Goal: Communication & Community: Answer question/provide support

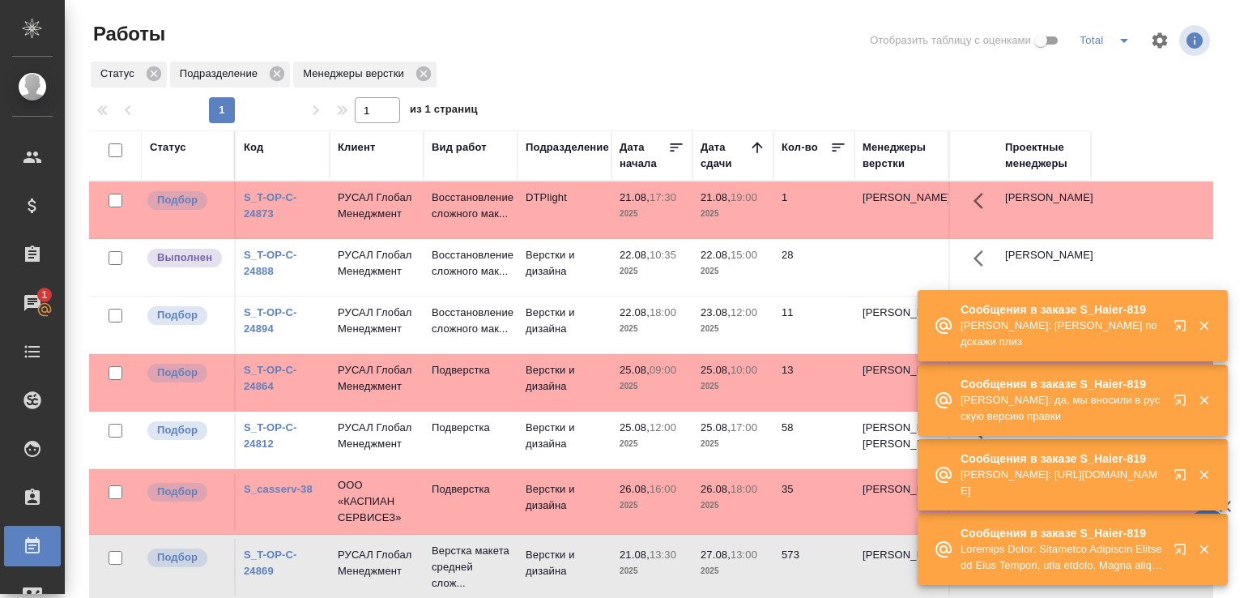
scroll to position [81, 0]
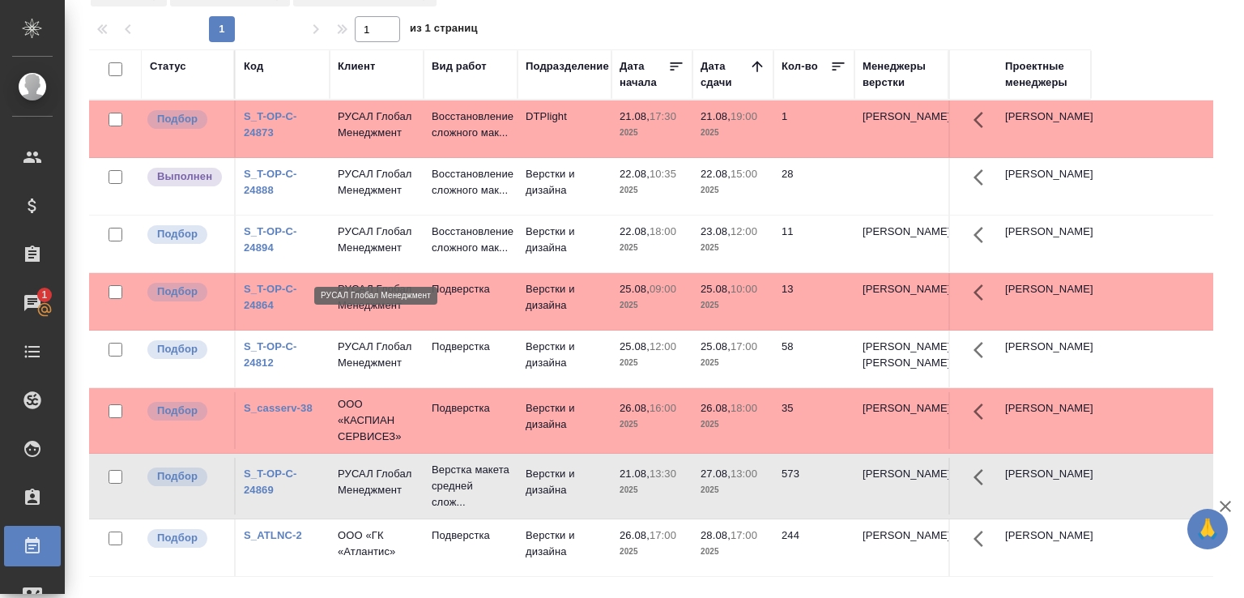
click at [350, 249] on p "РУСАЛ Глобал Менеджмент" at bounding box center [377, 240] width 78 height 32
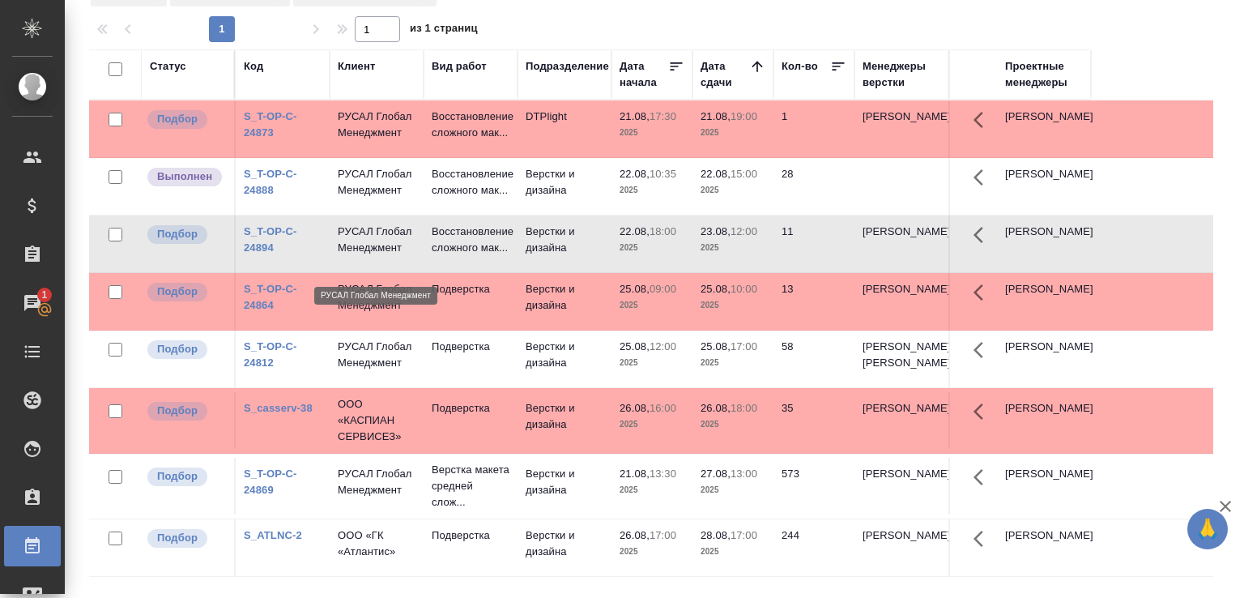
click at [350, 249] on p "РУСАЛ Глобал Менеджмент" at bounding box center [377, 240] width 78 height 32
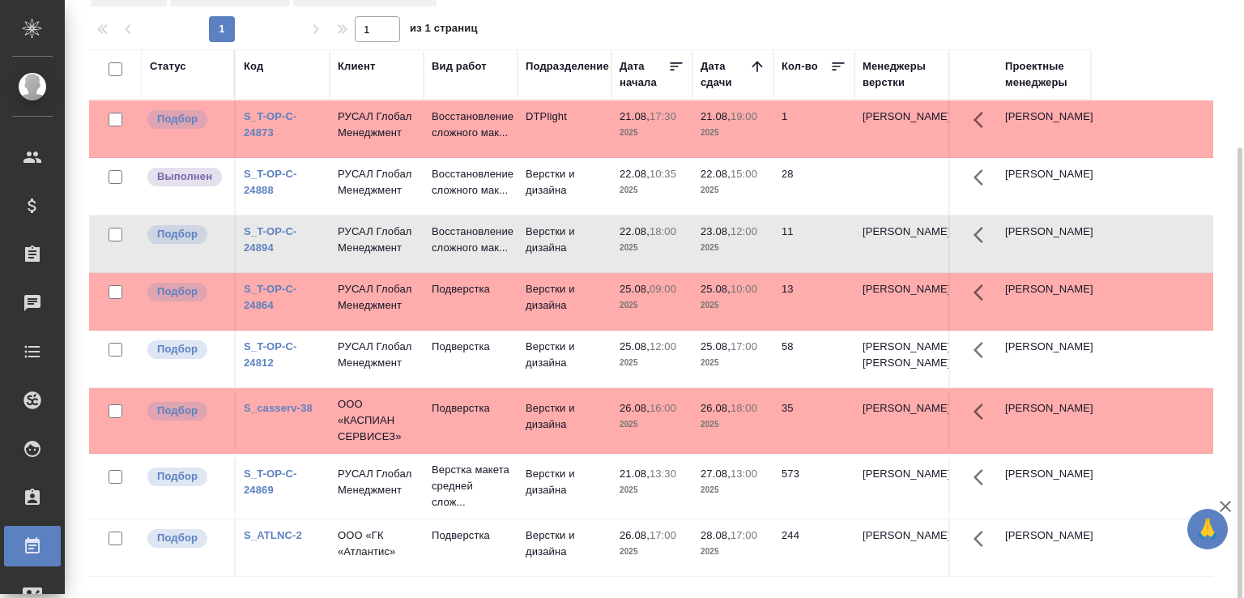
scroll to position [6, 0]
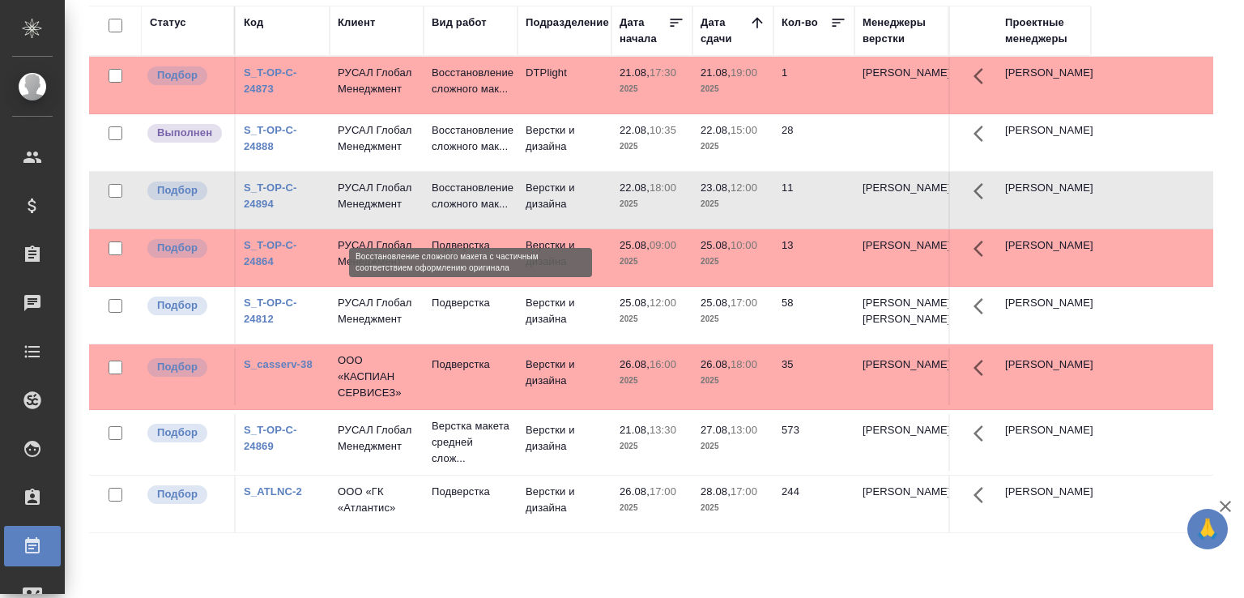
click at [454, 212] on p "Восстановление сложного мак..." at bounding box center [471, 196] width 78 height 32
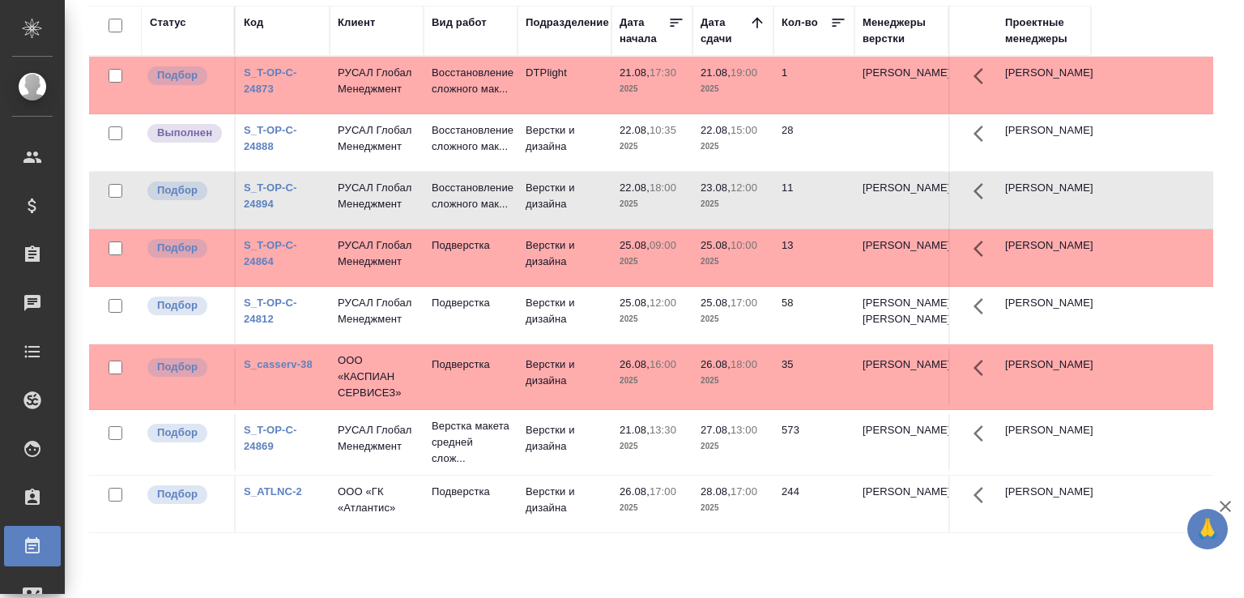
click at [550, 113] on td "Верстки и дизайна" at bounding box center [565, 85] width 94 height 57
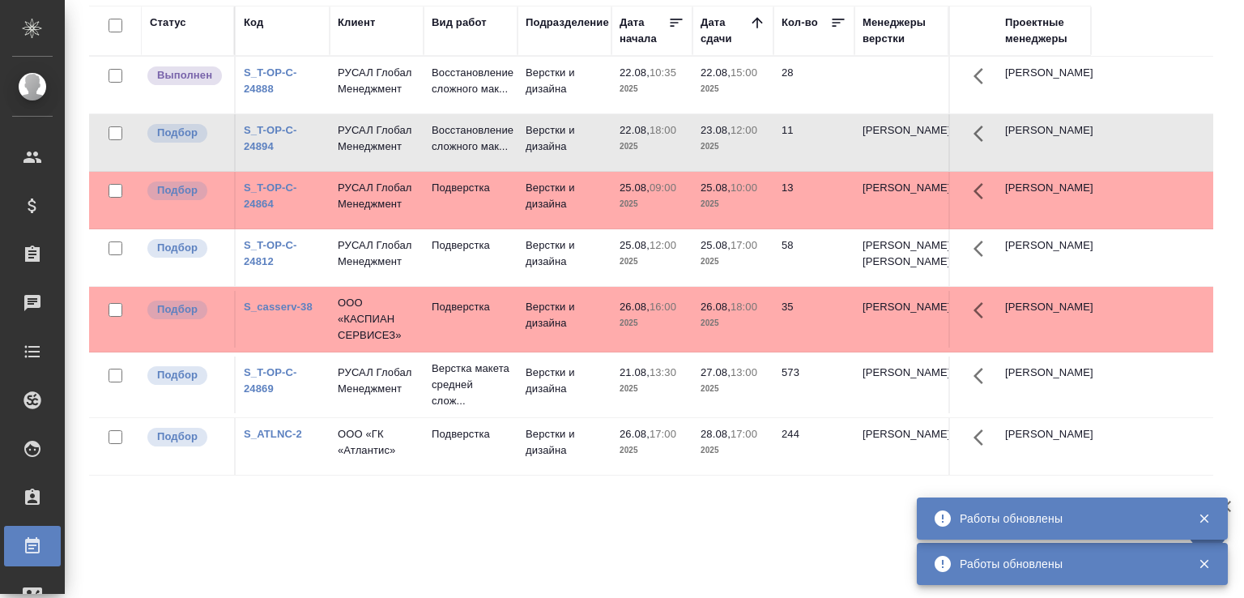
scroll to position [0, 0]
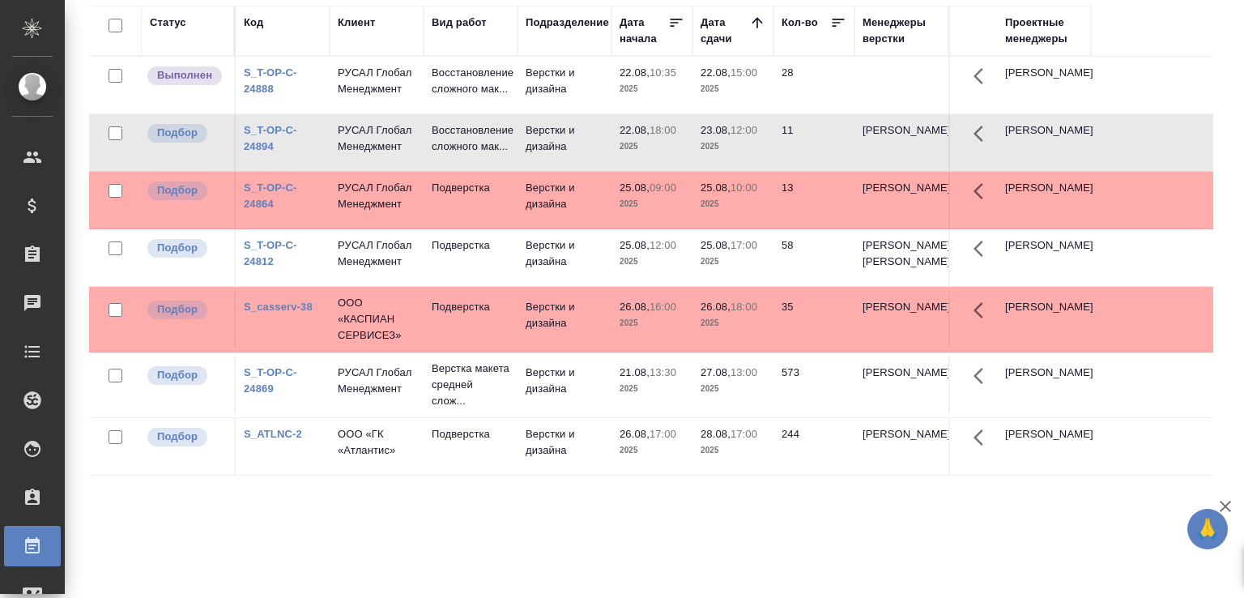
click at [513, 113] on td "Восстановление сложного мак..." at bounding box center [471, 85] width 94 height 57
click at [536, 99] on td "Верстки и дизайна" at bounding box center [565, 85] width 94 height 57
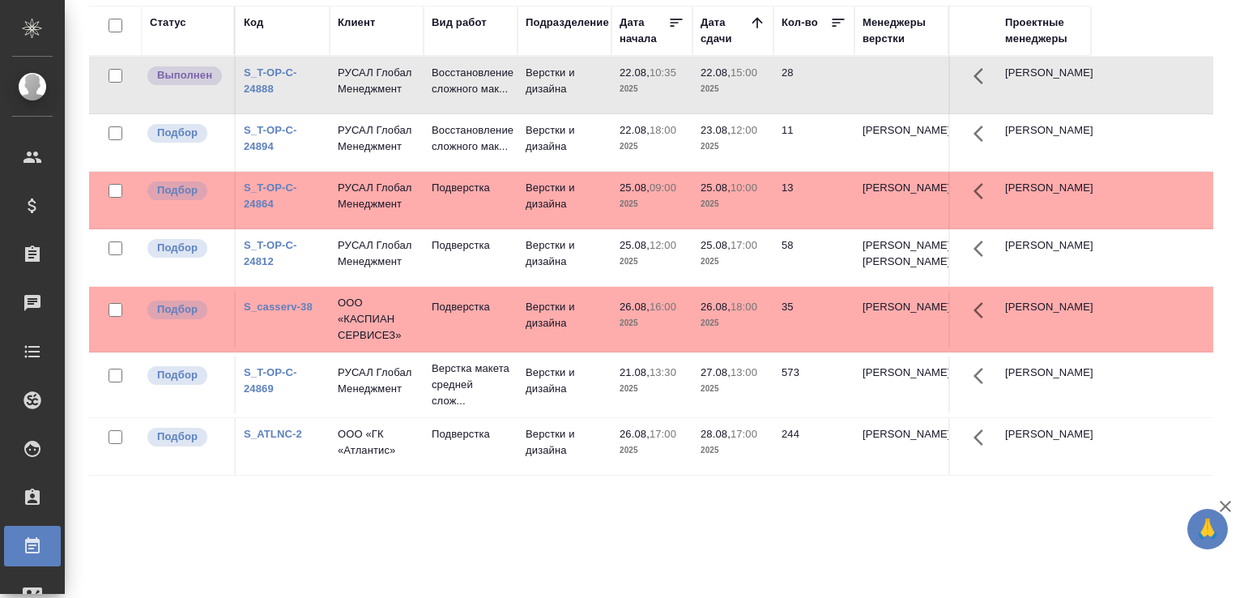
click at [536, 99] on td "Верстки и дизайна" at bounding box center [565, 85] width 94 height 57
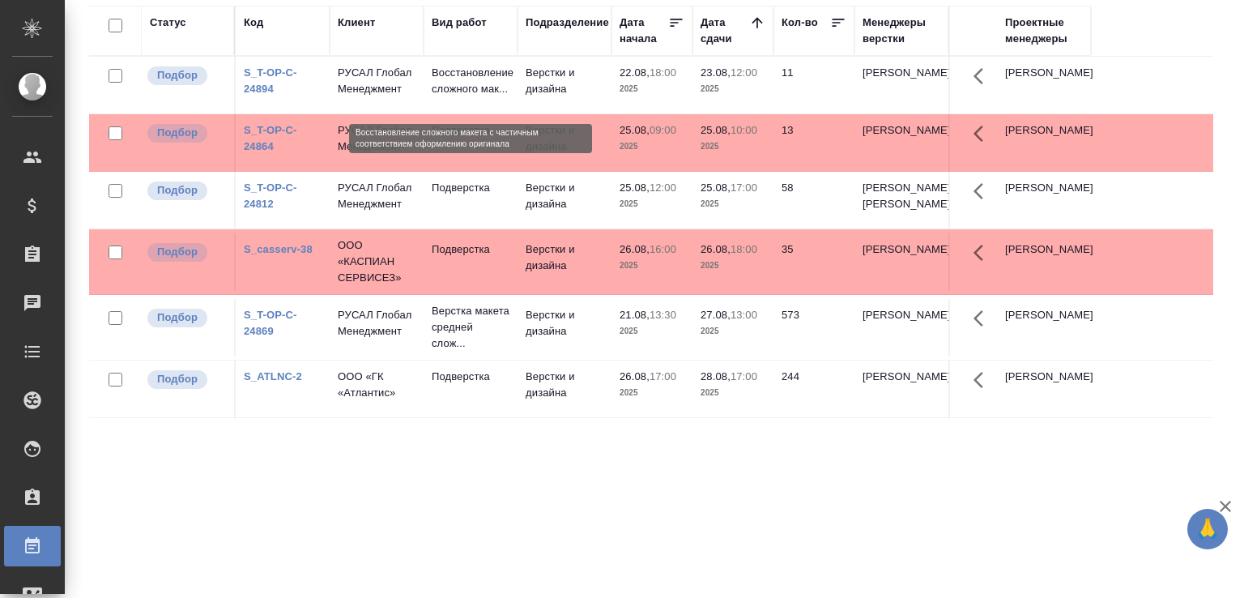
click at [461, 93] on p "Восстановление сложного мак..." at bounding box center [471, 81] width 78 height 32
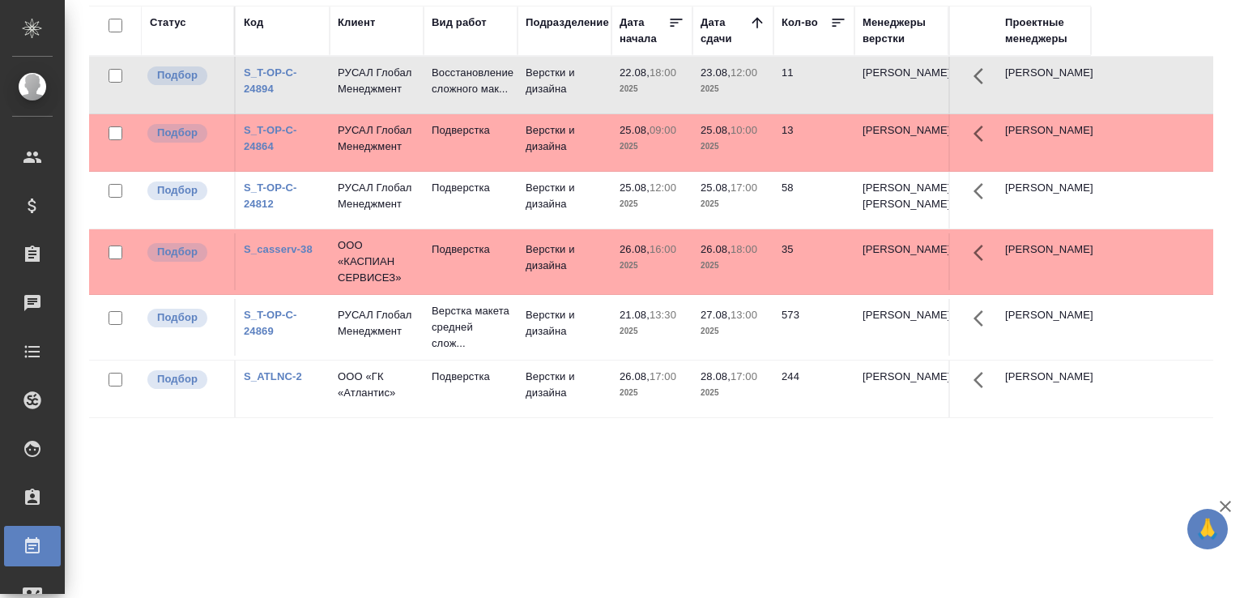
click at [497, 51] on th "Вид работ" at bounding box center [471, 31] width 94 height 50
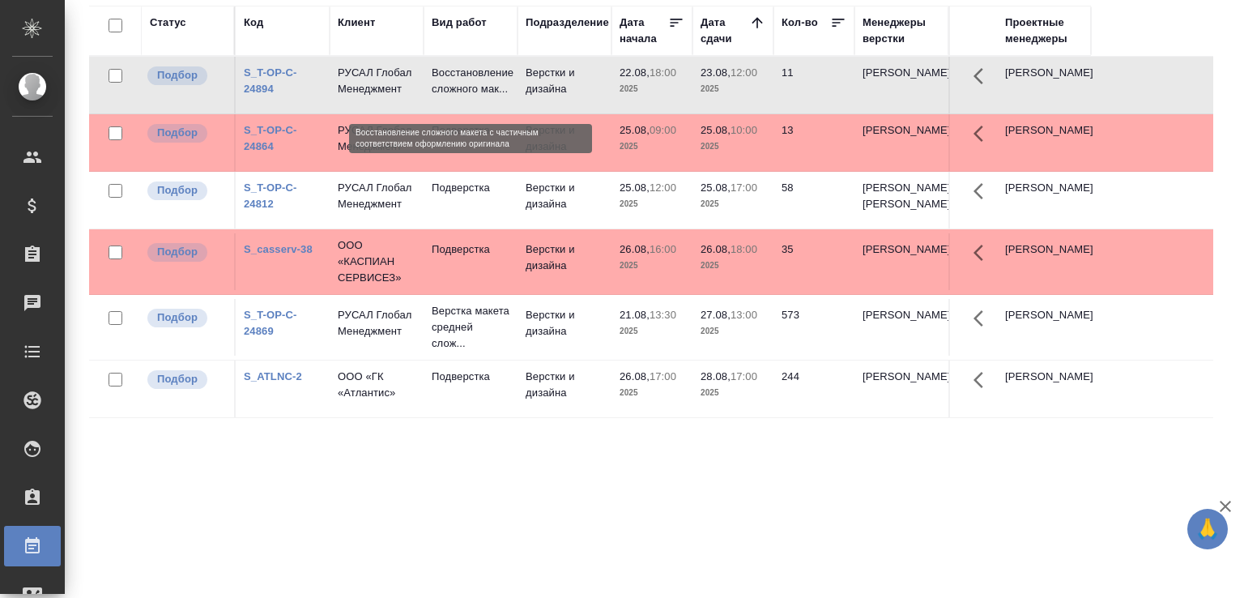
click at [493, 75] on p "Восстановление сложного мак..." at bounding box center [471, 81] width 78 height 32
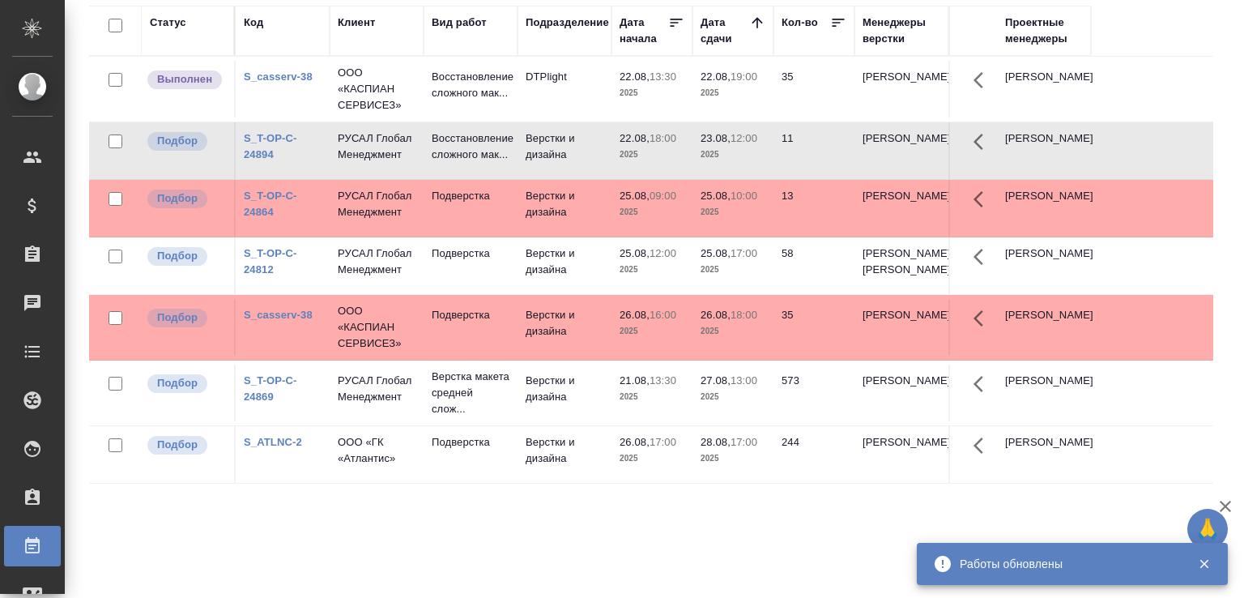
click at [646, 92] on p "2025" at bounding box center [652, 93] width 65 height 16
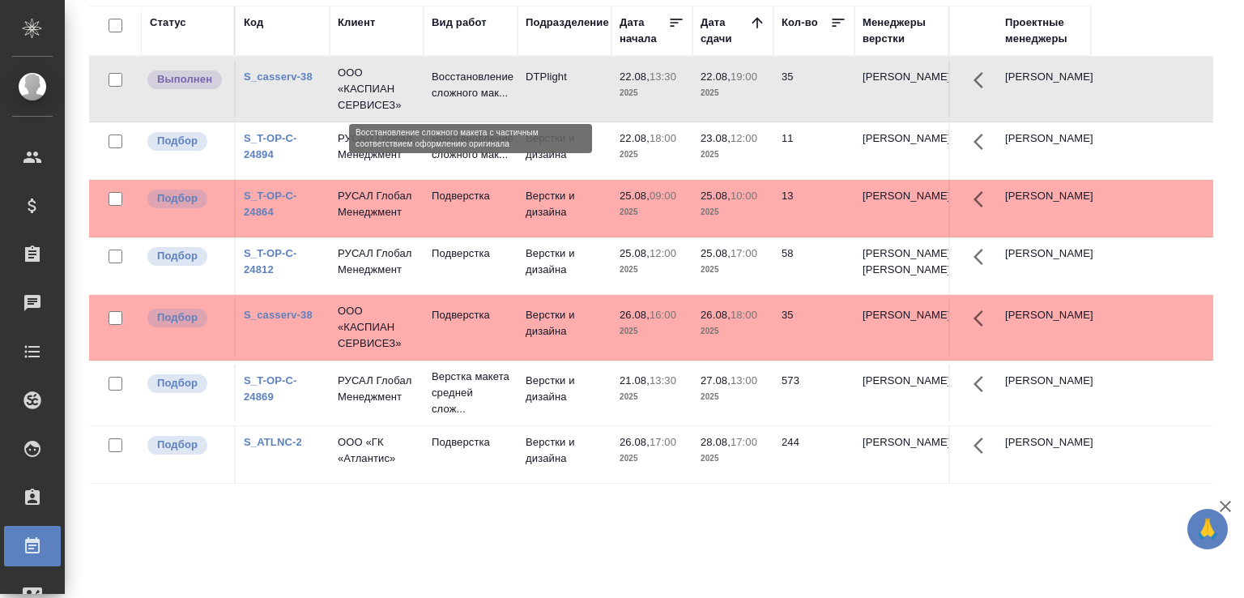
click at [490, 87] on p "Восстановление сложного мак..." at bounding box center [471, 85] width 78 height 32
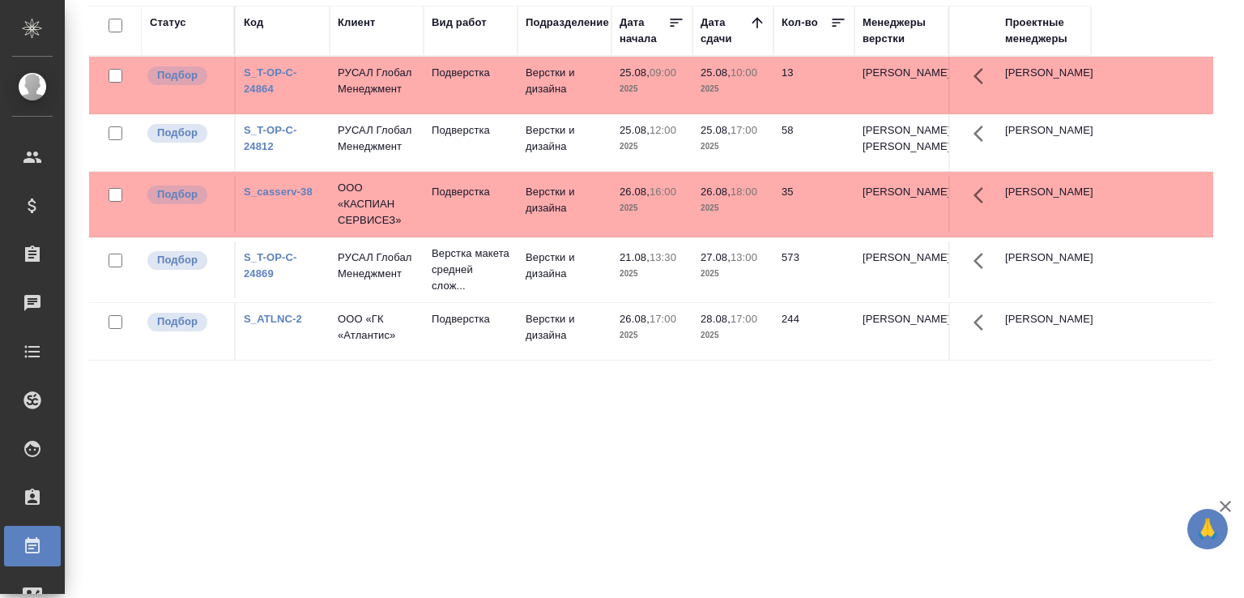
click at [281, 325] on link "S_ATLNC-2" at bounding box center [273, 319] width 58 height 12
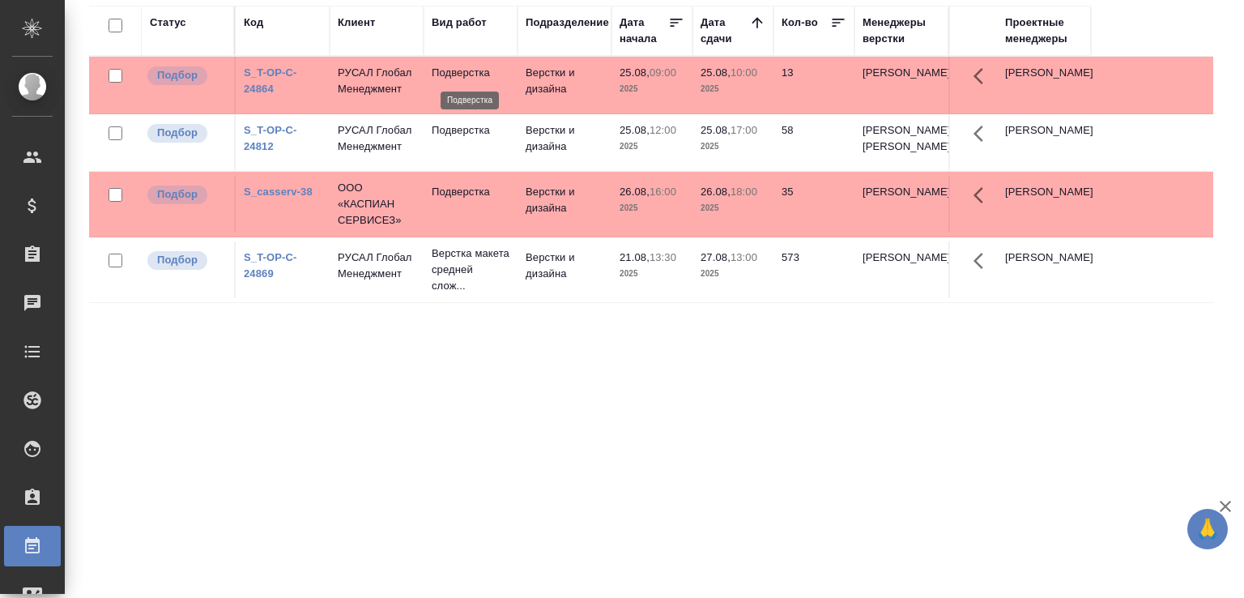
click at [481, 78] on p "Подверстка" at bounding box center [471, 73] width 78 height 16
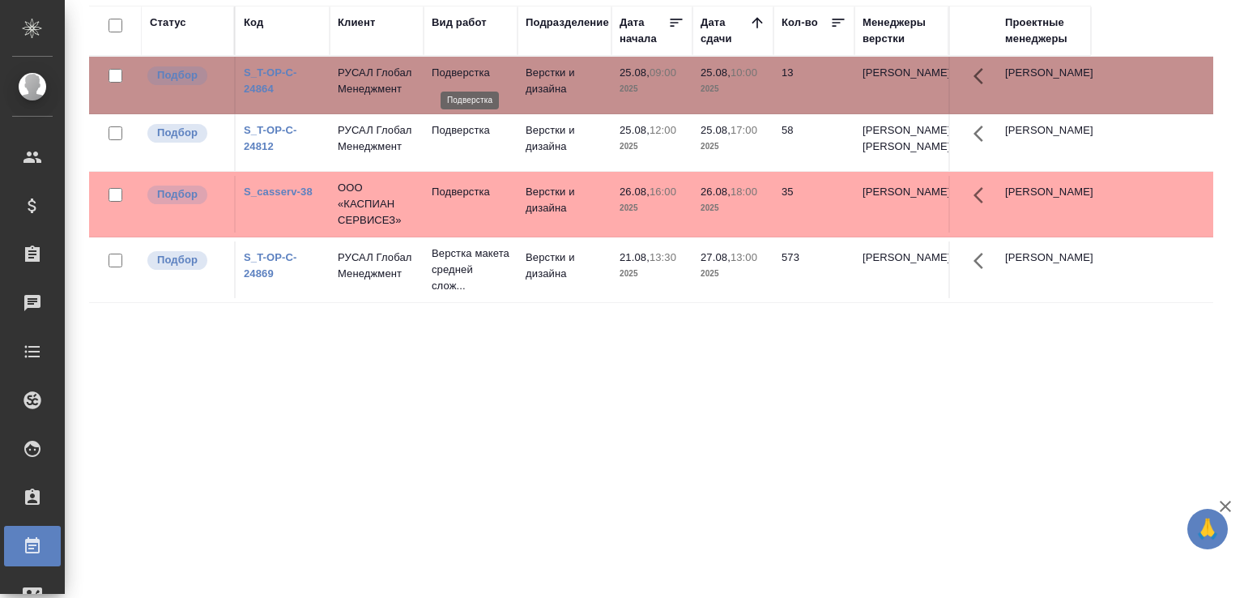
click at [481, 78] on p "Подверстка" at bounding box center [471, 73] width 78 height 16
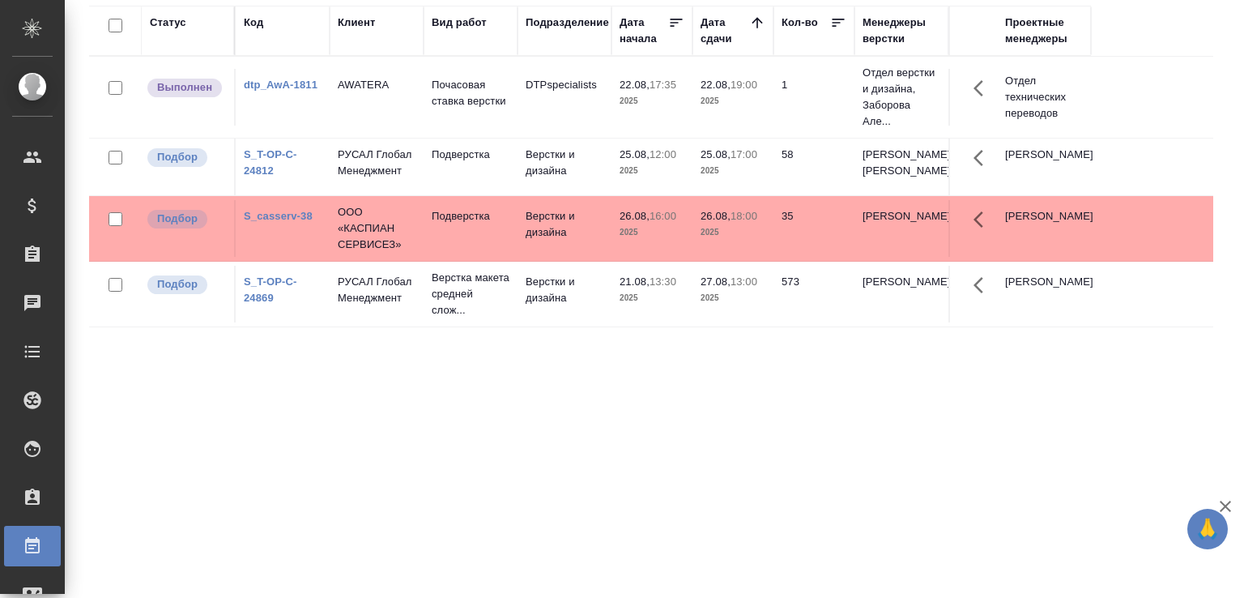
click at [450, 109] on p "Почасовая ставка верстки" at bounding box center [471, 93] width 78 height 32
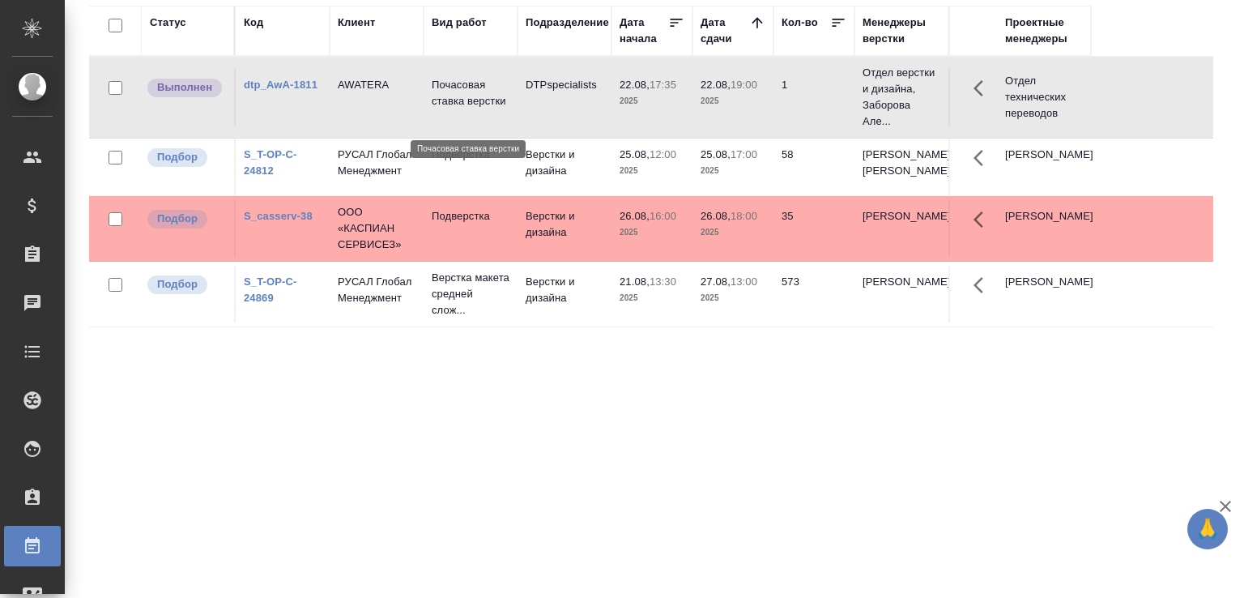
click at [450, 109] on p "Почасовая ставка верстки" at bounding box center [471, 93] width 78 height 32
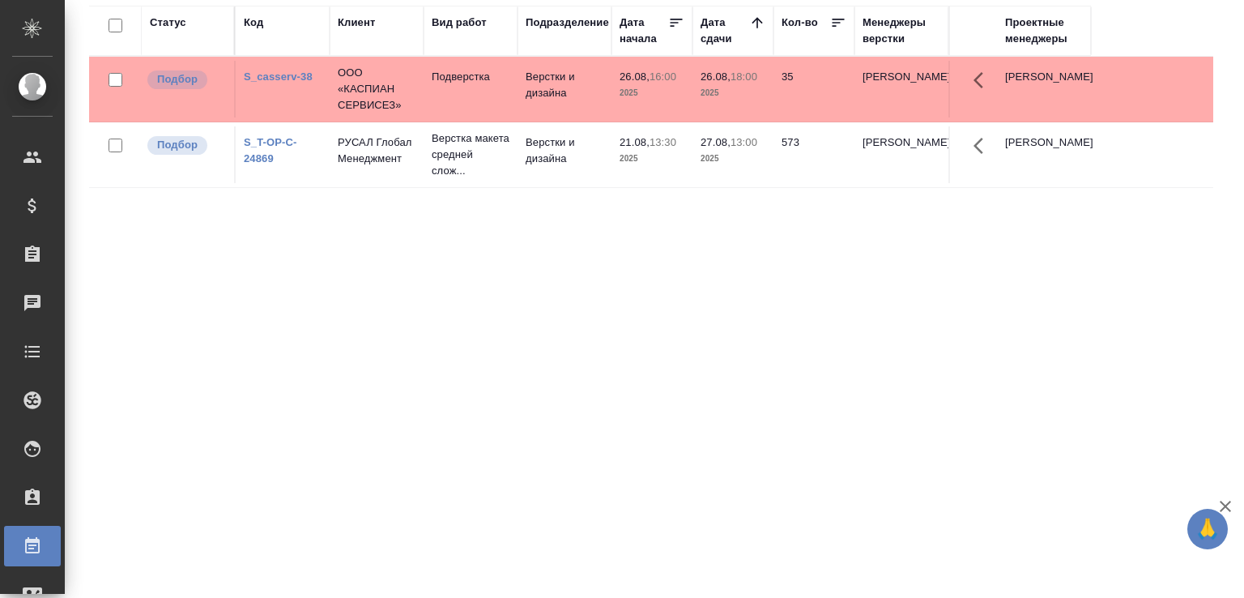
click at [453, 103] on td "Подверстка" at bounding box center [471, 89] width 94 height 57
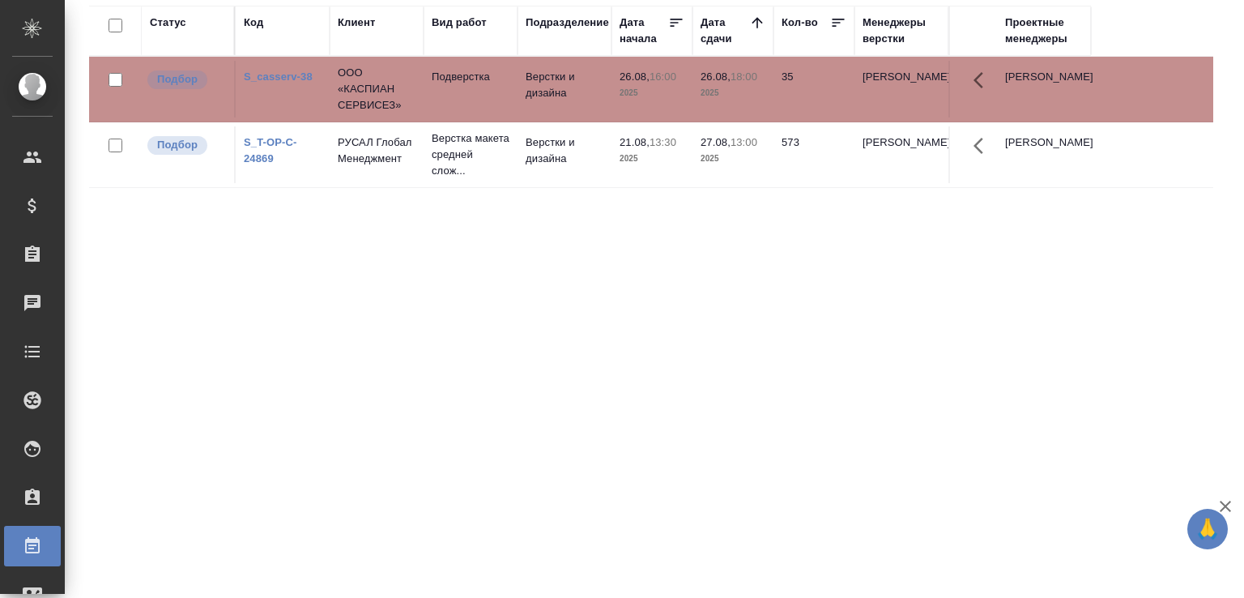
click at [453, 103] on td "Подверстка" at bounding box center [471, 89] width 94 height 57
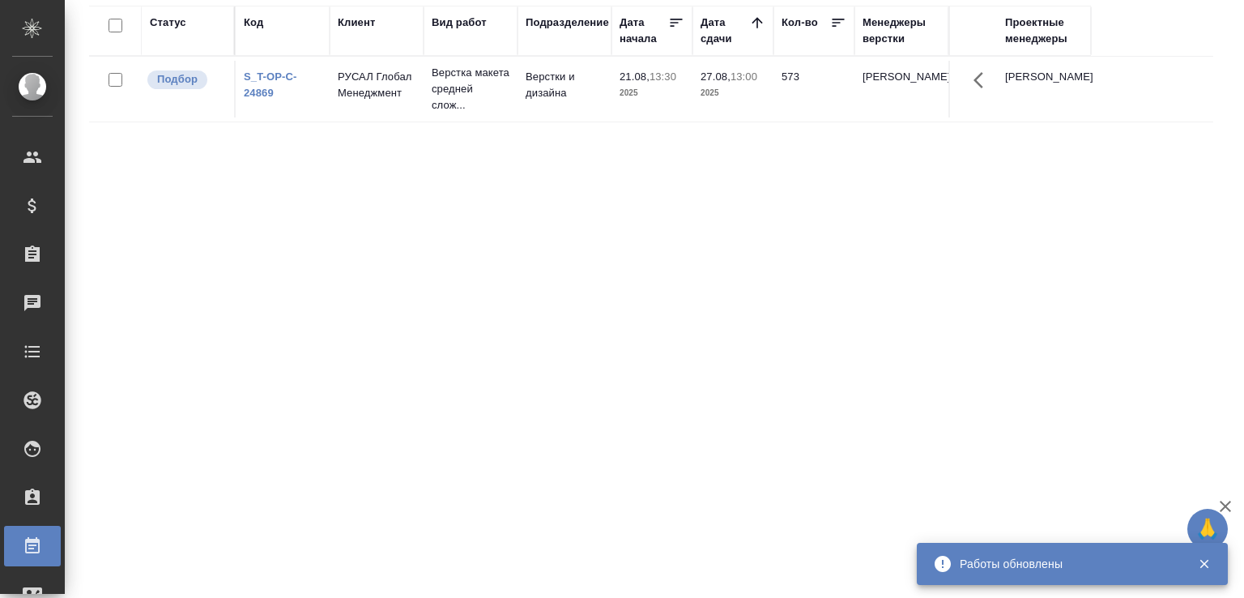
click at [562, 399] on div "Статус Код Клиент Вид работ Подразделение Дата начала Дата сдачи Кол-во Менедже…" at bounding box center [651, 297] width 1124 height 583
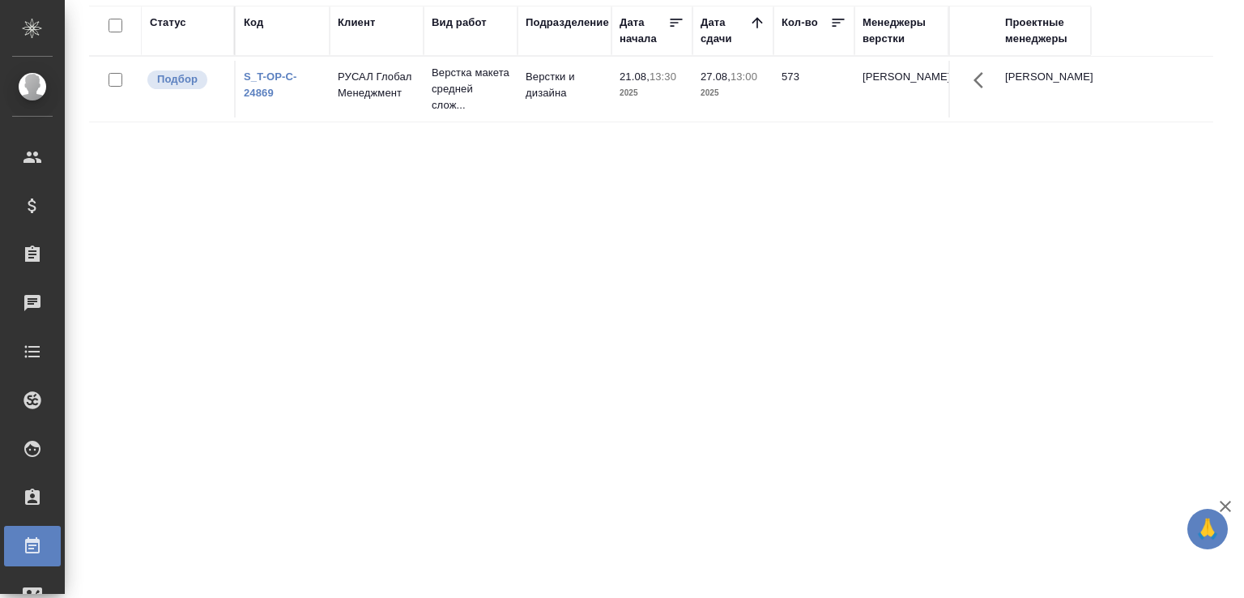
click at [266, 98] on link "S_T-OP-C-24869" at bounding box center [270, 84] width 53 height 28
click at [322, 401] on div "Статус Код Клиент Вид работ Подразделение Дата начала Дата сдачи Кол-во Менедже…" at bounding box center [651, 297] width 1124 height 583
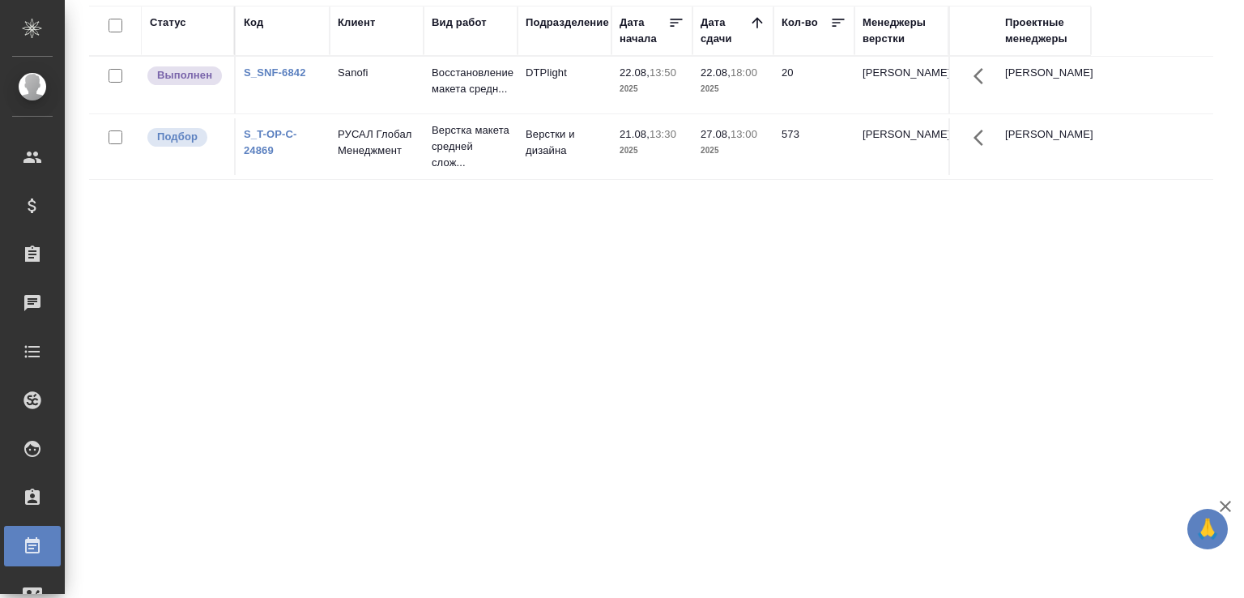
click at [322, 401] on div "Статус Код Клиент Вид работ Подразделение Дата начала Дата сдачи Кол-во Менедже…" at bounding box center [651, 297] width 1124 height 583
click at [425, 96] on td "Восстановление макета средн..." at bounding box center [471, 85] width 94 height 57
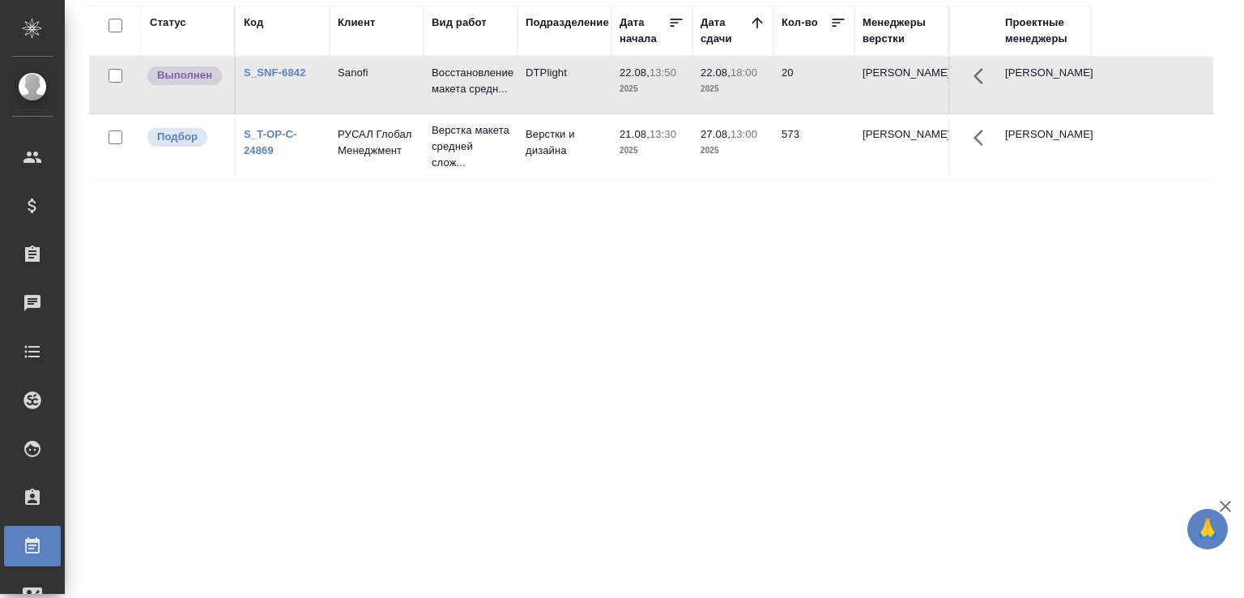
click at [425, 96] on td "Восстановление макета средн..." at bounding box center [471, 85] width 94 height 57
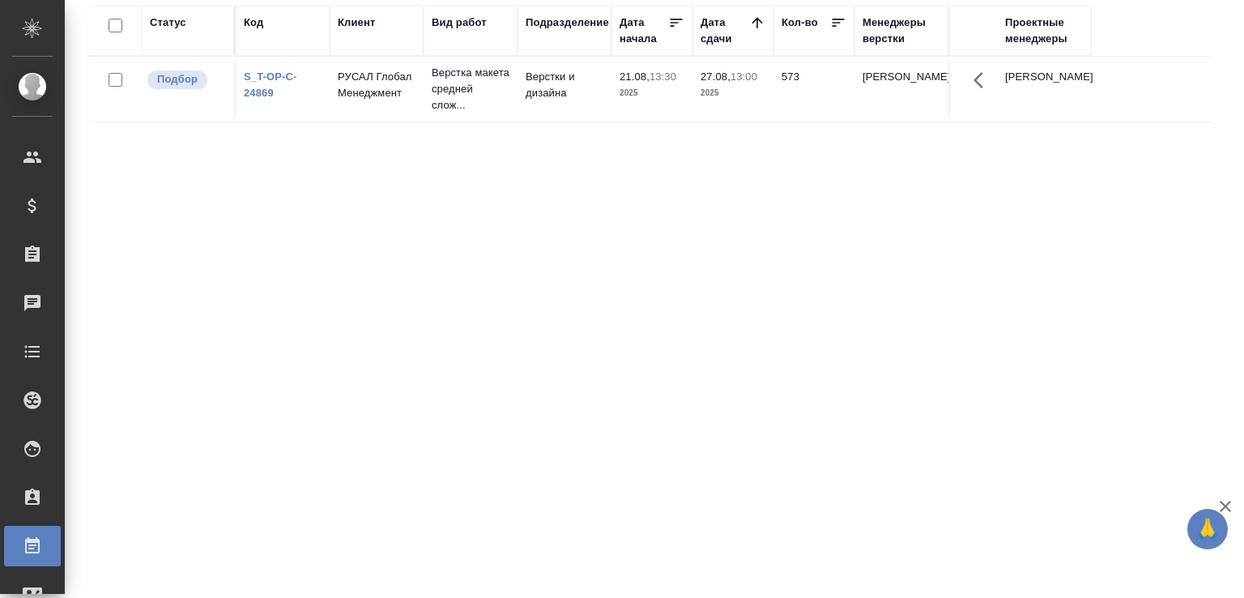
drag, startPoint x: 708, startPoint y: 160, endPoint x: 703, endPoint y: 176, distance: 16.9
click at [707, 160] on div "Статус Код Клиент Вид работ Подразделение Дата начала Дата сдачи Кол-во Менедже…" at bounding box center [651, 297] width 1124 height 583
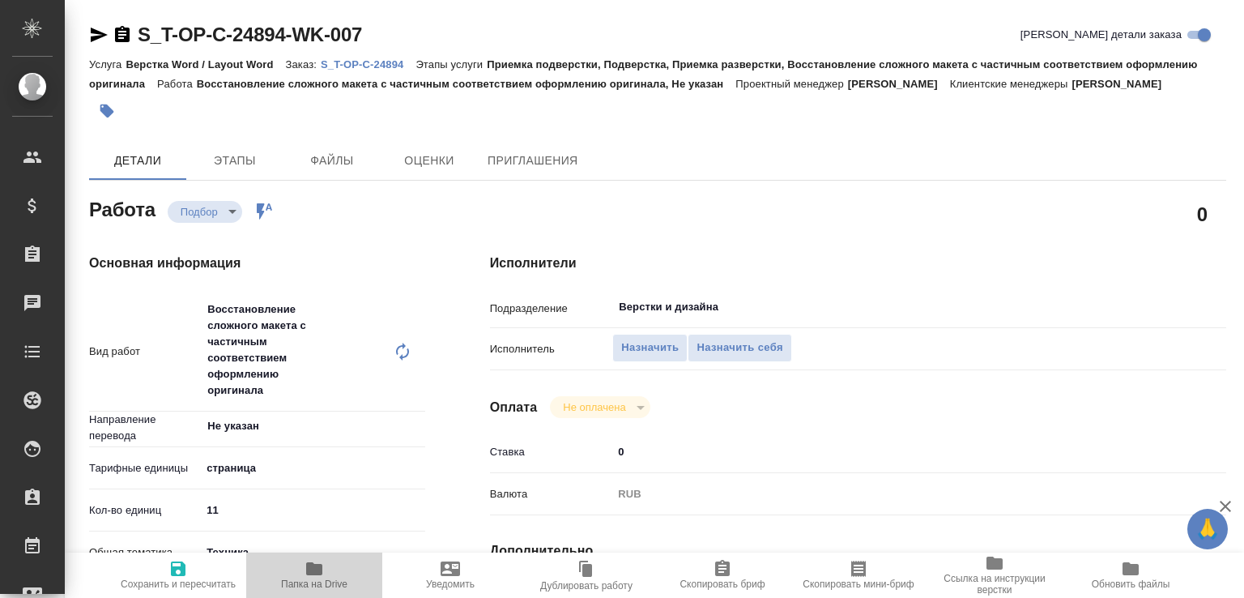
click at [346, 566] on span "Папка на Drive" at bounding box center [314, 574] width 117 height 31
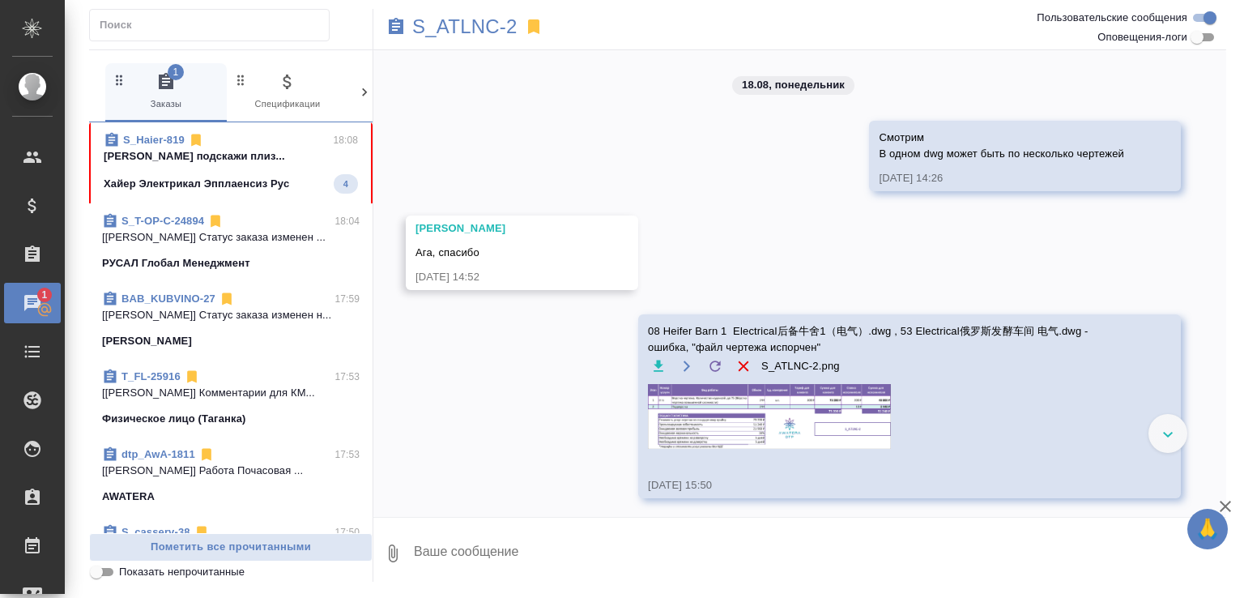
scroll to position [8648, 0]
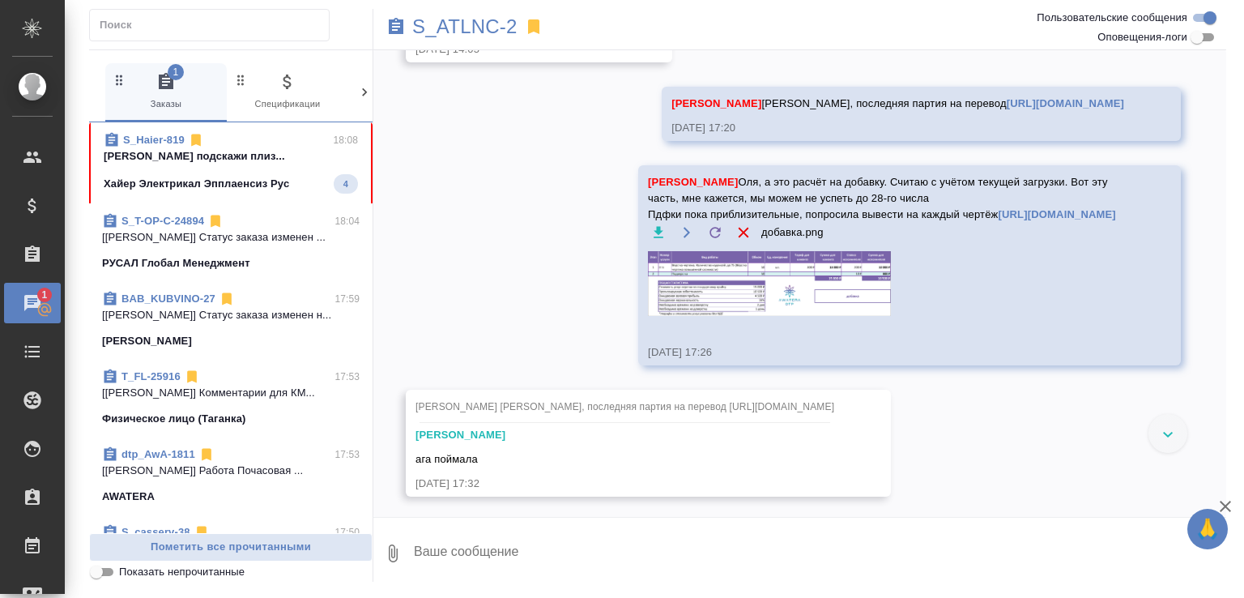
click at [262, 148] on p "Малофеева Екатерина подскажи плиз..." at bounding box center [231, 156] width 254 height 16
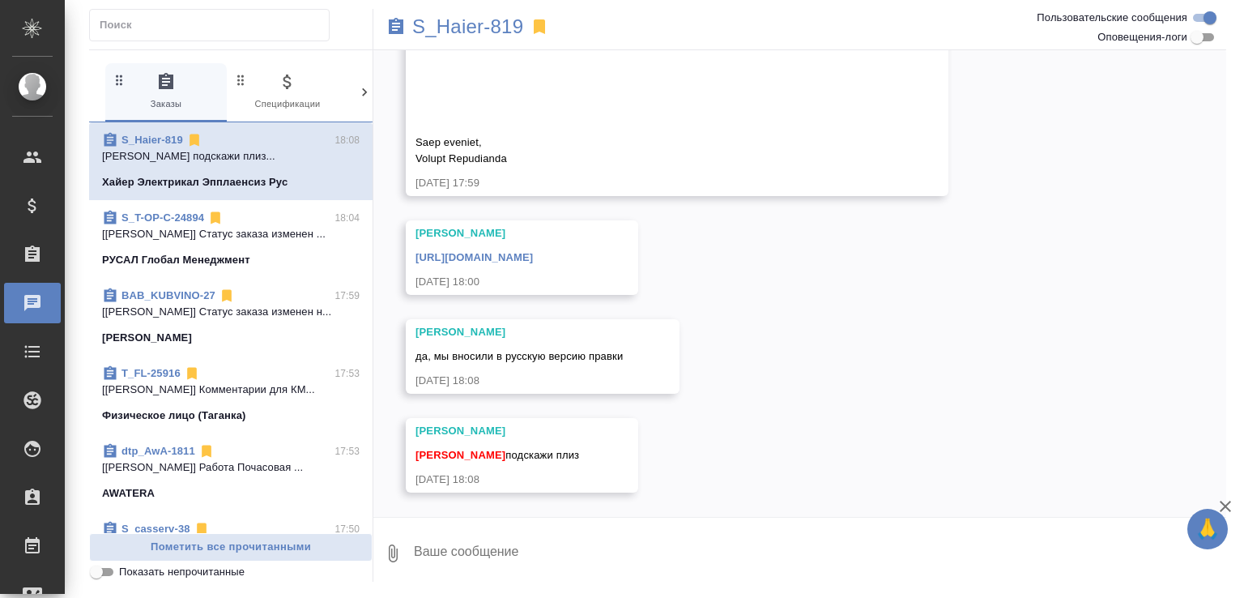
scroll to position [15556, 0]
click at [515, 571] on textarea at bounding box center [819, 553] width 814 height 55
click at [506, 263] on link "https://drive.awatera.com/s/gqFkNoxx3txbZ6E" at bounding box center [474, 257] width 117 height 12
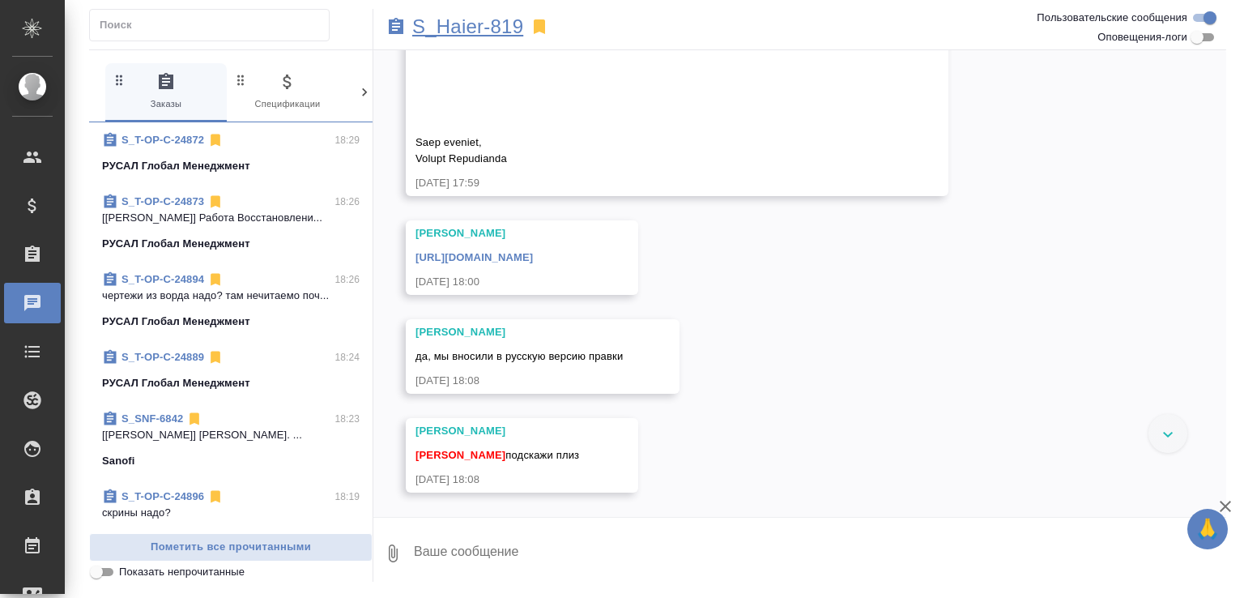
click at [486, 30] on p "S_Haier-819" at bounding box center [467, 27] width 111 height 16
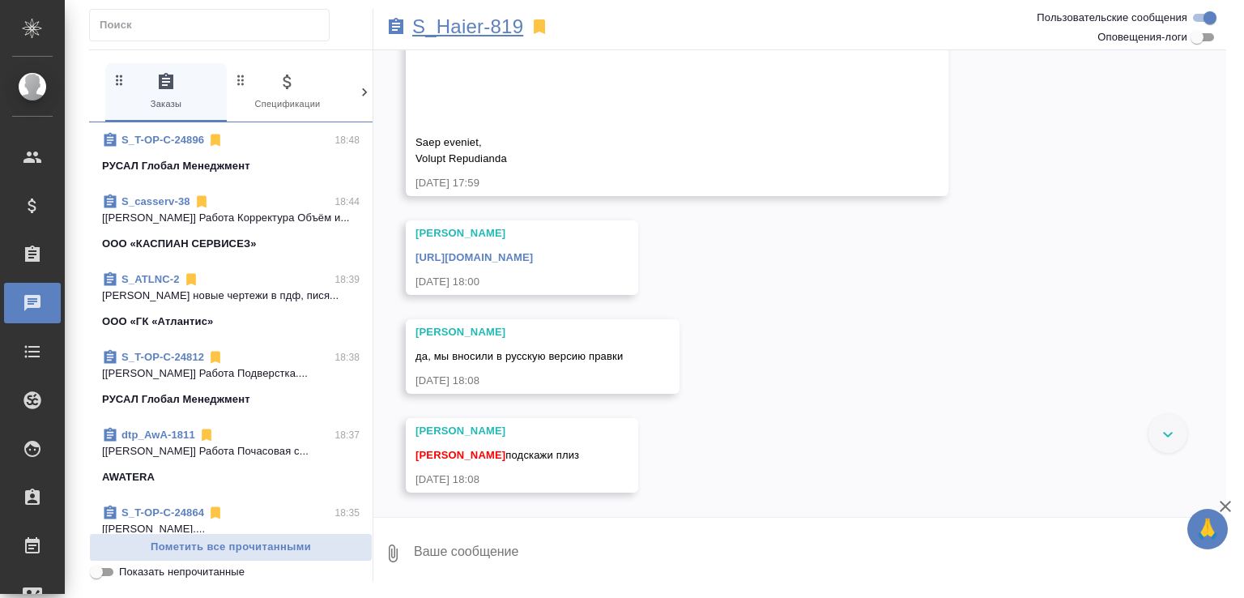
scroll to position [15635, 0]
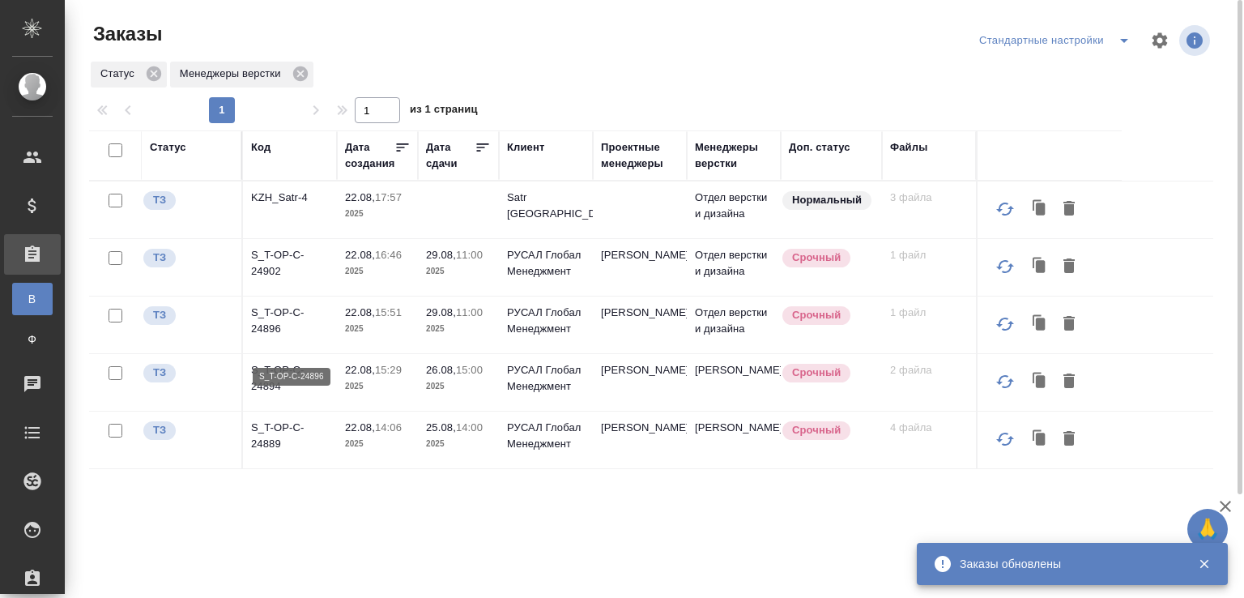
click at [275, 337] on p "S_T-OP-C-24896" at bounding box center [290, 321] width 78 height 32
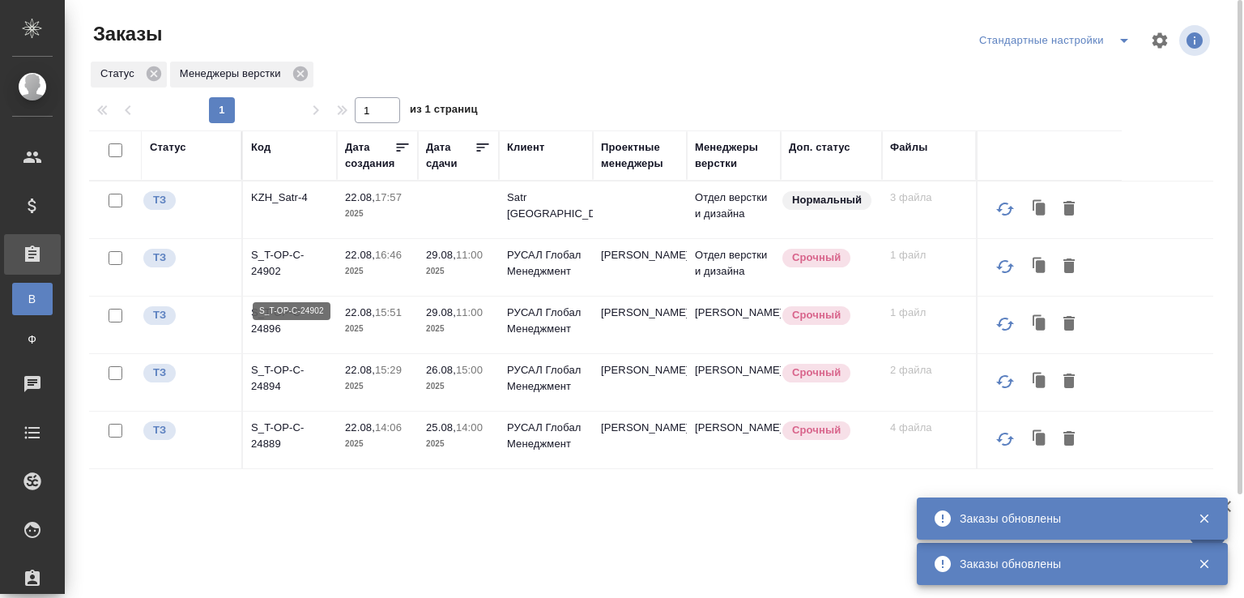
click at [267, 280] on p "S_T-OP-C-24902" at bounding box center [290, 263] width 78 height 32
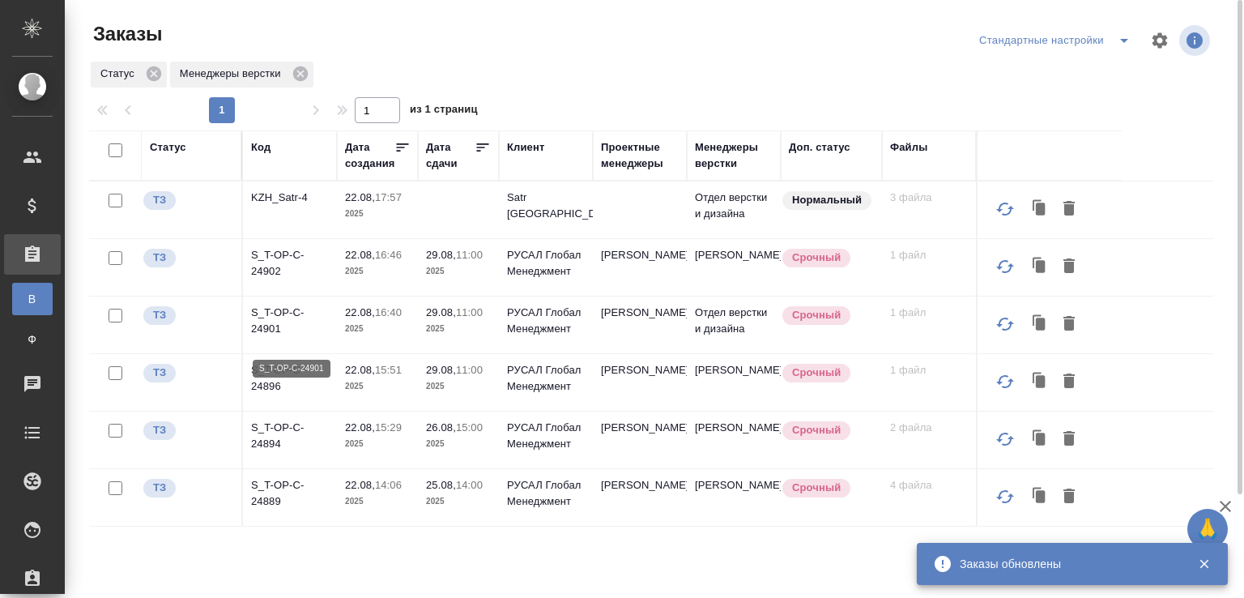
click at [275, 337] on p "S_T-OP-C-24901" at bounding box center [290, 321] width 78 height 32
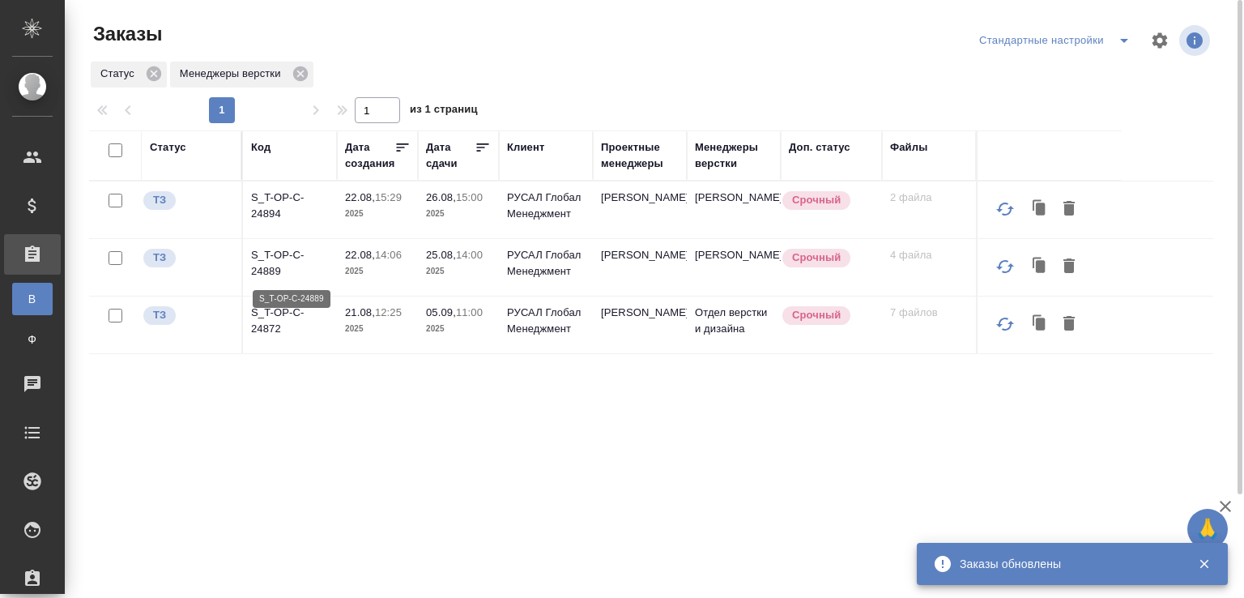
click at [258, 266] on p "S_T-OP-C-24889" at bounding box center [290, 263] width 78 height 32
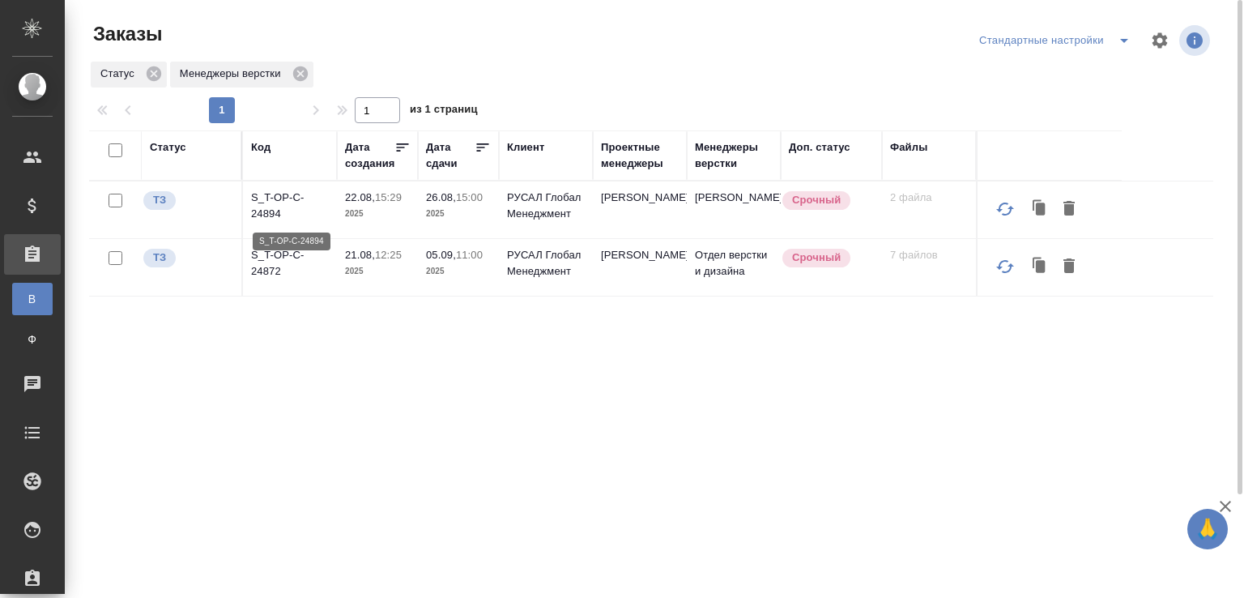
click at [268, 212] on p "S_T-OP-C-24894" at bounding box center [290, 206] width 78 height 32
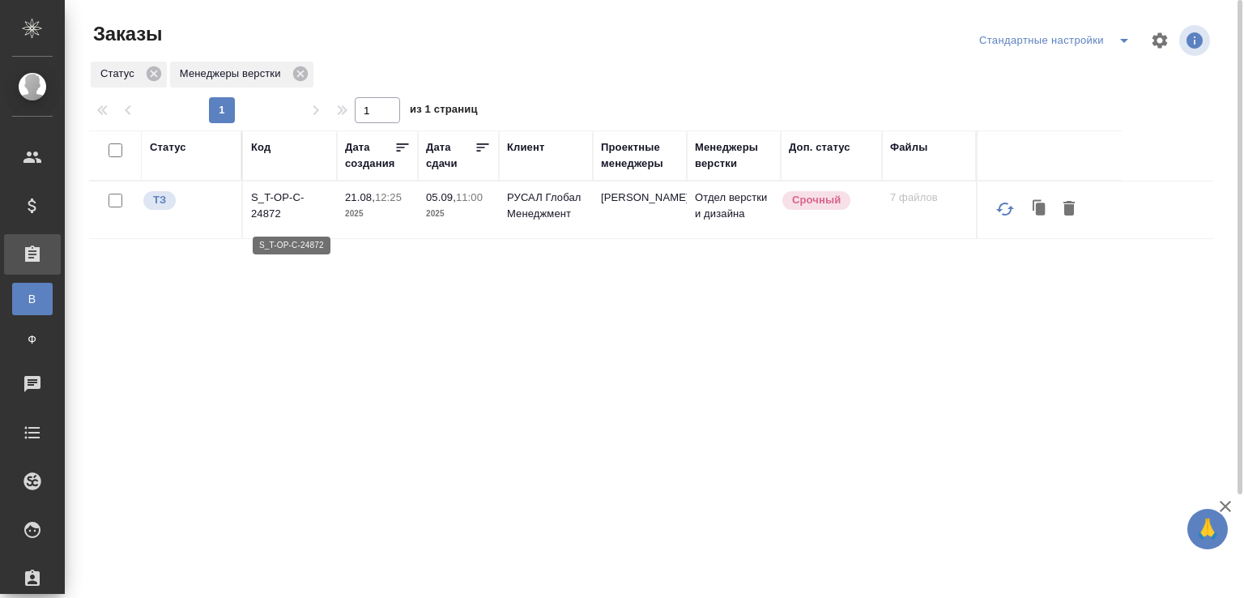
click at [266, 208] on p "S_T-OP-C-24872" at bounding box center [290, 206] width 78 height 32
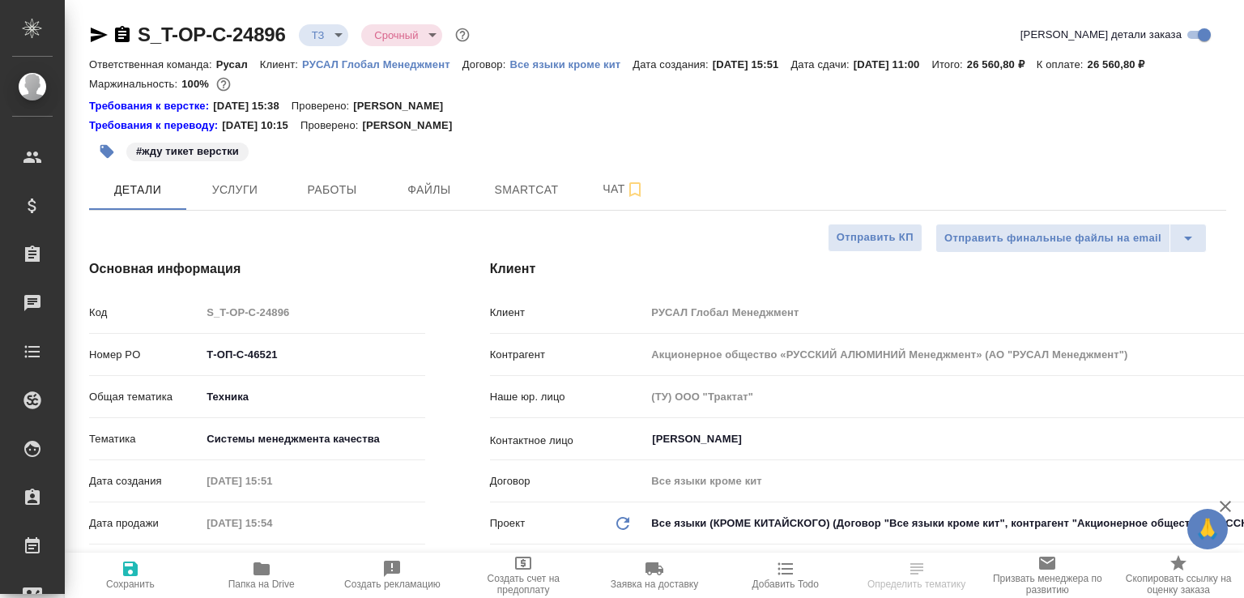
select select "RU"
type input "[PERSON_NAME]"
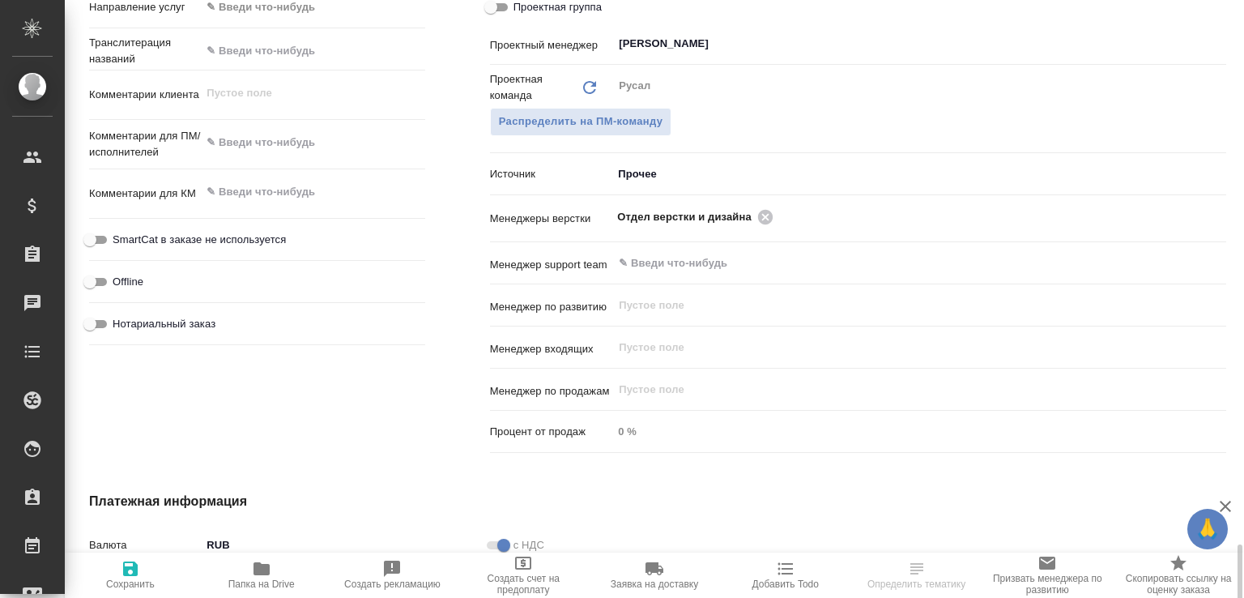
scroll to position [1098, 0]
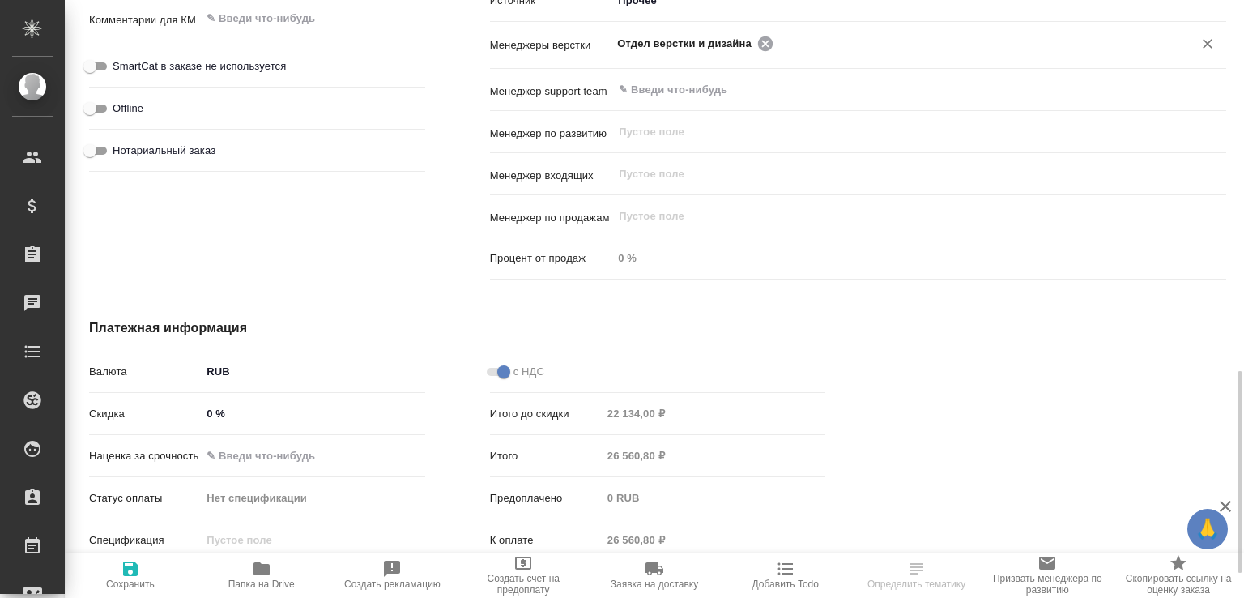
click at [758, 50] on icon at bounding box center [765, 43] width 15 height 15
click at [779, 53] on input "text" at bounding box center [973, 42] width 389 height 19
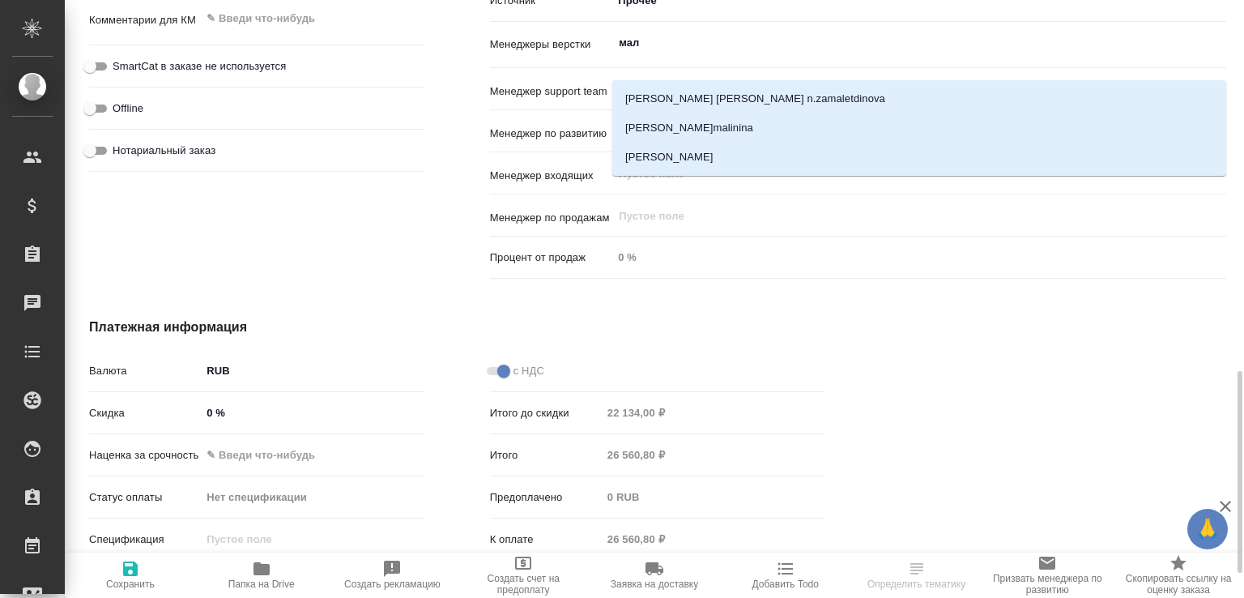
type input "мало"
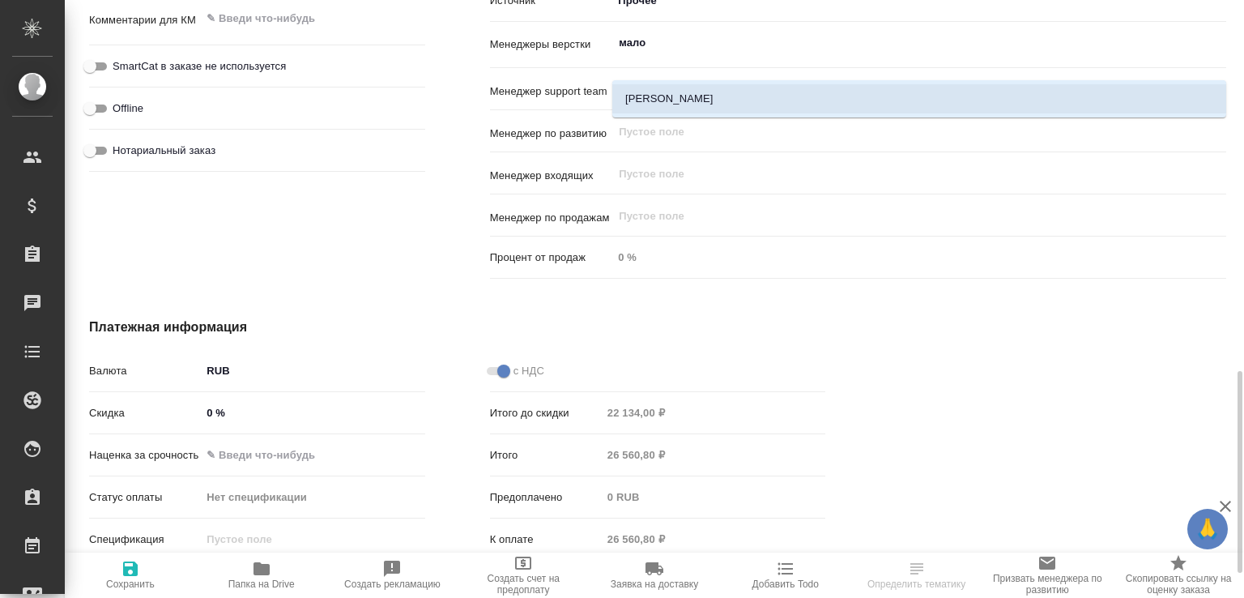
click at [699, 97] on li "[PERSON_NAME]" at bounding box center [919, 98] width 614 height 29
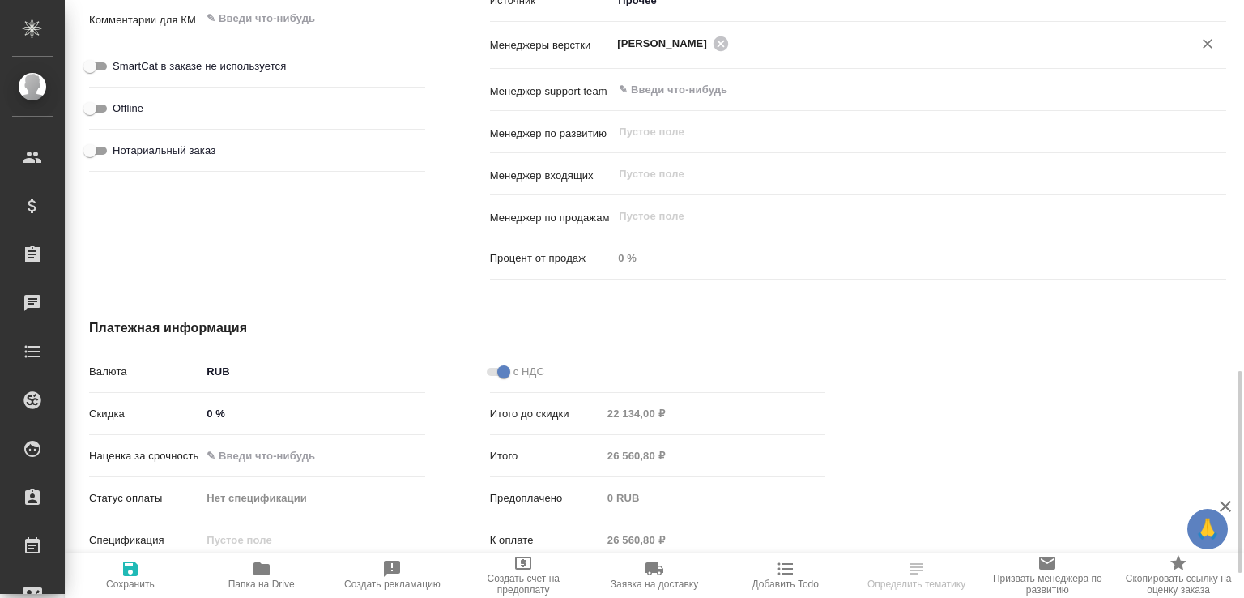
click at [139, 560] on icon "button" at bounding box center [130, 568] width 19 height 19
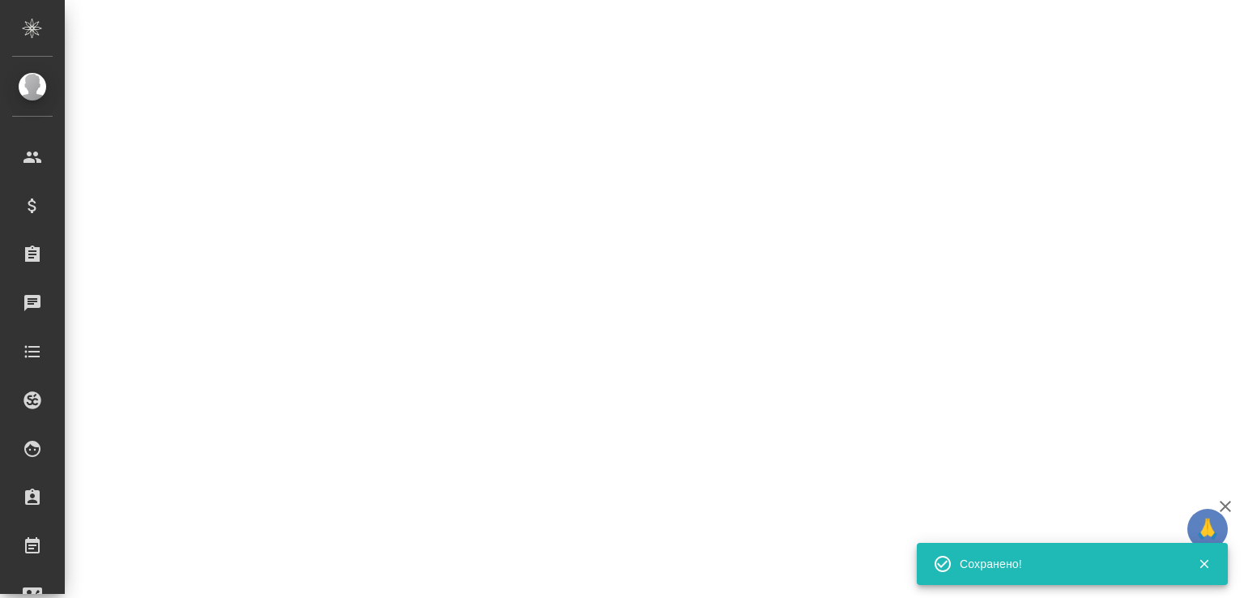
select select "RU"
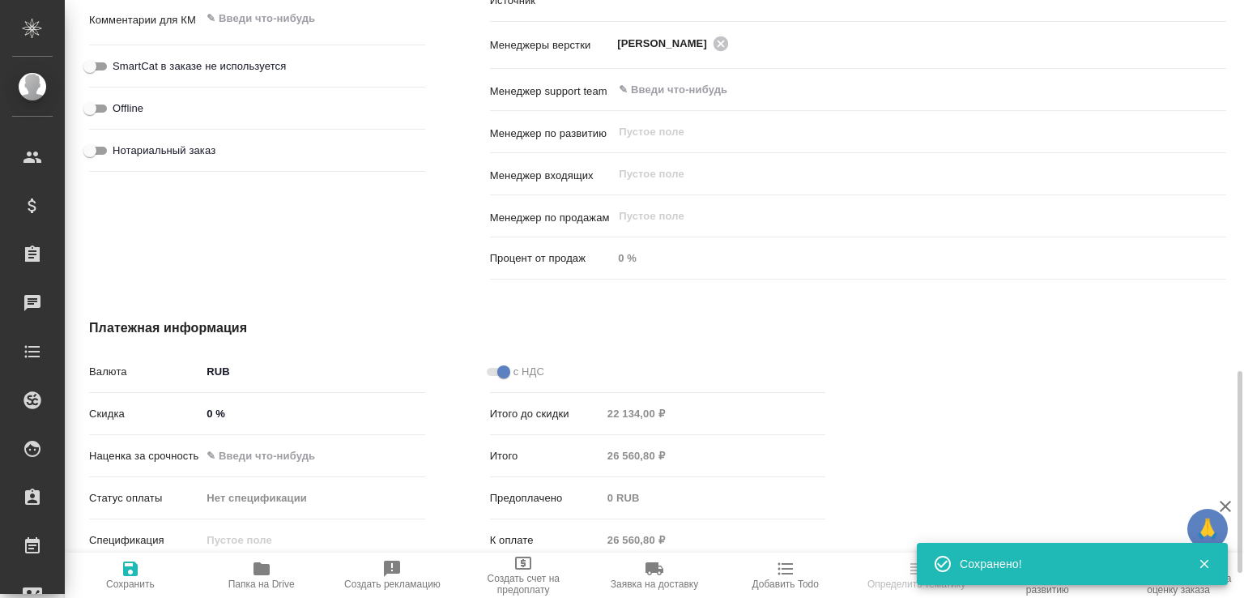
type textarea "x"
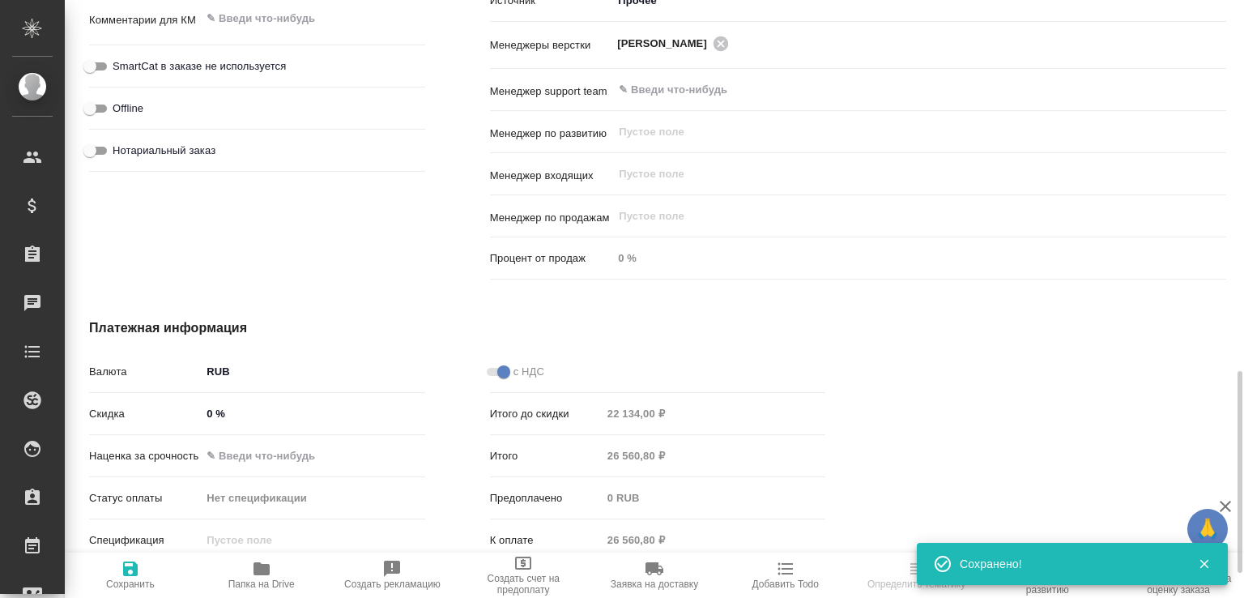
type textarea "x"
select select "RU"
type textarea "x"
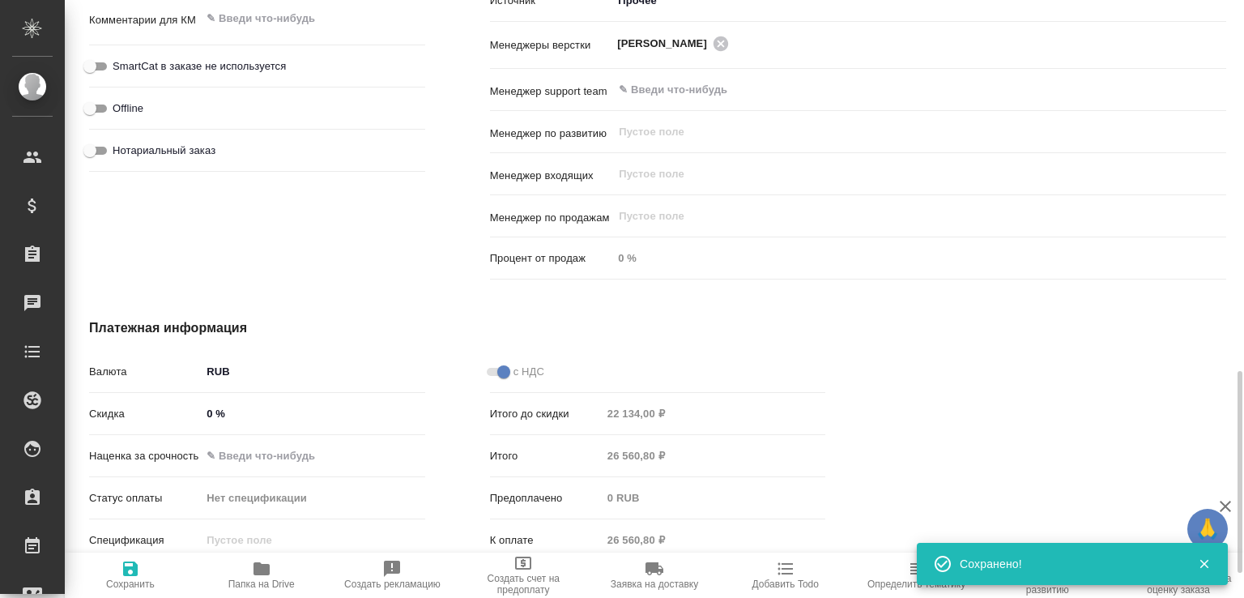
type textarea "x"
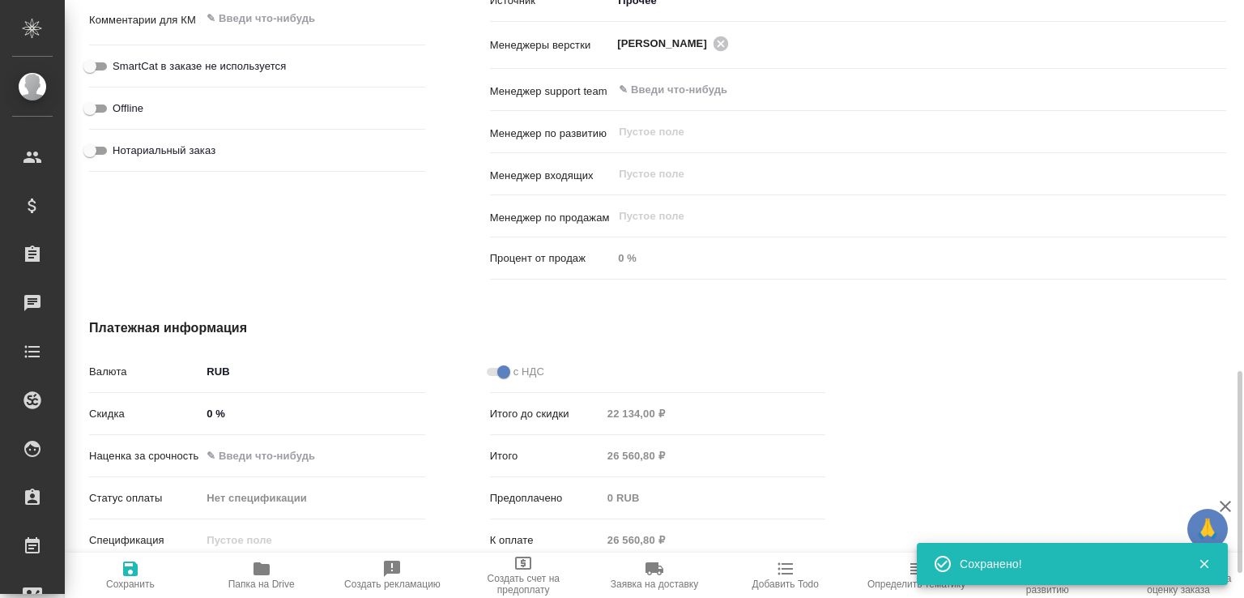
type textarea "x"
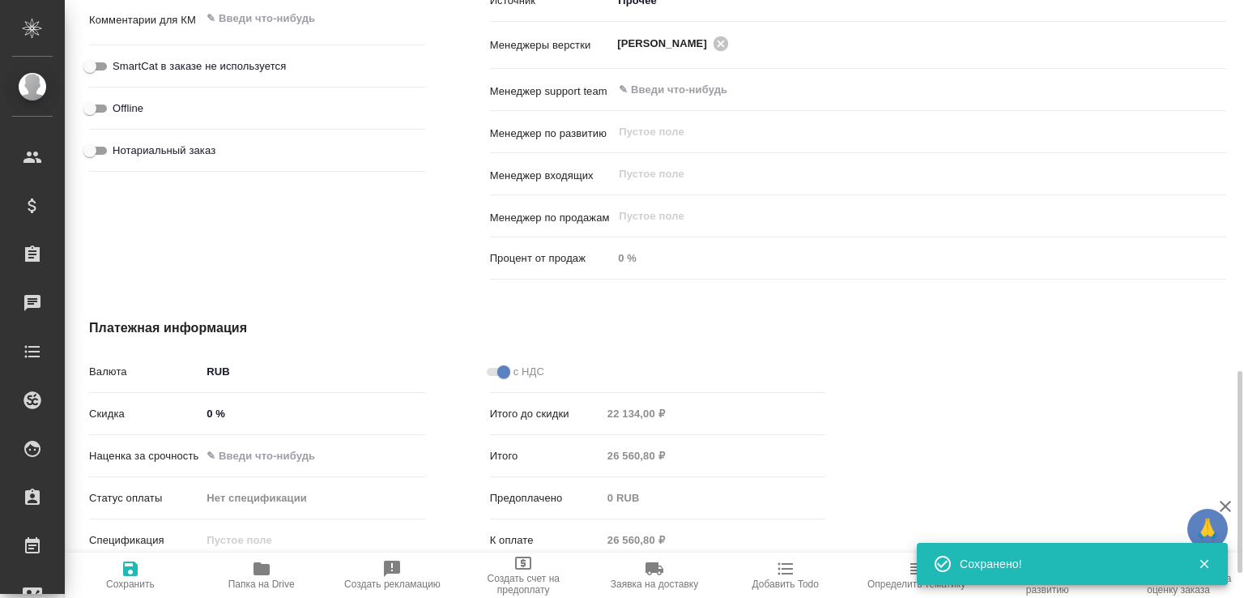
type textarea "x"
click at [280, 581] on span "Папка на Drive" at bounding box center [261, 583] width 66 height 11
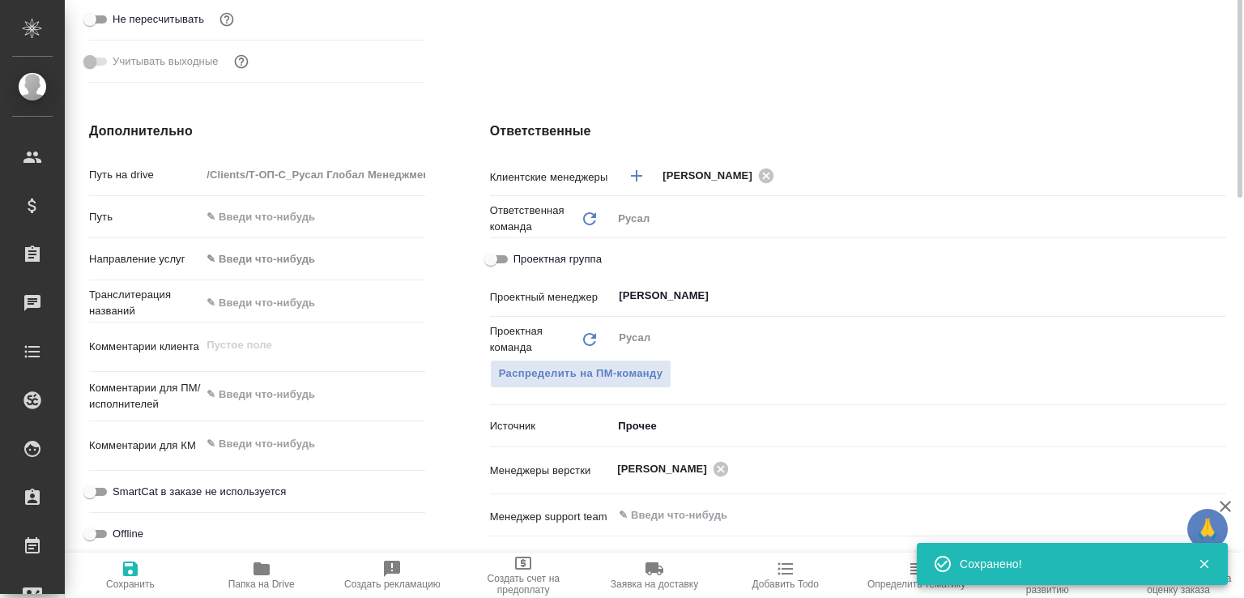
scroll to position [327, 0]
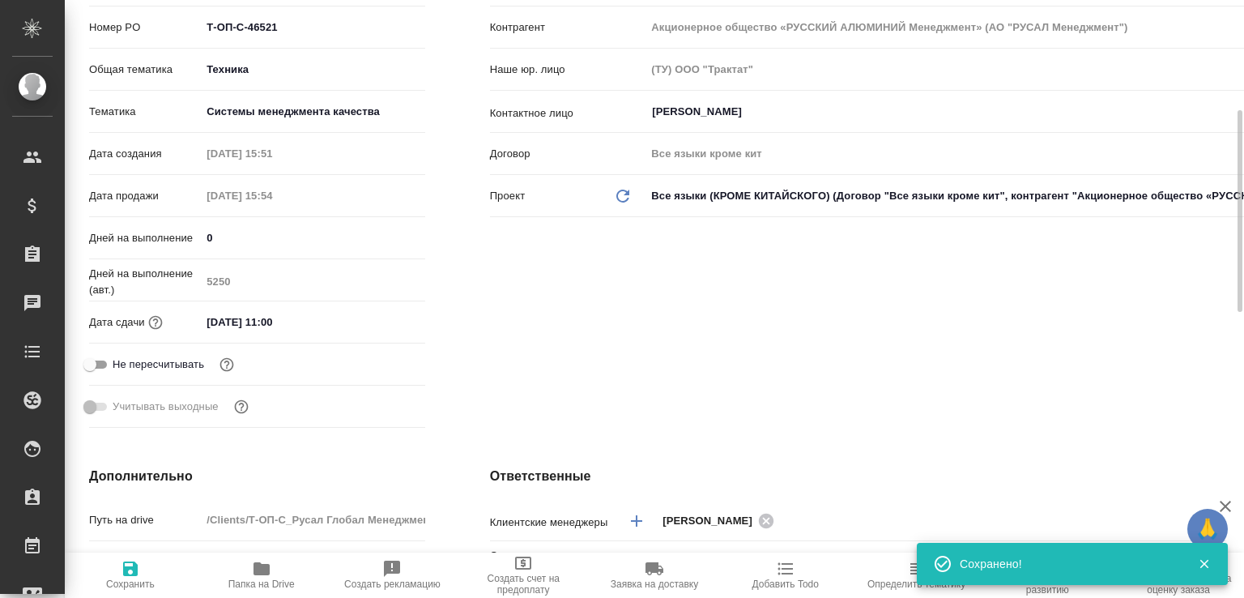
type textarea "x"
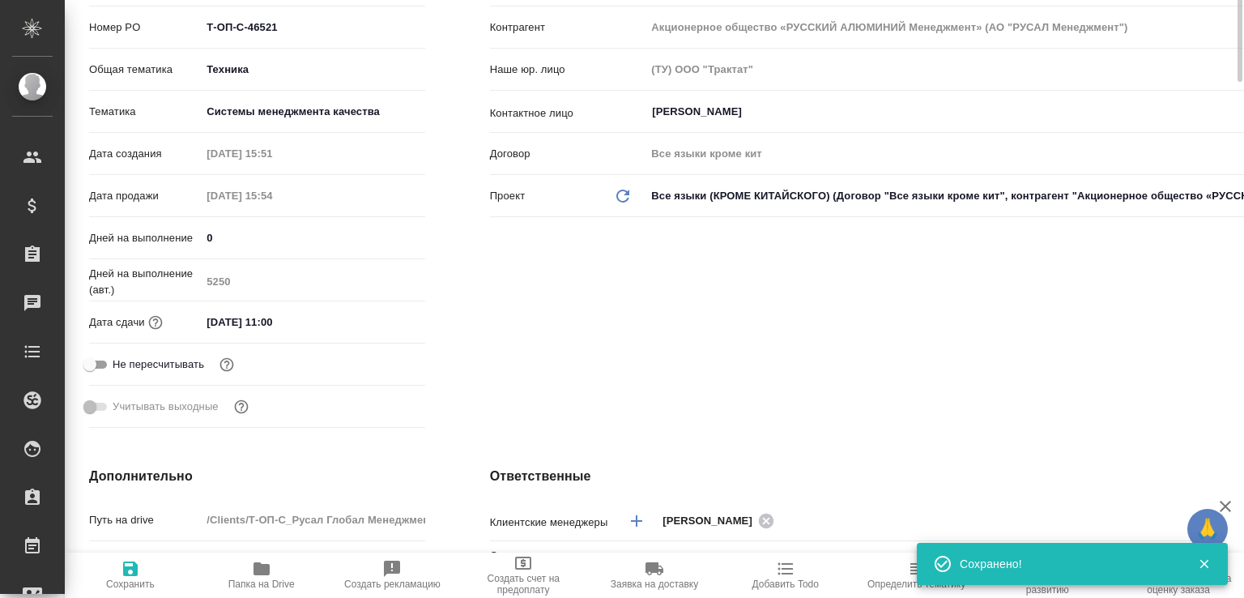
type textarea "x"
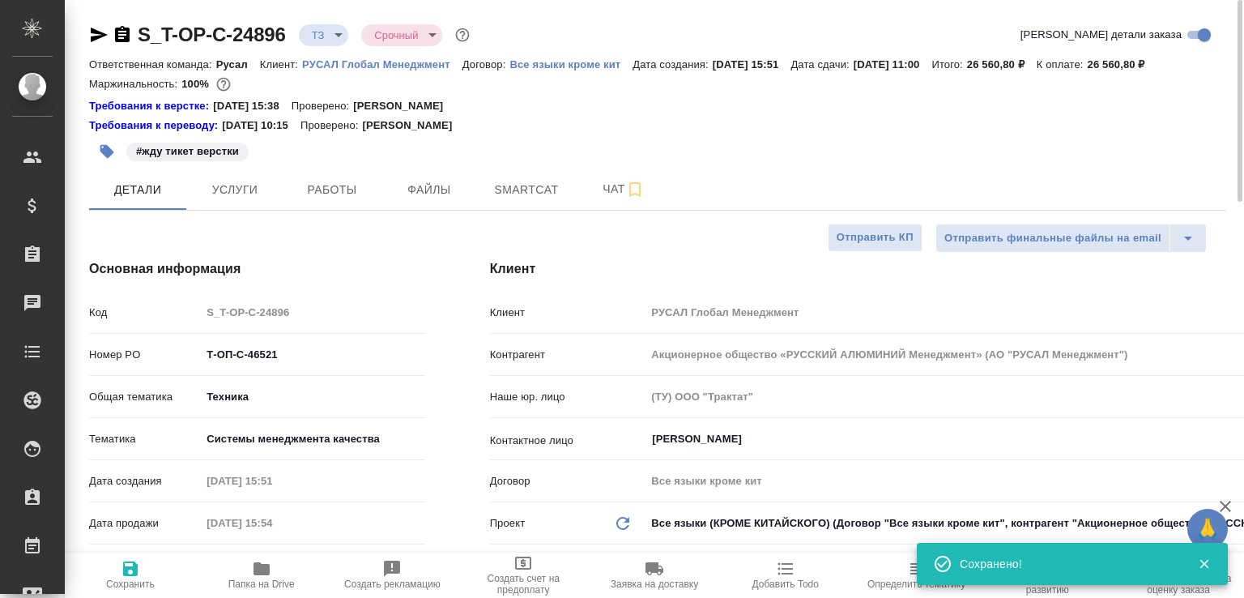
click at [121, 32] on icon "button" at bounding box center [122, 34] width 19 height 19
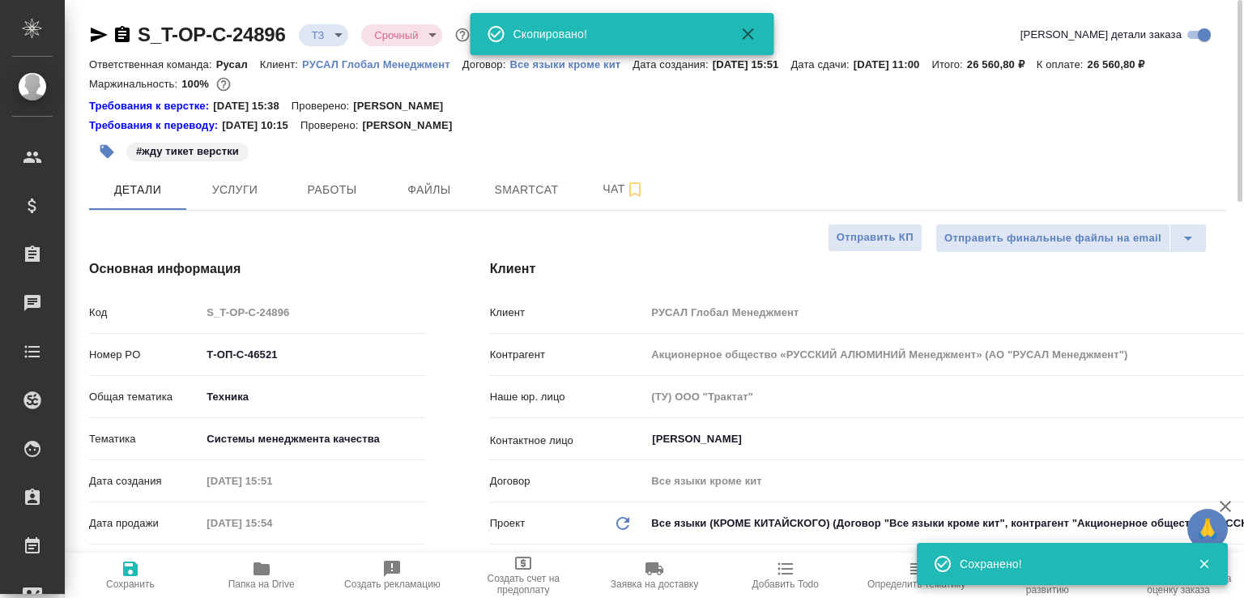
type textarea "x"
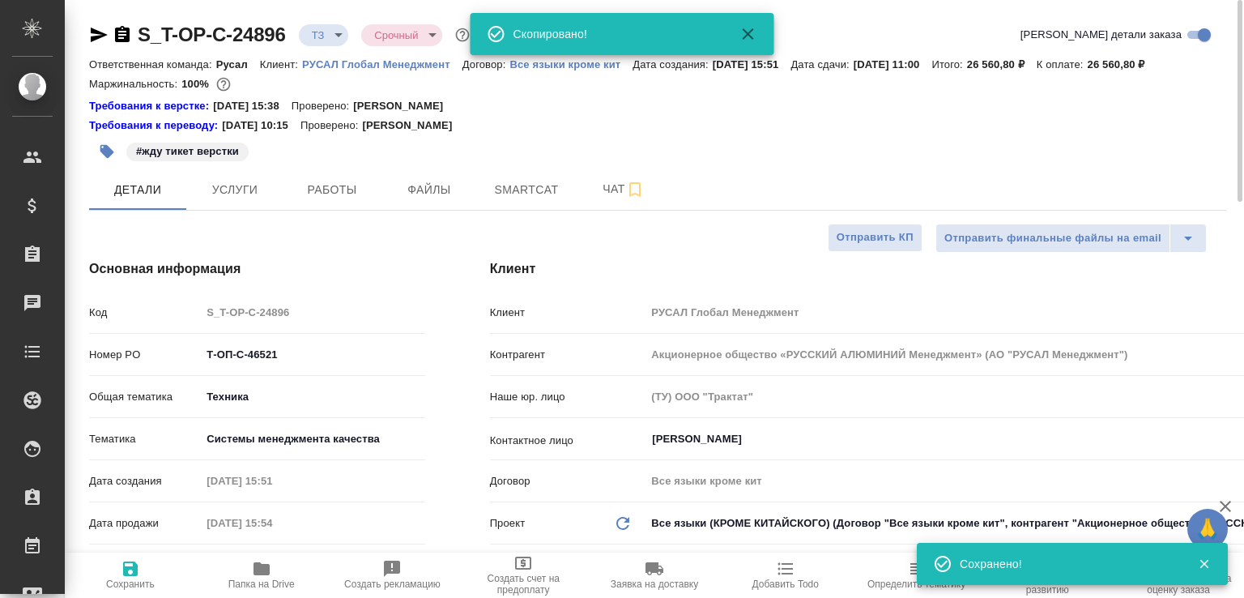
type textarea "x"
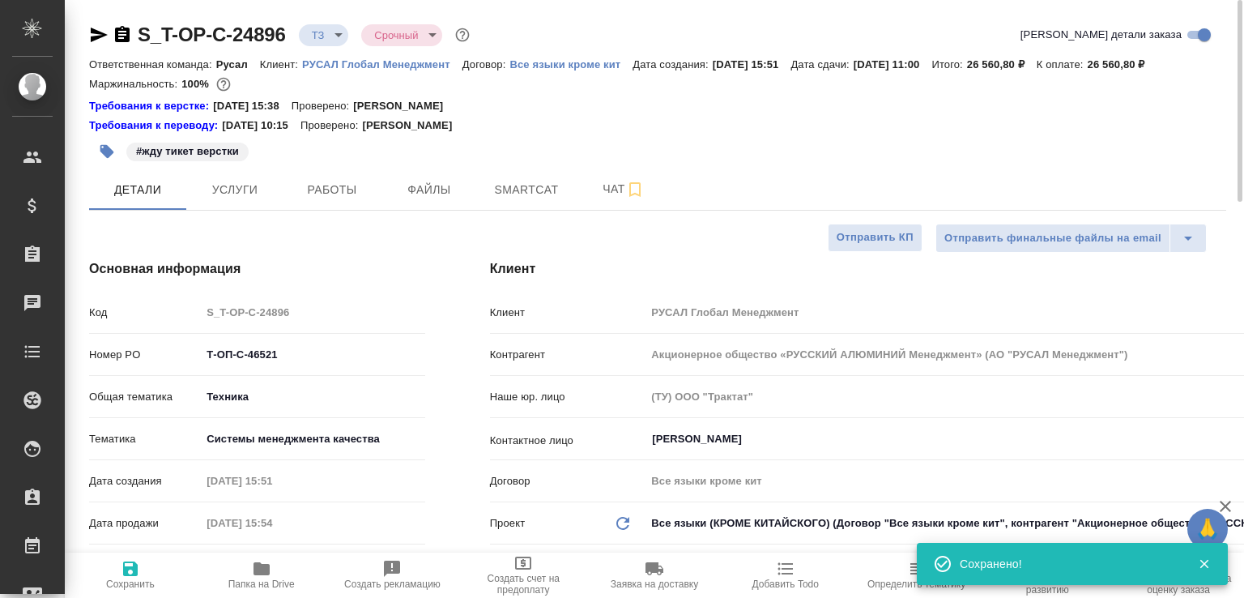
type textarea "x"
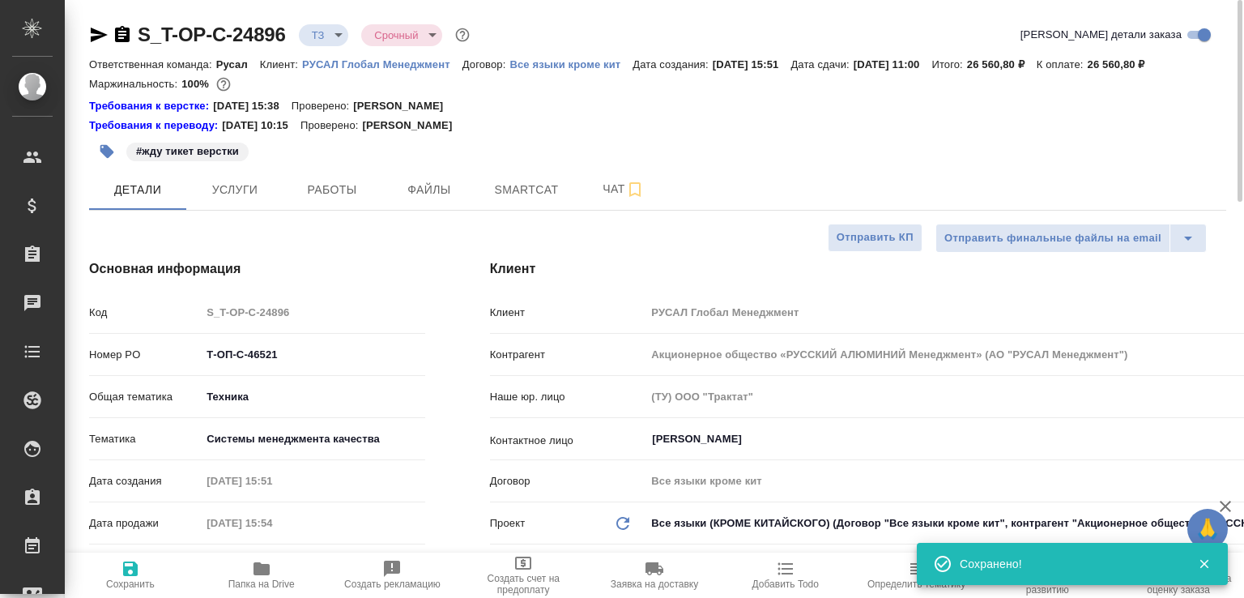
type textarea "x"
click at [119, 41] on icon "button" at bounding box center [122, 34] width 15 height 16
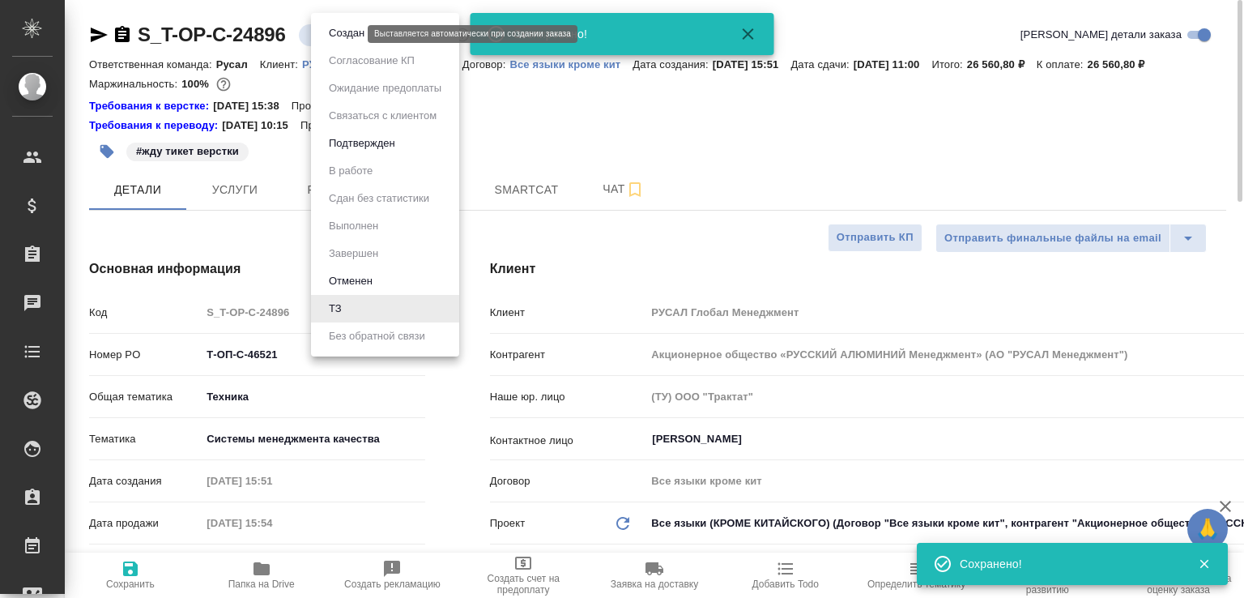
click at [336, 36] on body "🙏 .cls-1 fill:#fff; AWATERA Малофеева Екатерина e.malofeeva Клиенты Спецификаци…" at bounding box center [622, 299] width 1244 height 598
click at [336, 36] on button "Создан" at bounding box center [346, 33] width 45 height 18
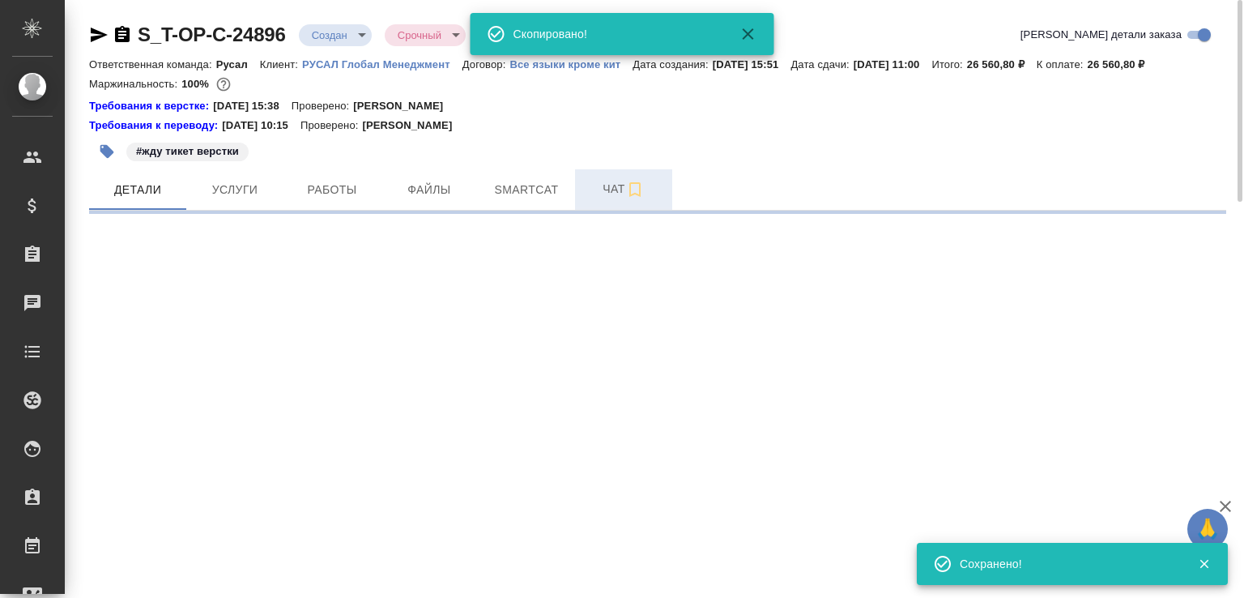
select select "RU"
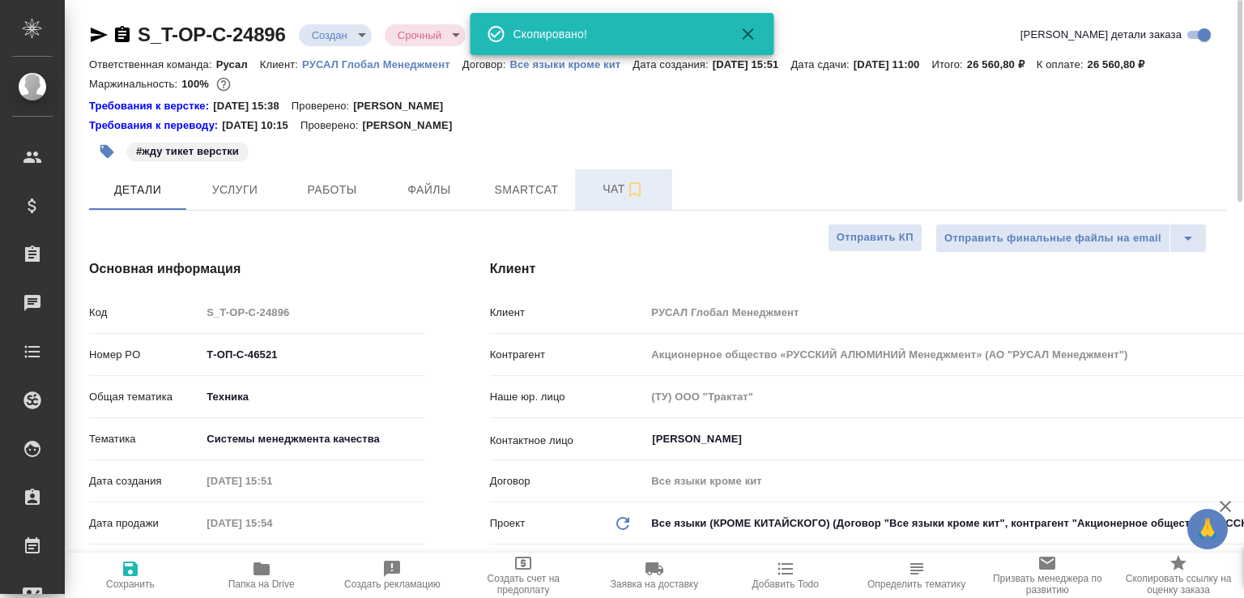
type textarea "x"
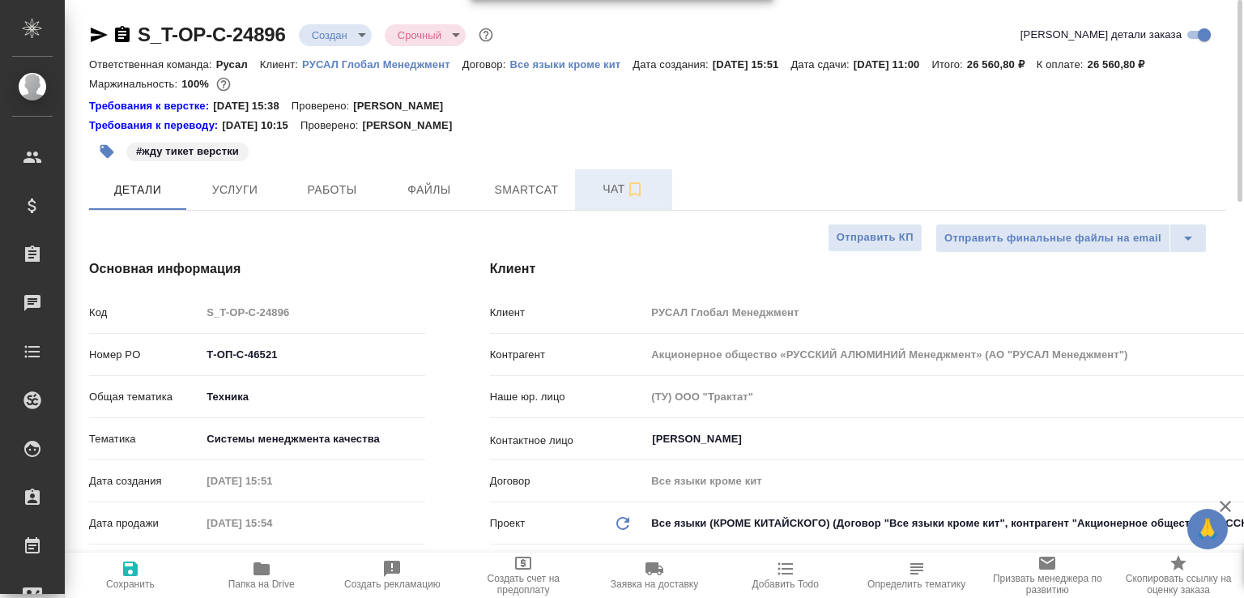
click at [605, 199] on span "Чат" at bounding box center [624, 189] width 78 height 20
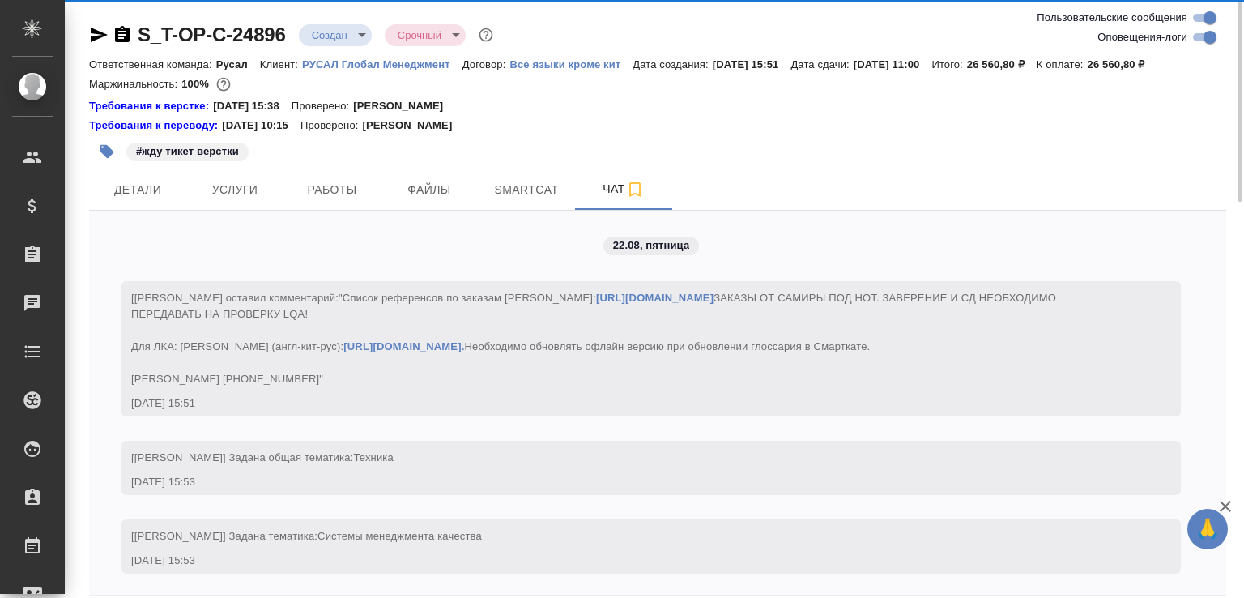
scroll to position [1136, 0]
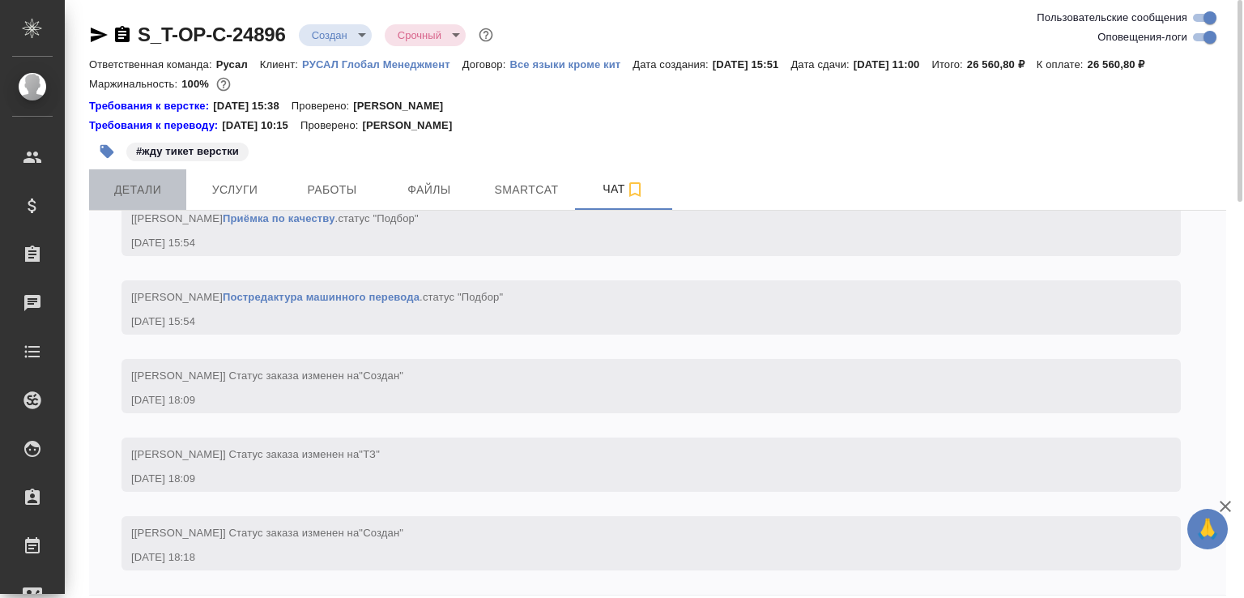
click at [143, 200] on span "Детали" at bounding box center [138, 190] width 78 height 20
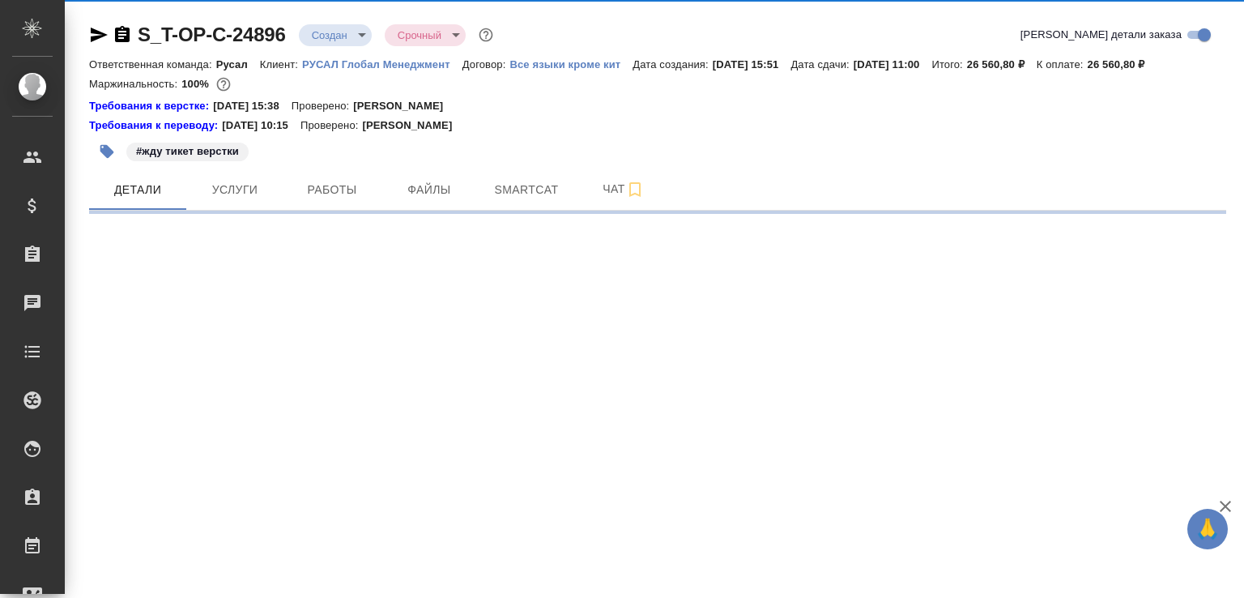
select select "RU"
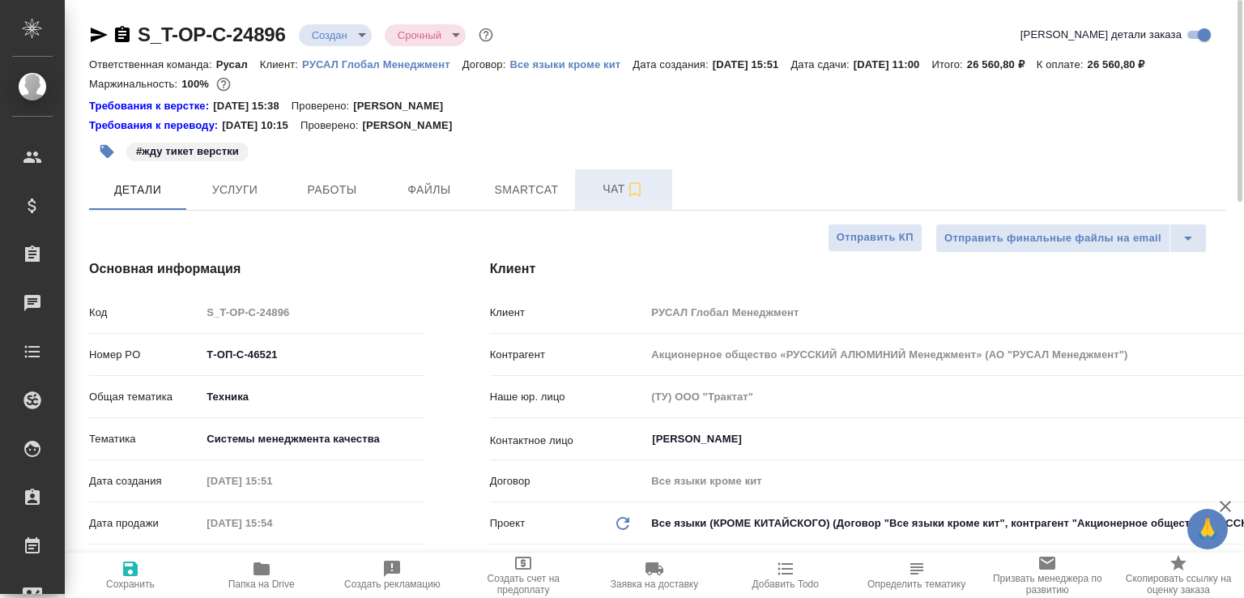
click at [588, 199] on span "Чат" at bounding box center [624, 189] width 78 height 20
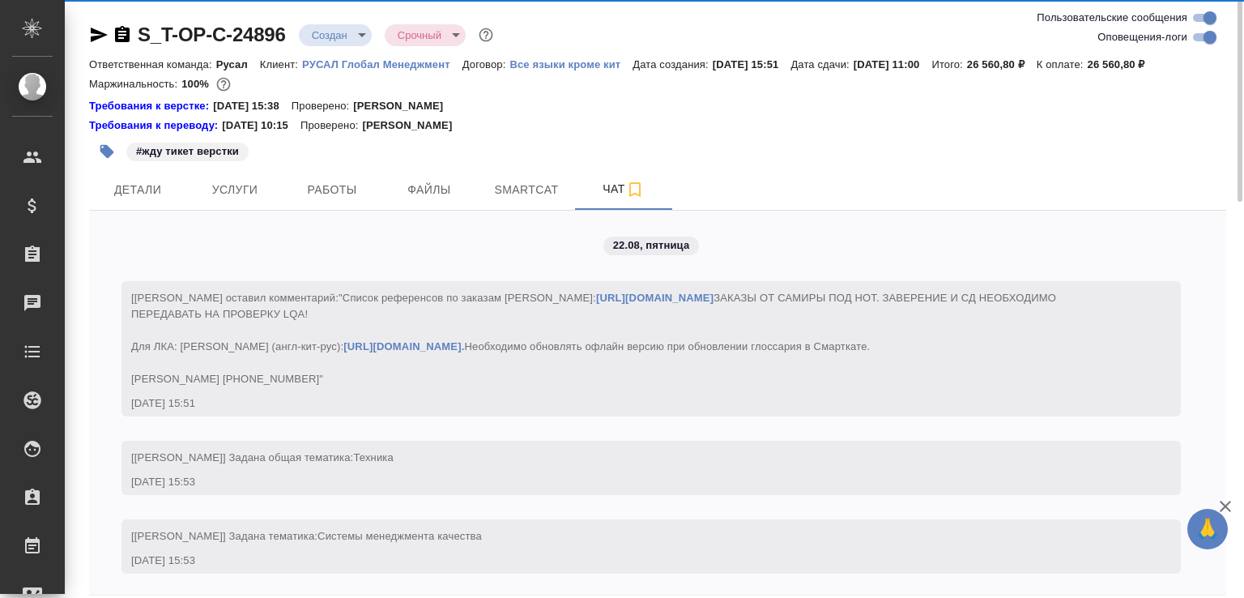
scroll to position [1136, 0]
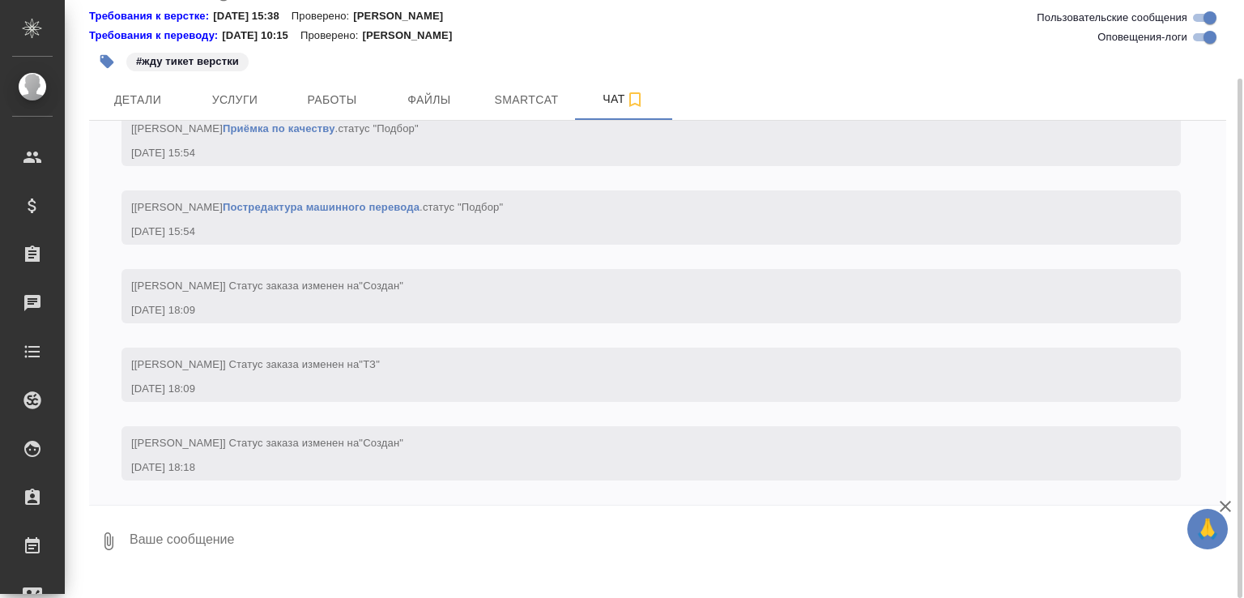
click at [508, 541] on textarea at bounding box center [677, 541] width 1099 height 55
type textarea "скрины надо?"
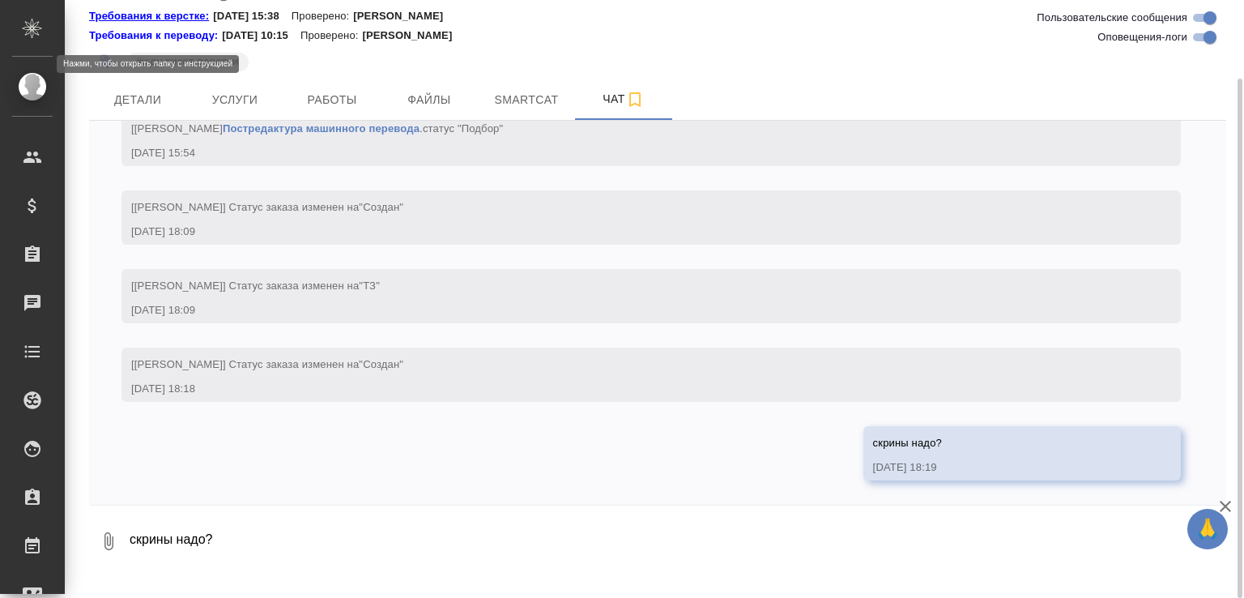
scroll to position [0, 0]
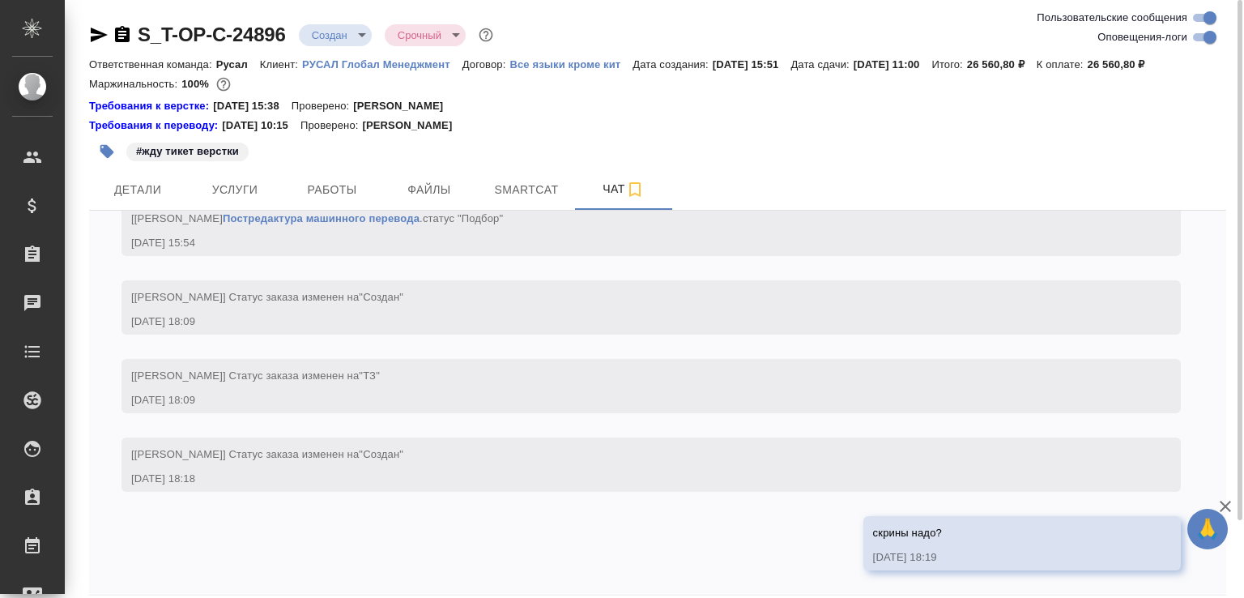
click at [97, 28] on icon "button" at bounding box center [98, 34] width 19 height 19
click at [126, 33] on icon "button" at bounding box center [122, 34] width 15 height 16
click at [125, 36] on icon "button" at bounding box center [122, 34] width 15 height 16
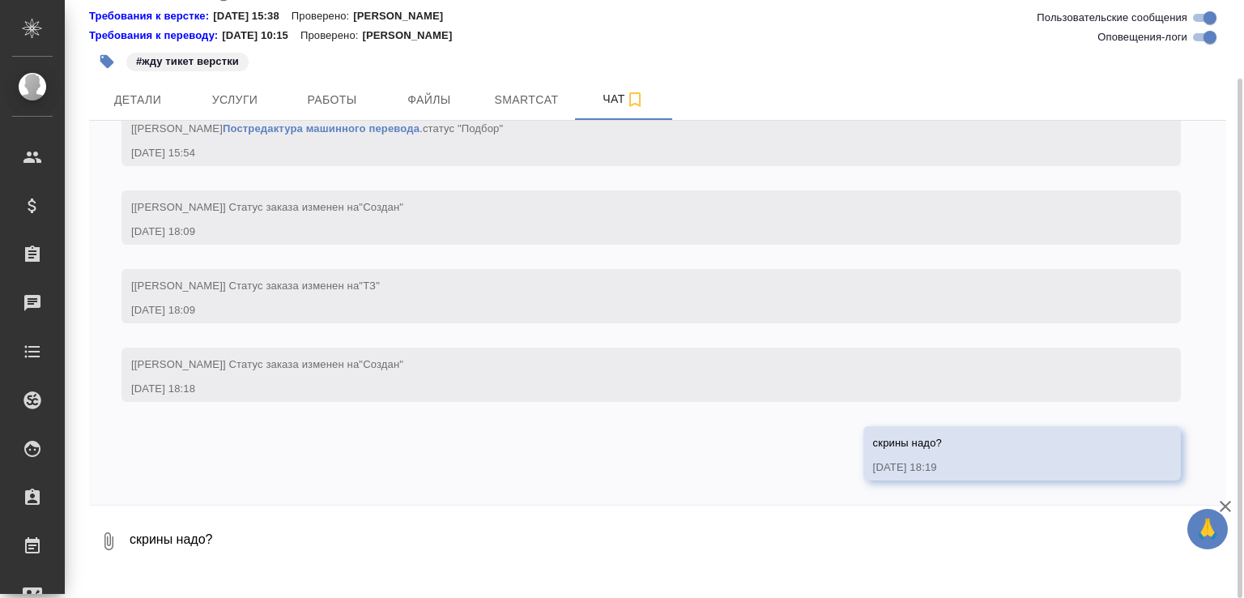
click at [113, 550] on icon "button" at bounding box center [108, 540] width 19 height 19
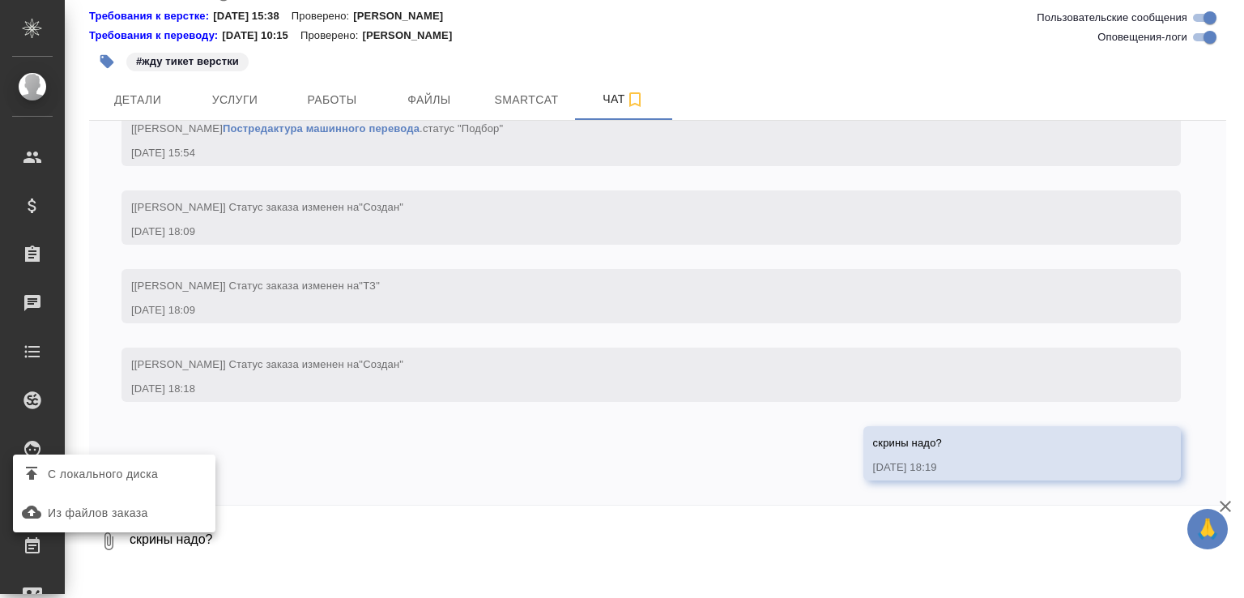
click at [123, 474] on span "С локального диска" at bounding box center [103, 474] width 110 height 20
click at [0, 0] on input "С локального диска" at bounding box center [0, 0] width 0 height 0
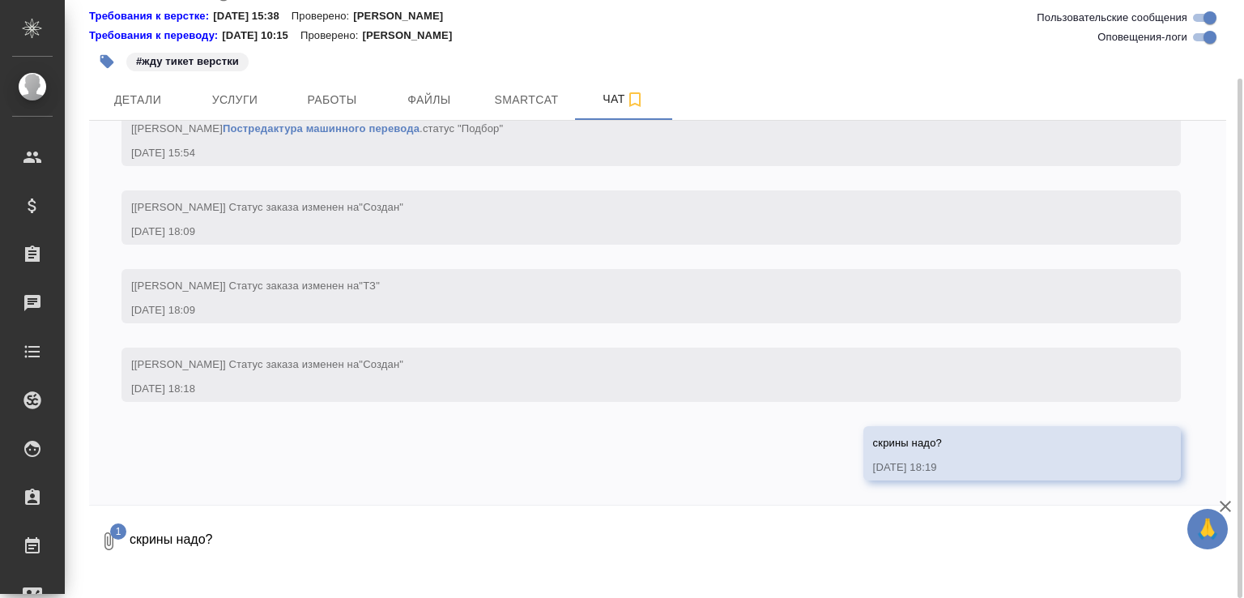
click at [214, 558] on textarea "скрины надо?" at bounding box center [664, 541] width 1072 height 55
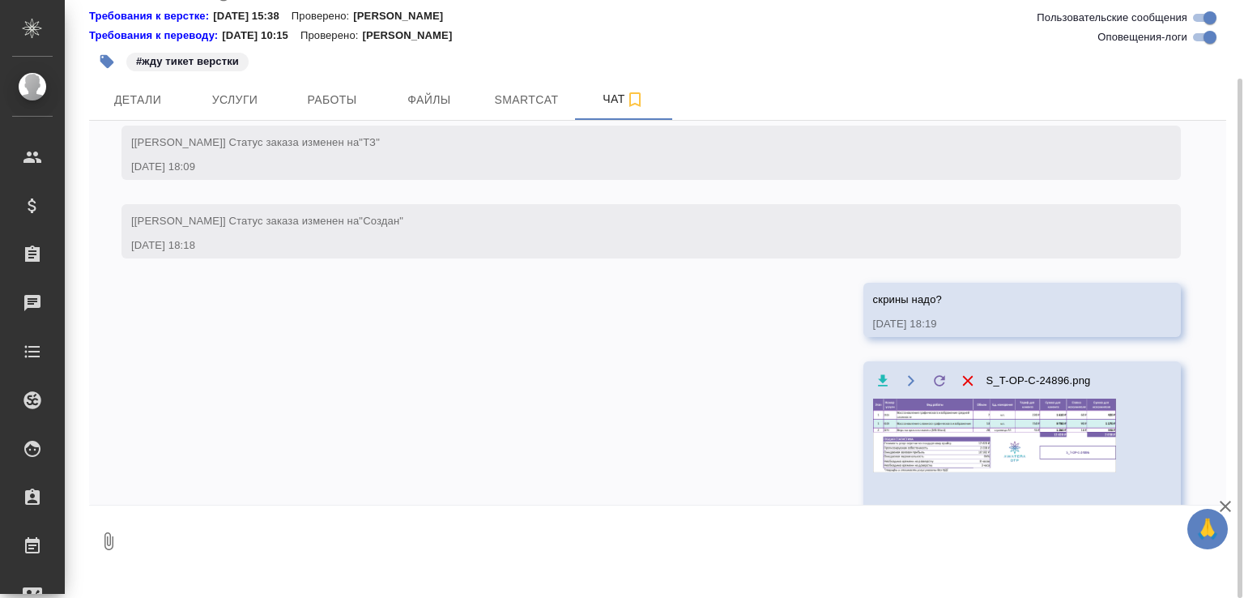
scroll to position [1399, 0]
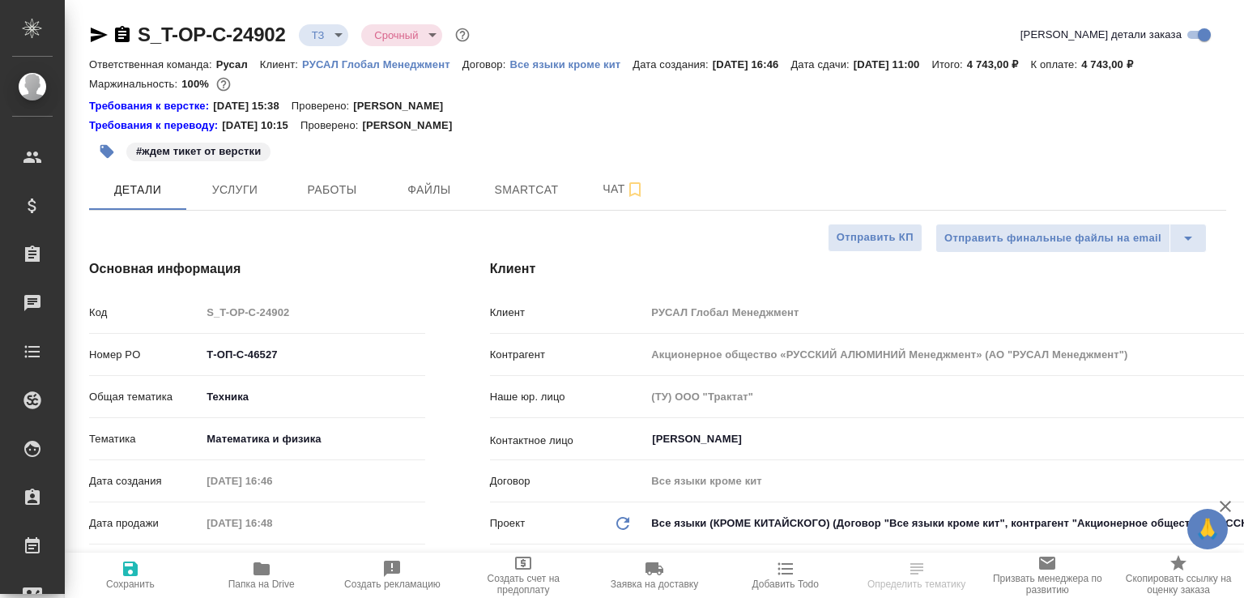
select select "RU"
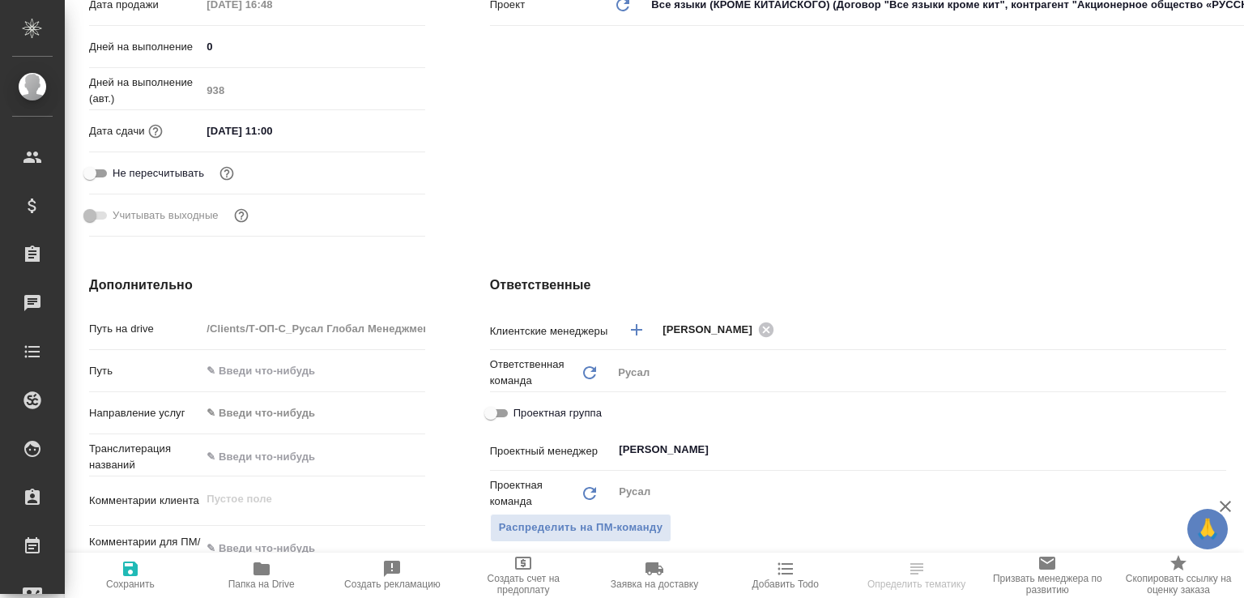
scroll to position [1027, 0]
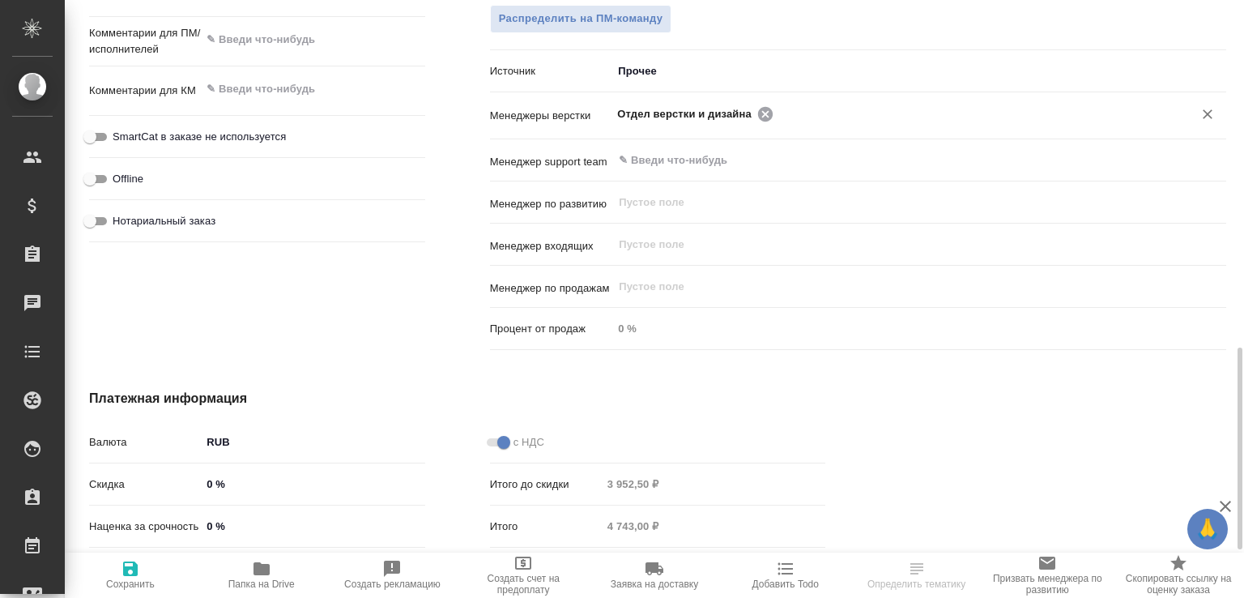
click at [759, 121] on icon at bounding box center [765, 113] width 15 height 15
click at [760, 123] on input "text" at bounding box center [892, 113] width 550 height 19
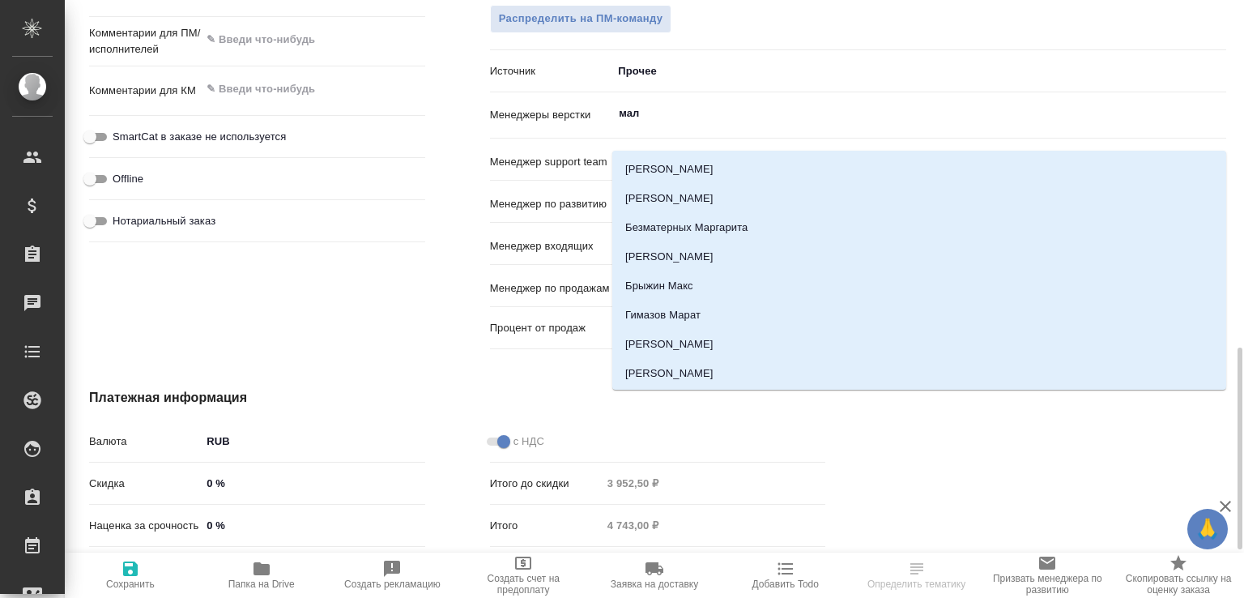
type input "мало"
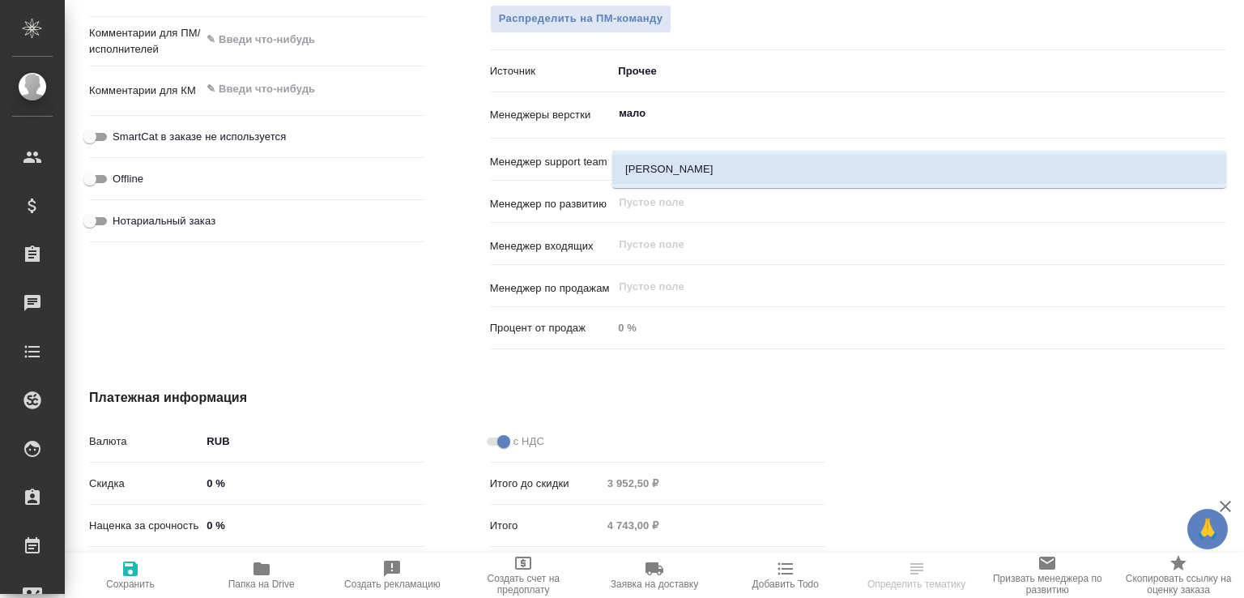
click at [714, 175] on li "[PERSON_NAME]" at bounding box center [919, 169] width 614 height 29
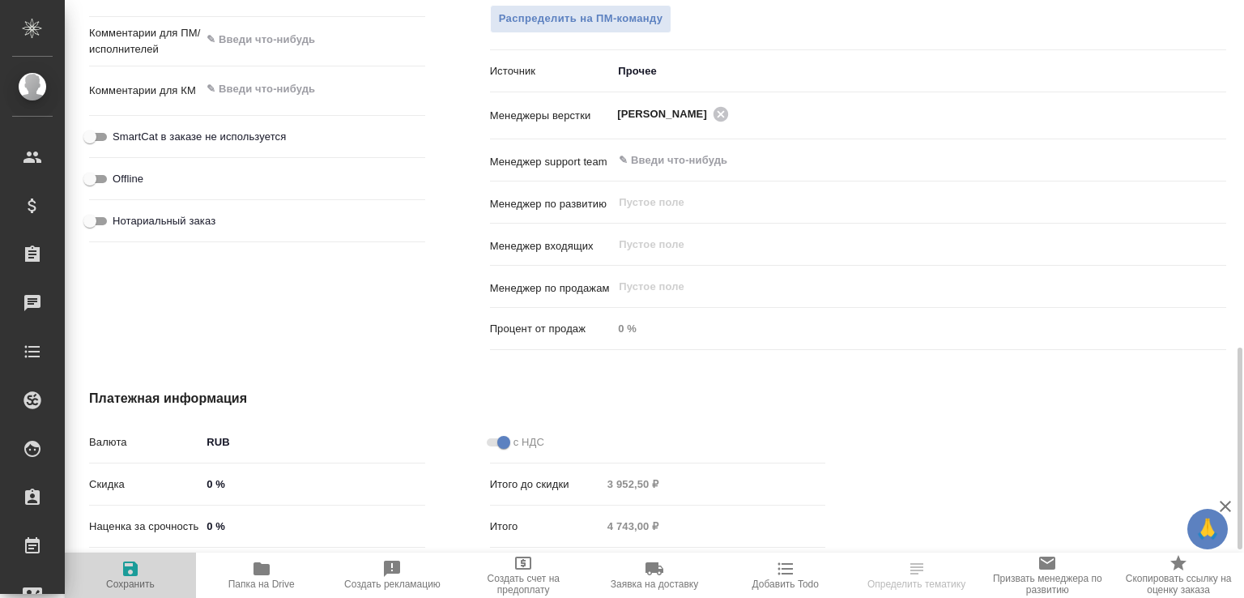
click at [138, 553] on button "Сохранить" at bounding box center [130, 575] width 131 height 45
select select "RU"
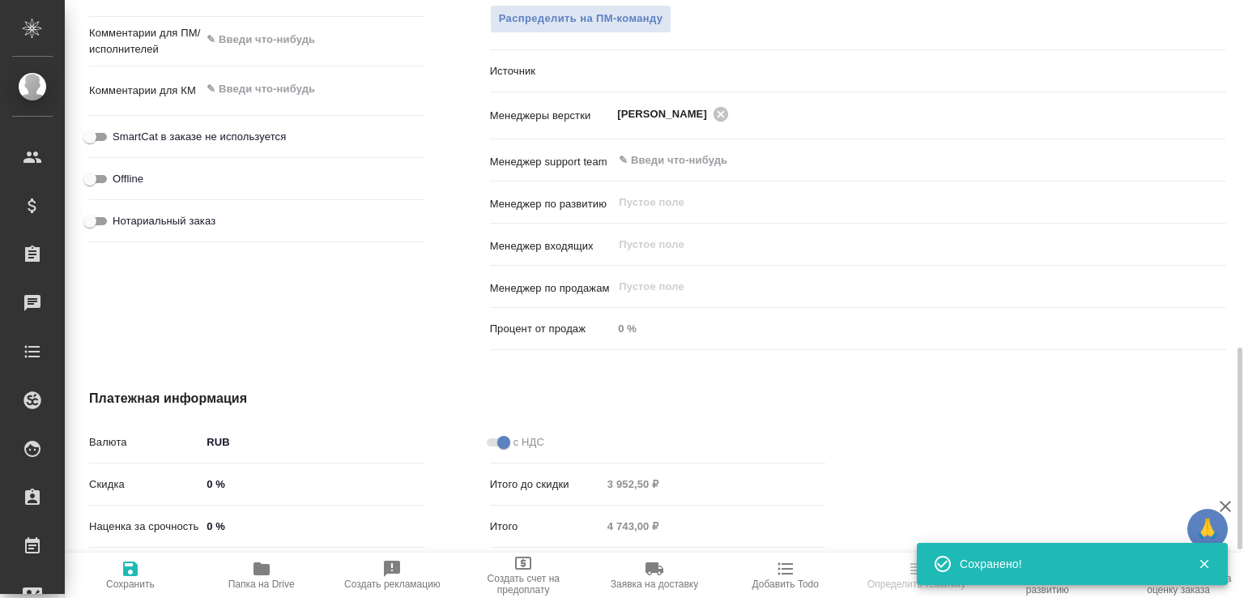
type textarea "x"
select select "RU"
type textarea "x"
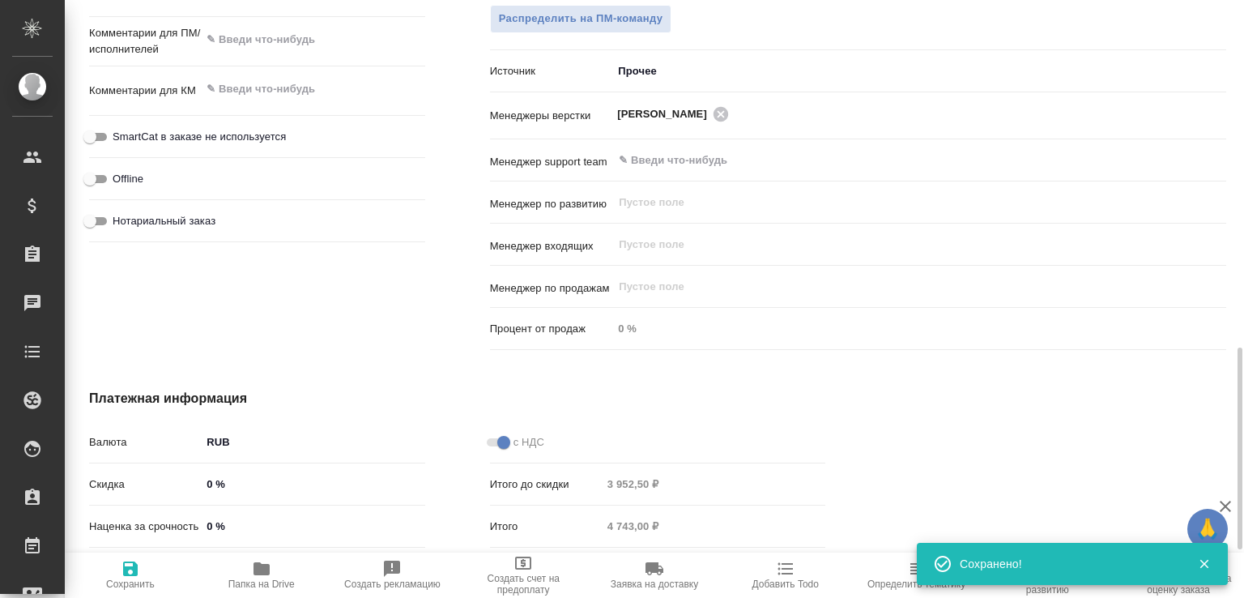
type textarea "x"
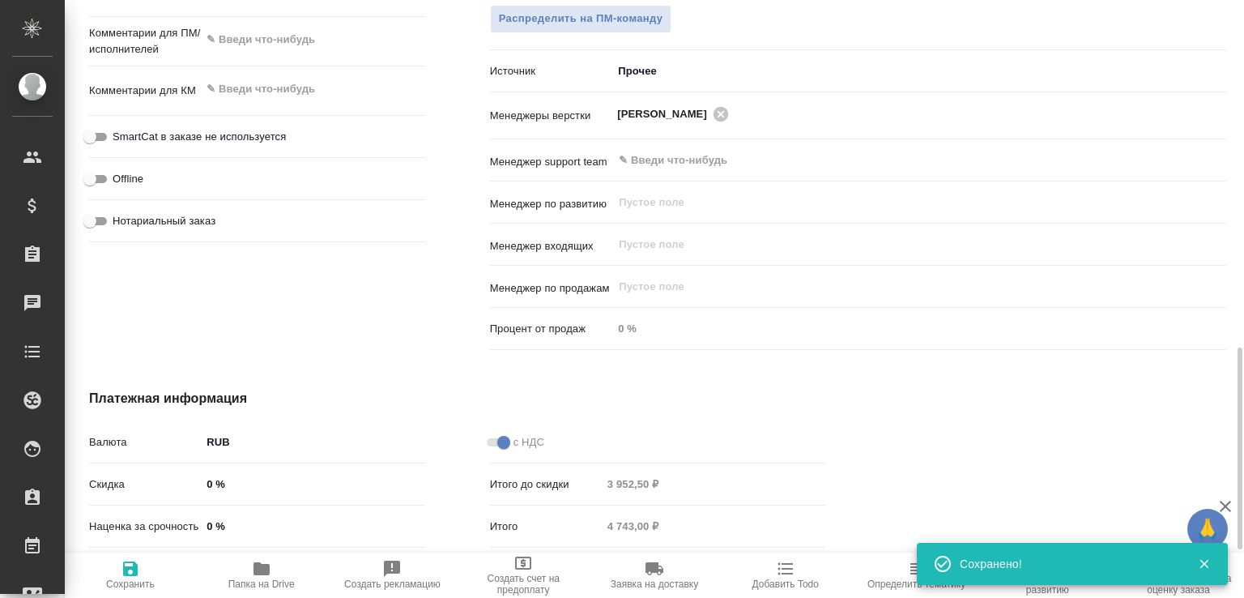
type textarea "x"
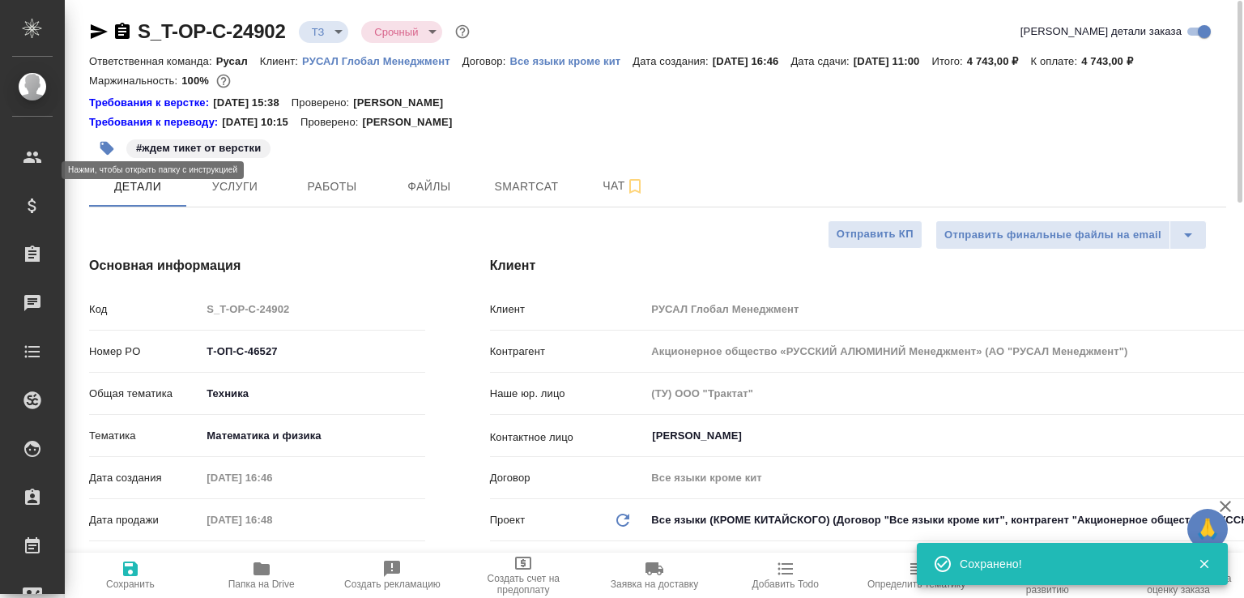
scroll to position [0, 0]
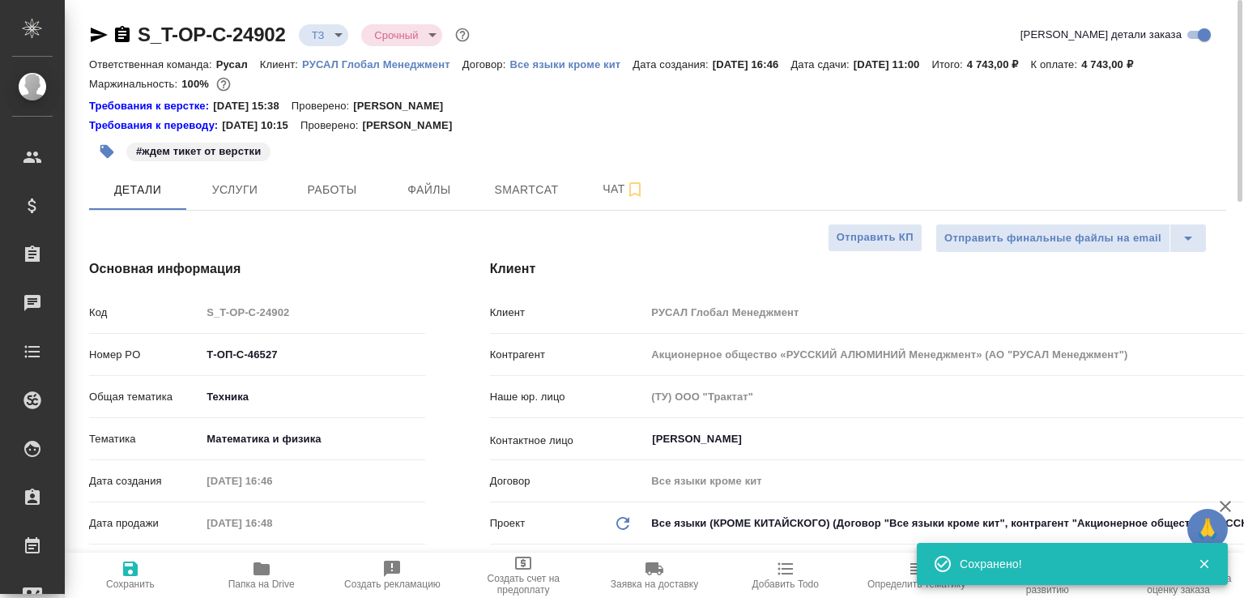
click at [126, 33] on icon "button" at bounding box center [122, 34] width 15 height 16
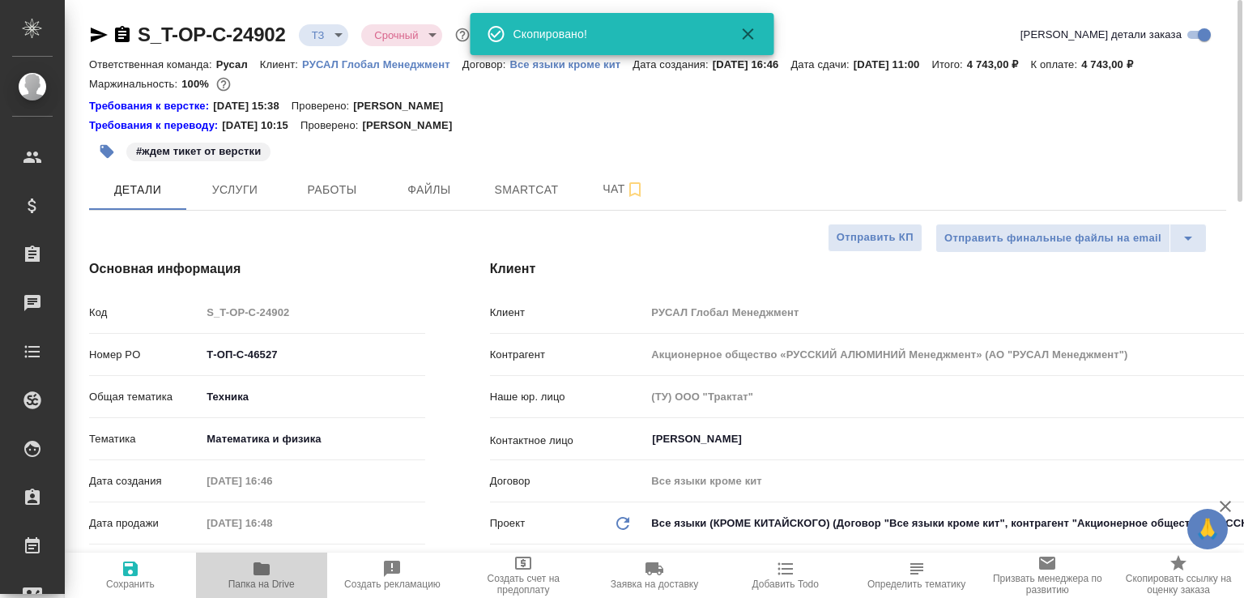
click at [267, 560] on icon "button" at bounding box center [261, 568] width 19 height 19
type textarea "x"
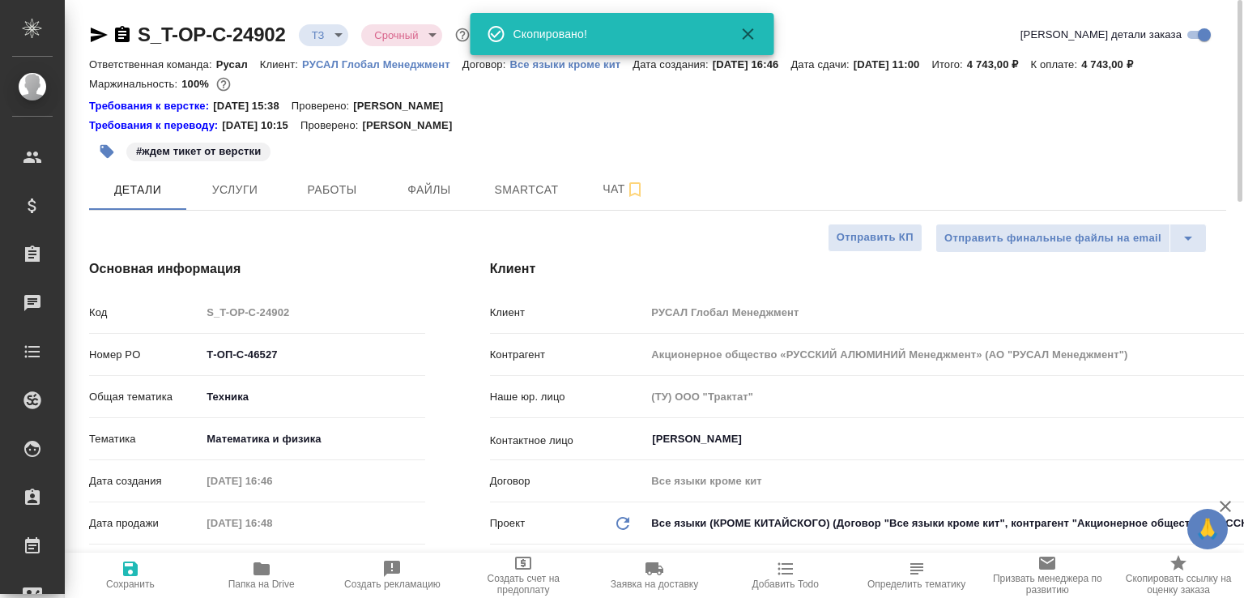
type textarea "x"
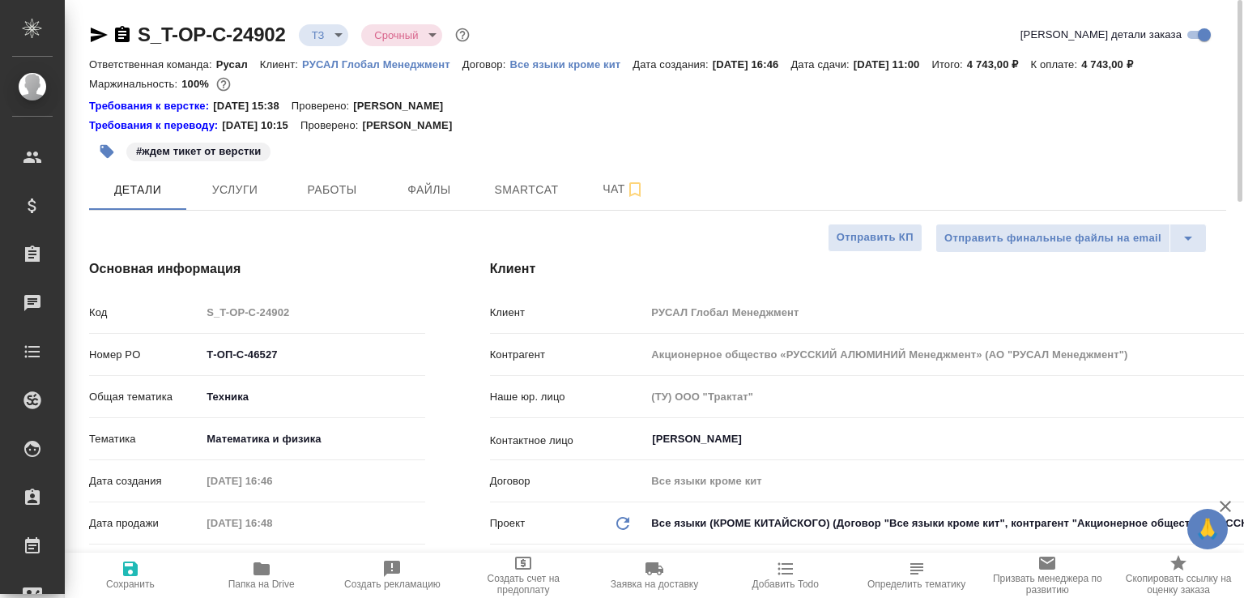
type textarea "x"
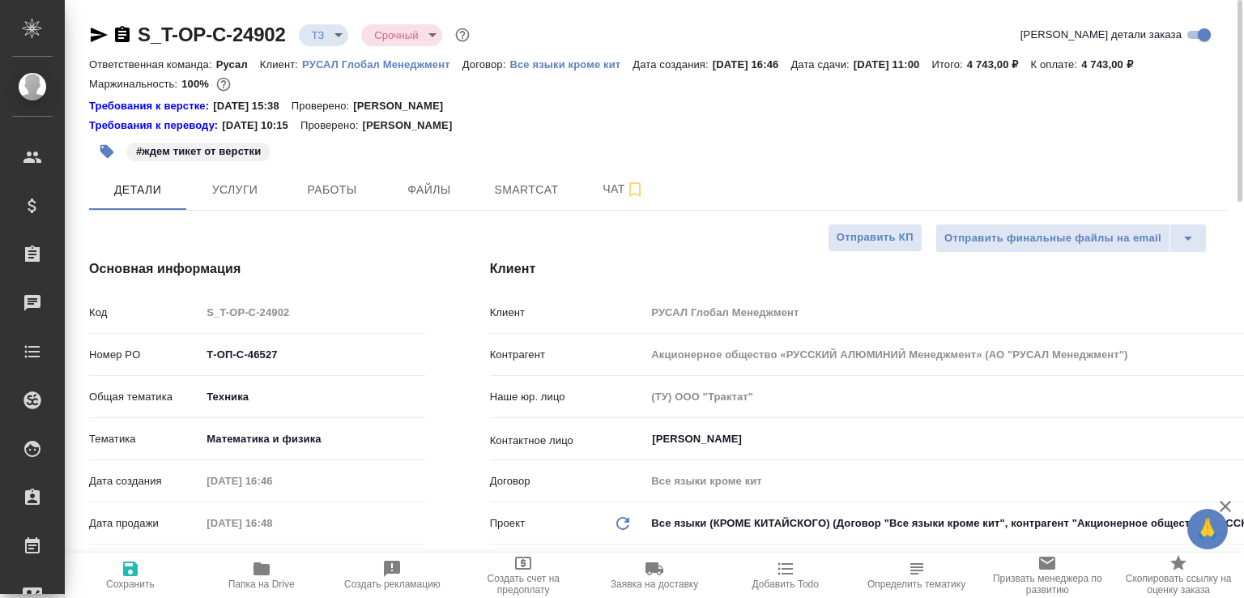
type textarea "x"
click at [316, 34] on body "🙏 .cls-1 fill:#fff; AWATERA [PERSON_NAME]malofeeva Клиенты Спецификации Заказы …" at bounding box center [622, 299] width 1244 height 598
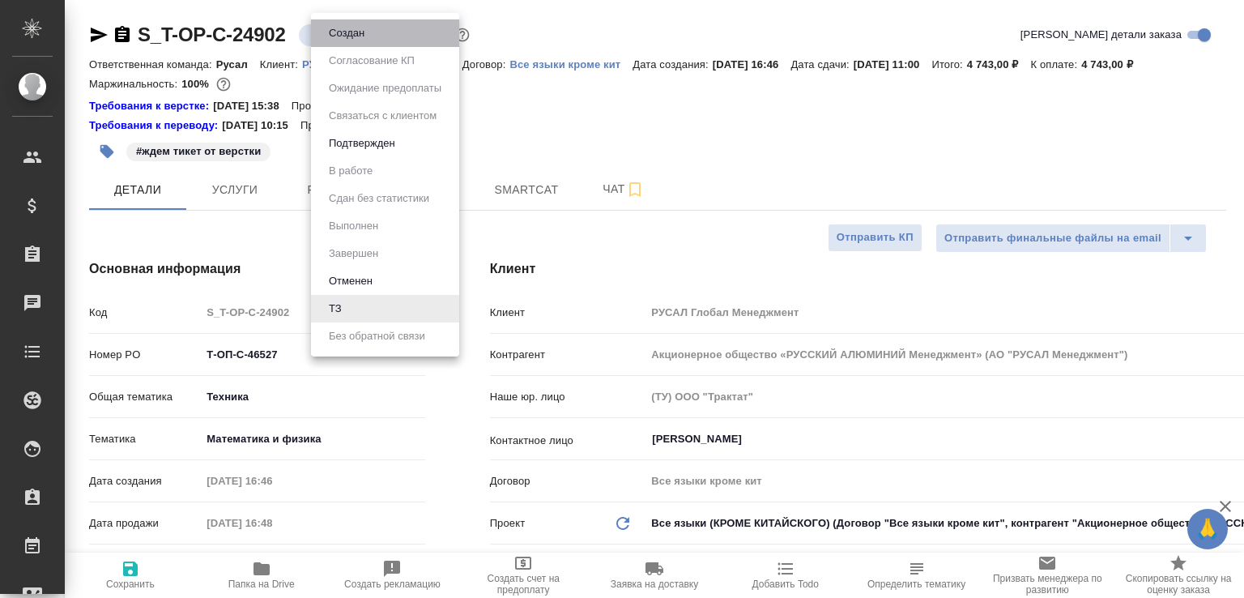
click at [316, 34] on li "Создан" at bounding box center [385, 33] width 148 height 28
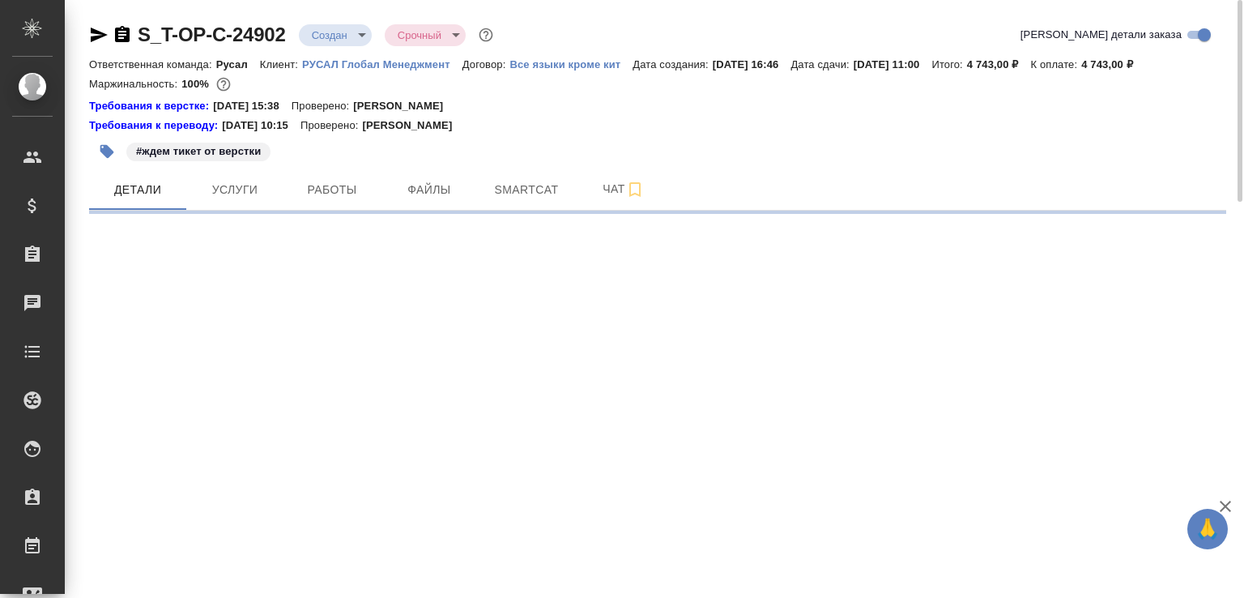
select select "RU"
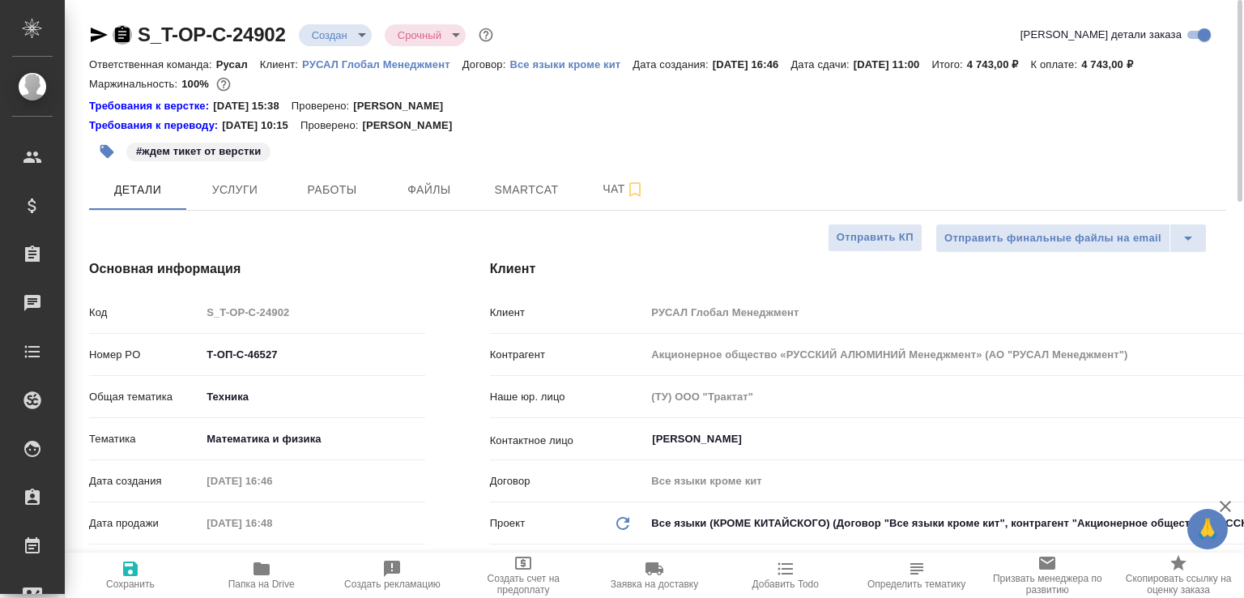
click at [113, 37] on icon "button" at bounding box center [122, 34] width 19 height 19
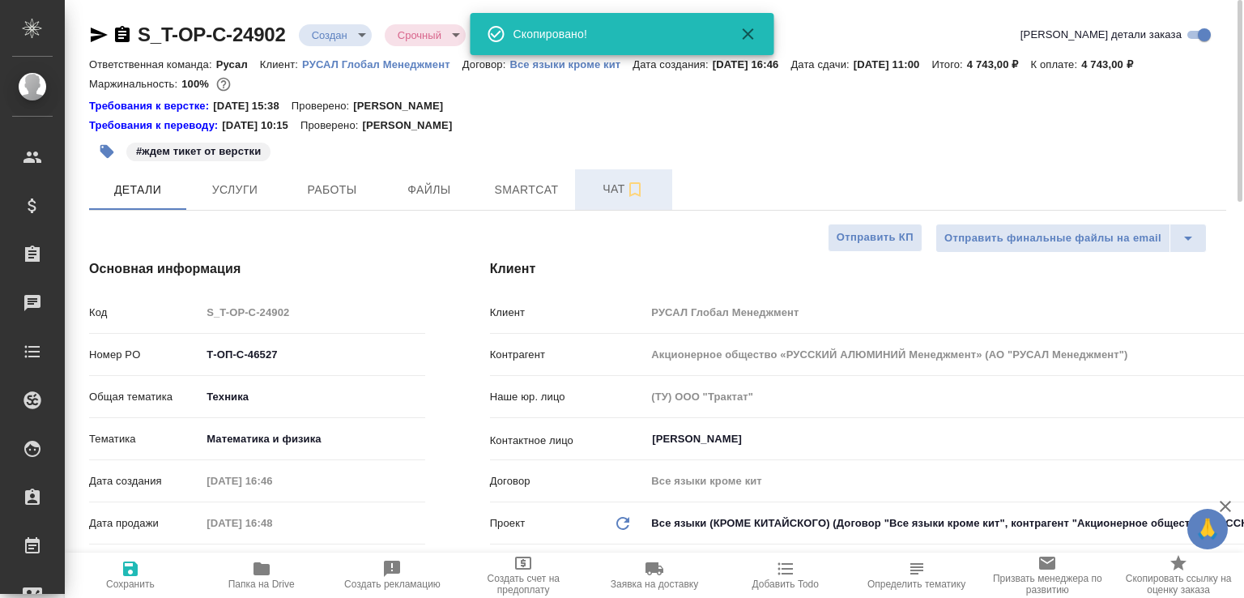
click at [616, 199] on span "Чат" at bounding box center [624, 189] width 78 height 20
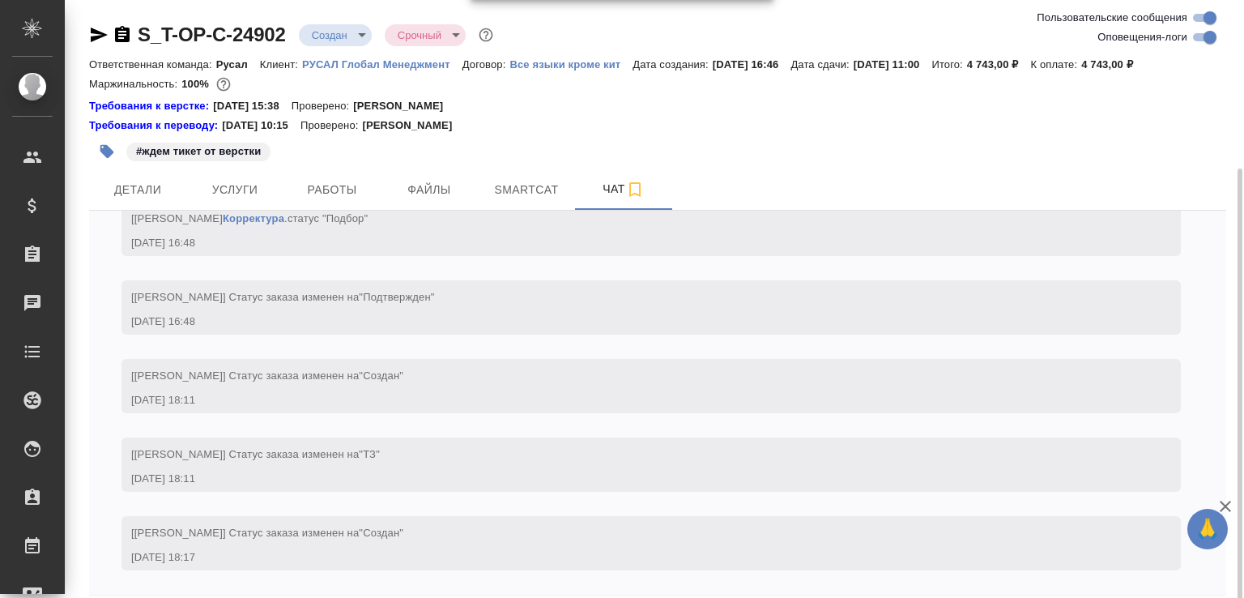
scroll to position [90, 0]
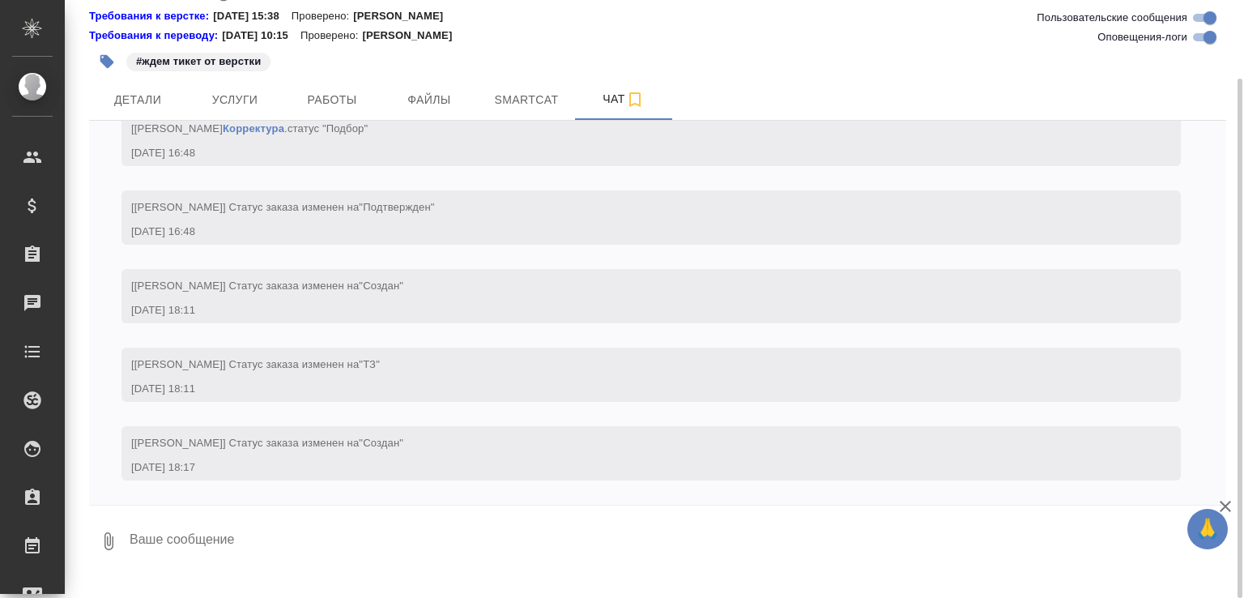
click at [106, 550] on icon "button" at bounding box center [108, 540] width 19 height 19
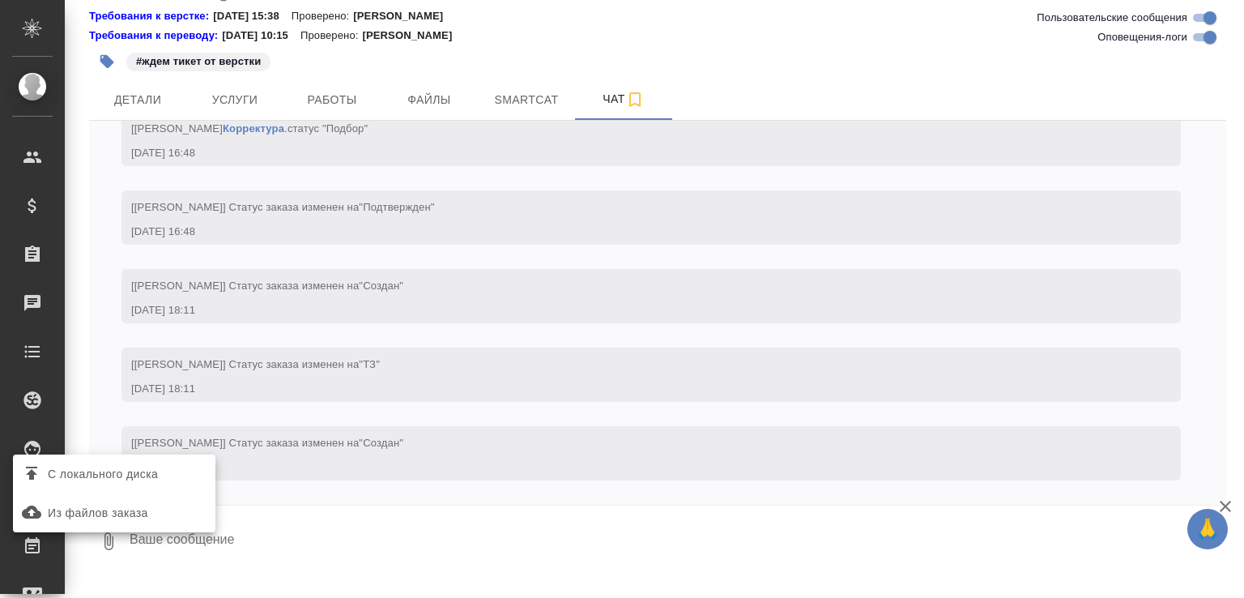
click at [113, 471] on span "С локального диска" at bounding box center [103, 474] width 110 height 20
click at [0, 0] on input "С локального диска" at bounding box center [0, 0] width 0 height 0
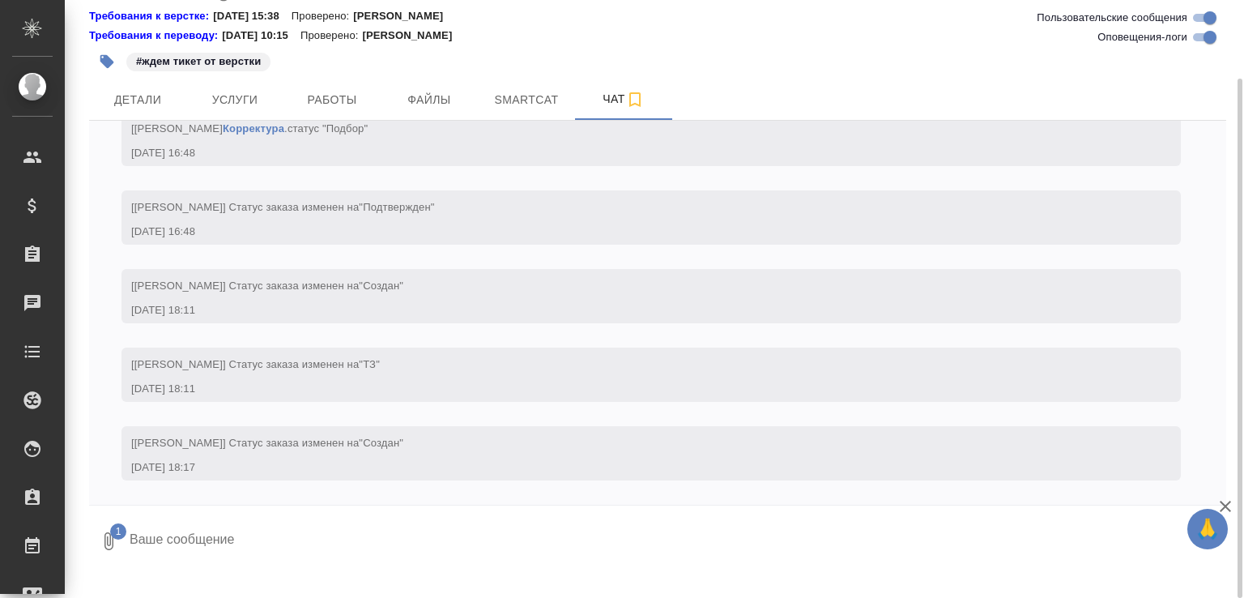
click at [278, 569] on textarea at bounding box center [664, 541] width 1072 height 55
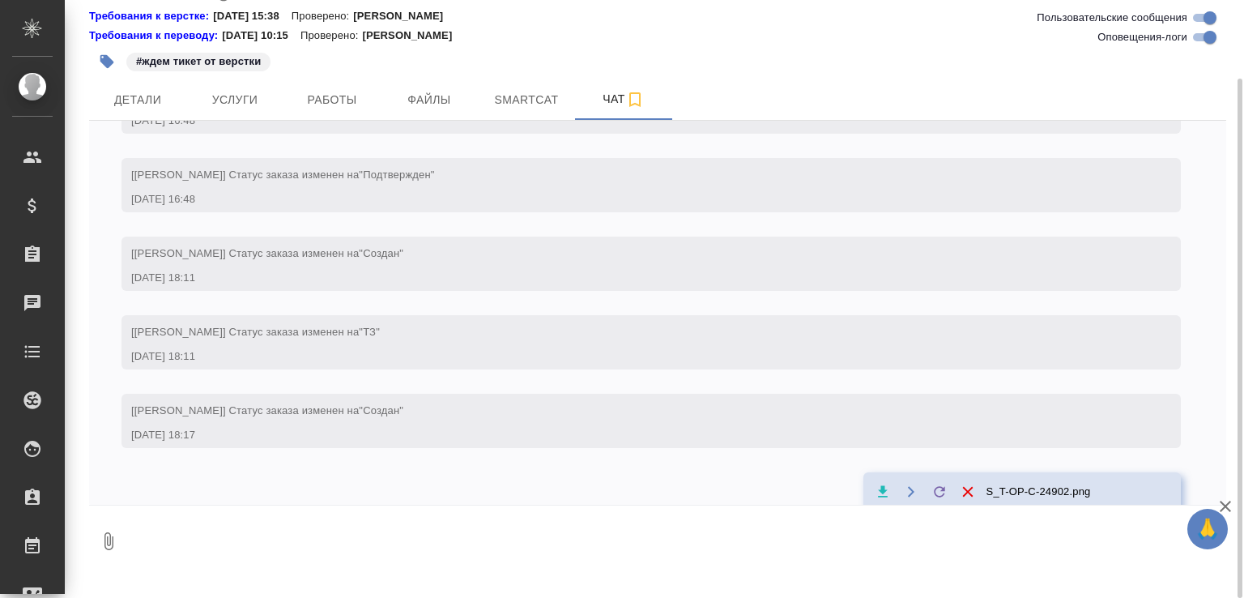
scroll to position [1247, 0]
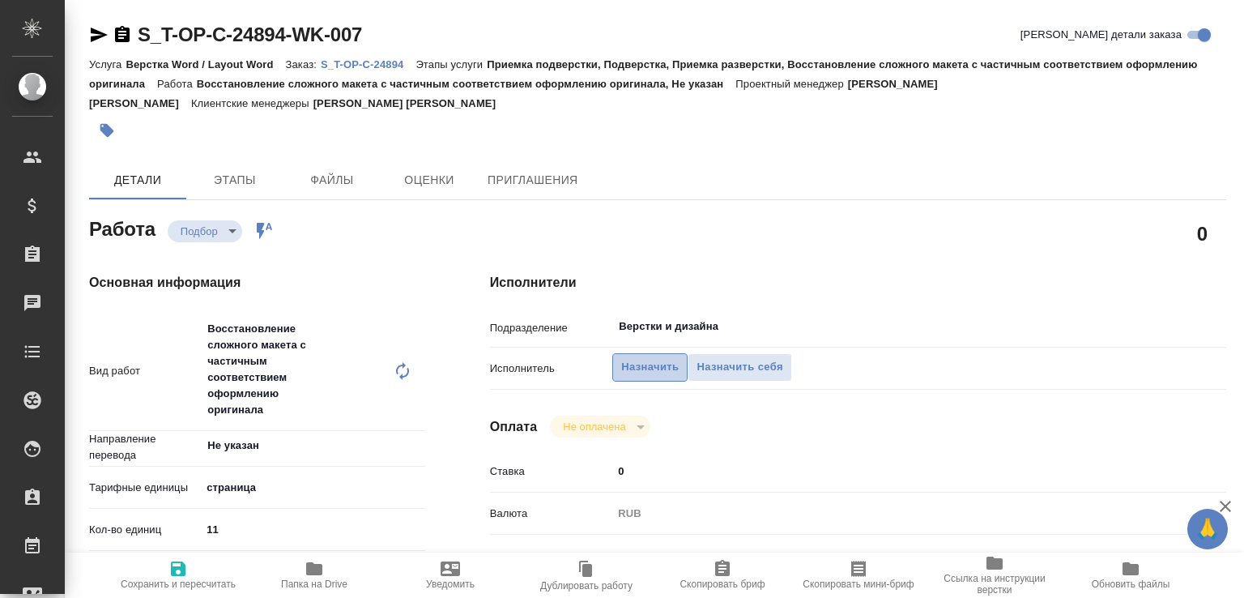
click at [660, 376] on span "Назначить" at bounding box center [650, 367] width 58 height 19
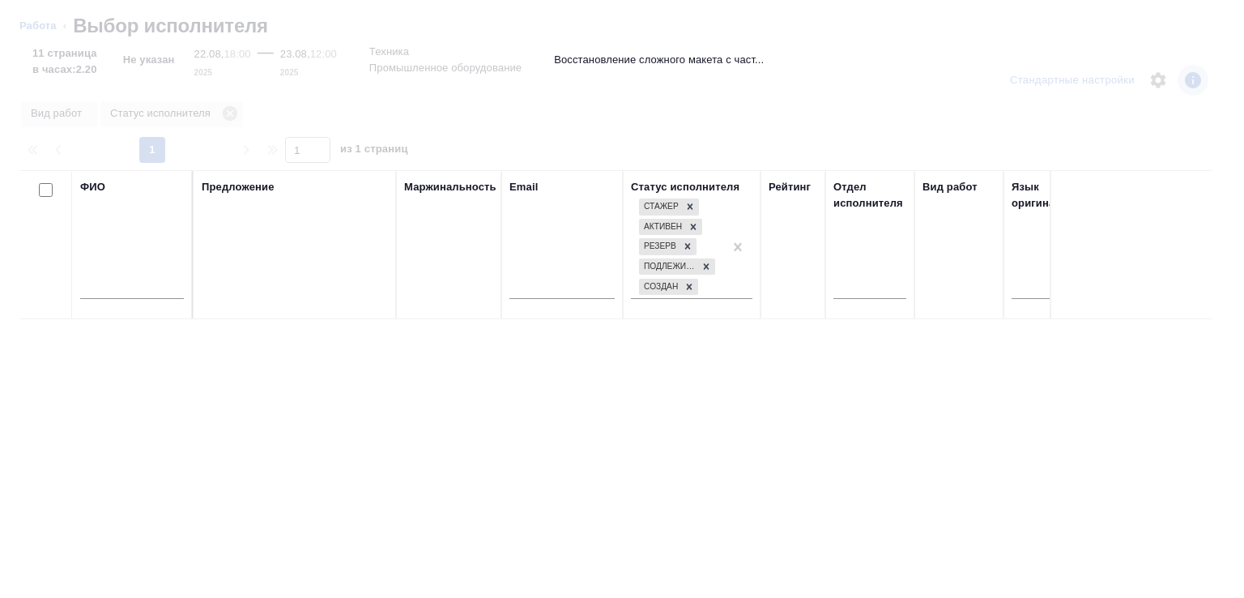
click at [125, 295] on input "text" at bounding box center [132, 289] width 104 height 20
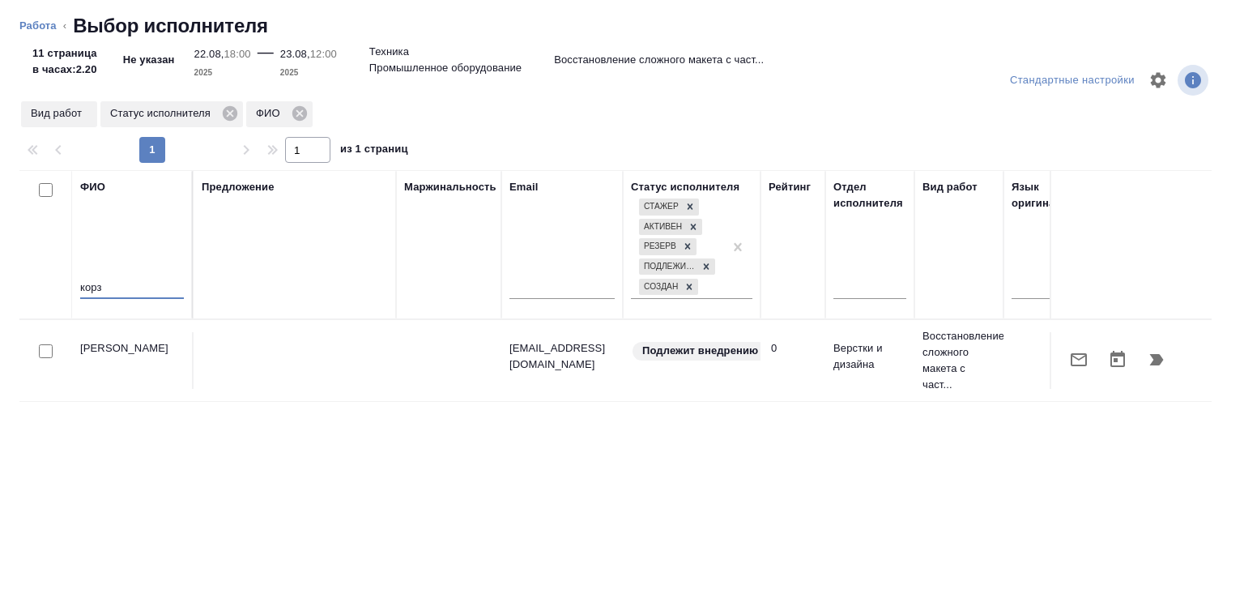
type input "корз"
click at [1076, 360] on icon "button" at bounding box center [1078, 359] width 19 height 19
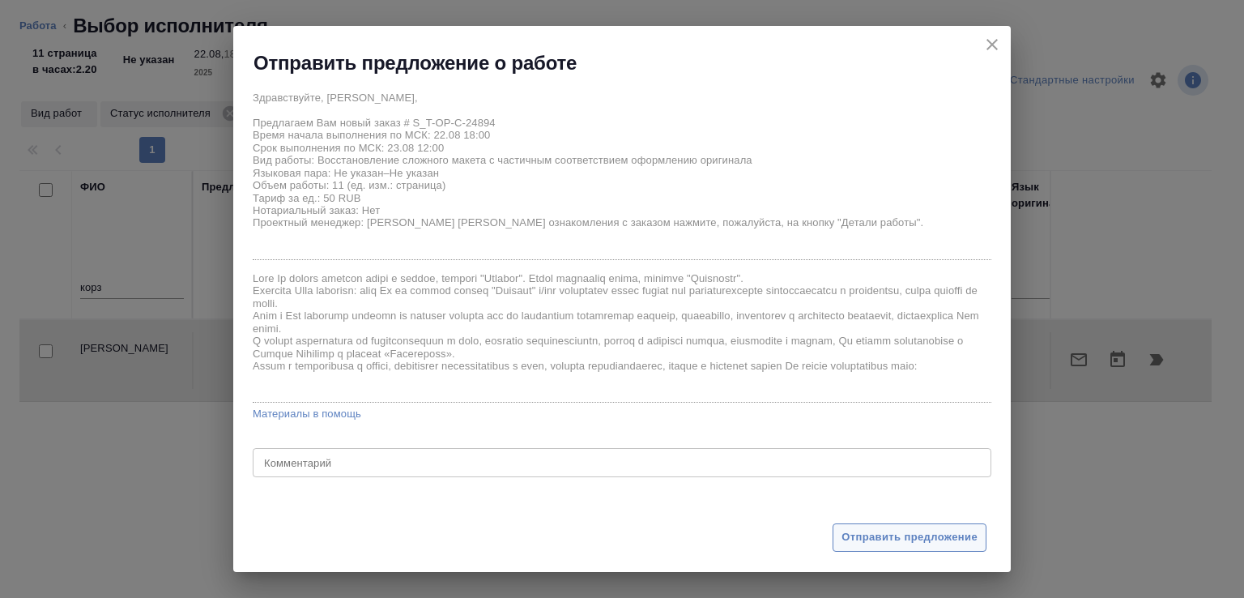
click at [875, 533] on span "Отправить предложение" at bounding box center [910, 537] width 136 height 19
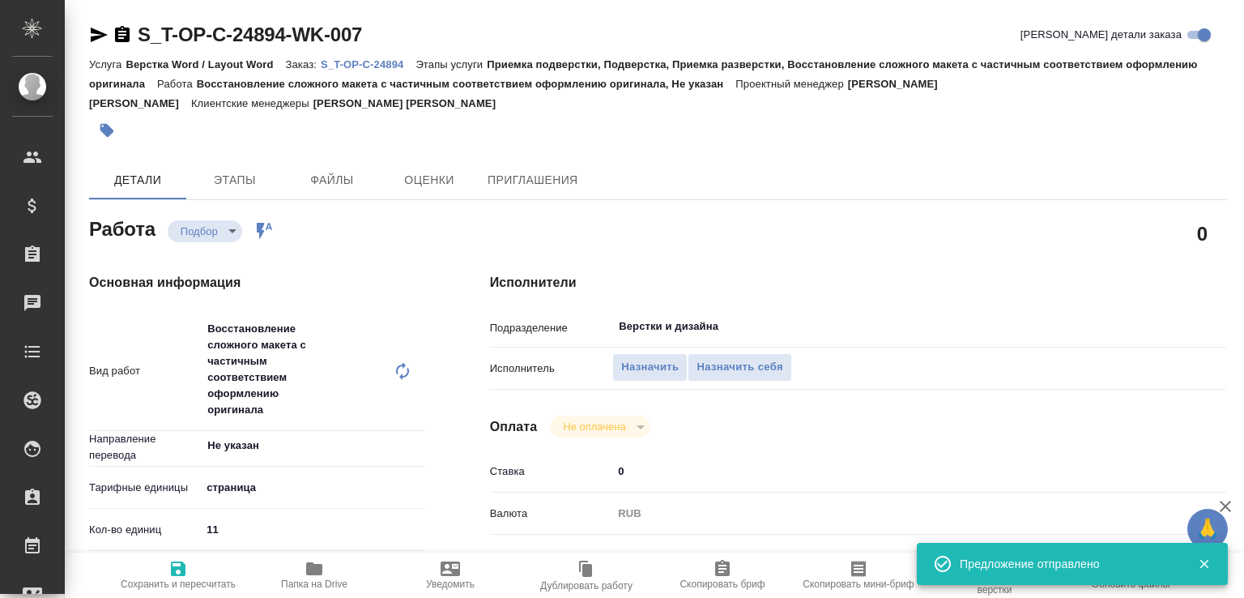
type input "recruiting"
type input "Не указан"
type input "5a8b1489cc6b4906c91bfdb2"
type input "11"
type input "tech"
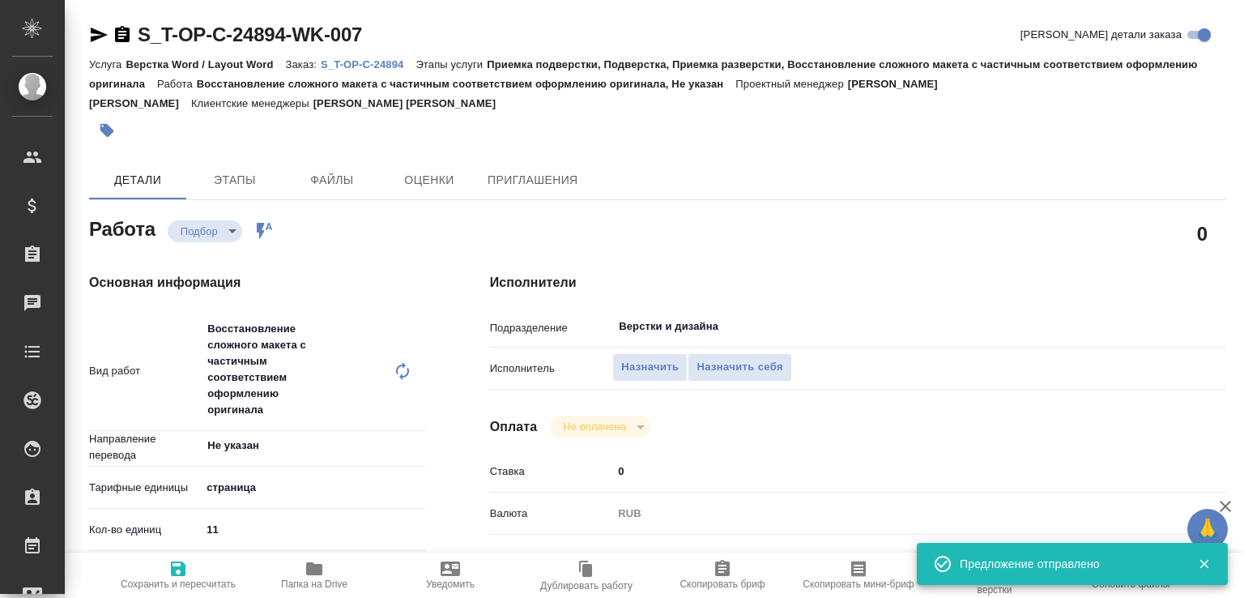
type input "5f647205b73bc97568ca66bc"
type input "22.08.2025 18:00"
type input "23.08.2025 12:00"
type input "[DATE] 15:00"
type input "Верстки и дизайна"
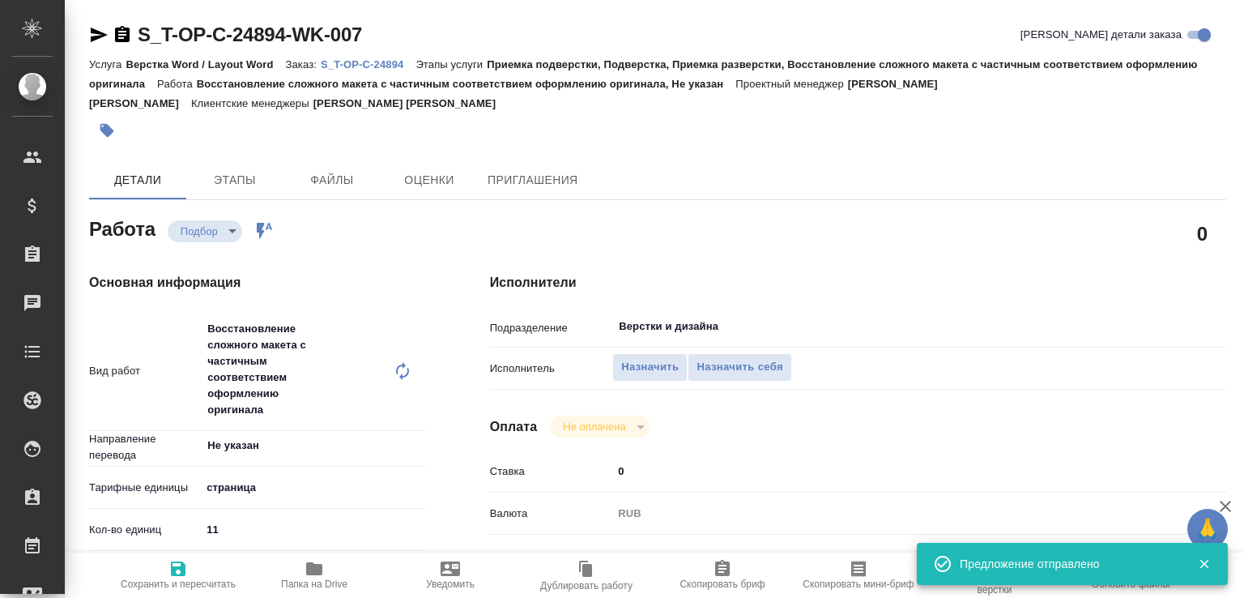
type input "notPayed"
type input "0"
type input "RUB"
type input "[PERSON_NAME]"
type input "S_T-OP-C-24894"
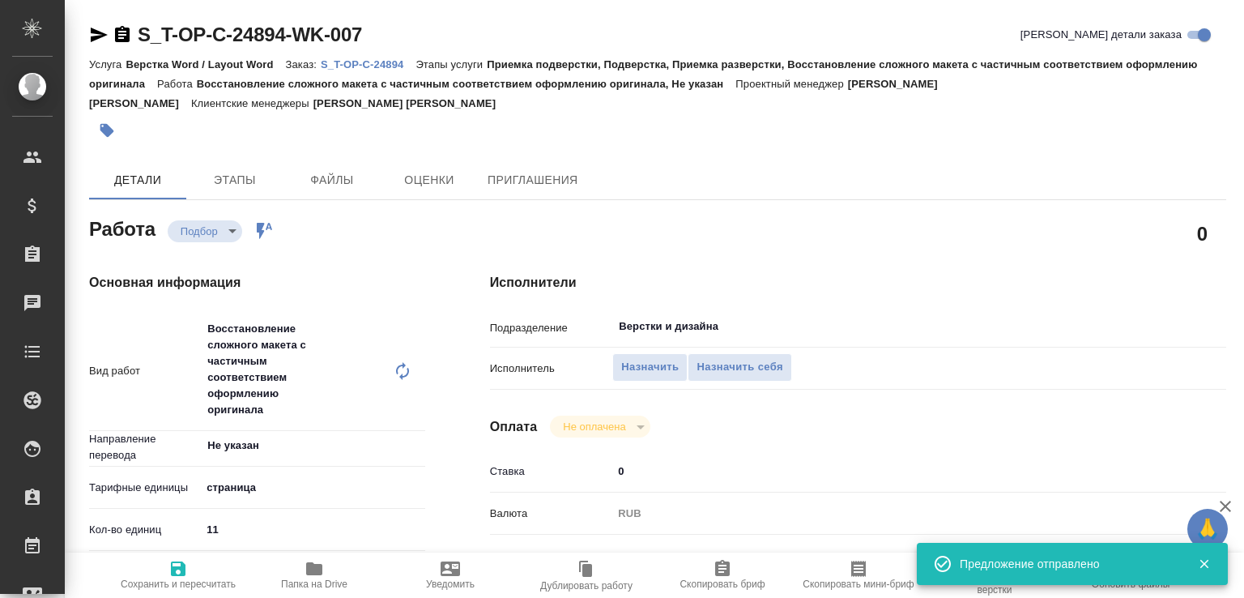
type input "Т-ОП-С-46519"
type input "Верстка Word / Layout Word"
type input "Приемка подверстки, Подверстка, Приемка разверстки, Восстановление сложного мак…"
type input "[PERSON_NAME]"
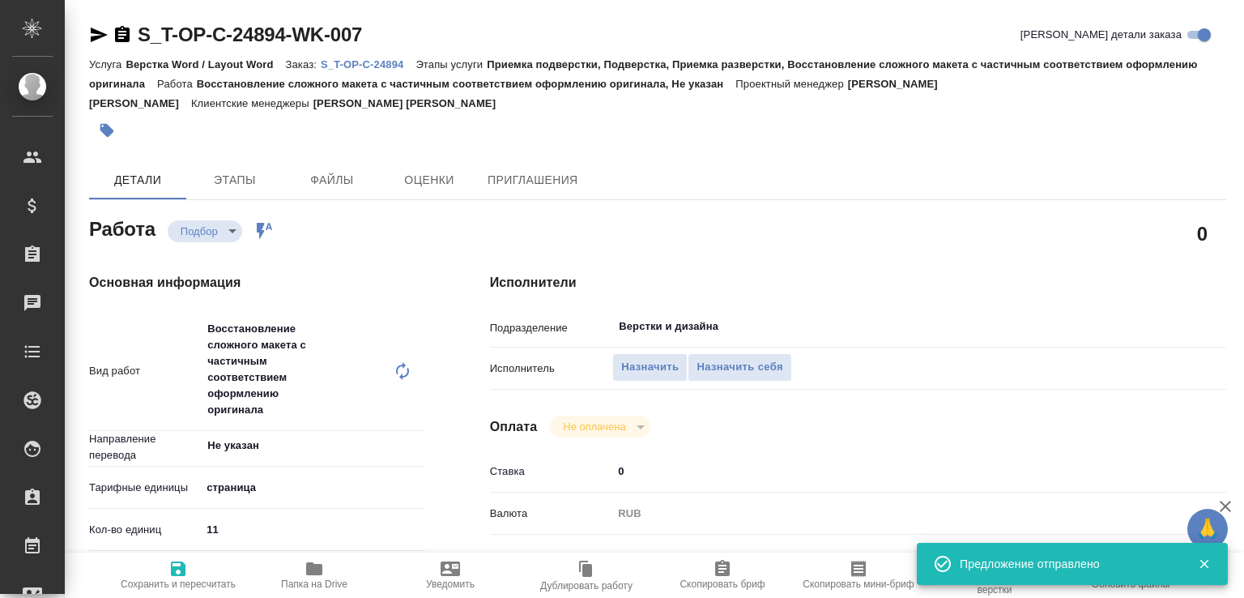
type input "/Clients/Т-ОП-С_Русал Глобал Менеджмент/Orders/S_T-OP-C-24894"
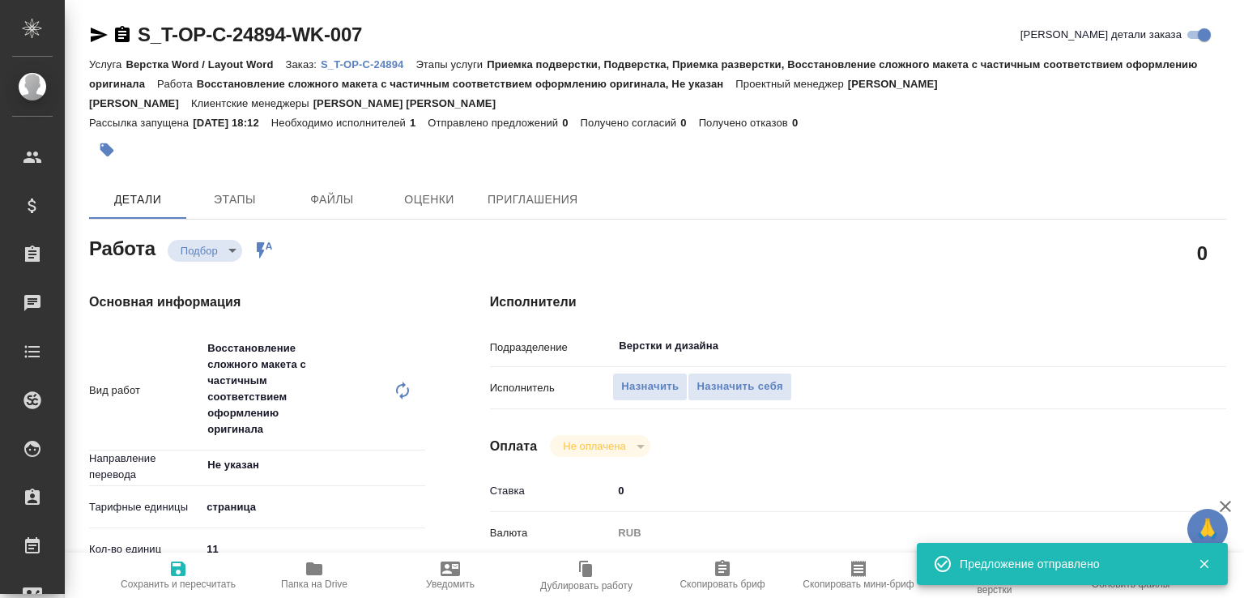
click at [399, 54] on div "Услуга Верстка Word / Layout Word Заказ: S_T-OP-C-24894 Этапы услуги Приемка по…" at bounding box center [657, 83] width 1137 height 58
click at [395, 59] on p "S_T-OP-C-24894" at bounding box center [368, 64] width 95 height 12
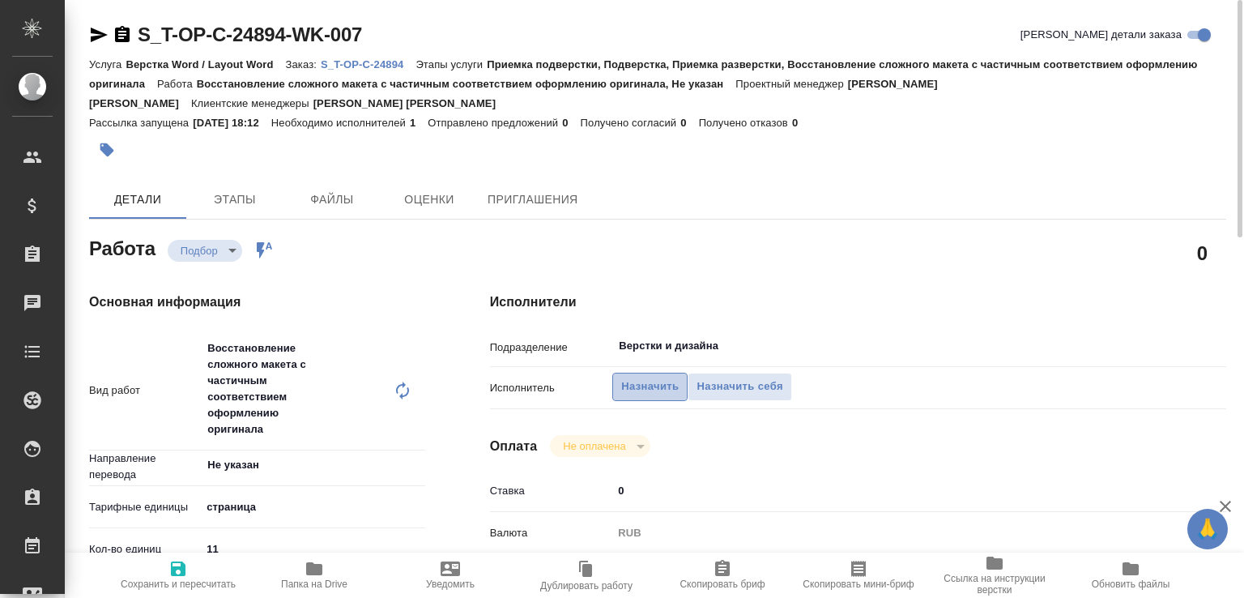
click at [638, 399] on button "Назначить" at bounding box center [649, 387] width 75 height 28
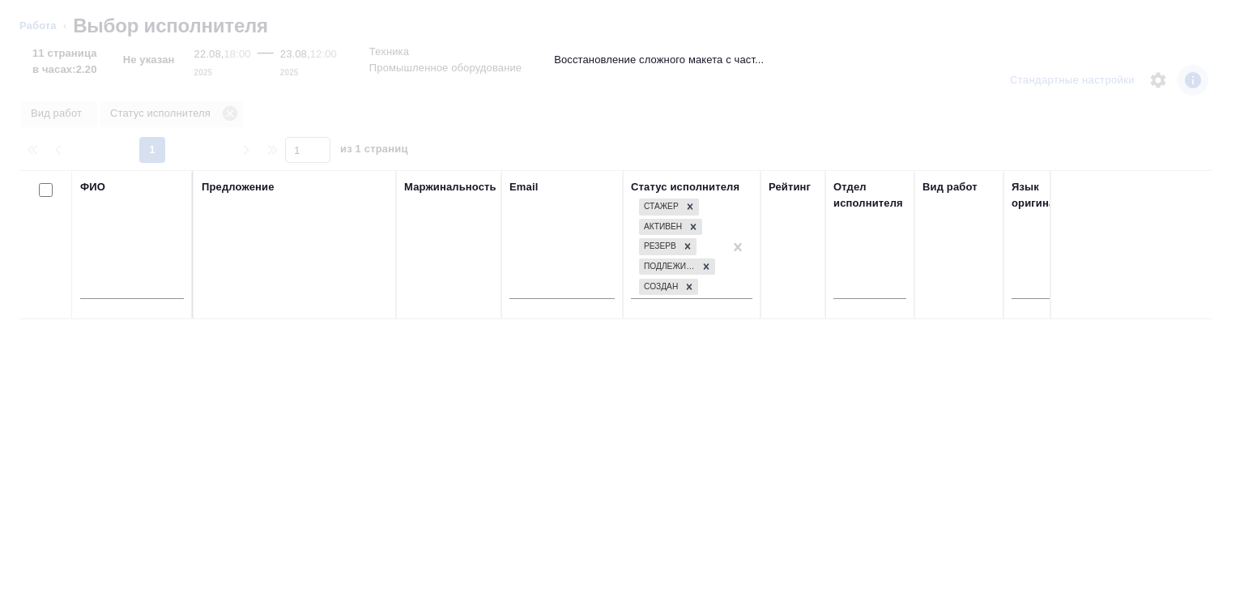
click at [144, 282] on input "text" at bounding box center [132, 289] width 104 height 20
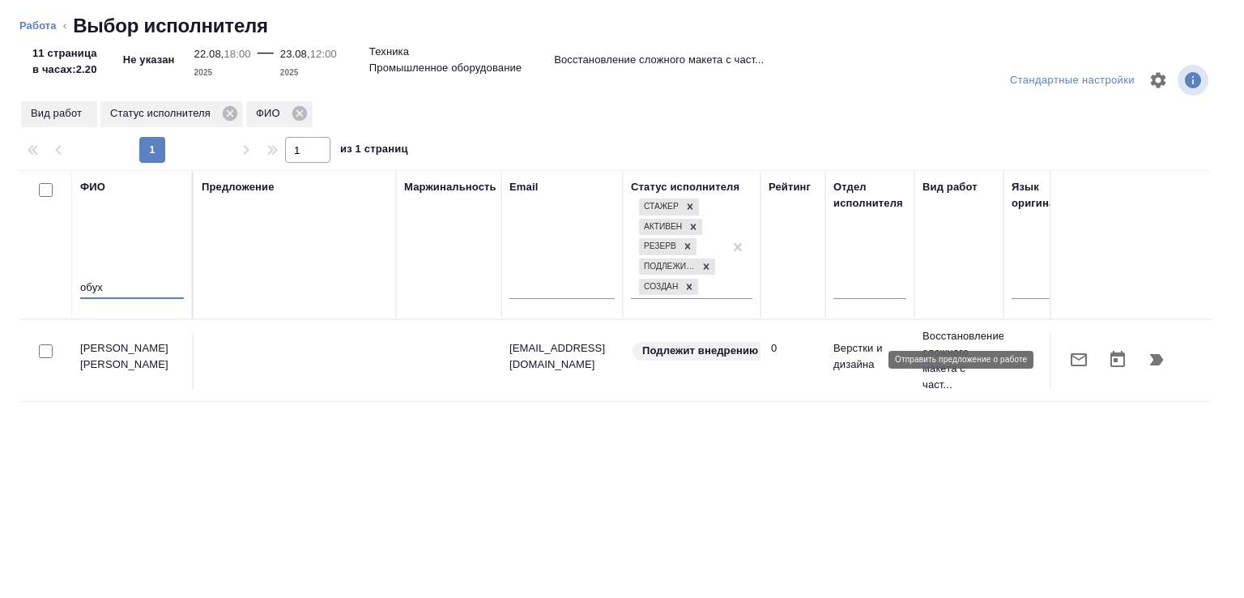
type input "обух"
click at [1073, 359] on icon "button" at bounding box center [1079, 359] width 16 height 13
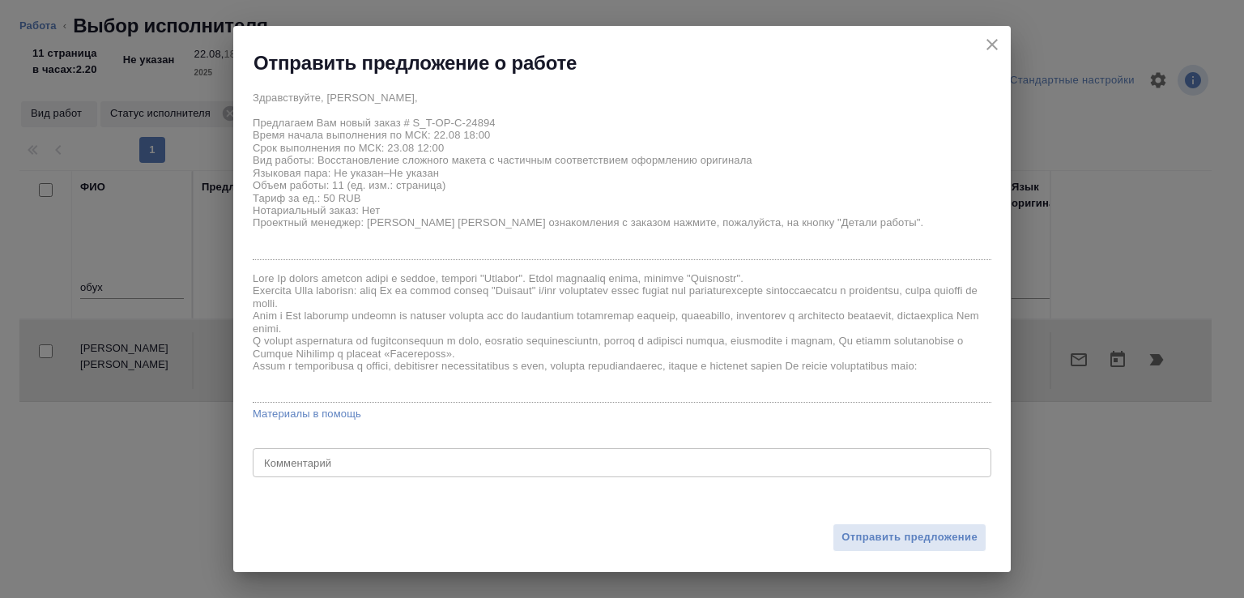
scroll to position [23, 0]
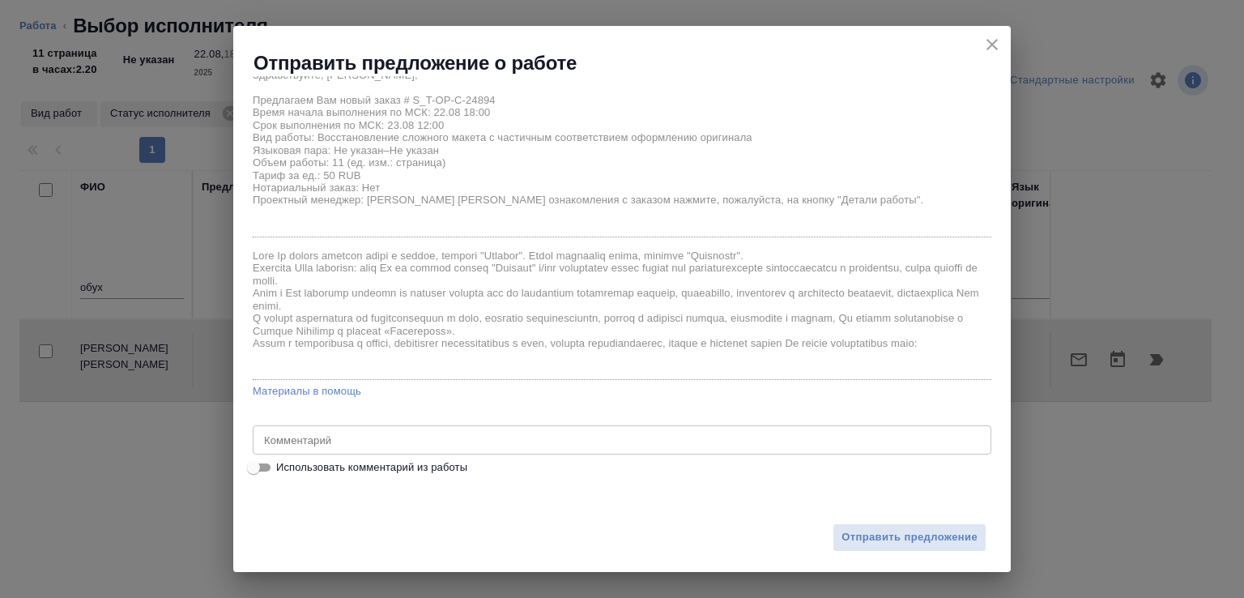
click at [405, 467] on span "Использовать комментарий из работы" at bounding box center [371, 467] width 191 height 16
click at [283, 467] on input "Использовать комментарий из работы" at bounding box center [253, 467] width 58 height 19
checkbox input "true"
type textarea "дубли на англ не нужны"
click at [864, 533] on span "Отправить предложение" at bounding box center [910, 537] width 136 height 19
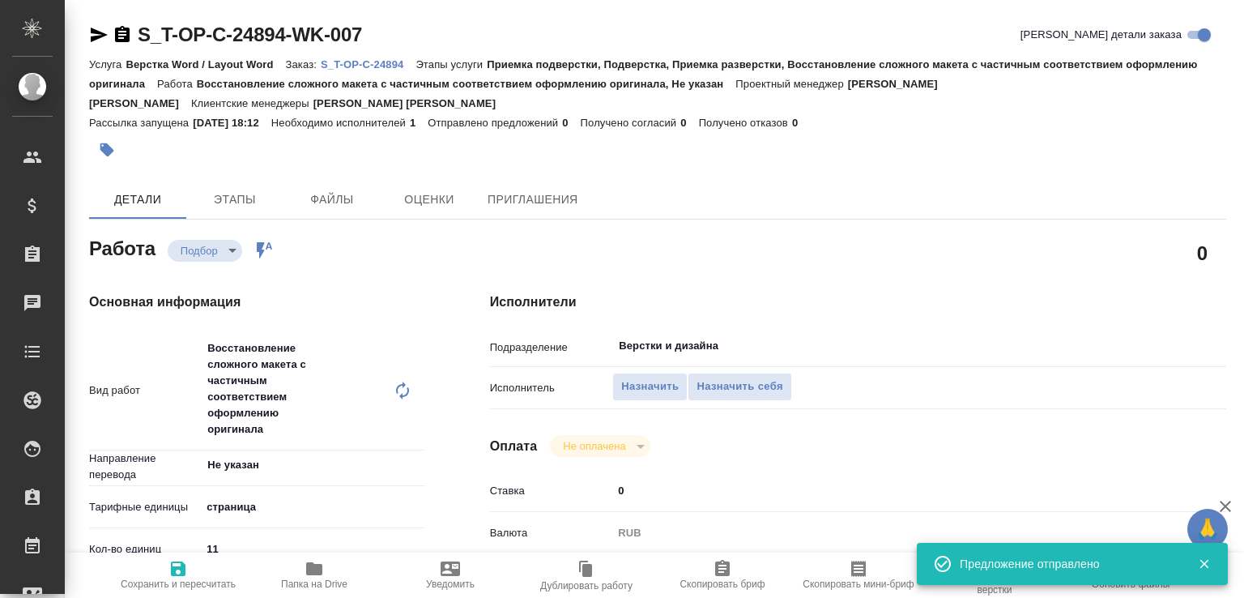
type input "recruiting"
type input "Не указан"
type input "5a8b1489cc6b4906c91bfdb2"
type input "11"
type input "tech"
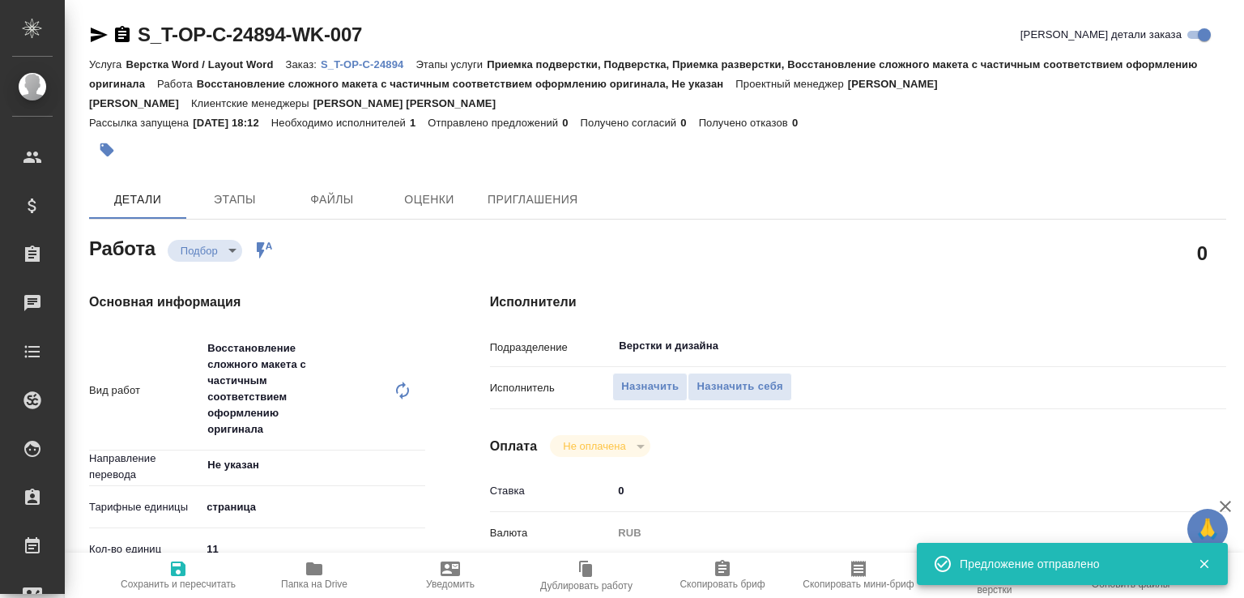
type input "5f647205b73bc97568ca66bc"
type input "22.08.2025 18:00"
type input "23.08.2025 12:00"
type input "26.08.2025 15:00"
type input "Верстки и дизайна"
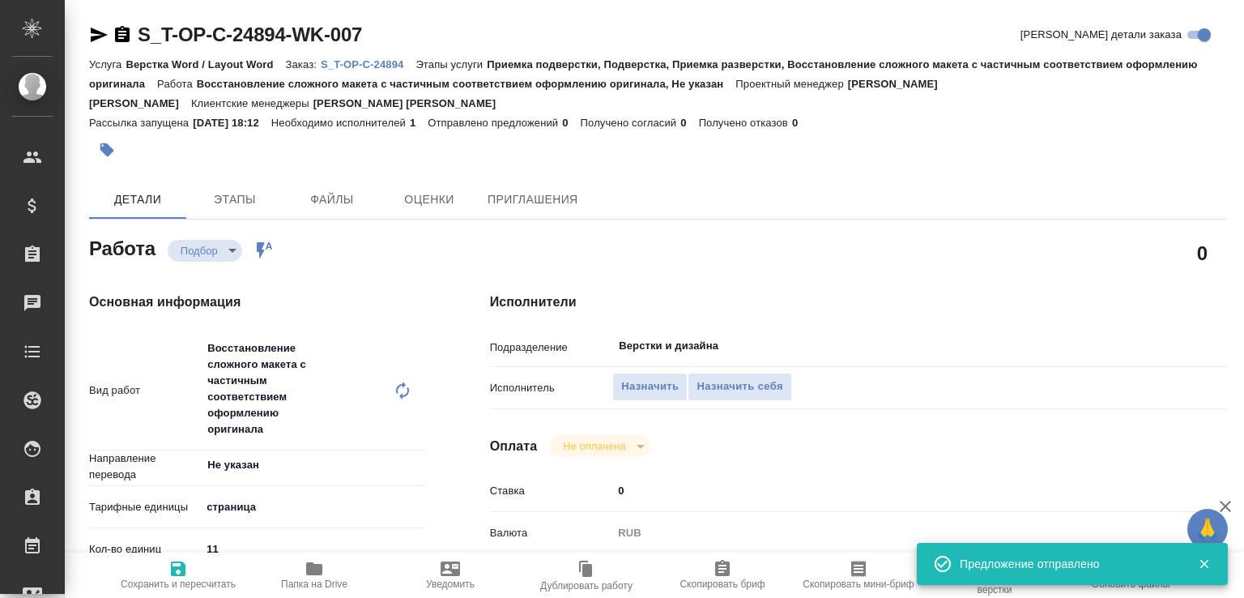
type input "notPayed"
type input "0"
type input "RUB"
type input "[PERSON_NAME]"
type input "S_T-OP-C-24894"
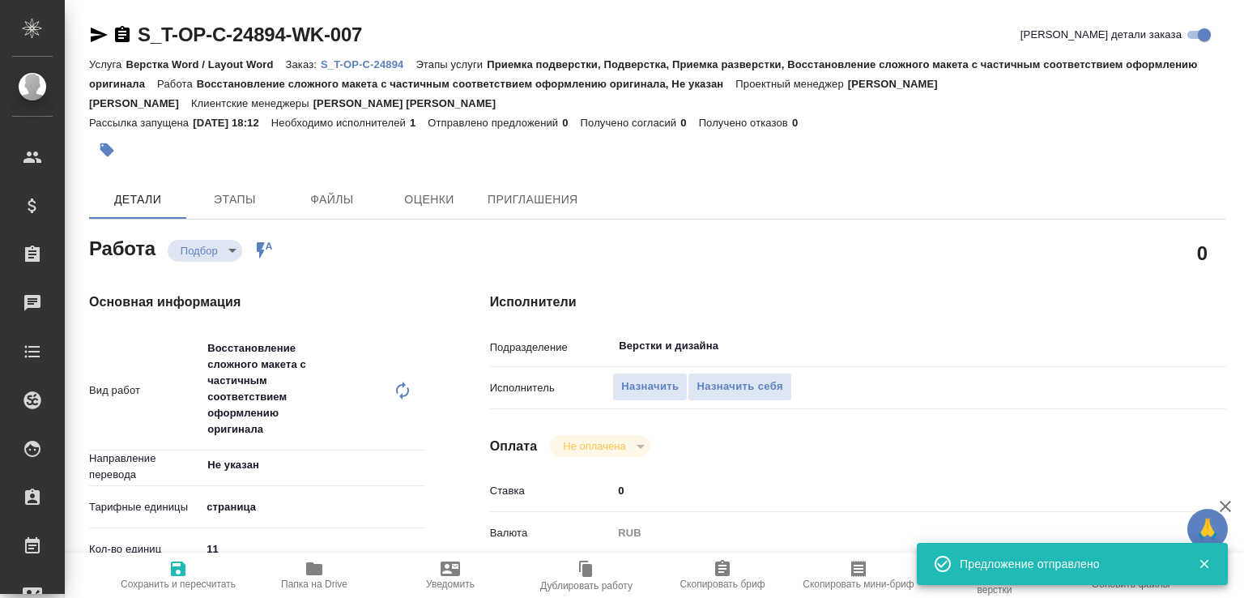
type input "Т-ОП-С-46519"
type input "Верстка Word / Layout Word"
type input "Приемка подверстки, Подверстка, Приемка разверстки, Восстановление сложного мак…"
type input "[PERSON_NAME]"
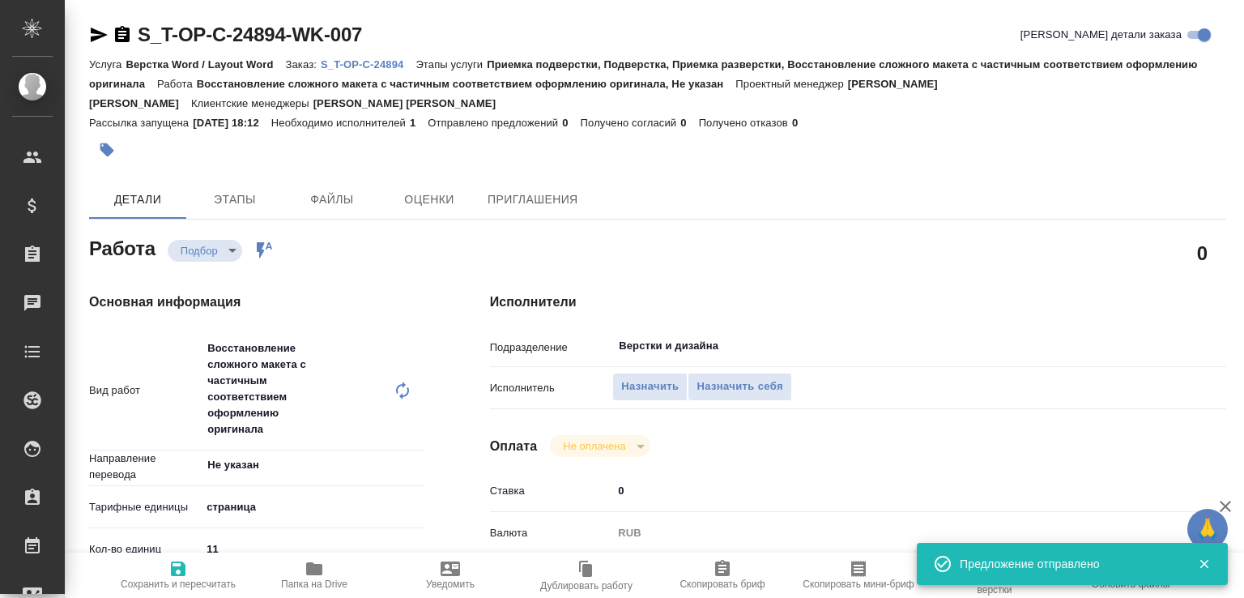
type input "/Clients/Т-ОП-С_Русал Глобал Менеджмент/Orders/S_T-OP-C-24894"
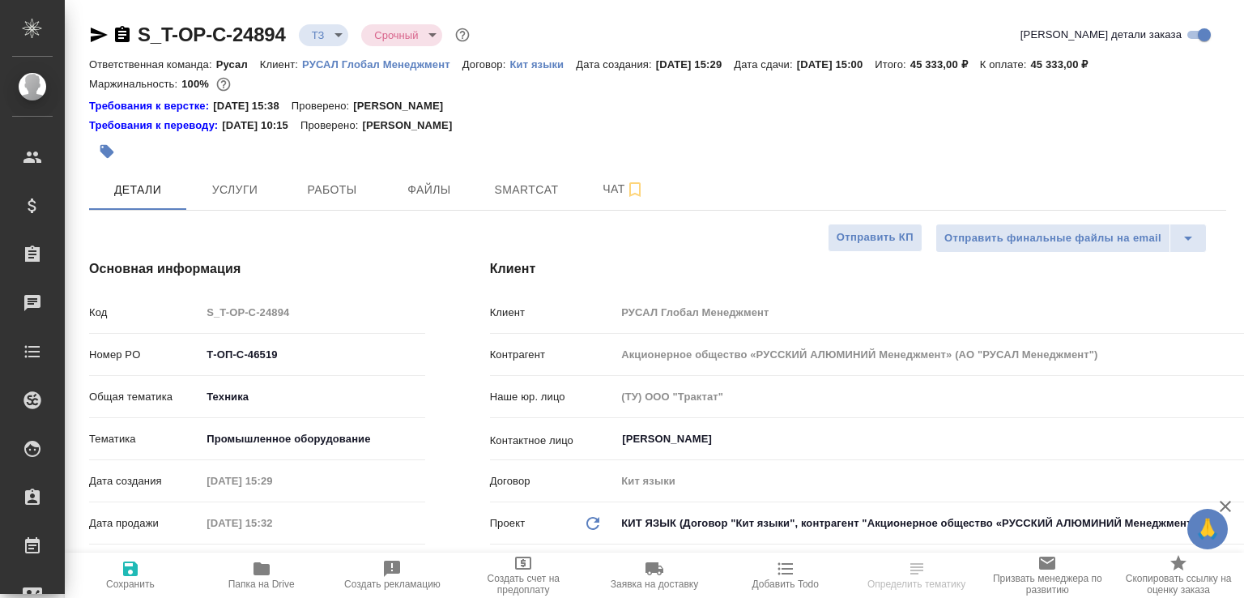
select select "RU"
click at [616, 189] on span "Чат" at bounding box center [624, 189] width 78 height 20
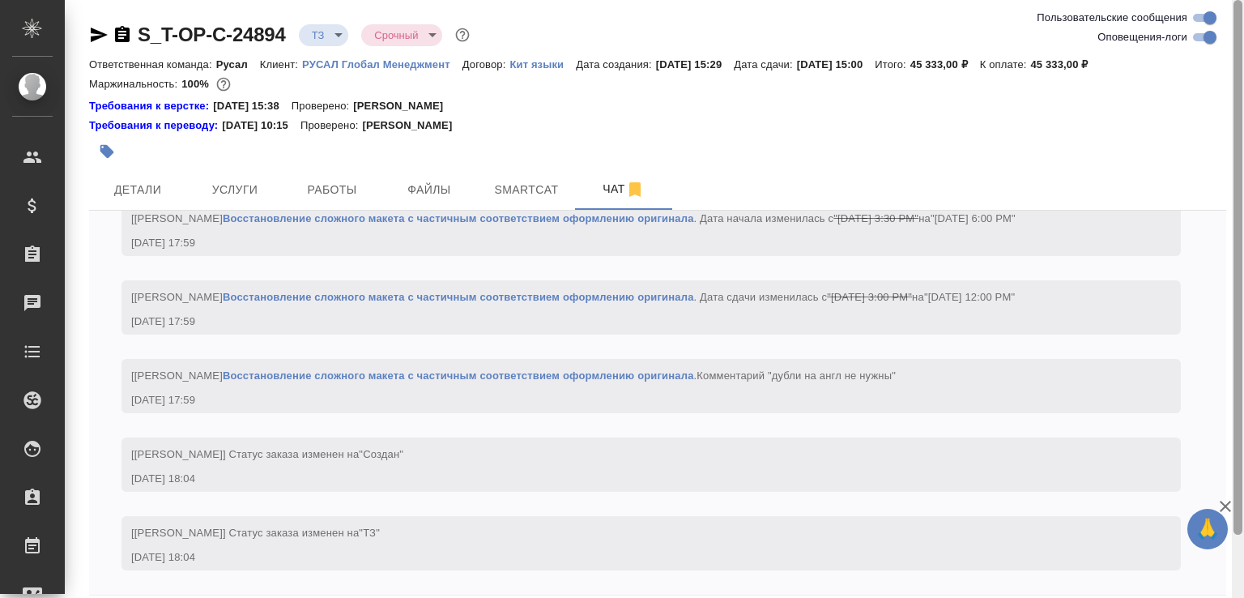
scroll to position [70, 0]
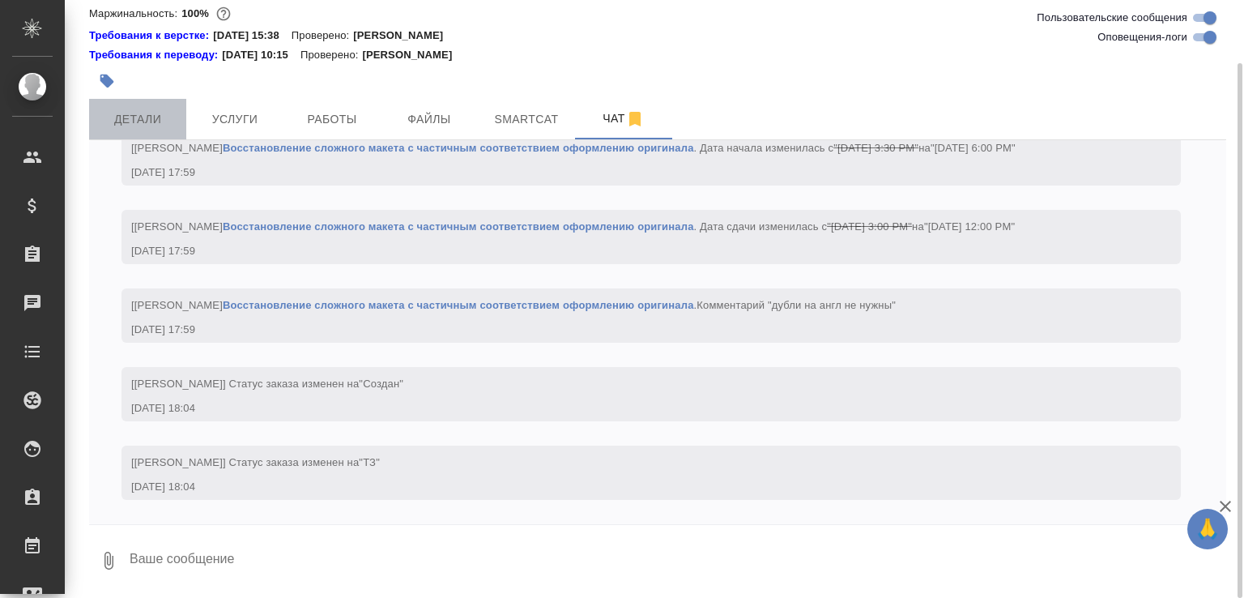
click at [162, 128] on span "Детали" at bounding box center [138, 119] width 78 height 20
select select "RU"
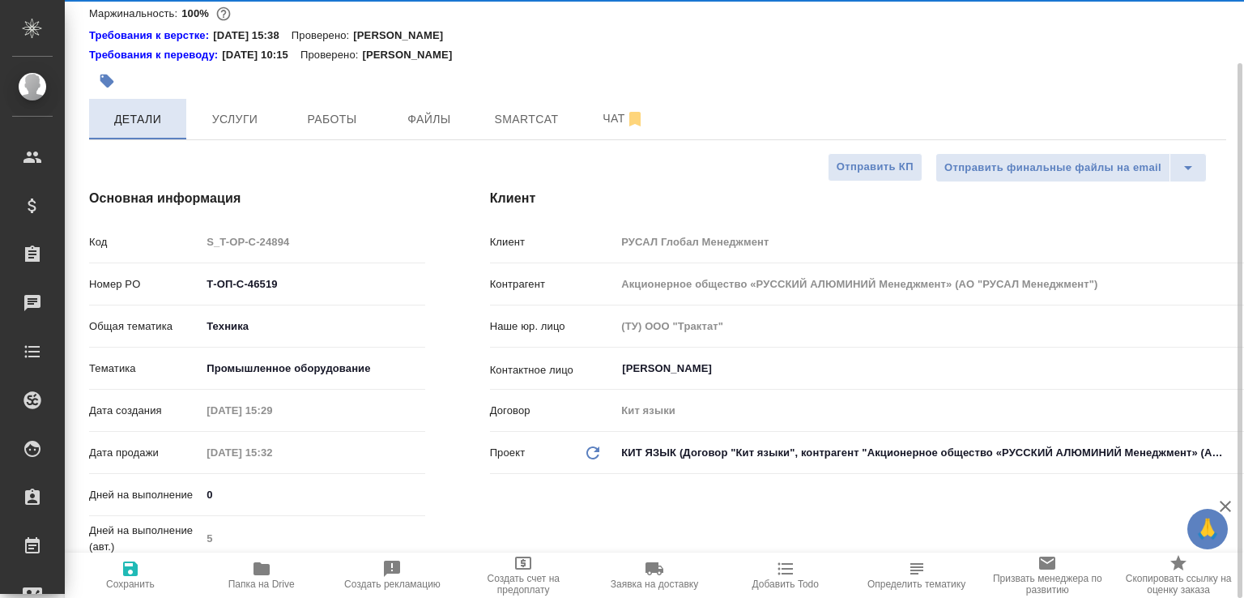
type textarea "x"
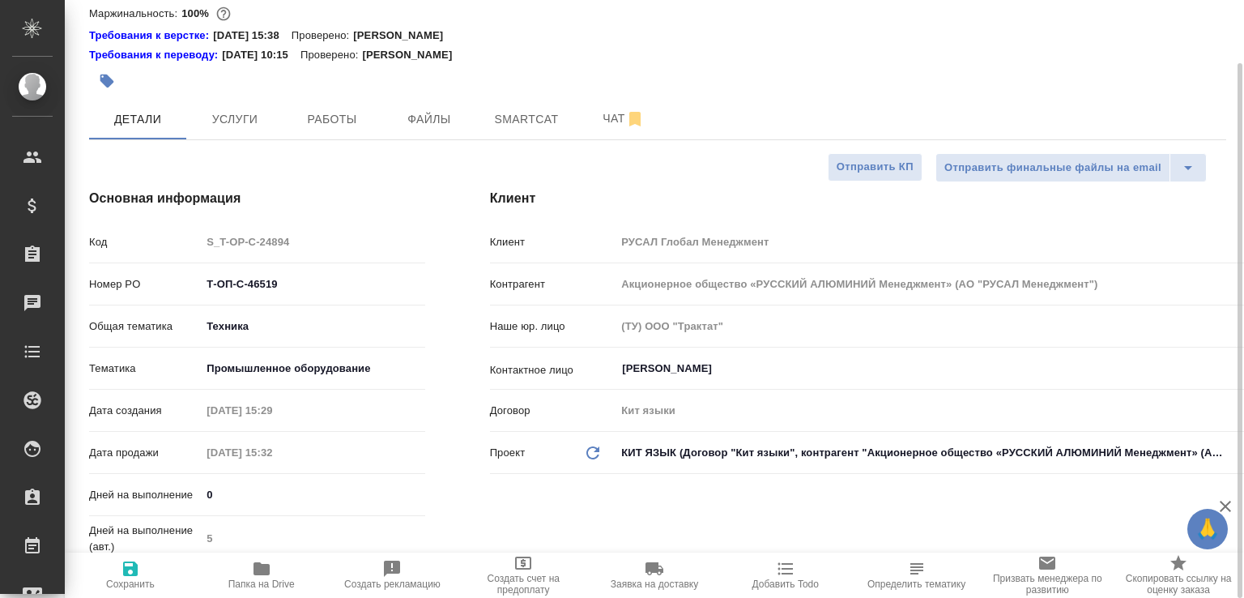
type textarea "x"
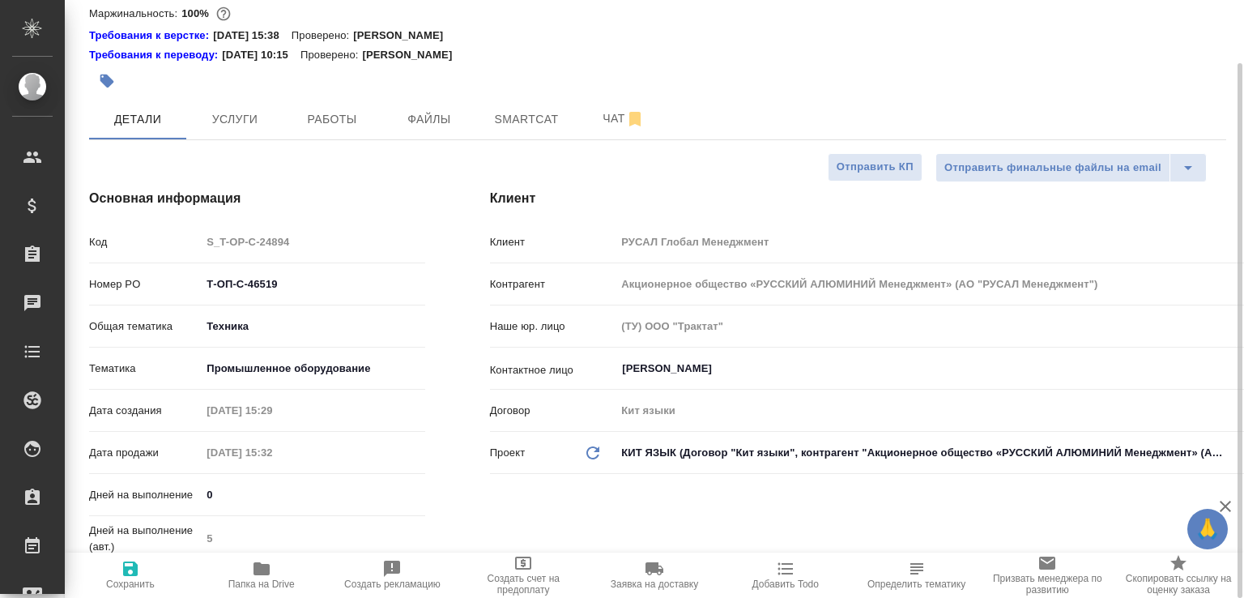
type textarea "x"
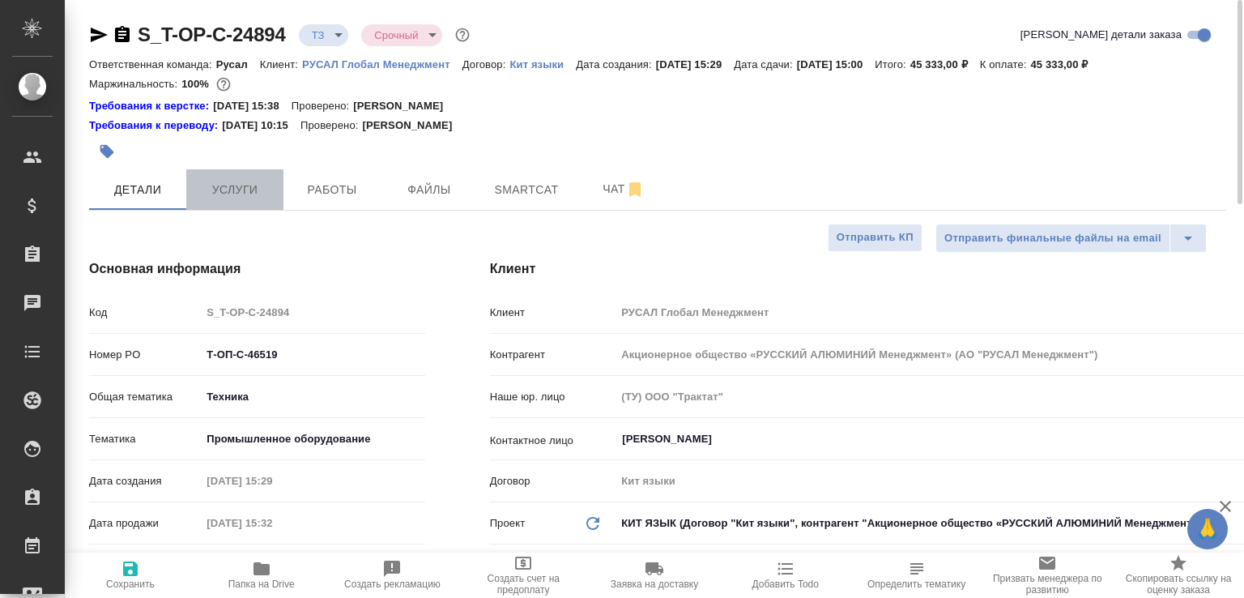
click at [239, 200] on button "Услуги" at bounding box center [234, 189] width 97 height 41
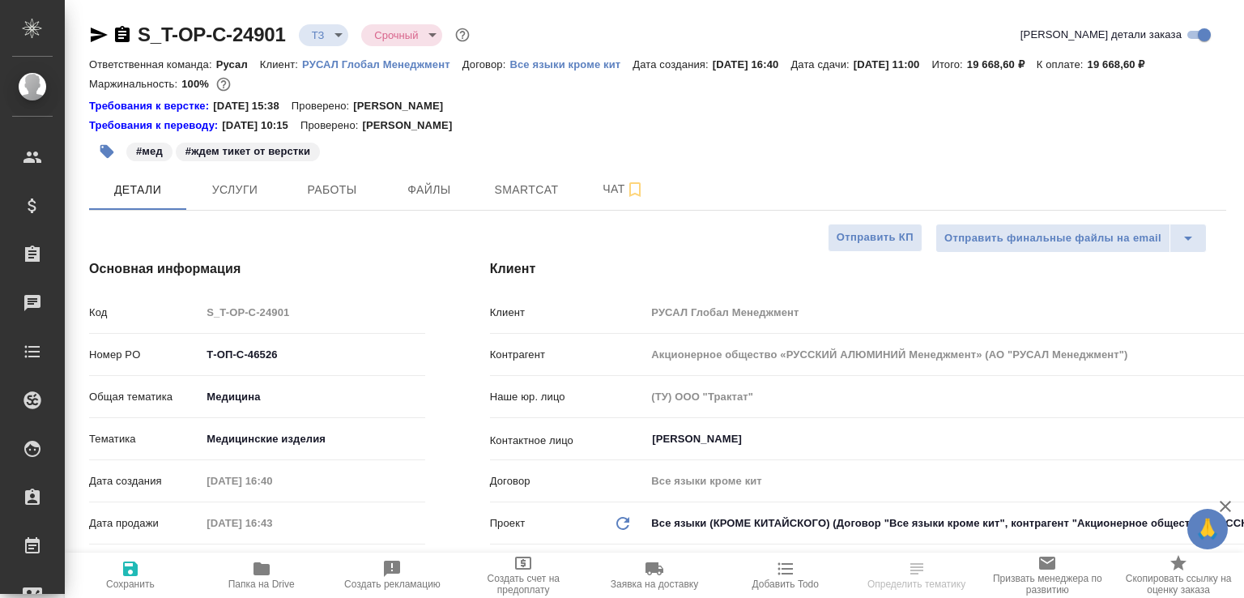
select select "RU"
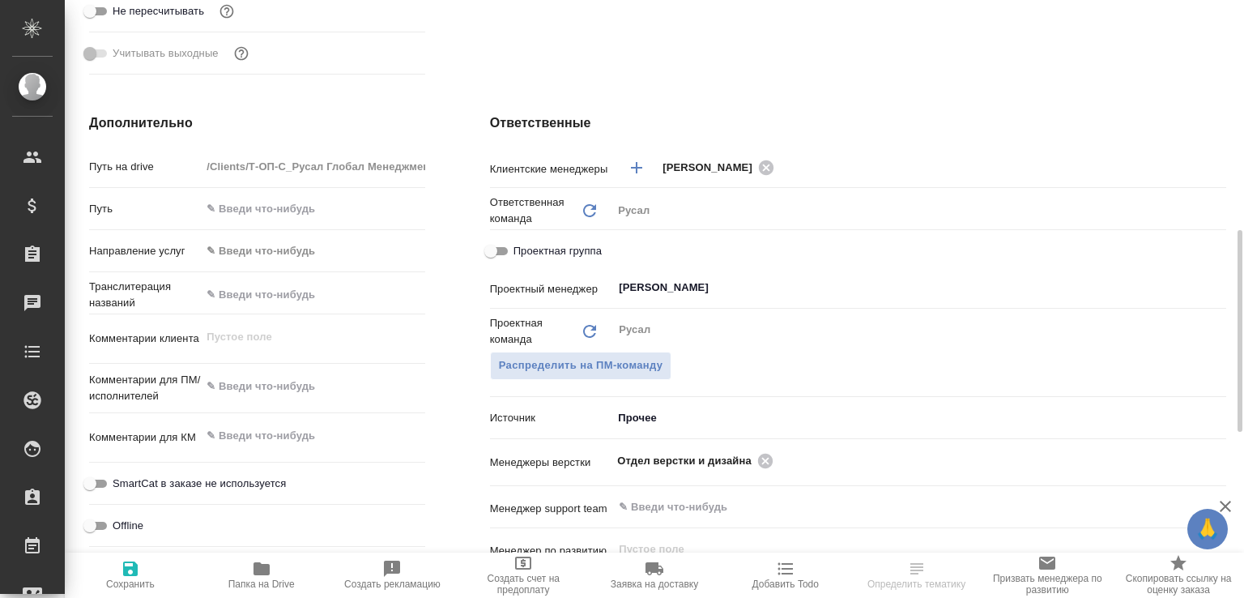
scroll to position [762, 0]
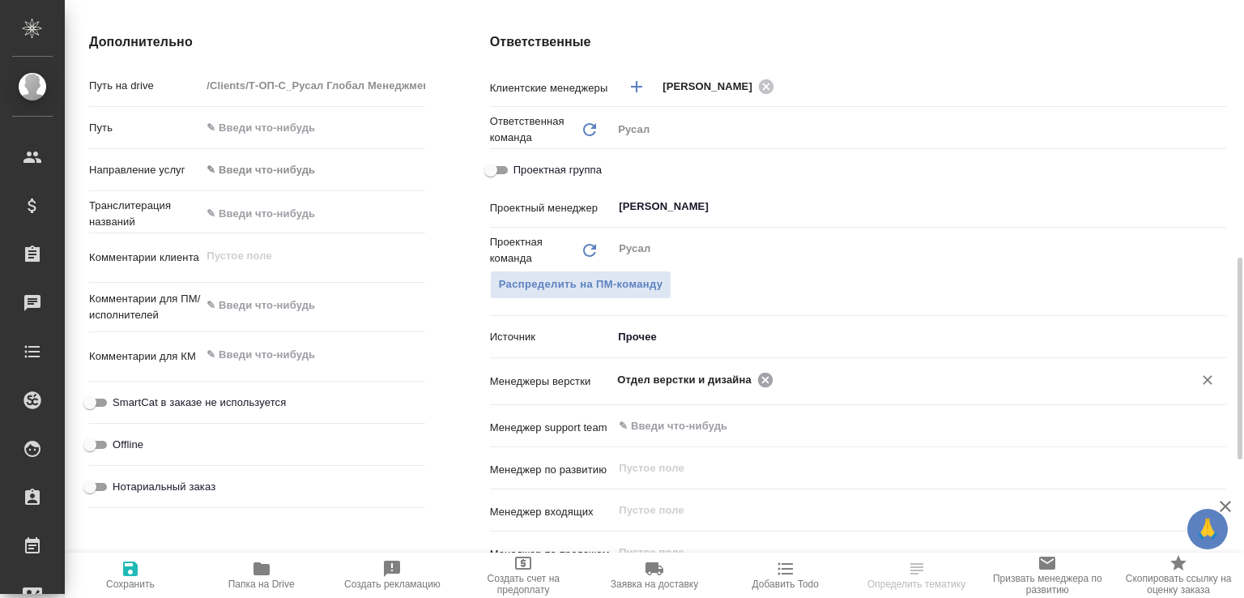
click at [763, 386] on icon at bounding box center [765, 379] width 15 height 15
click at [763, 389] on input "text" at bounding box center [892, 378] width 550 height 19
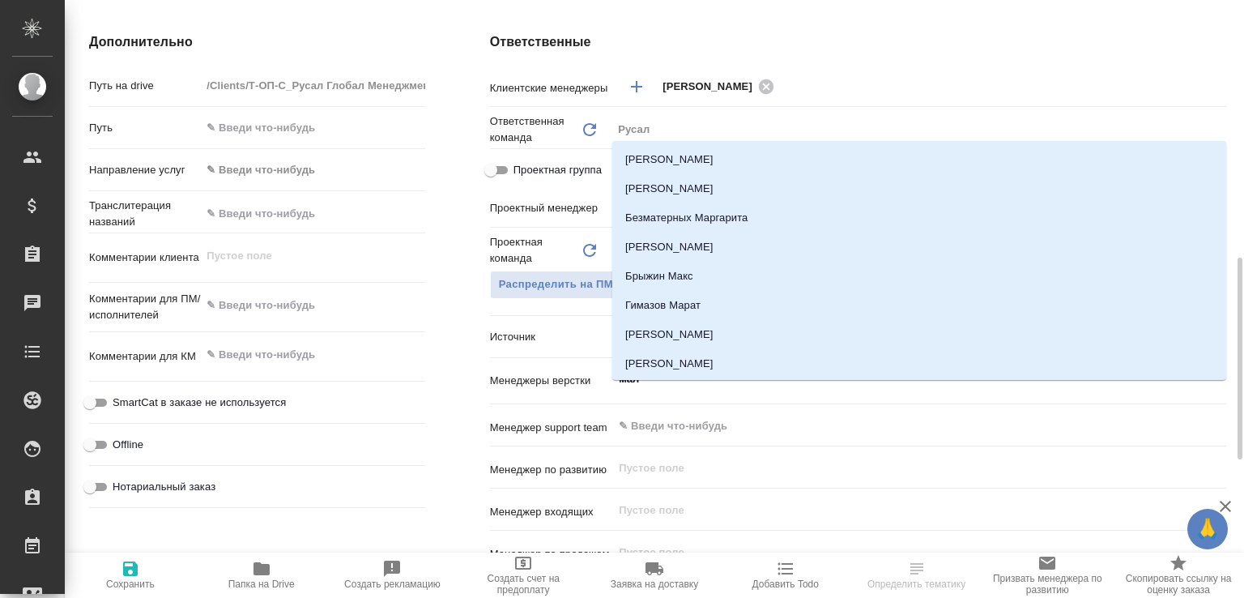
type input "мало"
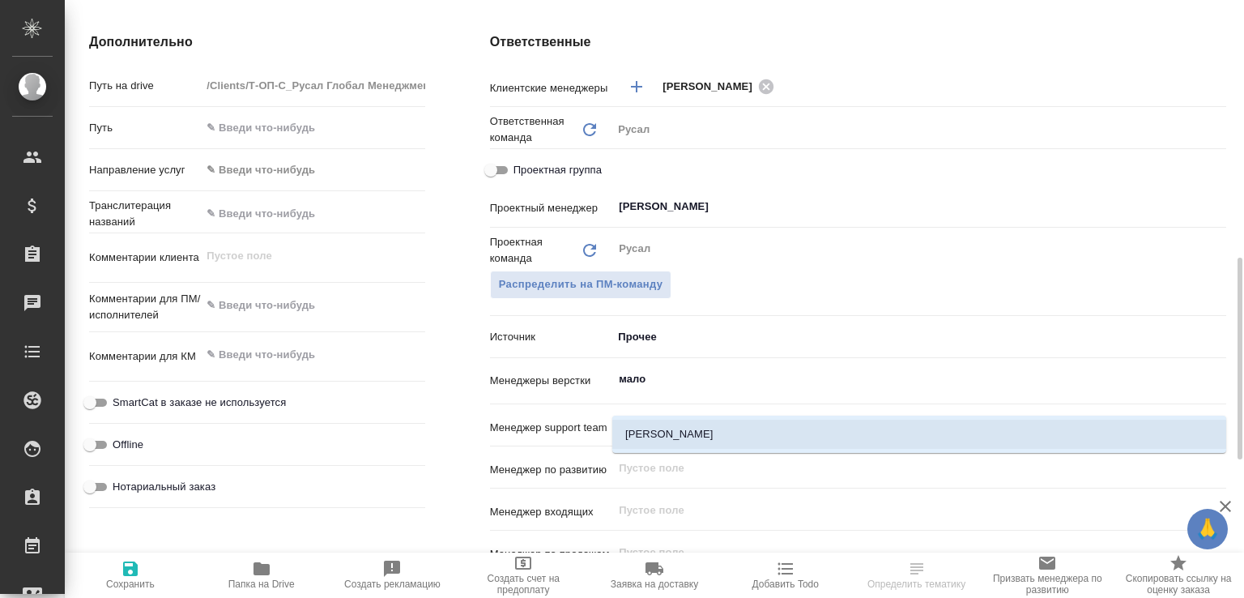
click at [711, 446] on li "[PERSON_NAME]" at bounding box center [919, 434] width 614 height 29
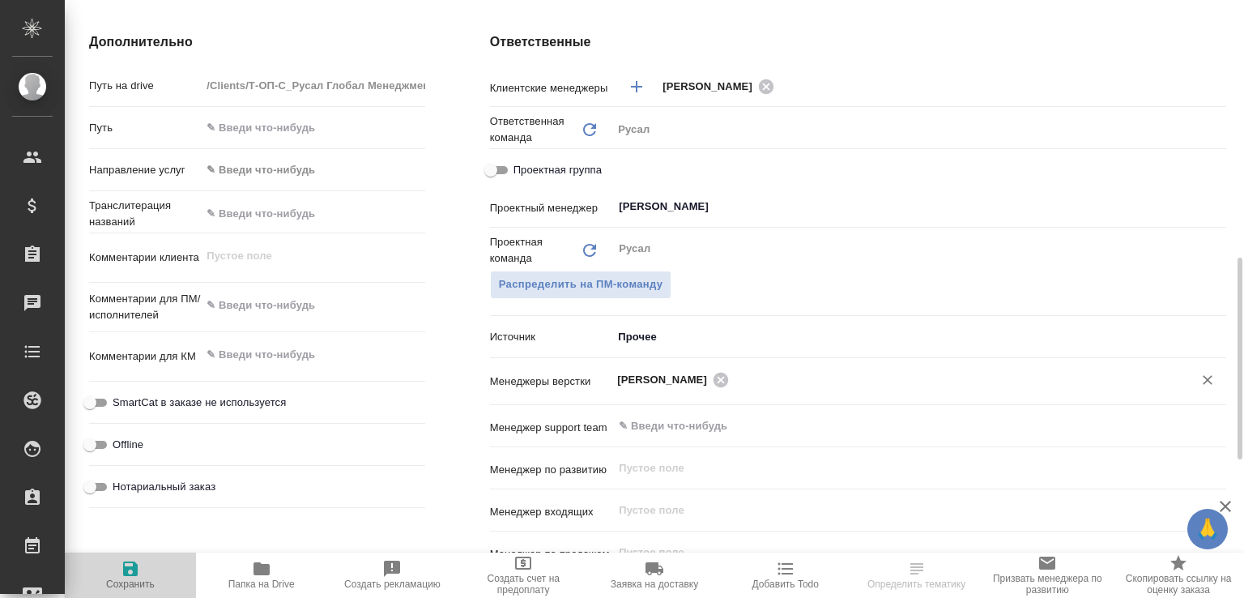
click at [152, 571] on span "Сохранить" at bounding box center [131, 574] width 112 height 31
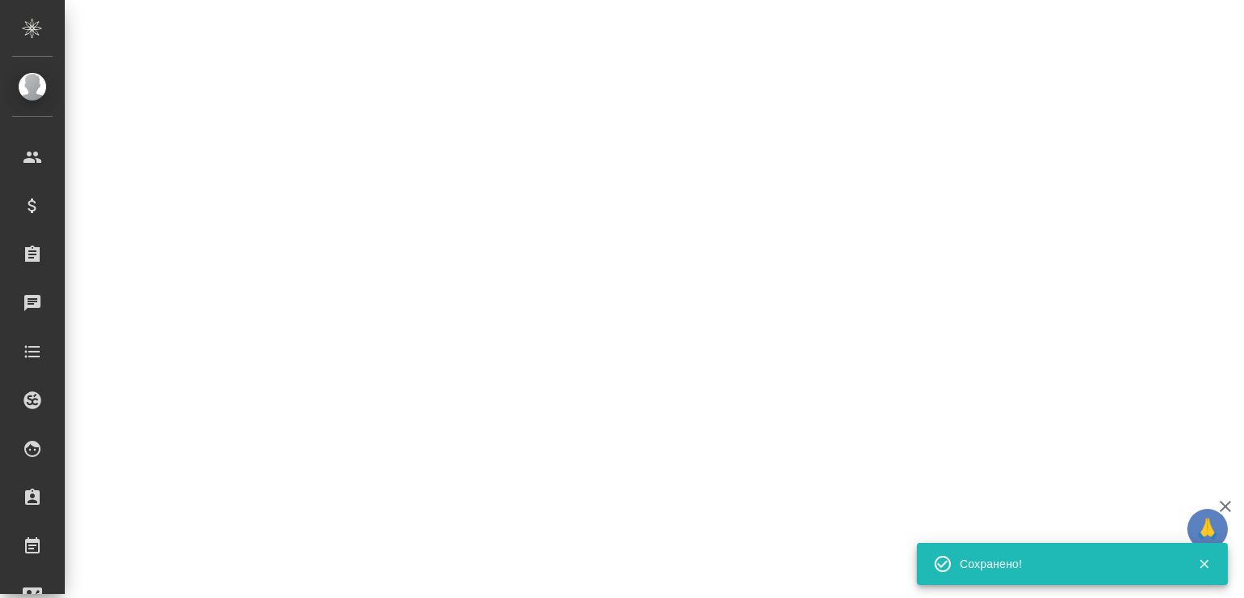
select select "RU"
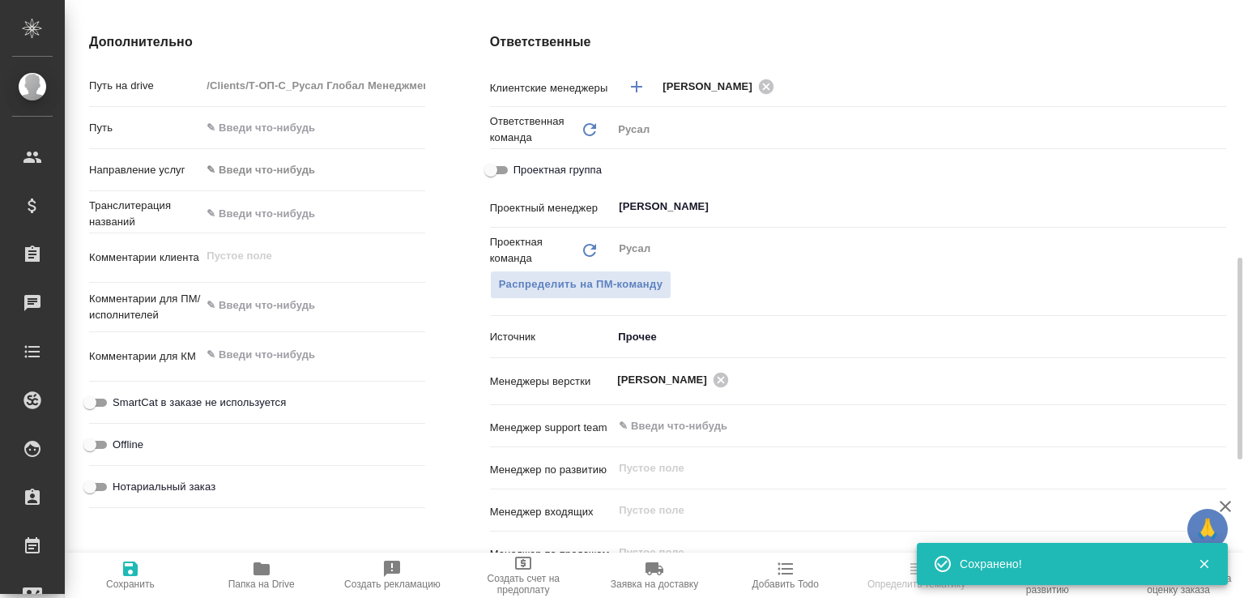
select select "RU"
type textarea "x"
click at [262, 563] on icon "button" at bounding box center [262, 568] width 16 height 13
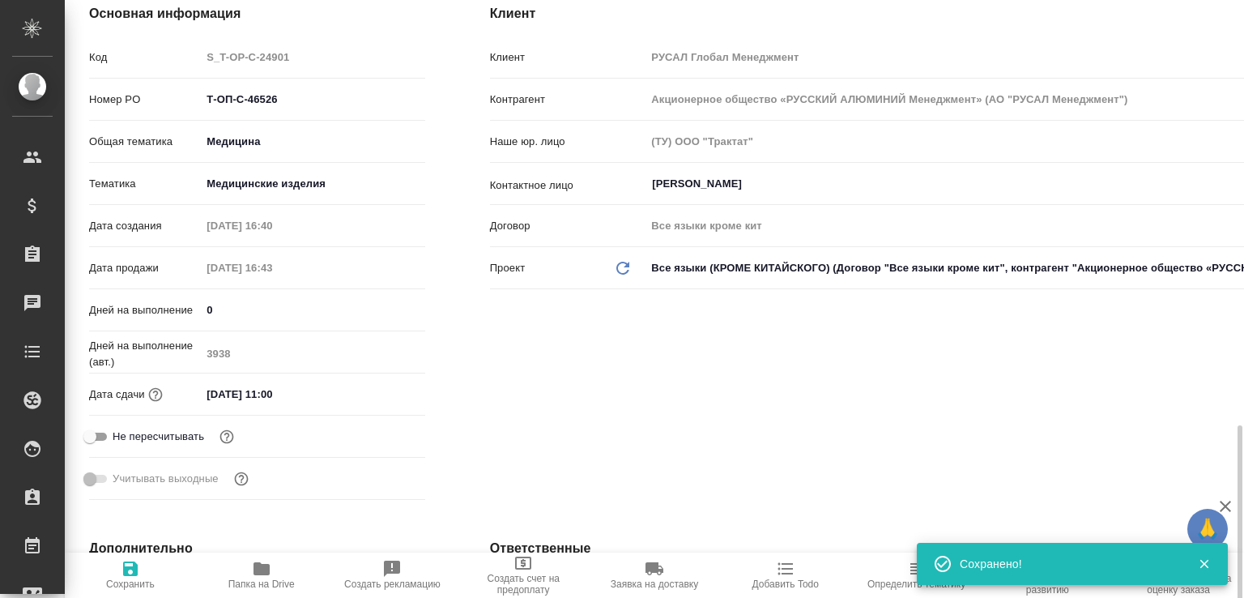
scroll to position [0, 0]
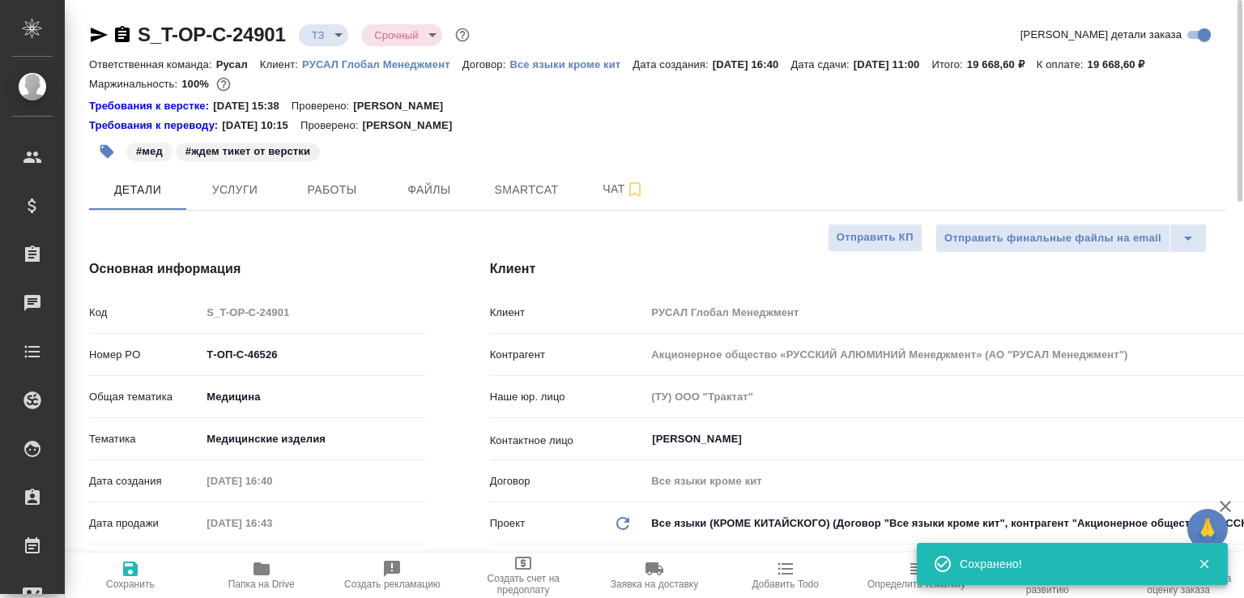
type textarea "x"
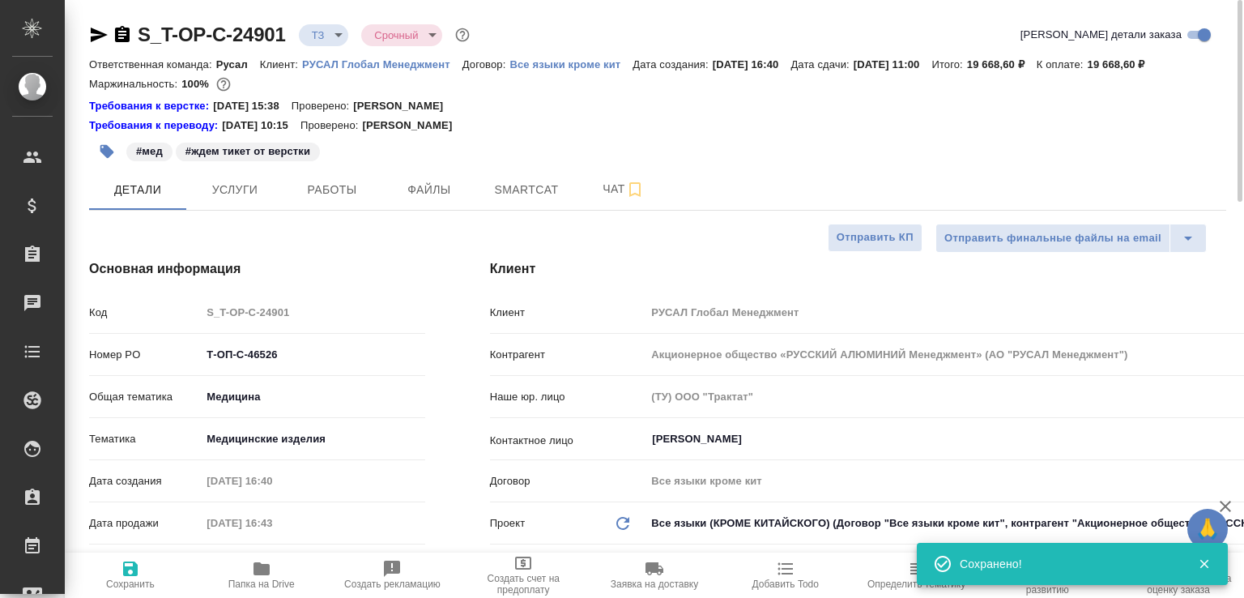
type textarea "x"
click at [123, 34] on icon "button" at bounding box center [122, 34] width 19 height 19
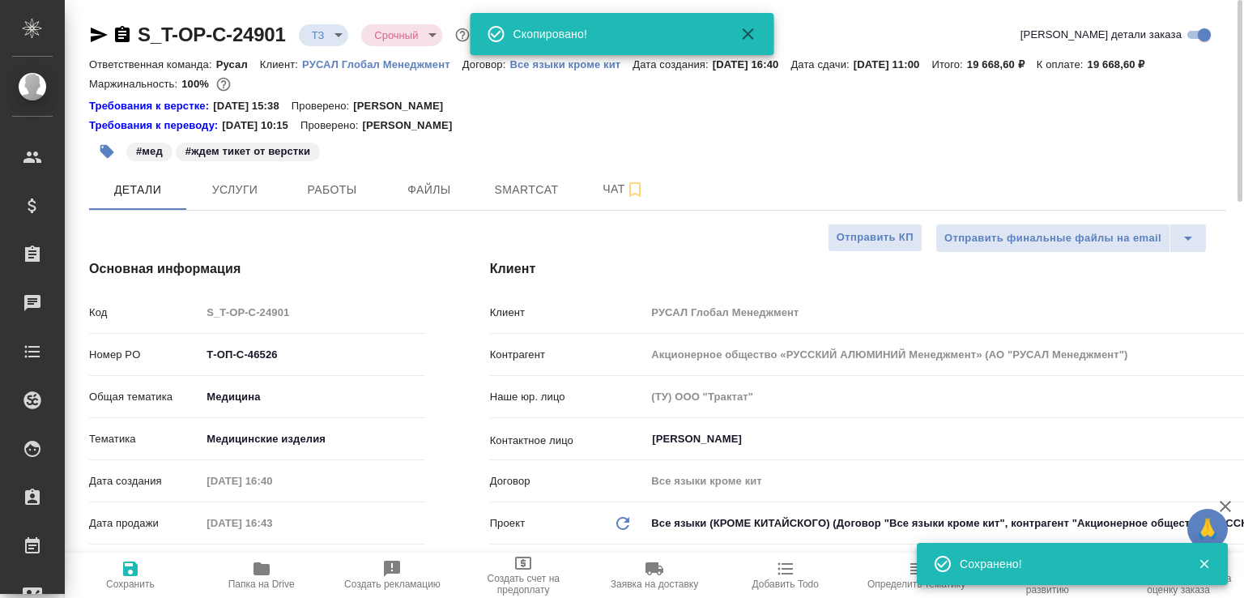
type textarea "x"
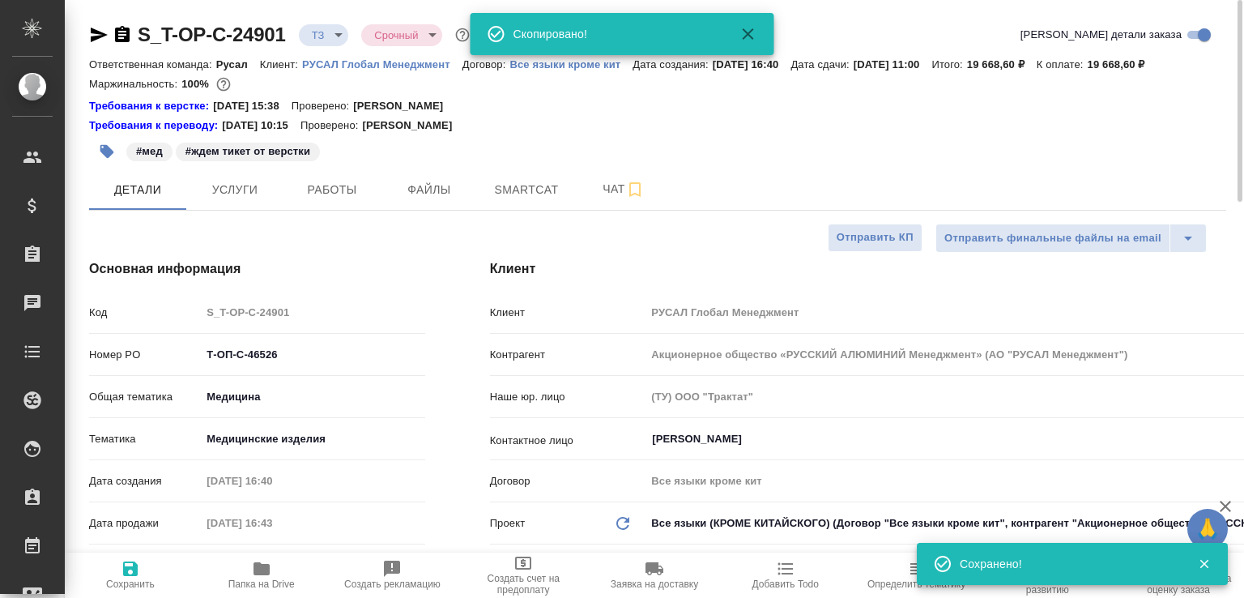
type textarea "x"
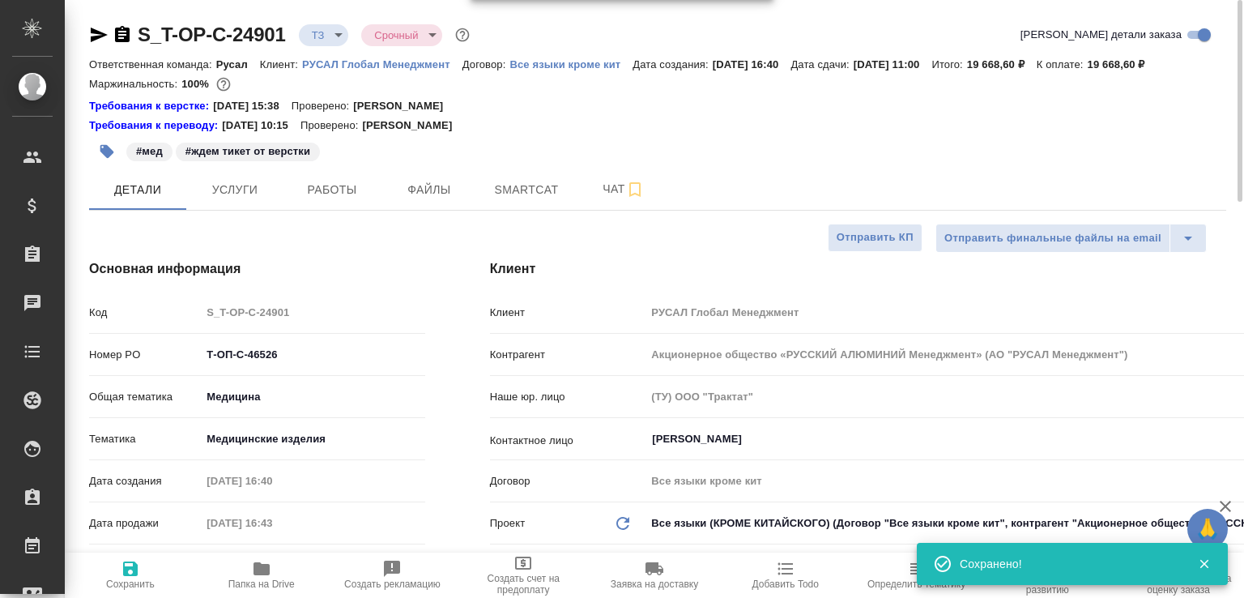
type textarea "x"
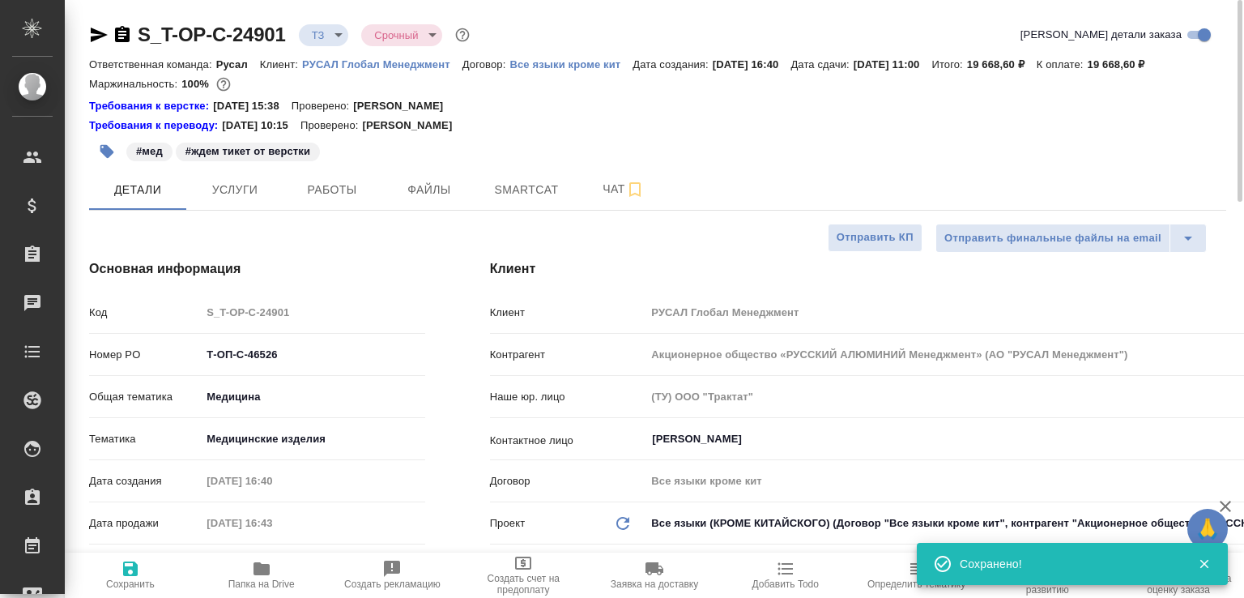
type textarea "x"
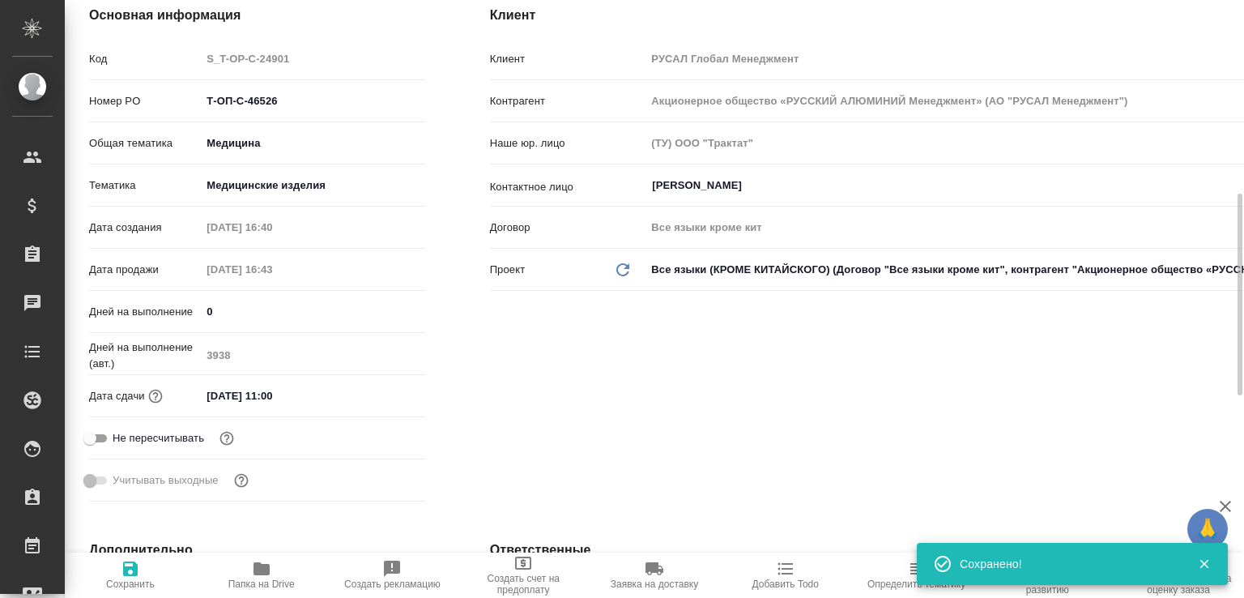
scroll to position [335, 0]
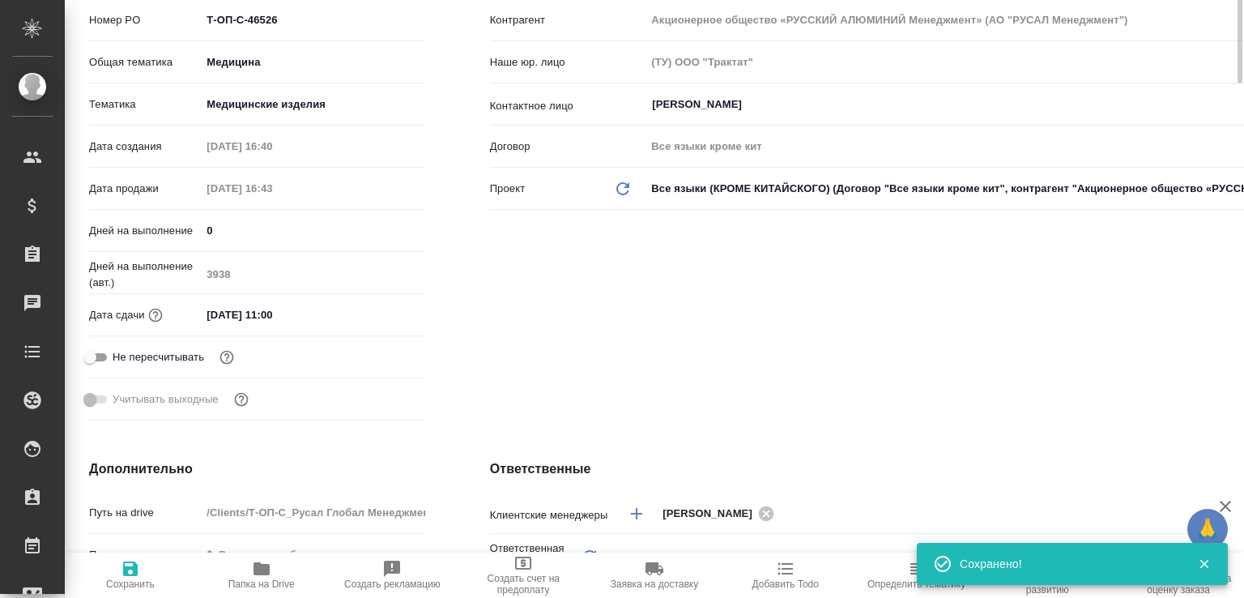
type textarea "x"
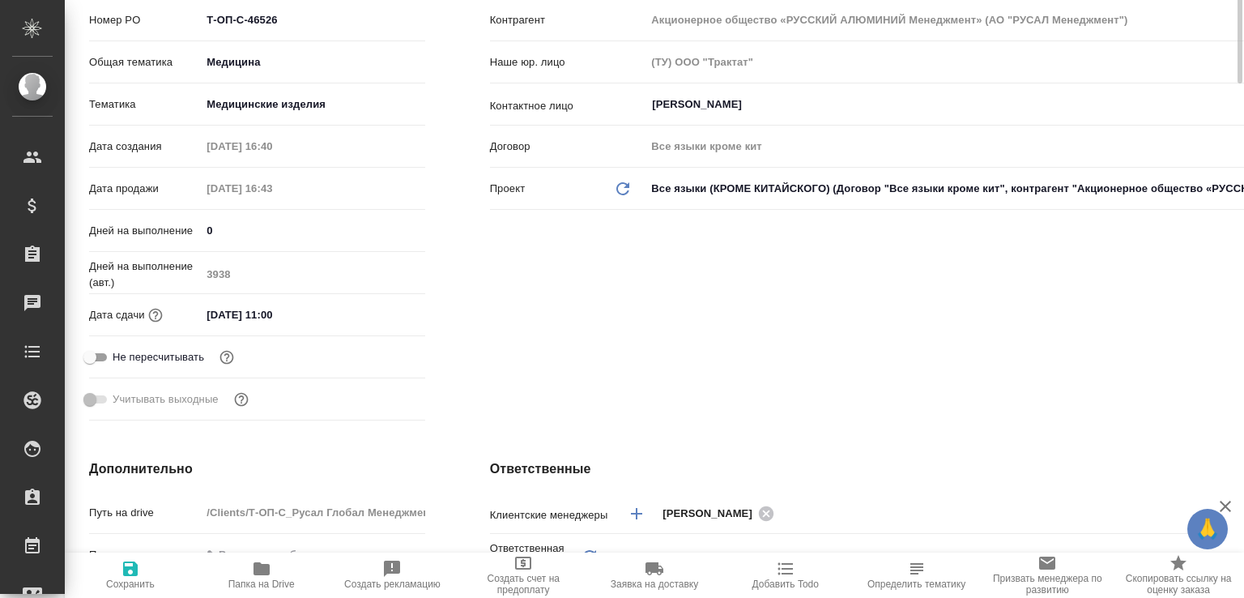
type textarea "x"
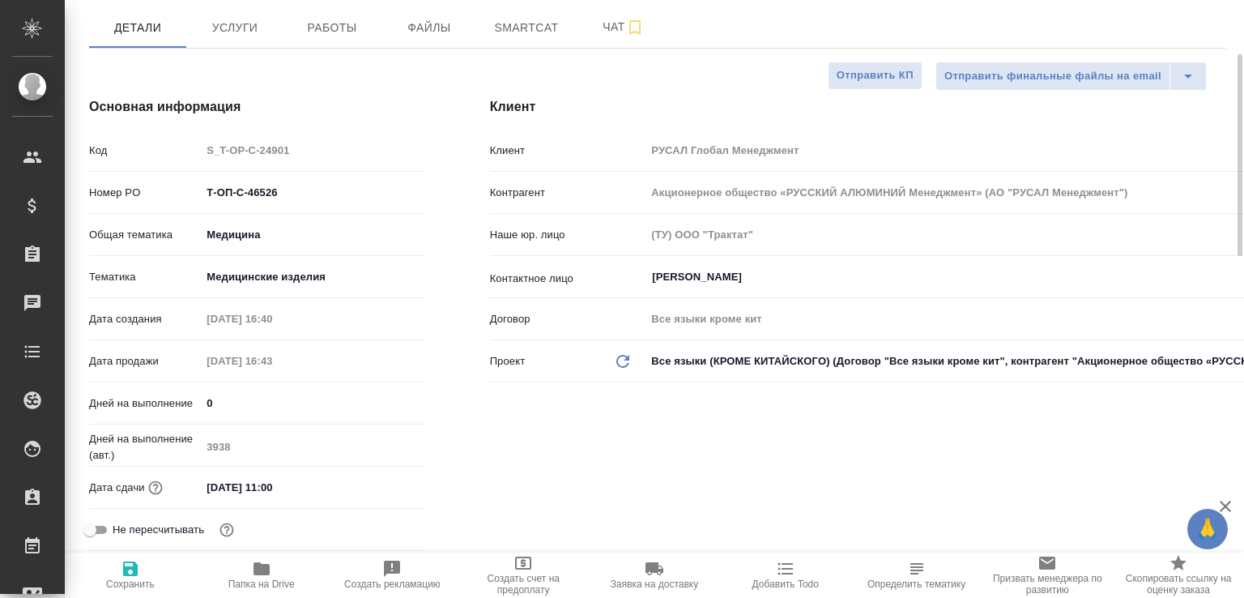
scroll to position [0, 0]
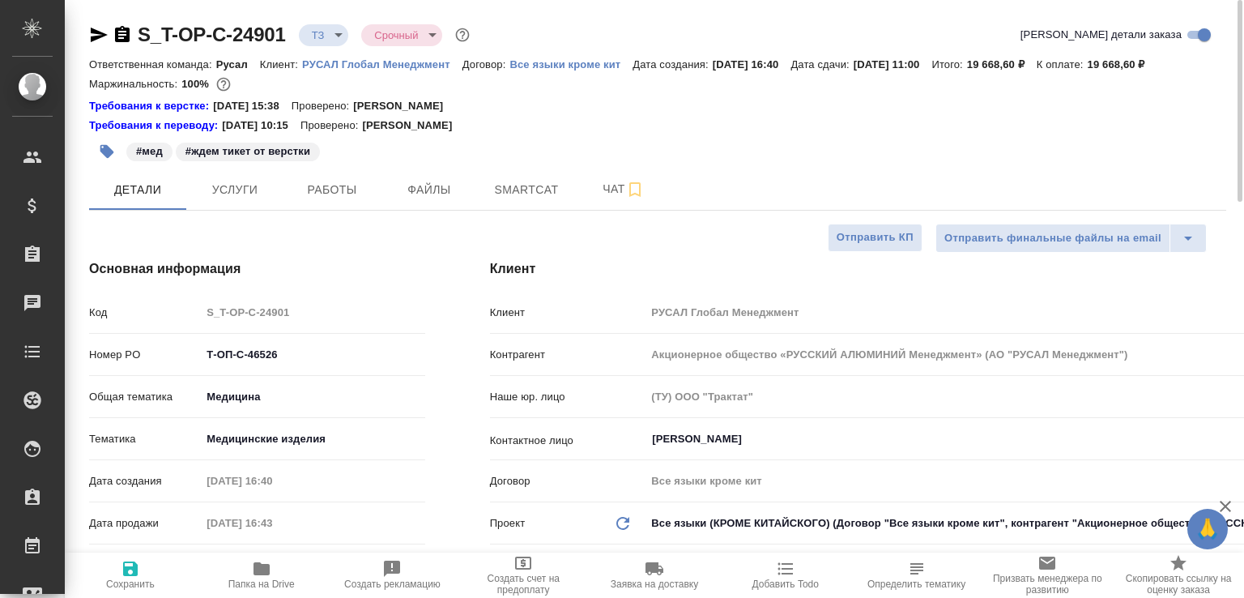
click at [123, 32] on icon "button" at bounding box center [122, 34] width 15 height 16
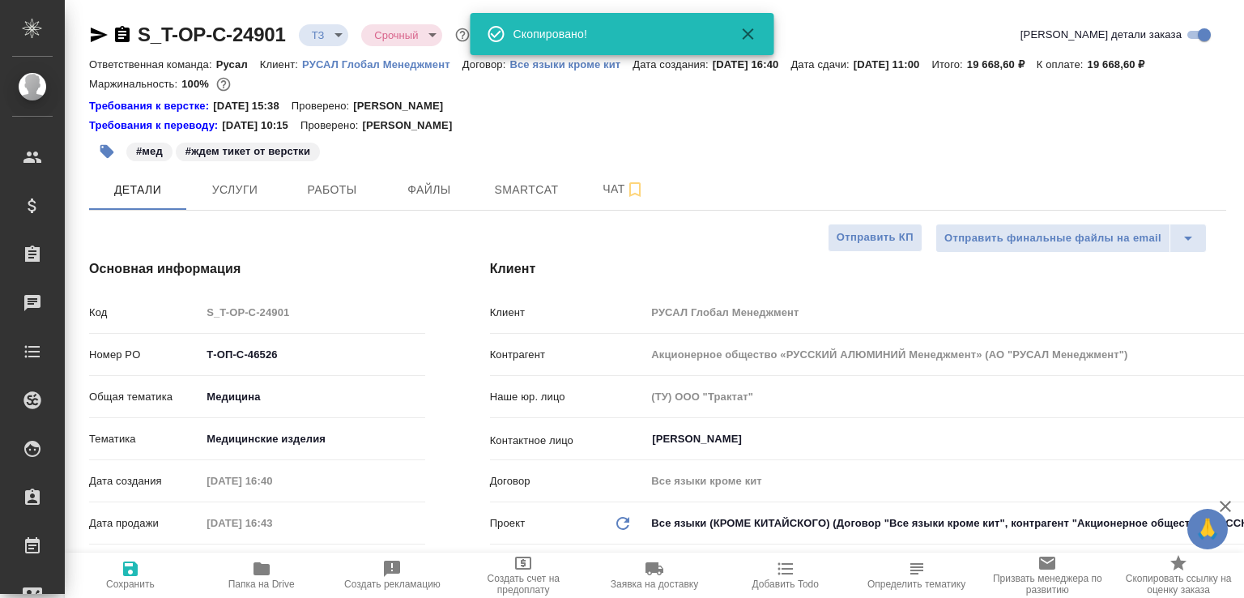
type textarea "x"
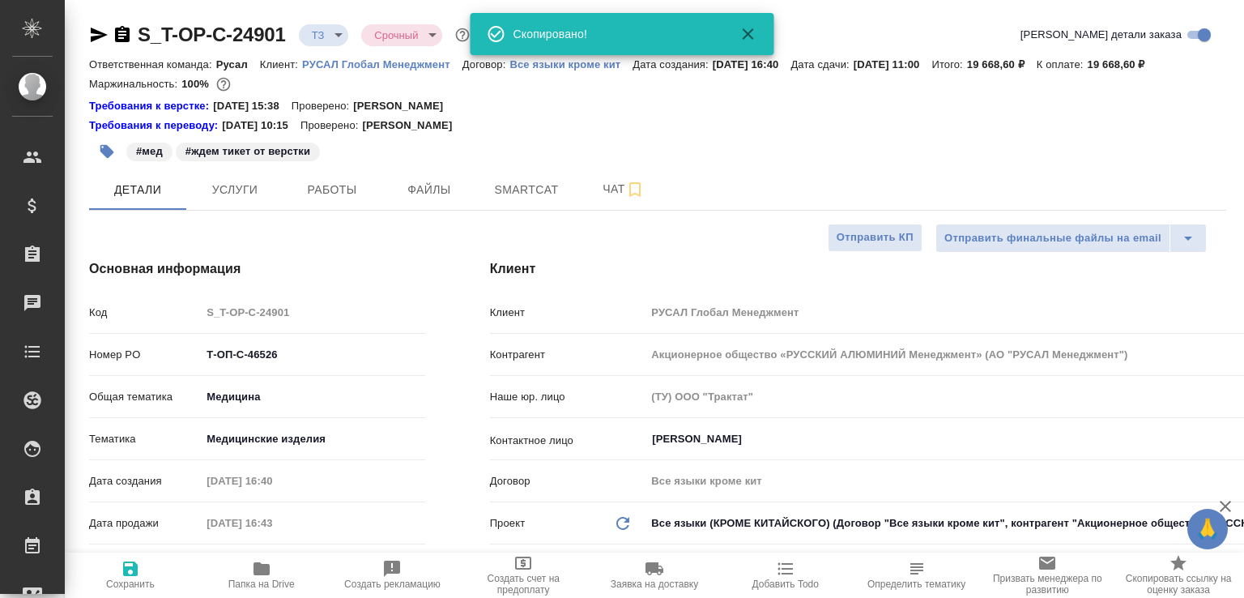
type textarea "x"
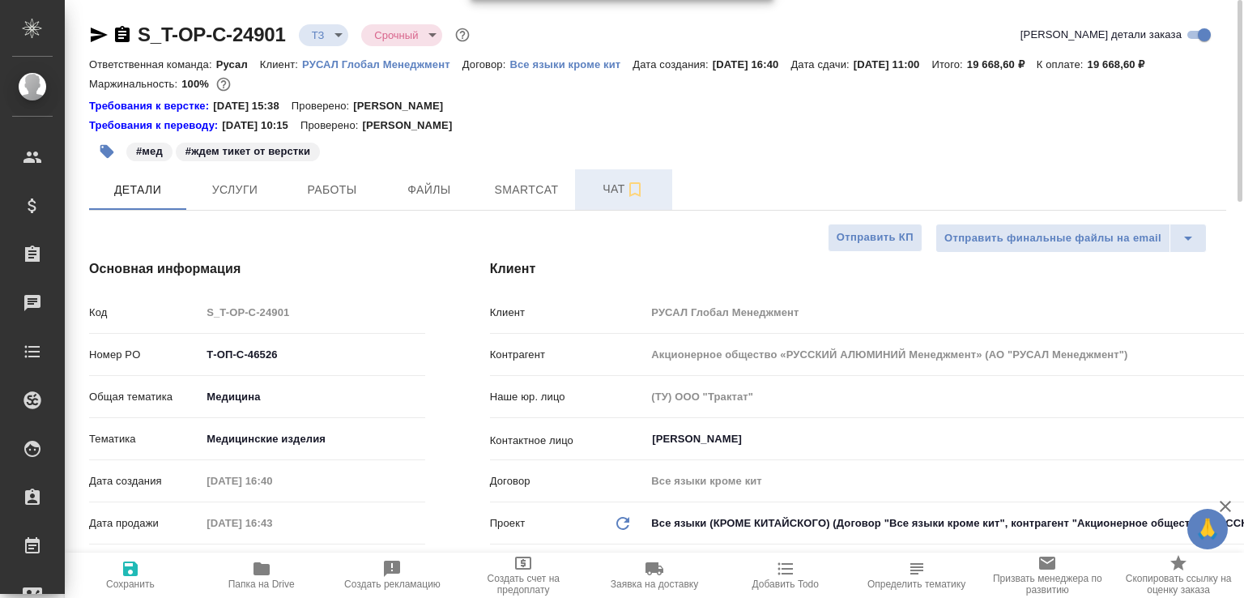
click at [611, 199] on span "Чат" at bounding box center [624, 189] width 78 height 20
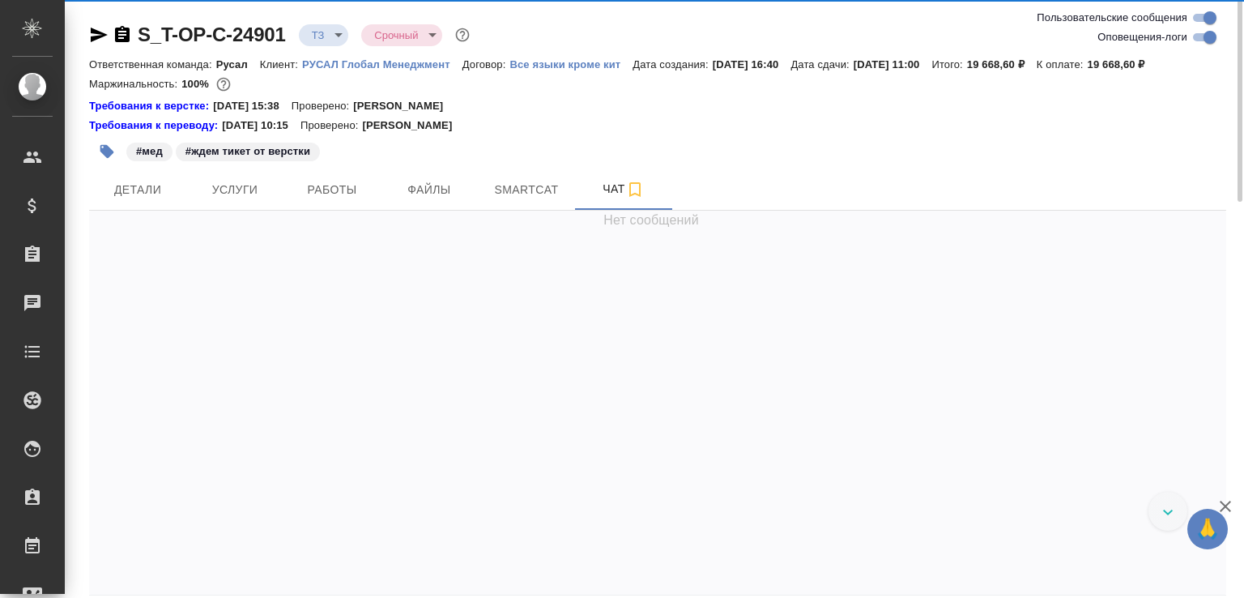
scroll to position [1057, 0]
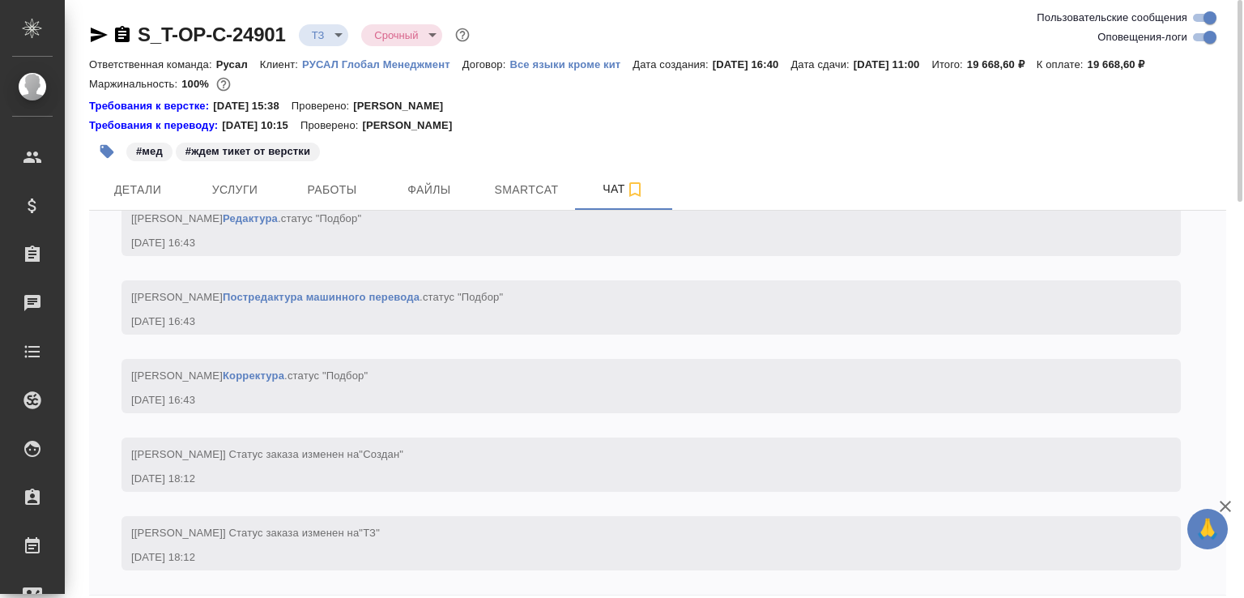
click at [342, 38] on body "🙏 .cls-1 fill:#fff; AWATERA Малофеева Екатерина e.malofeeva Клиенты Спецификаци…" at bounding box center [622, 299] width 1244 height 598
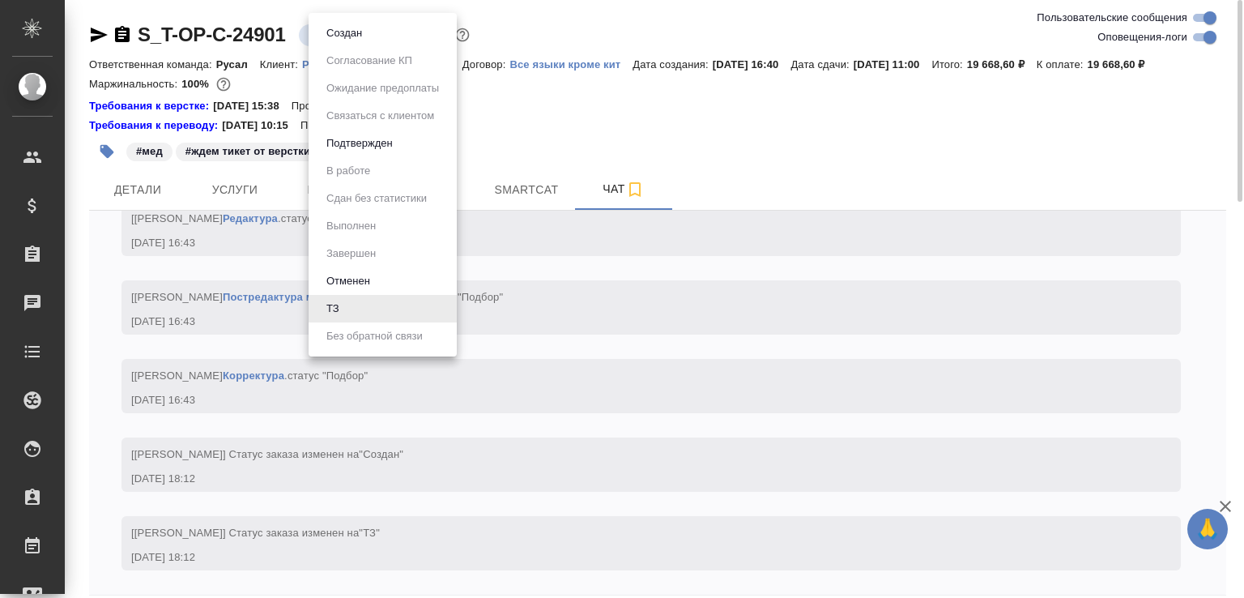
click at [342, 38] on button "Создан" at bounding box center [344, 33] width 45 height 18
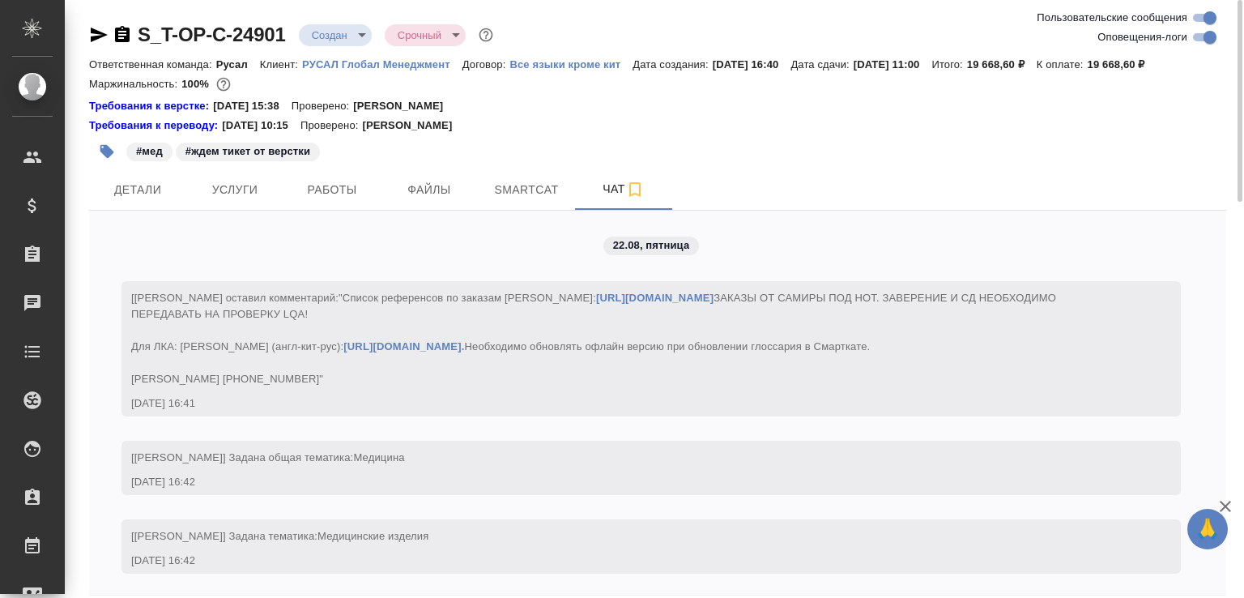
scroll to position [1136, 0]
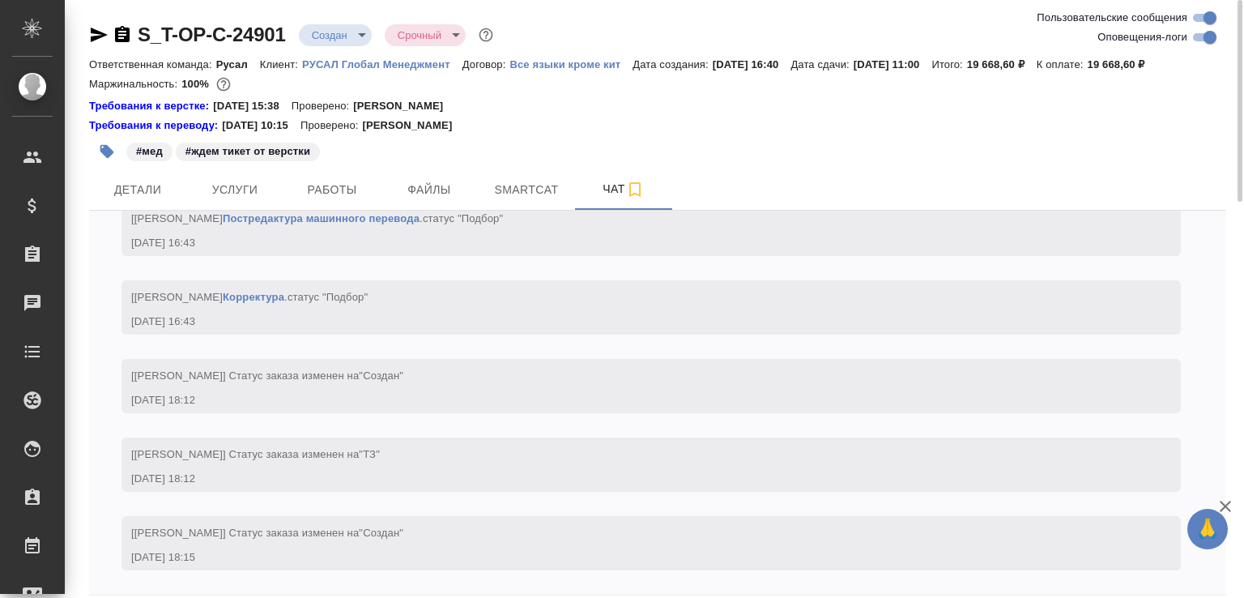
click at [122, 32] on icon "button" at bounding box center [122, 34] width 19 height 19
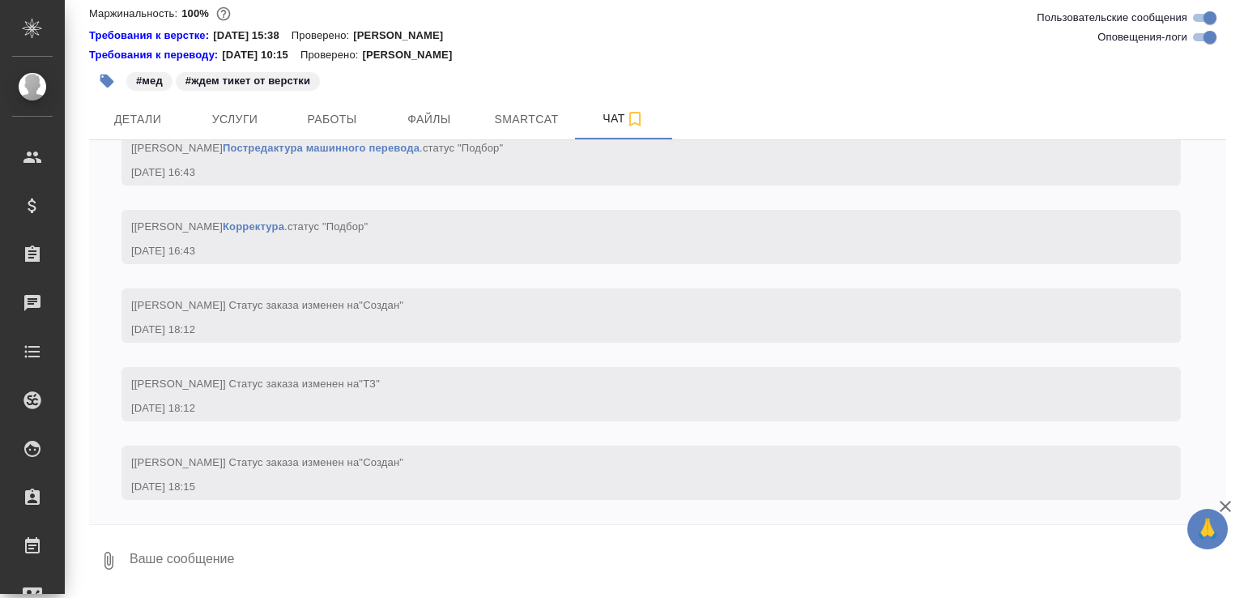
click at [113, 548] on button "0" at bounding box center [108, 560] width 39 height 55
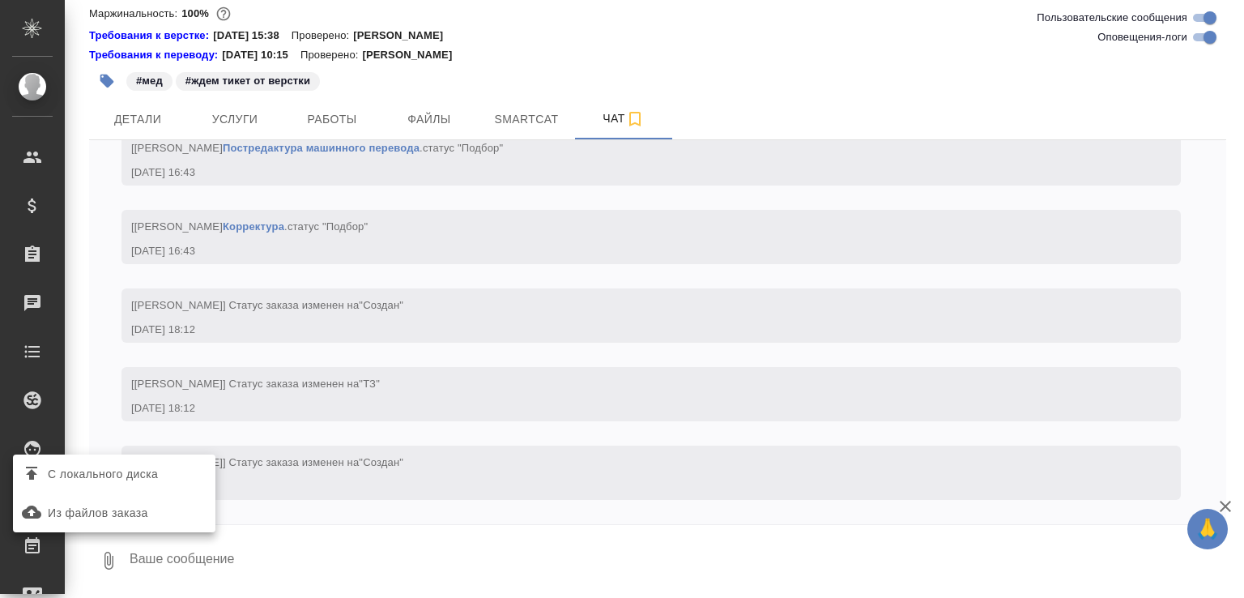
click at [131, 480] on span "С локального диска" at bounding box center [103, 474] width 110 height 20
click at [0, 0] on input "С локального диска" at bounding box center [0, 0] width 0 height 0
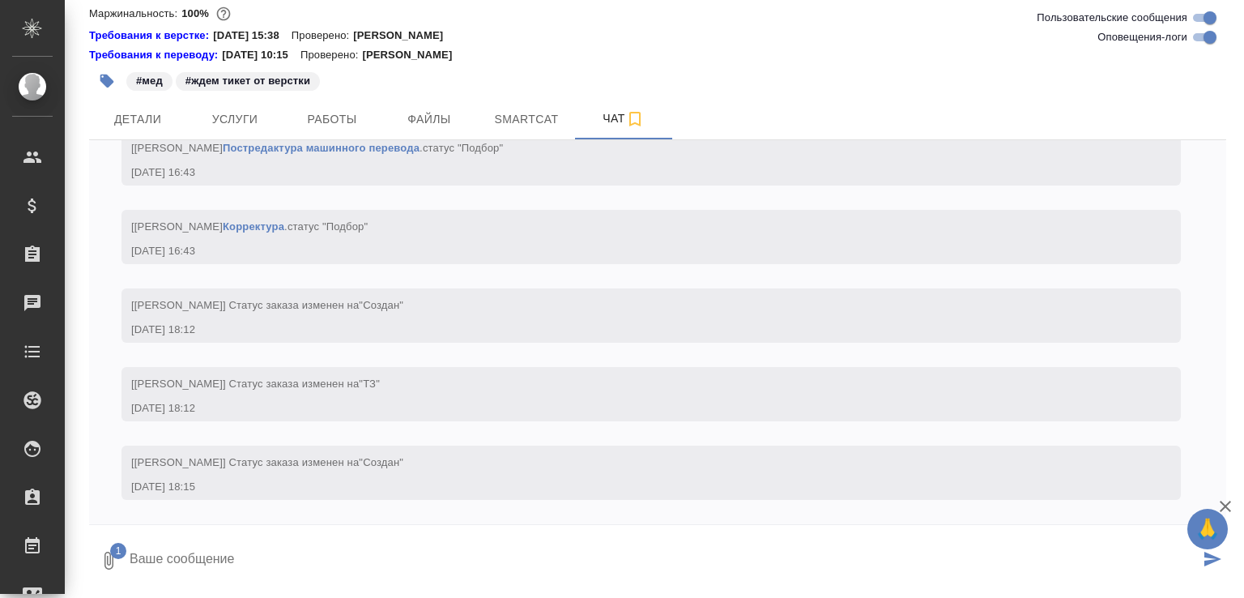
click at [223, 542] on textarea at bounding box center [664, 560] width 1072 height 55
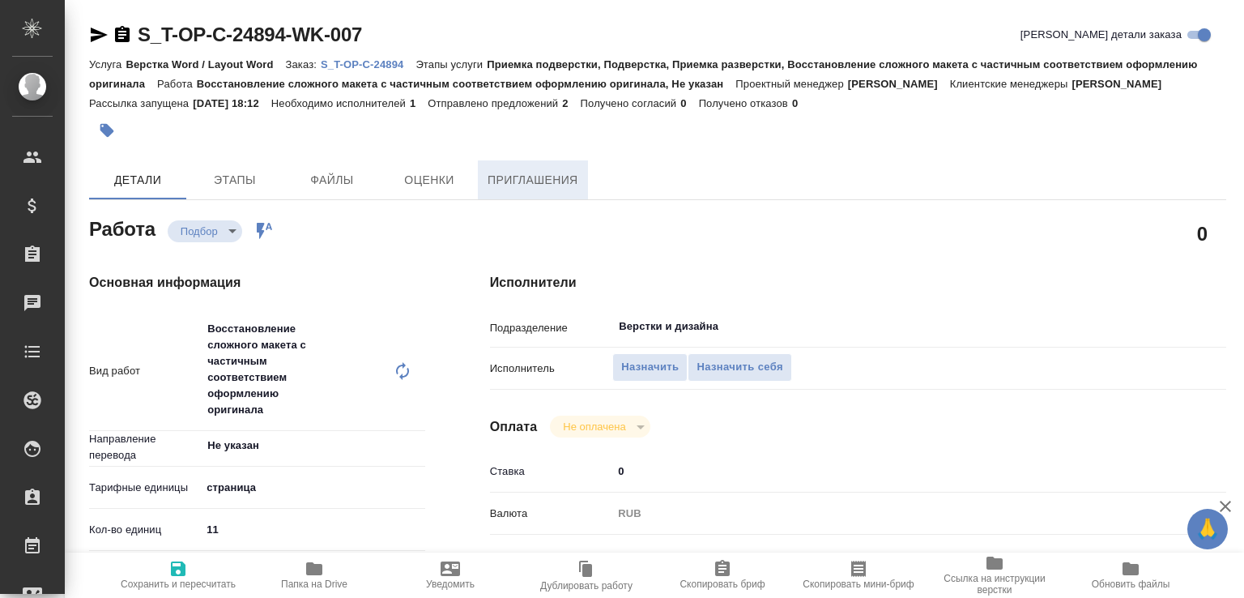
click at [554, 190] on span "Приглашения" at bounding box center [533, 180] width 91 height 20
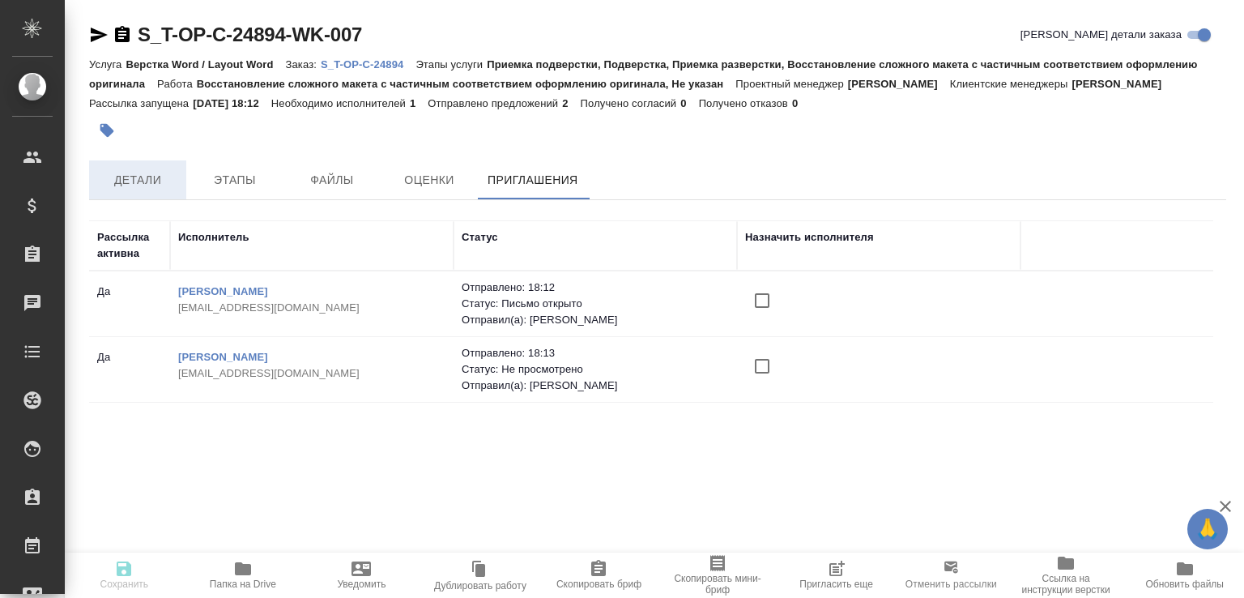
click at [151, 190] on span "Детали" at bounding box center [138, 180] width 78 height 20
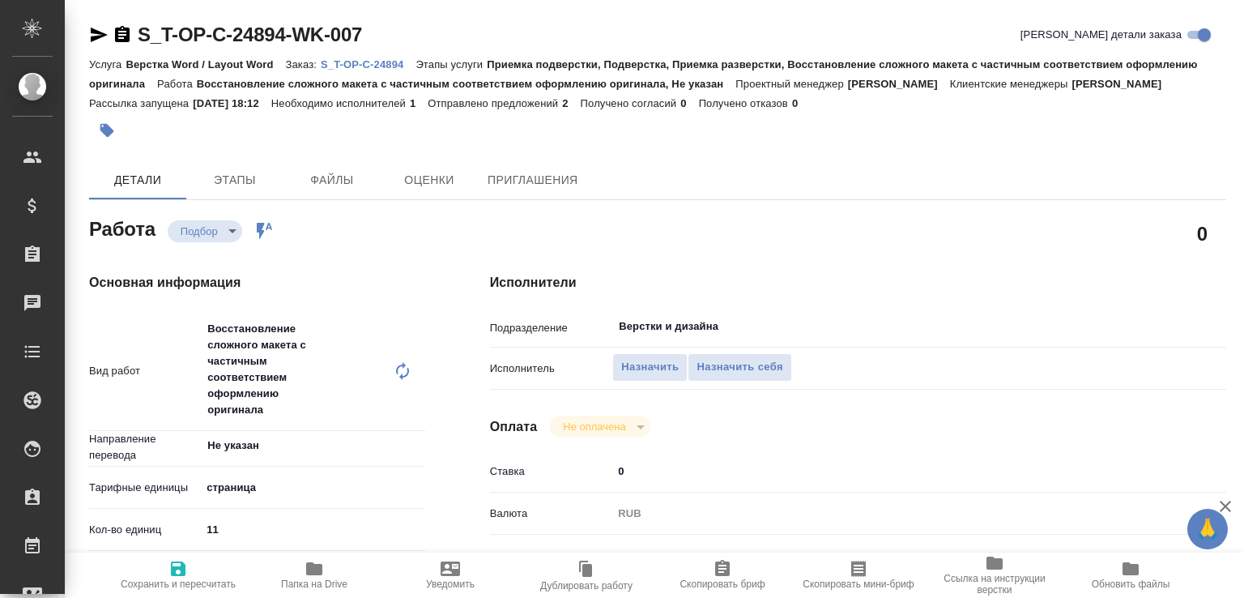
type textarea "x"
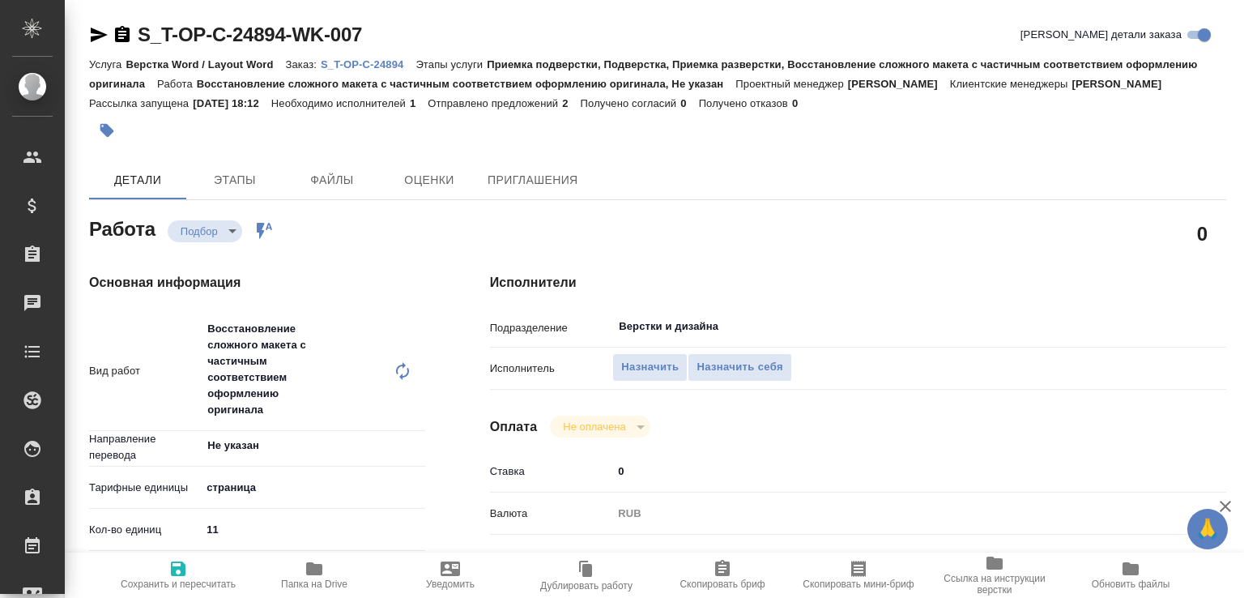
type textarea "x"
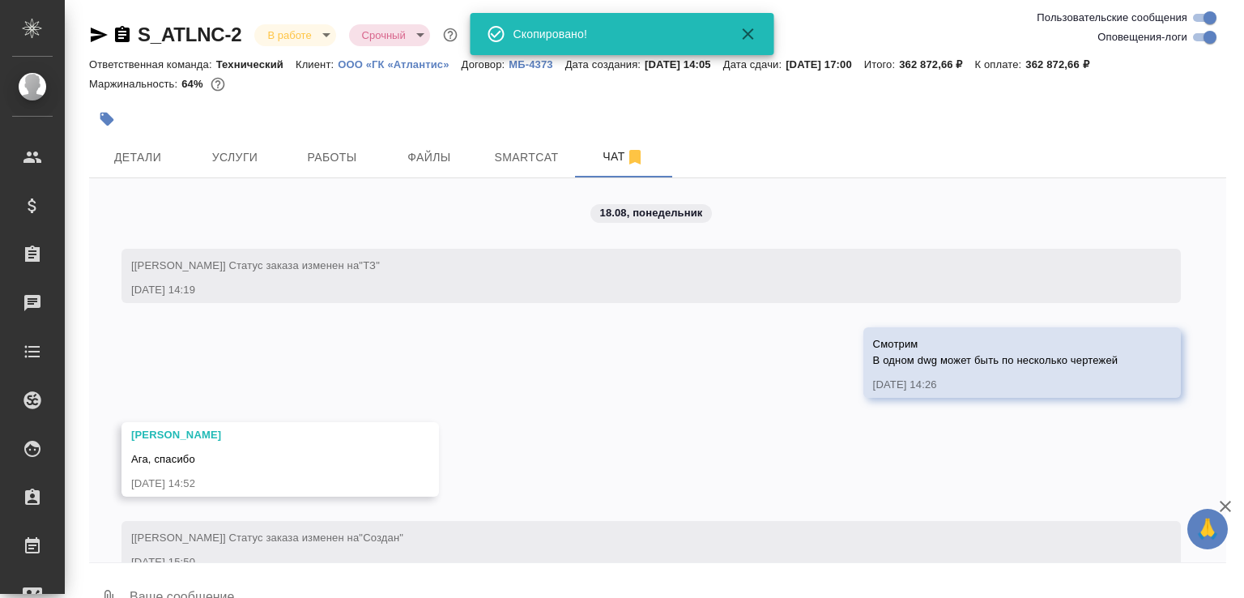
scroll to position [17003, 0]
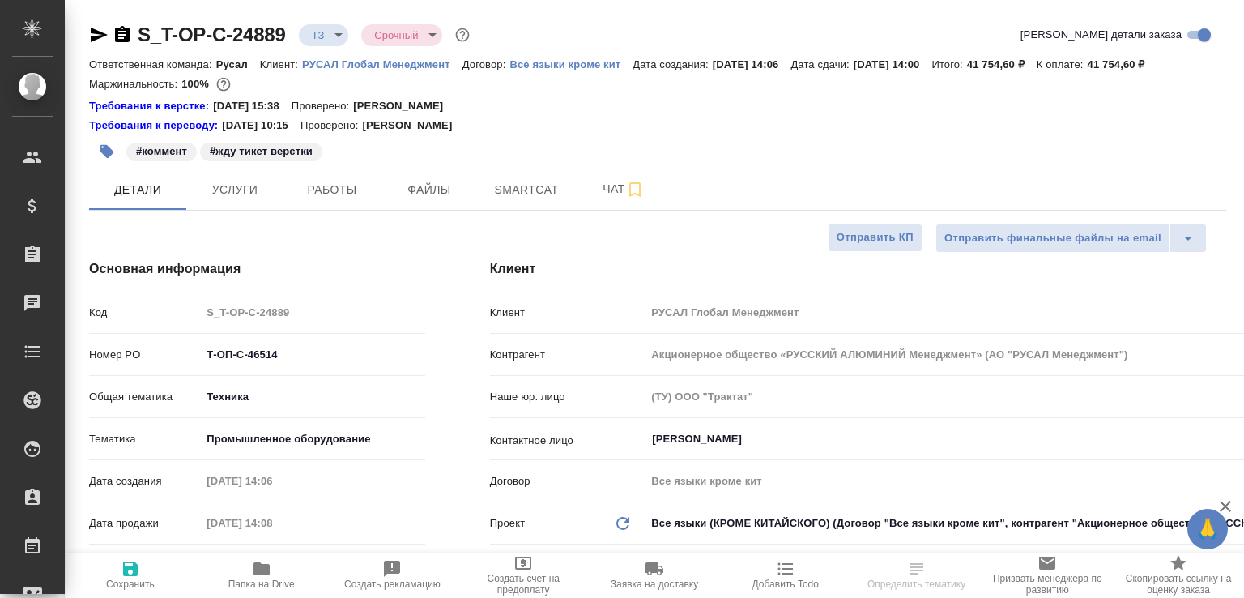
select select "RU"
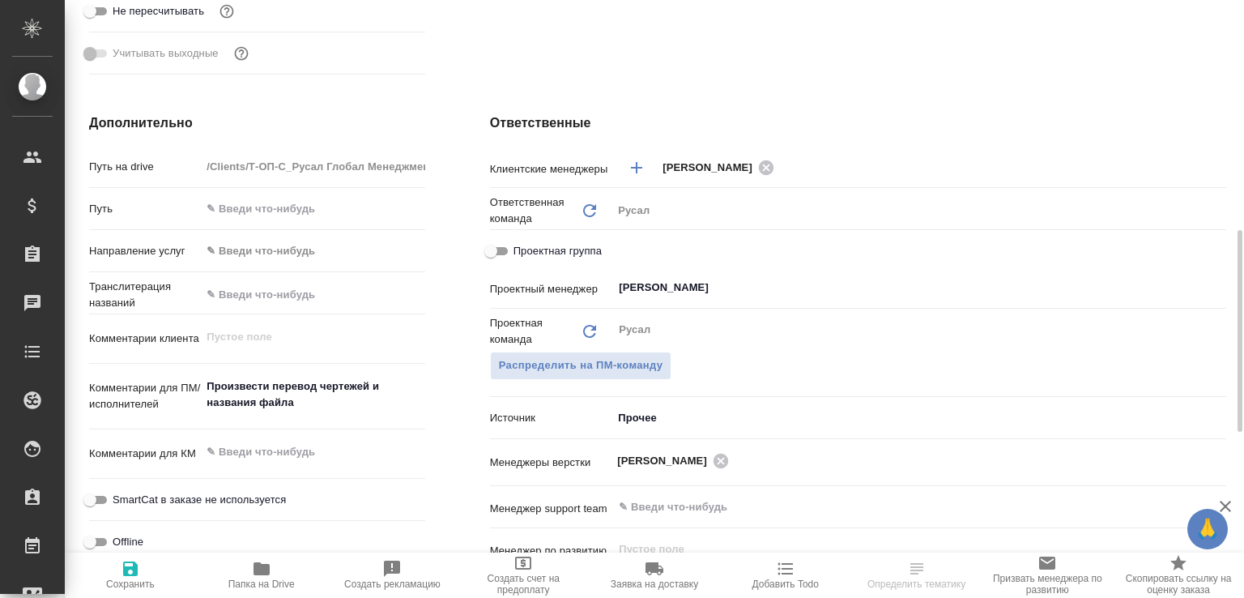
scroll to position [509, 0]
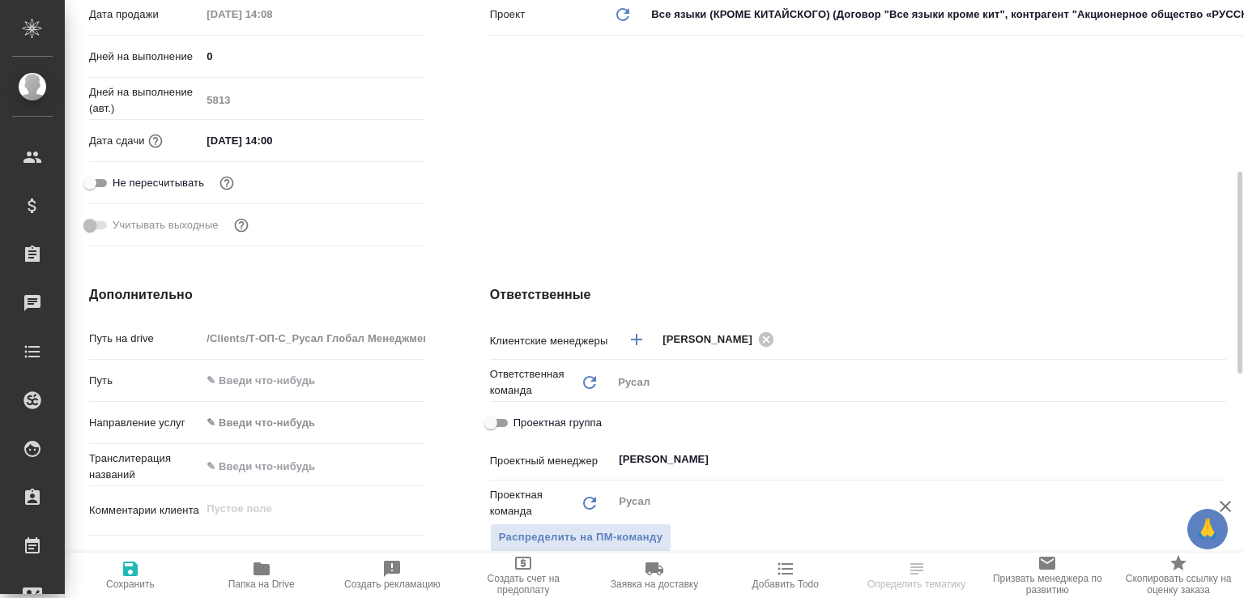
click at [292, 564] on span "Папка на Drive" at bounding box center [262, 574] width 112 height 31
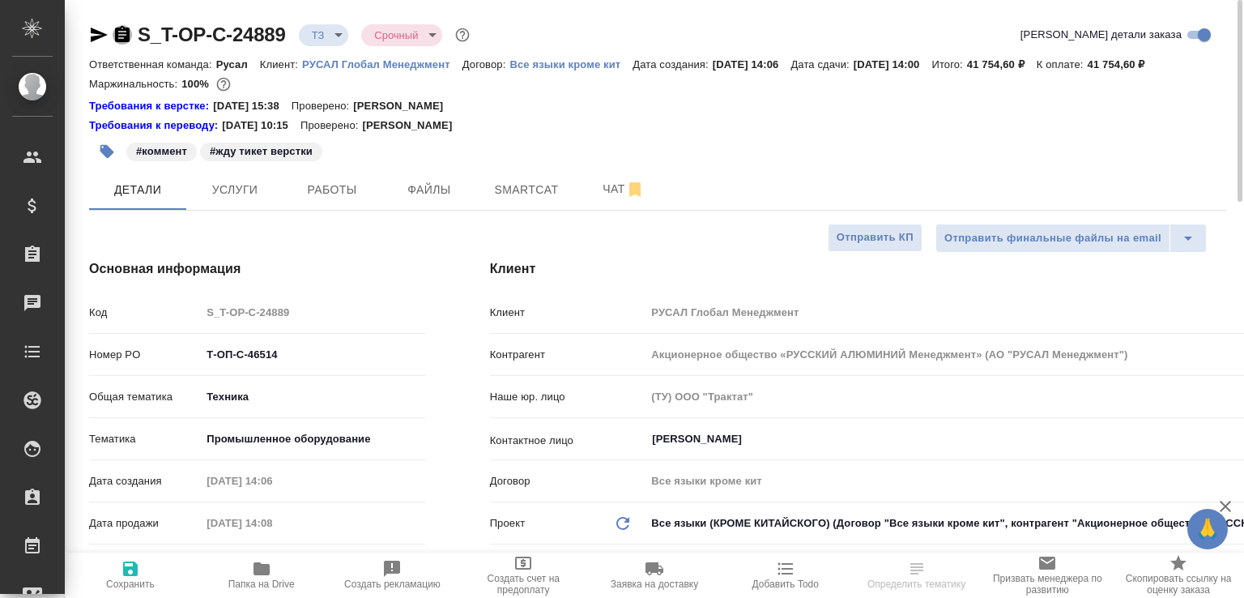
click at [122, 32] on icon "button" at bounding box center [122, 34] width 19 height 19
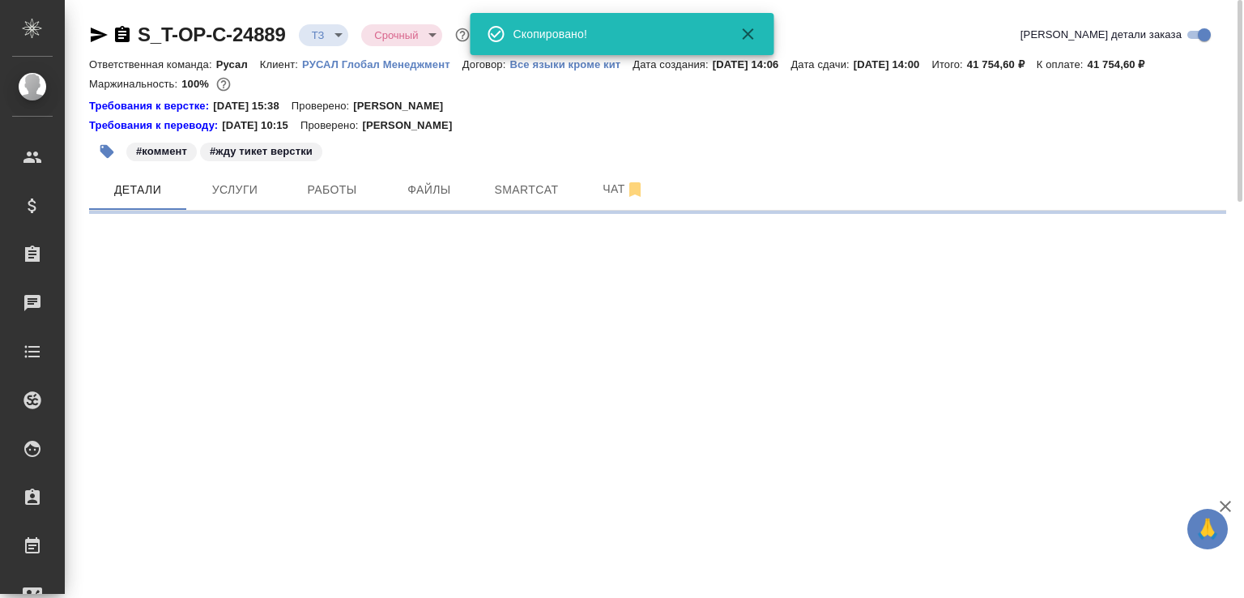
select select "RU"
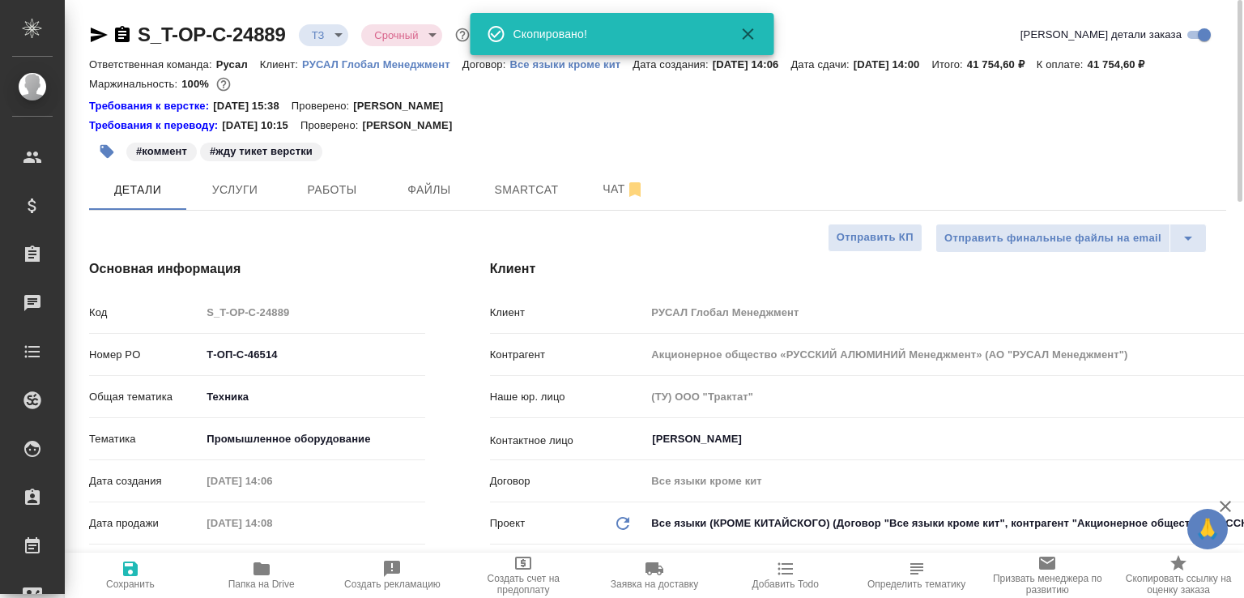
type textarea "x"
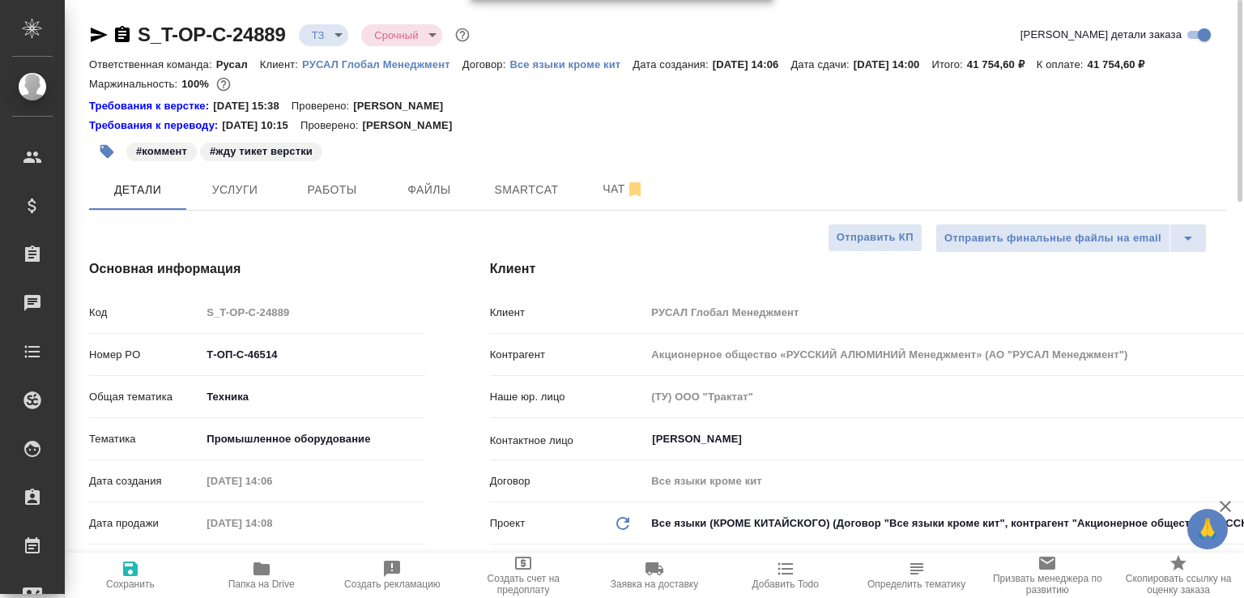
type textarea "x"
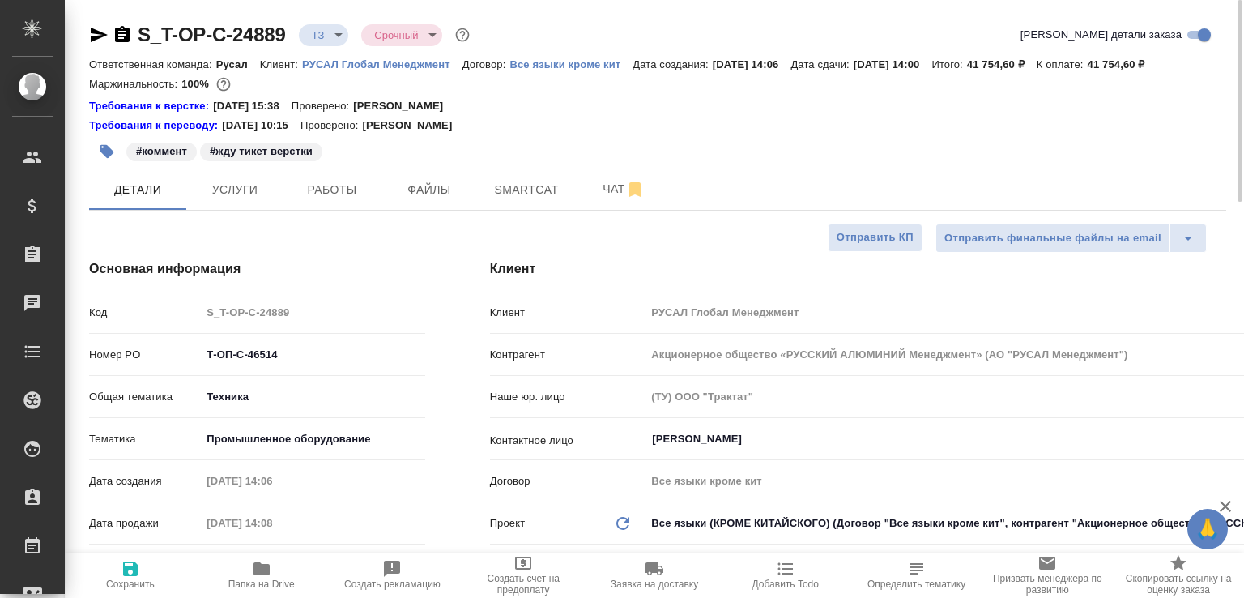
type textarea "x"
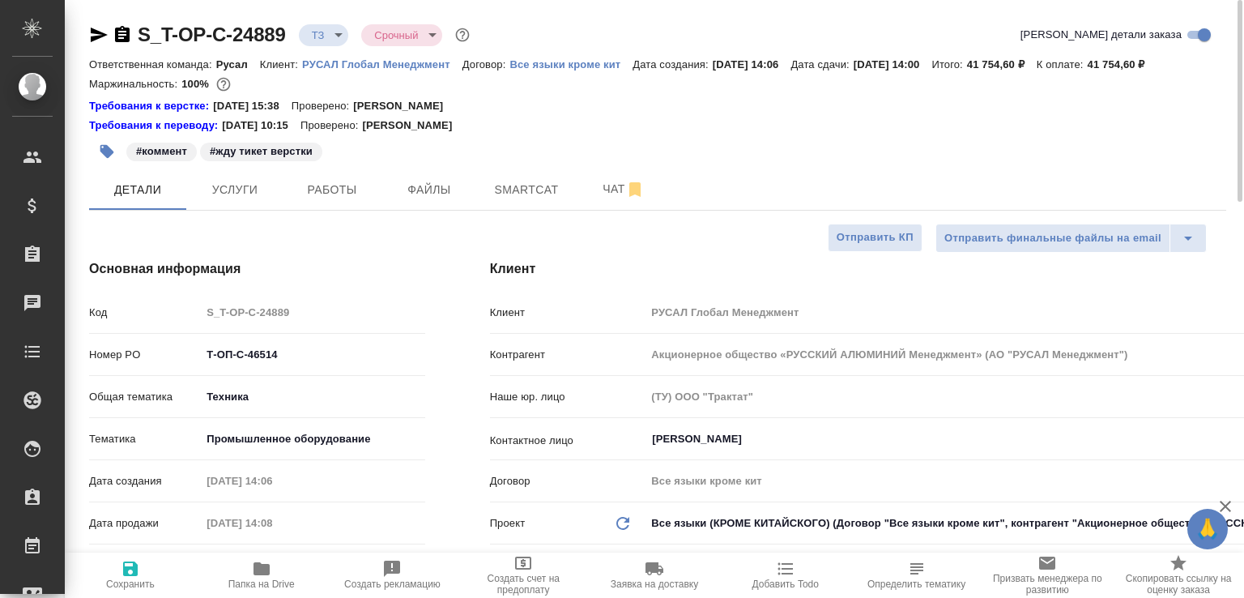
type textarea "x"
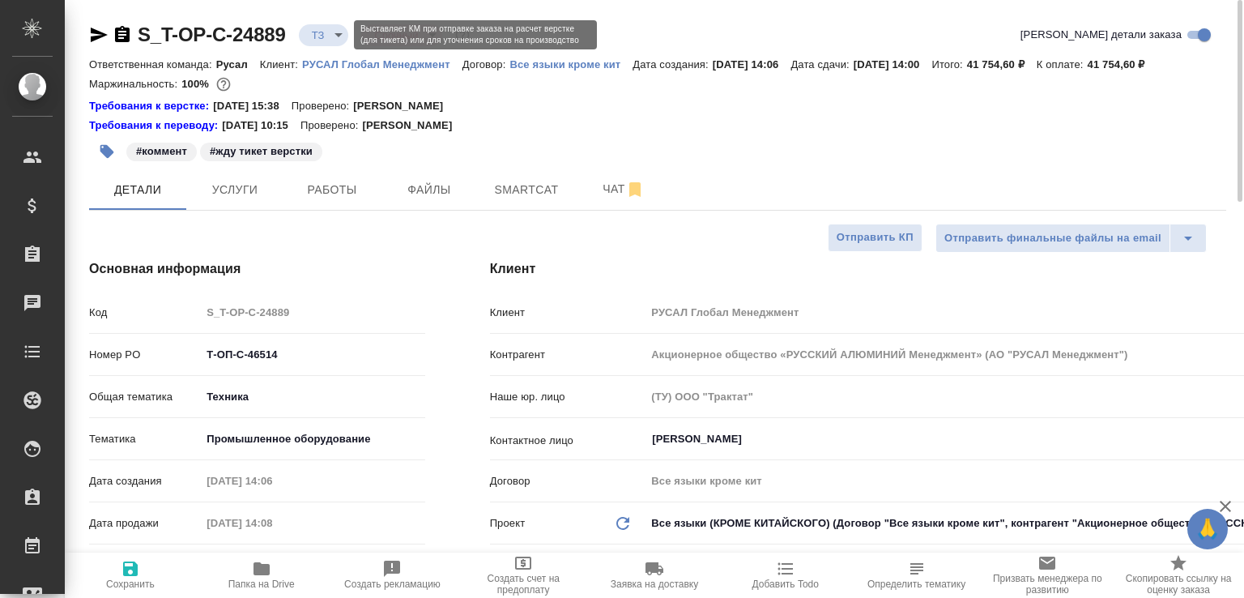
click at [328, 40] on body "🙏 .cls-1 fill:#fff; AWATERA [PERSON_NAME]malofeeva Клиенты Спецификации Заказы …" at bounding box center [622, 299] width 1244 height 598
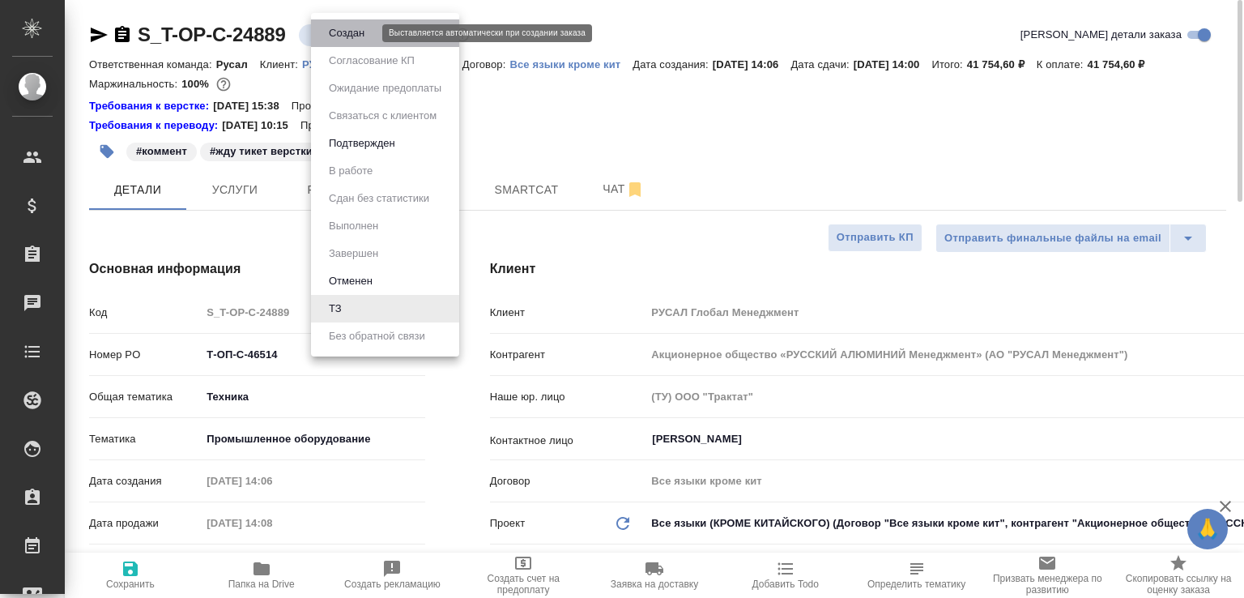
click at [328, 40] on button "Создан" at bounding box center [346, 33] width 45 height 18
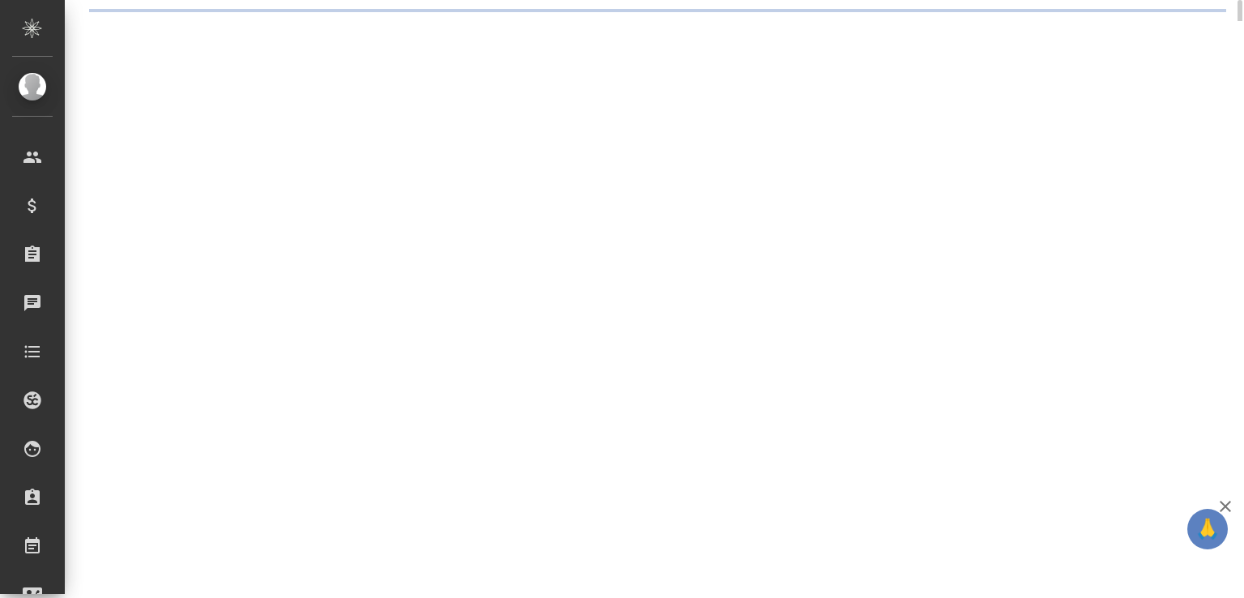
select select "RU"
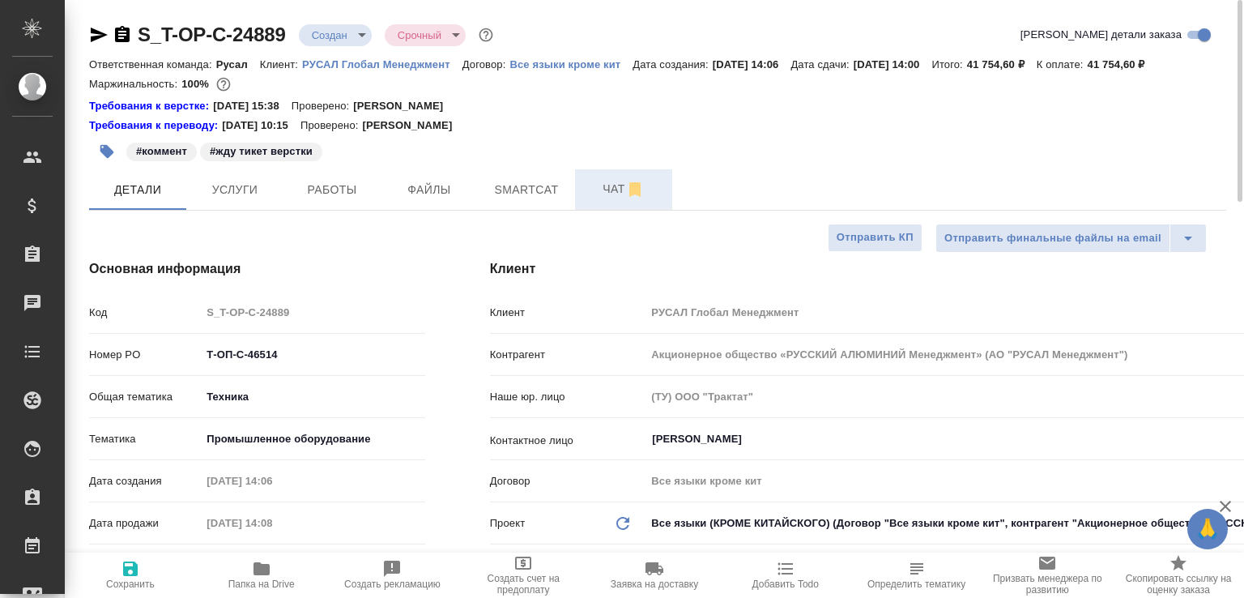
type textarea "x"
click at [587, 210] on button "Чат" at bounding box center [623, 189] width 97 height 41
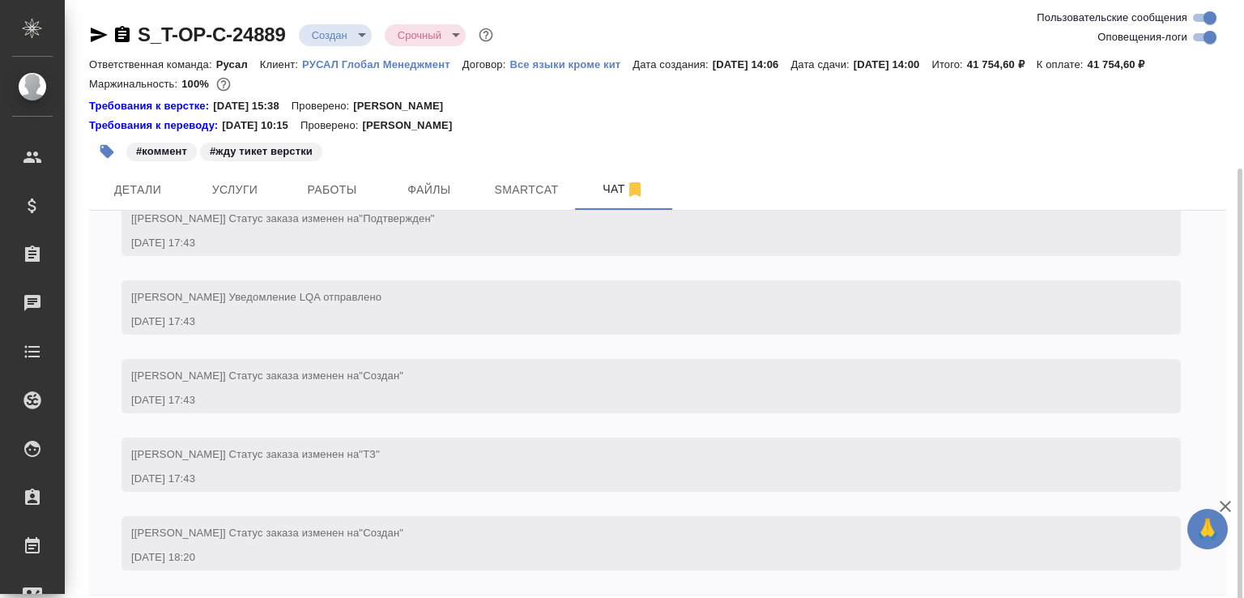
scroll to position [90, 0]
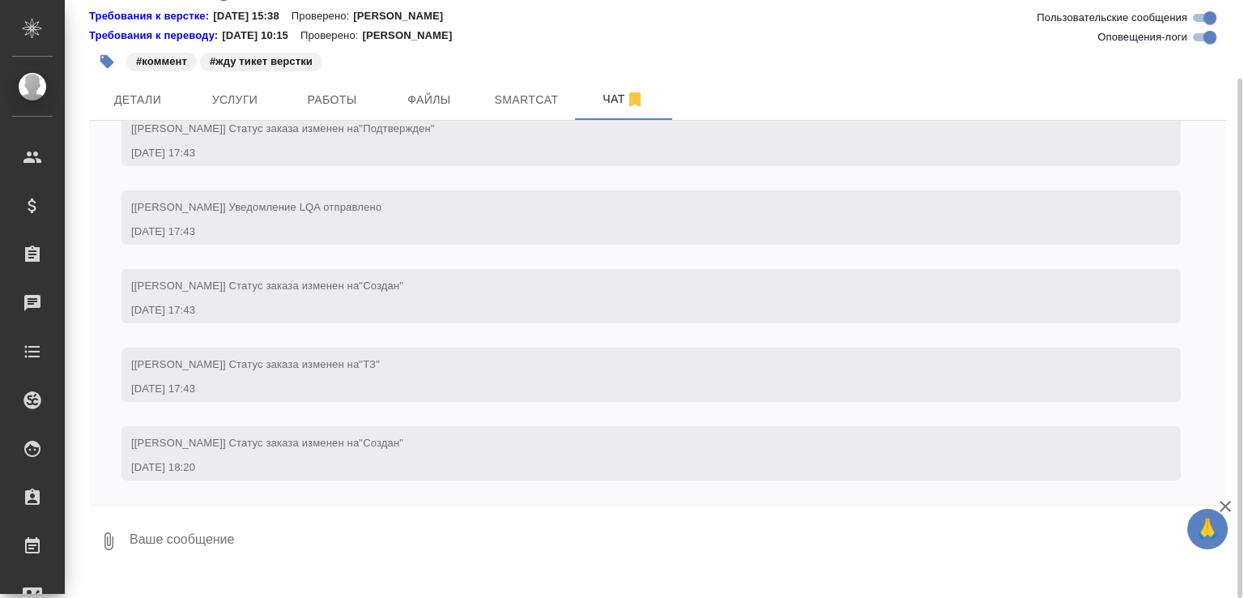
click at [91, 565] on button "0" at bounding box center [108, 541] width 39 height 55
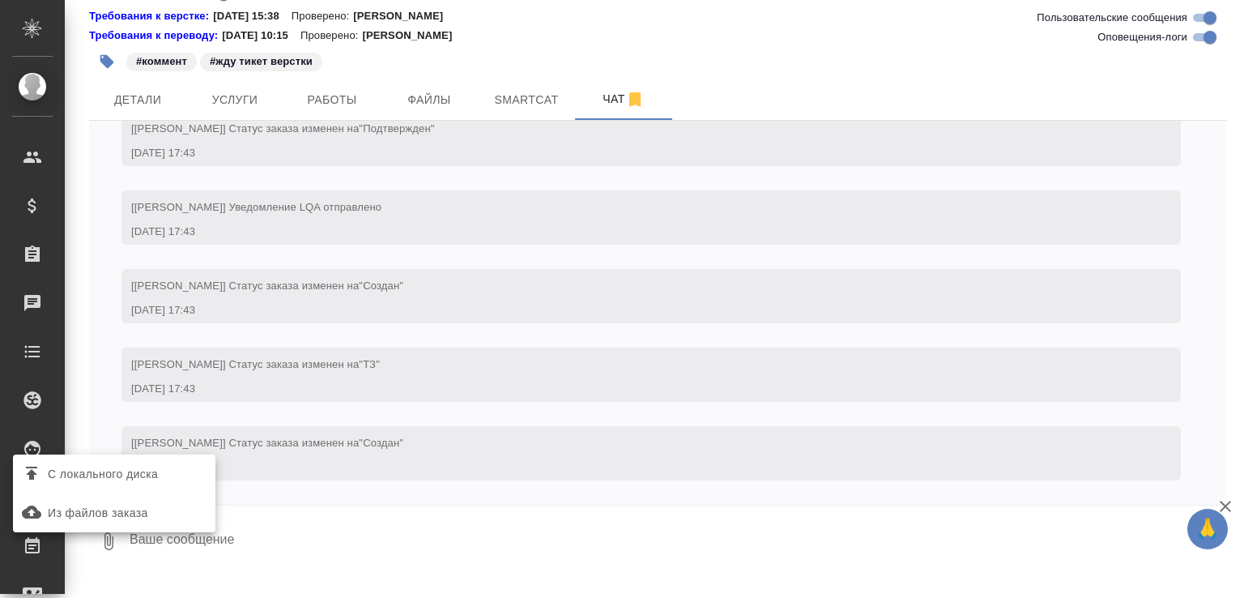
click at [130, 480] on span "С локального диска" at bounding box center [103, 474] width 110 height 20
click at [0, 0] on input "С локального диска" at bounding box center [0, 0] width 0 height 0
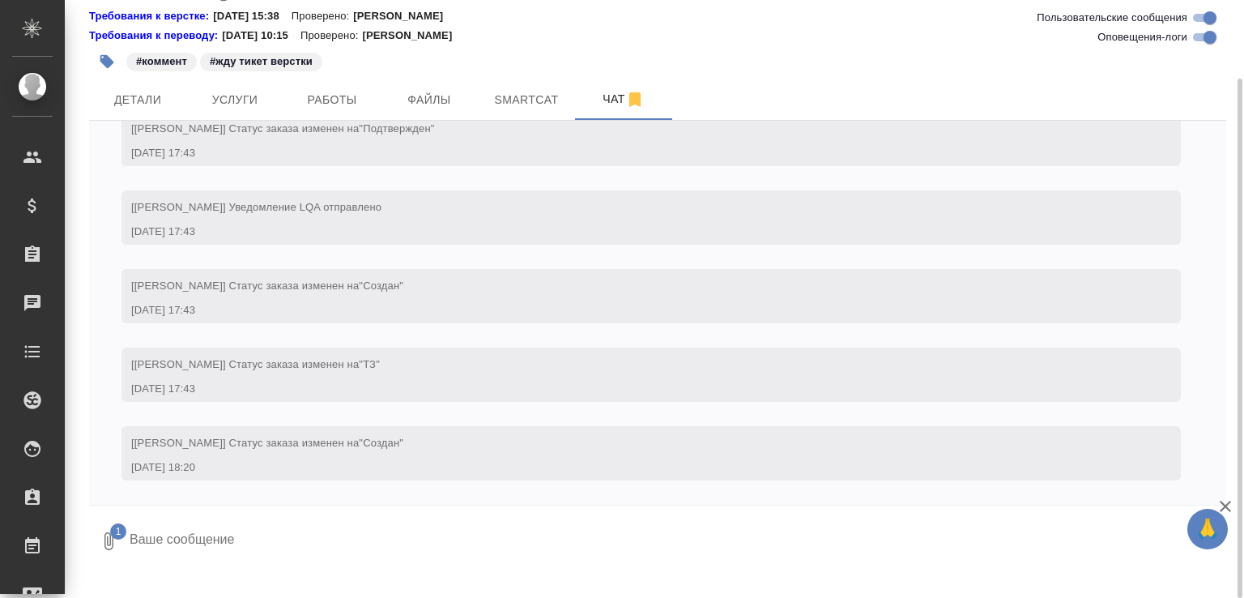
click at [220, 555] on textarea at bounding box center [664, 541] width 1072 height 55
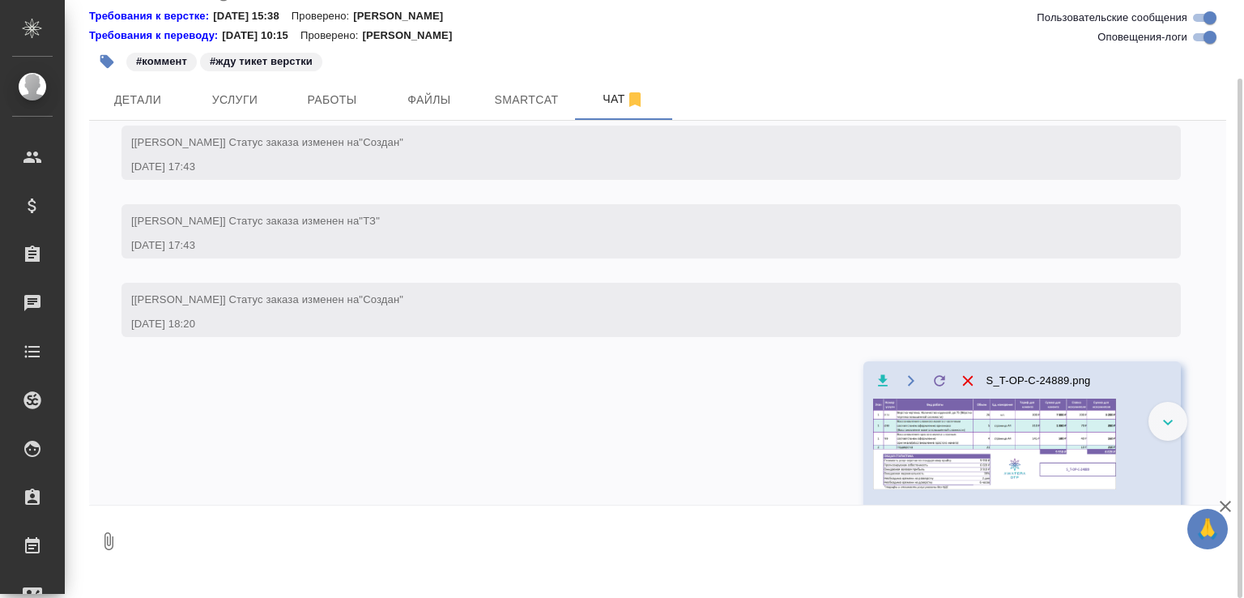
scroll to position [0, 0]
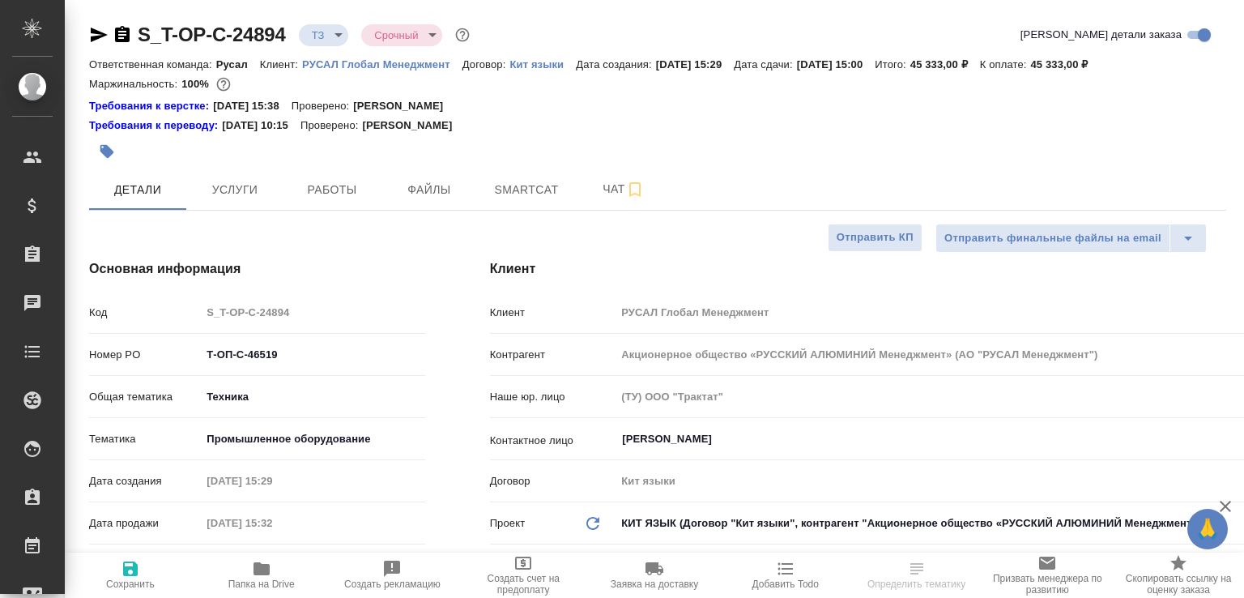
select select "RU"
click at [124, 32] on icon "button" at bounding box center [122, 34] width 15 height 16
click at [275, 564] on span "Папка на Drive" at bounding box center [262, 574] width 112 height 31
select select "RU"
type textarea "x"
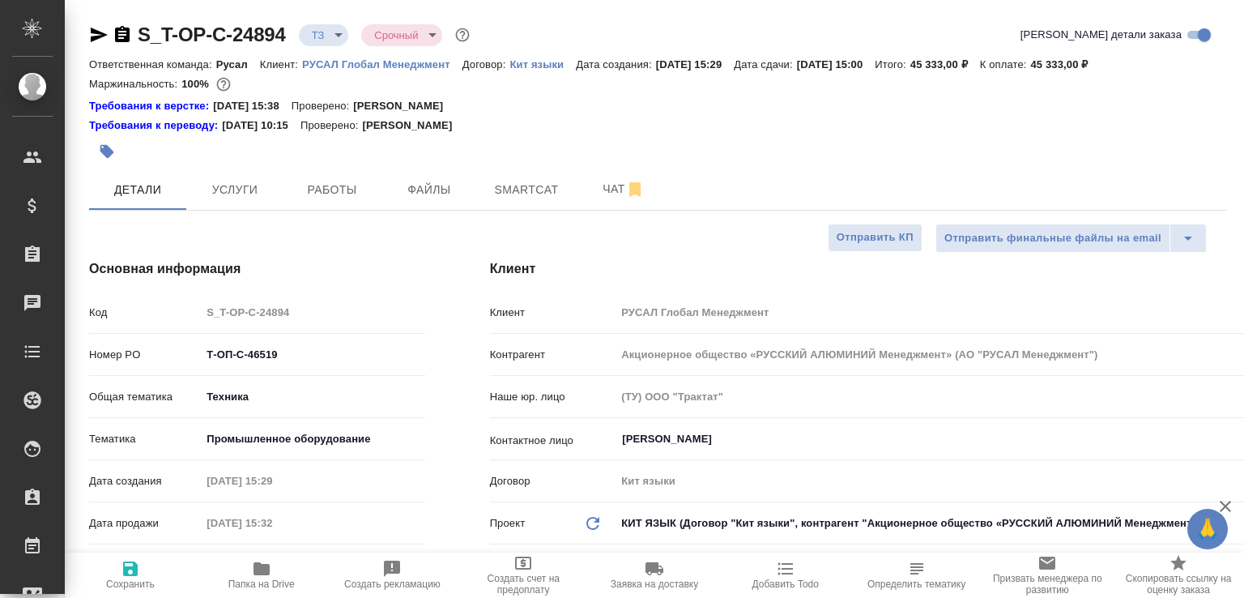
type textarea "x"
click at [120, 36] on icon "button" at bounding box center [122, 34] width 15 height 16
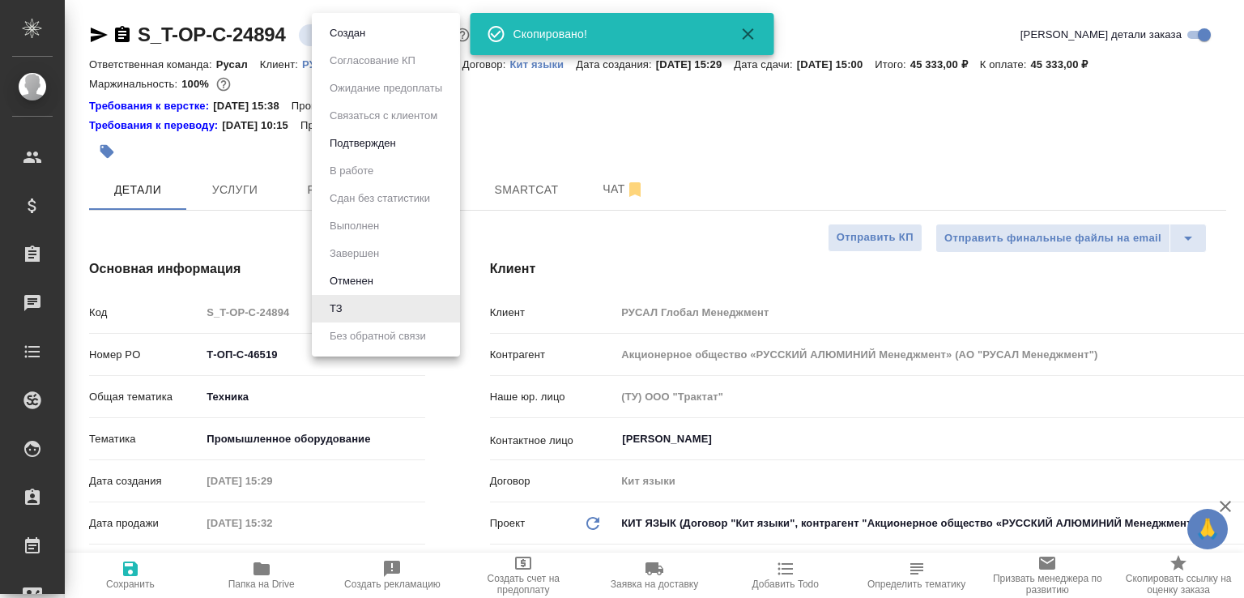
click at [320, 36] on body "🙏 .cls-1 fill:#fff; AWATERA [PERSON_NAME]malofeeva Клиенты Спецификации Заказы …" at bounding box center [622, 299] width 1244 height 598
click at [320, 36] on li "Создан" at bounding box center [386, 33] width 148 height 28
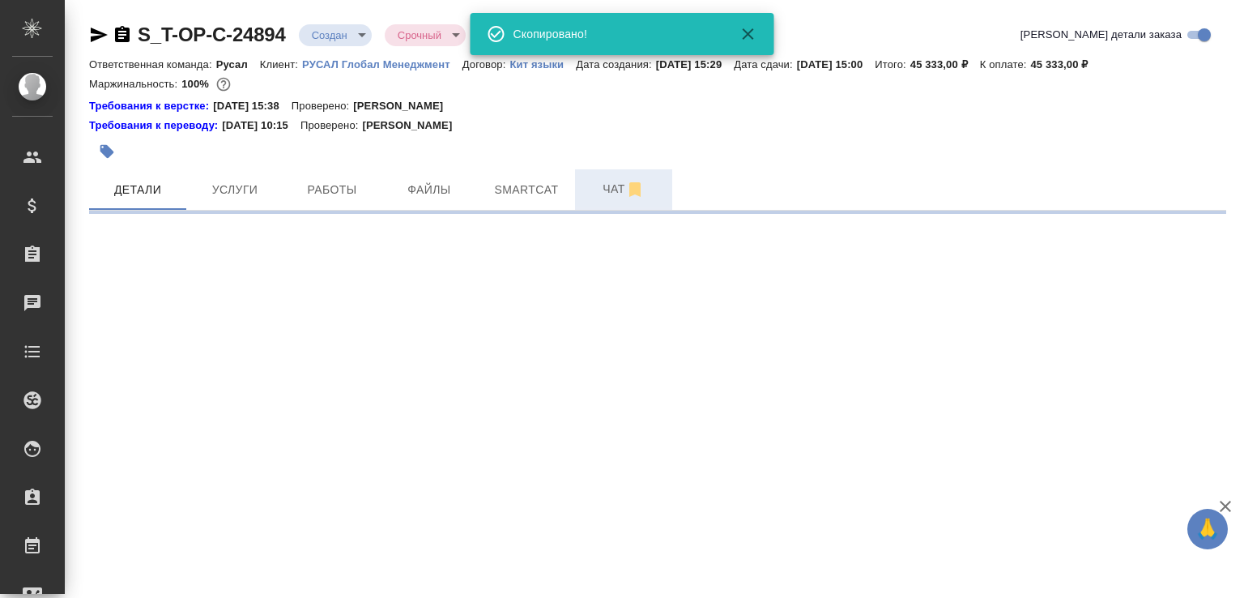
select select "RU"
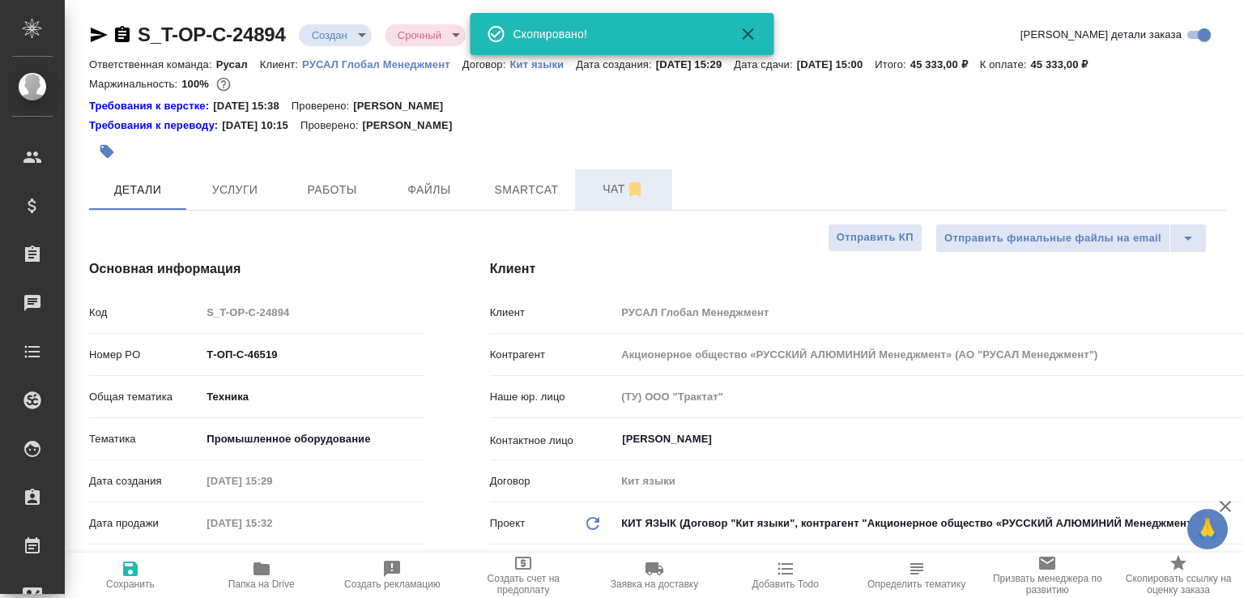
click at [612, 181] on span "Чат" at bounding box center [624, 189] width 78 height 20
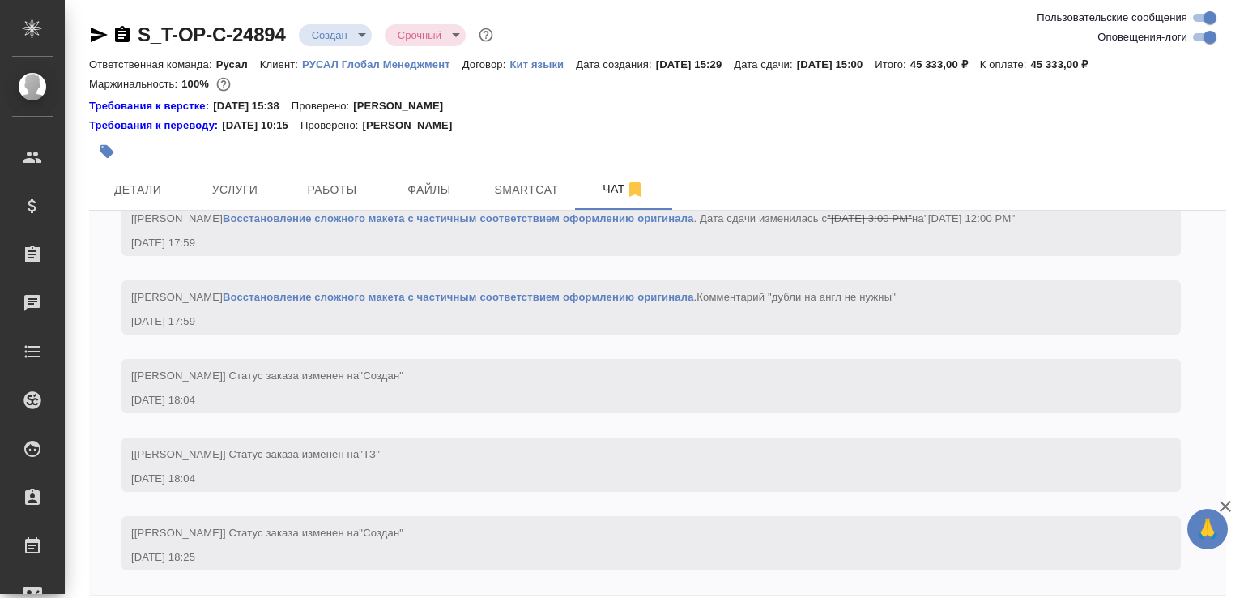
scroll to position [70, 0]
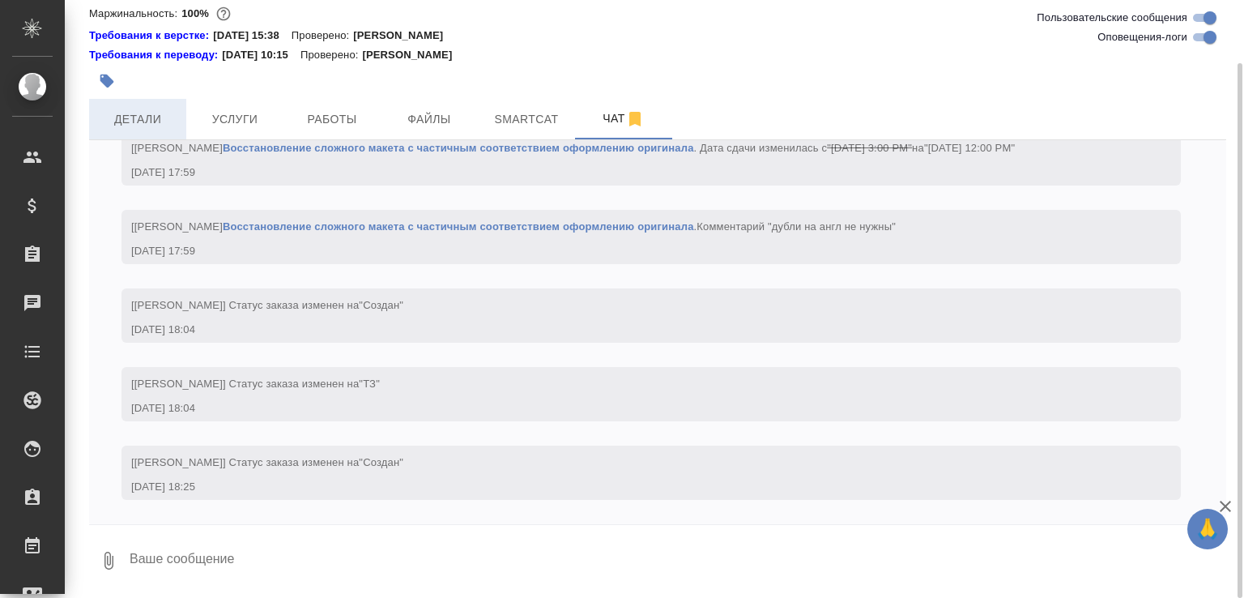
click at [162, 111] on span "Детали" at bounding box center [138, 119] width 78 height 20
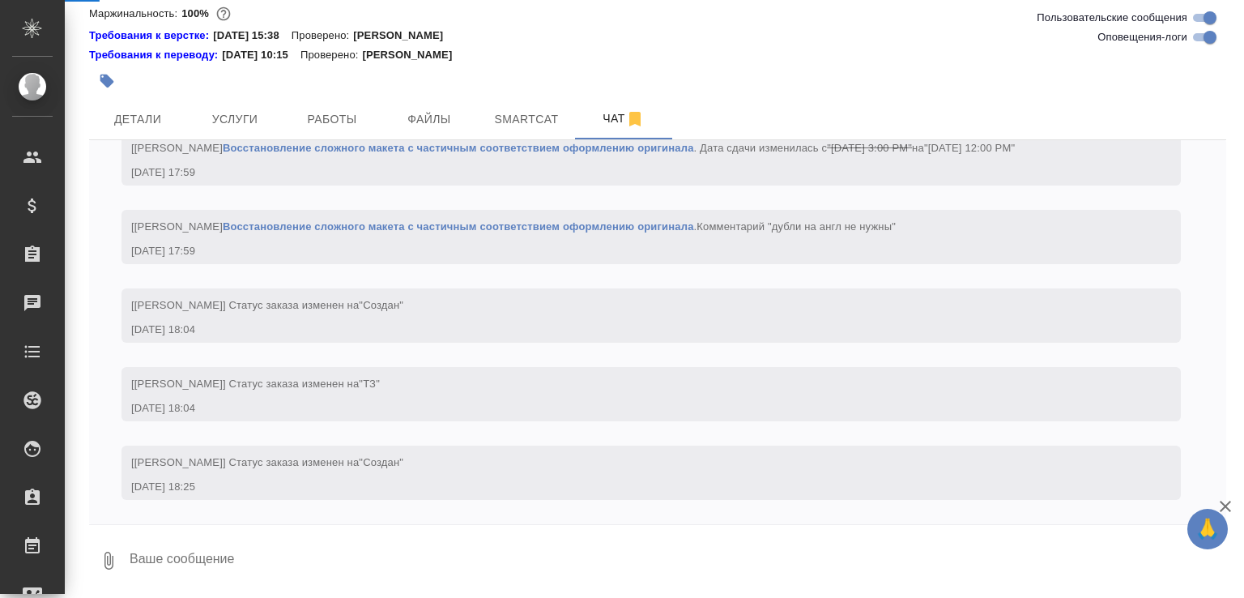
select select "RU"
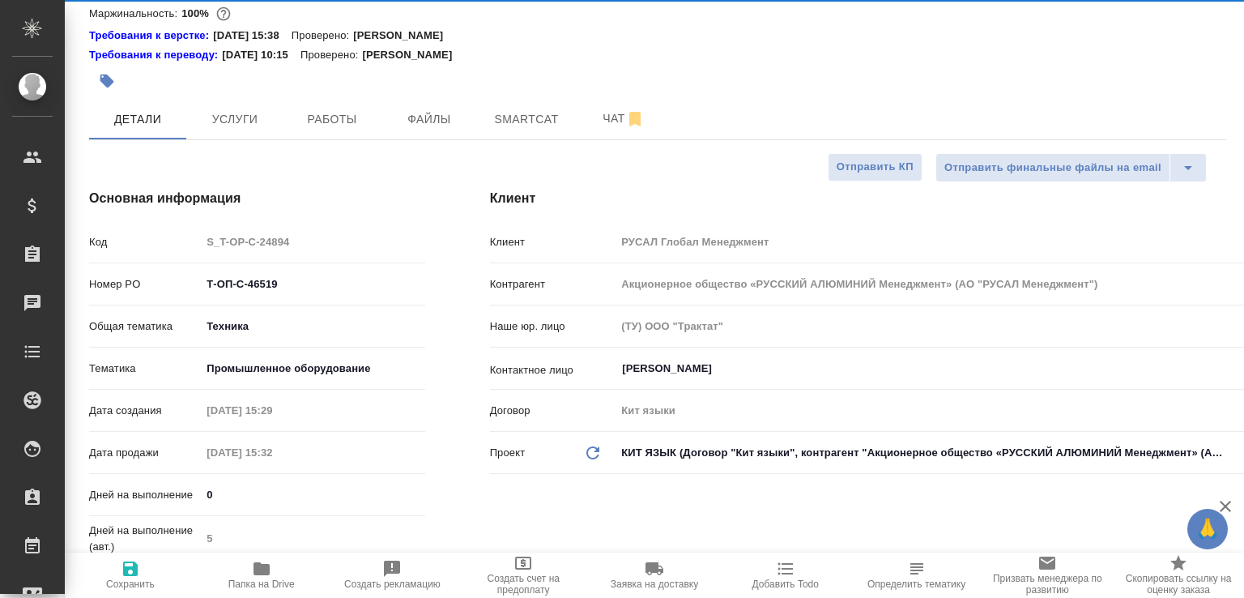
type textarea "x"
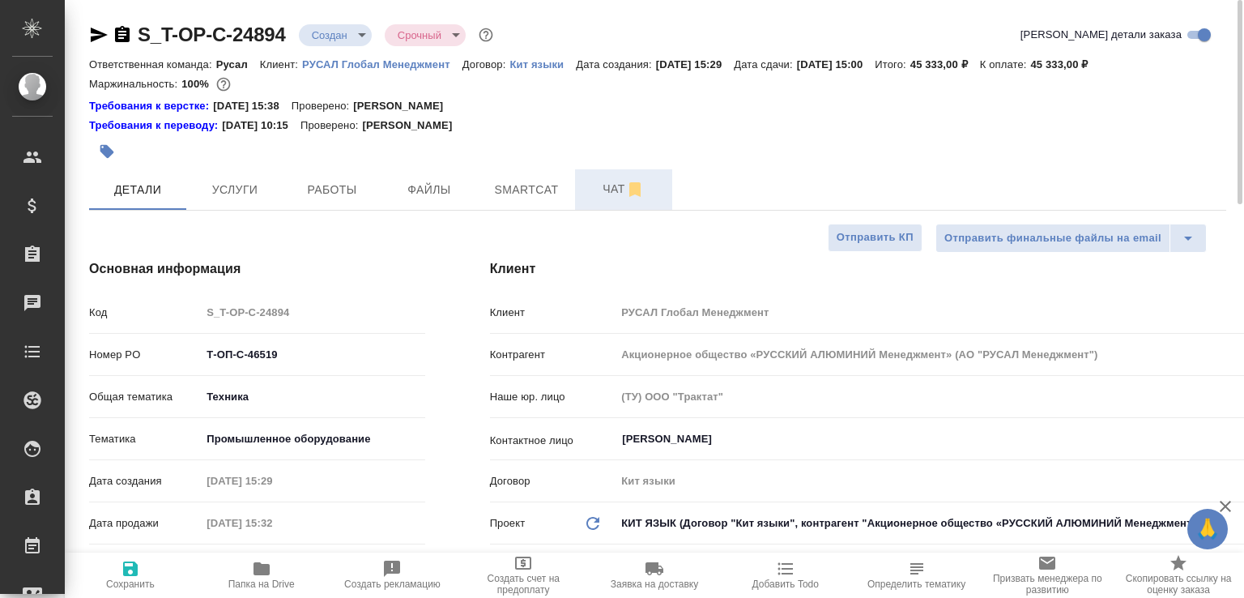
click at [601, 186] on span "Чат" at bounding box center [624, 189] width 78 height 20
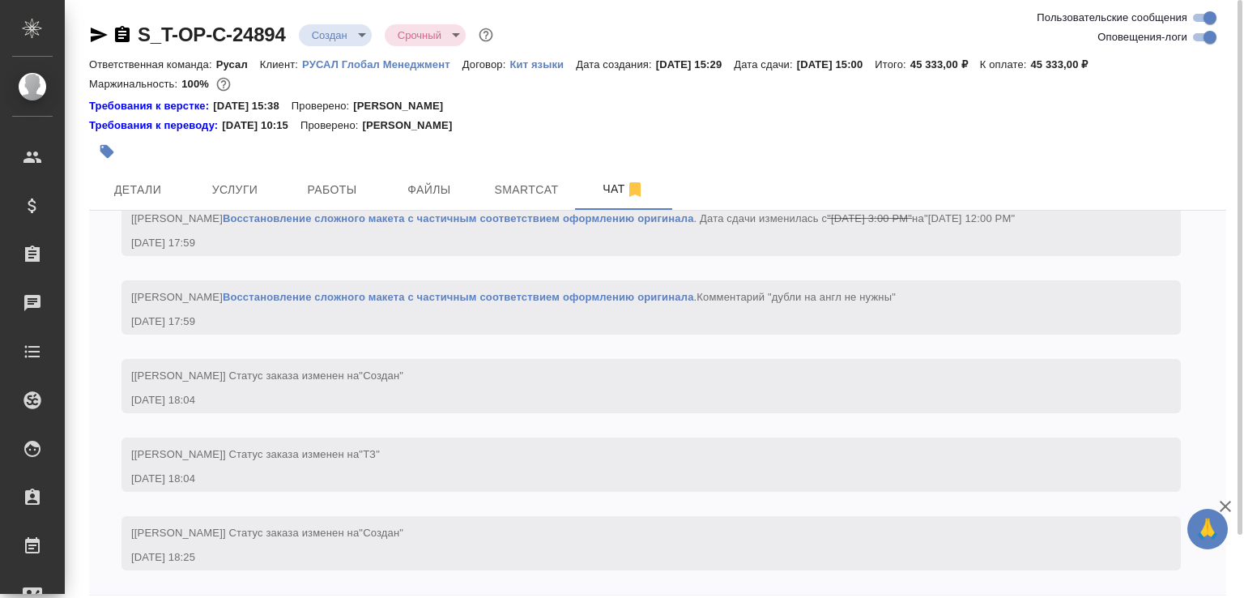
scroll to position [70, 0]
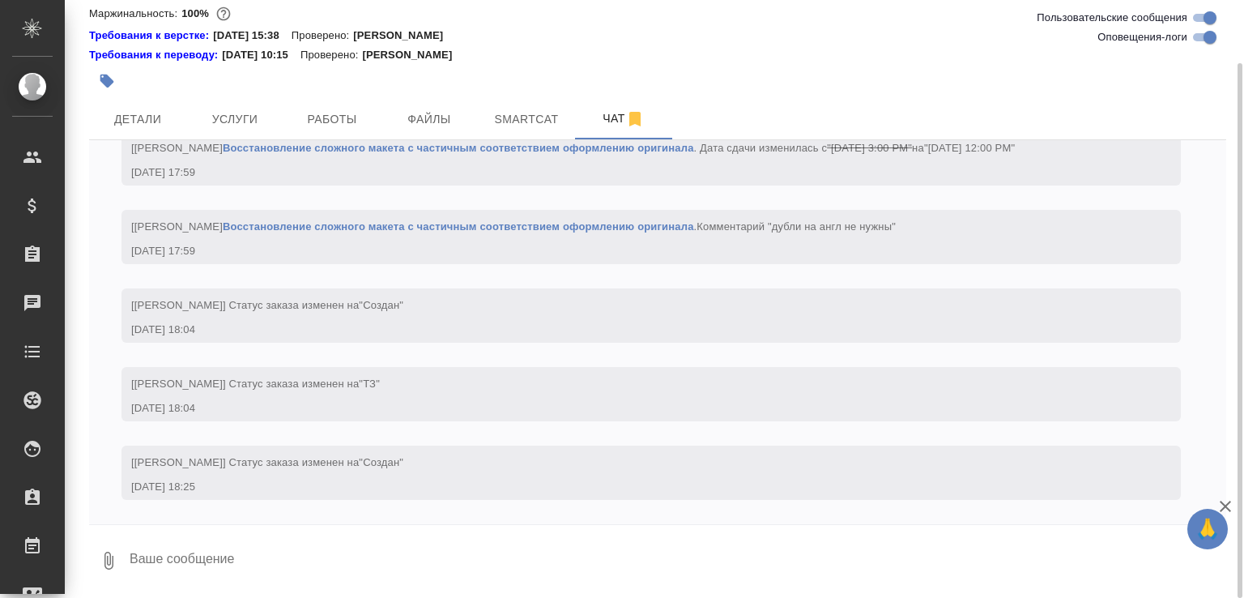
click at [403, 536] on textarea at bounding box center [677, 560] width 1099 height 55
type textarea "чертежи из ворда надо? там нечитаемо почти, микрокитайский"
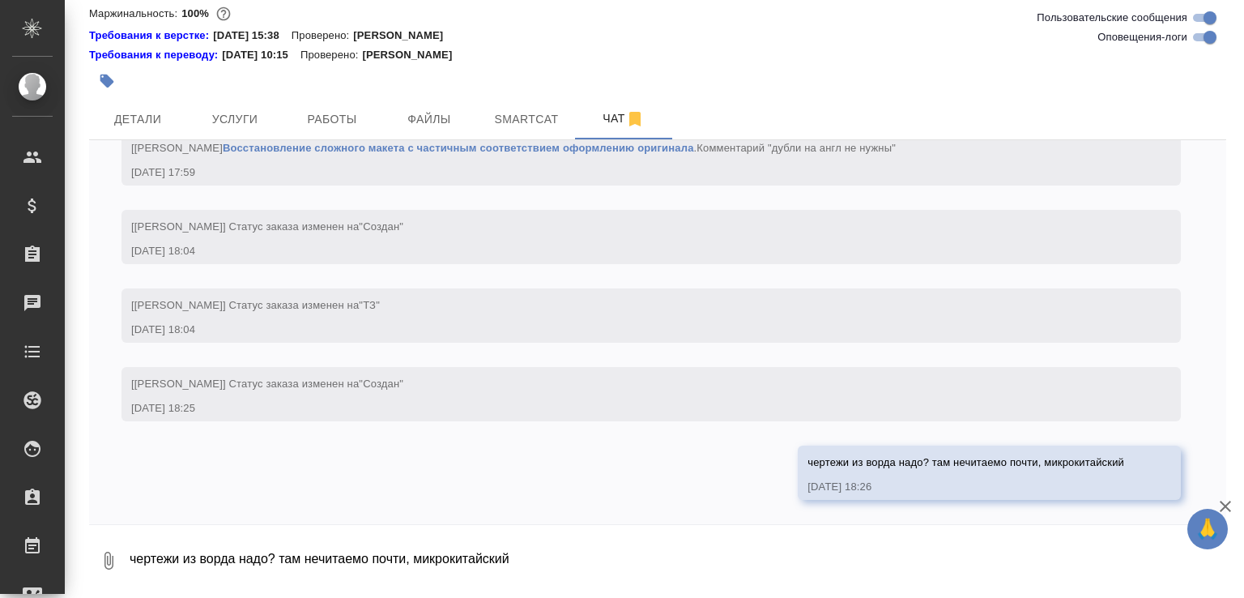
scroll to position [1829, 0]
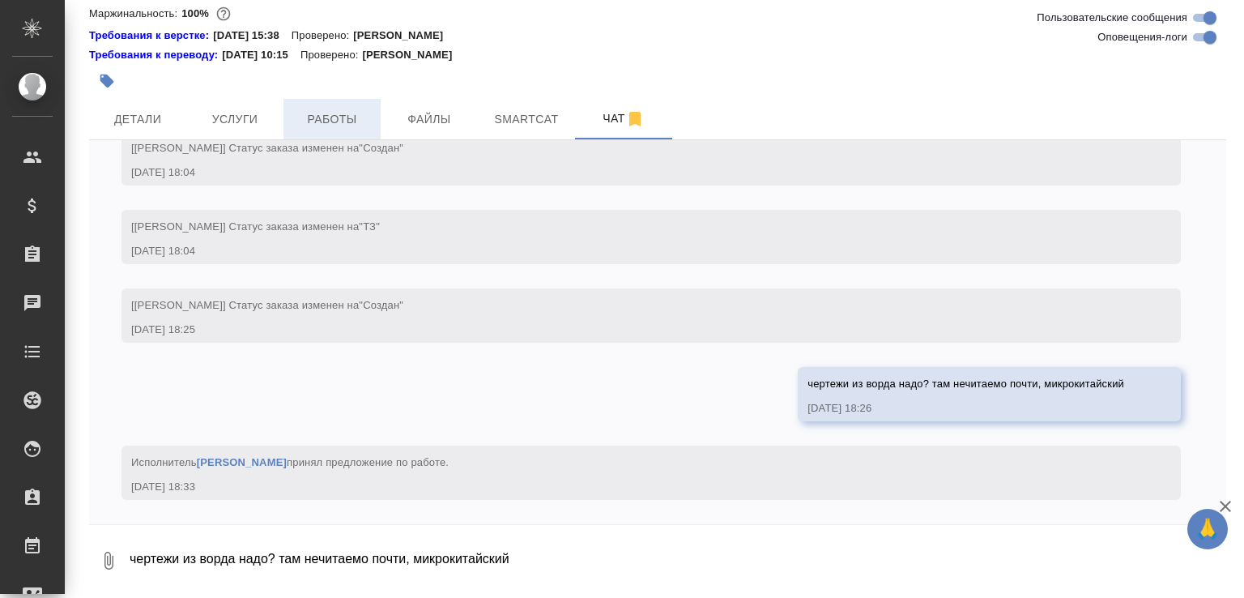
click at [352, 130] on button "Работы" at bounding box center [332, 119] width 97 height 41
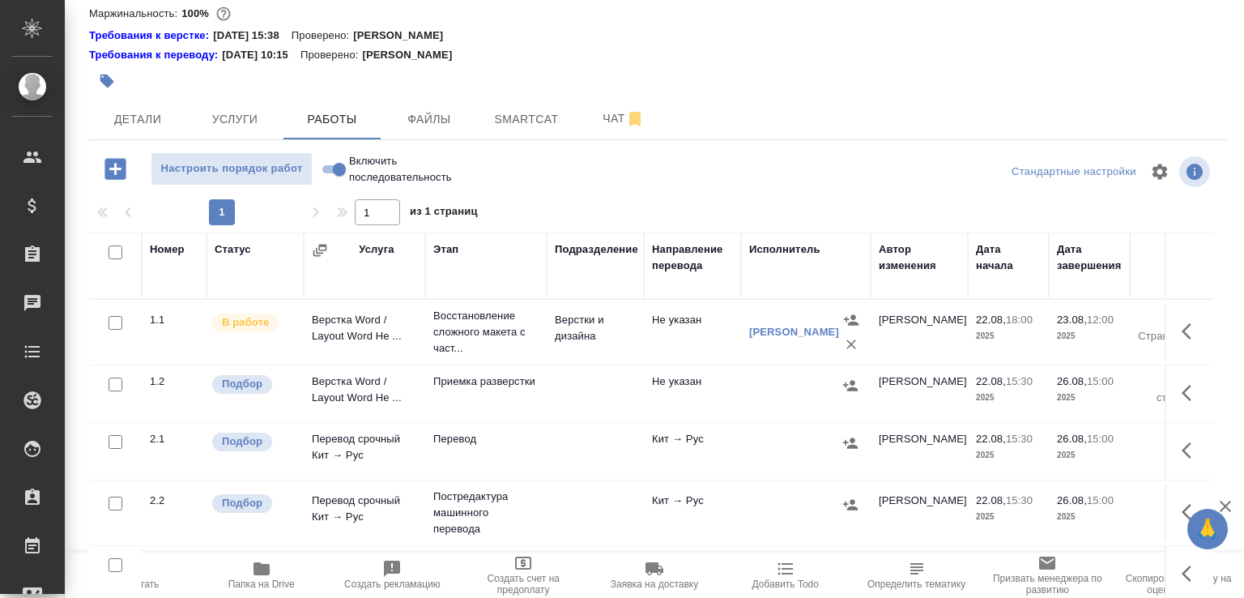
click at [169, 559] on span "Пересчитать" at bounding box center [131, 574] width 112 height 31
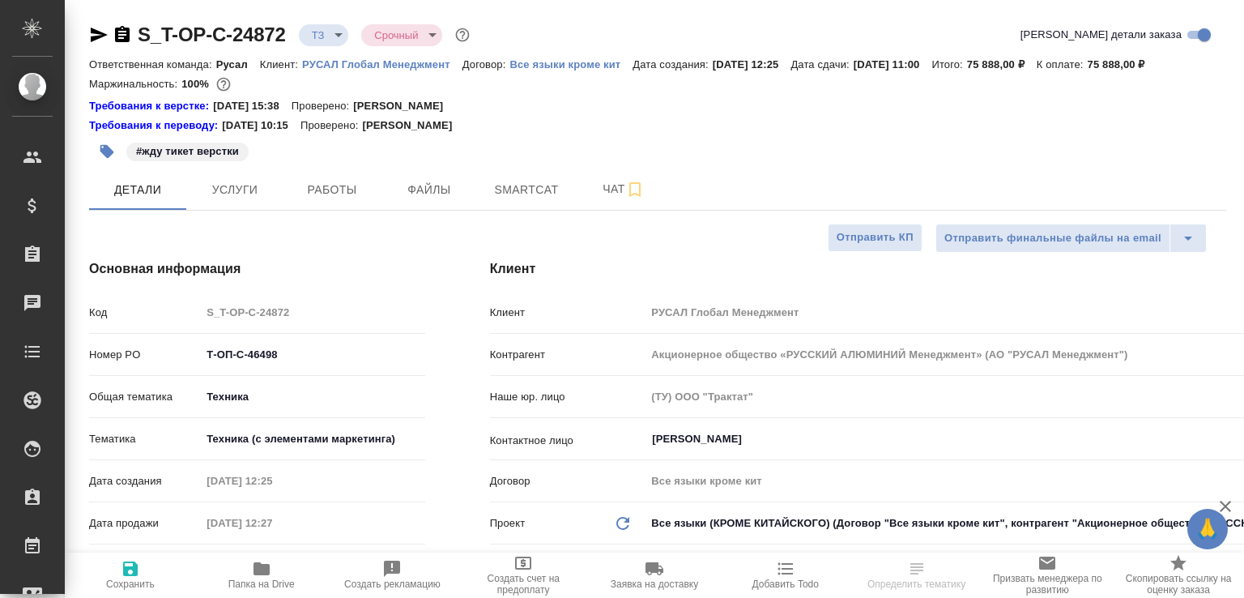
select select "RU"
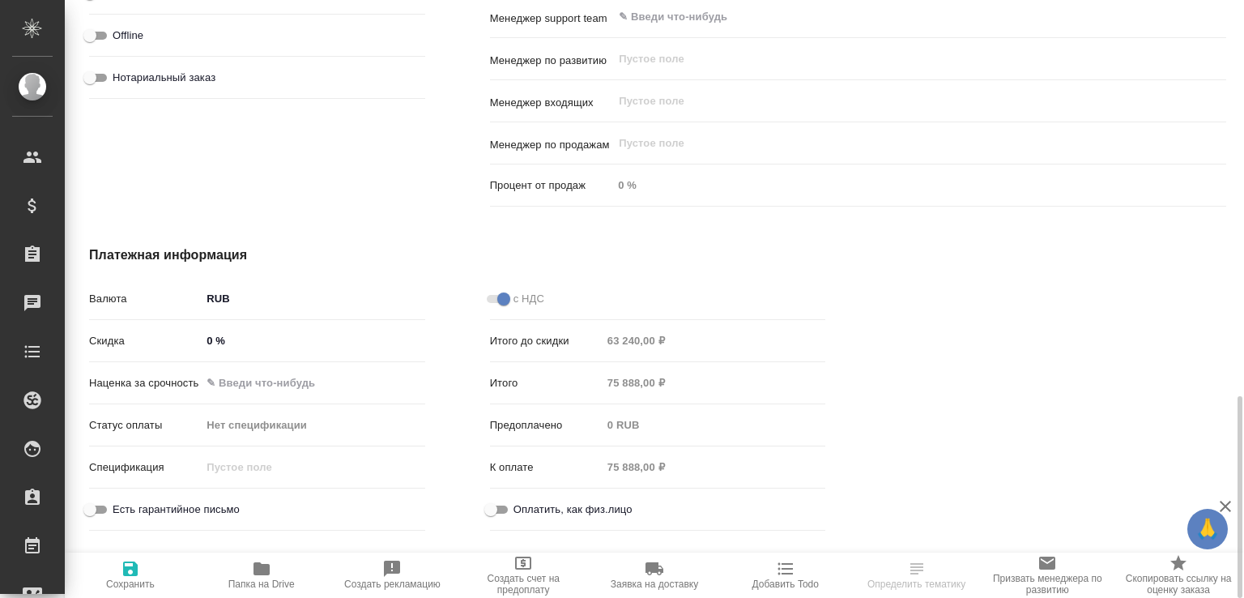
scroll to position [826, 0]
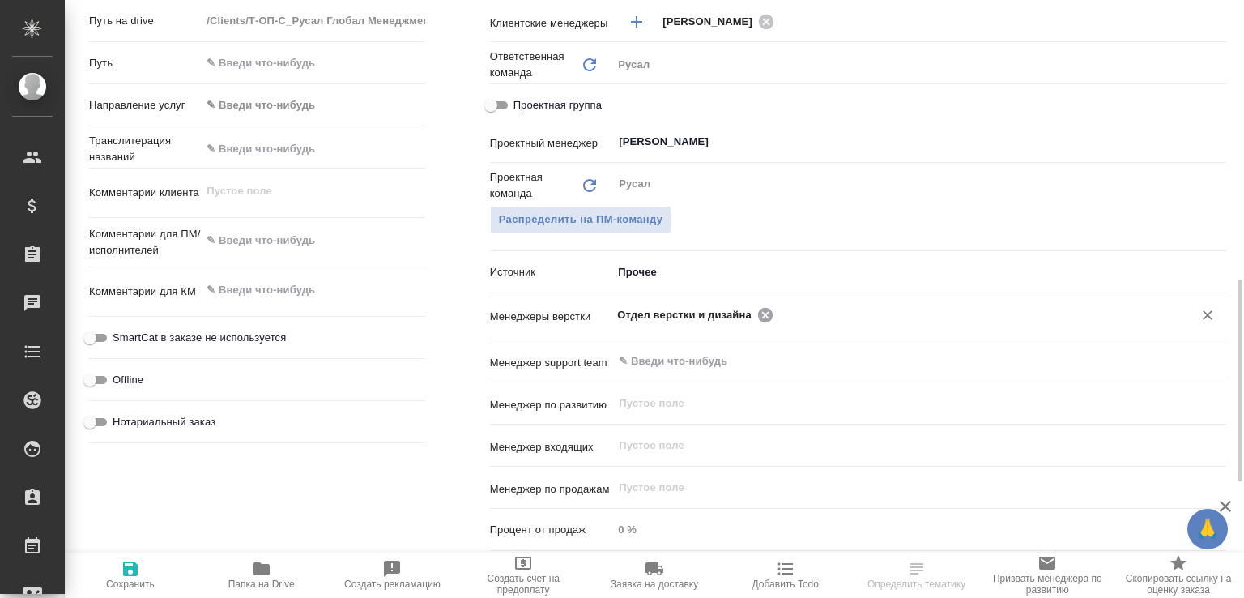
click at [762, 322] on icon at bounding box center [765, 314] width 15 height 15
click at [779, 324] on input "text" at bounding box center [973, 314] width 389 height 19
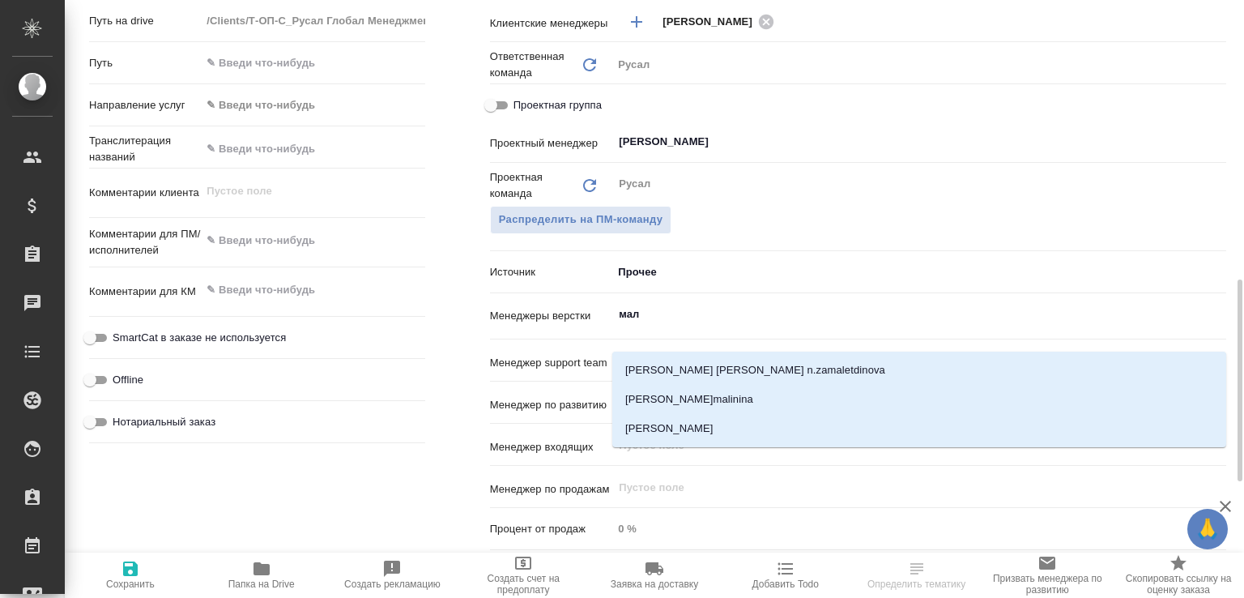
type input "мало"
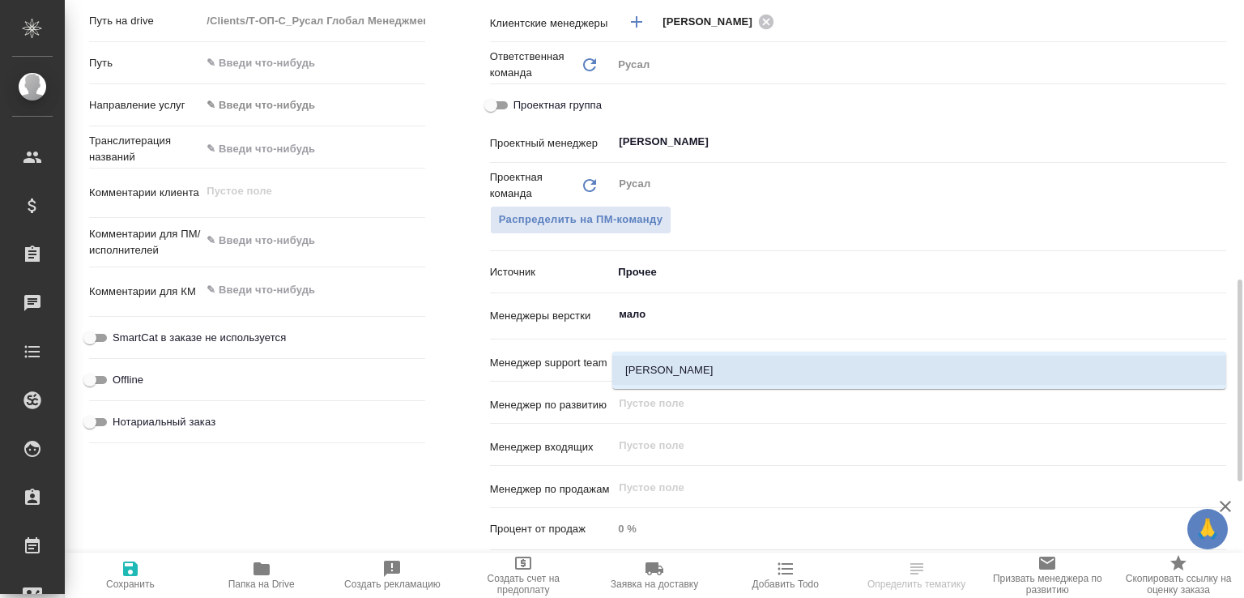
click at [707, 366] on li "[PERSON_NAME]" at bounding box center [919, 370] width 614 height 29
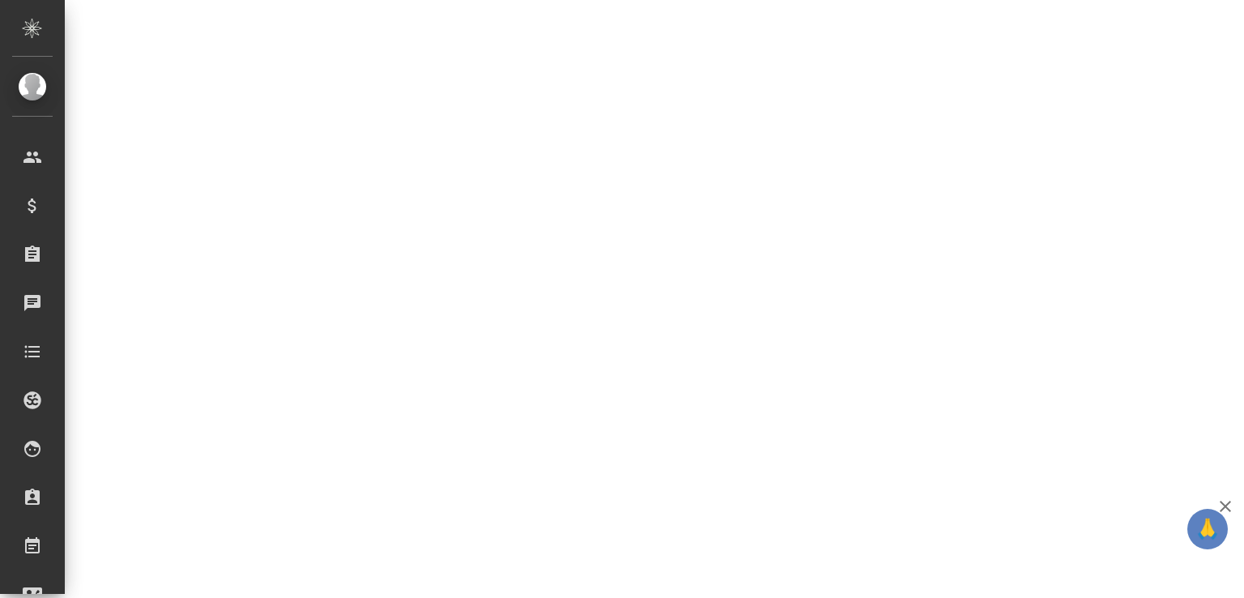
click at [119, 581] on div ".cls-1 fill:#fff; AWATERA [PERSON_NAME]malofeeva Клиенты Спецификации Заказы 0 …" at bounding box center [622, 299] width 1244 height 598
select select "RU"
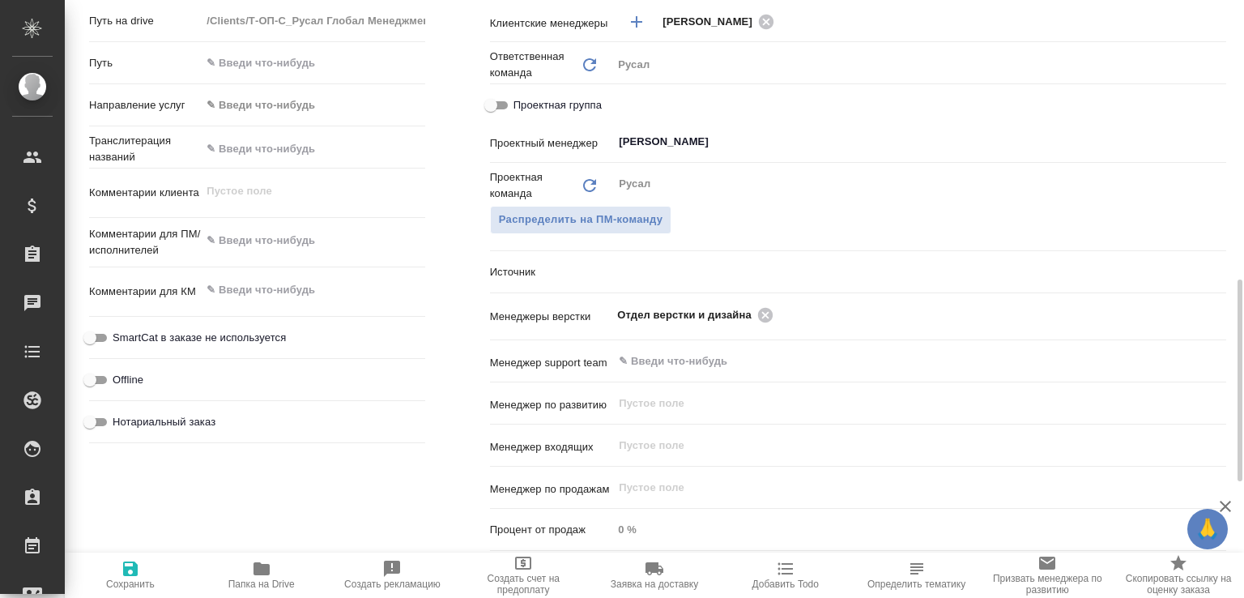
type textarea "x"
click at [758, 322] on icon at bounding box center [765, 314] width 15 height 15
type textarea "x"
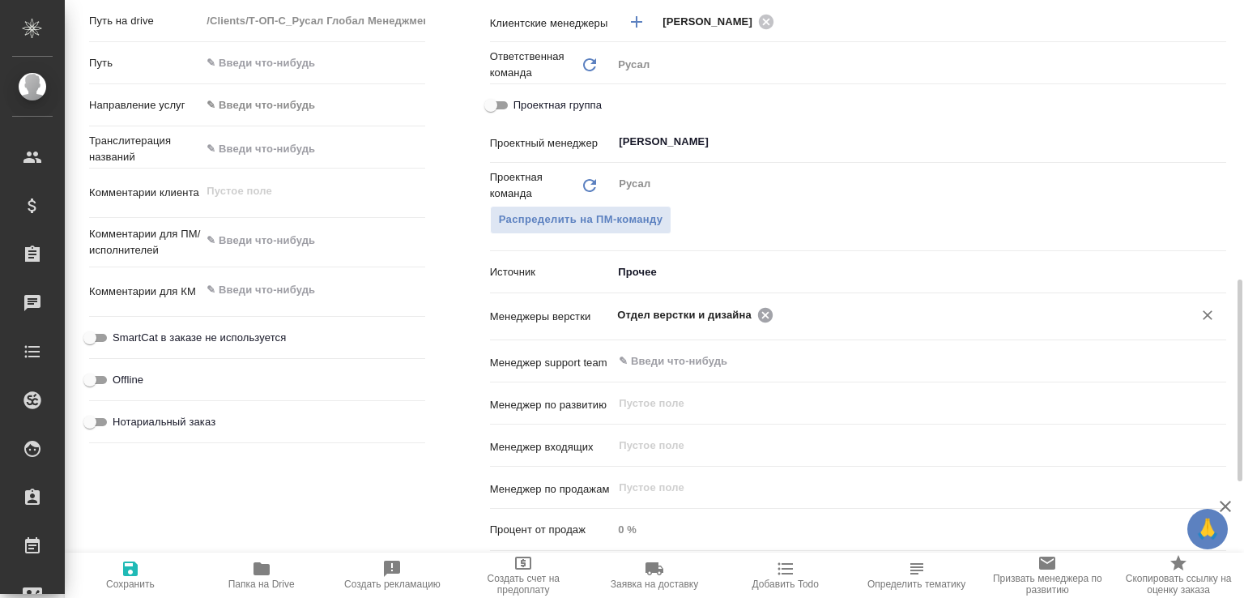
type textarea "x"
click at [755, 324] on input "text" at bounding box center [892, 314] width 550 height 19
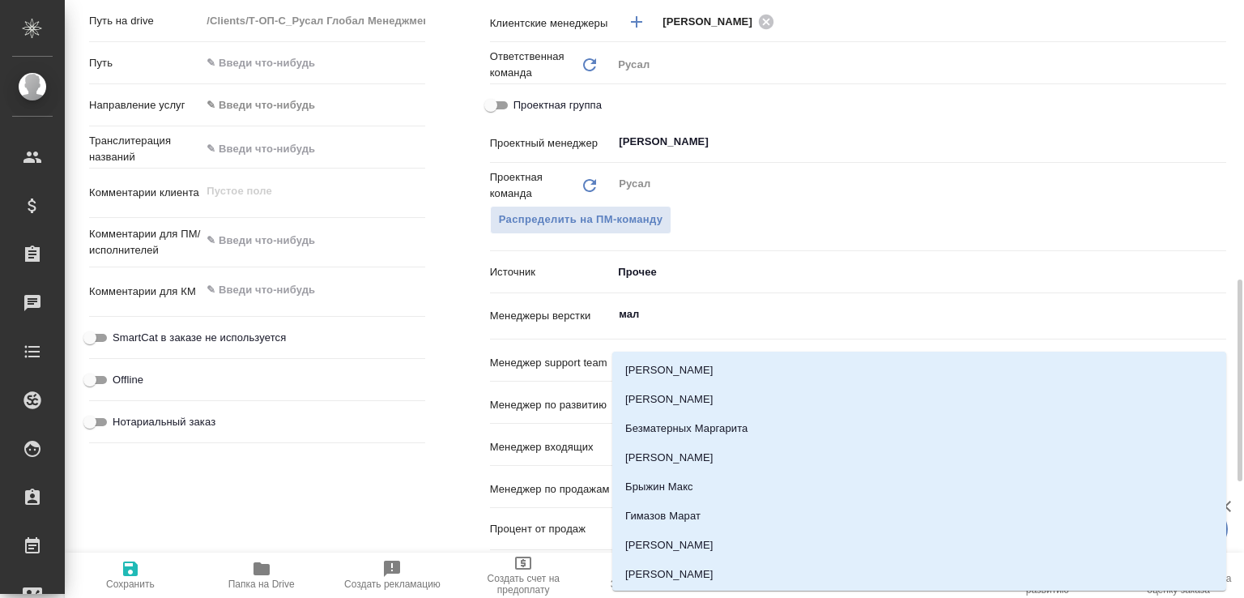
type input "мало"
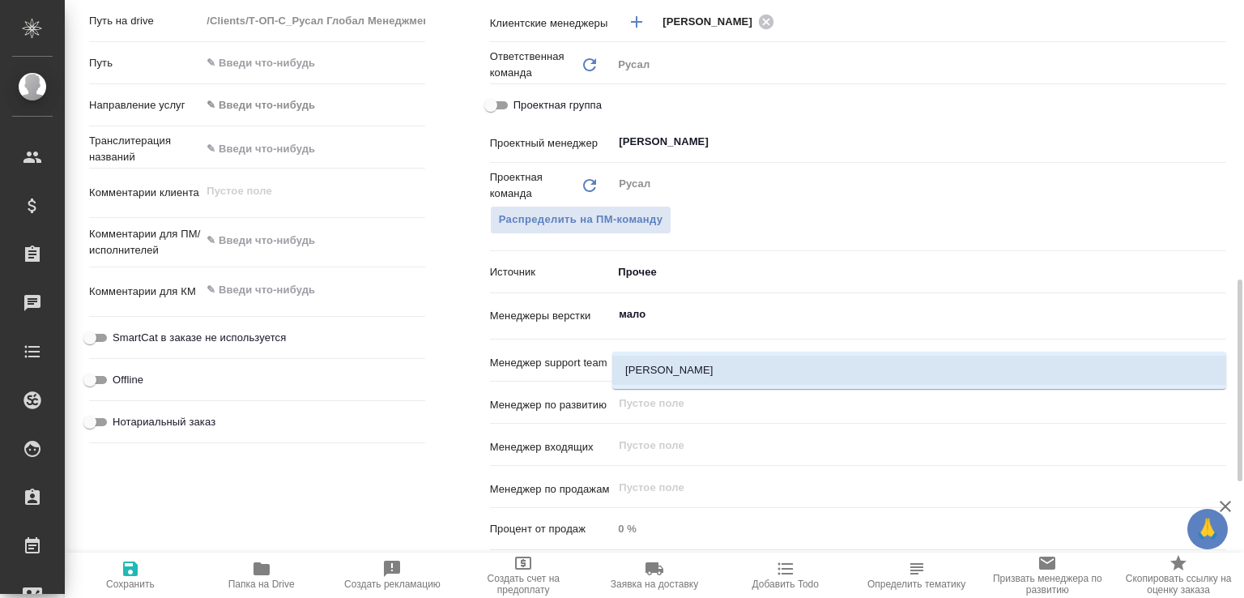
drag, startPoint x: 719, startPoint y: 364, endPoint x: 706, endPoint y: 368, distance: 13.6
click at [718, 364] on li "[PERSON_NAME]" at bounding box center [919, 370] width 614 height 29
type textarea "x"
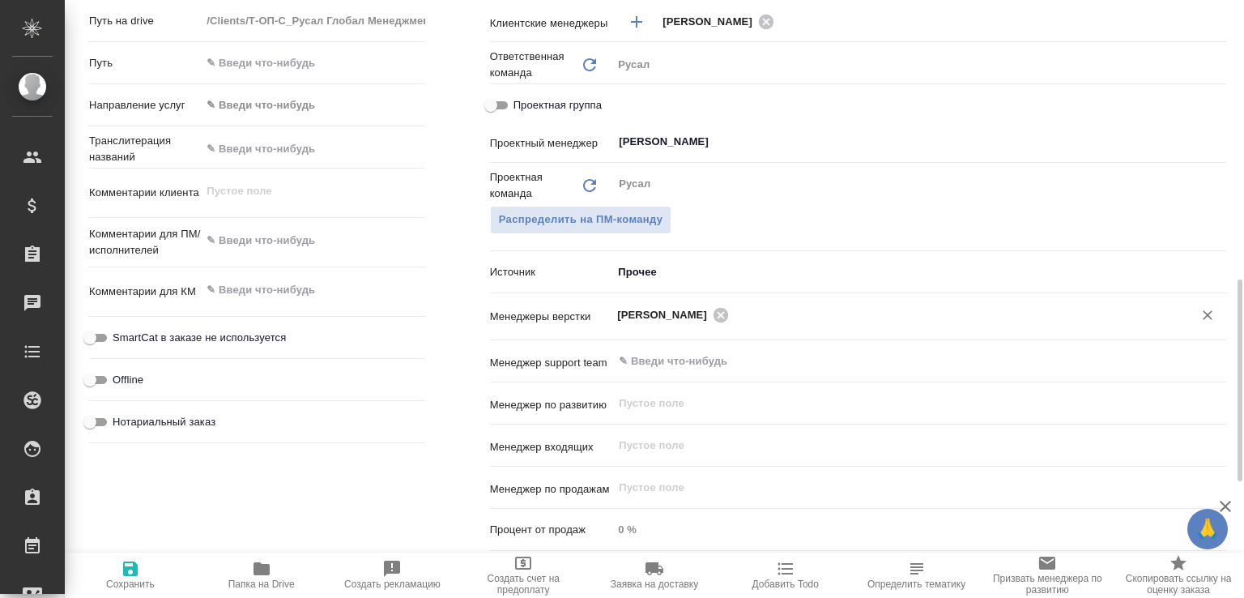
click at [131, 551] on div "Дополнительно Путь на drive /Clients/Т-ОП-С_Русал Глобал Менеджмент/Orders/S_T-…" at bounding box center [257, 262] width 401 height 655
click at [126, 581] on span "Сохранить" at bounding box center [130, 583] width 49 height 11
type textarea "x"
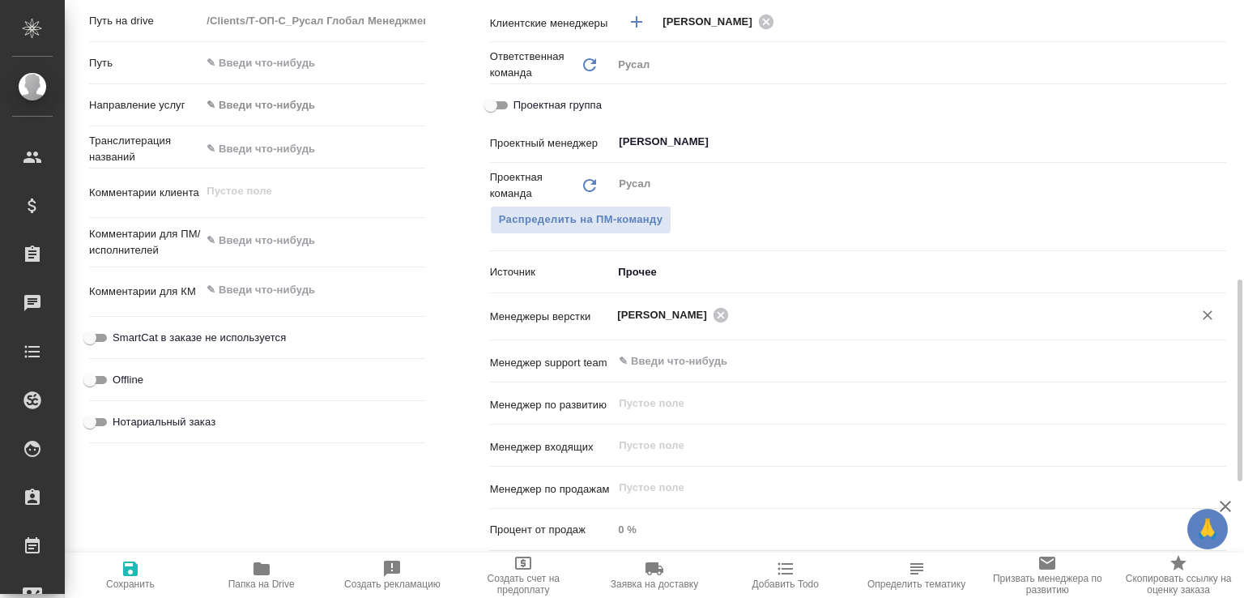
type textarea "x"
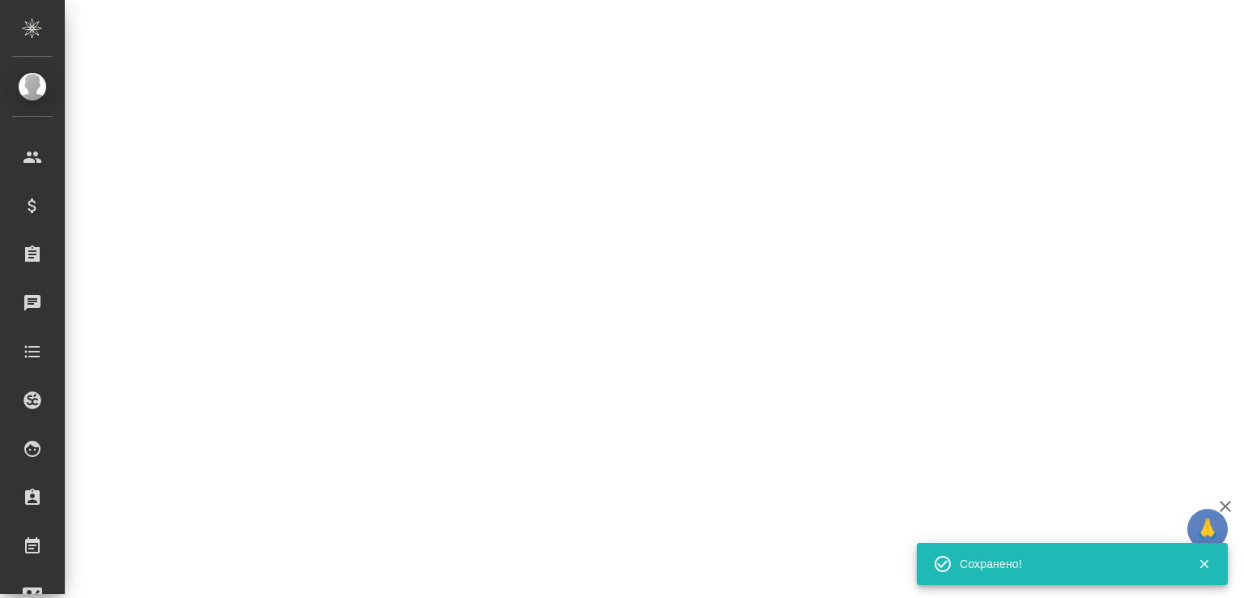
select select "RU"
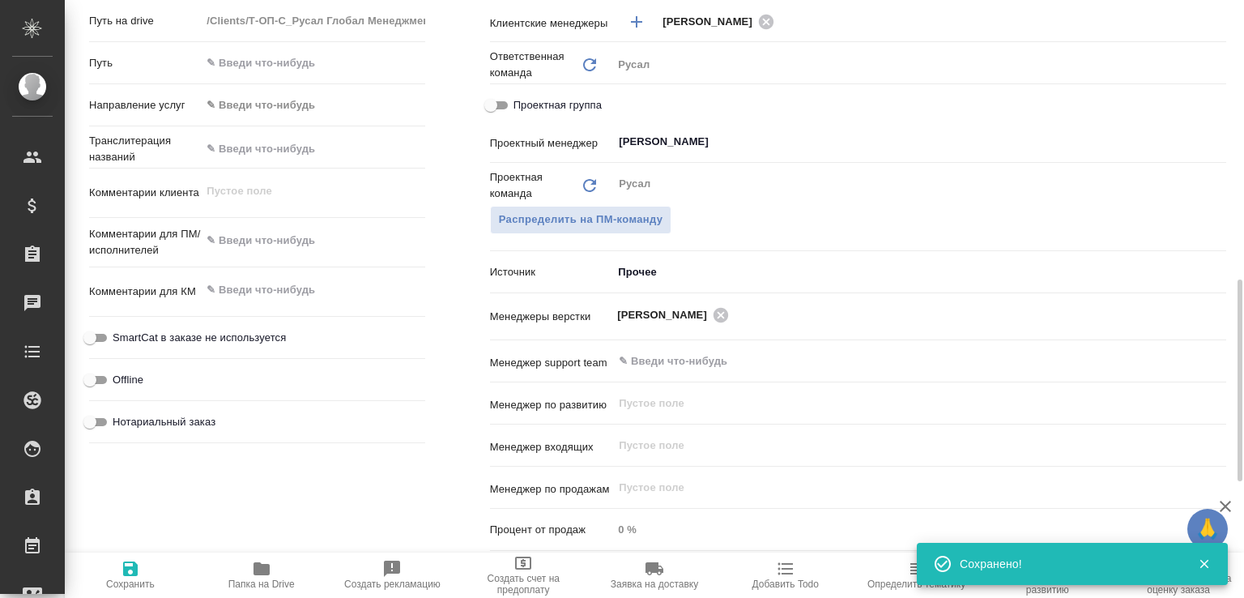
type textarea "x"
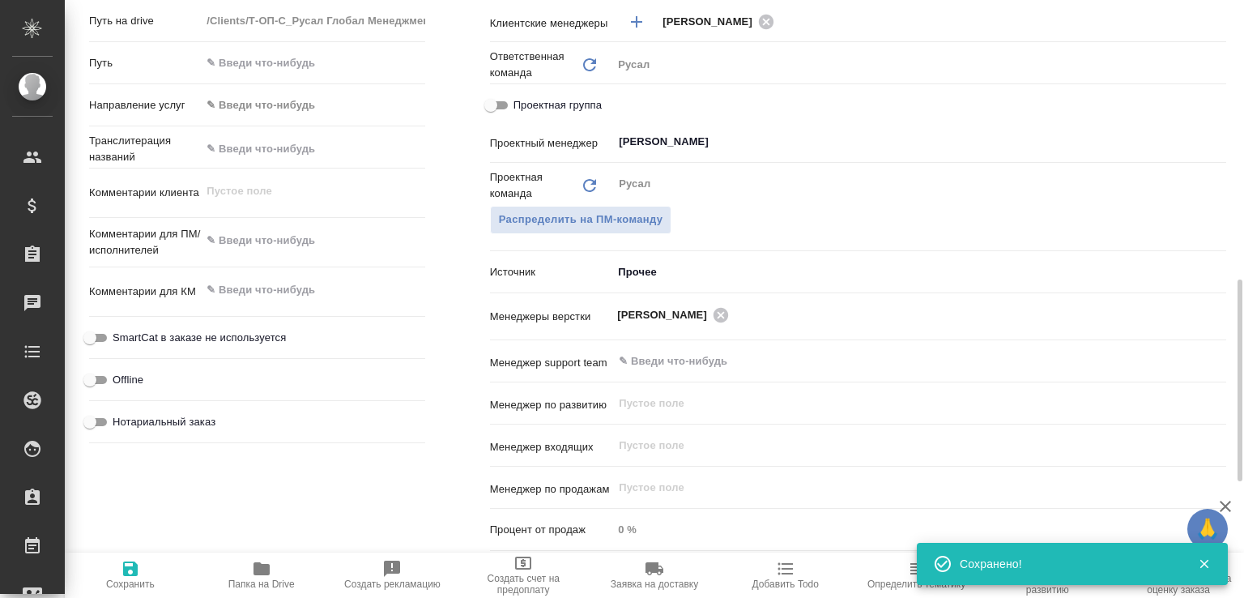
type textarea "x"
click at [253, 578] on span "Папка на Drive" at bounding box center [261, 583] width 66 height 11
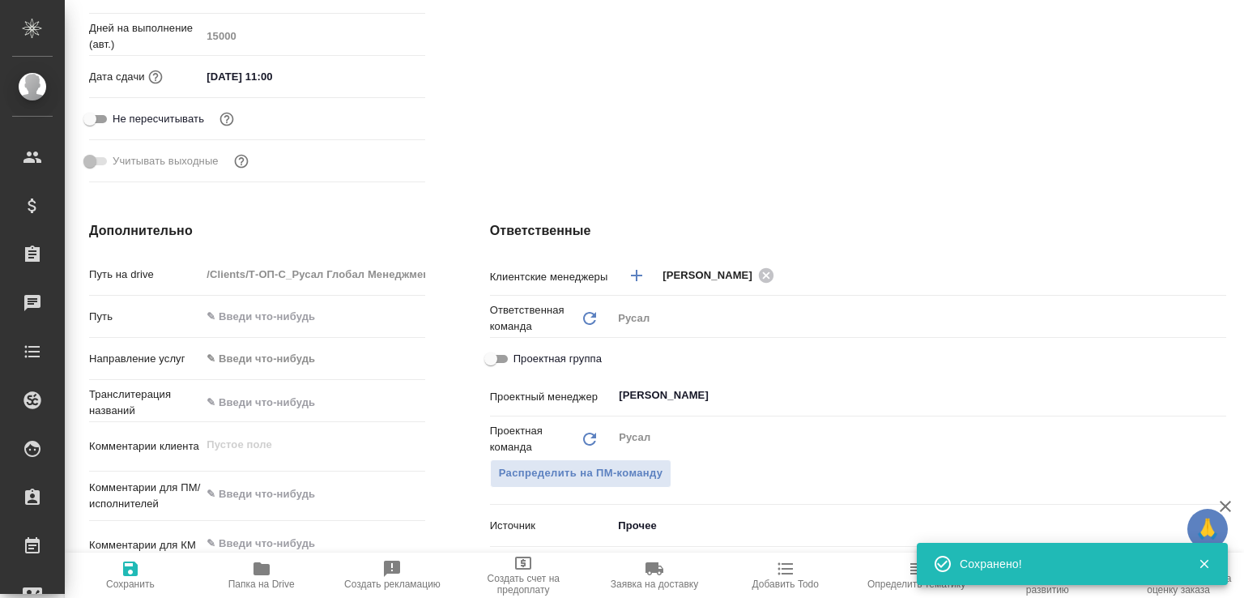
scroll to position [0, 0]
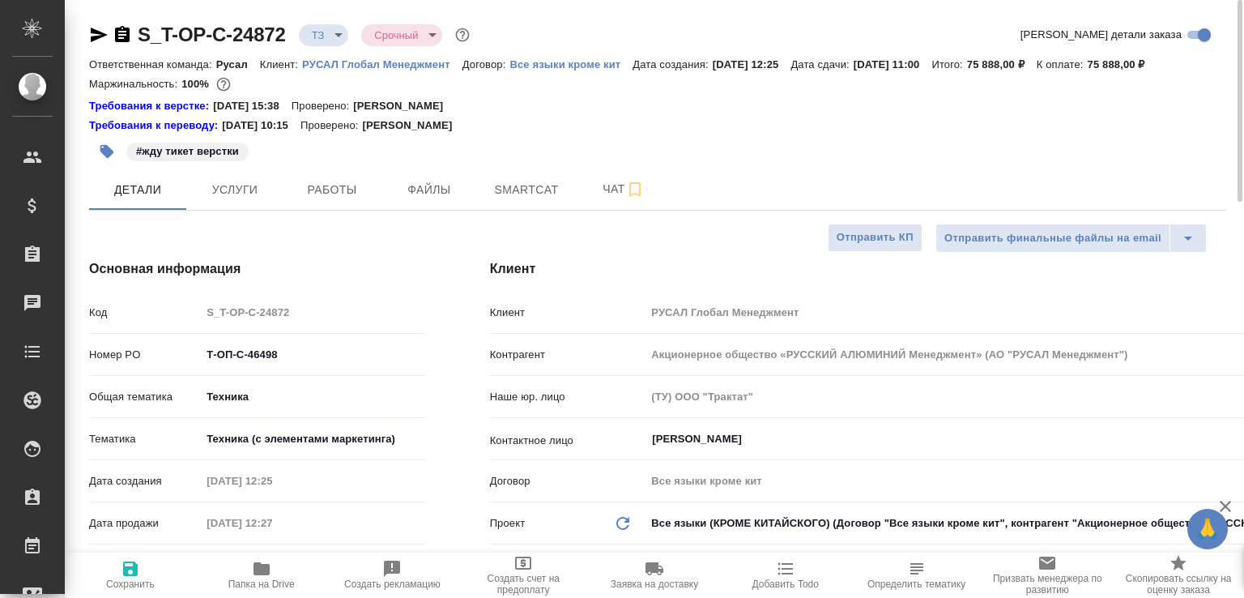
type textarea "x"
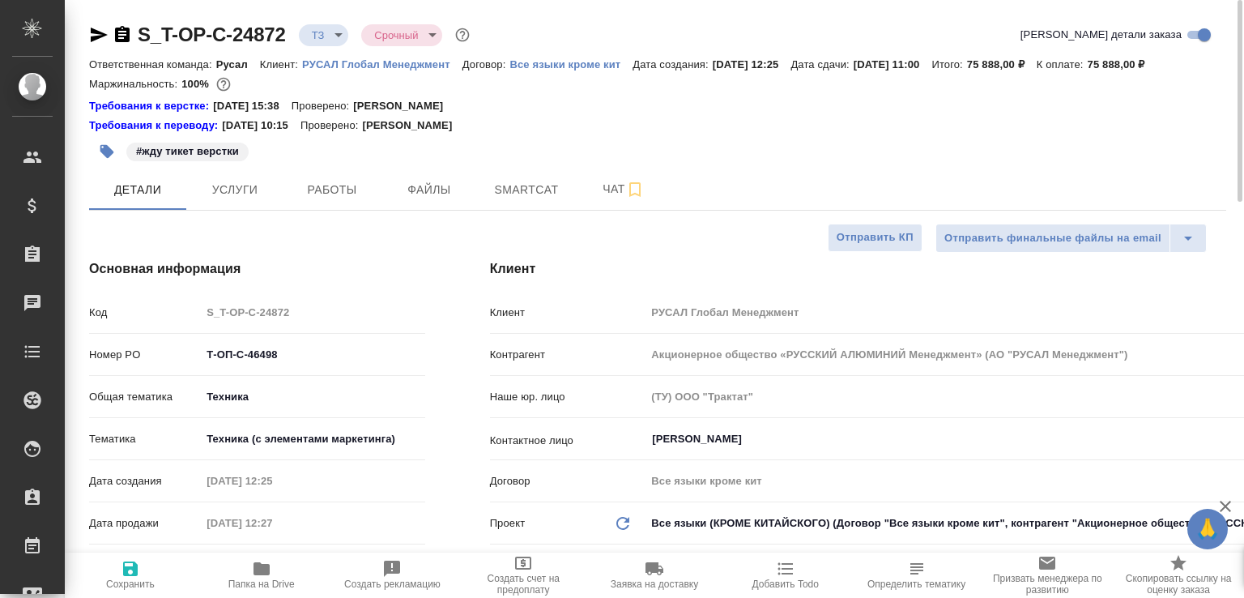
type textarea "x"
click at [119, 36] on icon "button" at bounding box center [122, 34] width 15 height 16
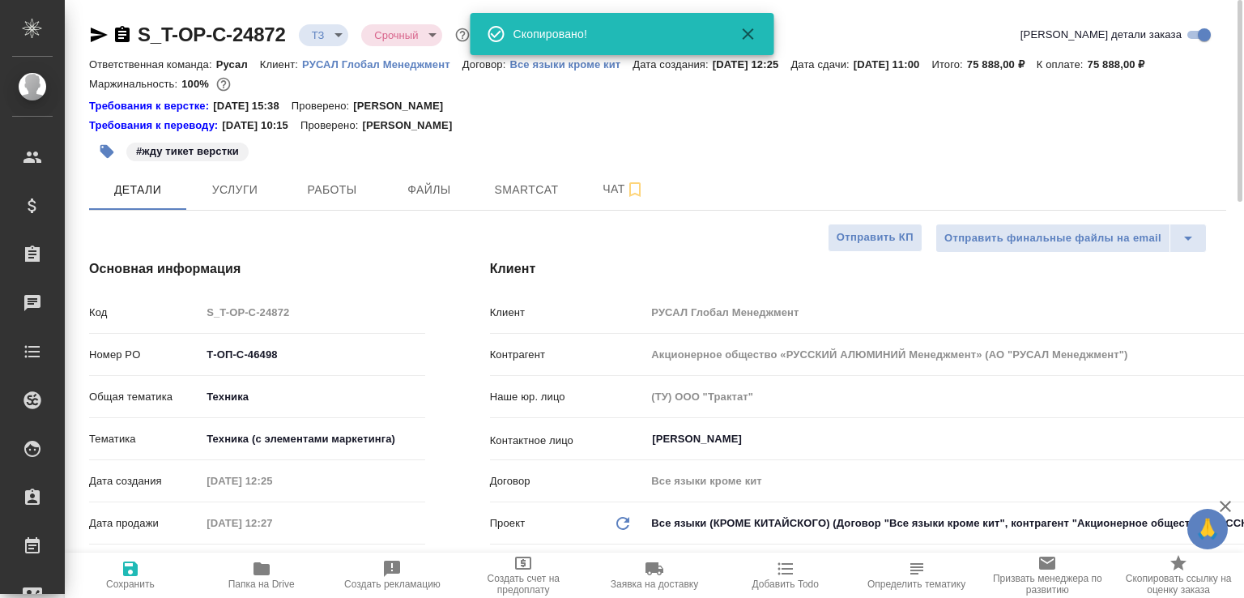
type textarea "x"
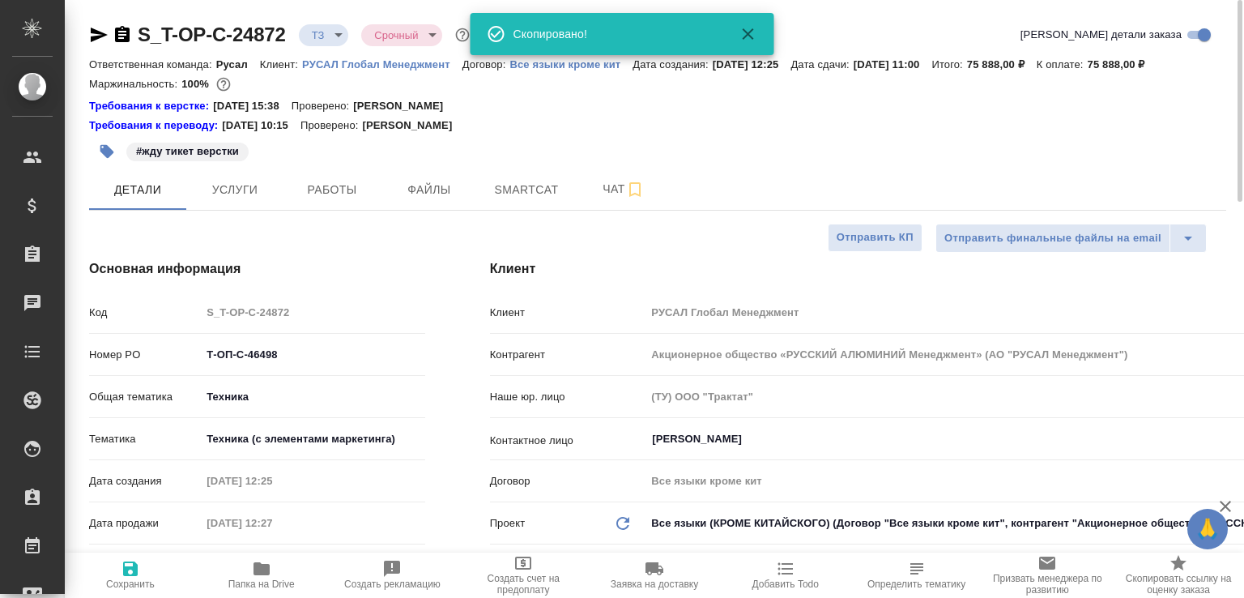
type textarea "x"
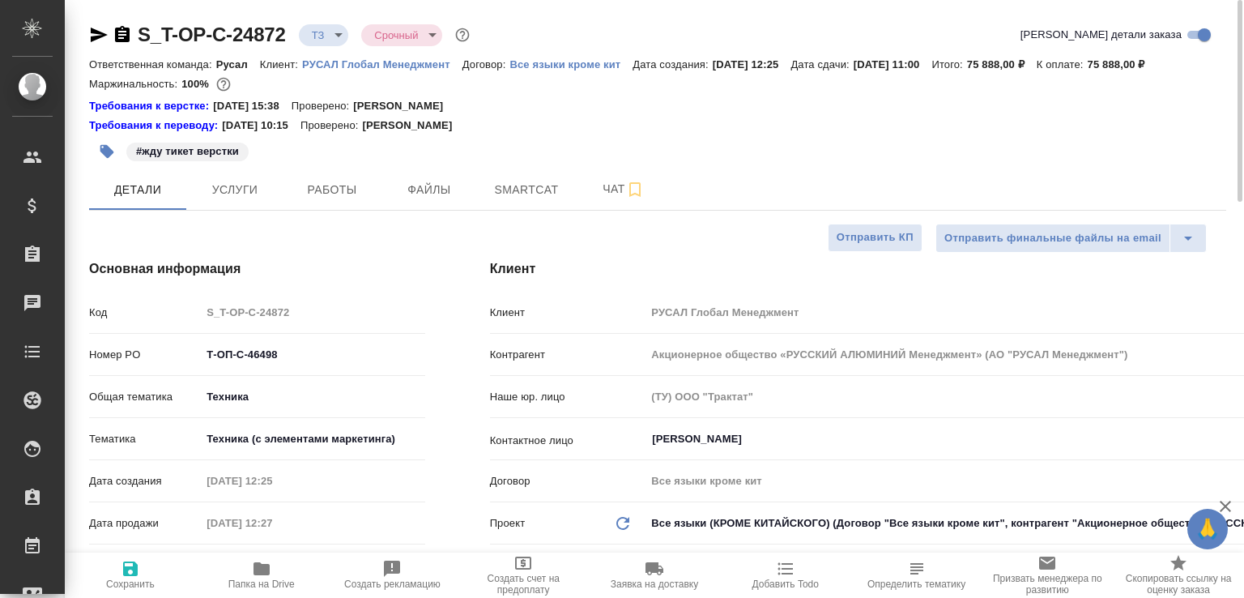
type textarea "x"
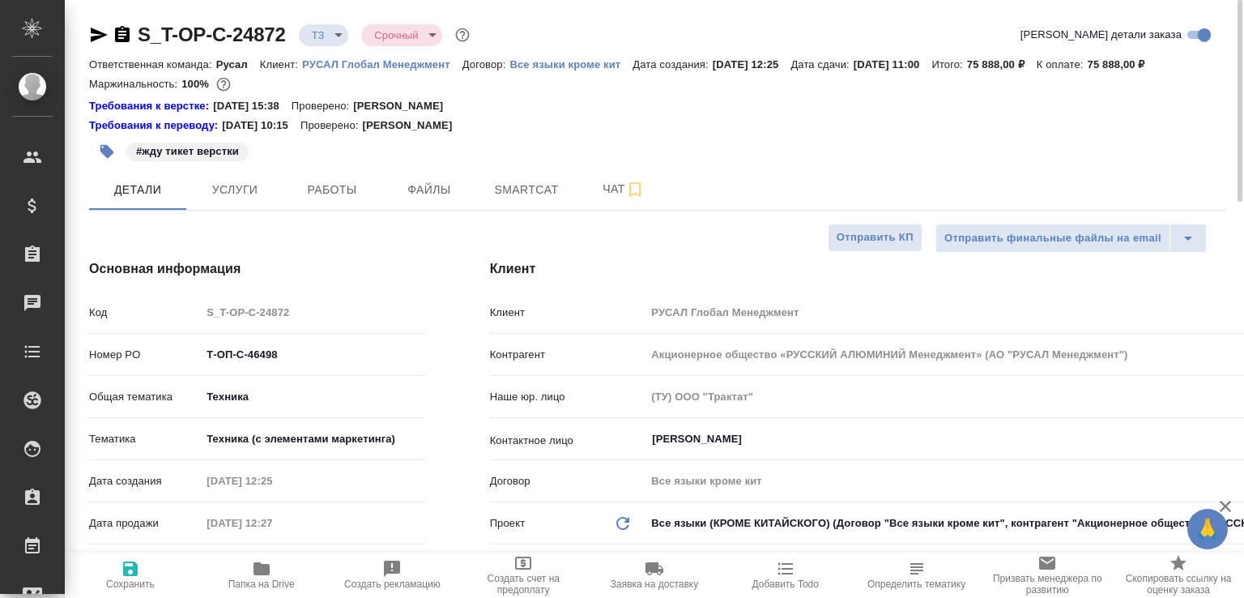
type textarea "x"
click at [116, 40] on icon "button" at bounding box center [122, 34] width 15 height 16
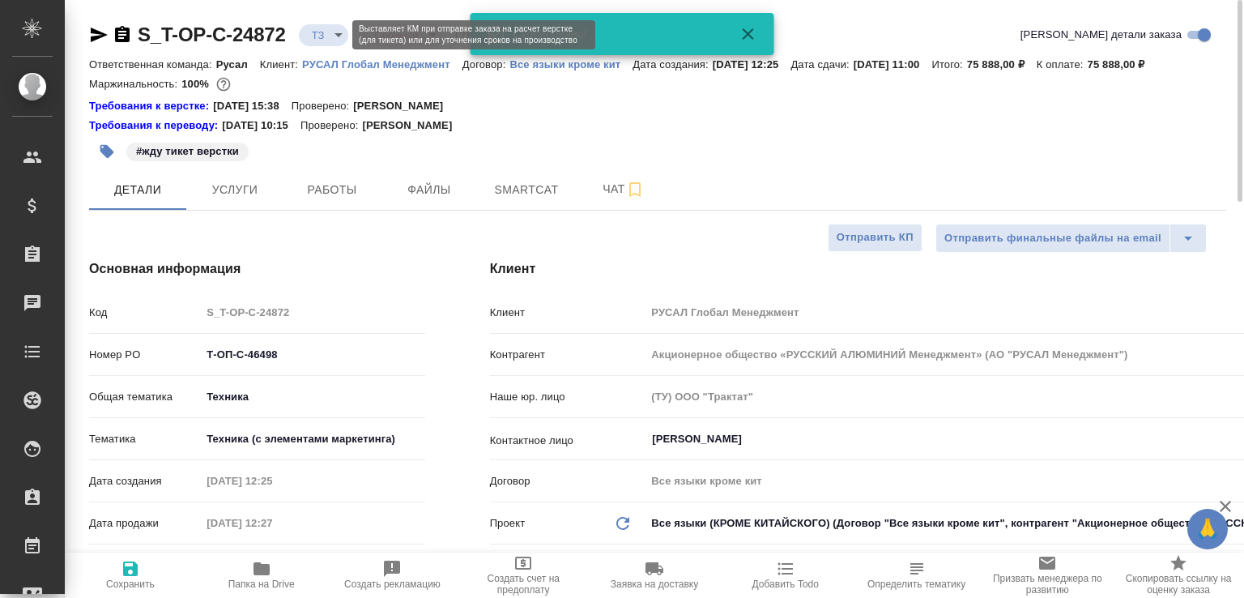
click at [322, 36] on body "🙏 .cls-1 fill:#fff; AWATERA Малофеева Екатерина e.malofeeva Клиенты Спецификаци…" at bounding box center [622, 299] width 1244 height 598
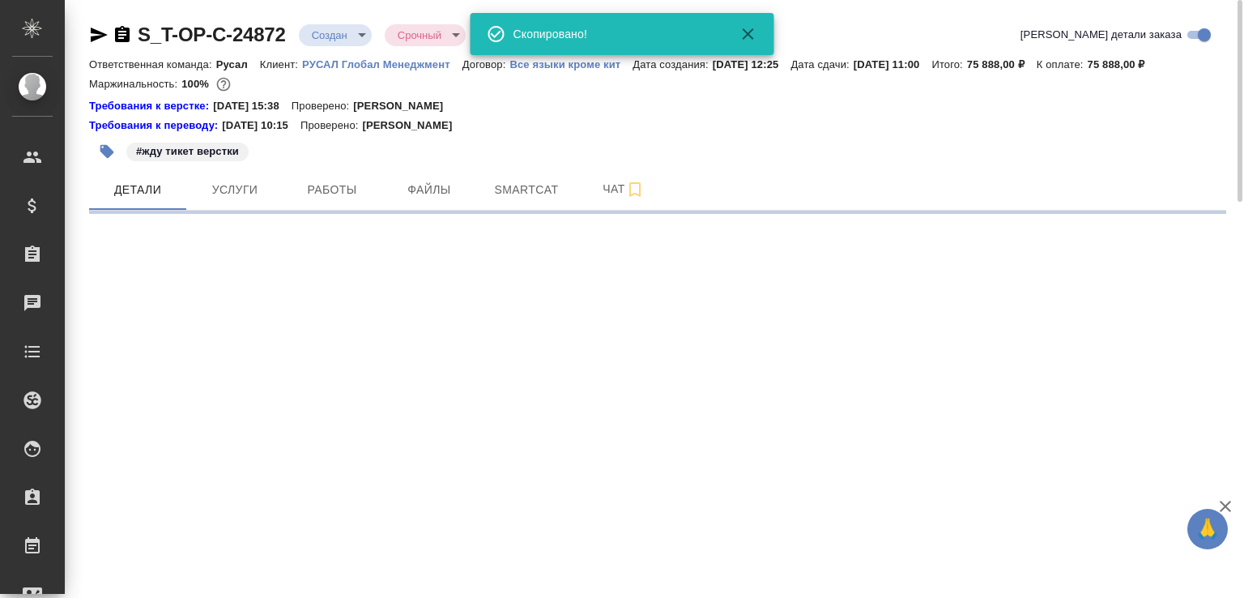
select select "RU"
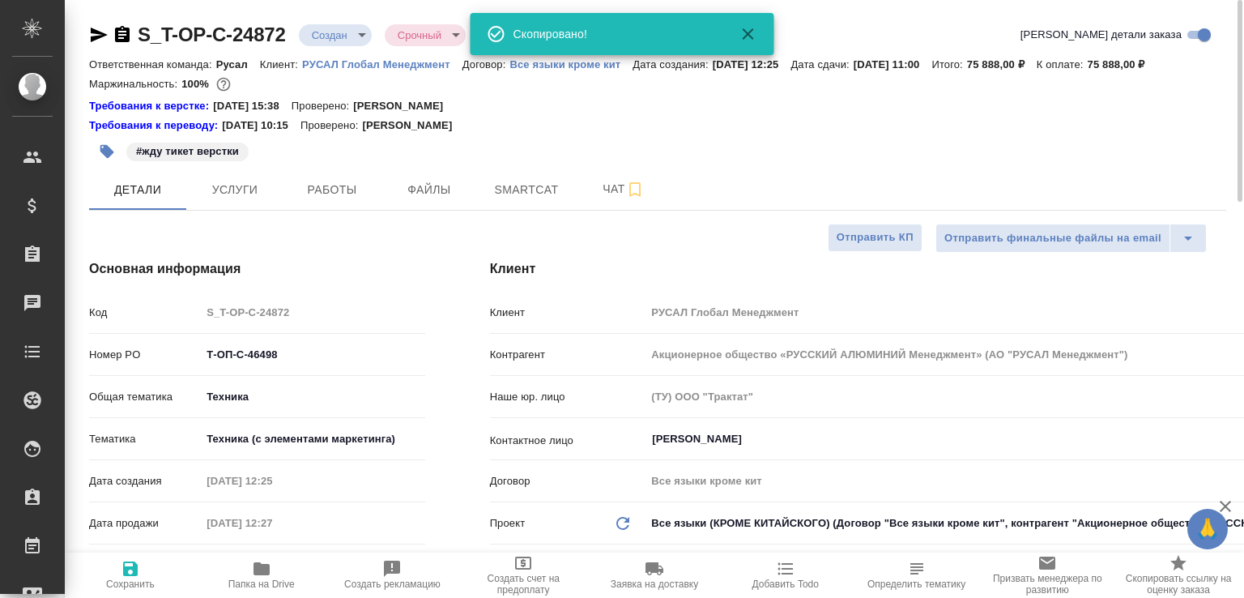
type textarea "x"
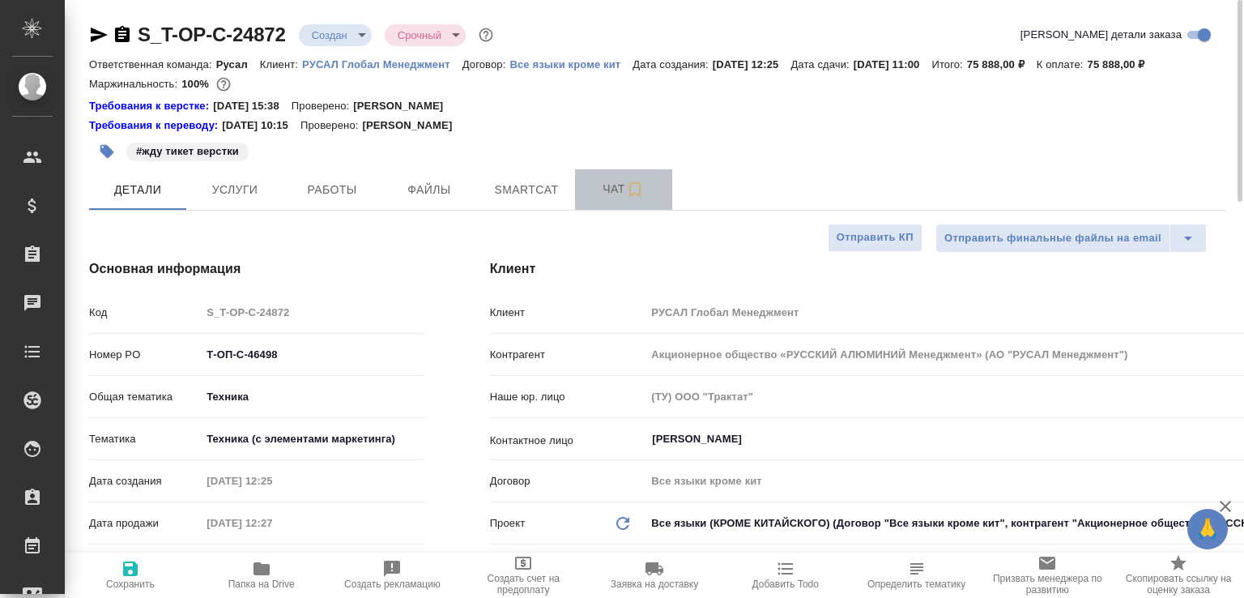
click at [608, 192] on button "Чат" at bounding box center [623, 189] width 97 height 41
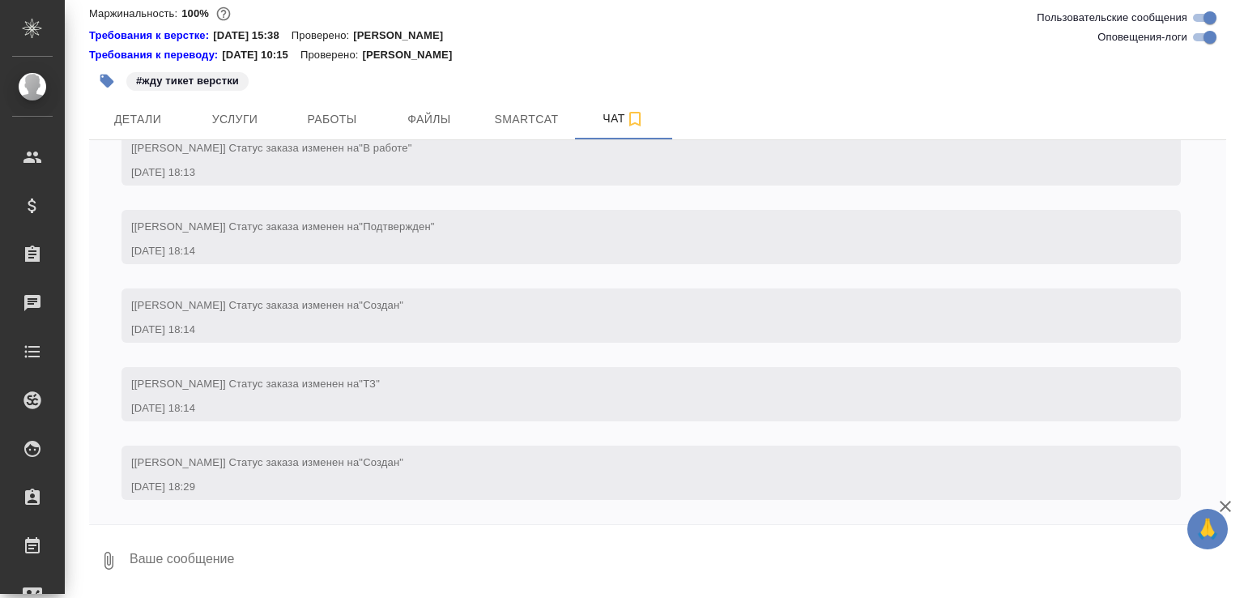
scroll to position [1978, 0]
click at [94, 561] on button "0" at bounding box center [108, 560] width 39 height 55
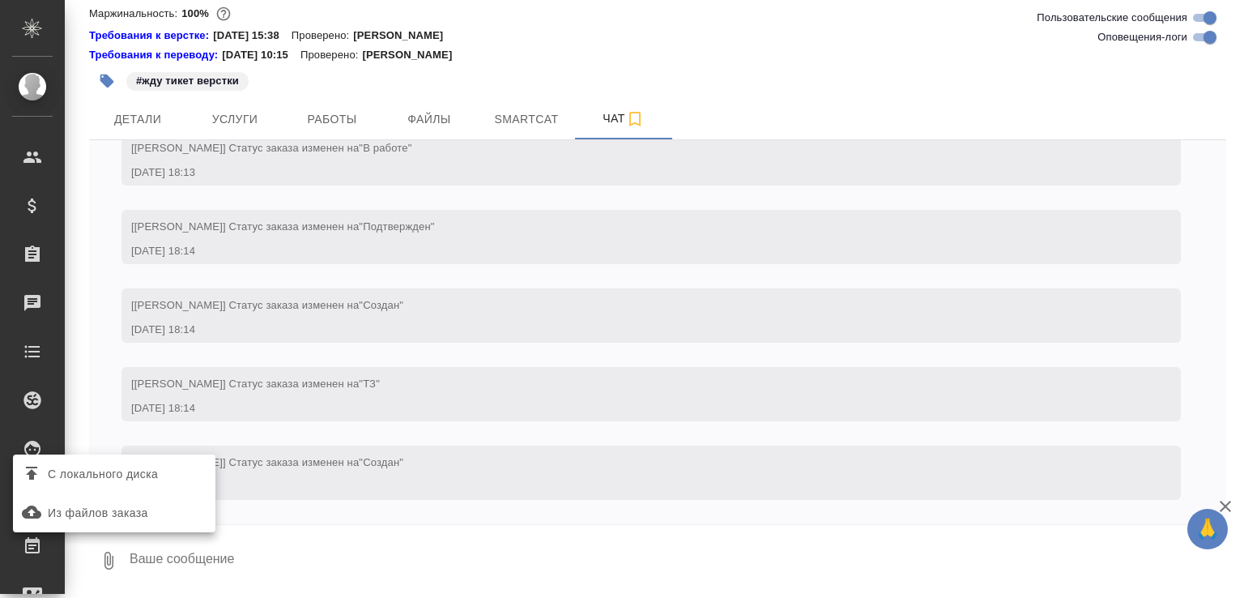
click at [153, 477] on span "С локального диска" at bounding box center [103, 474] width 110 height 20
click at [0, 0] on input "С локального диска" at bounding box center [0, 0] width 0 height 0
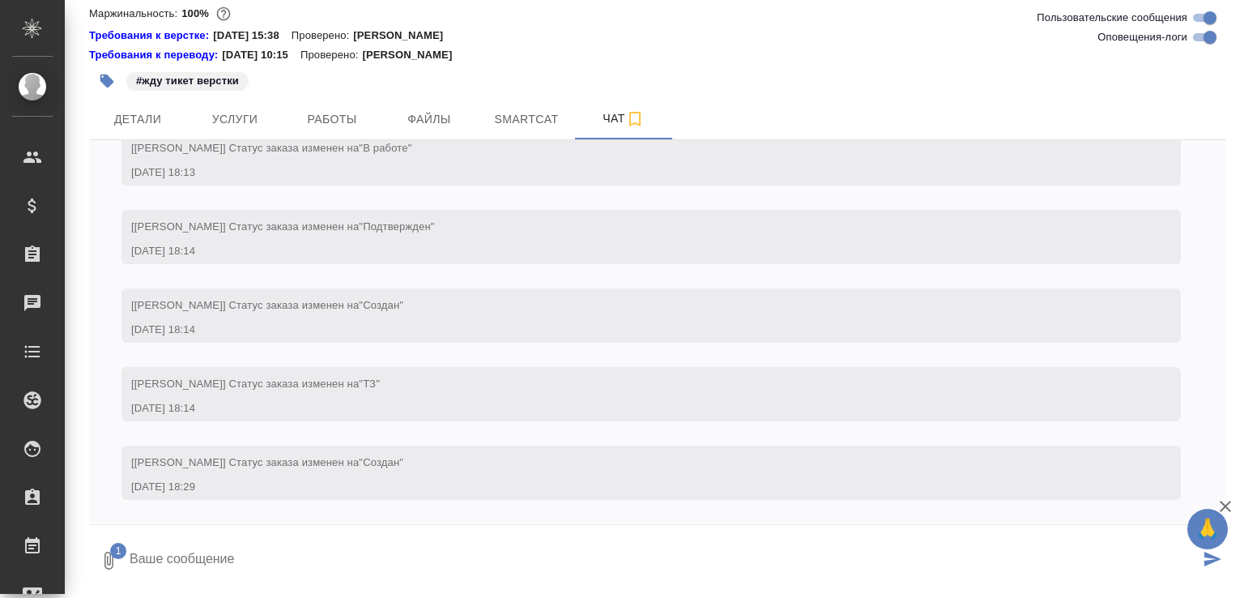
click at [248, 575] on textarea at bounding box center [664, 560] width 1072 height 55
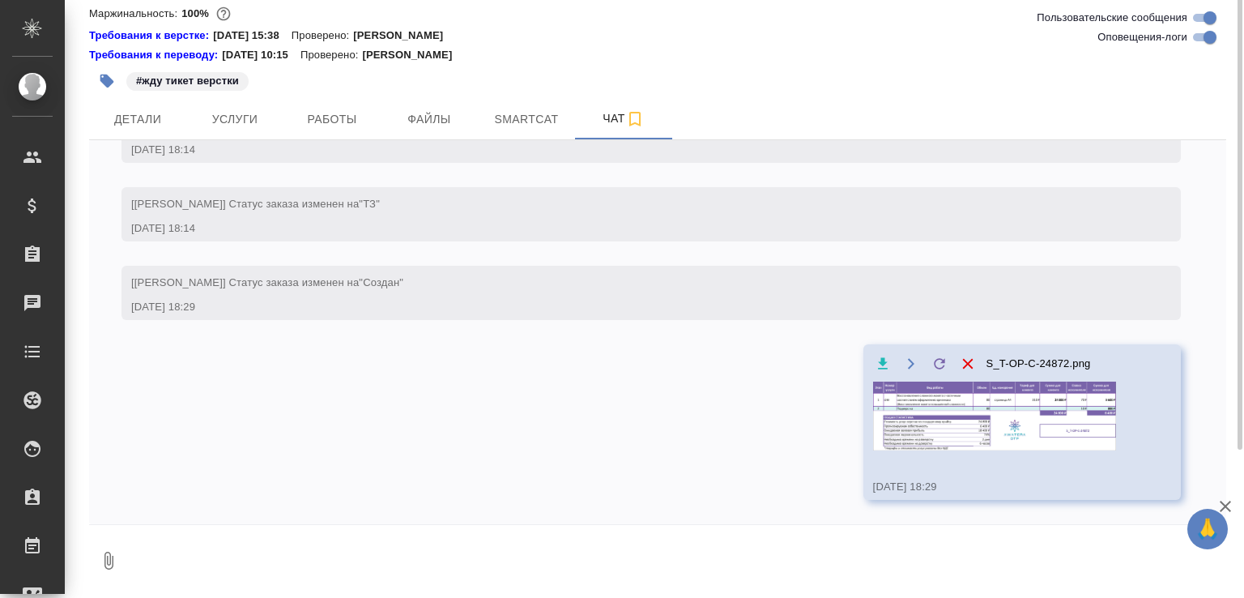
scroll to position [0, 0]
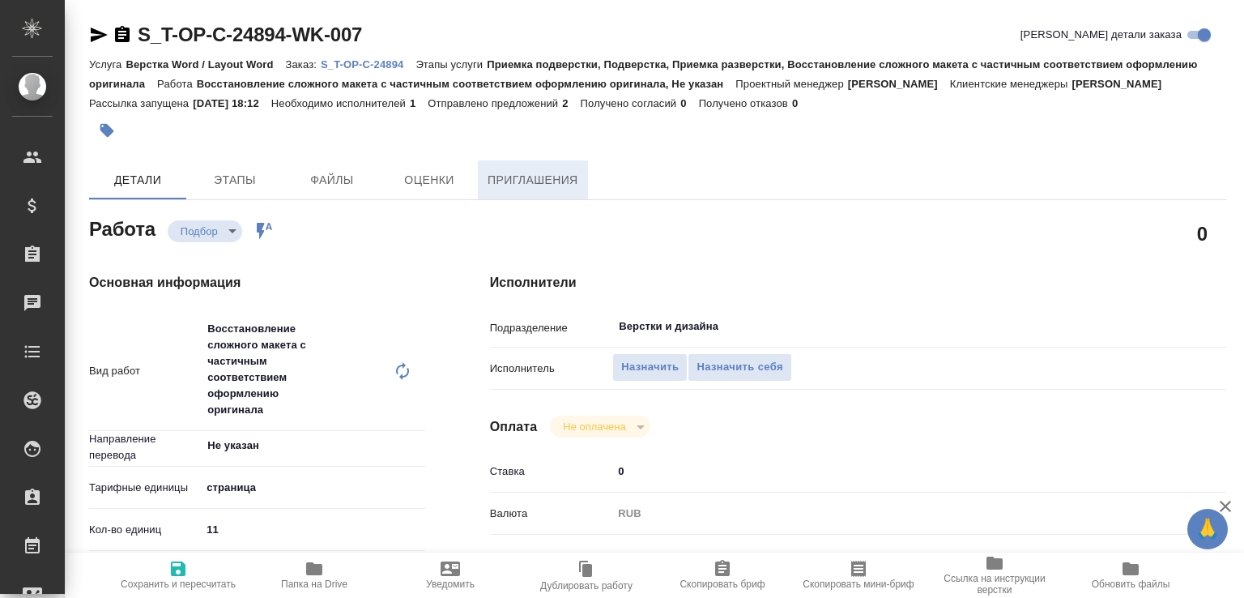
click at [525, 190] on span "Приглашения" at bounding box center [533, 180] width 91 height 20
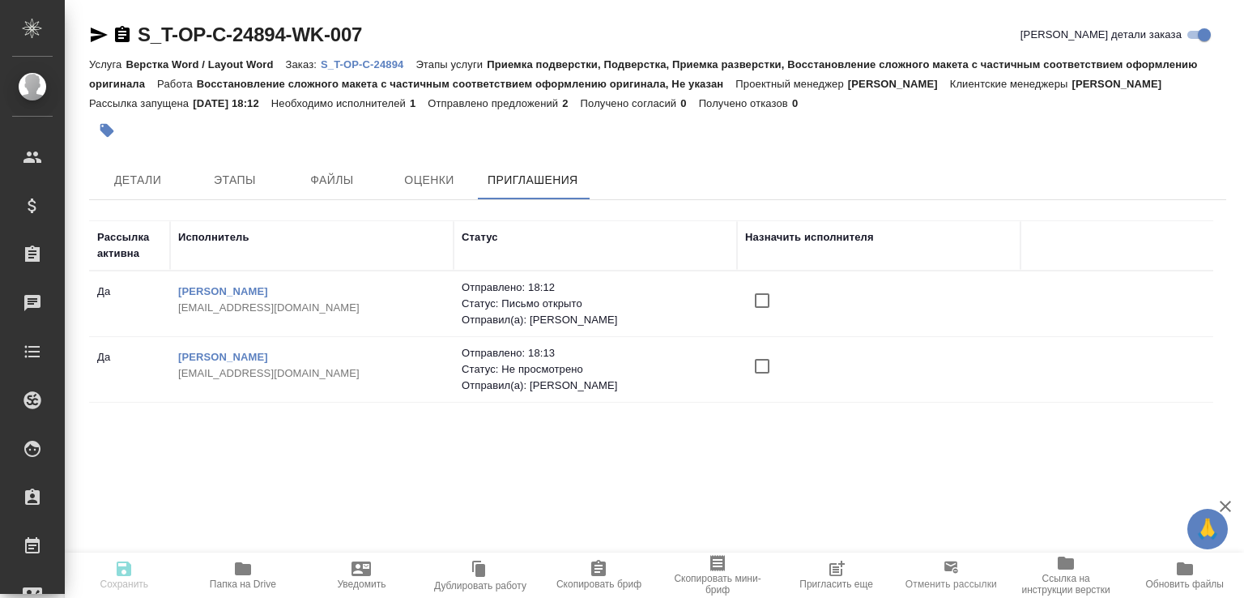
click at [127, 177] on div "S_T-OP-C-24894-WK-007 Кратко детали заказа Услуга Верстка Word / Layout Word За…" at bounding box center [657, 353] width 1155 height 707
click at [134, 190] on span "Детали" at bounding box center [138, 180] width 78 height 20
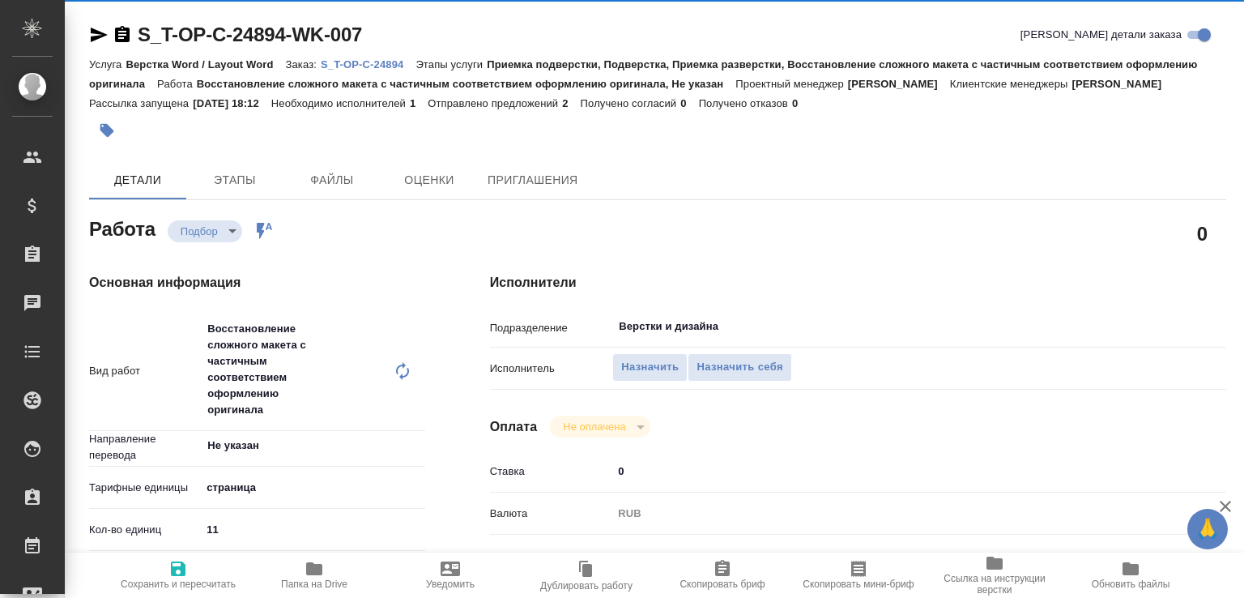
type textarea "x"
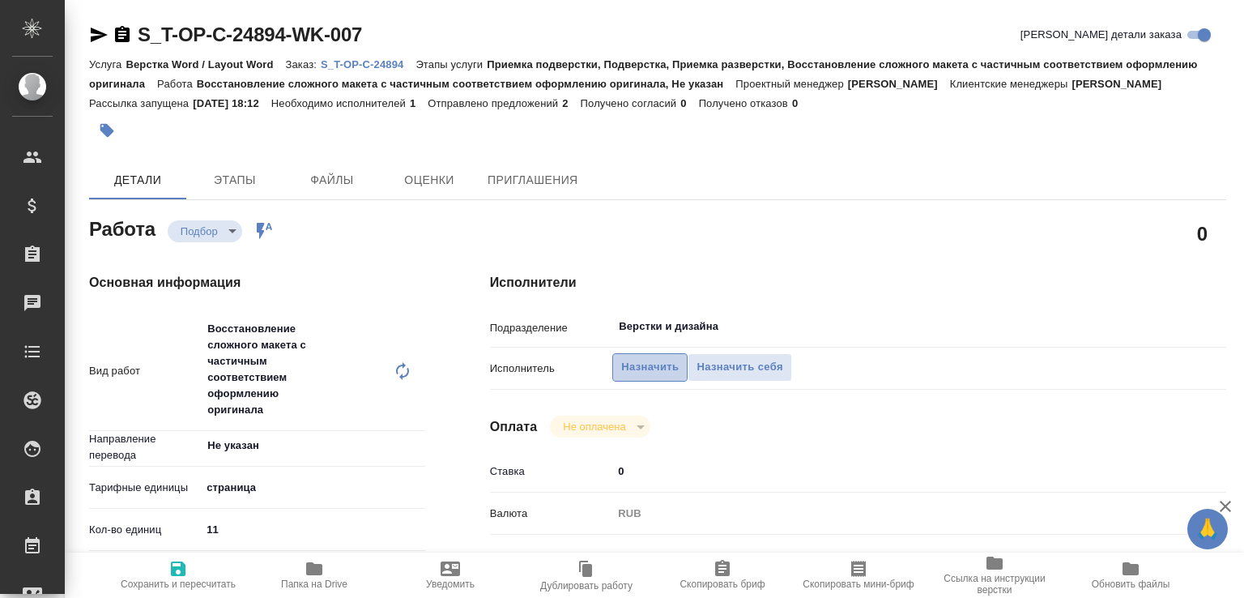
click at [638, 377] on span "Назначить" at bounding box center [650, 367] width 58 height 19
type textarea "x"
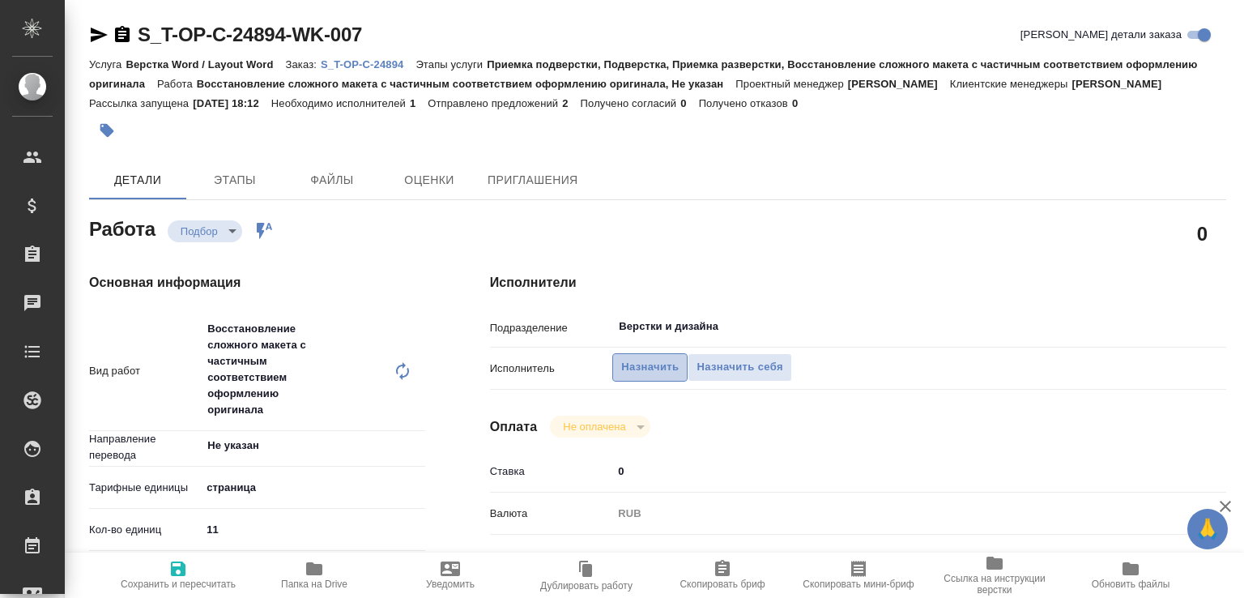
type textarea "x"
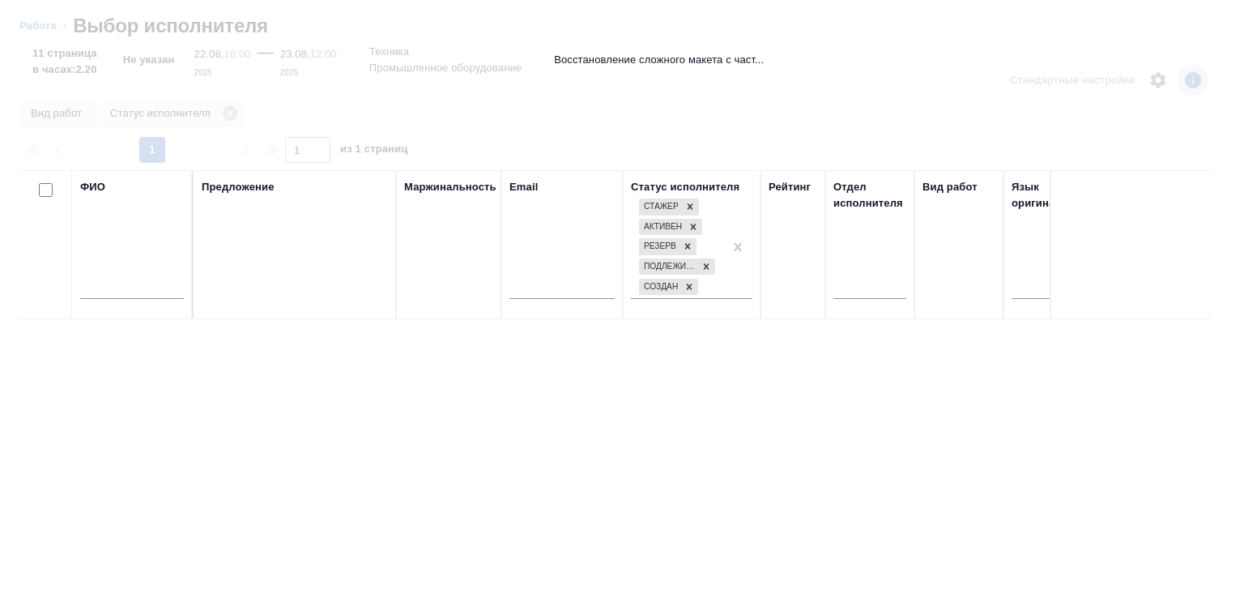
click at [151, 297] on input "text" at bounding box center [132, 289] width 104 height 20
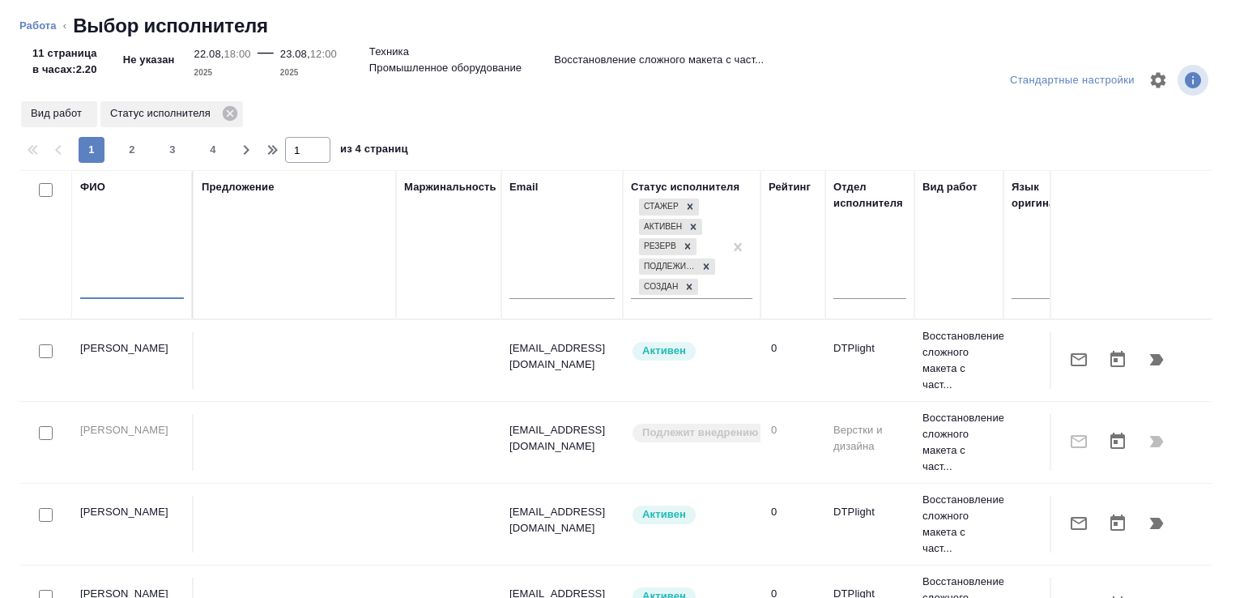
type textarea "x"
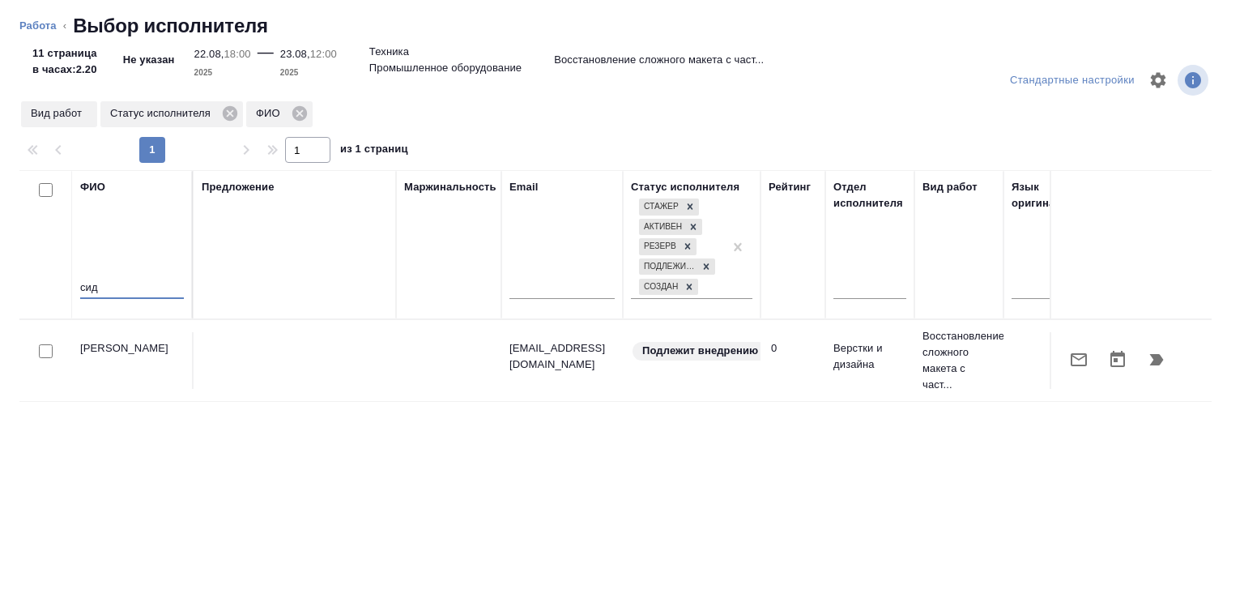
type input "сид"
click at [1075, 364] on icon "button" at bounding box center [1078, 359] width 19 height 19
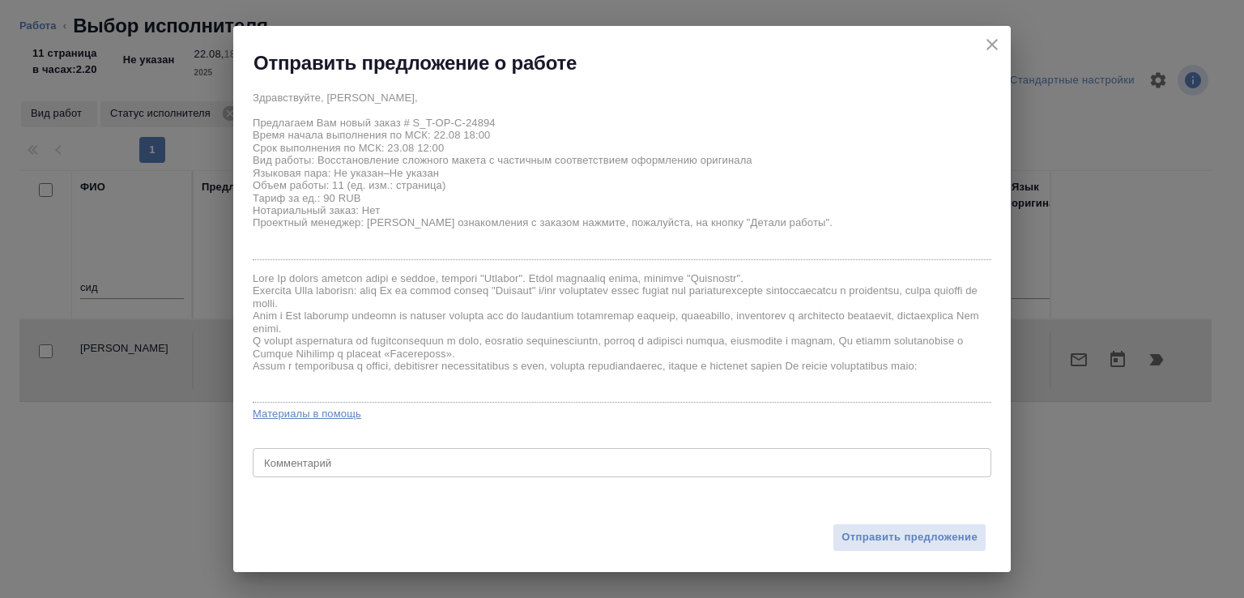
scroll to position [23, 0]
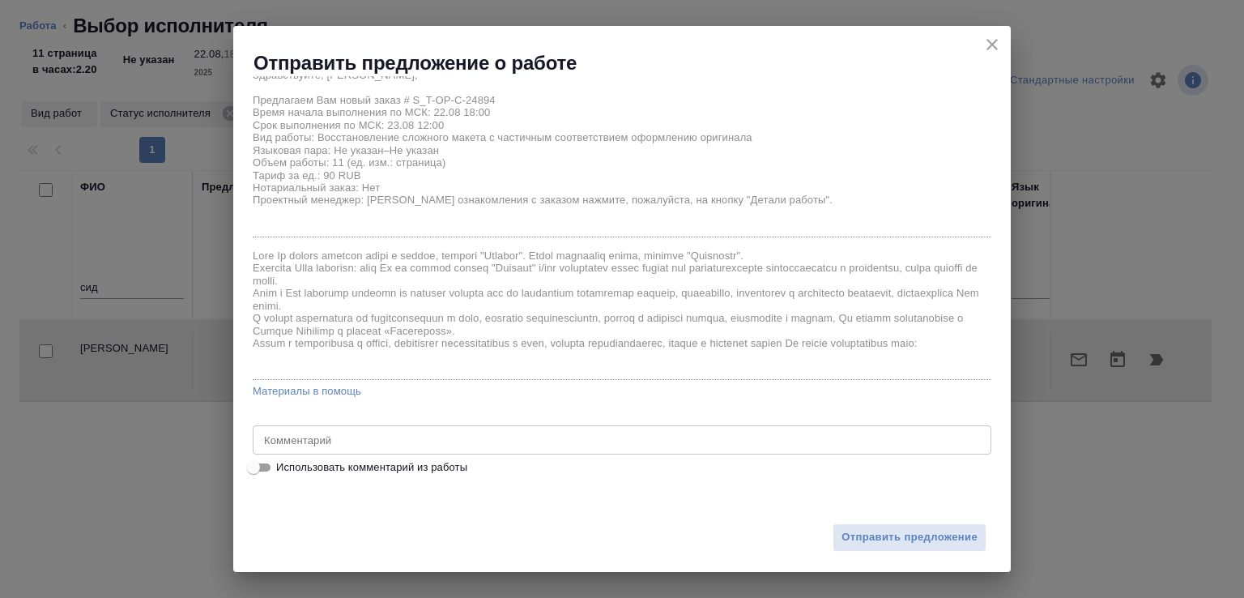
click at [383, 458] on label "Использовать комментарий из работы" at bounding box center [612, 467] width 736 height 19
click at [283, 458] on input "Использовать комментарий из работы" at bounding box center [253, 467] width 58 height 19
checkbox input "true"
type textarea "дубли на англ не нужны"
click at [382, 468] on span "Использовать комментарий из работы" at bounding box center [371, 467] width 191 height 16
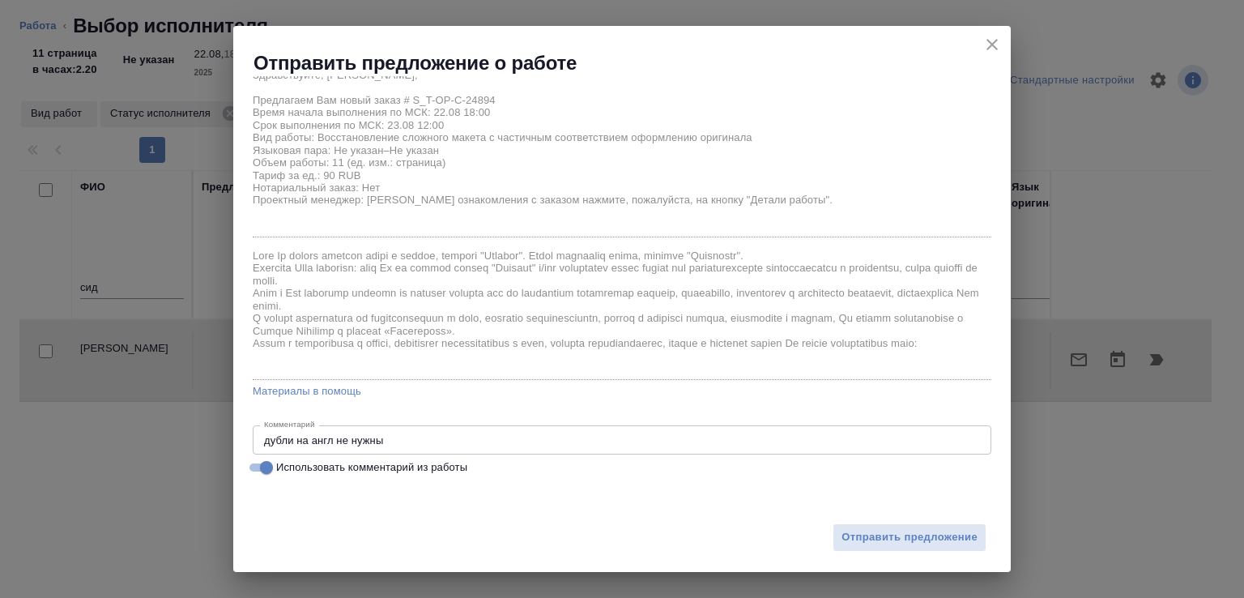
click at [296, 468] on input "Использовать комментарий из работы" at bounding box center [266, 467] width 58 height 19
checkbox input "false"
click at [434, 461] on span "Использовать комментарий из работы" at bounding box center [371, 467] width 191 height 16
click at [283, 461] on input "Использовать комментарий из работы" at bounding box center [253, 467] width 58 height 19
checkbox input "true"
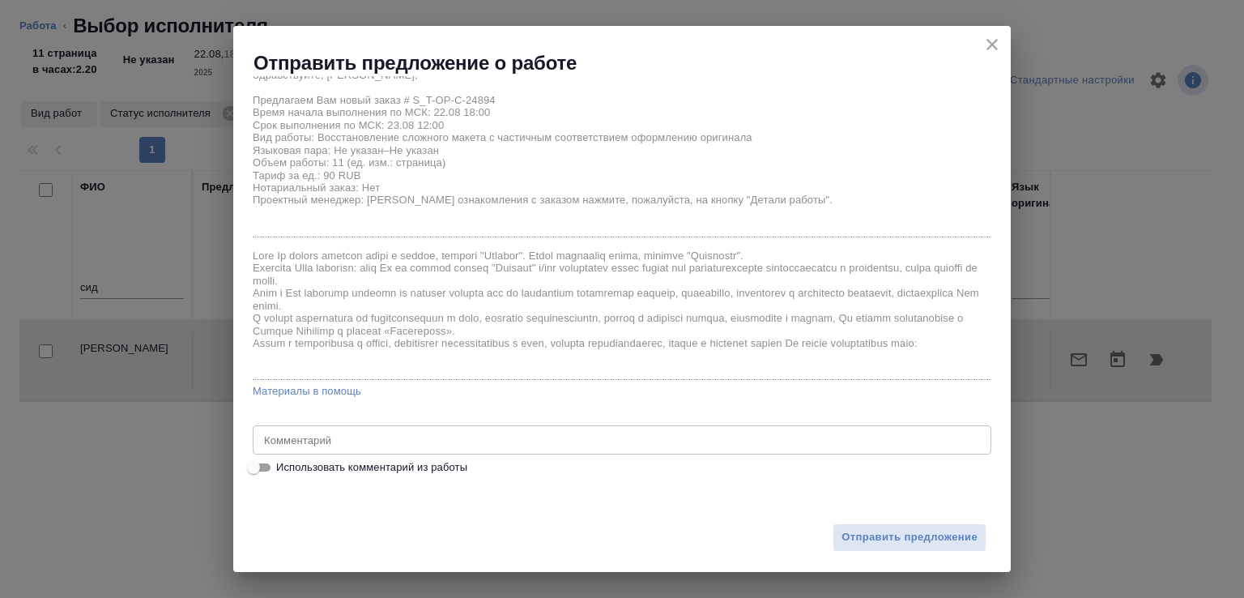
type textarea "дубли на англ не нужны"
click at [856, 539] on span "Отправить предложение" at bounding box center [910, 537] width 136 height 19
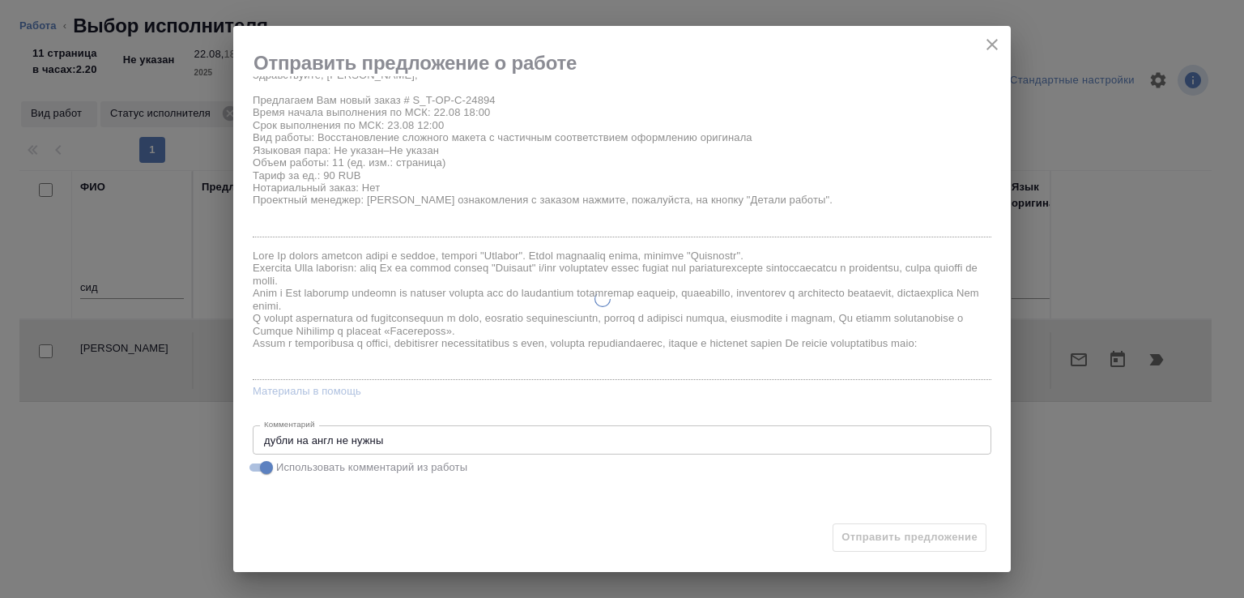
type textarea "x"
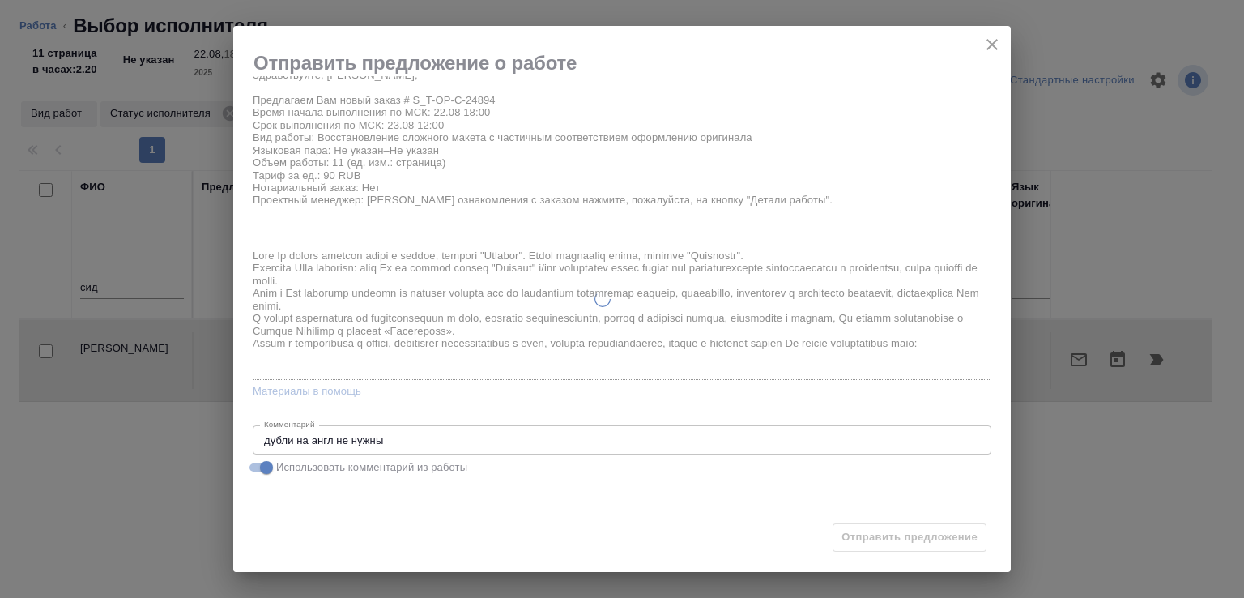
type input "recruiting"
type textarea "Восстановление сложного макета с частичным соответствием оформлению оригинала"
type textarea "x"
type input "Не указан"
type input "5a8b1489cc6b4906c91bfdb2"
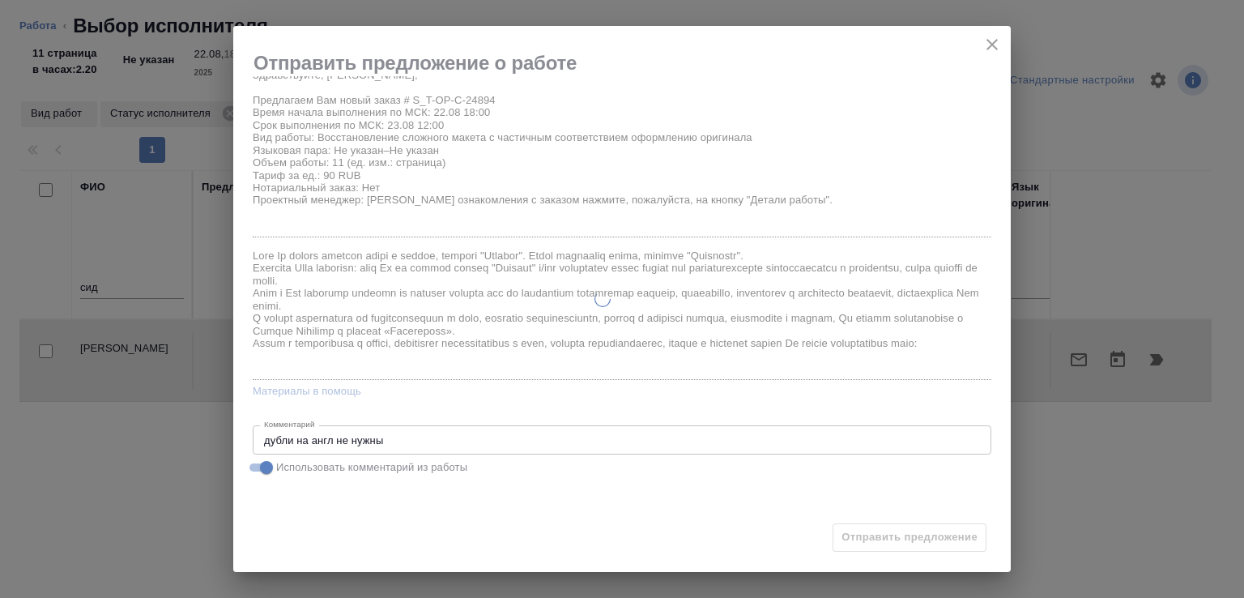
type input "11"
type input "tech"
type input "5f647205b73bc97568ca66bc"
type input "[DATE] 18:00"
type input "[DATE] 12:00"
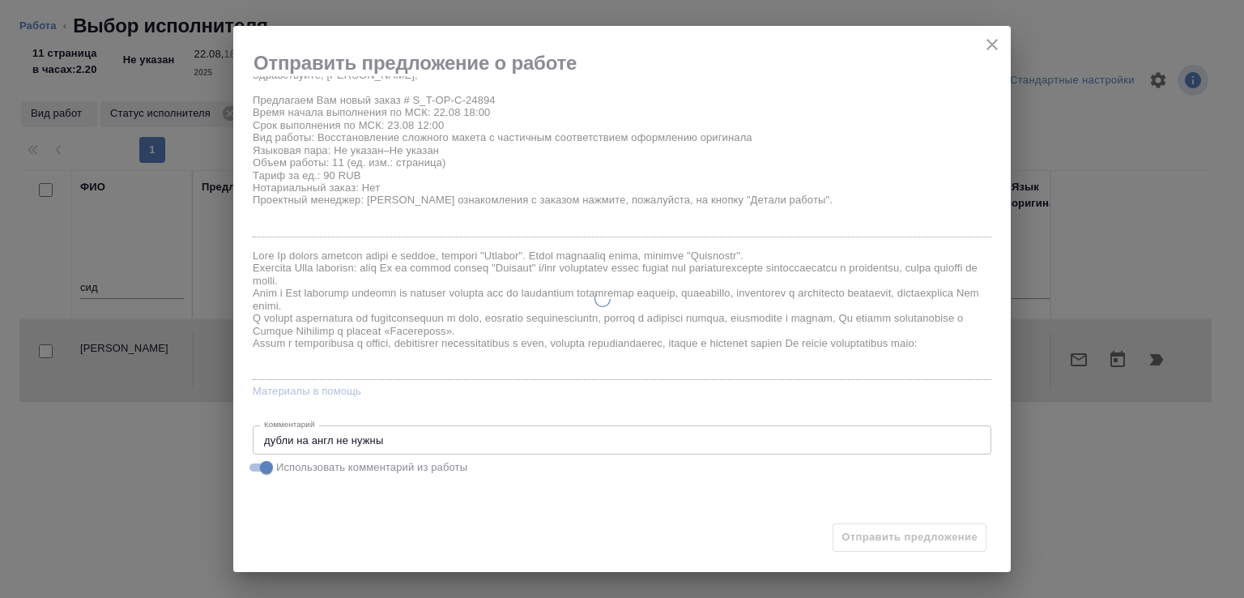
type input "[DATE] 15:00"
type input "Верстки и дизайна"
type input "notPayed"
type input "0"
type input "RUB"
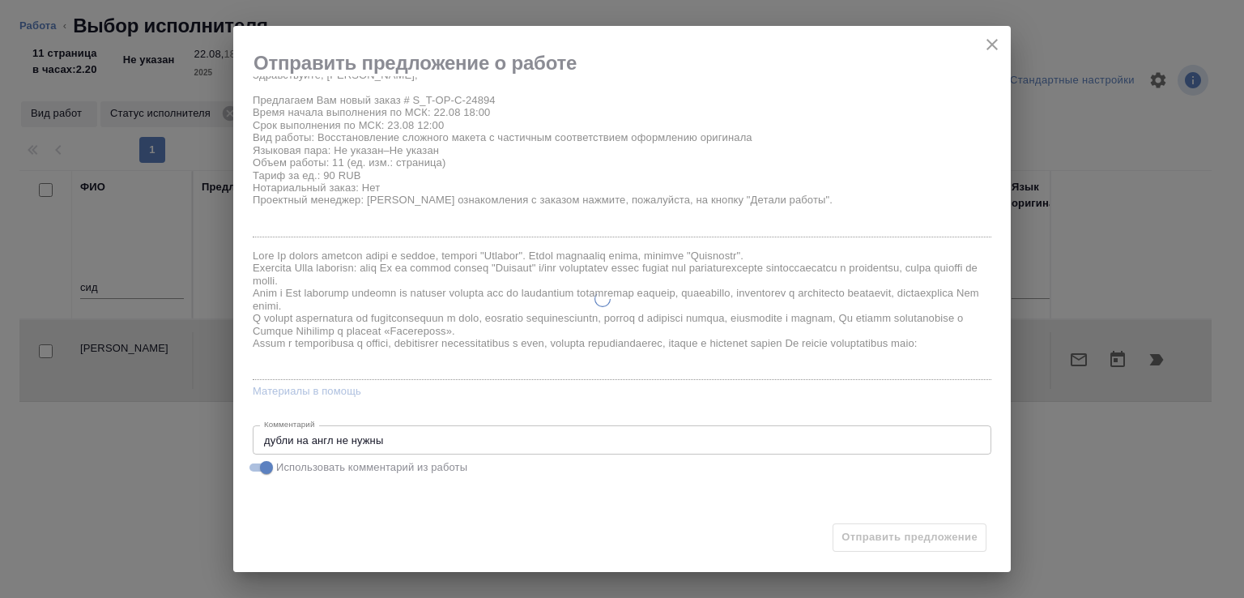
type input "[PERSON_NAME]"
type textarea "дубли на англ не нужны"
type textarea "x"
type textarea "/Clients/Т-ОП-С_Русал Глобал Менеджмент/Orders/S_T-OP-C-24894/DTP/S_T-OP-C-2489…"
type textarea "x"
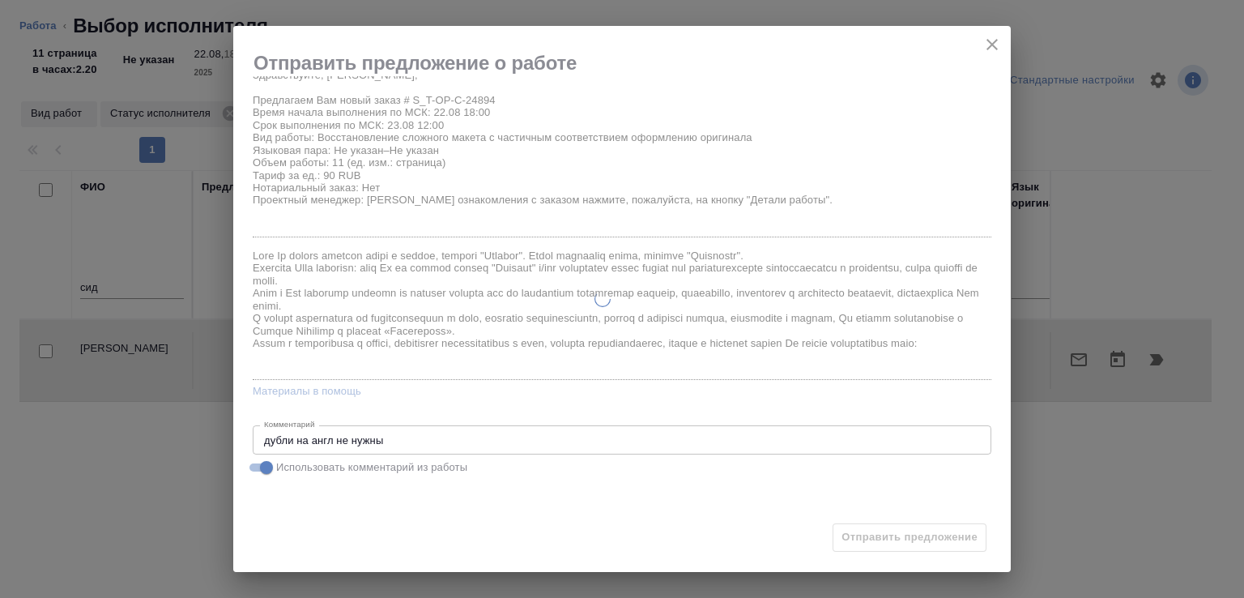
type input "S_T-OP-C-24894"
type input "Т-ОП-С-46519"
type input "Верстка Word / Layout Word"
type input "Приемка подверстки, Подверстка, Приемка разверстки, Восстановление сложного мак…"
type input "Меньшикова Александра"
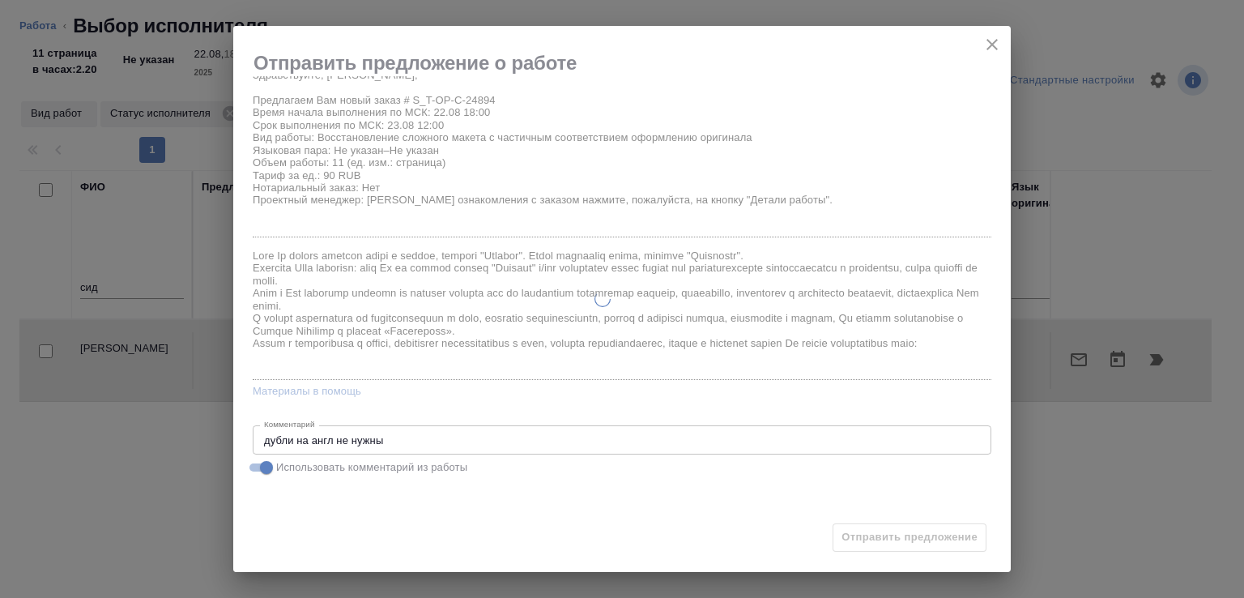
type input "[PERSON_NAME]"
type input "/Clients/Т-ОП-С_Русал Глобал Менеджмент/Orders/S_T-OP-C-24894"
type textarea "x"
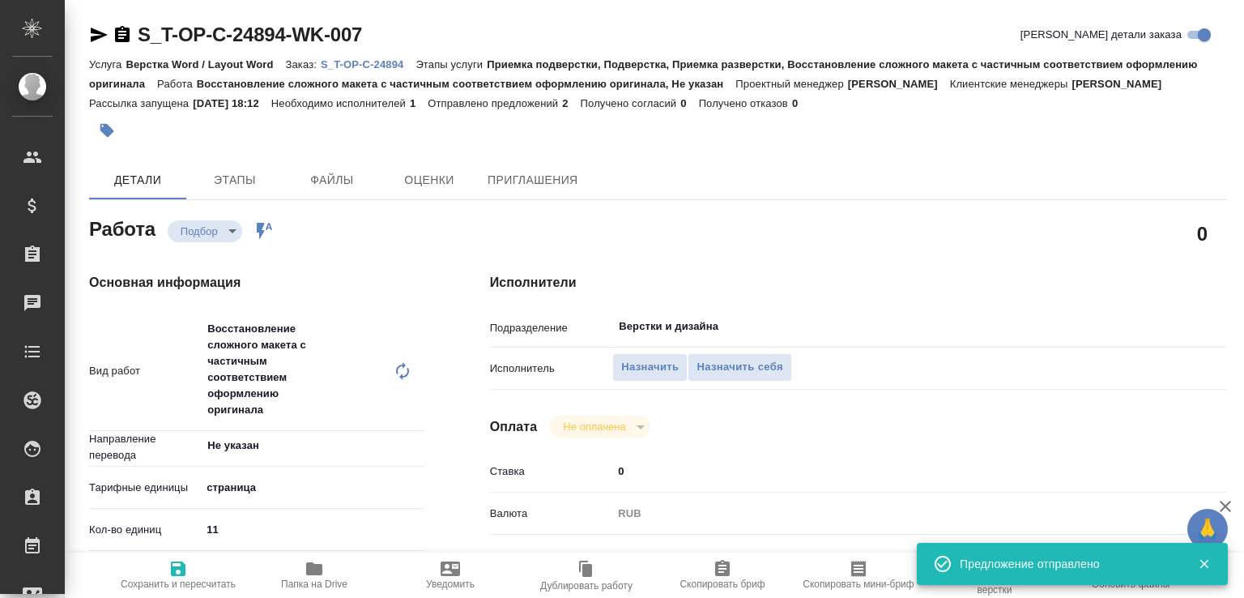
type textarea "x"
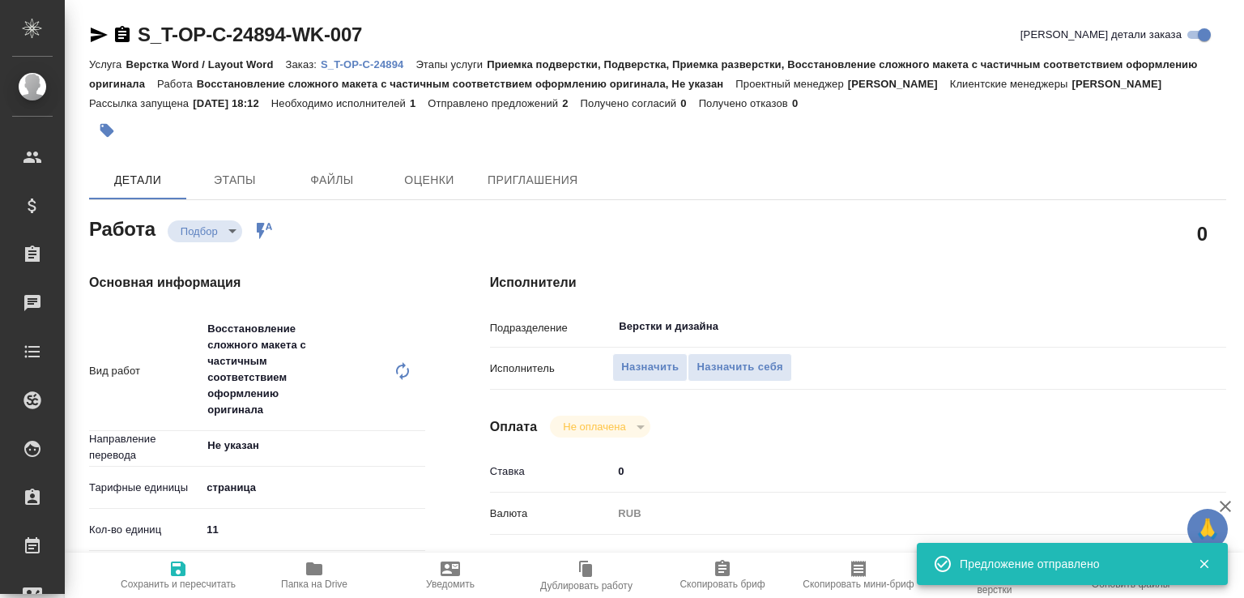
type textarea "x"
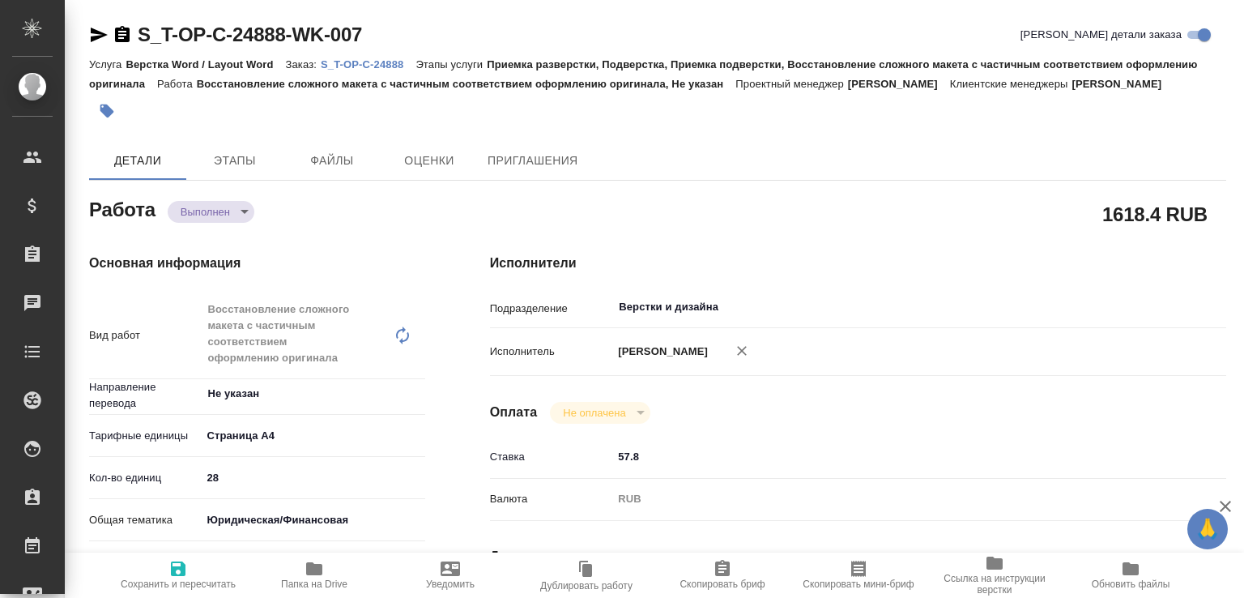
click at [251, 236] on body "🙏 .cls-1 fill:#fff; AWATERA [PERSON_NAME]malofeeva Клиенты Спецификации Заказы …" at bounding box center [622, 299] width 1244 height 598
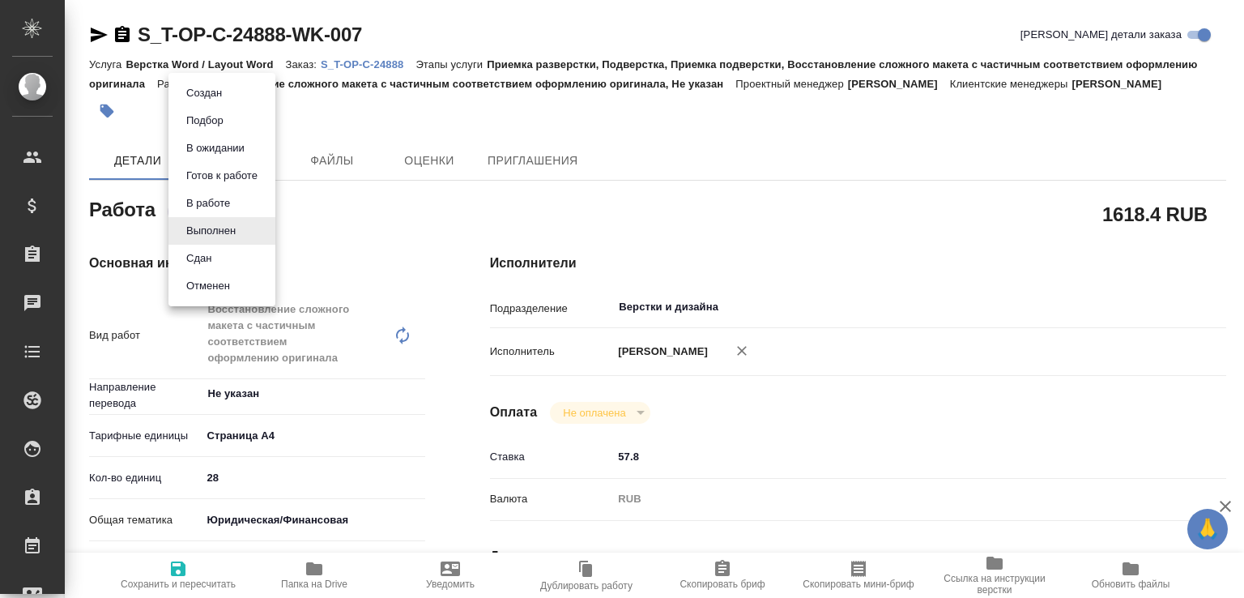
click at [212, 102] on button "Сдан" at bounding box center [203, 93] width 45 height 18
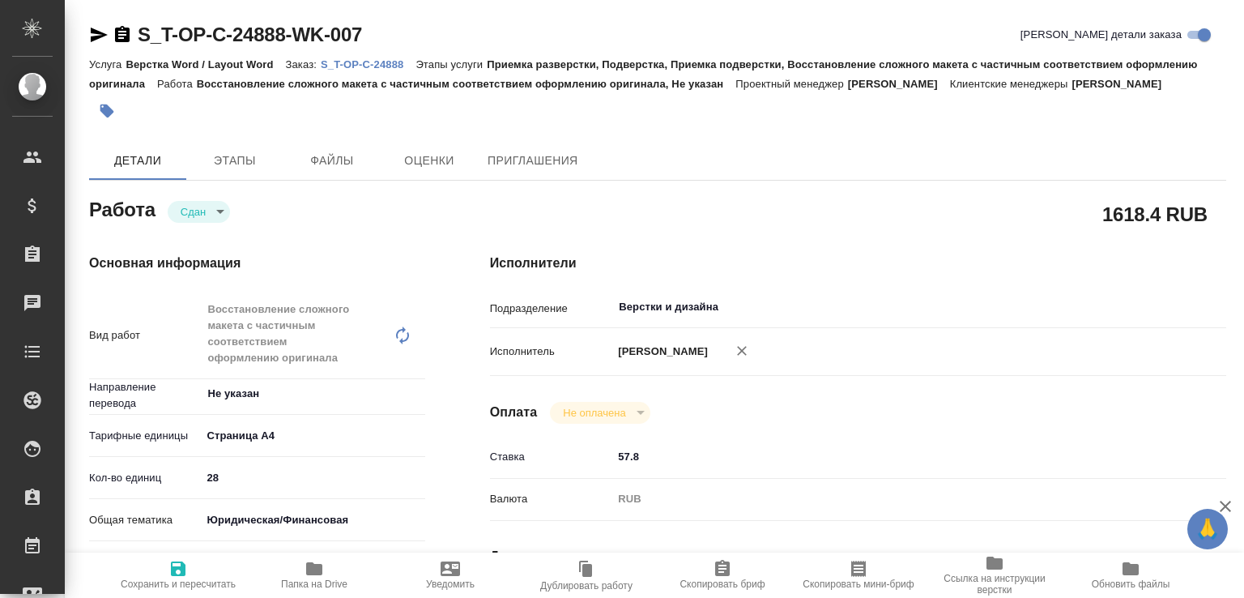
type textarea "x"
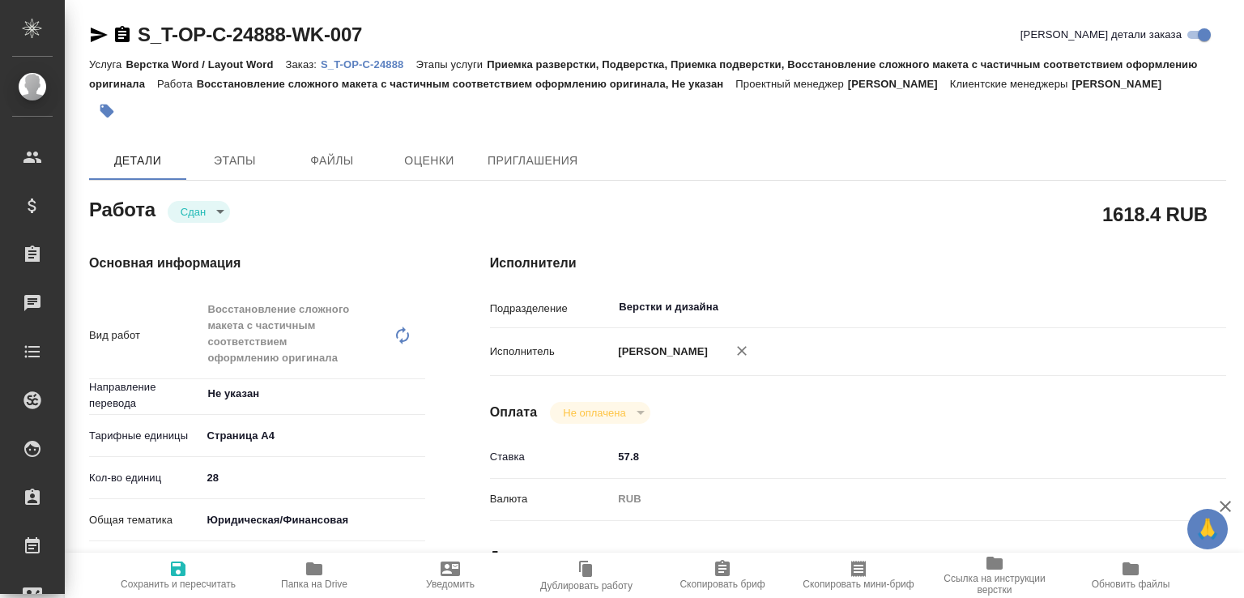
type textarea "x"
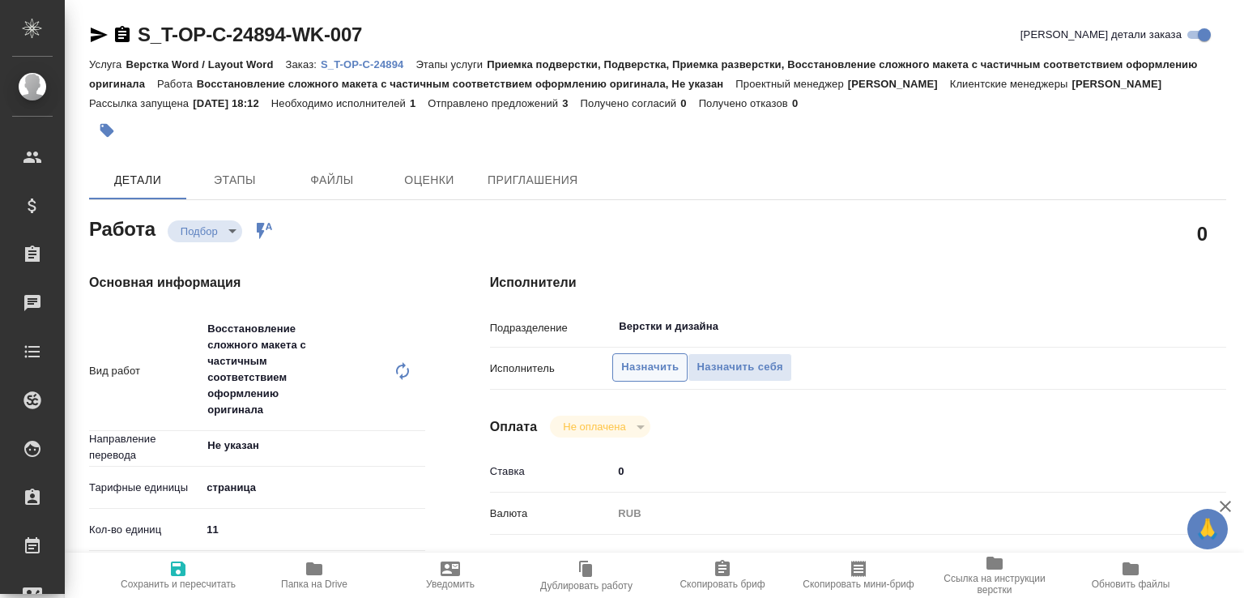
click at [641, 377] on button "Назначить" at bounding box center [649, 367] width 75 height 28
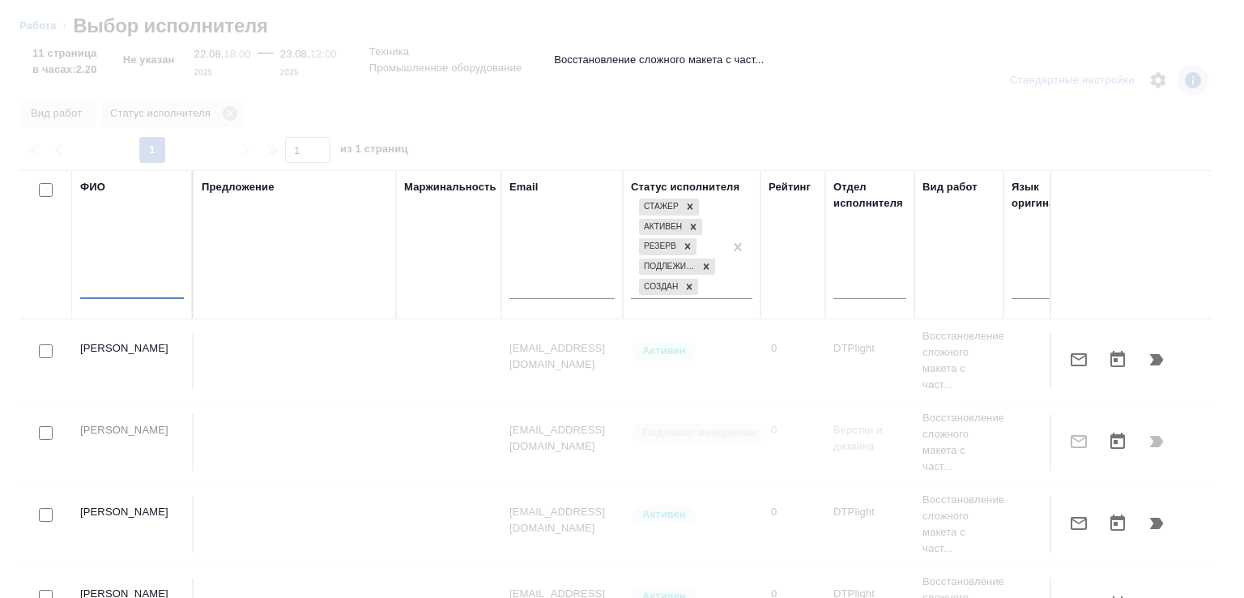
click at [159, 295] on input "text" at bounding box center [132, 289] width 104 height 20
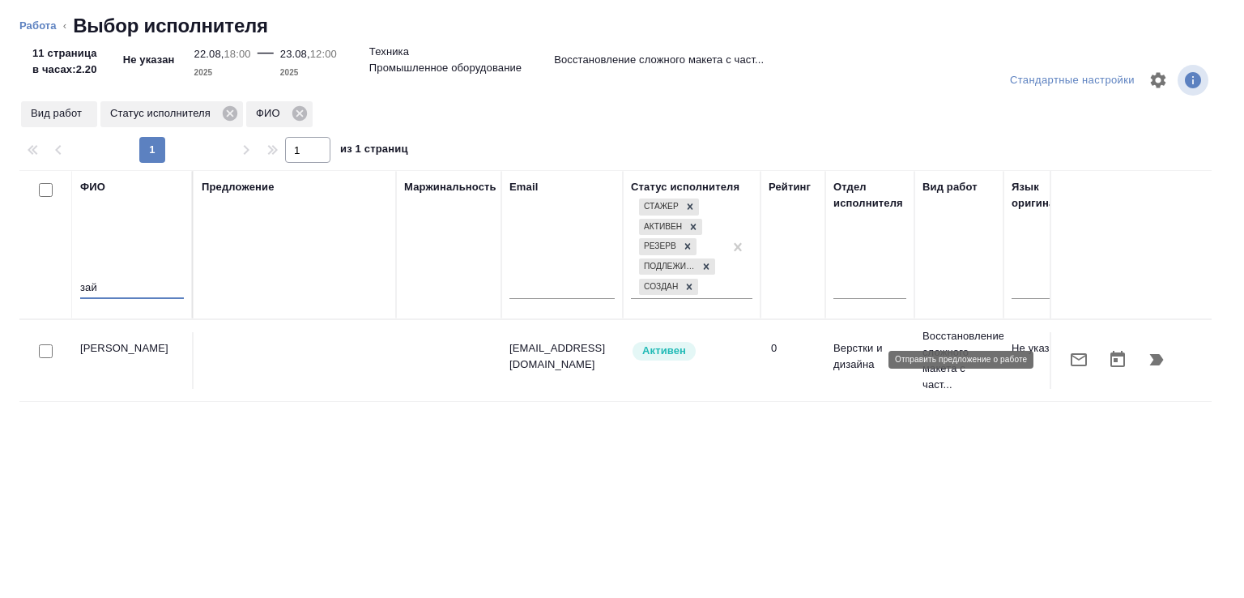
type input "зай"
click at [1073, 359] on icon "button" at bounding box center [1079, 359] width 16 height 13
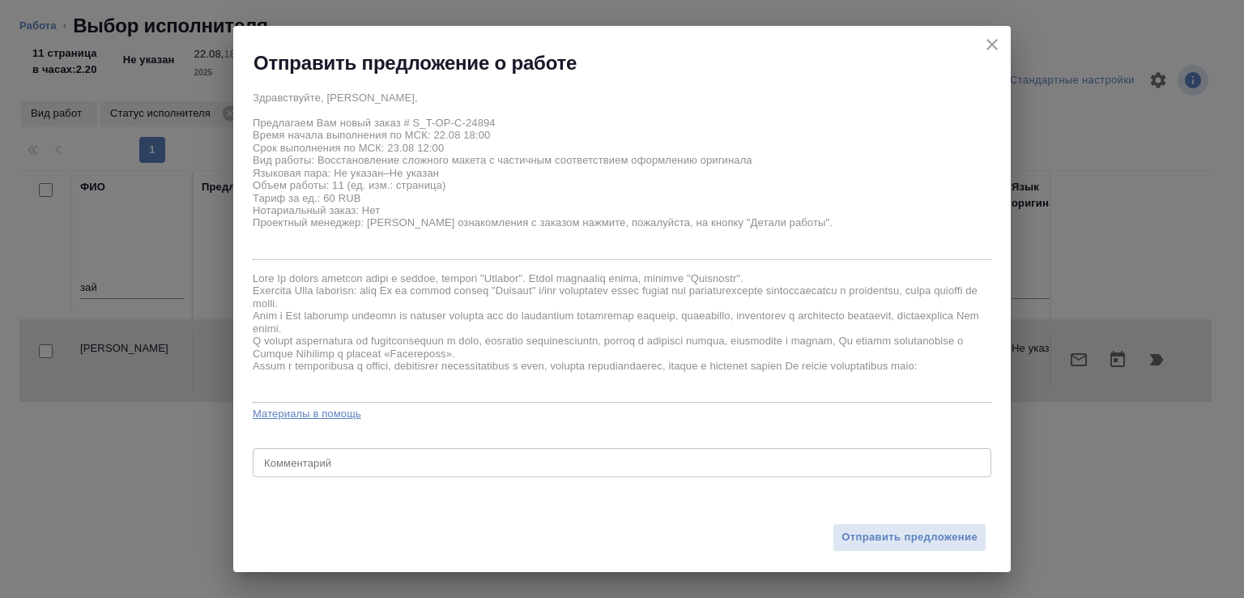
scroll to position [23, 0]
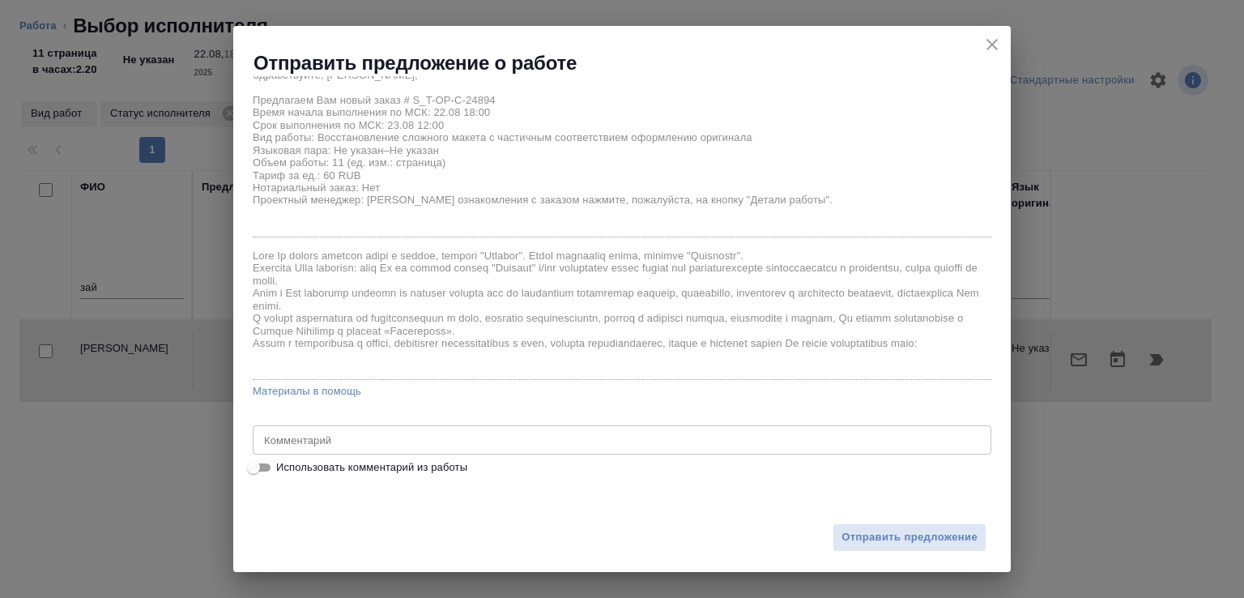
click at [414, 476] on div "Здравствуйте, [PERSON_NAME], Предлагаем Вам новый заказ # S_T-OP-C-24894 Время …" at bounding box center [622, 279] width 778 height 407
click at [420, 470] on span "Использовать комментарий из работы" at bounding box center [371, 467] width 191 height 16
click at [283, 470] on input "Использовать комментарий из работы" at bounding box center [253, 467] width 58 height 19
checkbox input "true"
type textarea "дубли на англ не нужны"
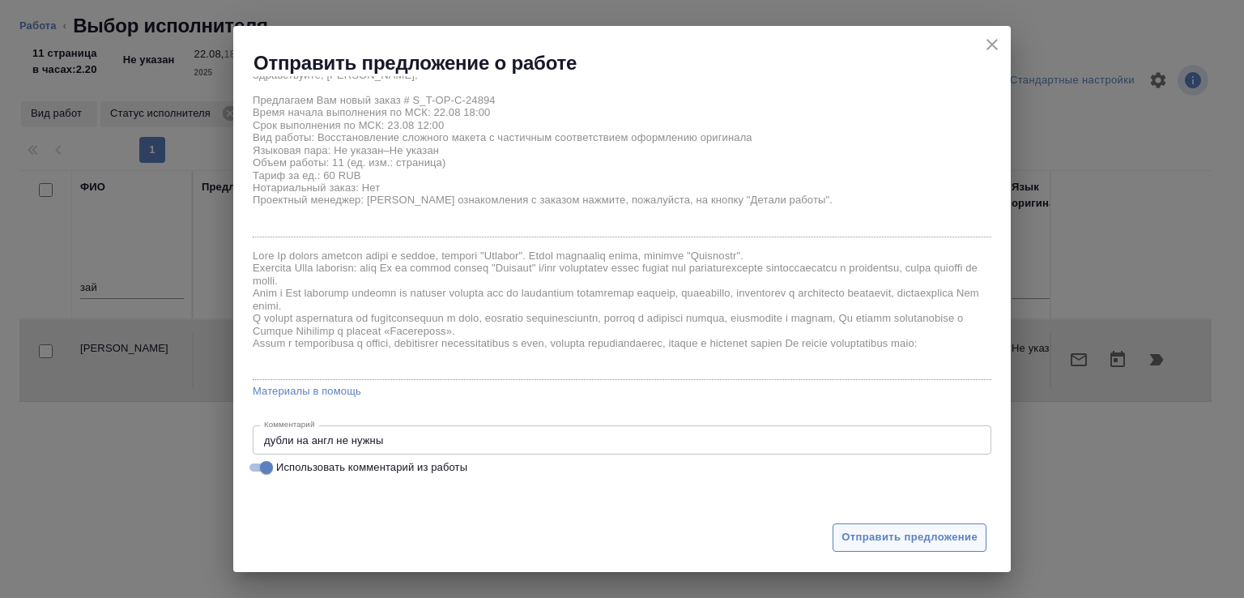
click at [880, 536] on span "Отправить предложение" at bounding box center [910, 537] width 136 height 19
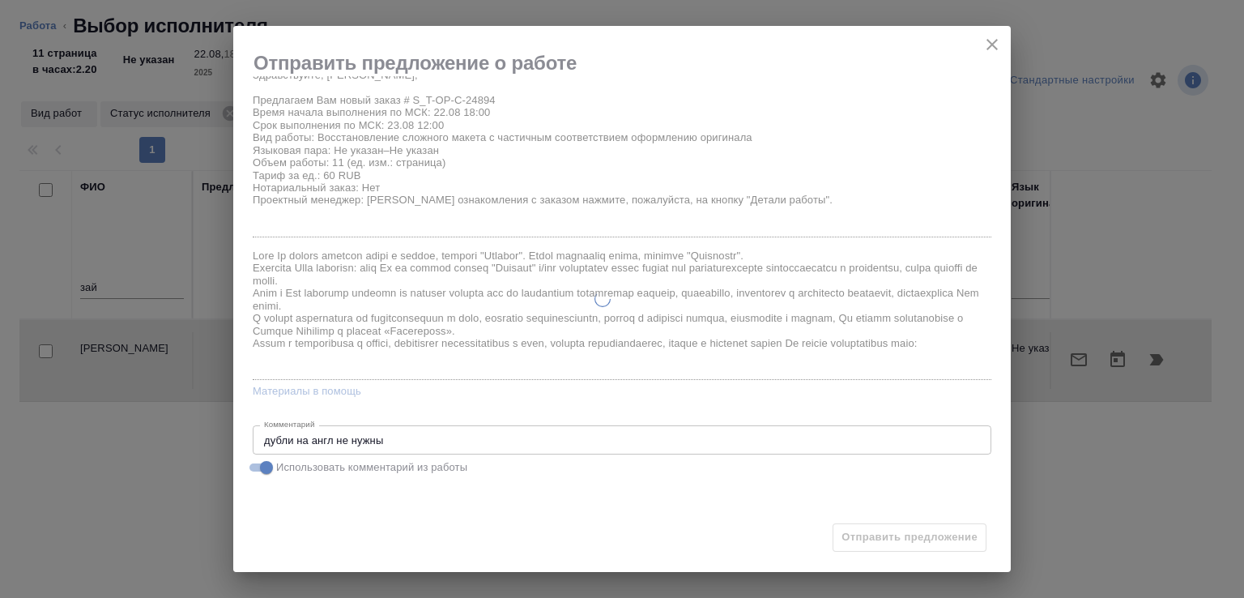
type input "recruiting"
type input "Не указан"
type input "5a8b1489cc6b4906c91bfdb2"
type input "11"
type input "tech"
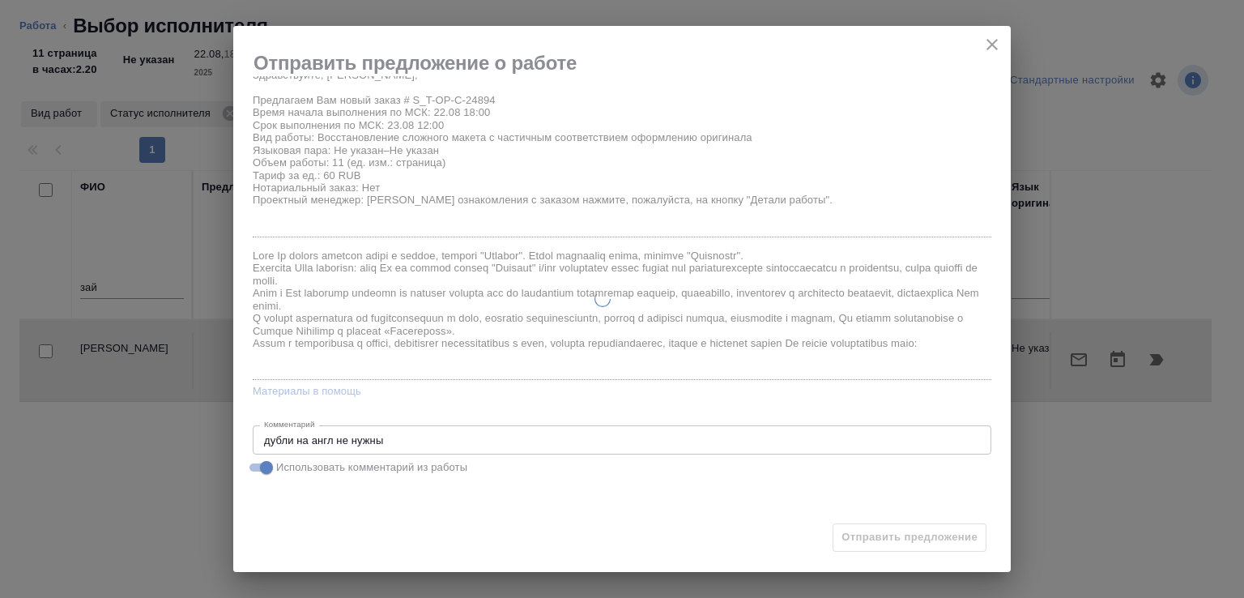
type input "5f647205b73bc97568ca66bc"
type input "[DATE] 18:00"
type input "23.08.2025 12:00"
type input "26.08.2025 15:00"
type input "Верстки и дизайна"
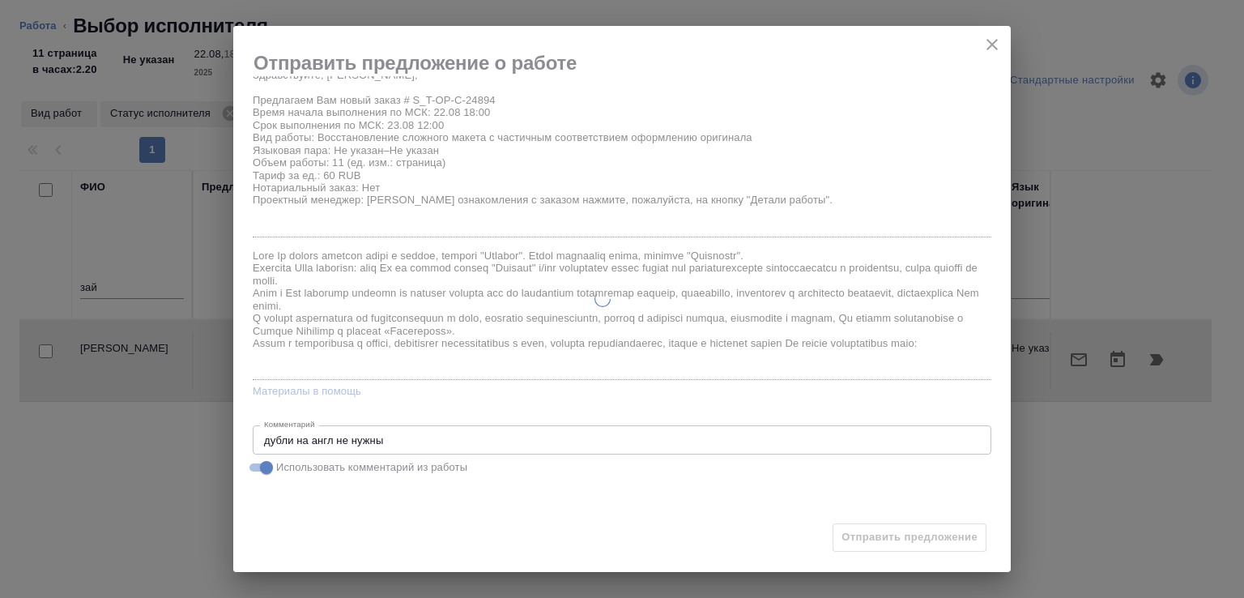
type input "notPayed"
type input "0"
type input "RUB"
type input "Авдеенко Кирилл"
type input "S_T-OP-C-24894"
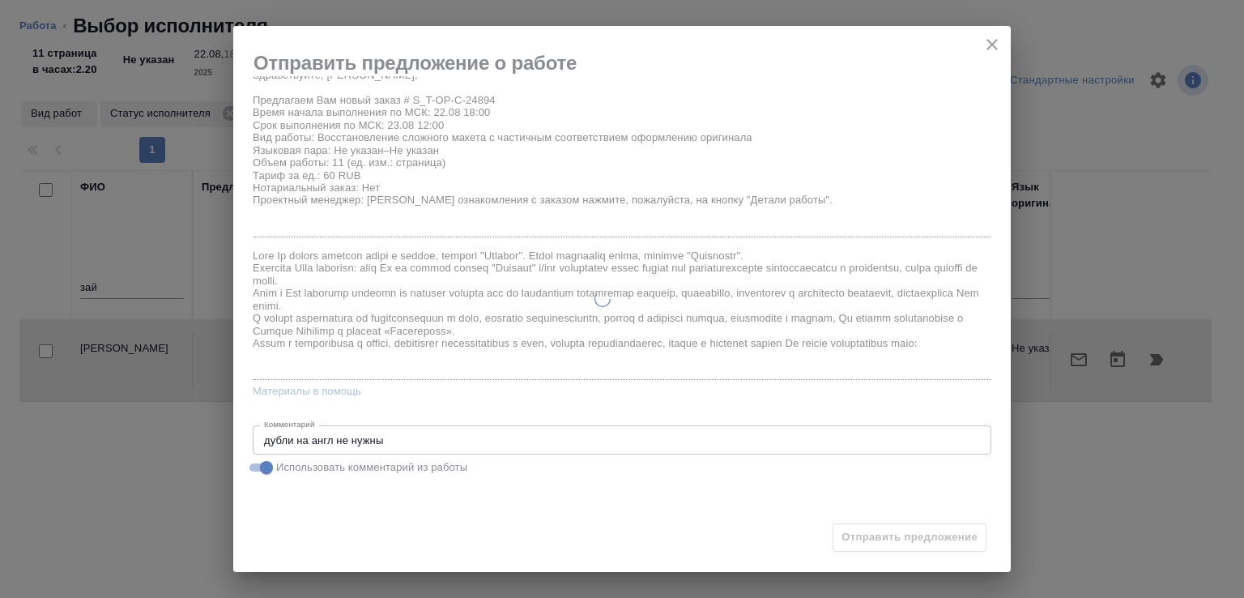
type input "Т-ОП-С-46519"
type input "Верстка Word / Layout Word"
type input "Приемка подверстки, Подверстка, Приемка разверстки, Восстановление сложного мак…"
type input "Меньшикова Александра"
type input "[PERSON_NAME]"
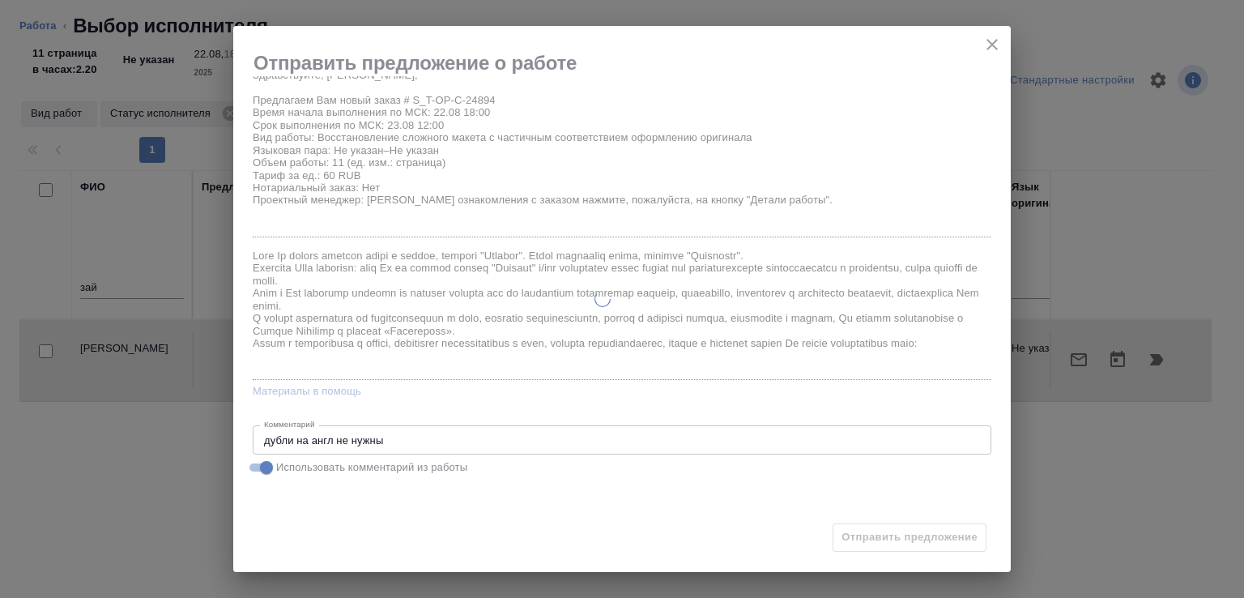
type input "/Clients/Т-ОП-С_Русал Глобал Менеджмент/Orders/S_T-OP-C-24894"
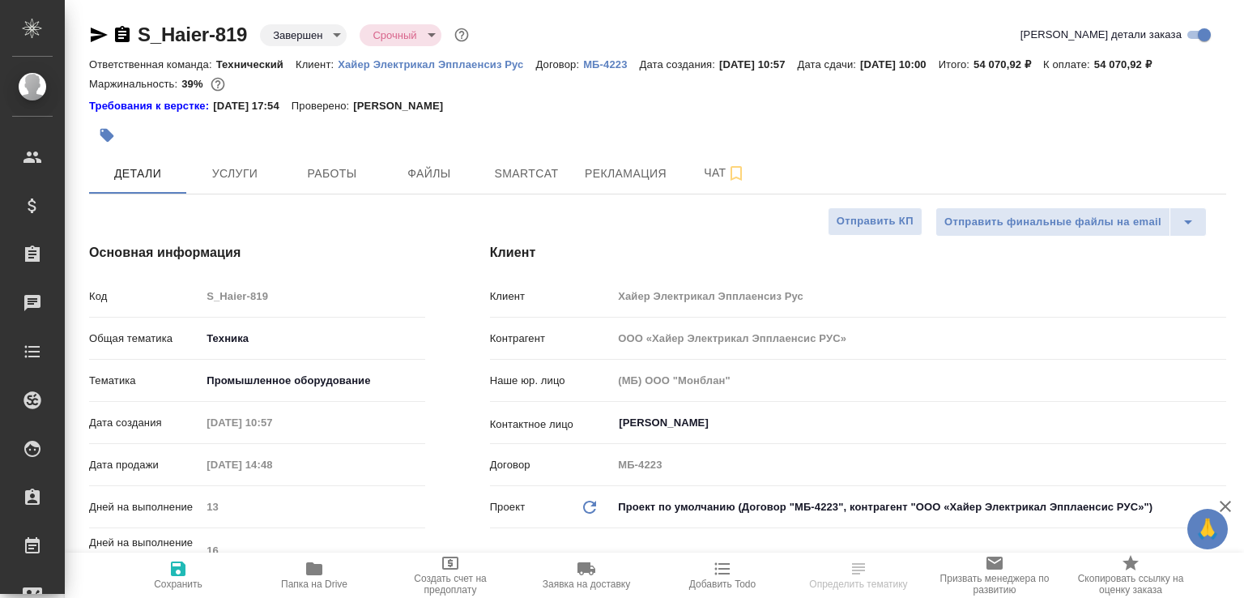
select select "RU"
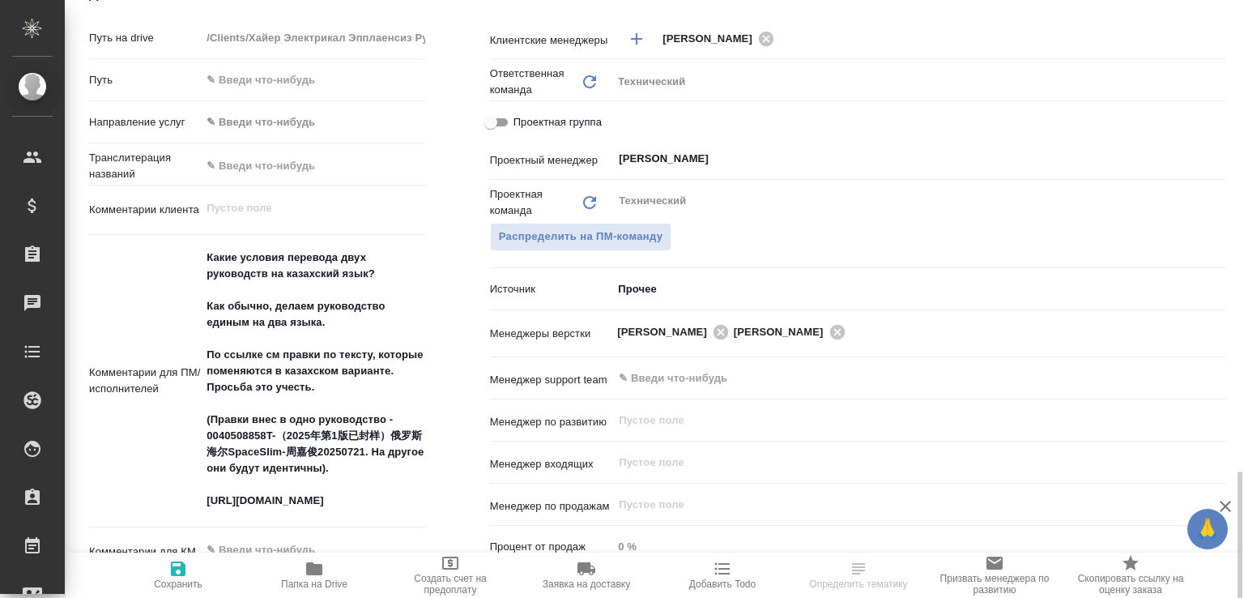
scroll to position [924, 0]
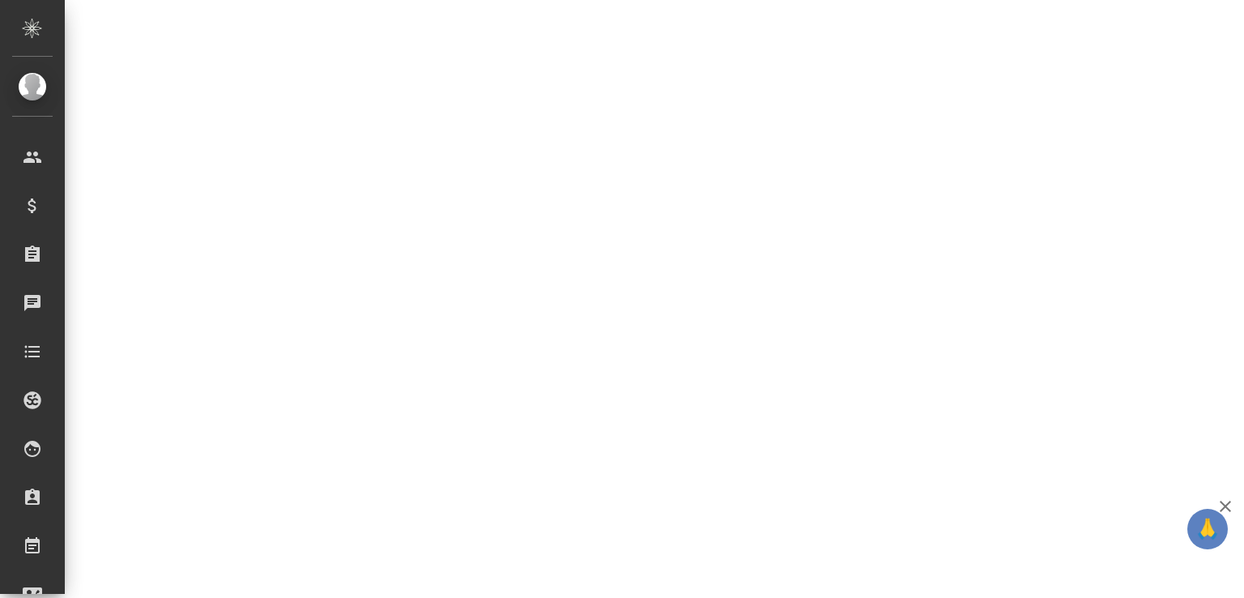
select select "RU"
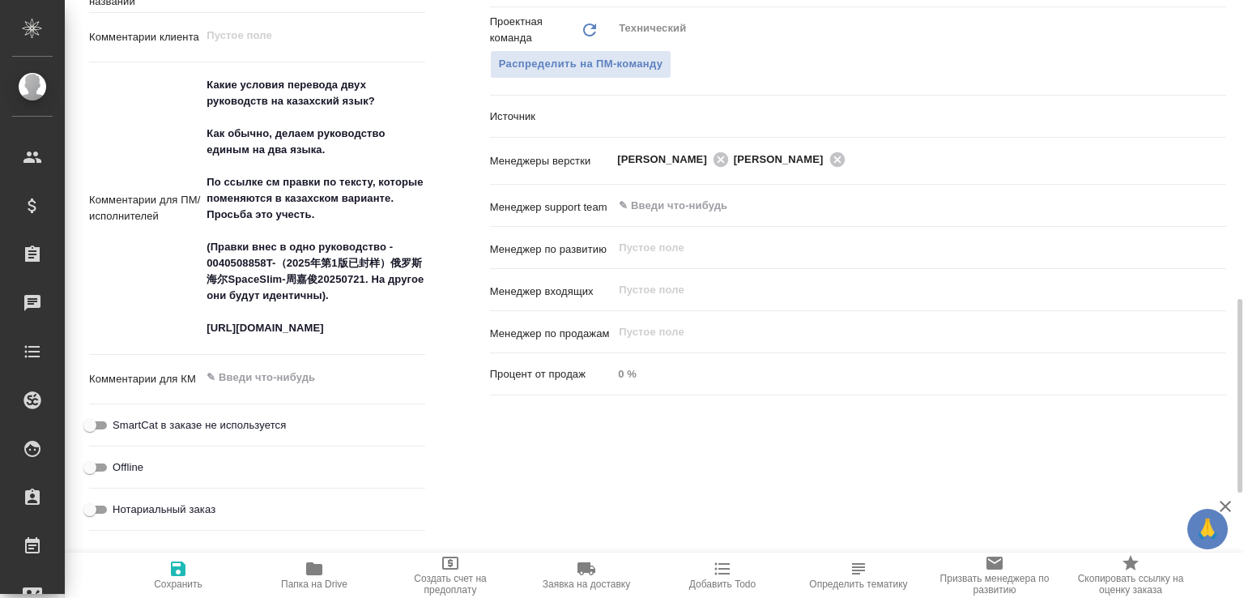
type textarea "x"
click at [322, 555] on button "Папка на Drive" at bounding box center [314, 575] width 136 height 45
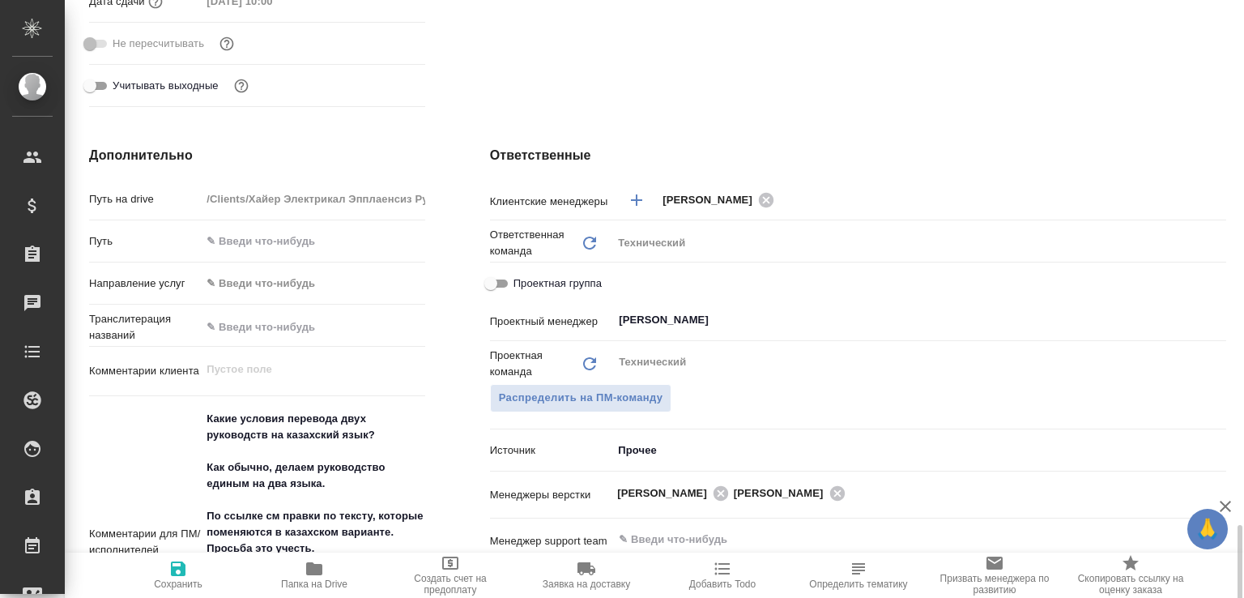
scroll to position [164, 0]
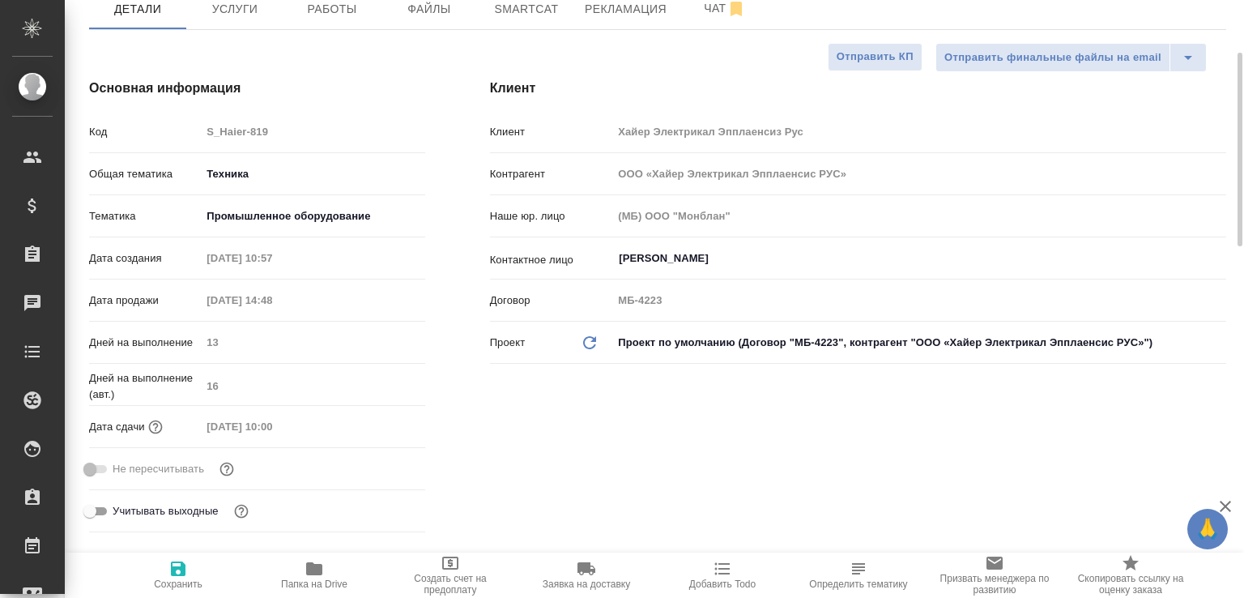
type textarea "x"
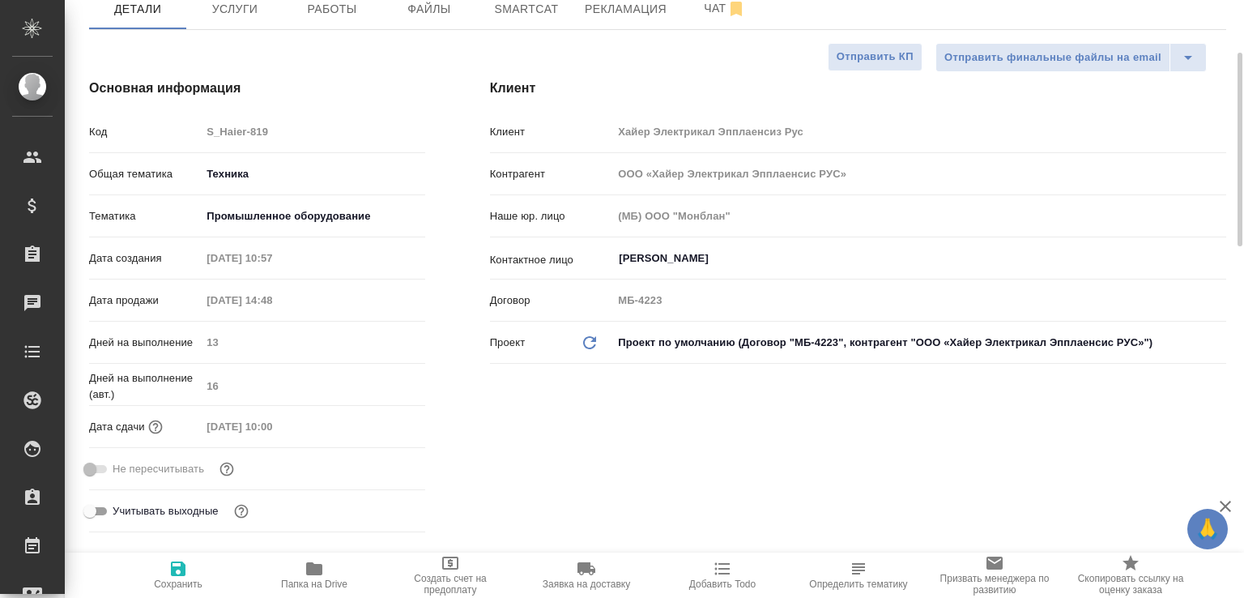
type textarea "x"
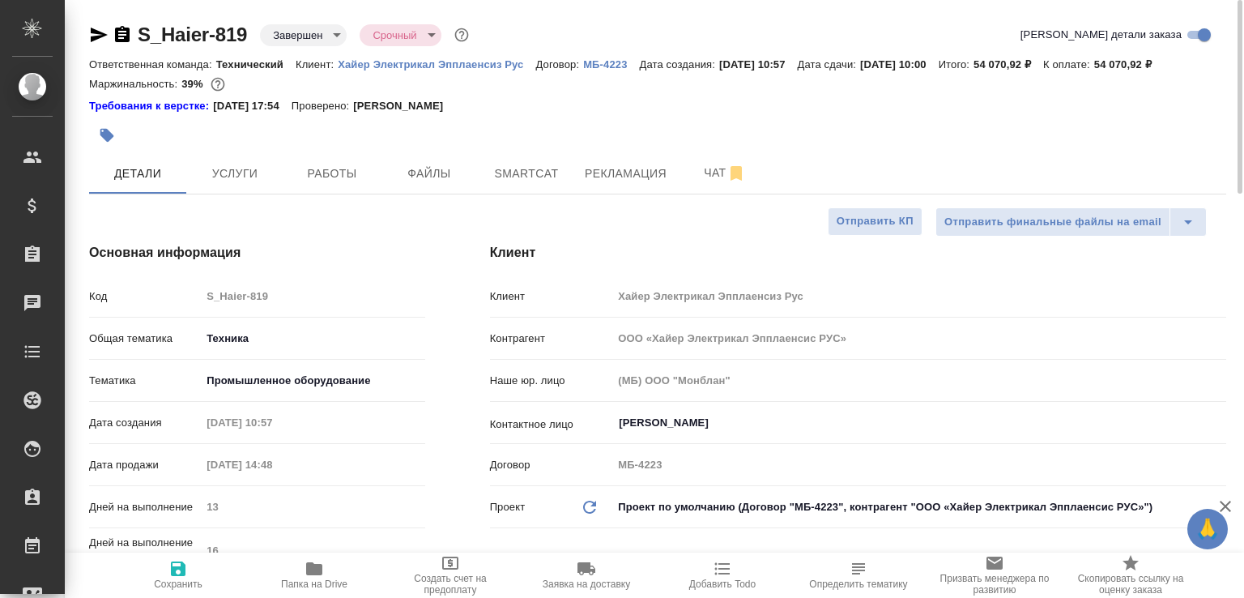
type textarea "x"
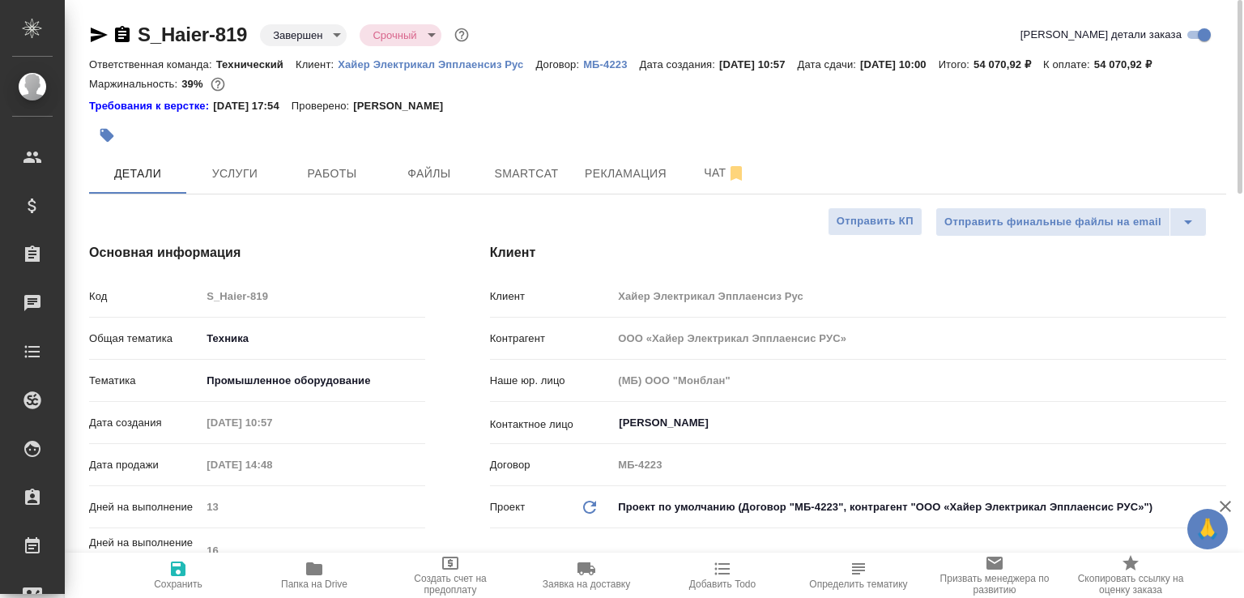
type textarea "x"
click at [686, 175] on button "Чат" at bounding box center [724, 173] width 97 height 41
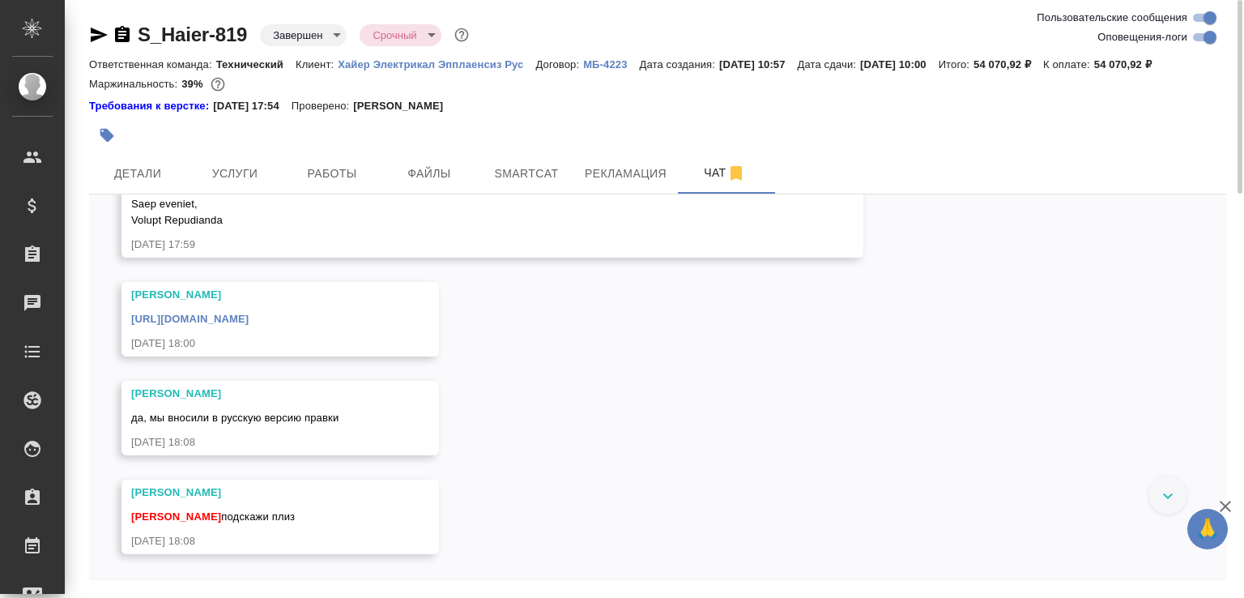
scroll to position [23431, 0]
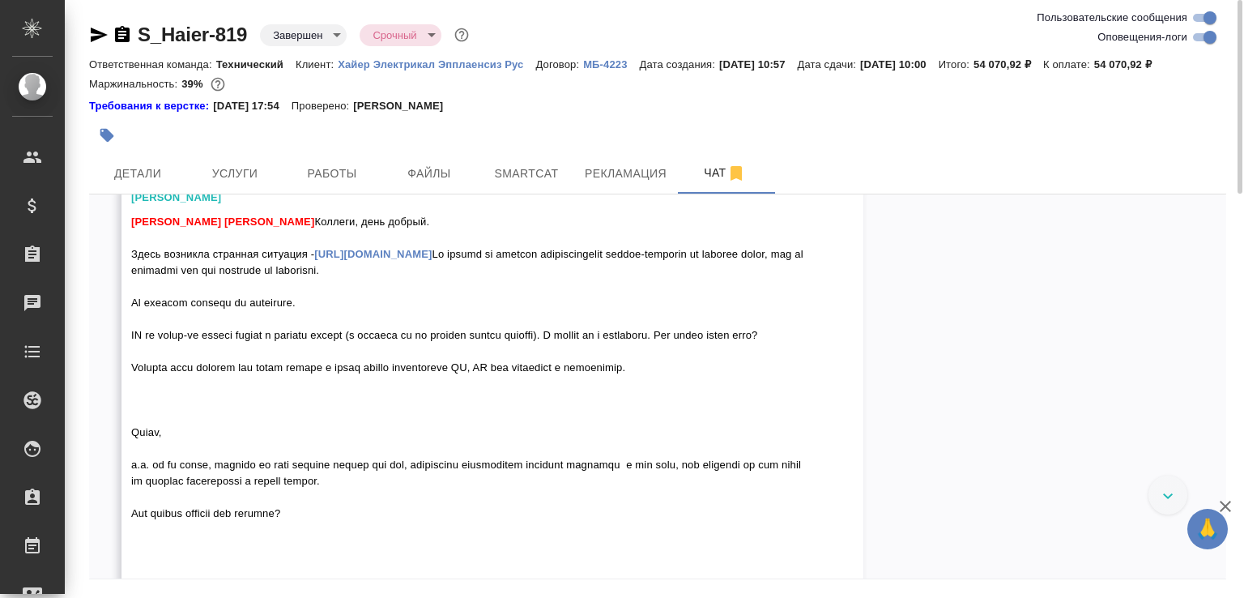
click at [1205, 27] on input "Пользовательские сообщения" at bounding box center [1210, 17] width 58 height 19
checkbox input "false"
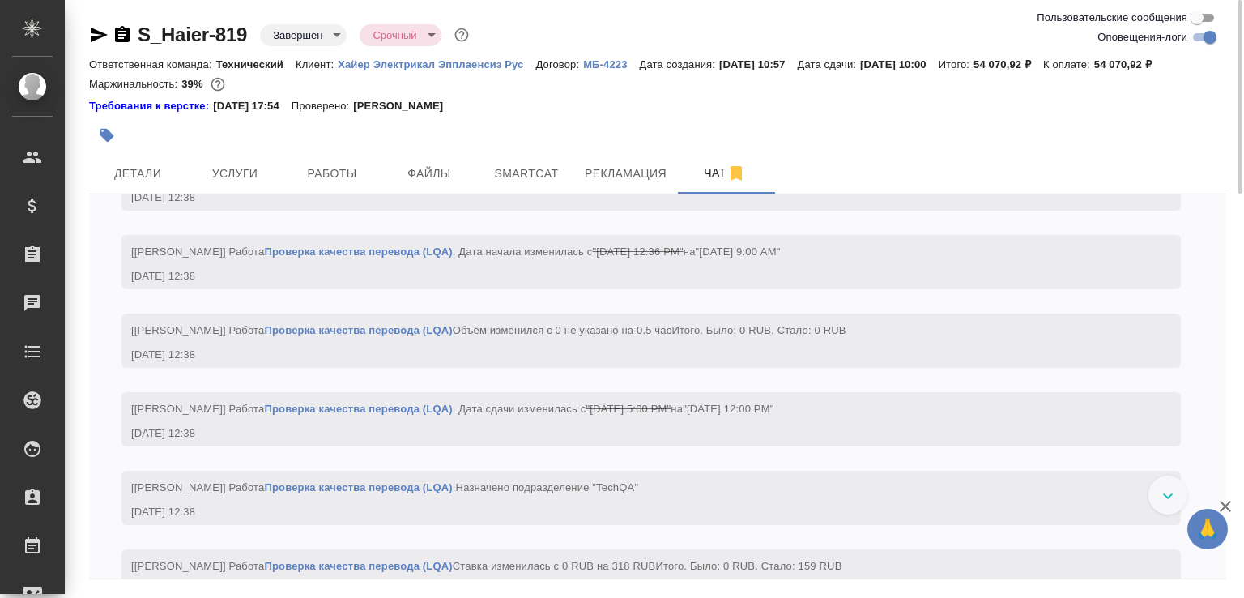
scroll to position [8746, 0]
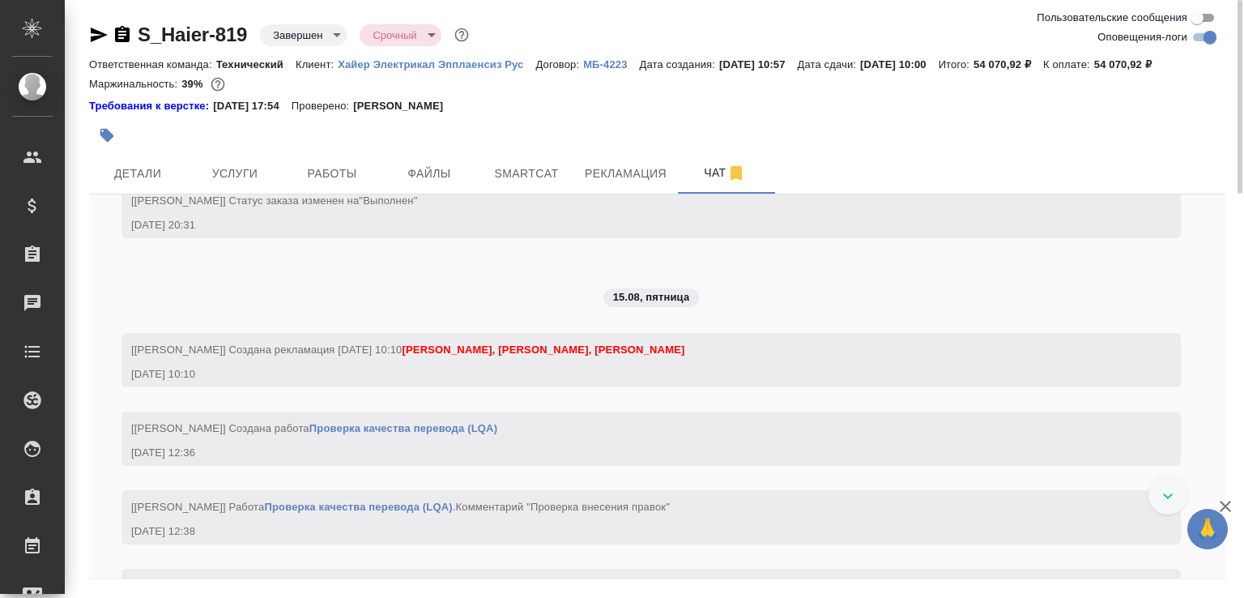
click at [1192, 33] on input "Оповещения-логи" at bounding box center [1210, 37] width 58 height 19
checkbox input "false"
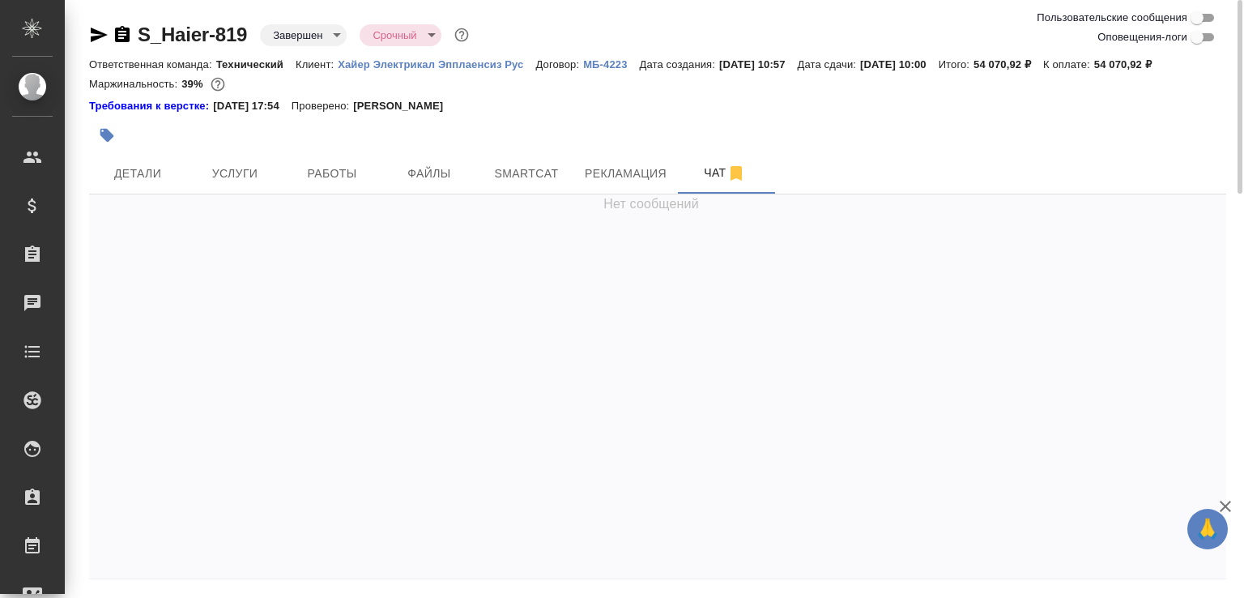
scroll to position [0, 0]
click at [1202, 13] on input "Пользовательские сообщения" at bounding box center [1197, 17] width 58 height 19
checkbox input "true"
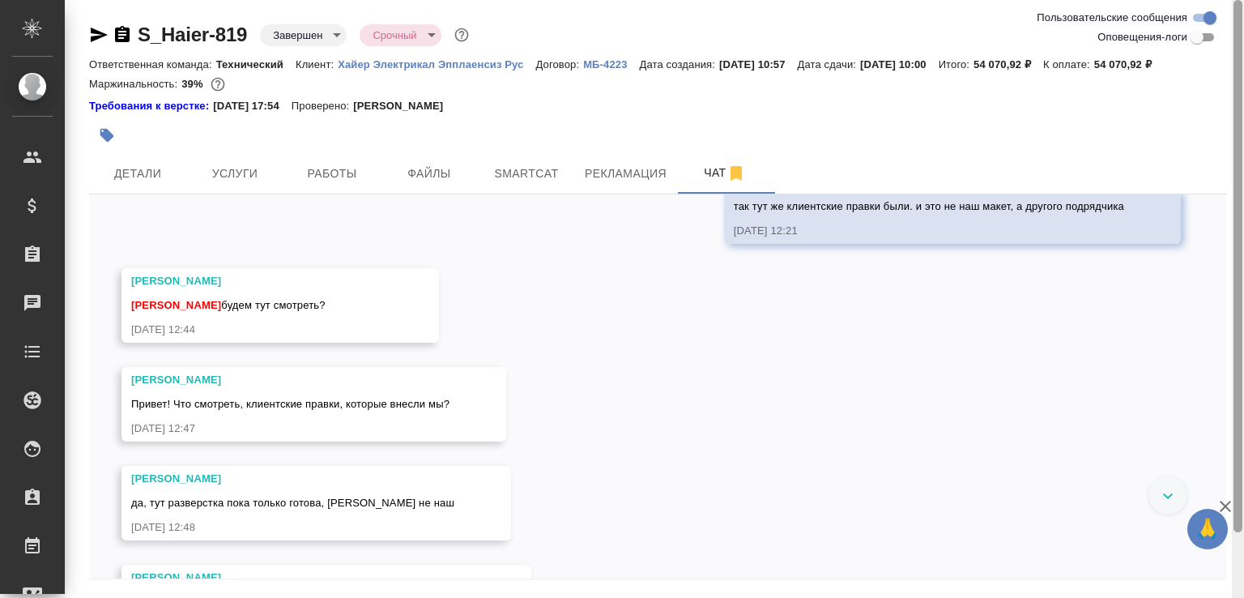
scroll to position [74, 0]
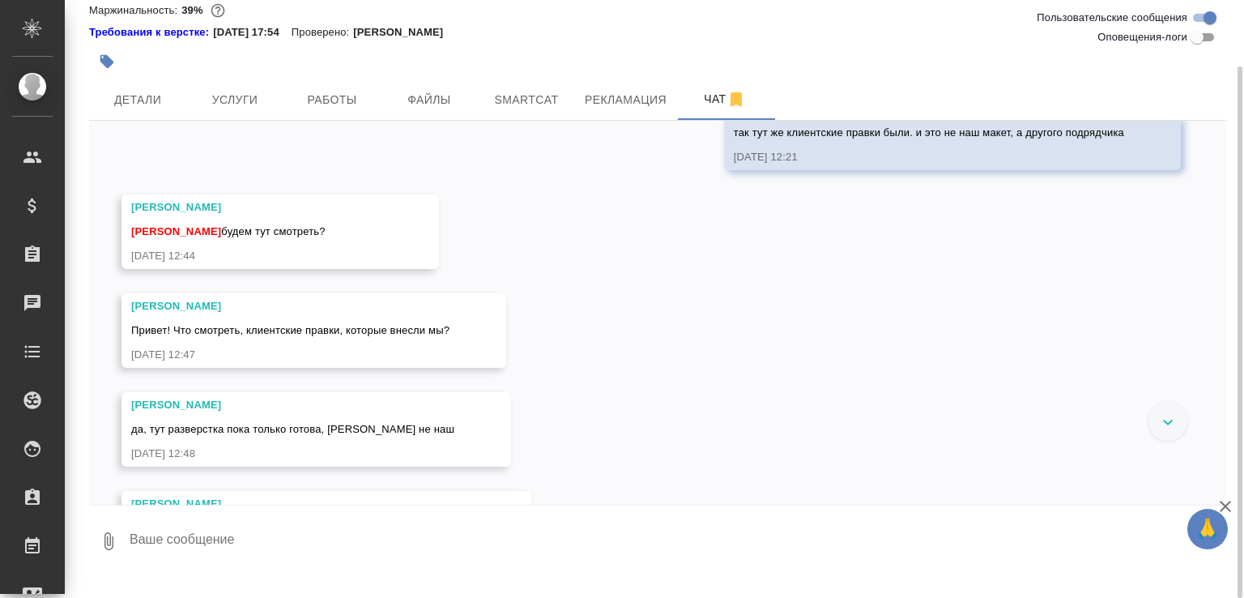
click at [577, 569] on textarea at bounding box center [677, 541] width 1099 height 55
type textarea "Можем вернуть как было. Счёт не выставляем тогда"
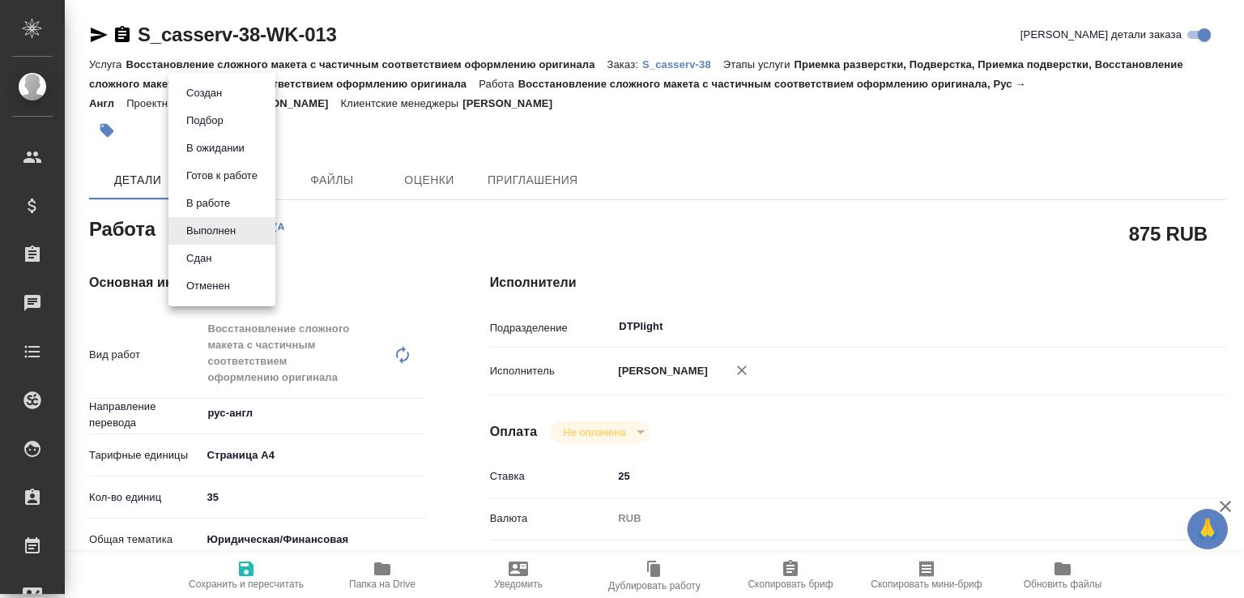
click at [237, 231] on body "🙏 .cls-1 fill:#fff; AWATERA [PERSON_NAME]malofeeva Клиенты Спецификации Заказы …" at bounding box center [622, 299] width 1244 height 598
click at [227, 245] on li "Сдан" at bounding box center [222, 259] width 107 height 28
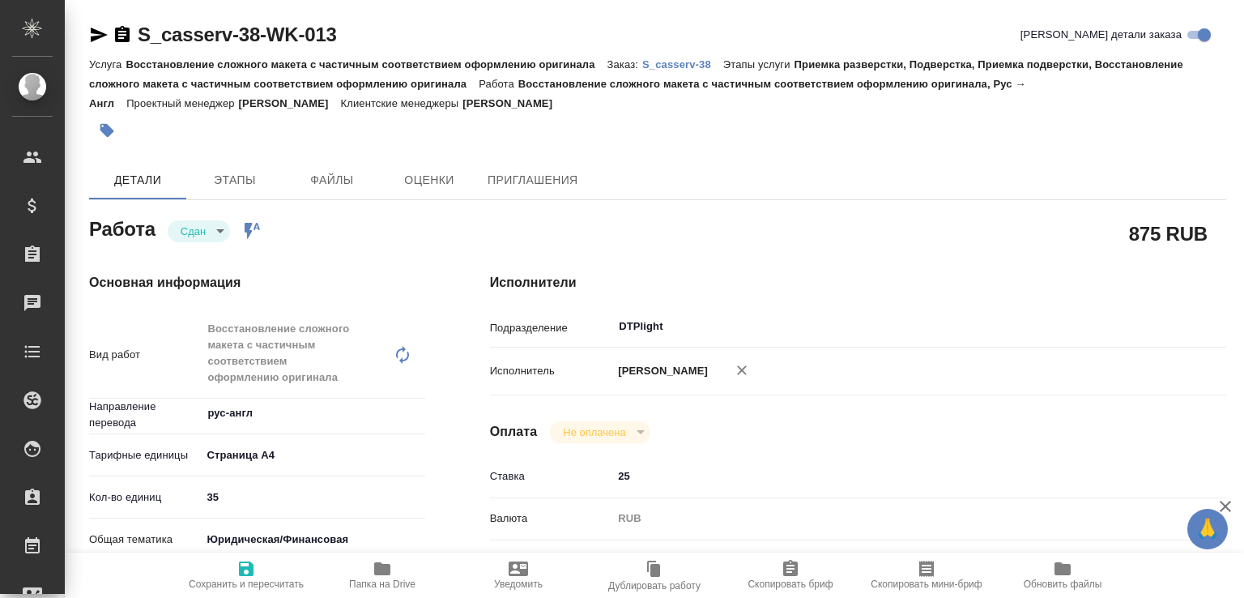
click at [389, 582] on span "Папка на Drive" at bounding box center [382, 583] width 66 height 11
type textarea "x"
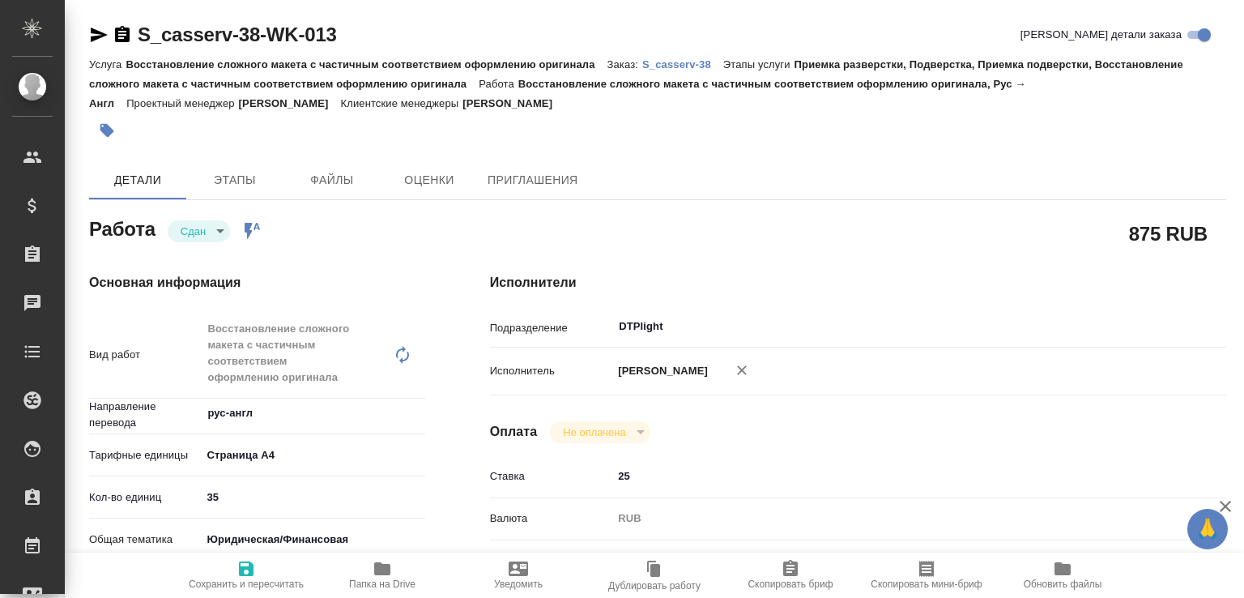
type textarea "x"
click at [685, 62] on p "S_casserv-38" at bounding box center [682, 64] width 81 height 12
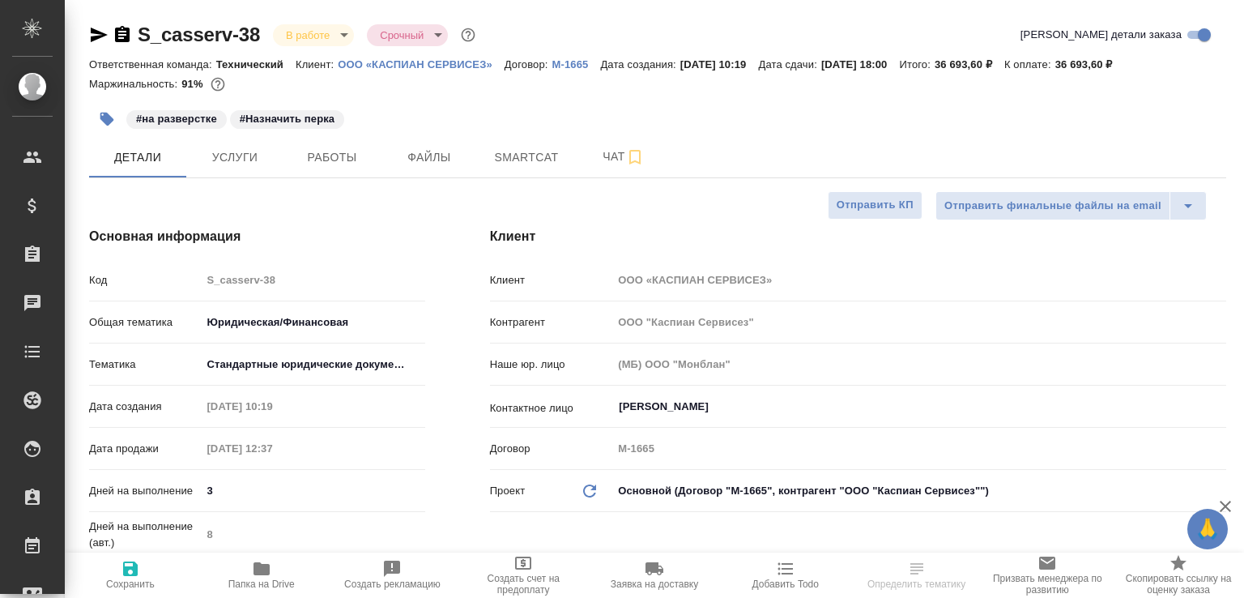
select select "RU"
click at [613, 167] on span "Чат" at bounding box center [624, 157] width 78 height 20
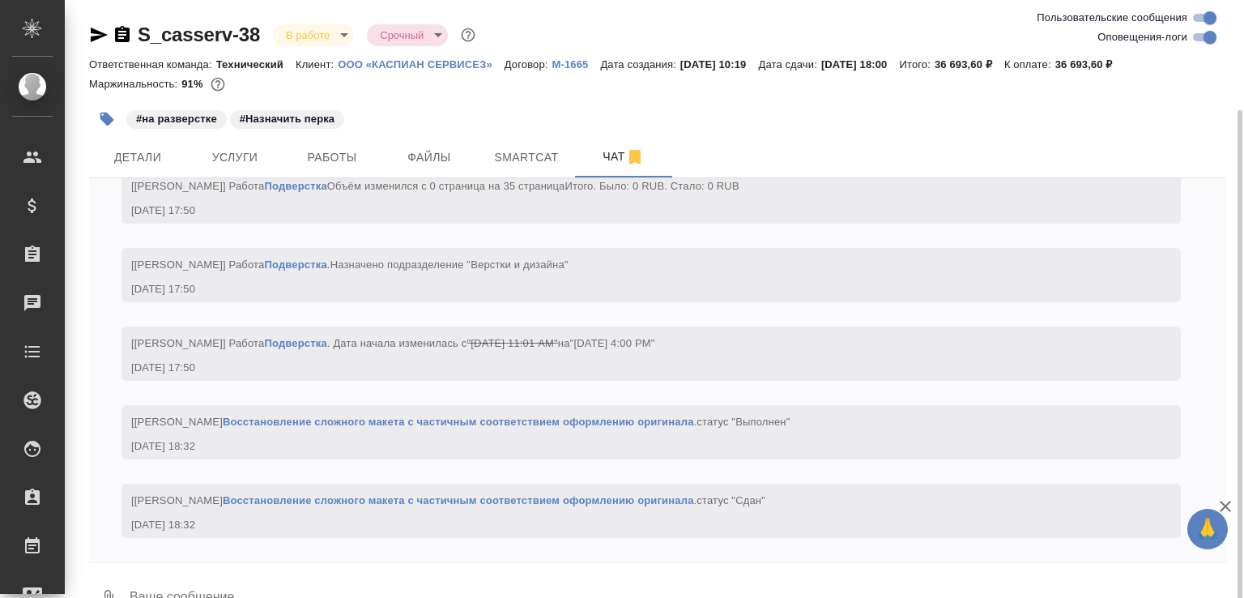
scroll to position [58, 0]
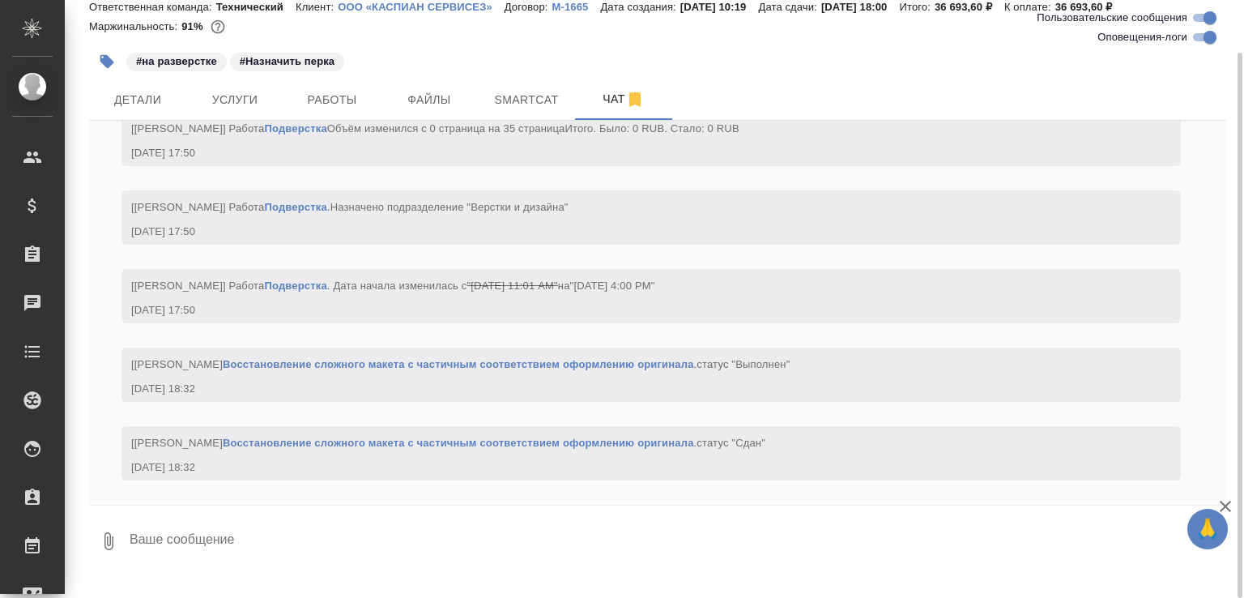
click at [378, 536] on textarea at bounding box center [677, 541] width 1099 height 55
paste textarea "[URL][DOMAIN_NAME]"
type textarea "[URL][DOMAIN_NAME]"
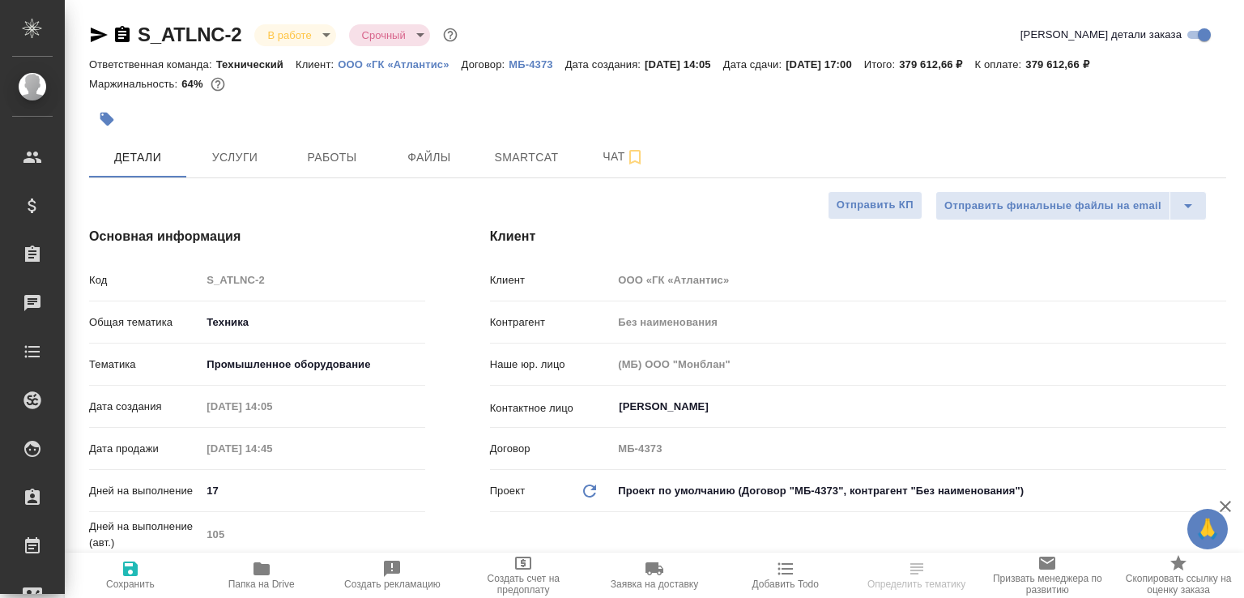
select select "RU"
click at [335, 166] on span "Работы" at bounding box center [332, 157] width 78 height 20
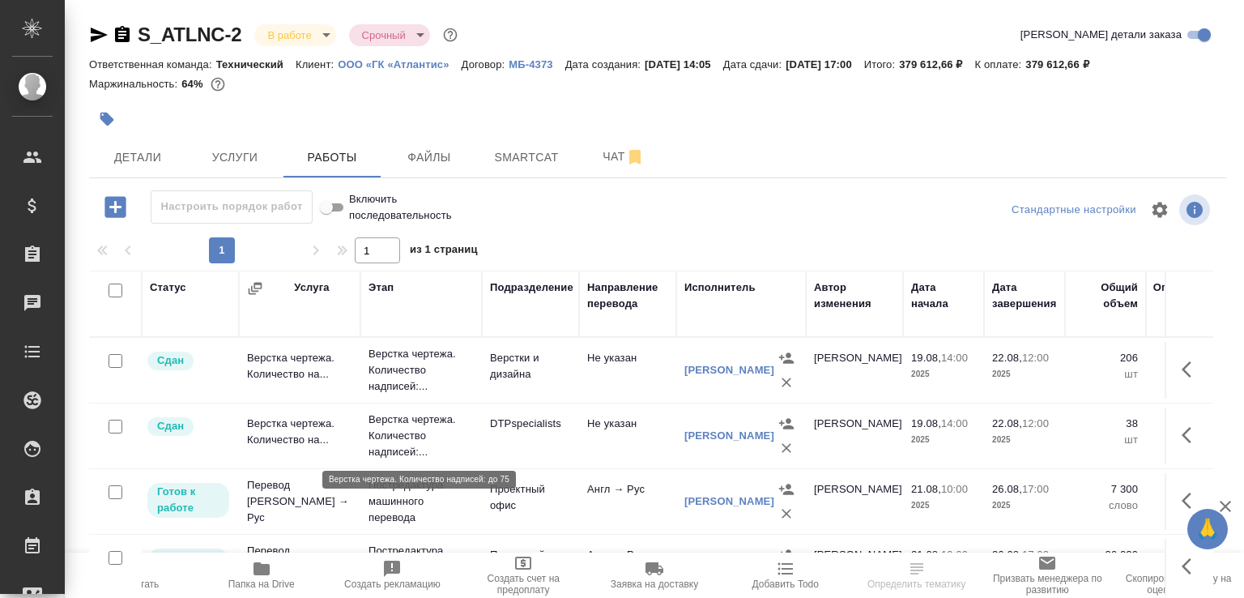
click at [446, 440] on p "Верстка чертежа. Количество надписей:..." at bounding box center [421, 436] width 105 height 49
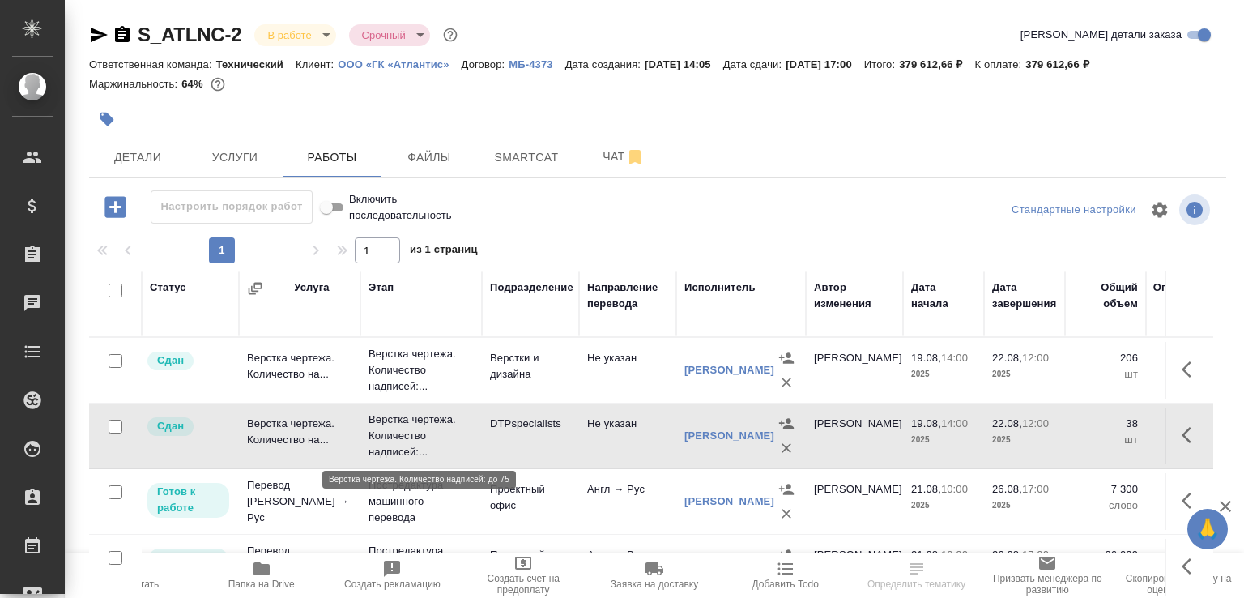
click at [446, 440] on p "Верстка чертежа. Количество надписей:..." at bounding box center [421, 436] width 105 height 49
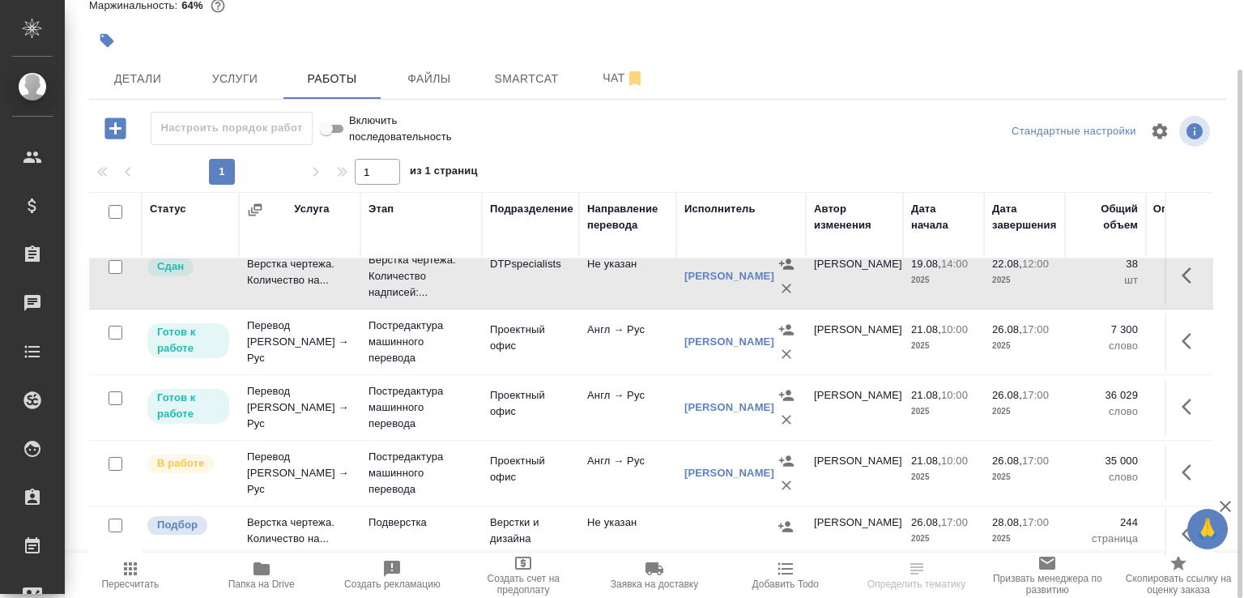
scroll to position [99, 0]
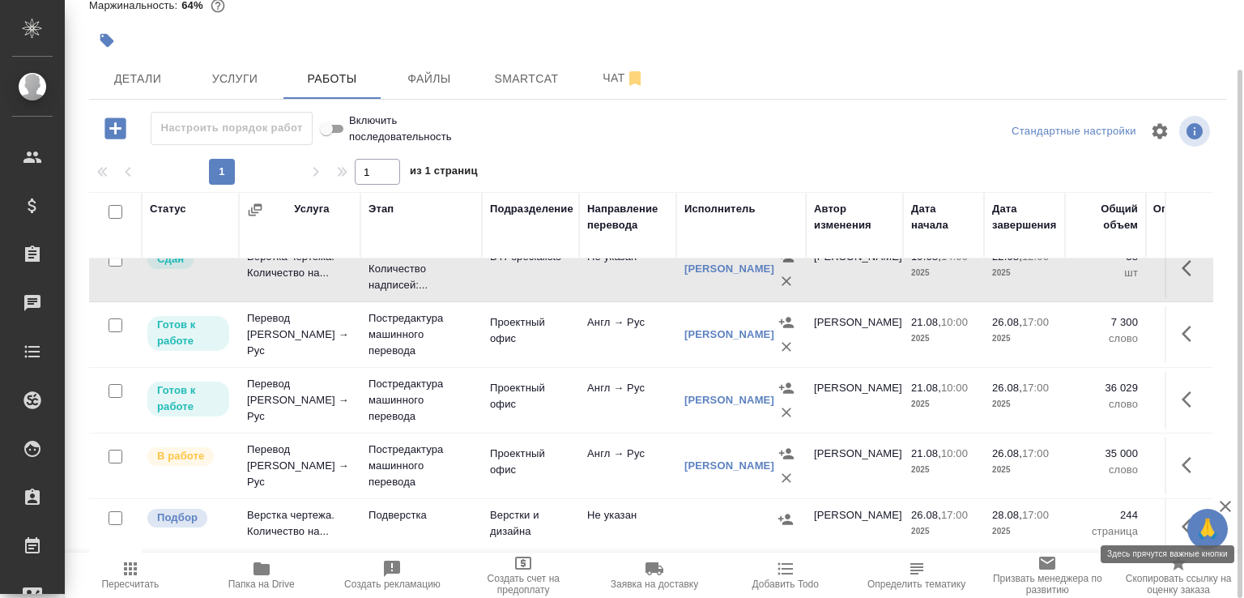
click at [1172, 517] on button "button" at bounding box center [1191, 526] width 39 height 39
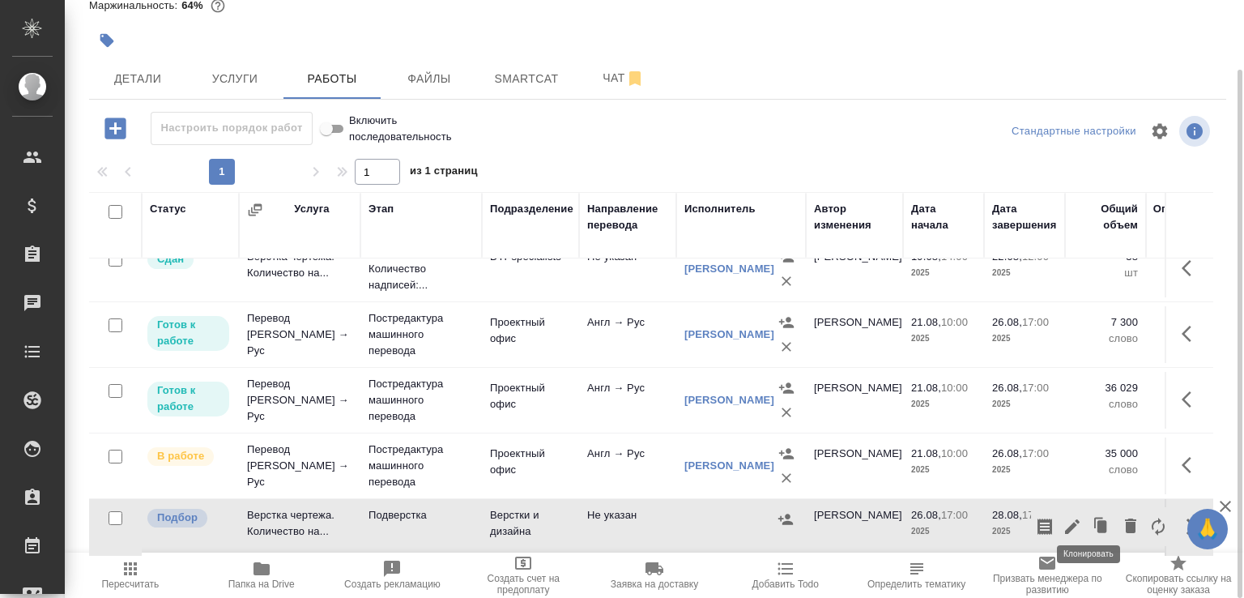
click at [1095, 515] on icon "button" at bounding box center [1101, 526] width 23 height 23
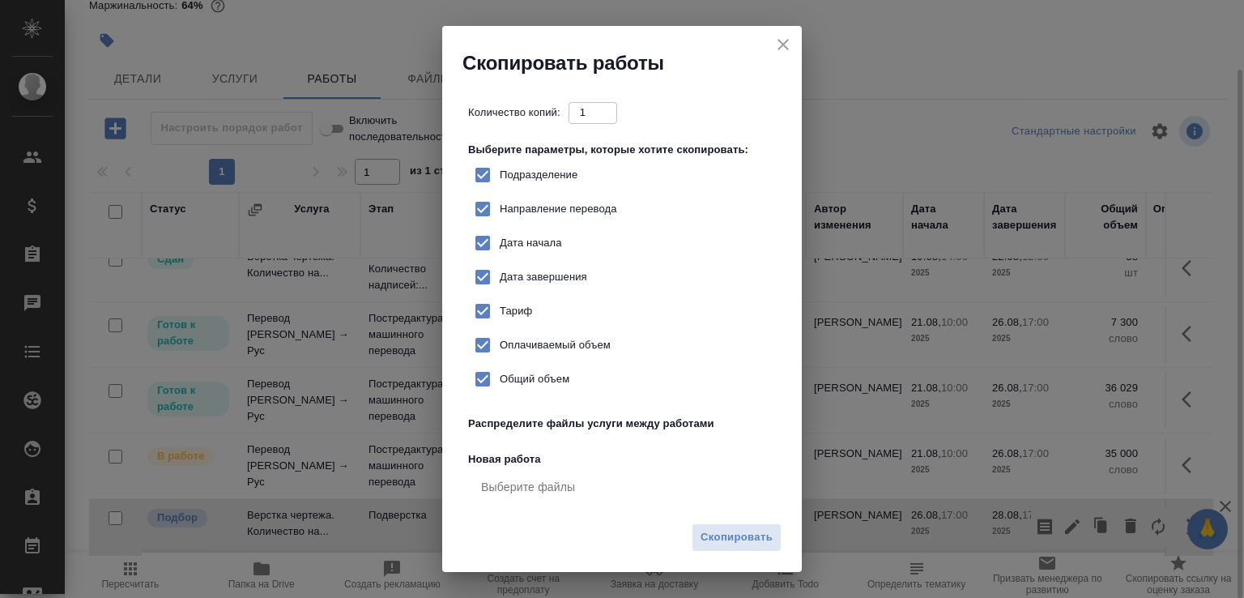
checkbox input "true"
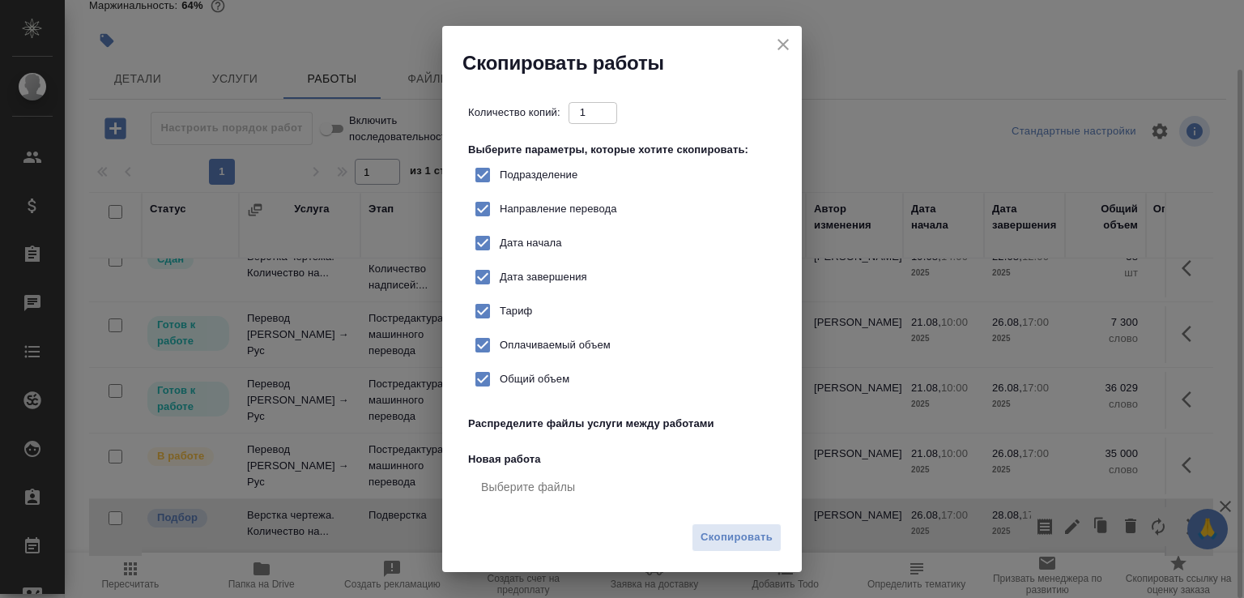
checkbox input "true"
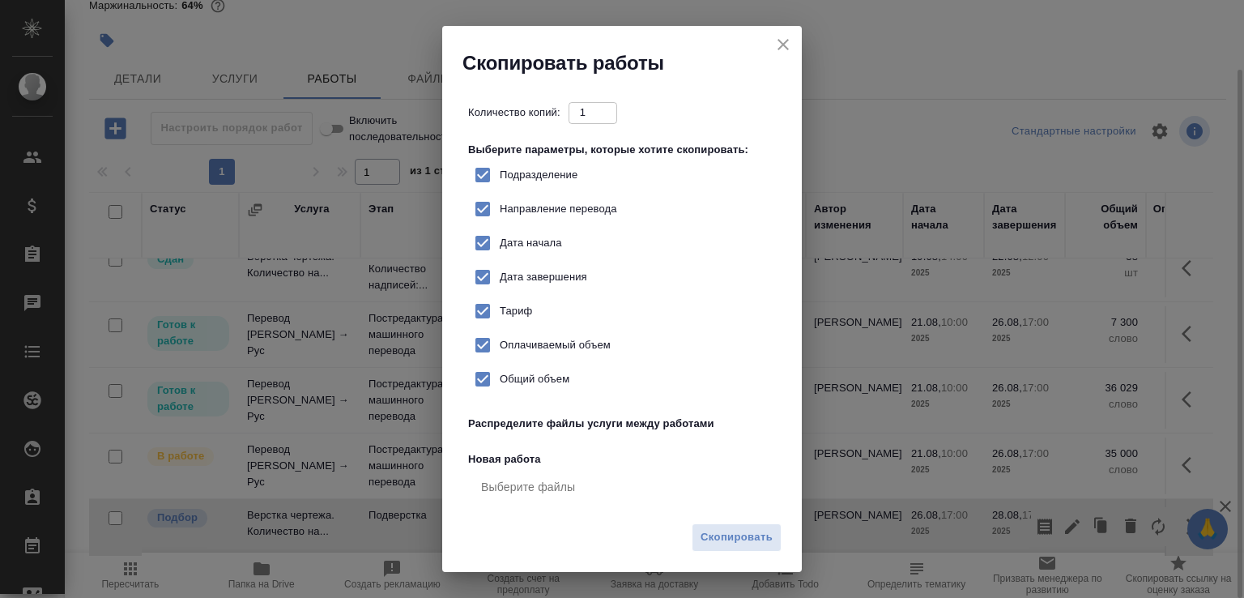
checkbox input "true"
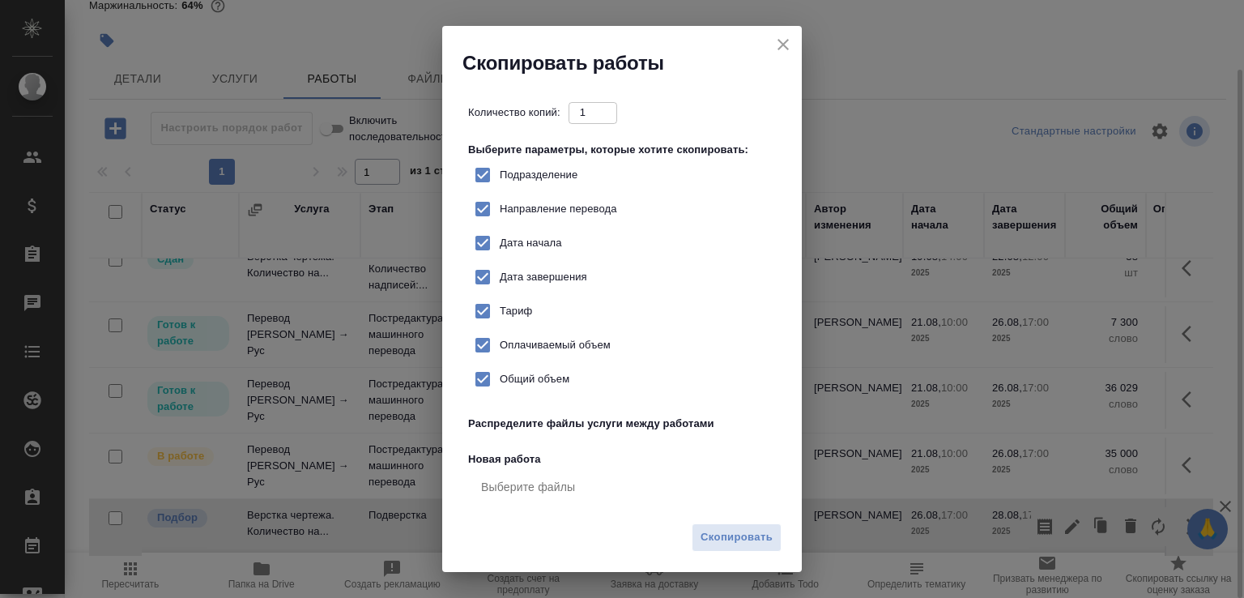
checkbox input "true"
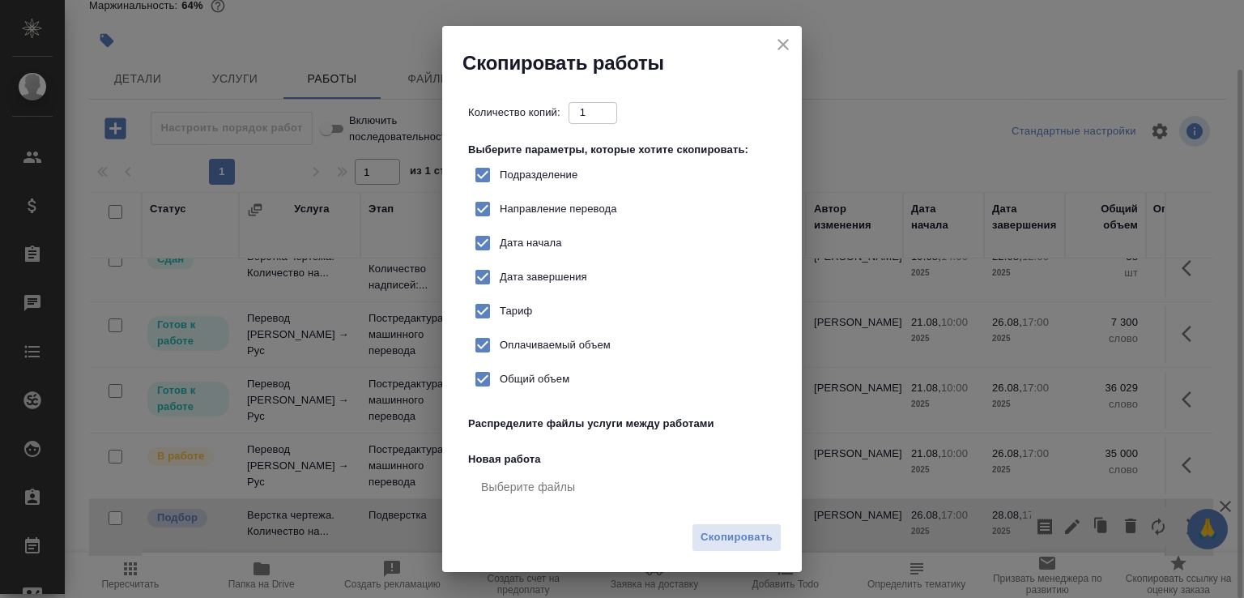
checkbox input "true"
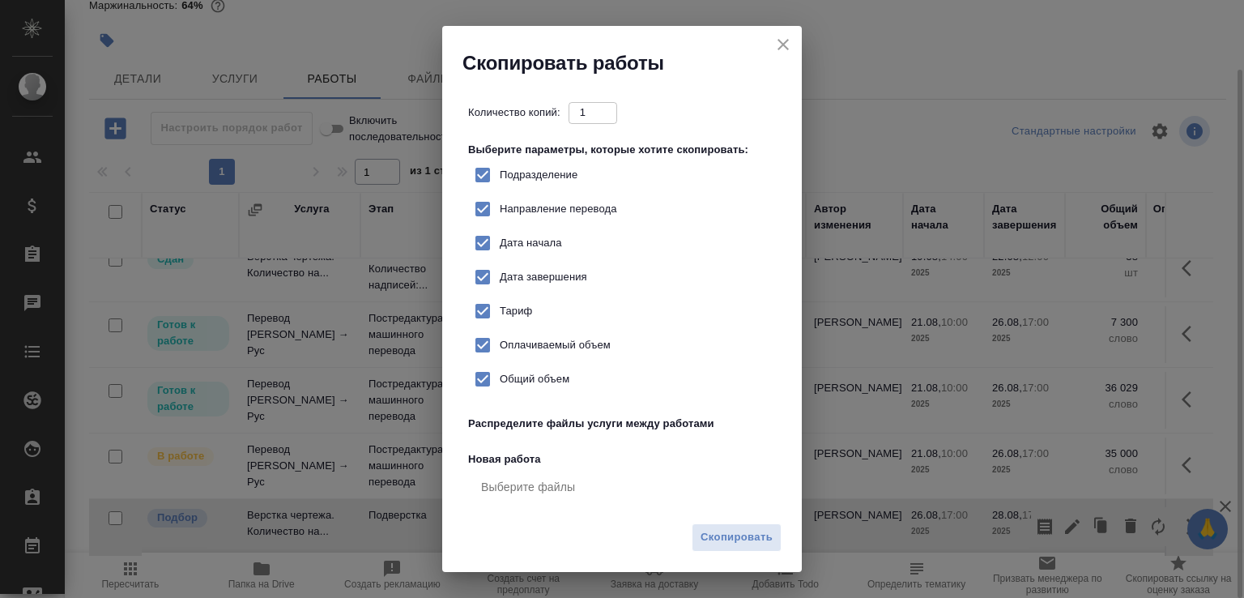
checkbox input "true"
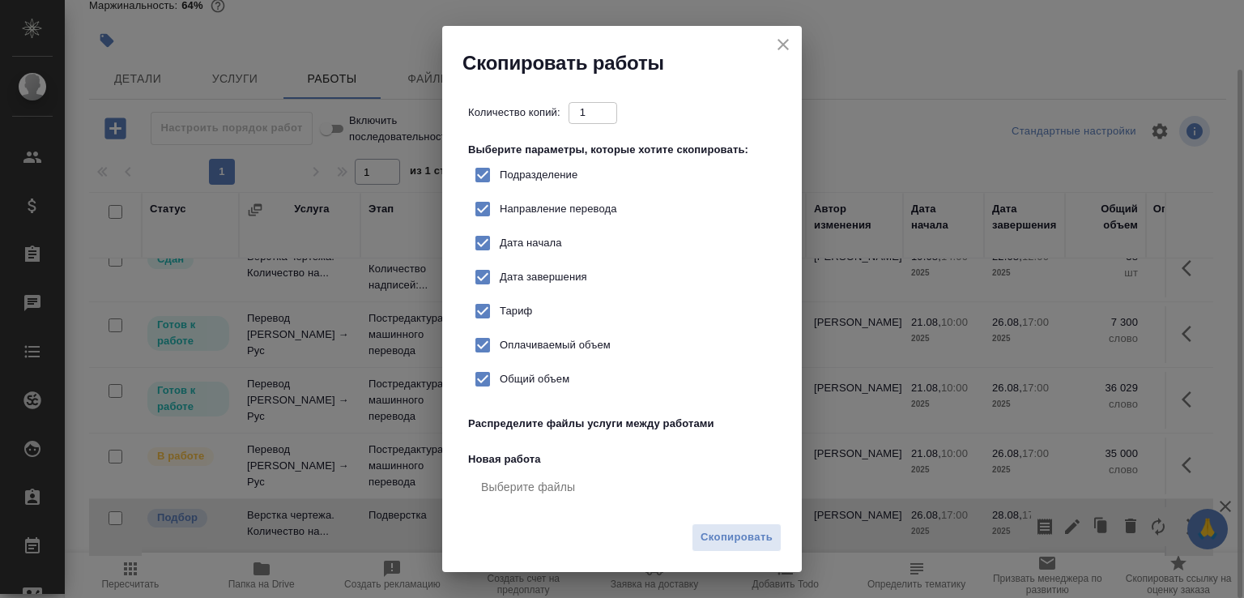
checkbox input "true"
click at [760, 528] on span "Скопировать" at bounding box center [737, 537] width 72 height 19
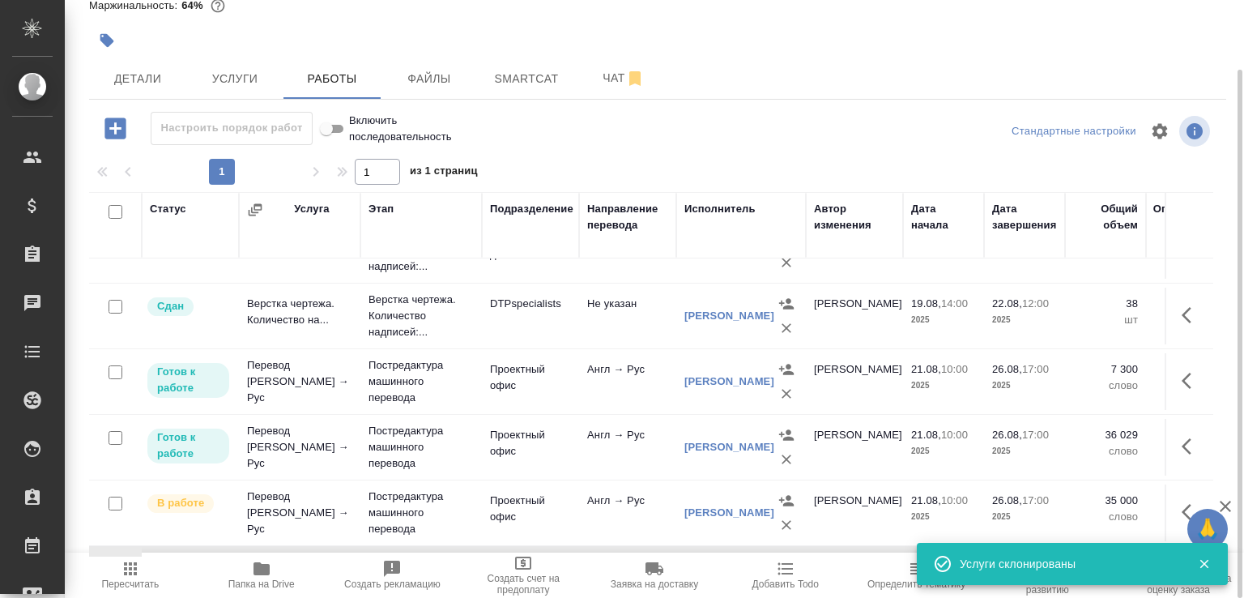
scroll to position [0, 0]
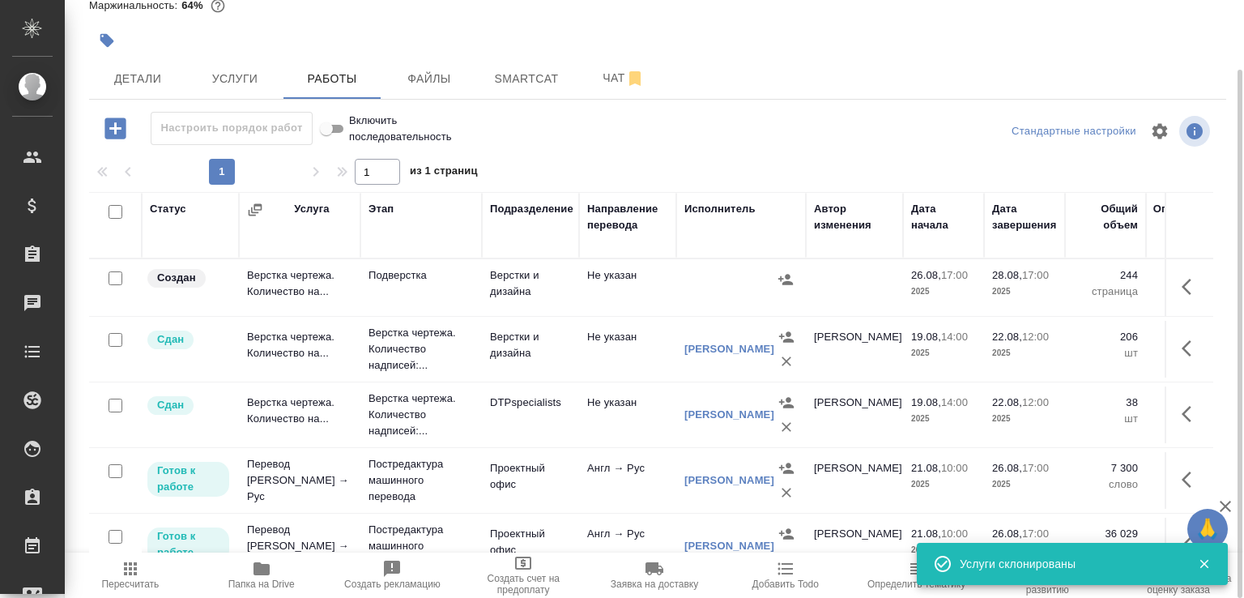
click at [469, 297] on td "Подверстка" at bounding box center [422, 287] width 122 height 57
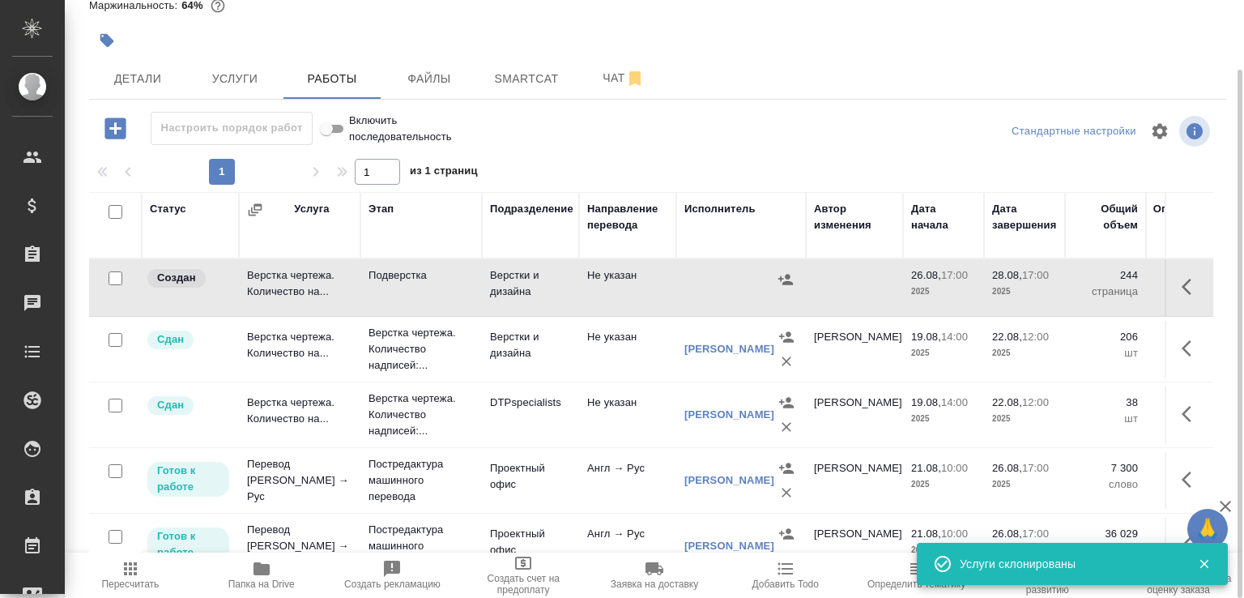
scroll to position [156, 0]
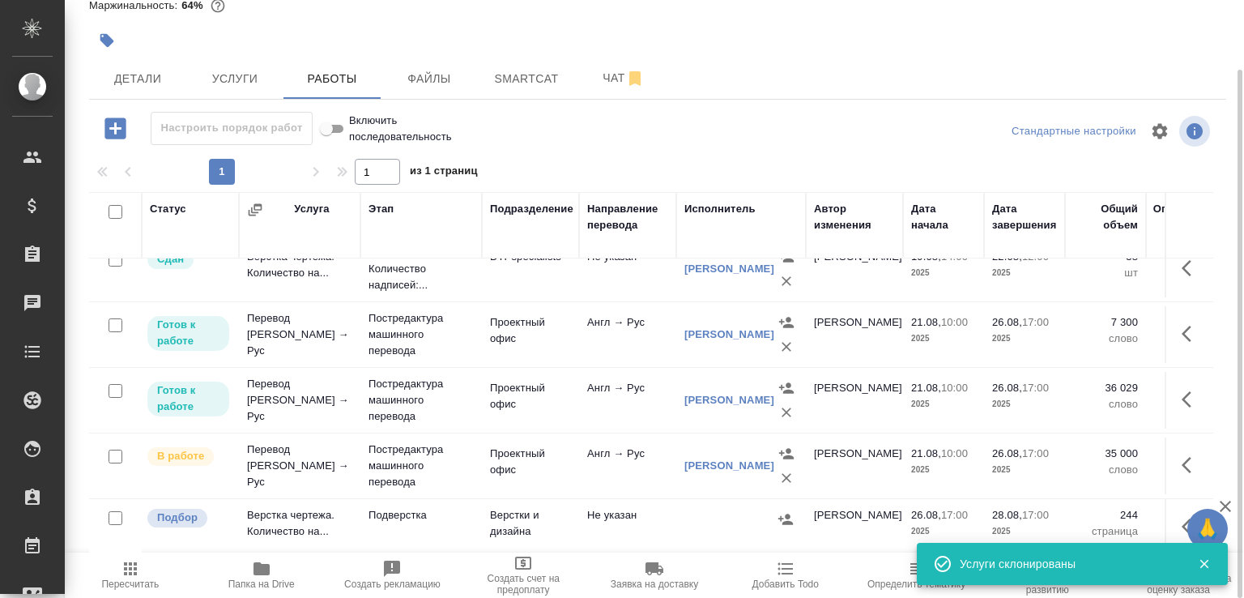
click at [482, 170] on td "Верстки и дизайна" at bounding box center [530, 141] width 97 height 57
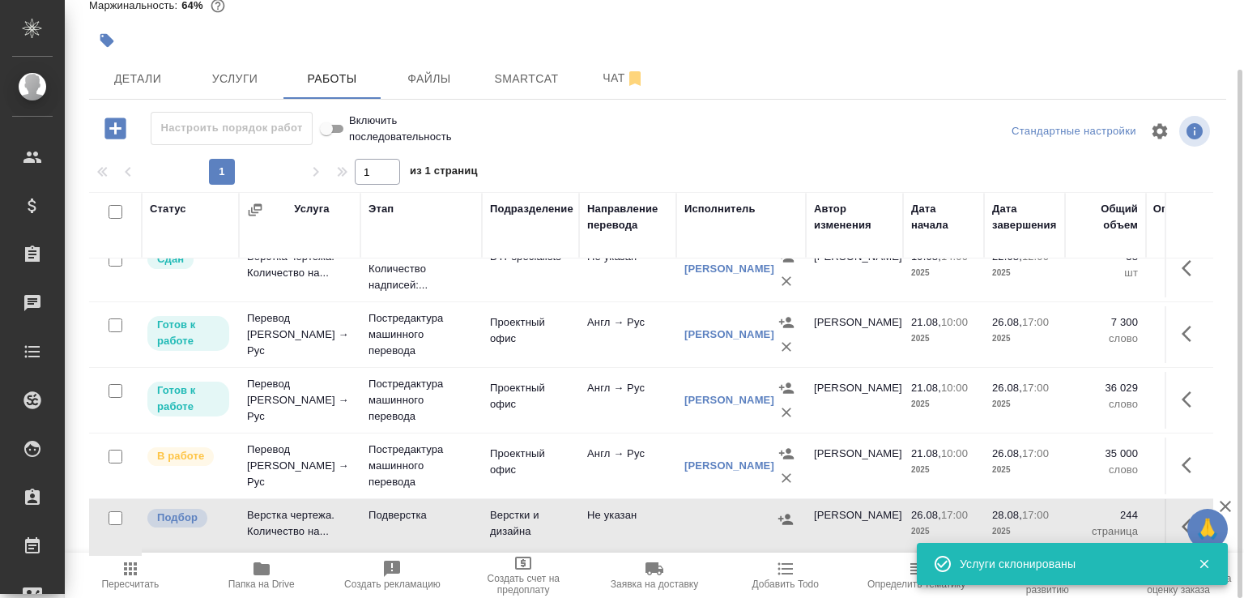
click at [482, 170] on td "Верстки и дизайна" at bounding box center [530, 141] width 97 height 57
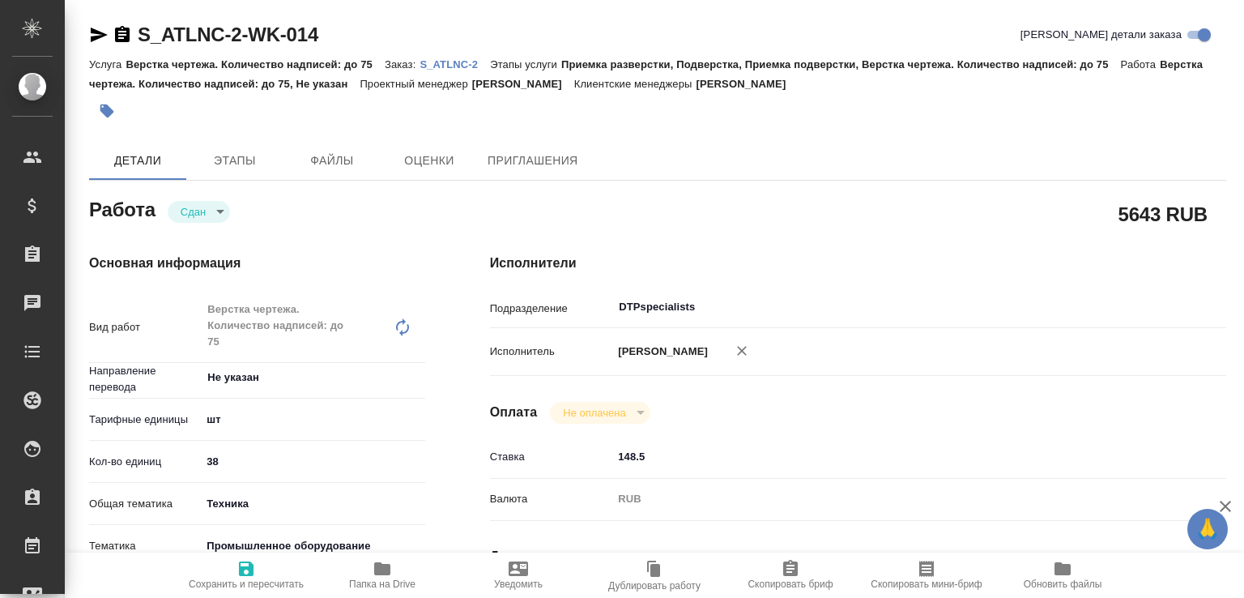
scroll to position [589, 0]
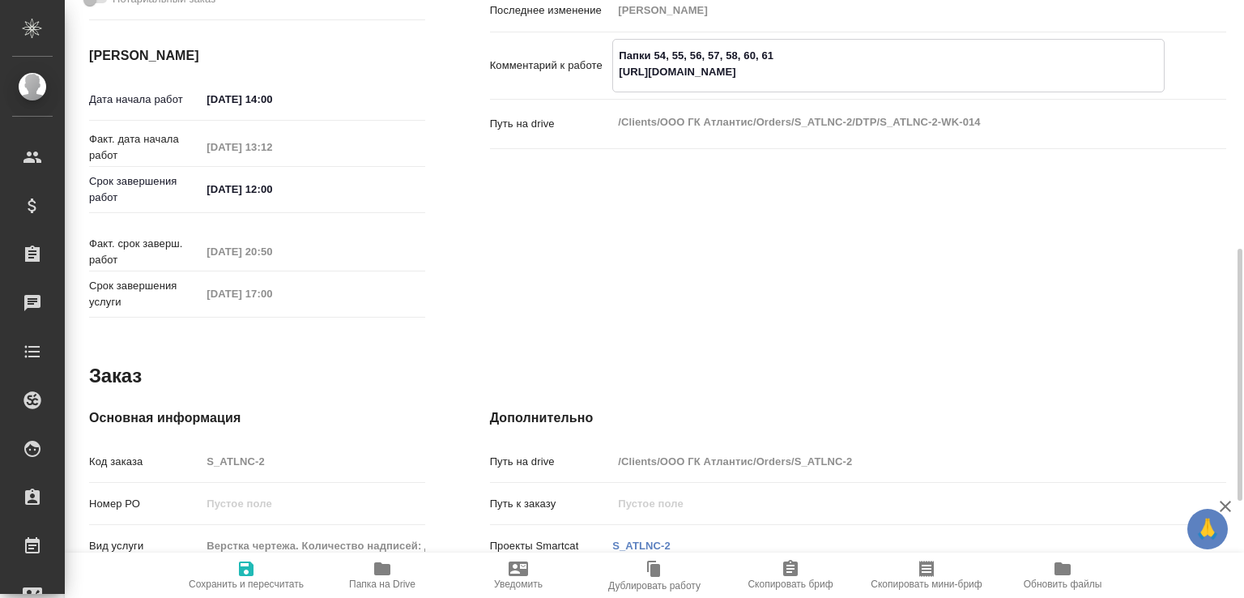
click at [637, 75] on textarea "Папки 54, 55, 56, 57, 58, 60, 61 https://drive.awatera.com/f/10139086" at bounding box center [888, 64] width 551 height 44
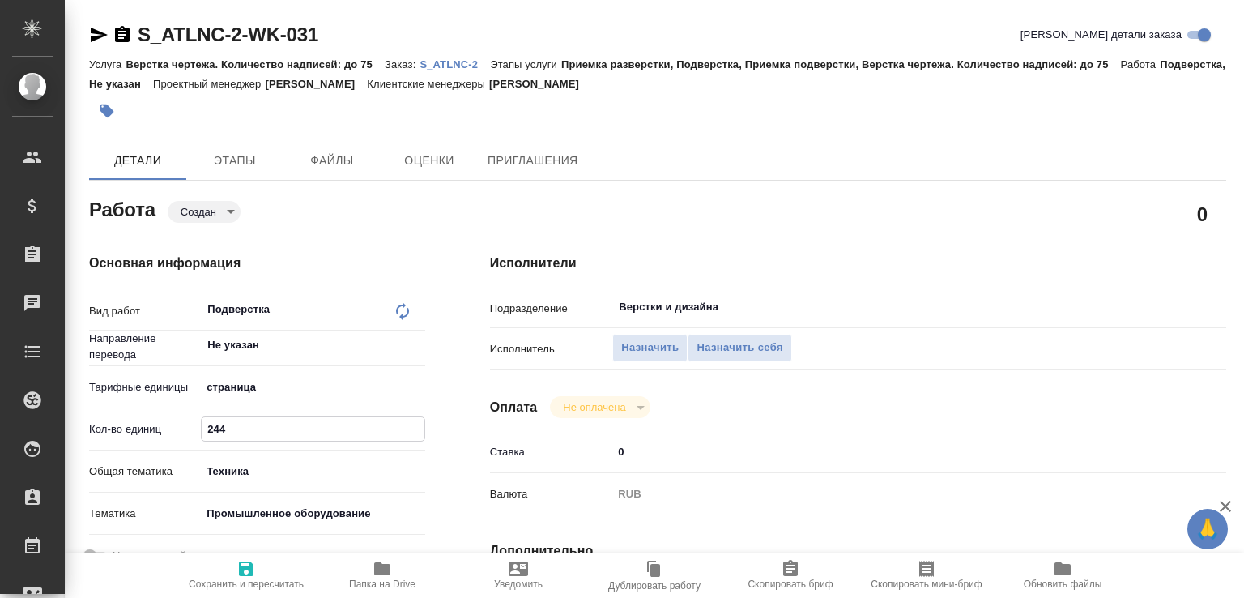
drag, startPoint x: 233, startPoint y: 425, endPoint x: 164, endPoint y: 431, distance: 69.9
click at [164, 431] on div "Кол-во единиц 244" at bounding box center [257, 429] width 336 height 28
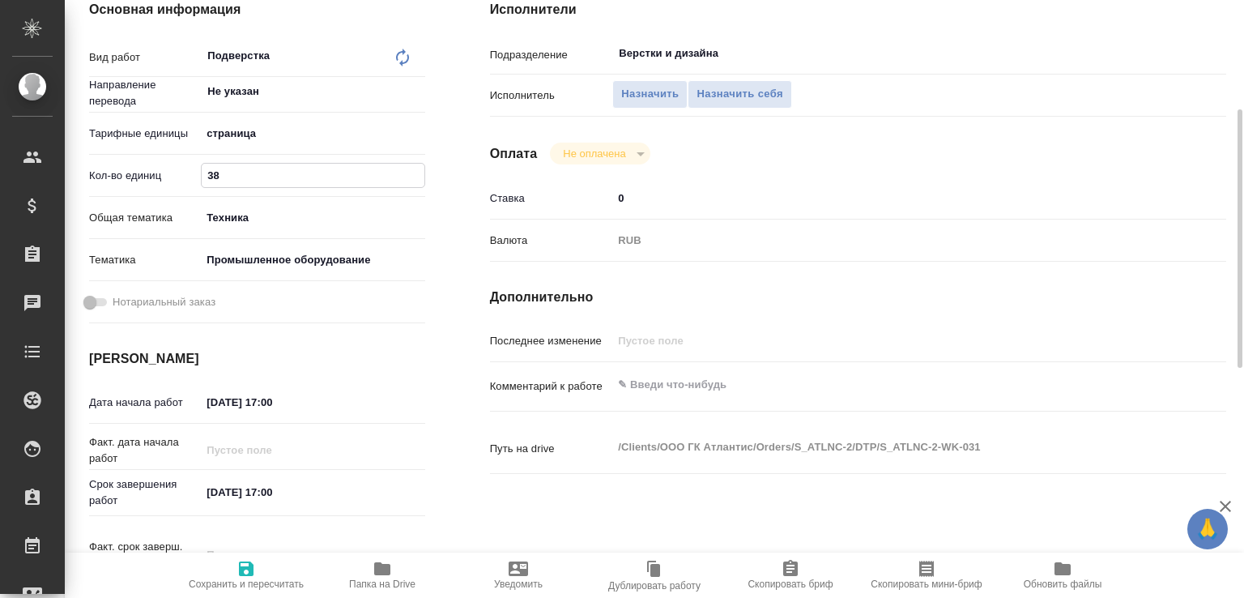
type input "38"
click at [736, 382] on textarea at bounding box center [888, 386] width 551 height 28
paste textarea "Папки 54, 55, 56, 57, 58, 60, 61"
type textarea "Папки 54, 55, 56, 57, 58, 60, 61"
click at [267, 566] on span "Сохранить и пересчитать" at bounding box center [246, 574] width 117 height 31
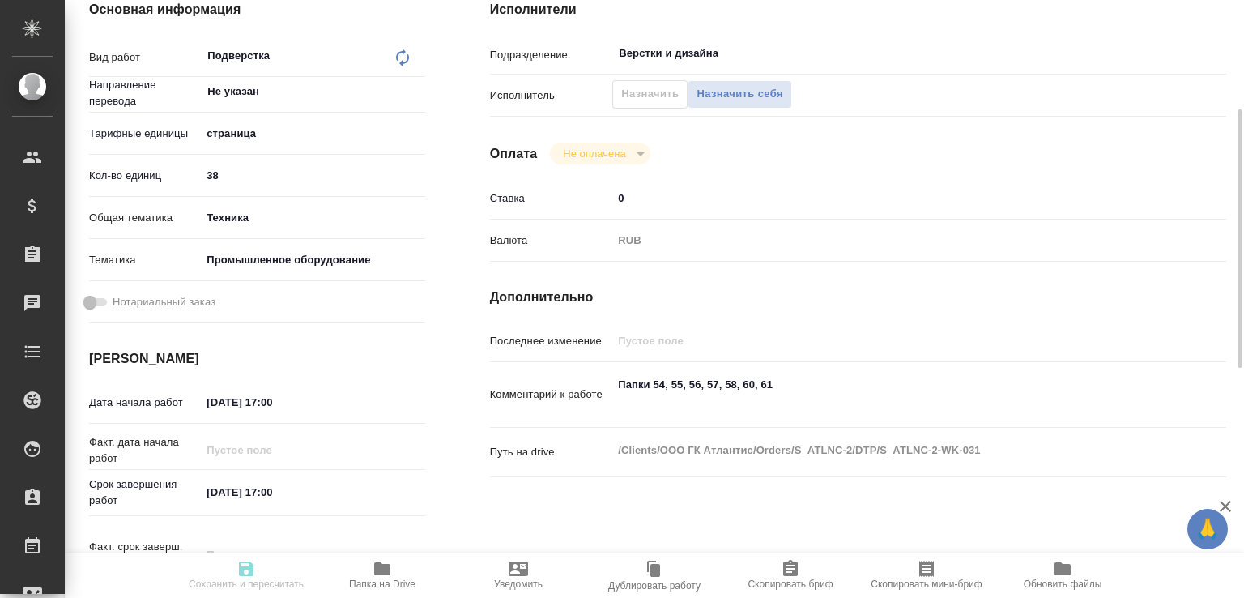
type input "created"
type input "Не указан"
type input "5a8b1489cc6b4906c91bfdb2"
type input "38"
type input "tech"
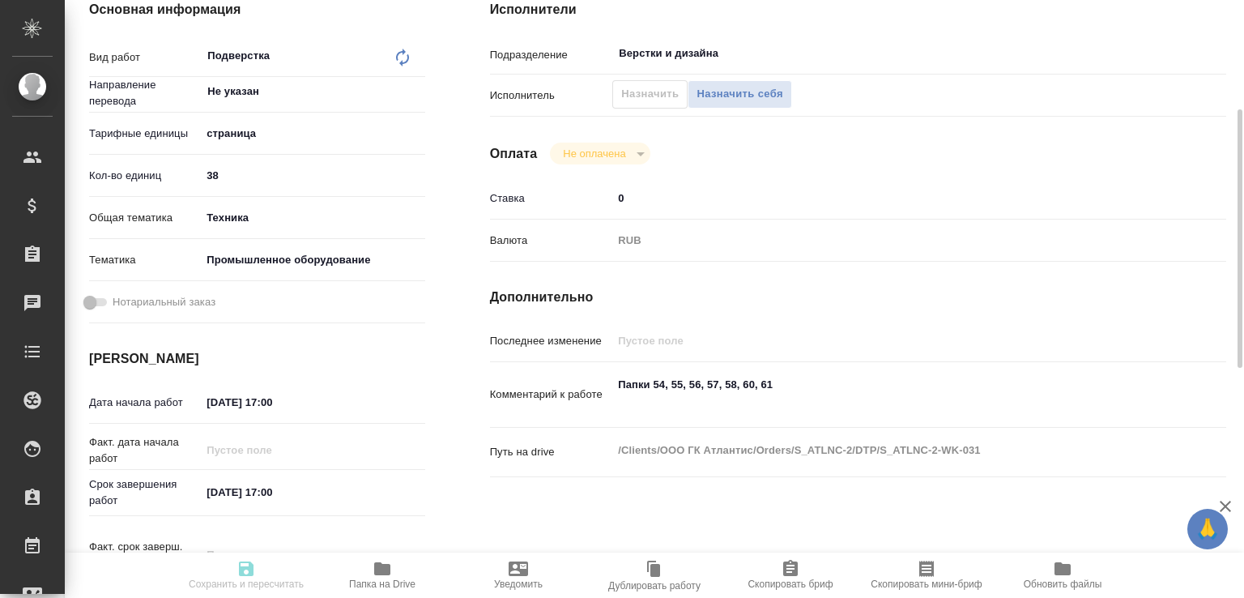
type input "5f647205b73bc97568ca66bc"
type input "[DATE] 17:00"
type input "Верстки и дизайна"
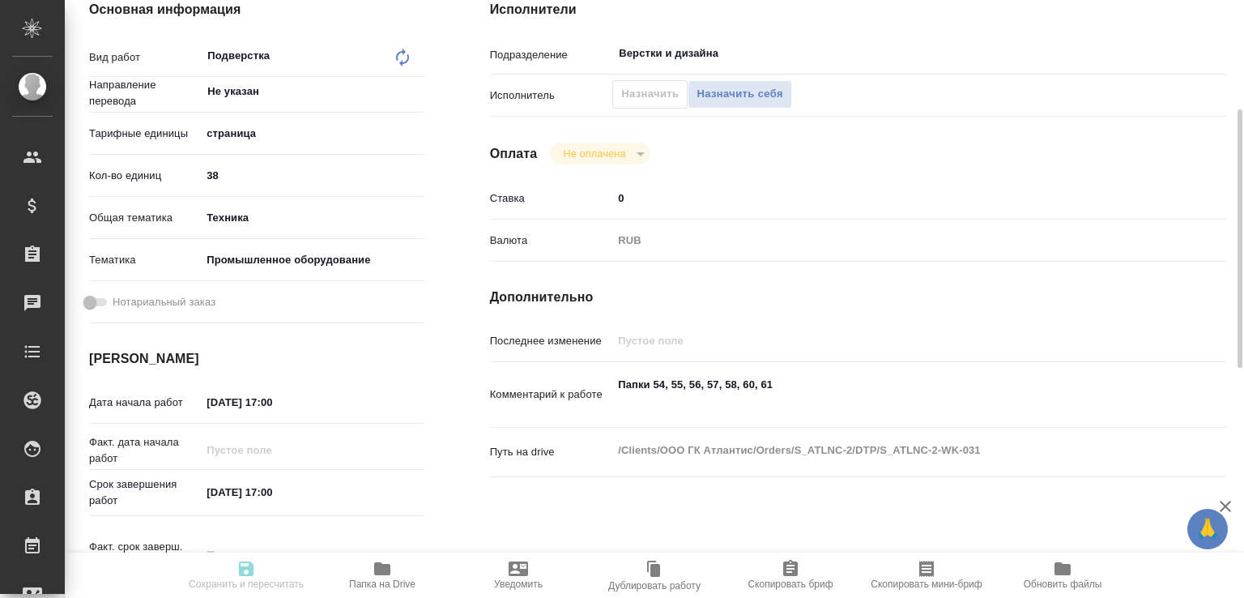
type input "notPayed"
type input "0"
type input "RUB"
type input "[PERSON_NAME]"
type input "S_ATLNC-2"
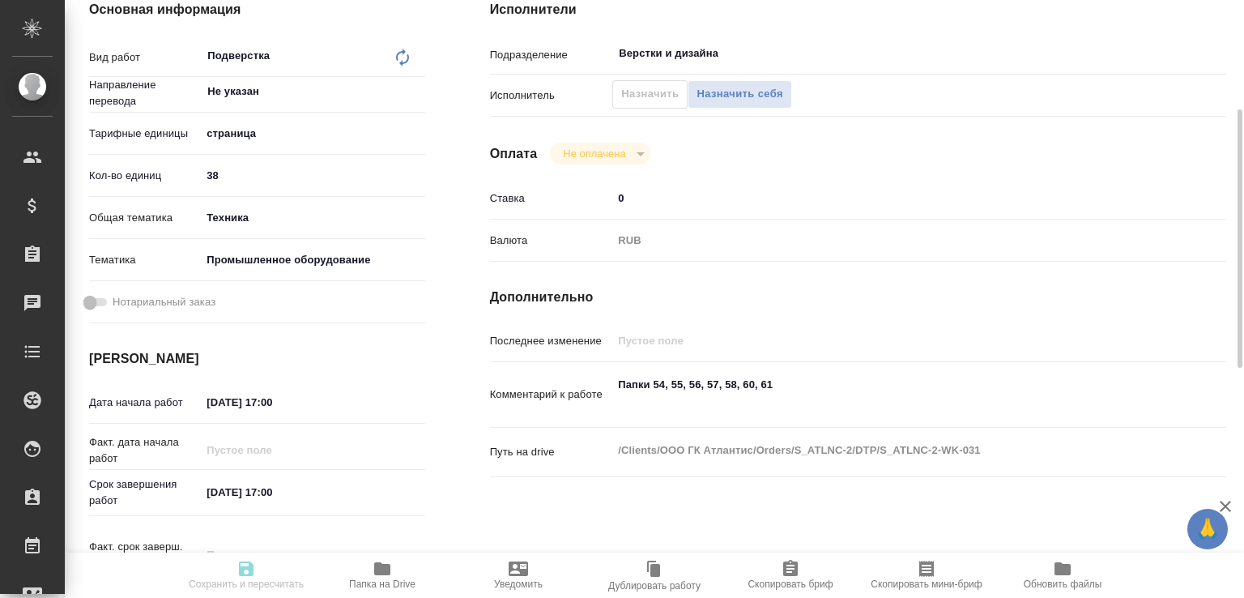
type input "Верстка чертежа. Количество надписей: до 75"
type input "Приемка разверстки, Подверстка, Приемка подверстки, Верстка чертежа. Количество…"
type input "[PERSON_NAME]"
type input "/Clients/ООО ГК Атлантис/Orders/S_ATLNC-2"
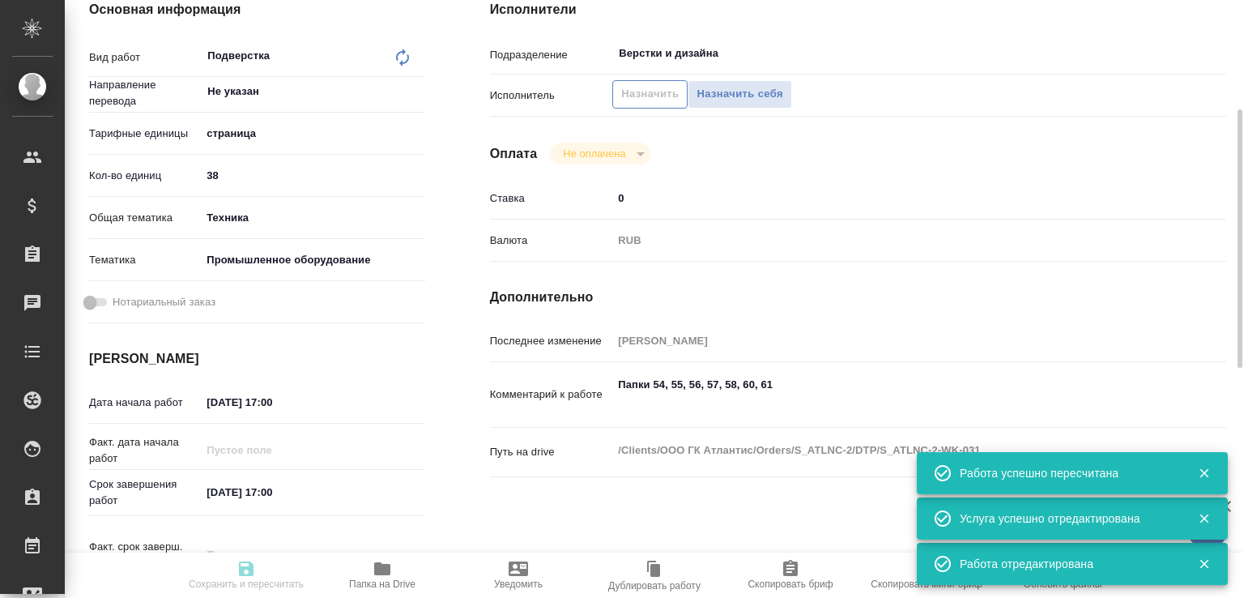
click at [658, 93] on span "Назначить" at bounding box center [650, 94] width 58 height 19
type input "created"
type input "Не указан"
type input "5a8b1489cc6b4906c91bfdb2"
type input "38"
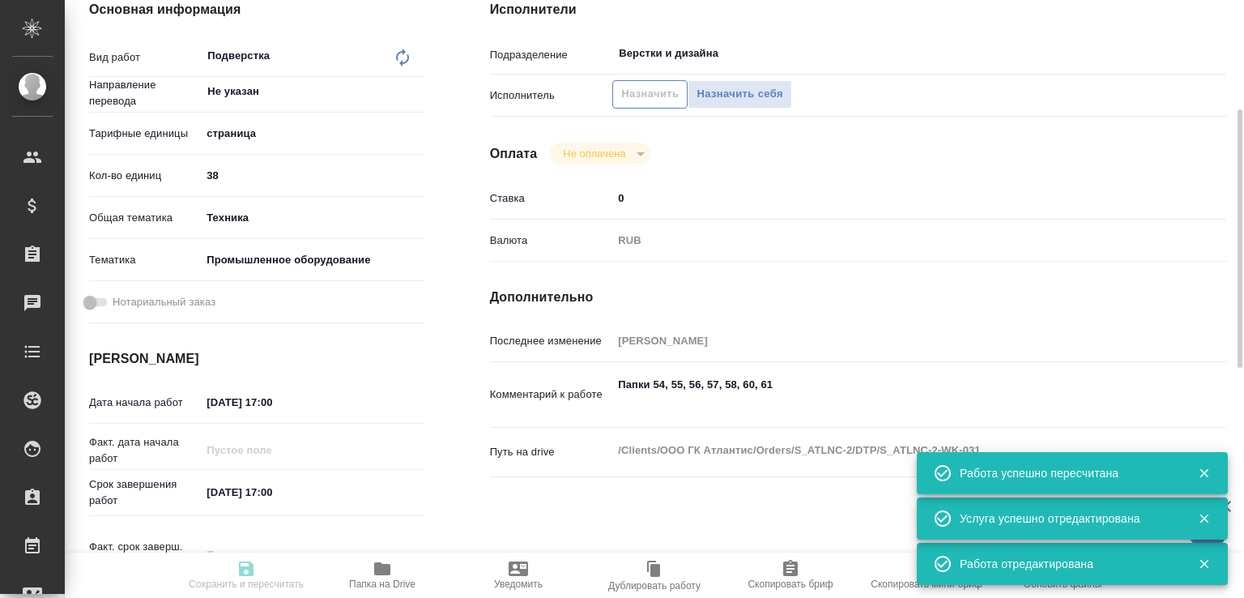
type input "tech"
type input "5f647205b73bc97568ca66bc"
type input "[DATE] 17:00"
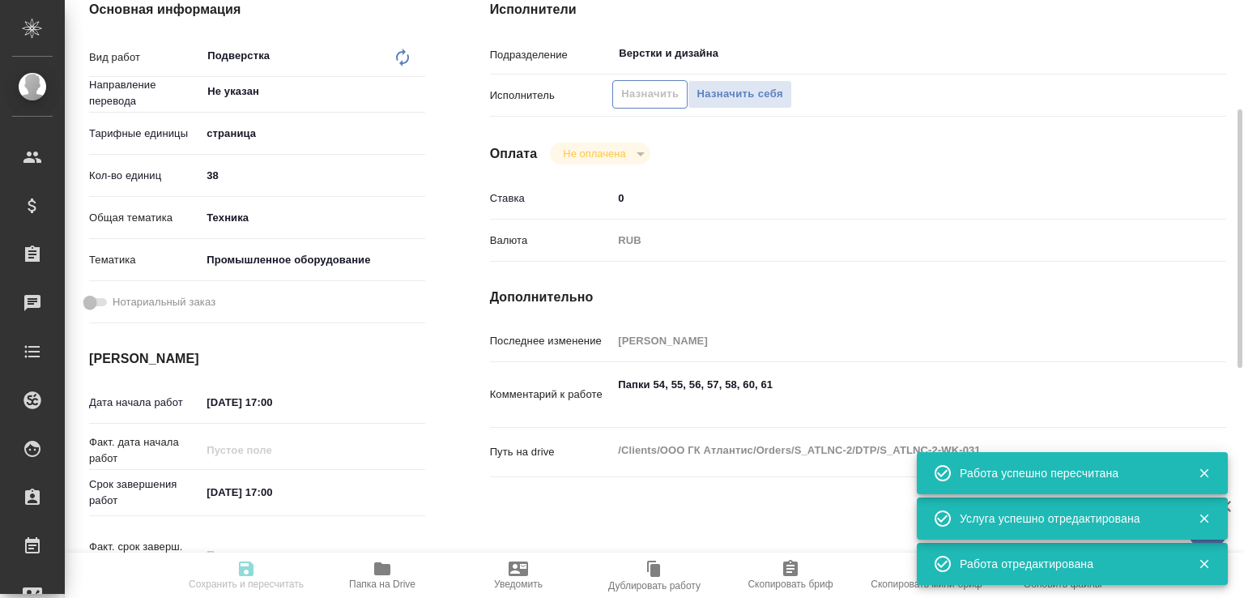
type input "Верстки и дизайна"
type input "notPayed"
type input "0"
type input "RUB"
type input "[PERSON_NAME]"
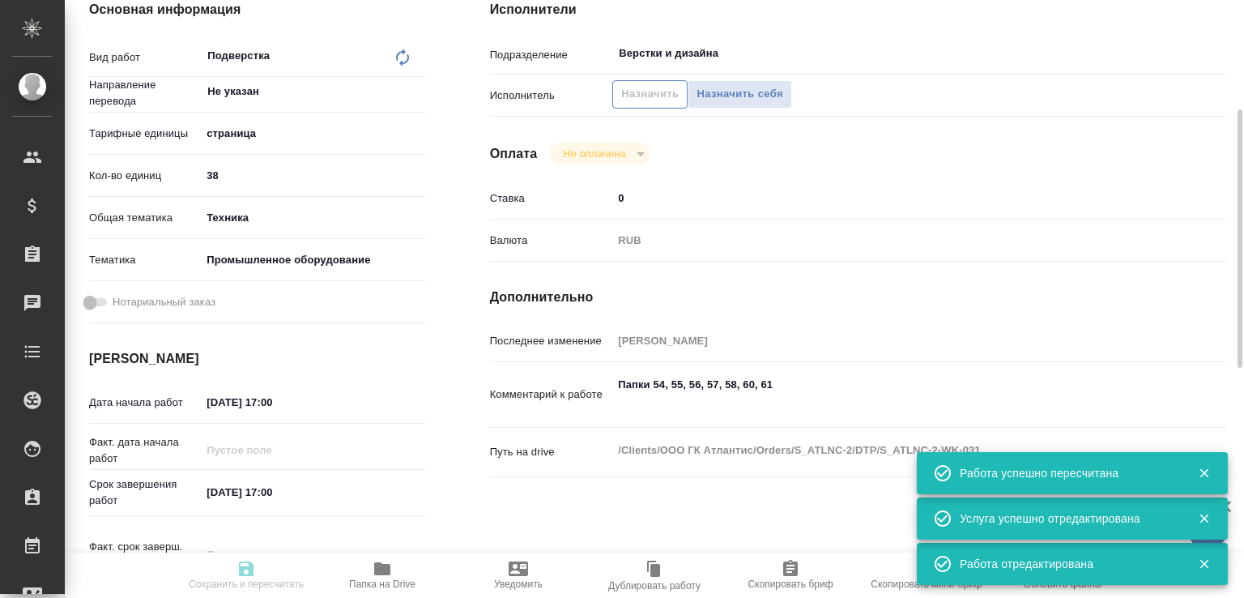
type input "S_ATLNC-2"
type input "Верстка чертежа. Количество надписей: до 75"
type input "Приемка разверстки, Подверстка, Приемка подверстки, Верстка чертежа. Количество…"
type input "[PERSON_NAME]"
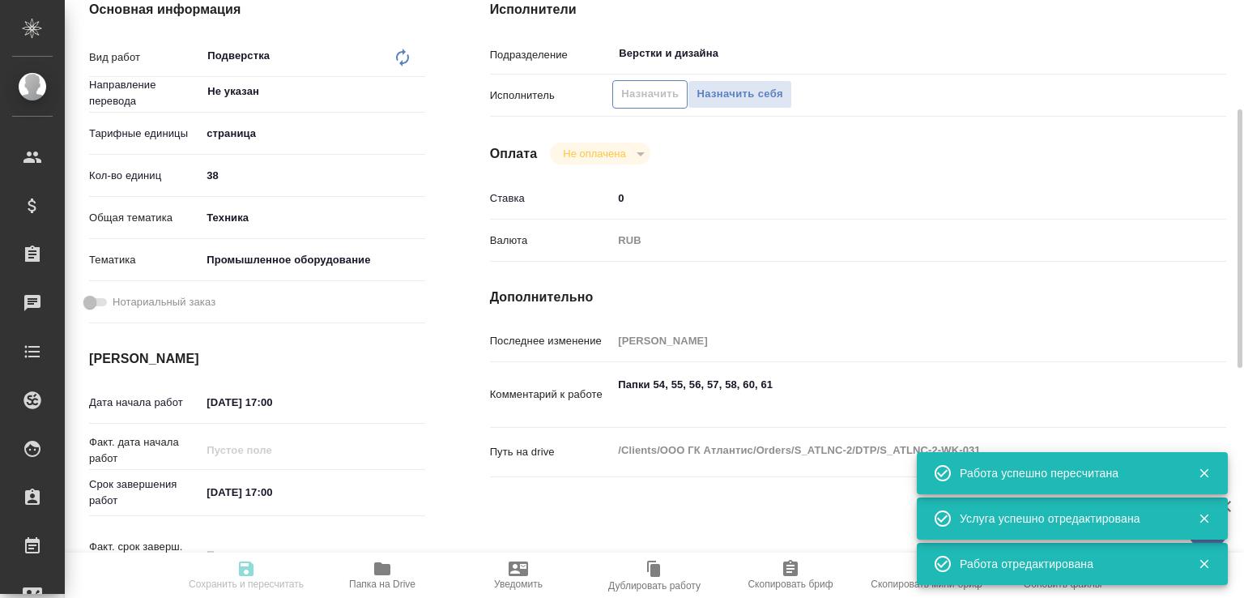
type input "/Clients/ООО ГК Атлантис/Orders/S_ATLNC-2"
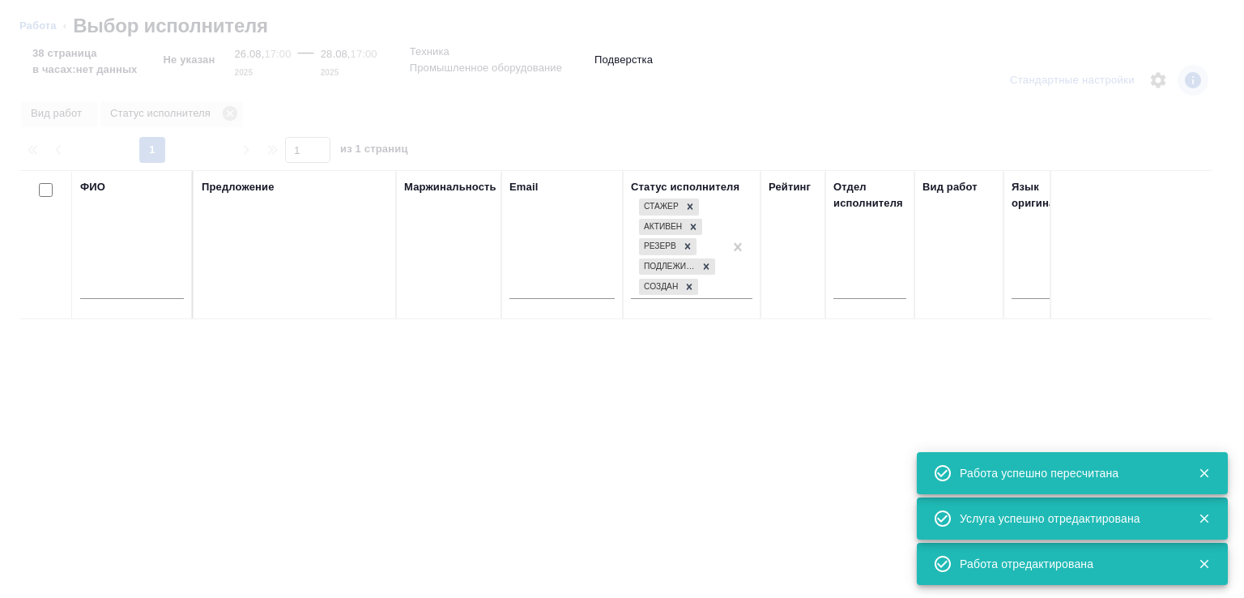
click at [123, 288] on input "text" at bounding box center [132, 289] width 104 height 20
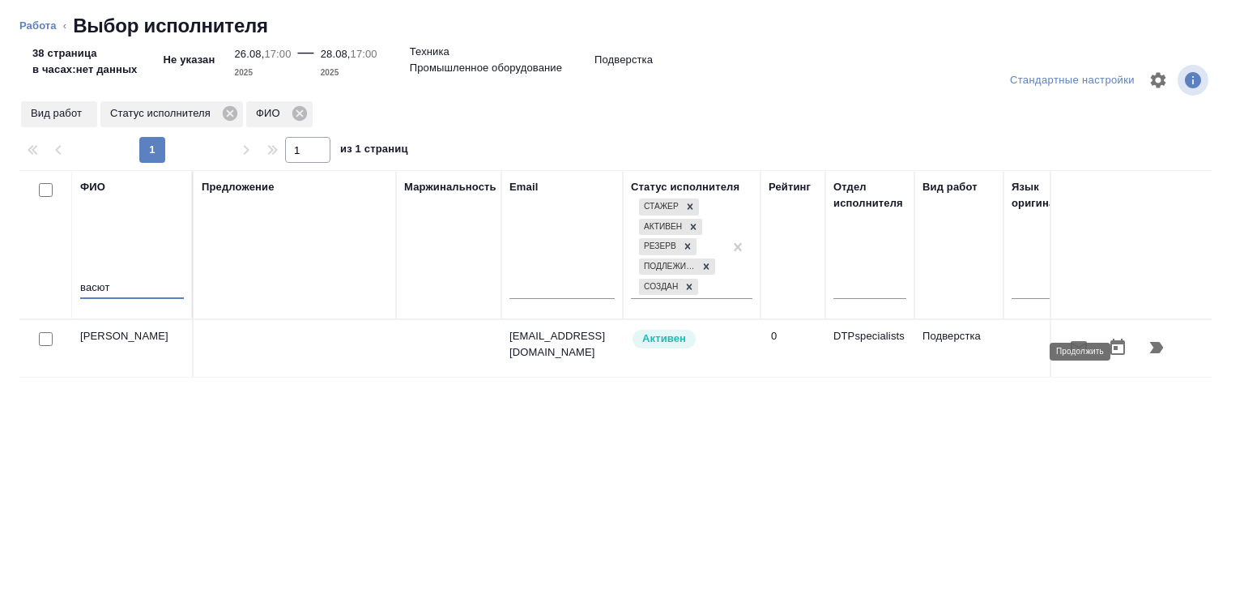
type input "васют"
click at [1150, 348] on icon "button" at bounding box center [1157, 347] width 14 height 11
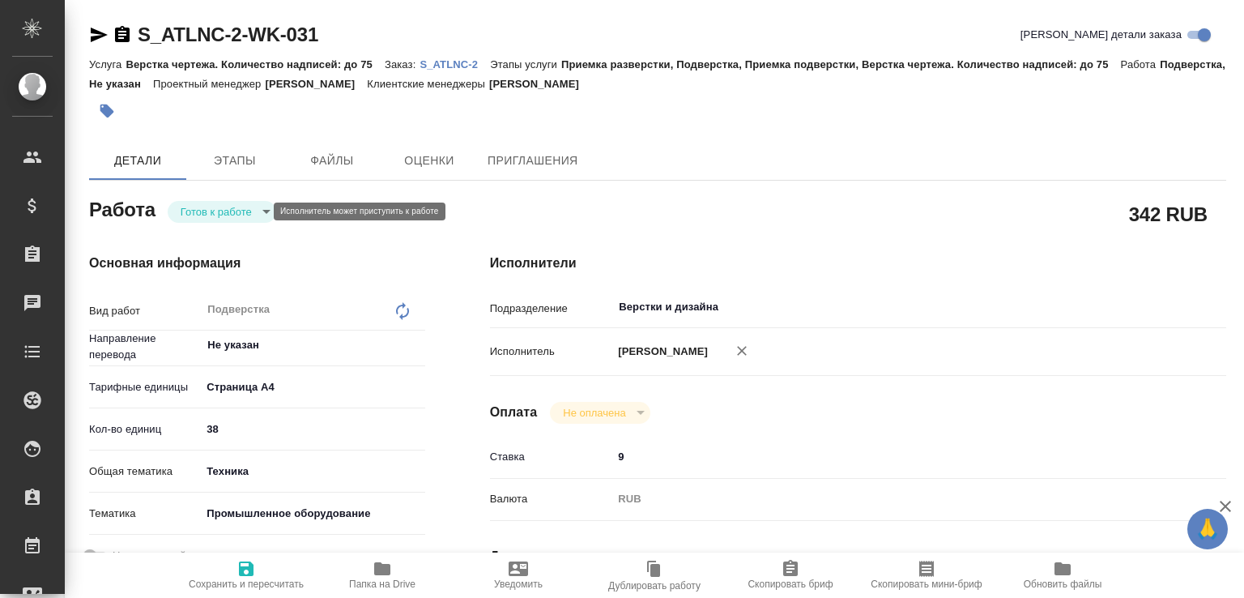
click at [224, 214] on body "🙏 .cls-1 fill:#fff; AWATERA [PERSON_NAME]malofeeva Клиенты Спецификации Заказы …" at bounding box center [622, 299] width 1244 height 598
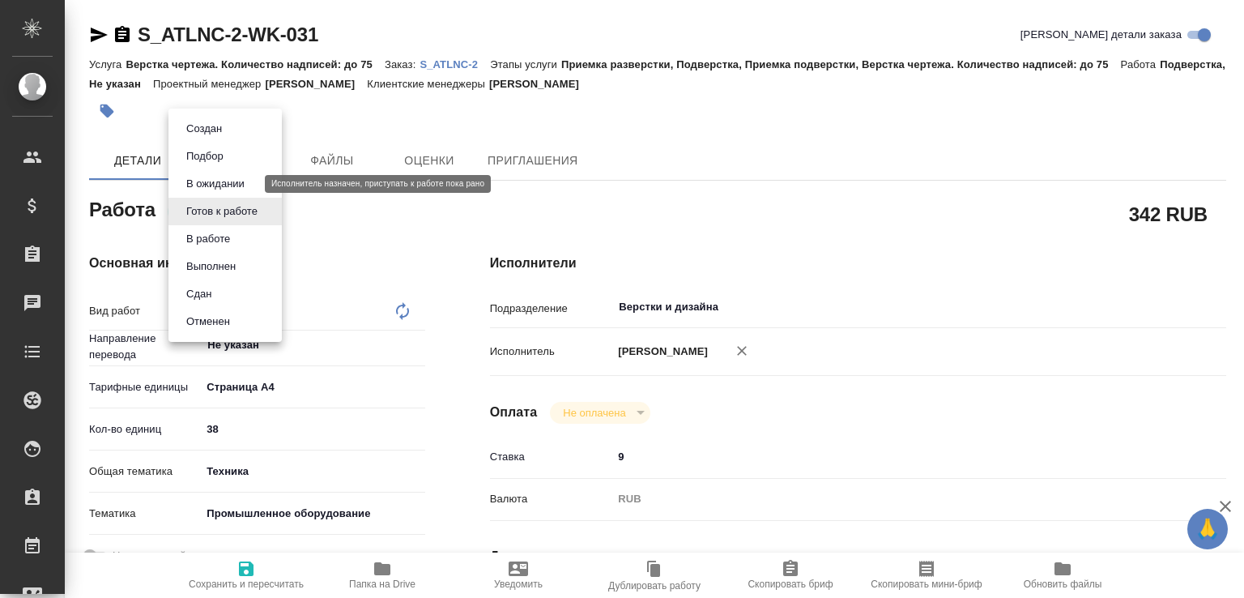
click at [219, 181] on button "В ожидании" at bounding box center [215, 184] width 68 height 18
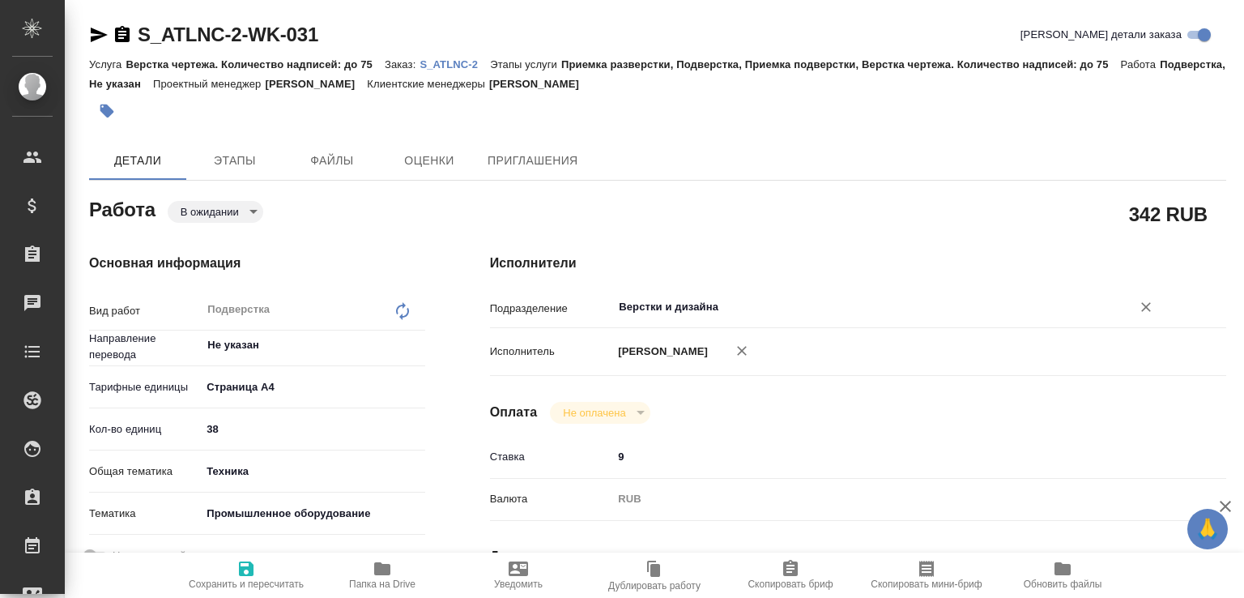
type textarea "x"
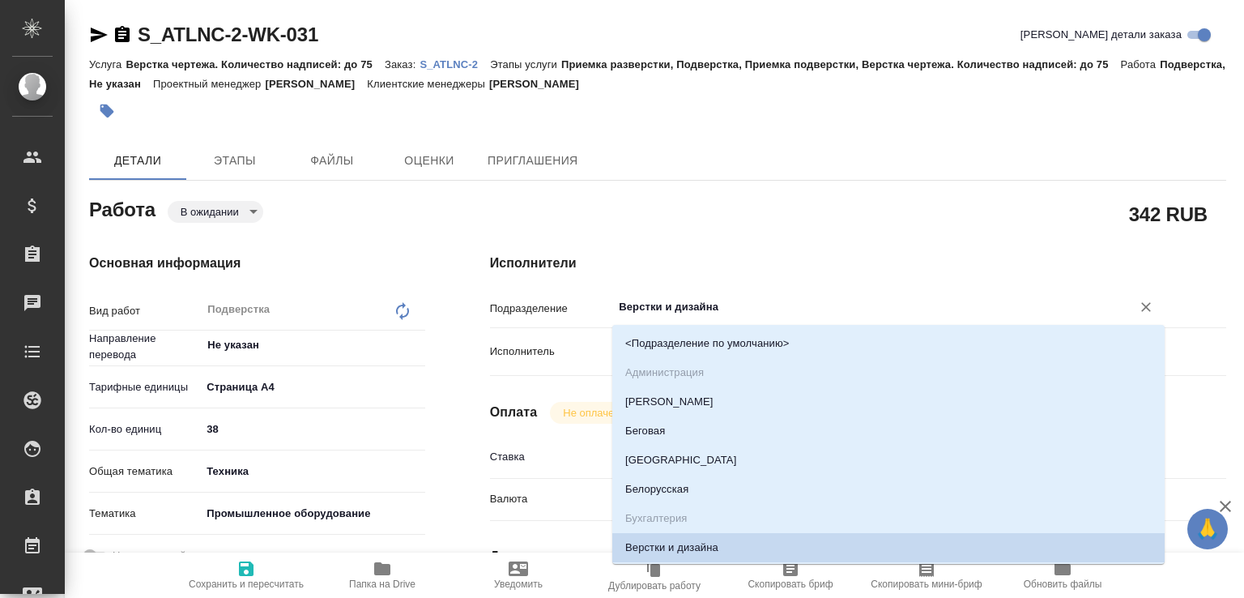
click at [648, 311] on input "Верстки и дизайна" at bounding box center [861, 306] width 489 height 19
type input "d"
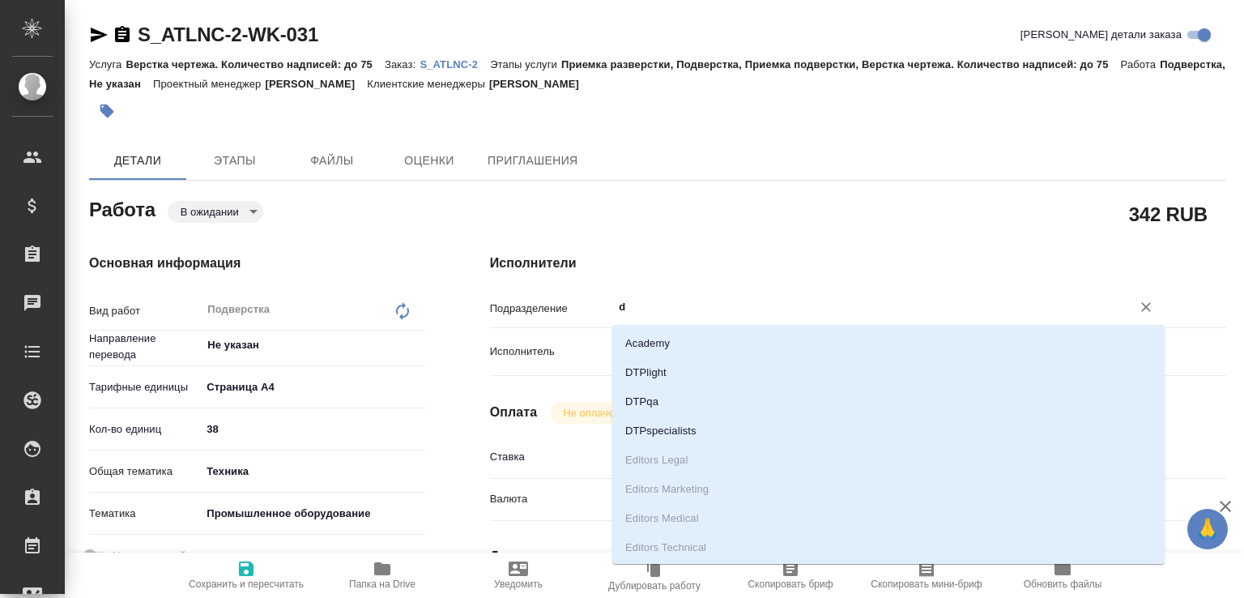
type textarea "x"
type input "dt"
type textarea "x"
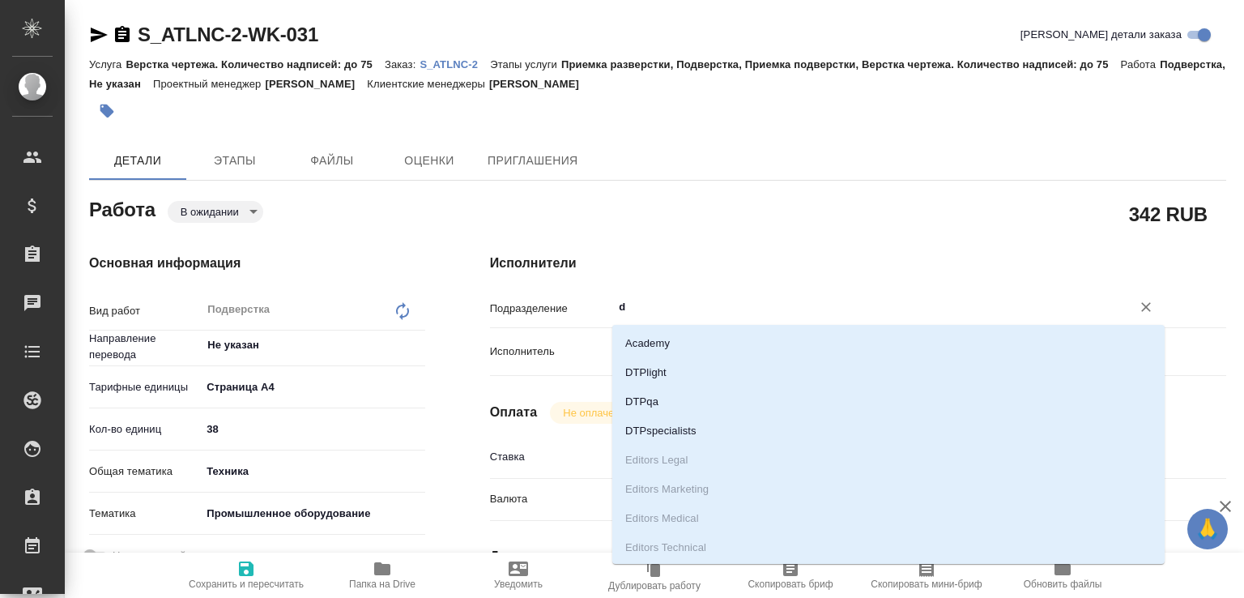
type textarea "x"
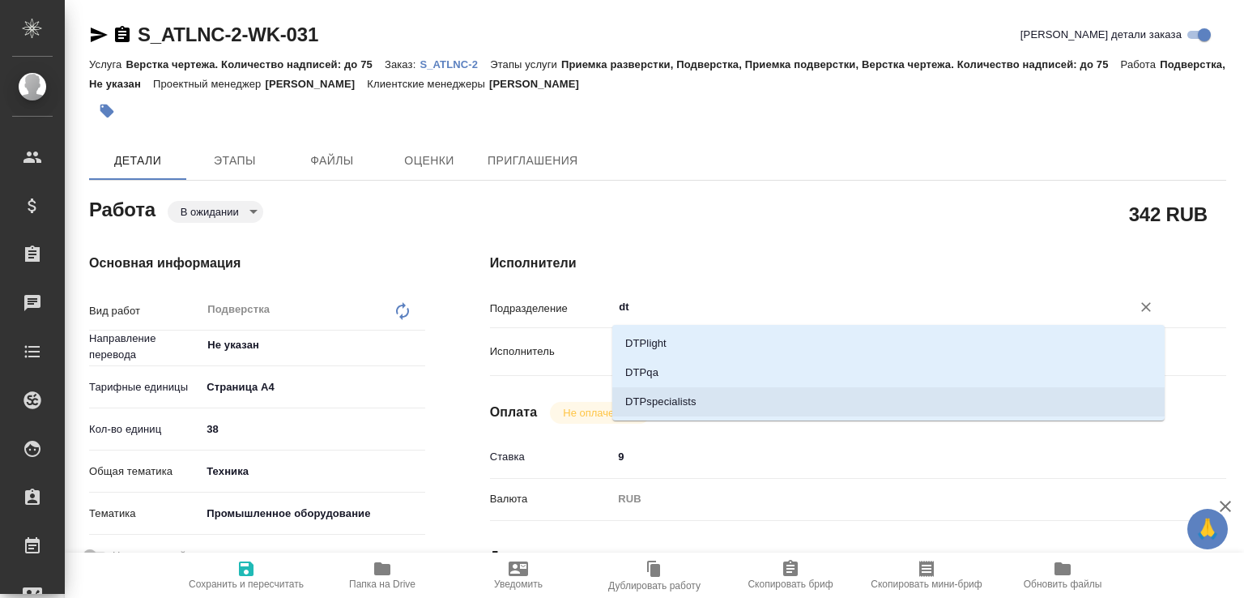
click at [656, 397] on li "DTPspecialists" at bounding box center [888, 401] width 553 height 29
type textarea "x"
type input "DTPspecialists"
type textarea "x"
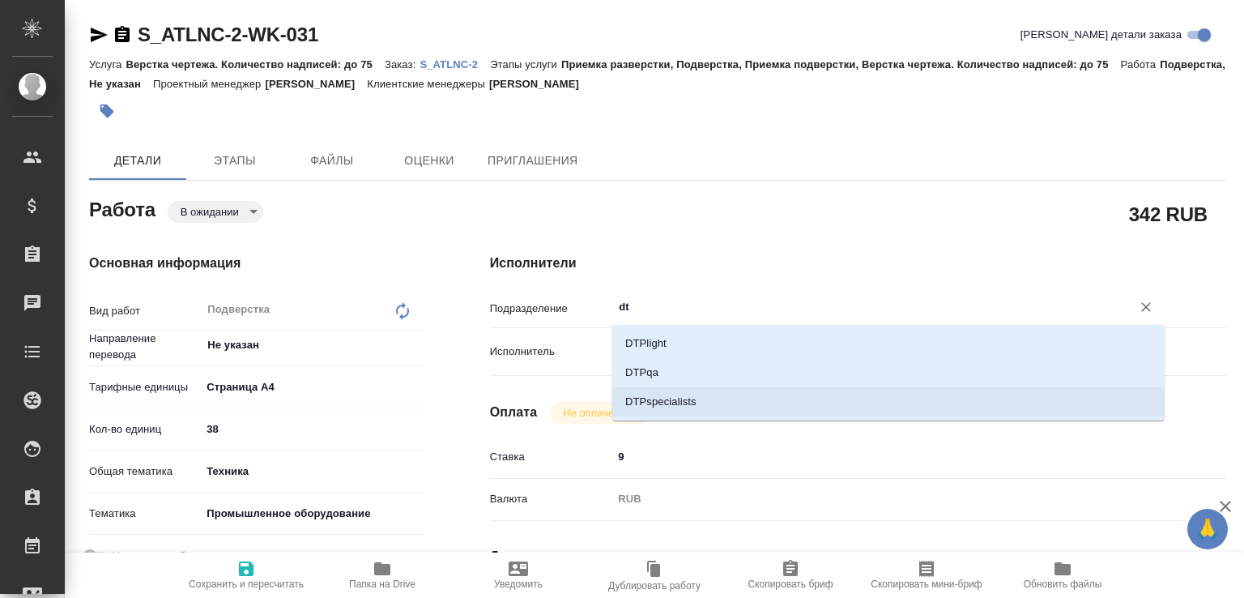
type textarea "x"
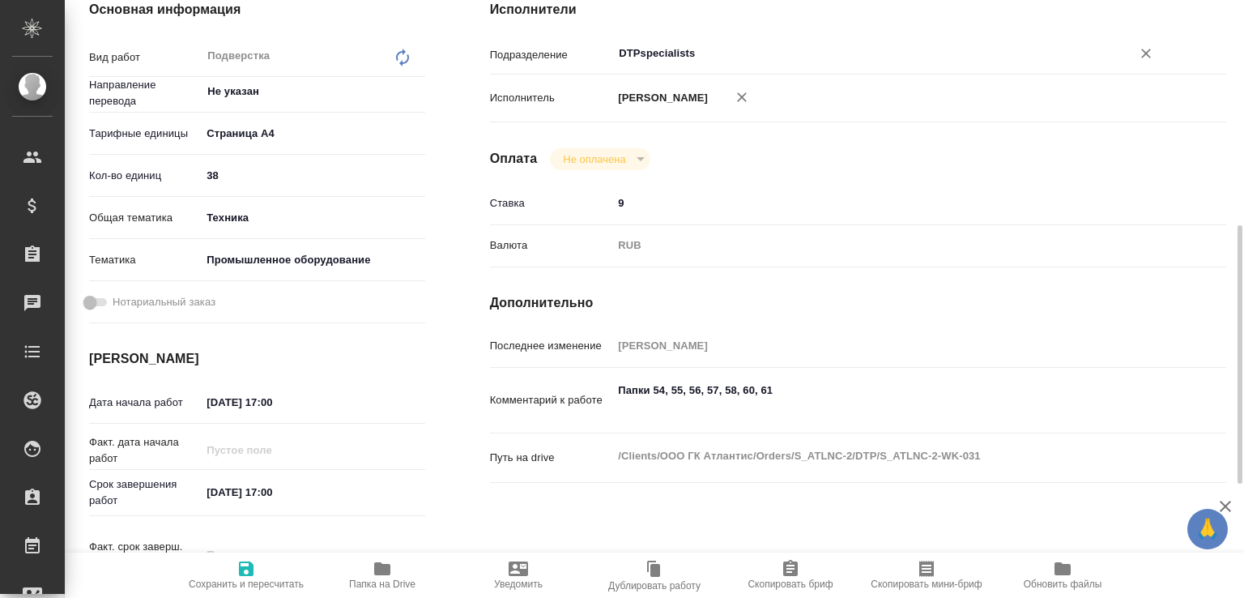
scroll to position [335, 0]
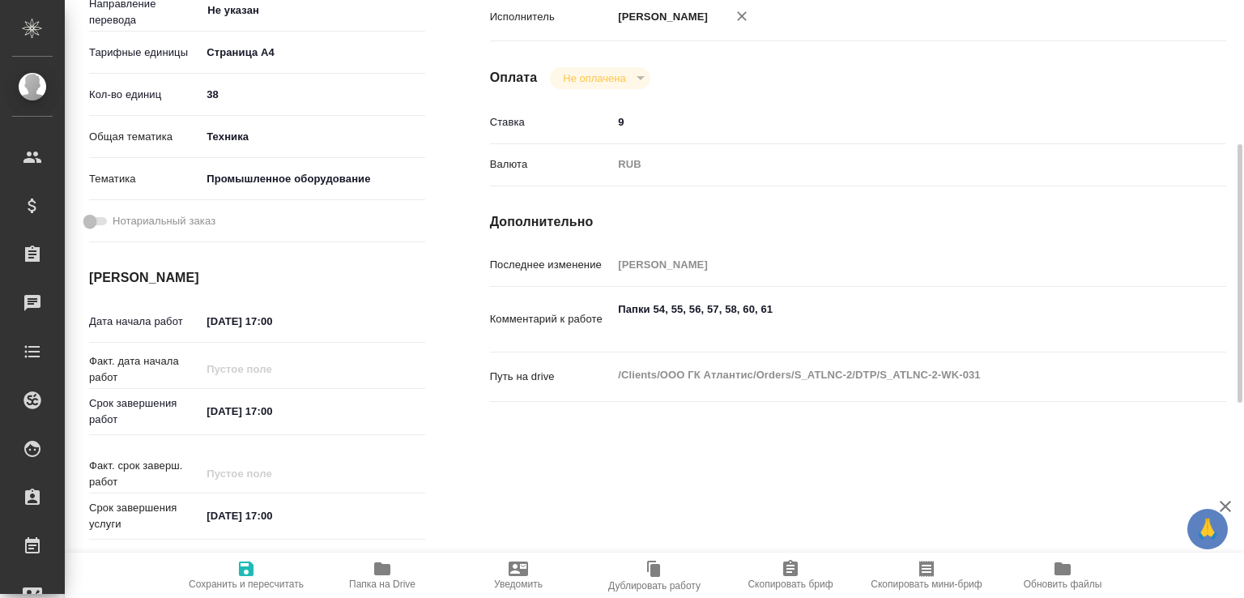
type input "DTPspecialists"
click at [233, 581] on span "Сохранить и пересчитать" at bounding box center [246, 583] width 115 height 11
type textarea "x"
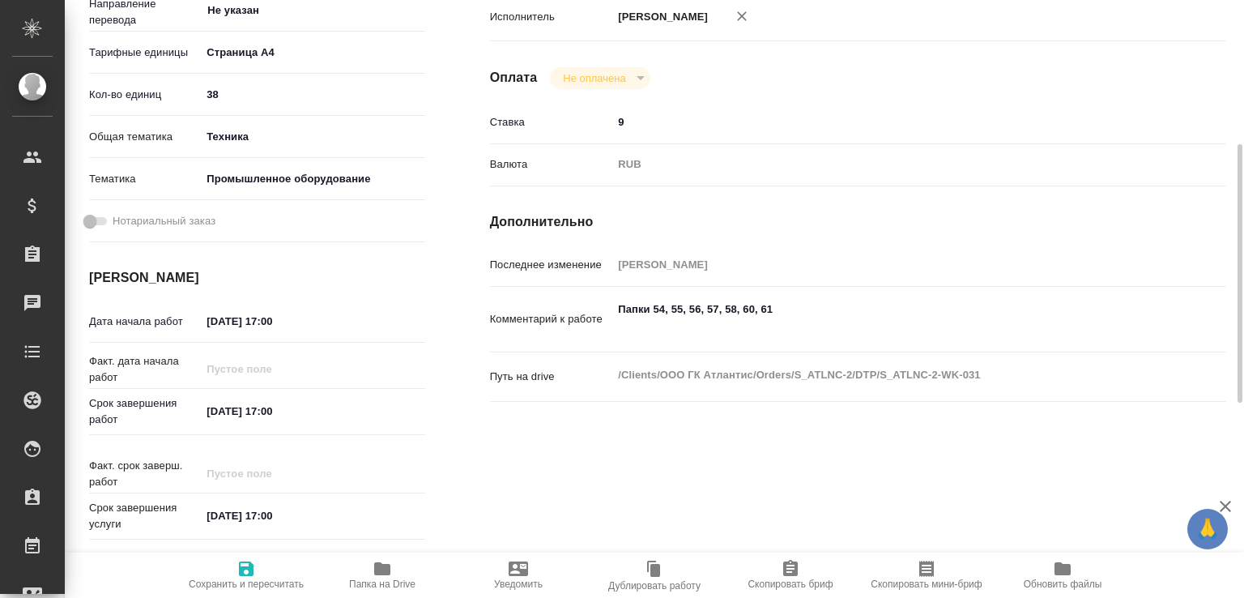
type textarea "x"
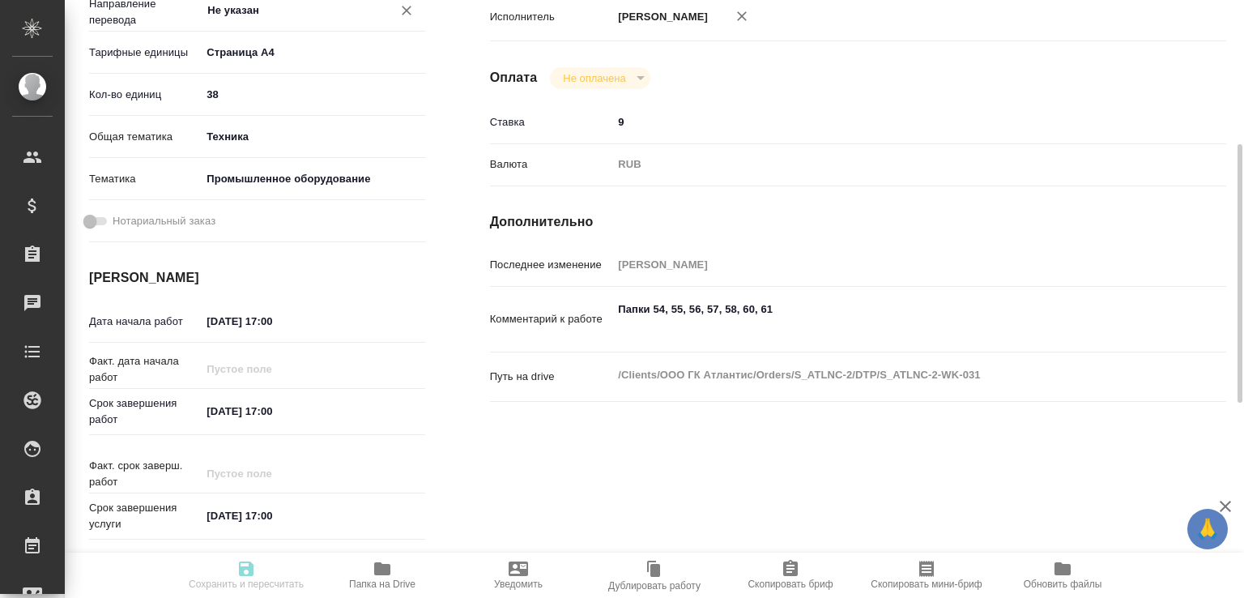
type textarea "x"
type input "pending"
type textarea "Подверстка"
type textarea "x"
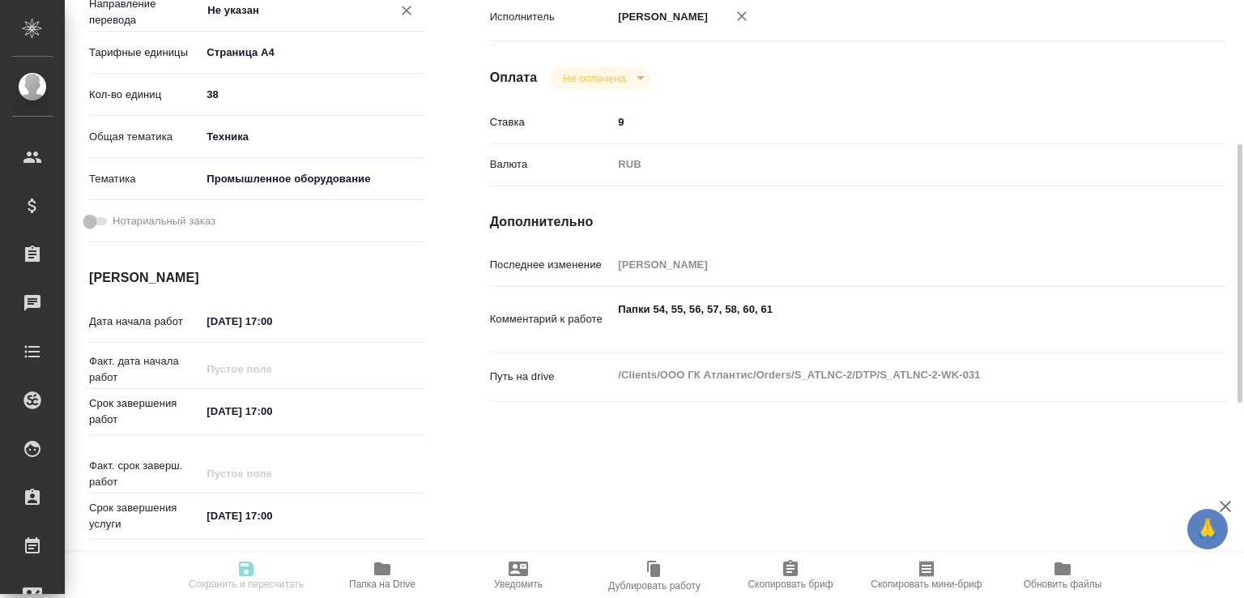
type input "Не указан"
type input "5f036ec4e16dec2d6b59c8ff"
type input "38"
type input "tech"
type input "5f647205b73bc97568ca66bc"
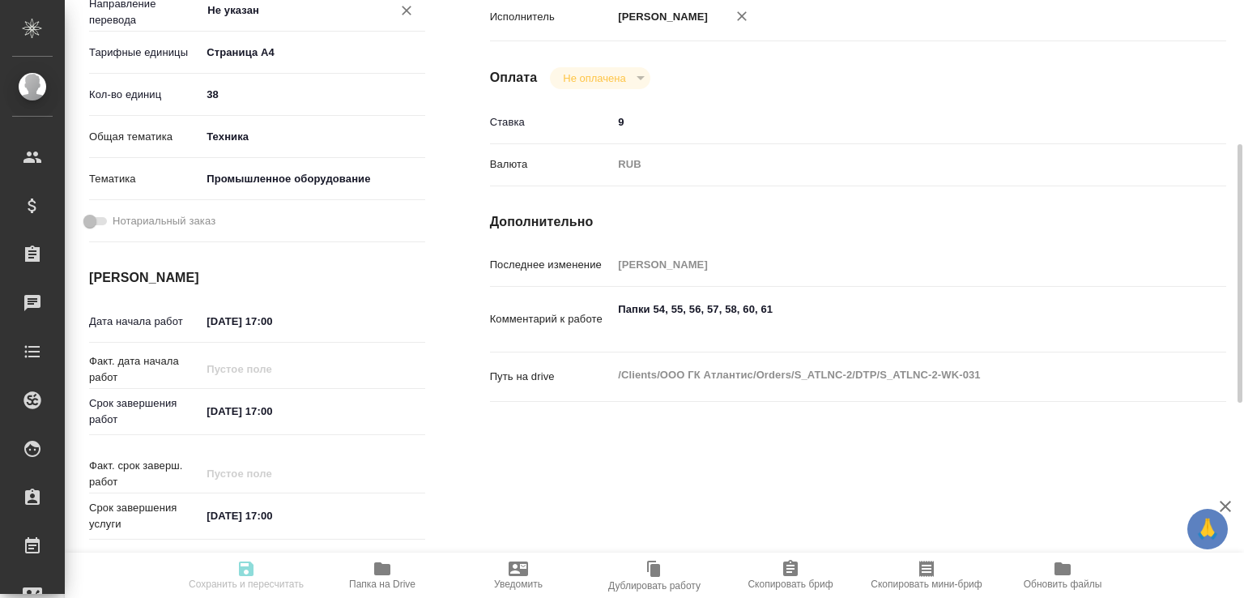
type input "[DATE] 17:00"
type input "DTPspecialists"
type input "notPayed"
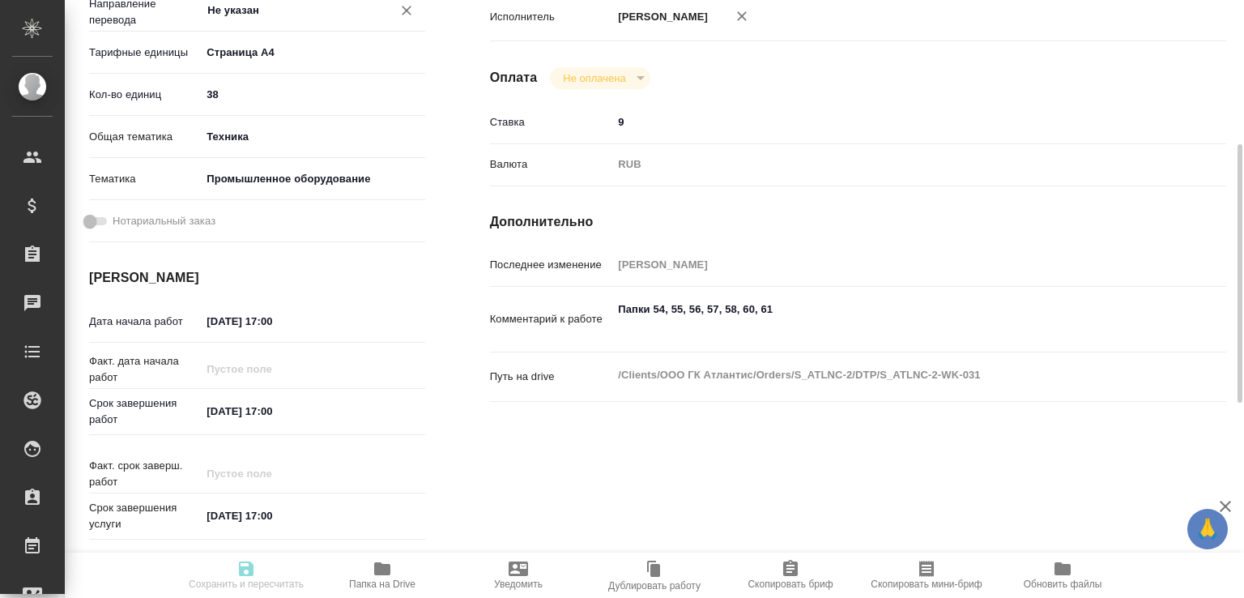
type input "9"
type input "RUB"
type input "[PERSON_NAME]"
type textarea "Папки 54, 55, 56, 57, 58, 60, 61"
type textarea "x"
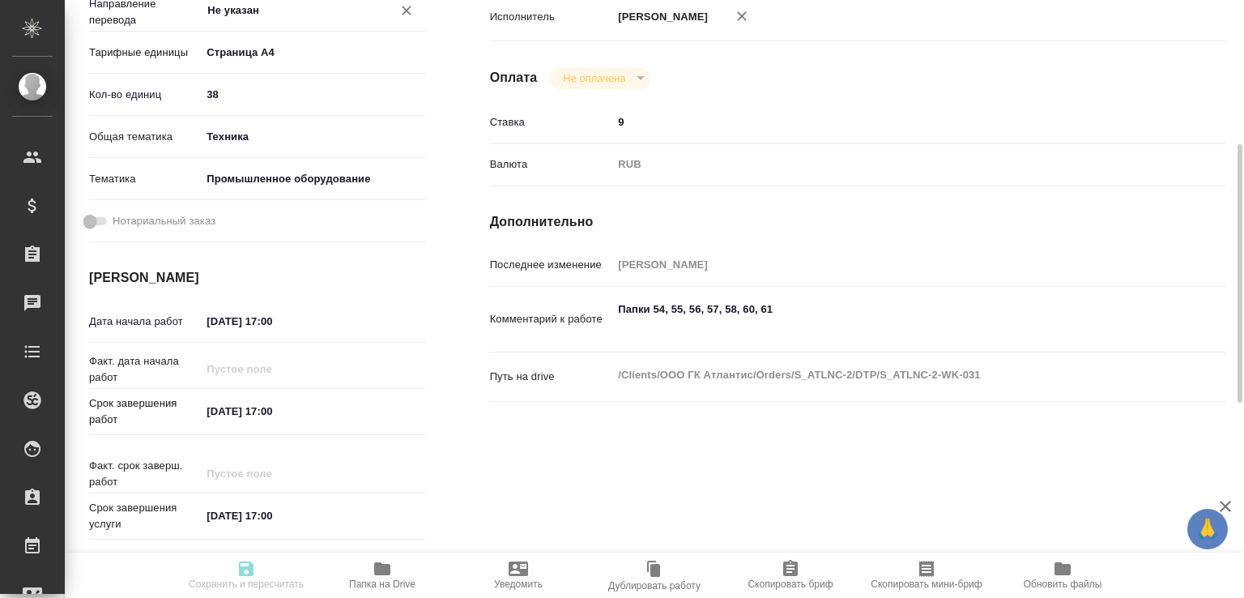
type textarea "/Clients/ООО ГК Атлантис/Orders/S_ATLNC-2/DTP/S_ATLNC-2-WK-031"
type textarea "x"
type input "S_ATLNC-2"
type input "Верстка чертежа. Количество надписей: до 75"
type input "Приемка разверстки, Подверстка, Приемка подверстки, Верстка чертежа. Количество…"
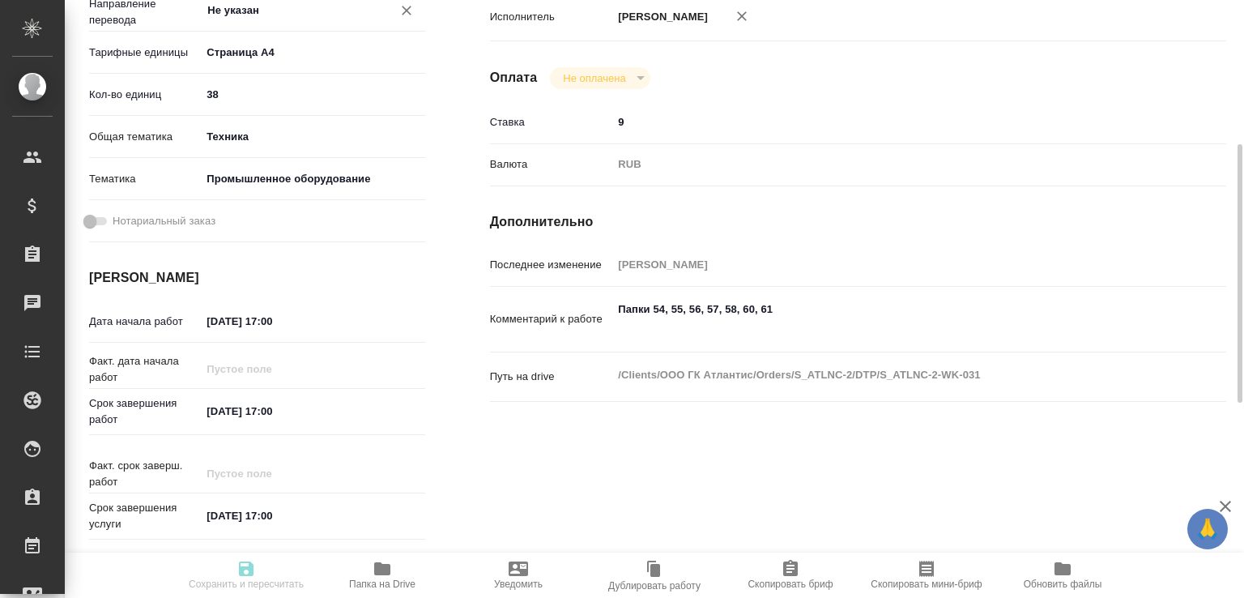
type input "[PERSON_NAME]"
type input "/Clients/ООО ГК Атлантис/Orders/S_ATLNC-2"
type textarea "x"
type textarea "помощь для переводчика в Reference"
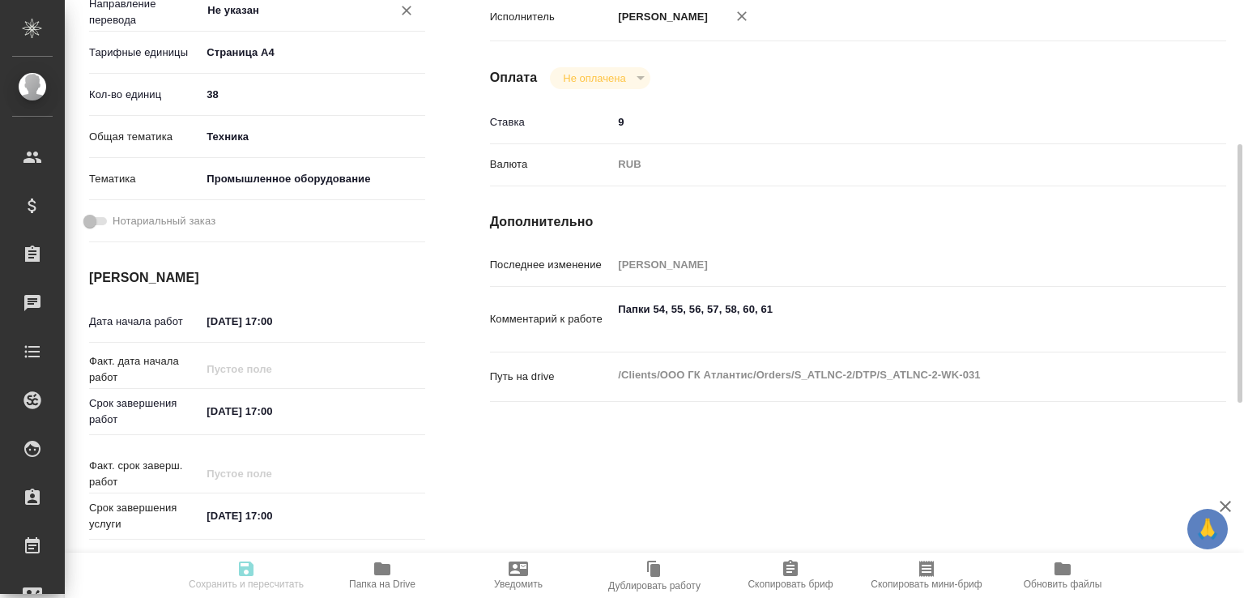
type textarea "x"
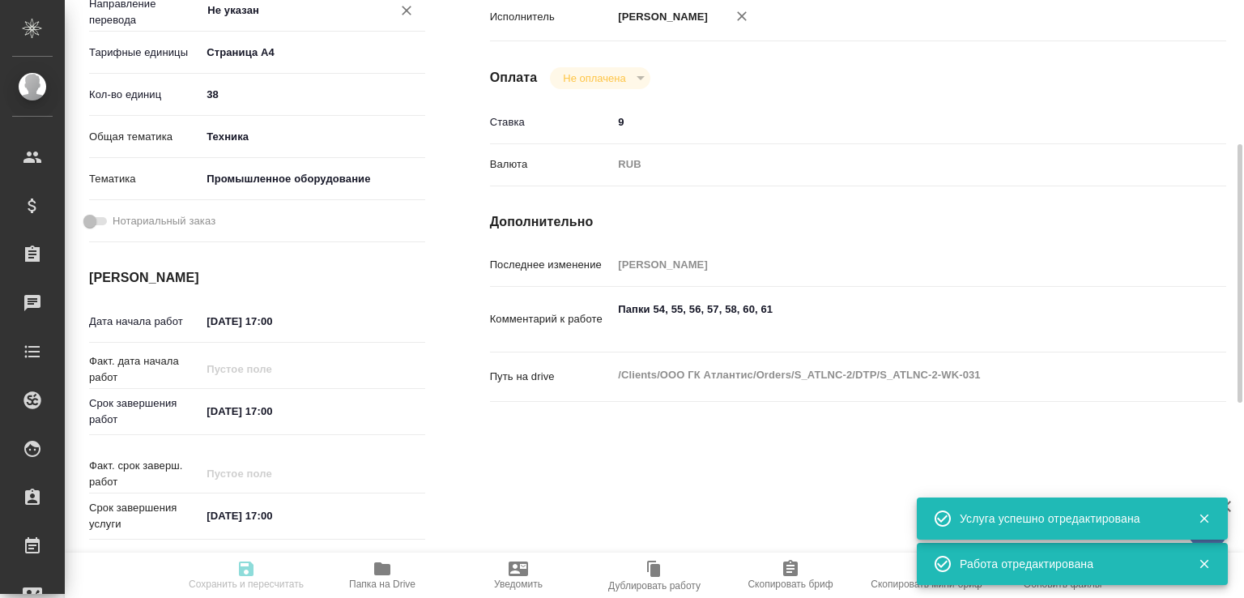
type textarea "x"
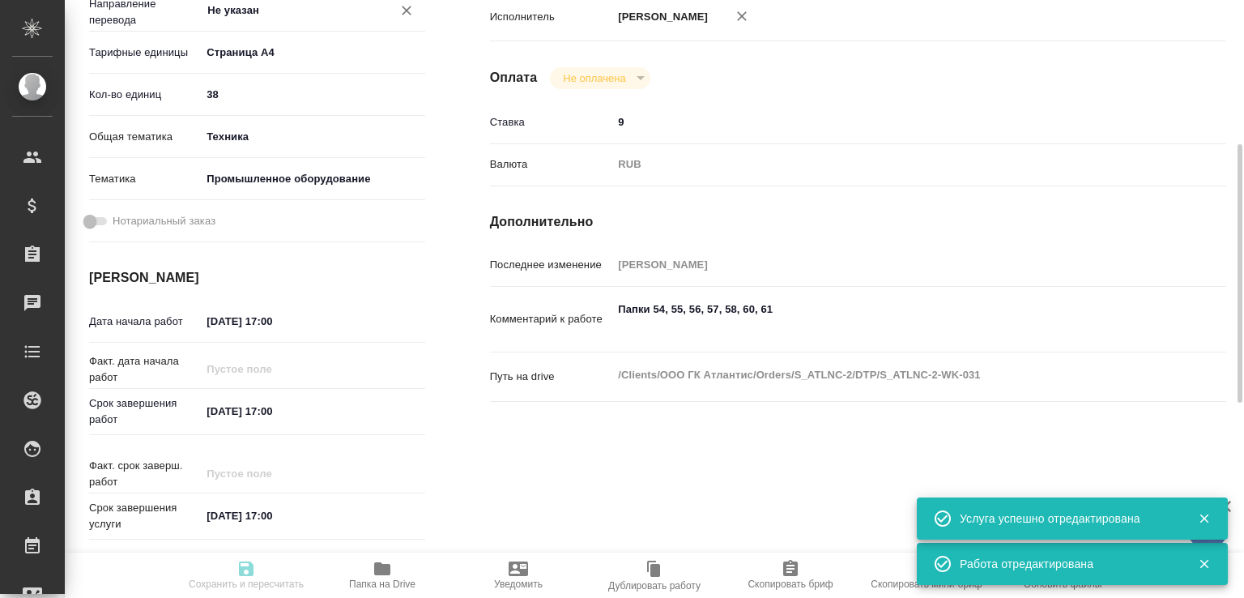
type textarea "x"
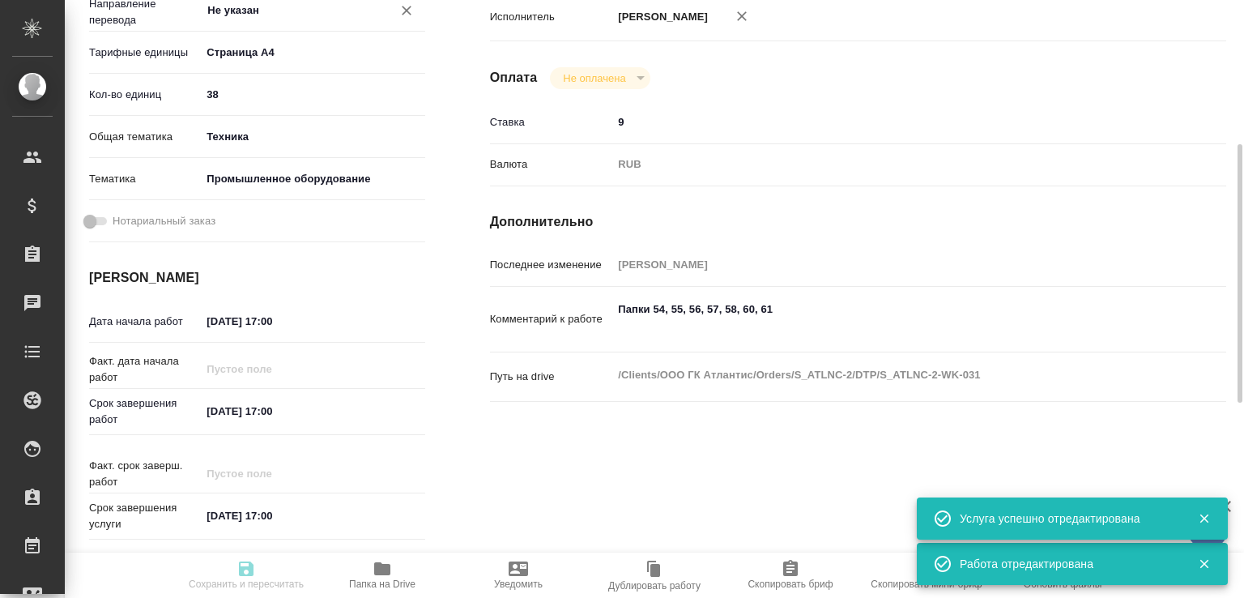
type textarea "x"
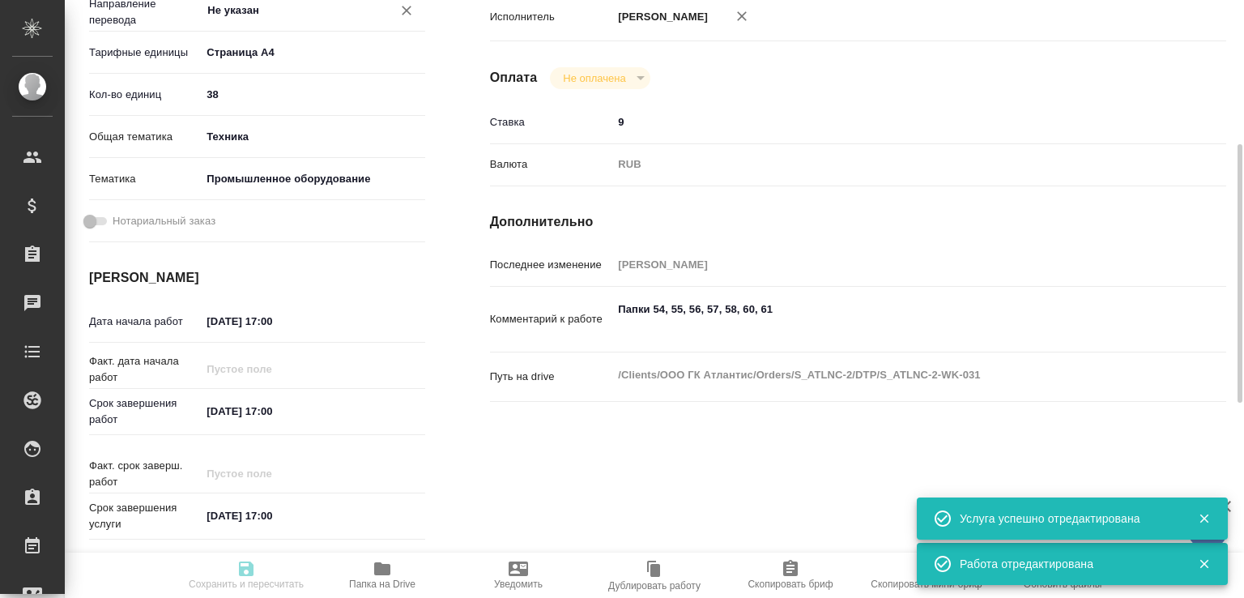
type input "pending"
type textarea "Подверстка"
type textarea "x"
type input "Не указан"
type input "5f036ec4e16dec2d6b59c8ff"
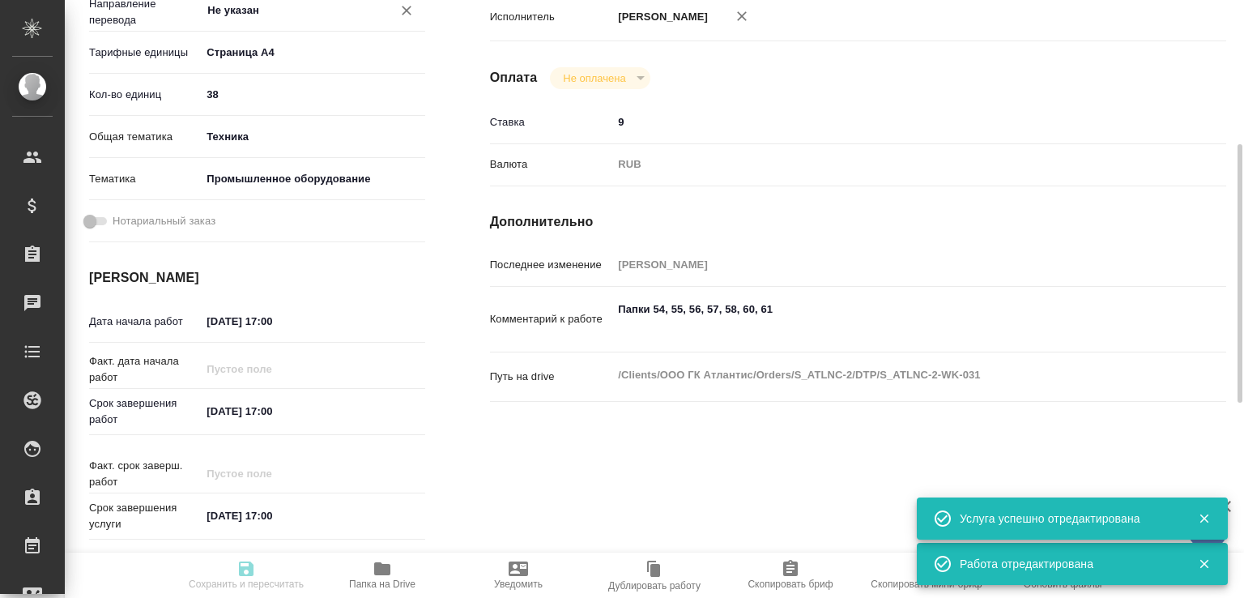
type input "38"
type input "tech"
type input "5f647205b73bc97568ca66bc"
type input "[DATE] 17:00"
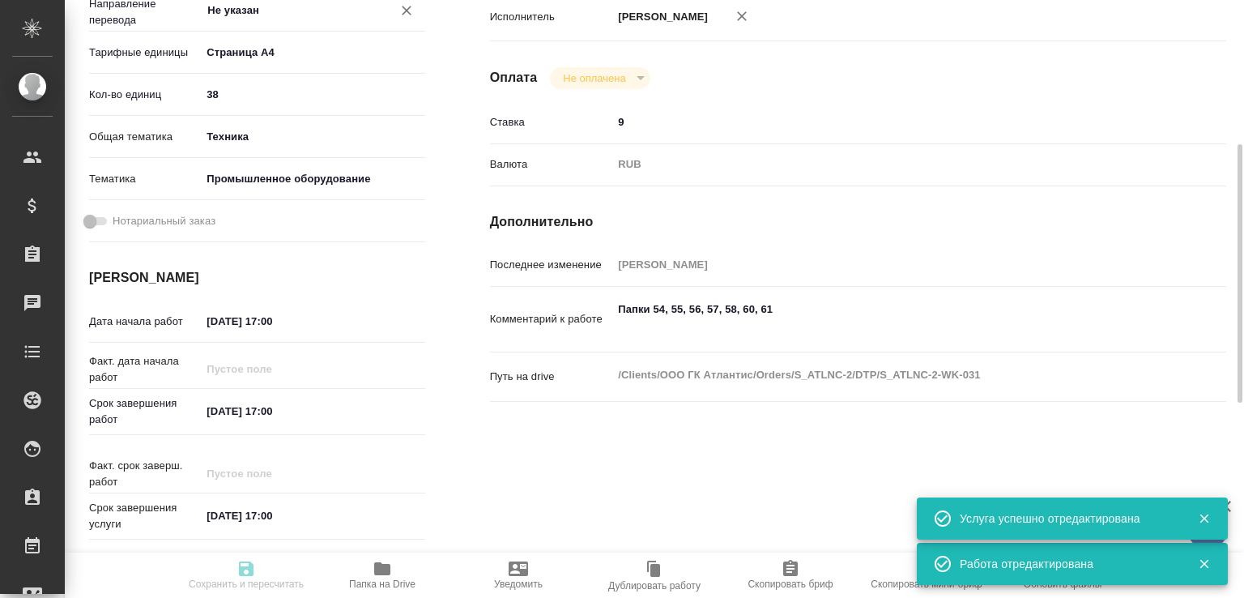
type input "[DATE] 17:00"
type input "DTPspecialists"
type input "notPayed"
type input "9"
type input "RUB"
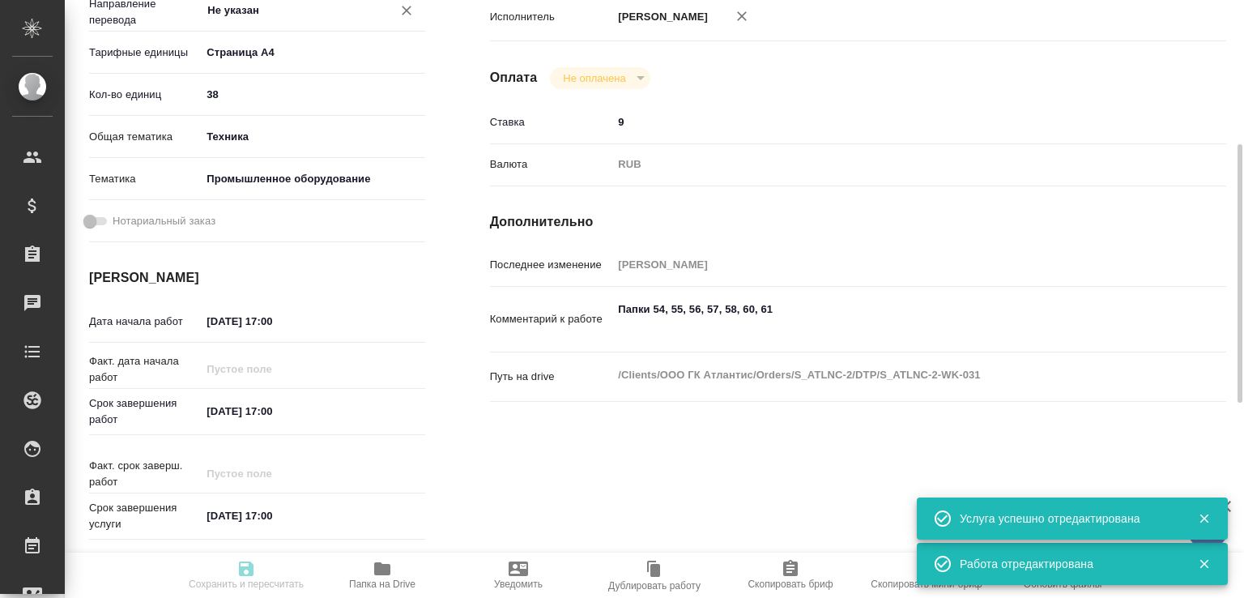
type input "[PERSON_NAME]"
type textarea "Папки 54, 55, 56, 57, 58, 60, 61"
type textarea "x"
type textarea "/Clients/ООО ГК Атлантис/Orders/S_ATLNC-2/DTP/S_ATLNC-2-WK-031"
type textarea "x"
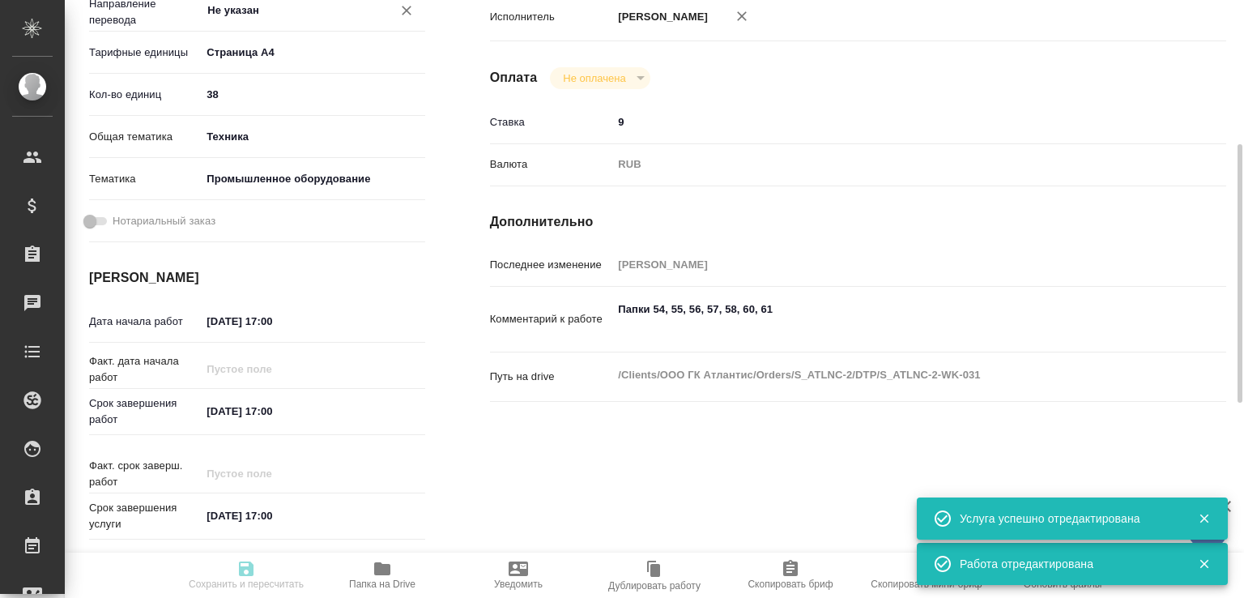
type input "S_ATLNC-2"
type input "Верстка чертежа. Количество надписей: до 75"
type input "Приемка разверстки, Подверстка, Приемка подверстки, Верстка чертежа. Количество…"
type input "[PERSON_NAME]"
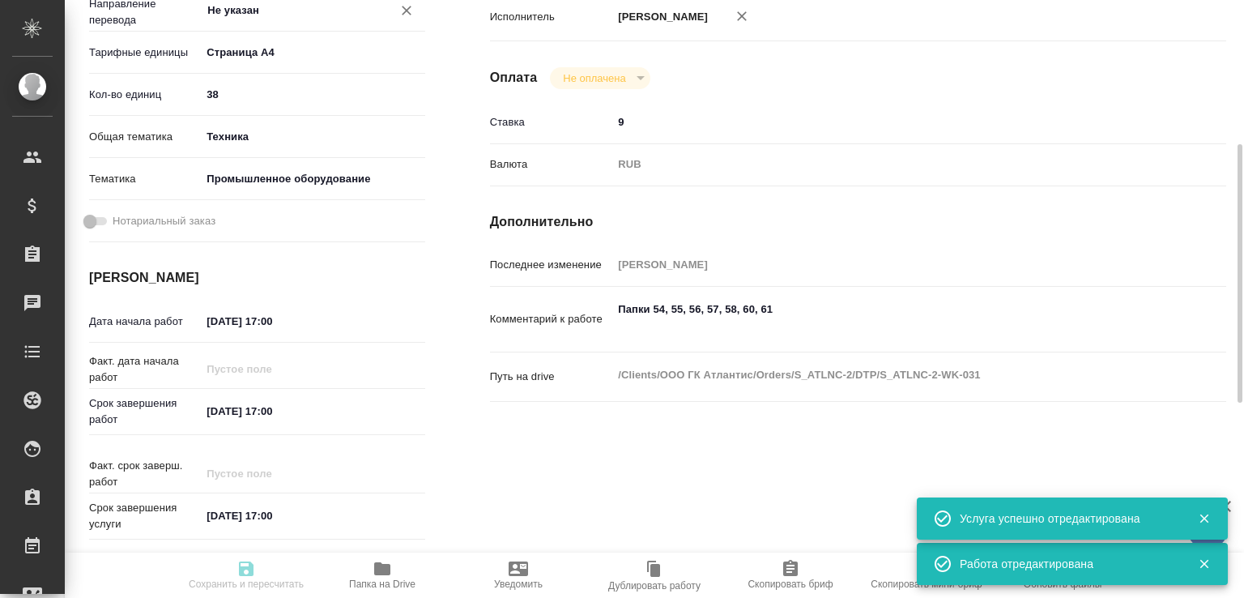
type input "/Clients/ООО ГК Атлантис/Orders/S_ATLNC-2"
type textarea "x"
type textarea "помощь для переводчика в Reference"
type textarea "x"
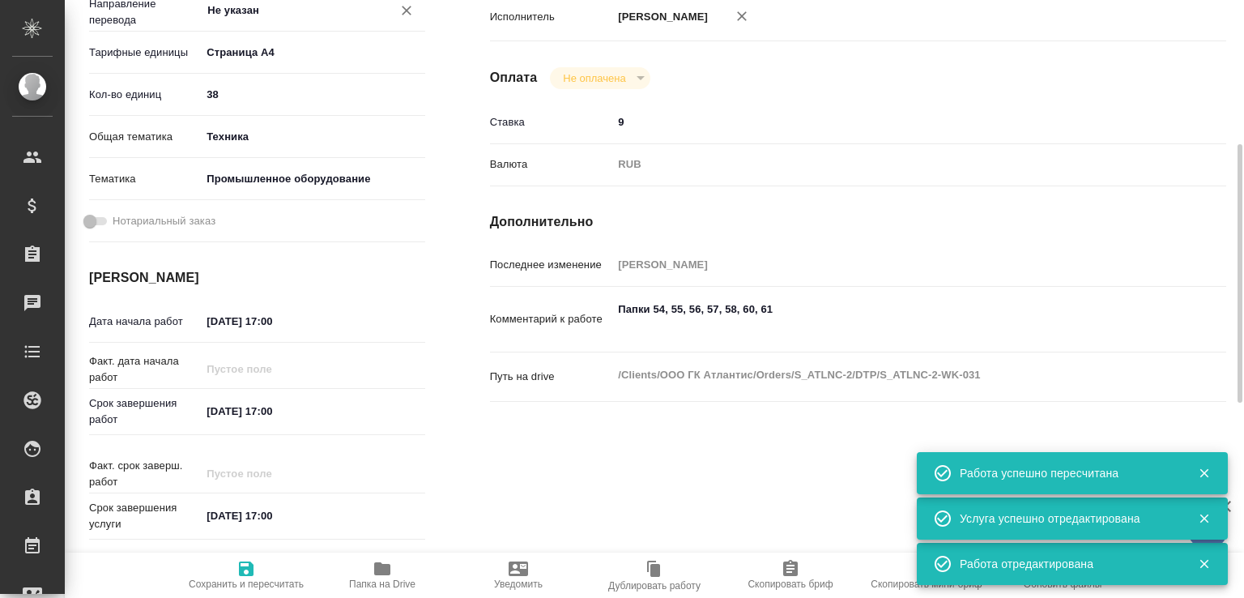
type textarea "x"
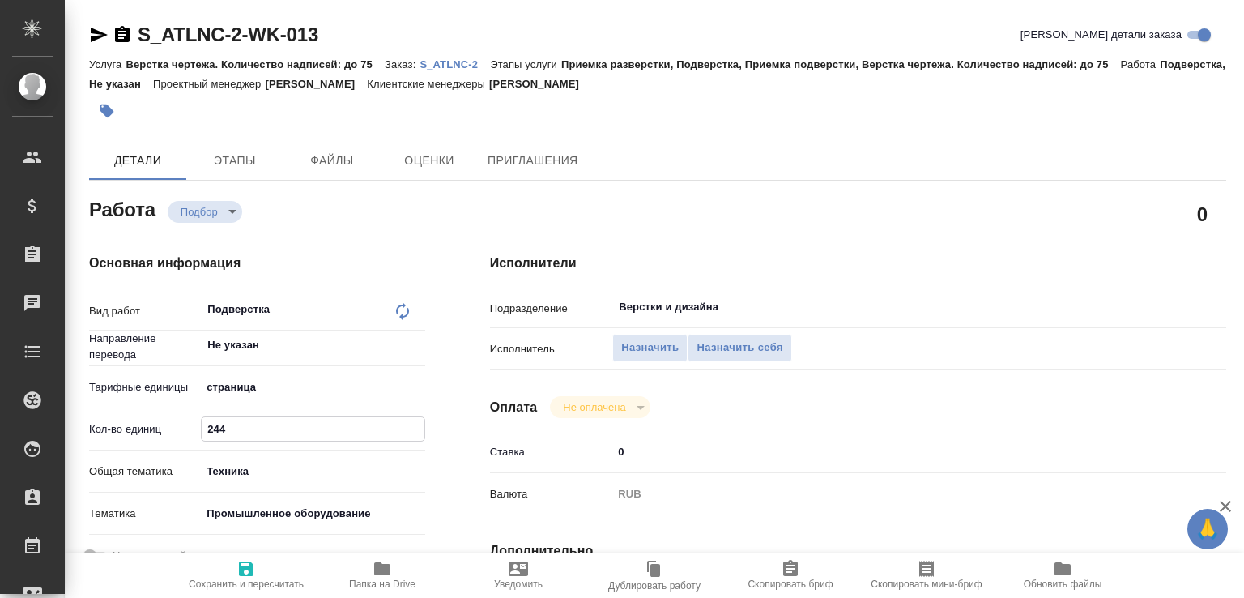
drag, startPoint x: 214, startPoint y: 429, endPoint x: 230, endPoint y: 435, distance: 17.2
click at [230, 435] on input "244" at bounding box center [313, 428] width 222 height 23
type input "206"
drag, startPoint x: 243, startPoint y: 565, endPoint x: 294, endPoint y: 491, distance: 89.7
click at [245, 565] on icon "button" at bounding box center [246, 568] width 19 height 19
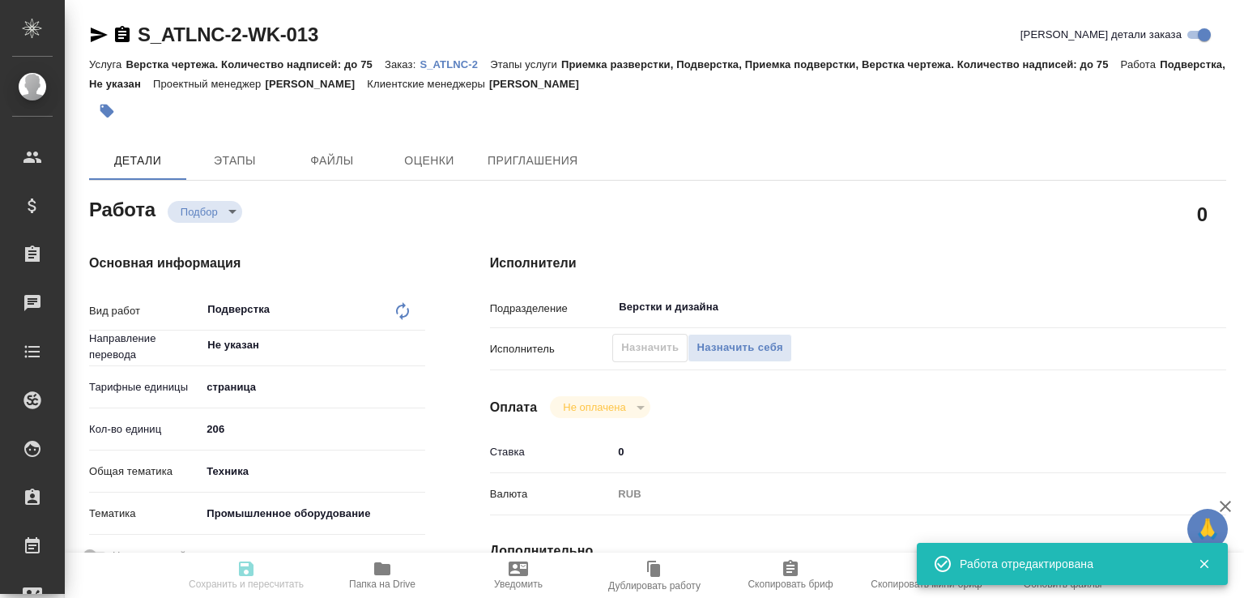
type input "recruiting"
type input "Не указан"
type input "5a8b1489cc6b4906c91bfdb2"
type input "206"
type input "tech"
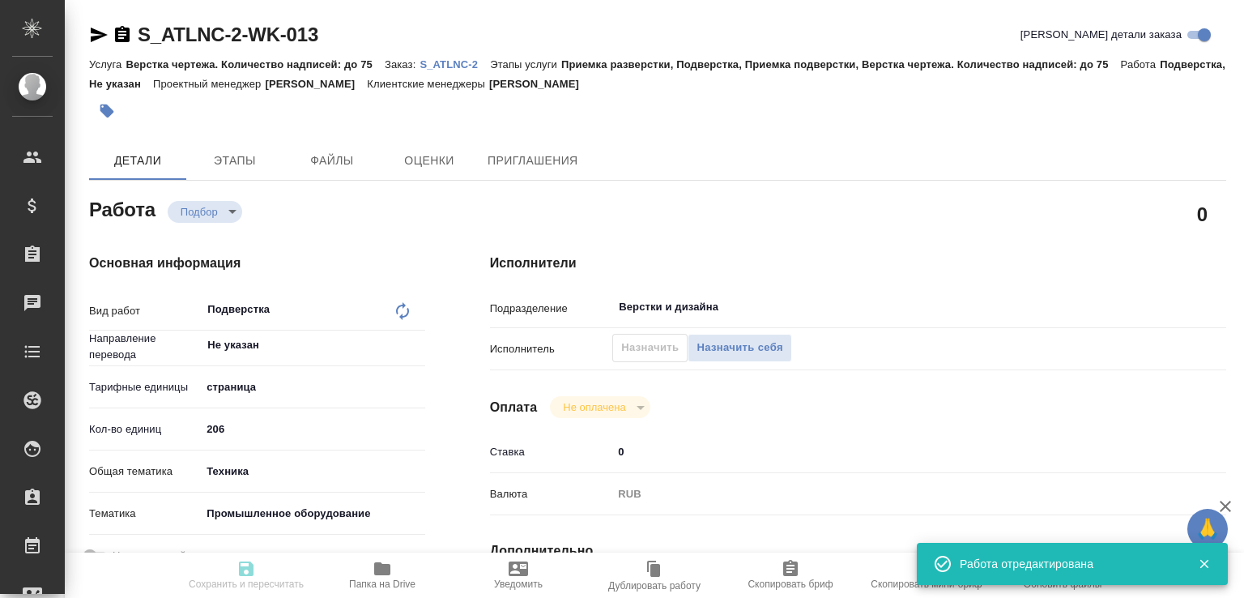
type input "5f647205b73bc97568ca66bc"
type input "26.08.2025 17:00"
type input "28.08.2025 17:00"
type input "Верстки и дизайна"
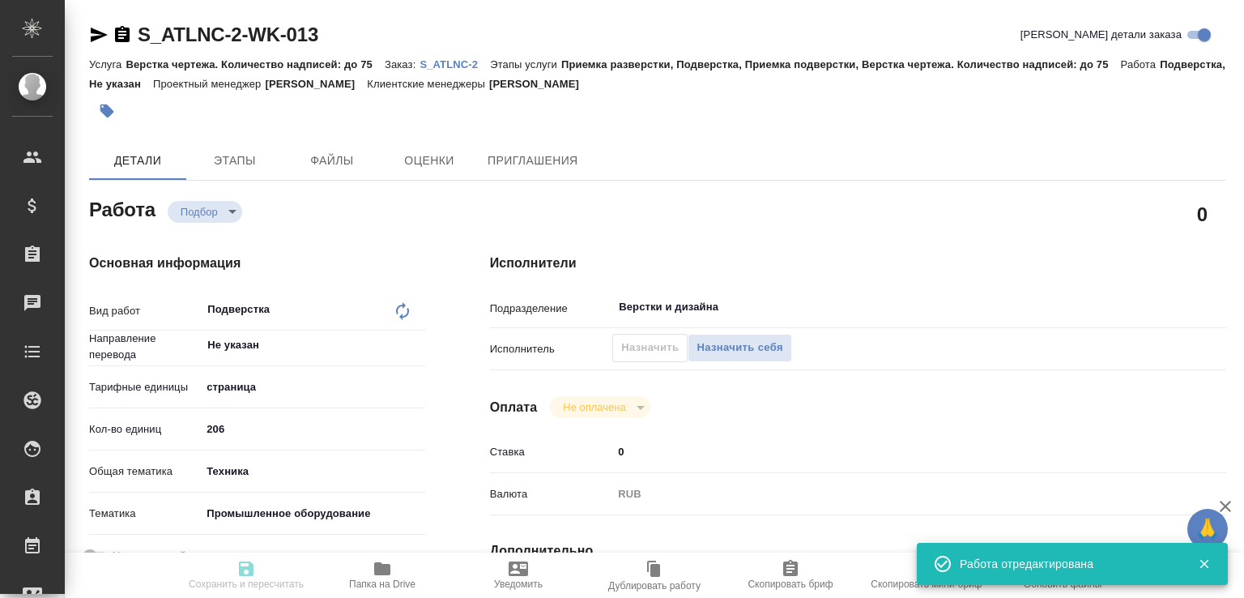
type input "notPayed"
type input "0"
type input "RUB"
type input "[PERSON_NAME]"
type input "S_ATLNC-2"
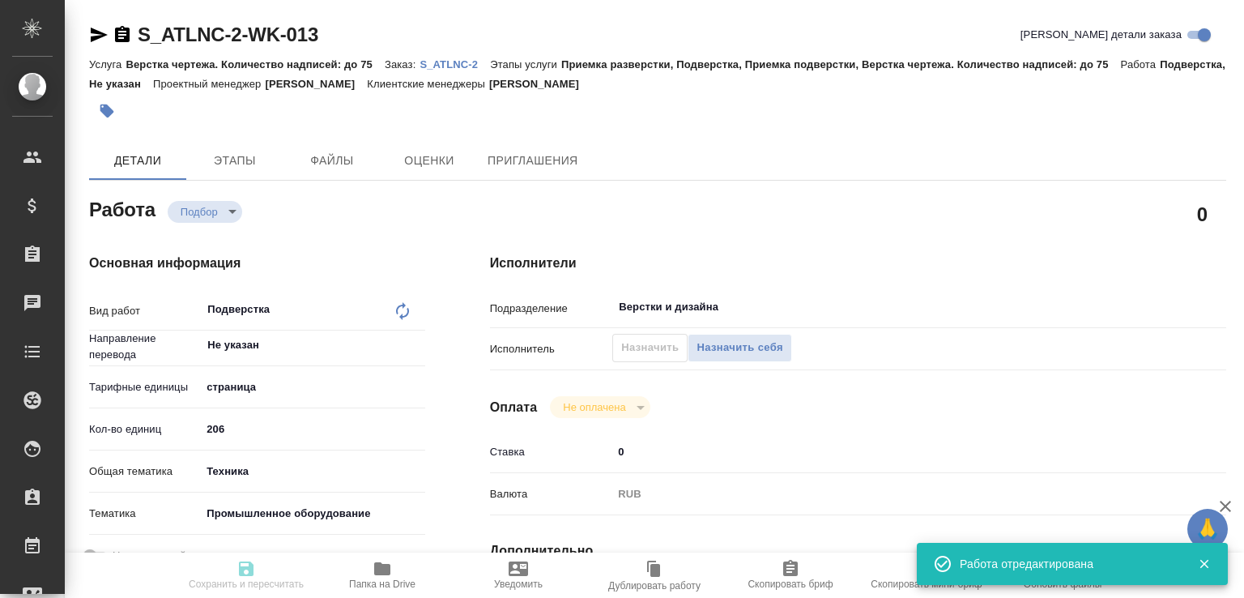
type input "Верстка чертежа. Количество надписей: до 75"
type input "Приемка разверстки, Подверстка, Приемка подверстки, Верстка чертежа. Количество…"
type input "Усманова Ольга"
type input "[PERSON_NAME]"
type input "/Clients/ООО ГК Атлантис/Orders/S_ATLNC-2"
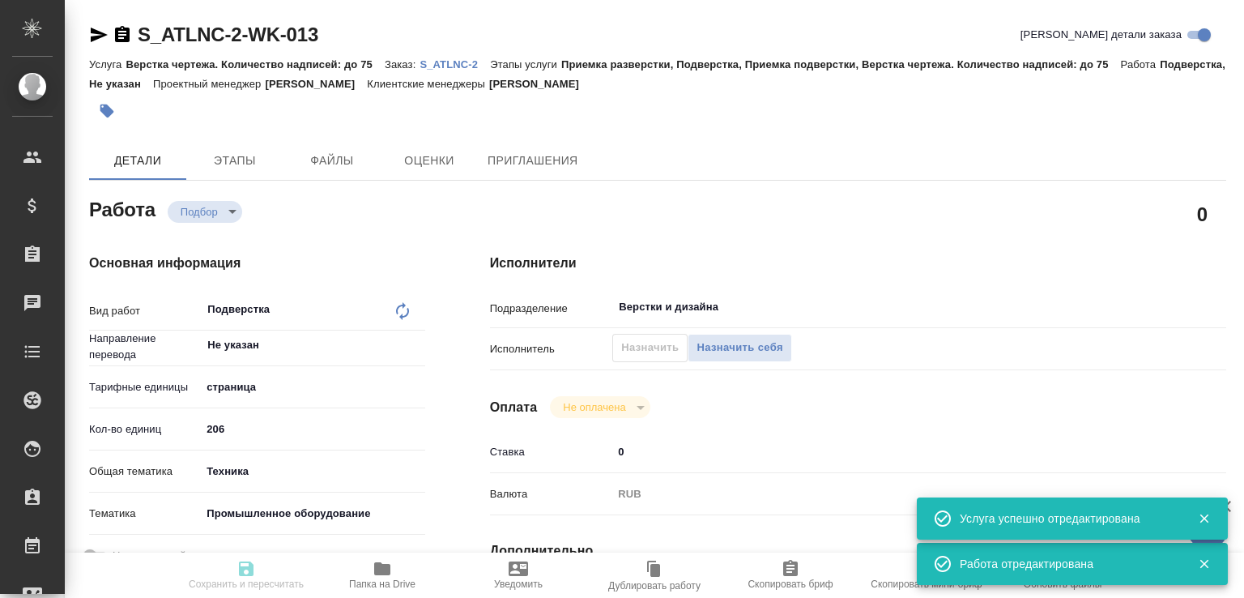
type input "recruiting"
type input "Не указан"
type input "5a8b1489cc6b4906c91bfdb2"
type input "206"
type input "tech"
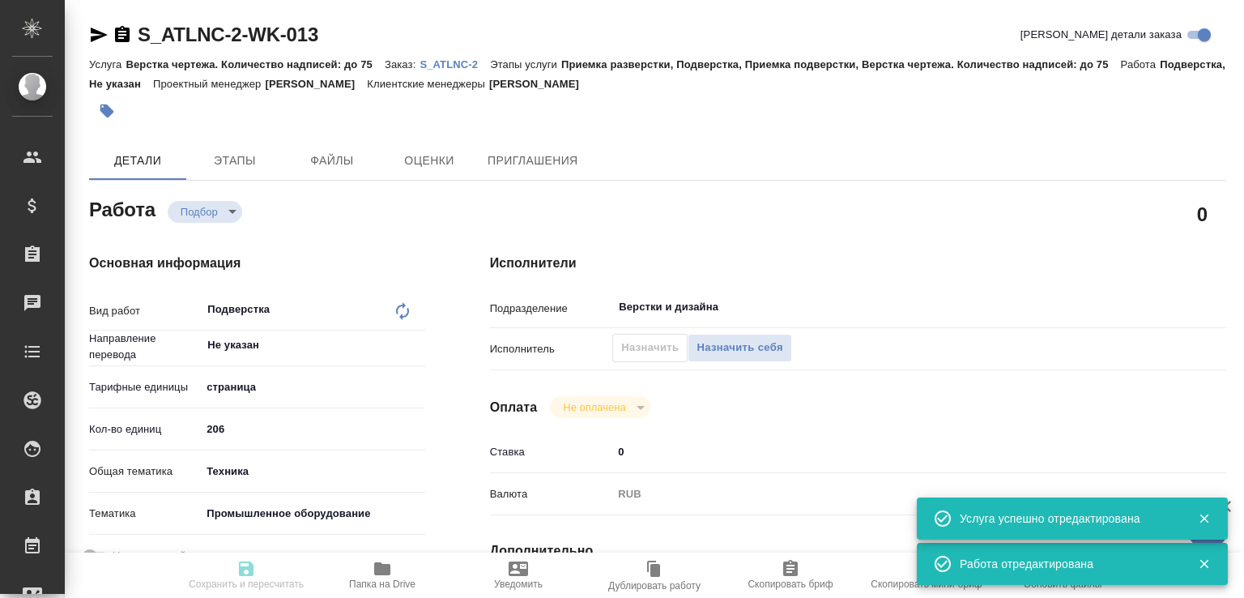
type input "5f647205b73bc97568ca66bc"
type input "26.08.2025 17:00"
type input "28.08.2025 17:00"
type input "Верстки и дизайна"
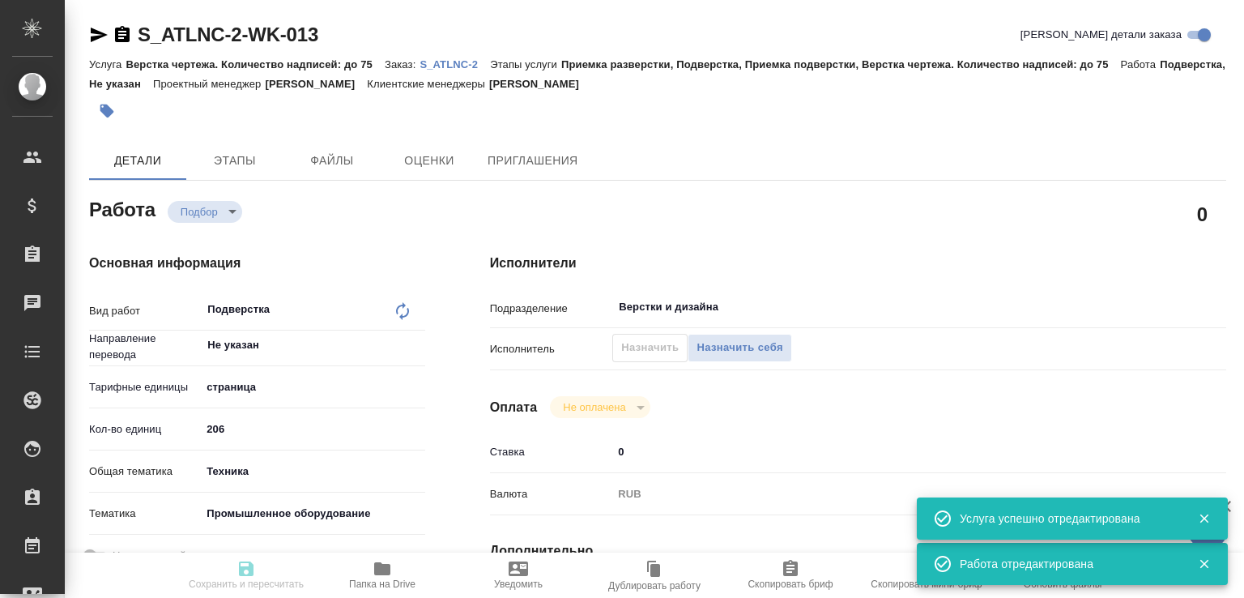
type input "notPayed"
type input "0"
type input "RUB"
type input "[PERSON_NAME]"
type input "S_ATLNC-2"
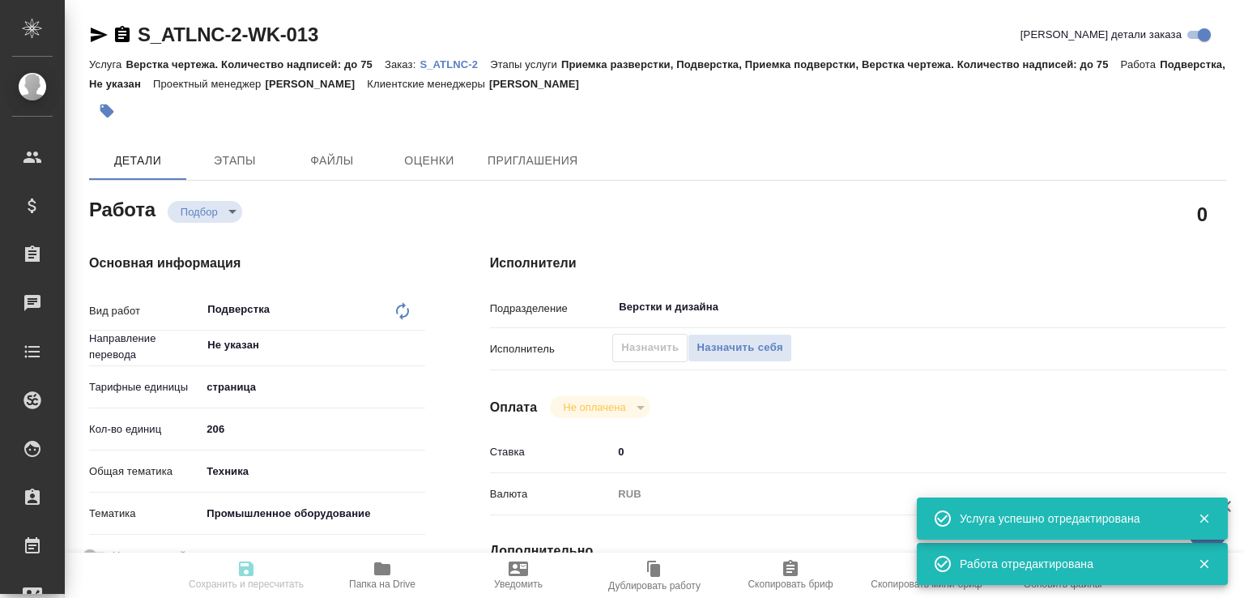
type input "Верстка чертежа. Количество надписей: до 75"
type input "Приемка разверстки, Подверстка, Приемка подверстки, Верстка чертежа. Количество…"
type input "Усманова Ольга"
type input "[PERSON_NAME]"
type input "/Clients/ООО ГК Атлантис/Orders/S_ATLNC-2"
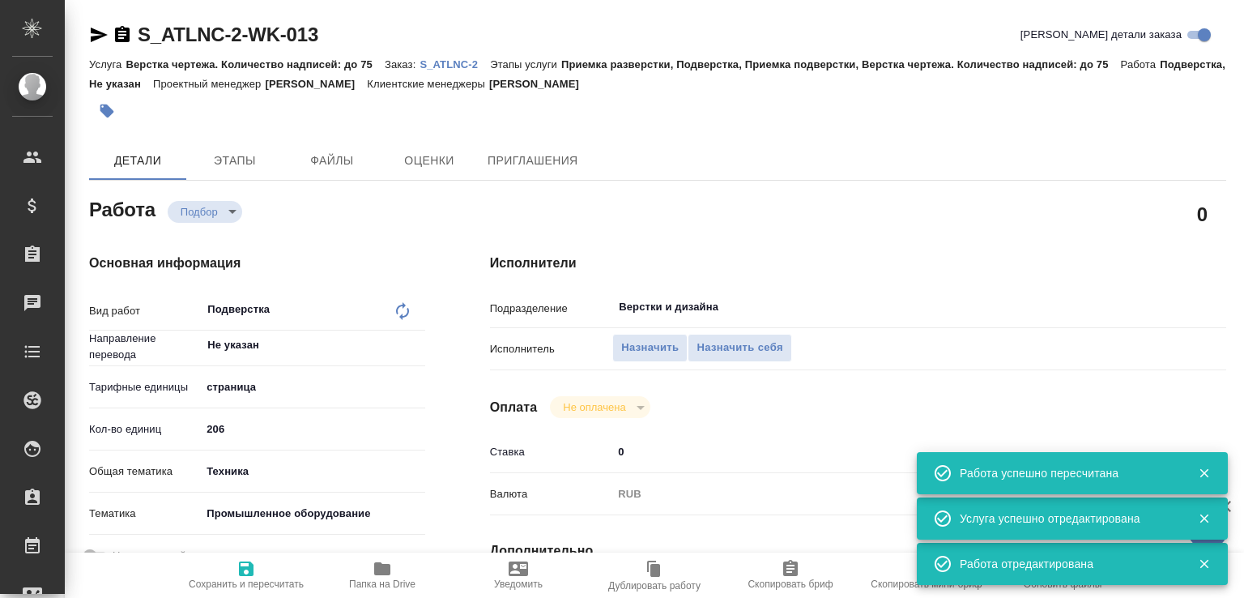
click at [630, 348] on span "Назначить" at bounding box center [650, 348] width 58 height 19
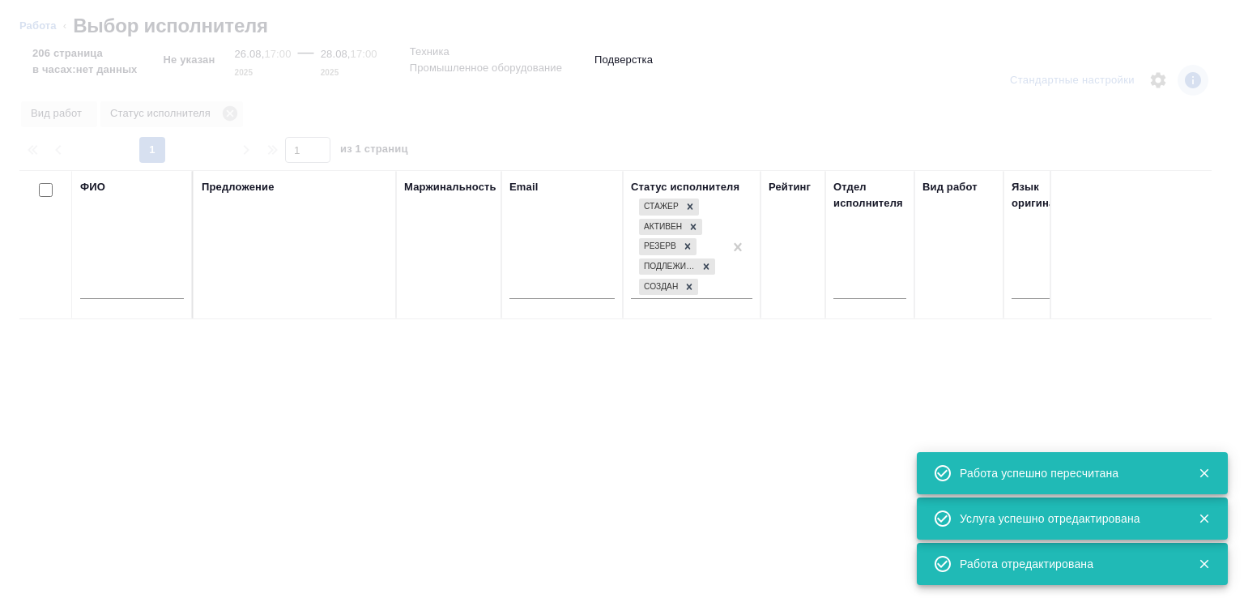
click at [128, 288] on input "text" at bounding box center [132, 289] width 104 height 20
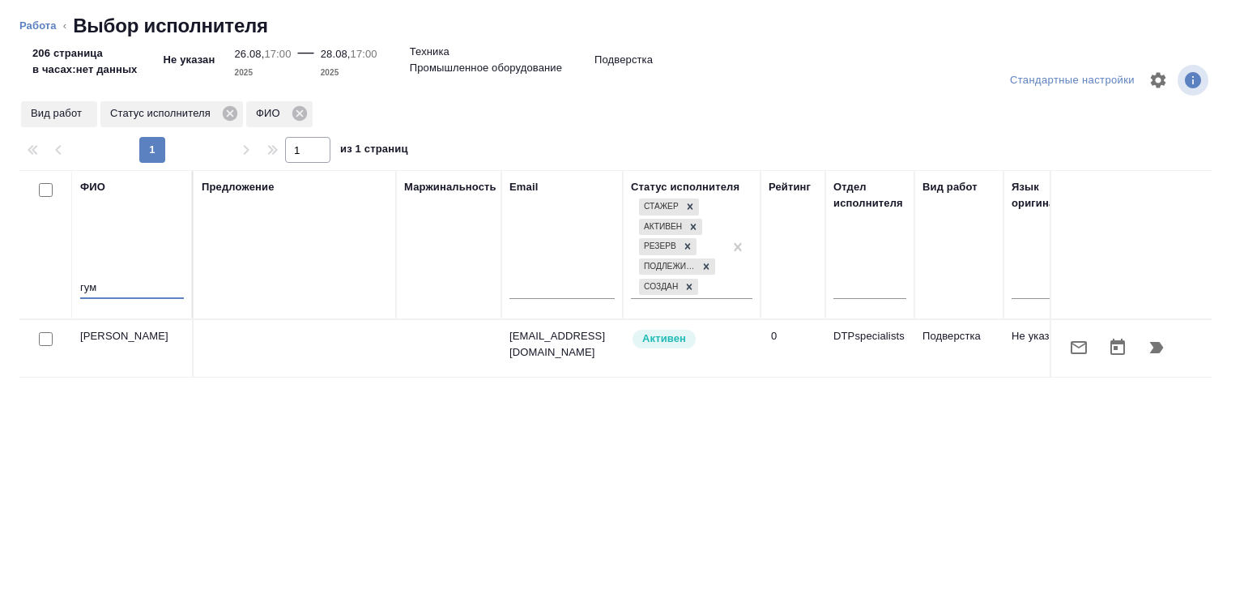
type input "гум"
click at [1150, 344] on icon "button" at bounding box center [1157, 347] width 14 height 11
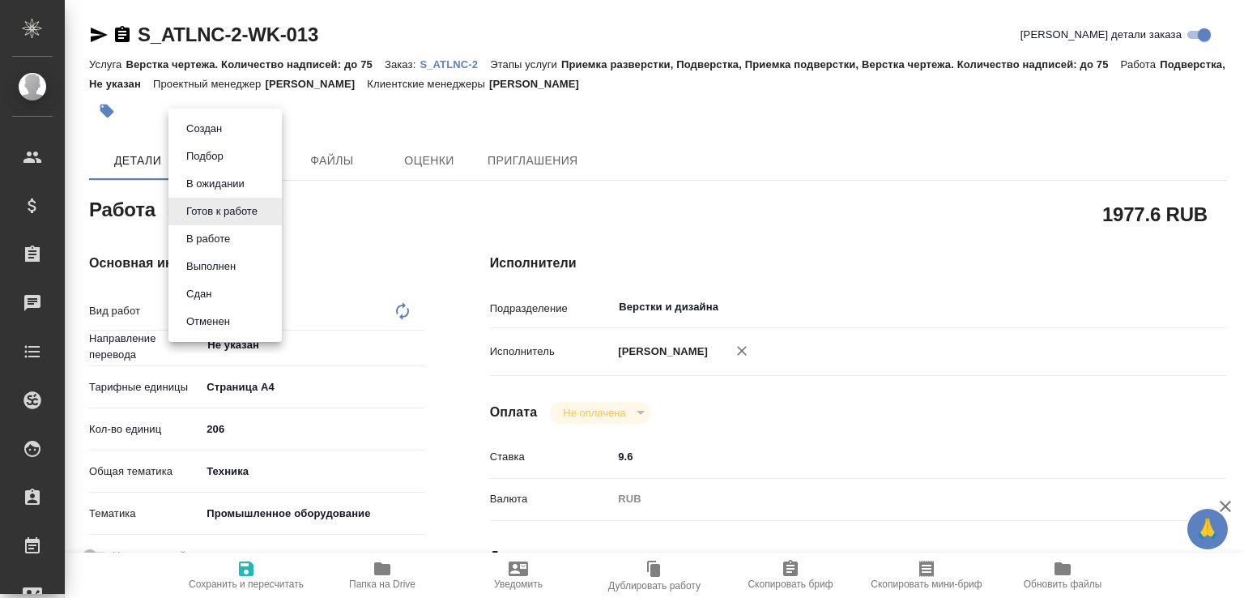
click at [200, 219] on body "🙏 .cls-1 fill:#fff; AWATERA [PERSON_NAME]malofeeva Клиенты Спецификации Заказы …" at bounding box center [622, 299] width 1244 height 598
click at [215, 187] on button "В ожидании" at bounding box center [215, 184] width 68 height 18
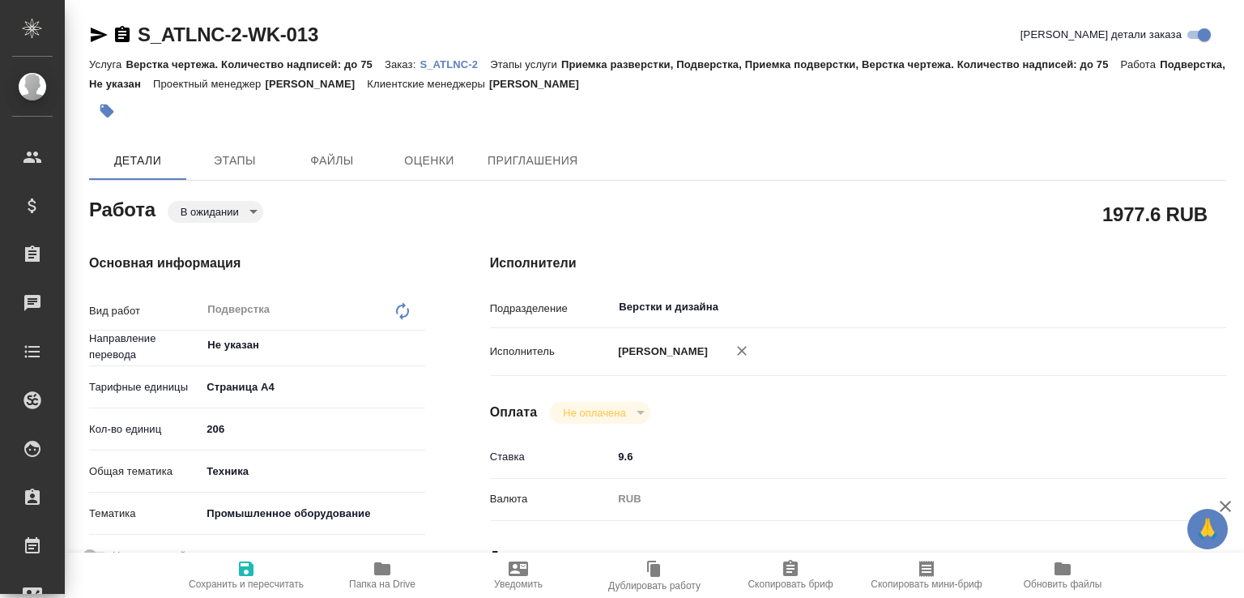
type textarea "x"
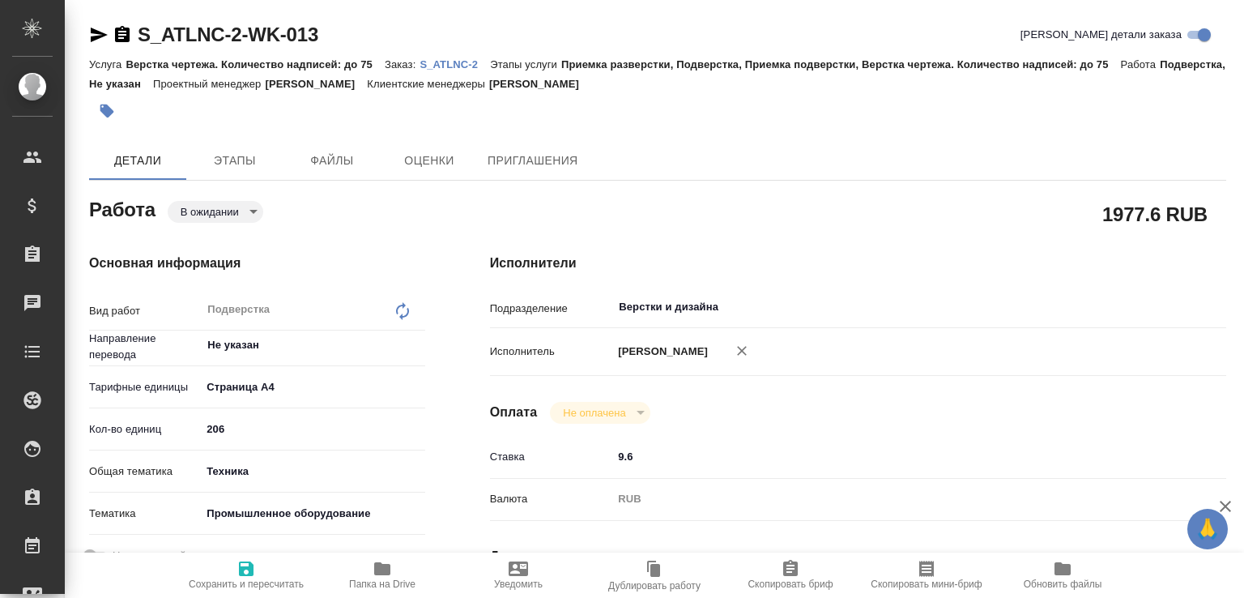
type textarea "x"
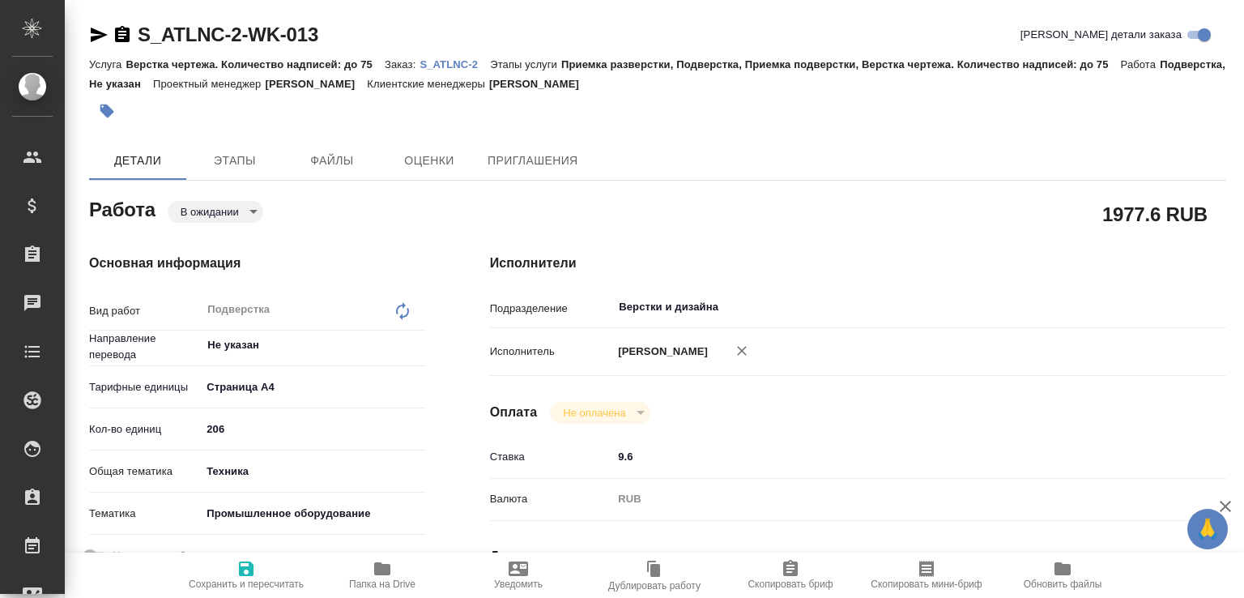
type textarea "x"
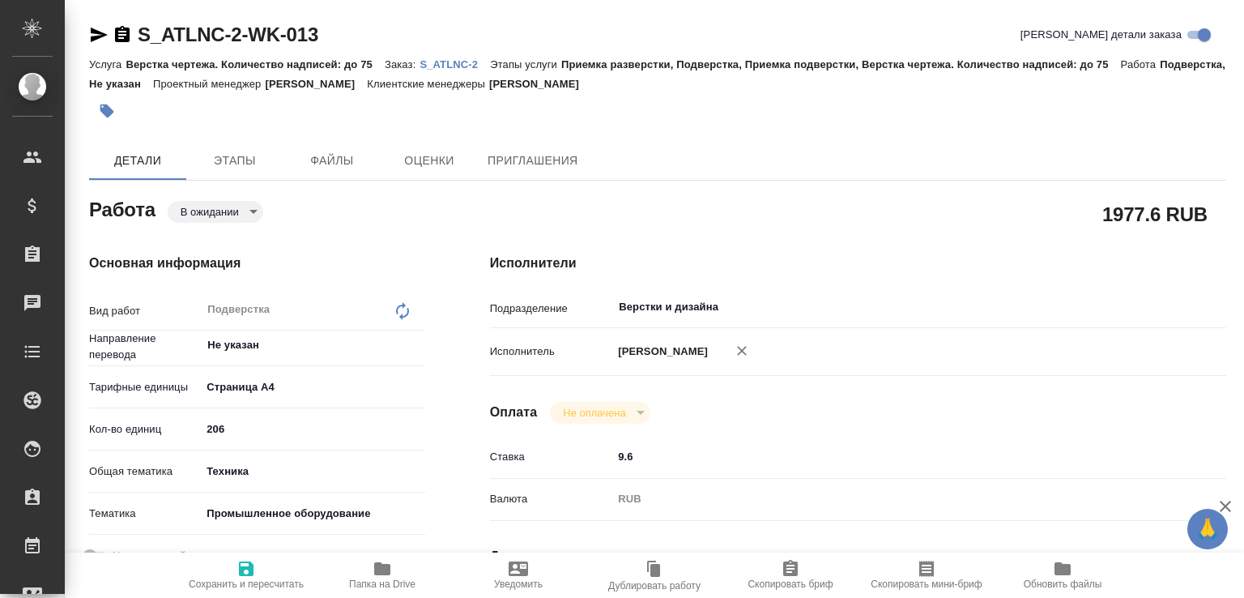
click at [240, 562] on icon "button" at bounding box center [246, 568] width 15 height 15
type textarea "x"
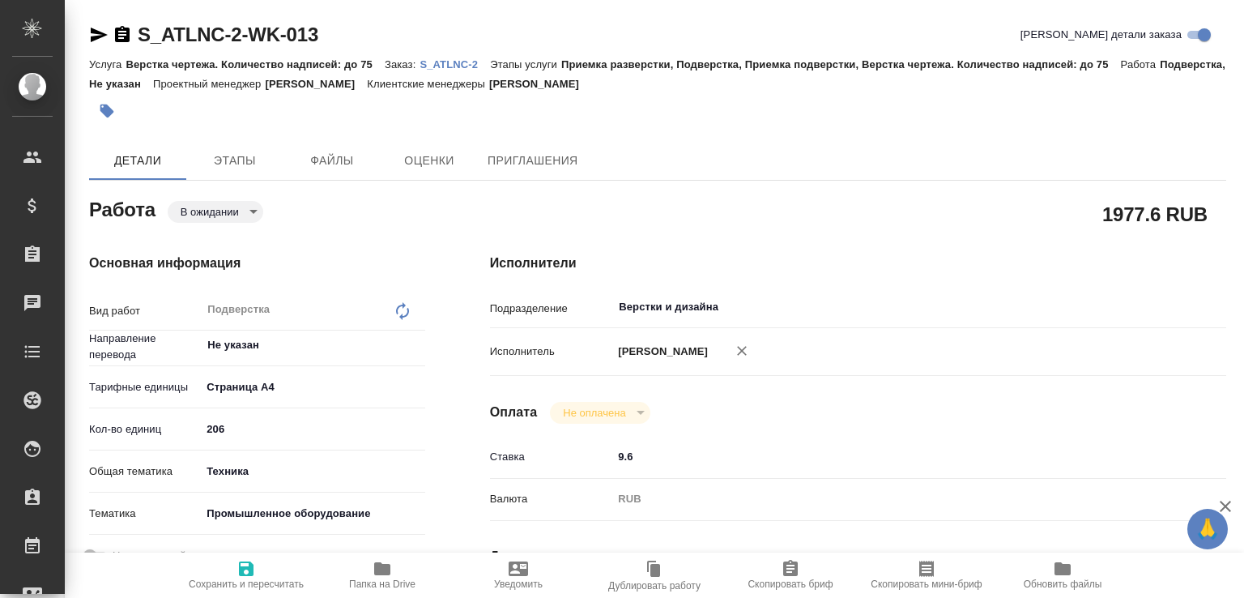
type textarea "x"
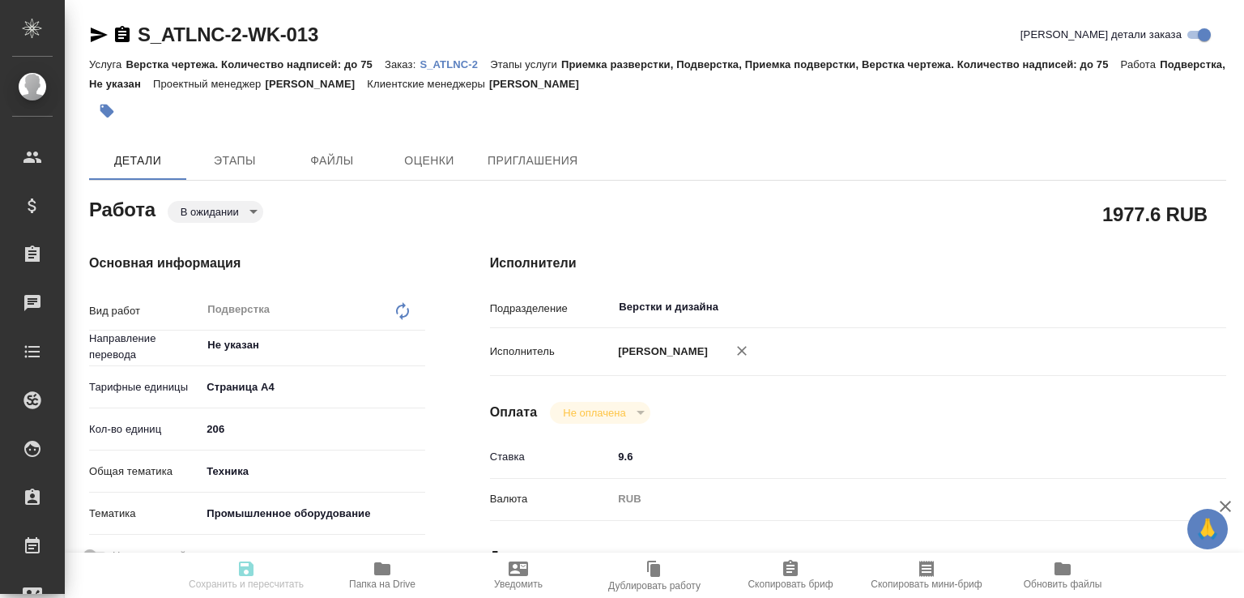
type textarea "x"
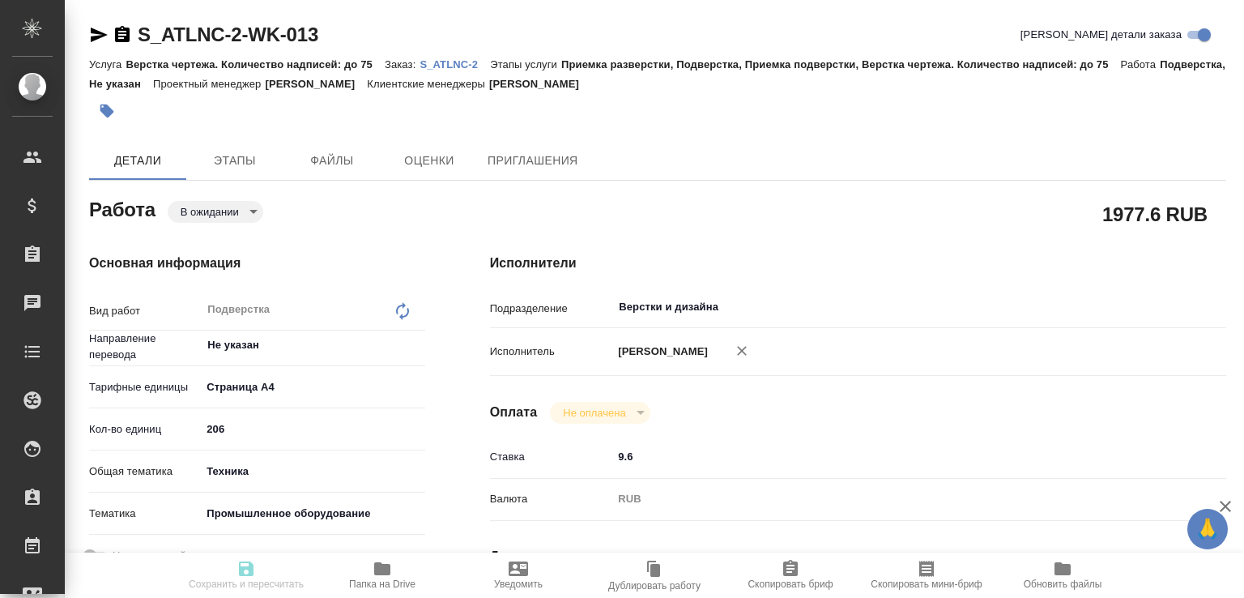
type textarea "x"
type input "pending"
type textarea "Подверстка"
type textarea "x"
type input "Не указан"
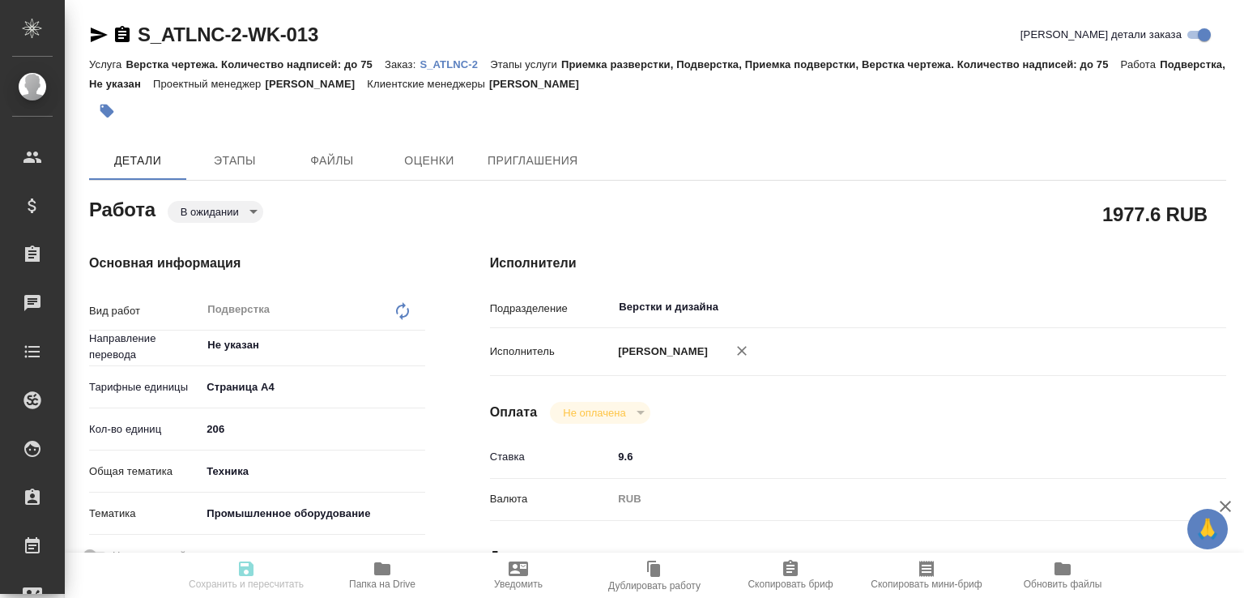
type input "5f036ec4e16dec2d6b59c8ff"
type input "206"
type input "tech"
type input "5f647205b73bc97568ca66bc"
type input "[DATE] 17:00"
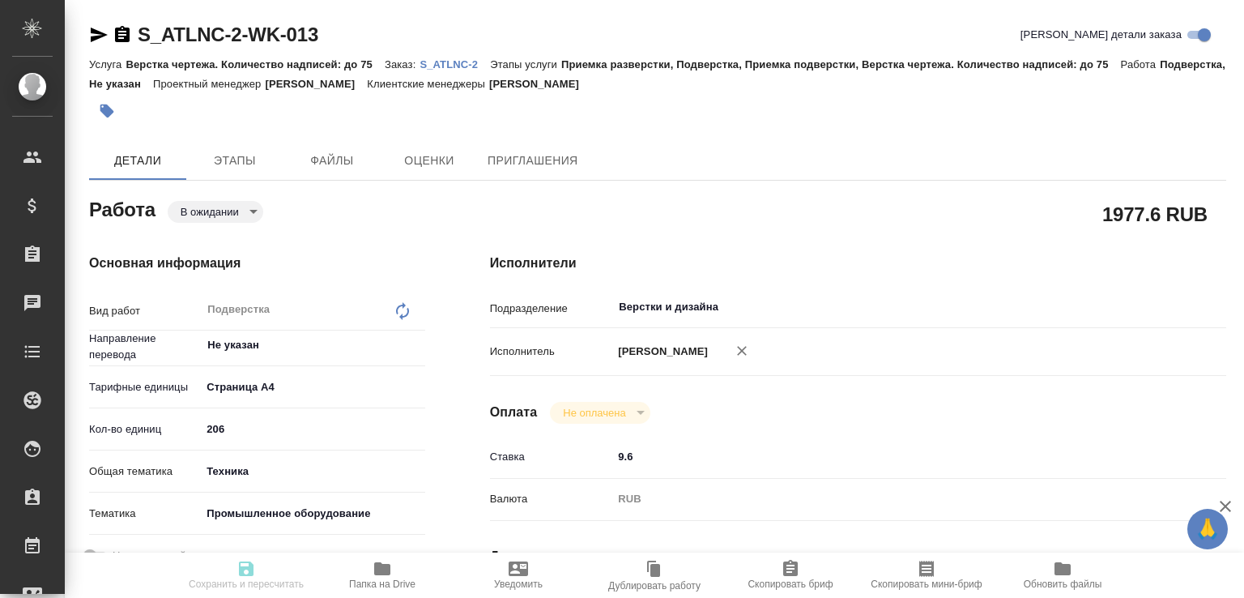
type input "[DATE] 17:00"
type input "Верстки и дизайна"
type input "notPayed"
type input "9.6"
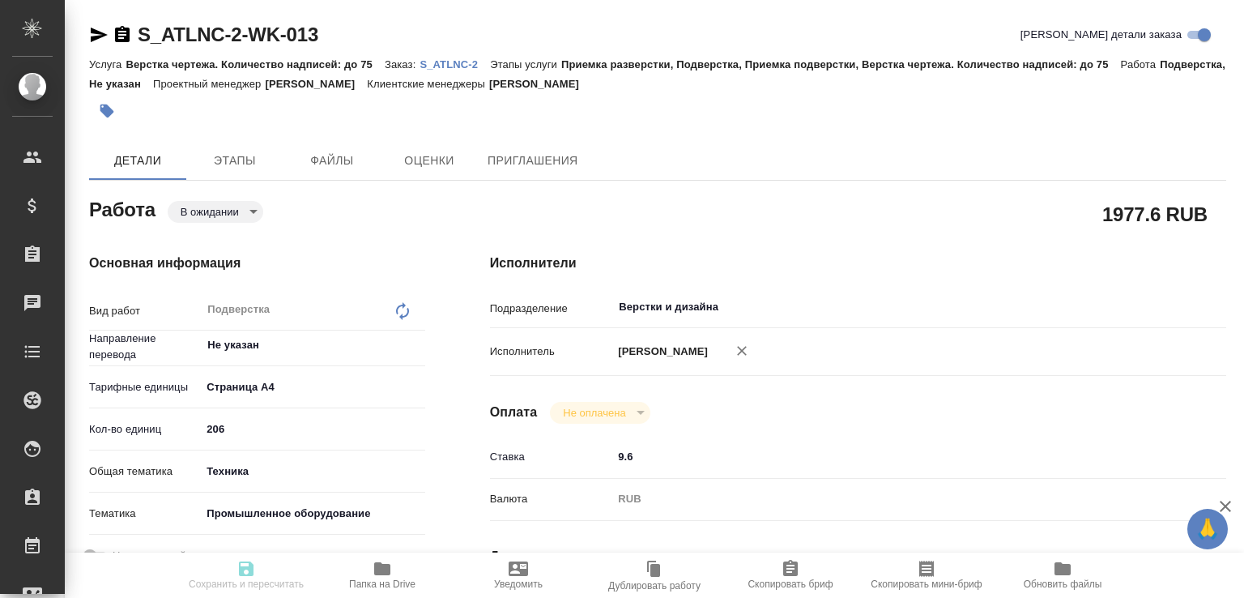
type input "RUB"
type input "[PERSON_NAME]"
type textarea "файлы буду присылать поэтапно"
type textarea "x"
type textarea "/Clients/ООО ГК Атлантис/Orders/S_ATLNC-2/DTP/S_ATLNC-2-WK-013"
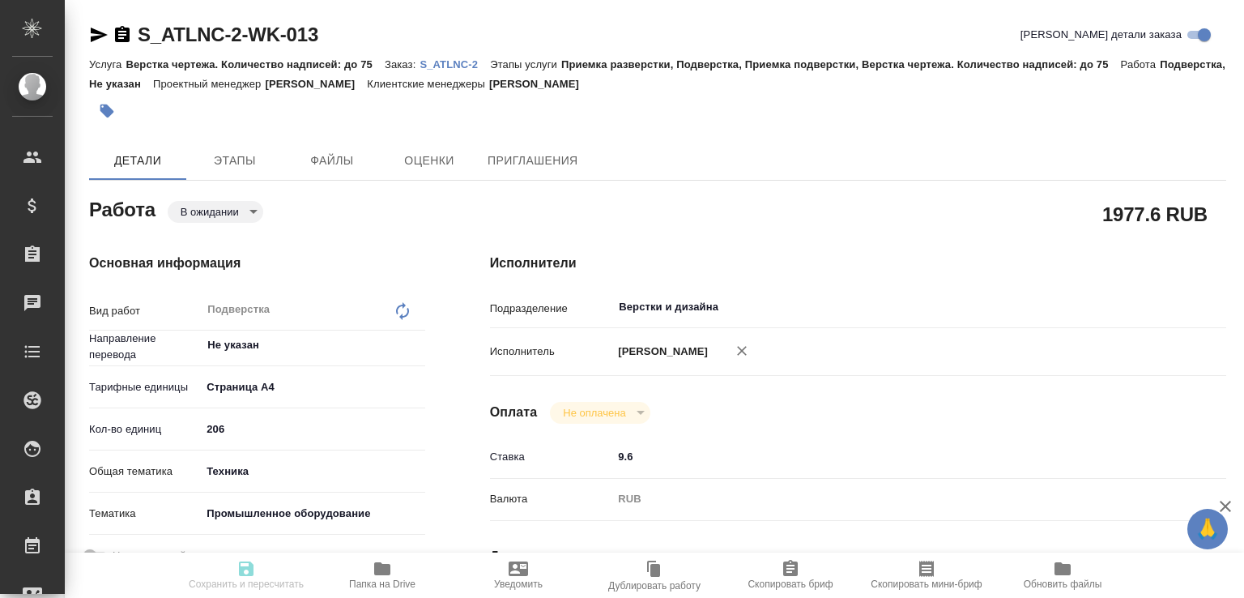
type textarea "x"
type input "S_ATLNC-2"
type input "Верстка чертежа. Количество надписей: до 75"
type input "Приемка разверстки, Подверстка, Приемка подверстки, Верстка чертежа. Количество…"
type input "[PERSON_NAME]"
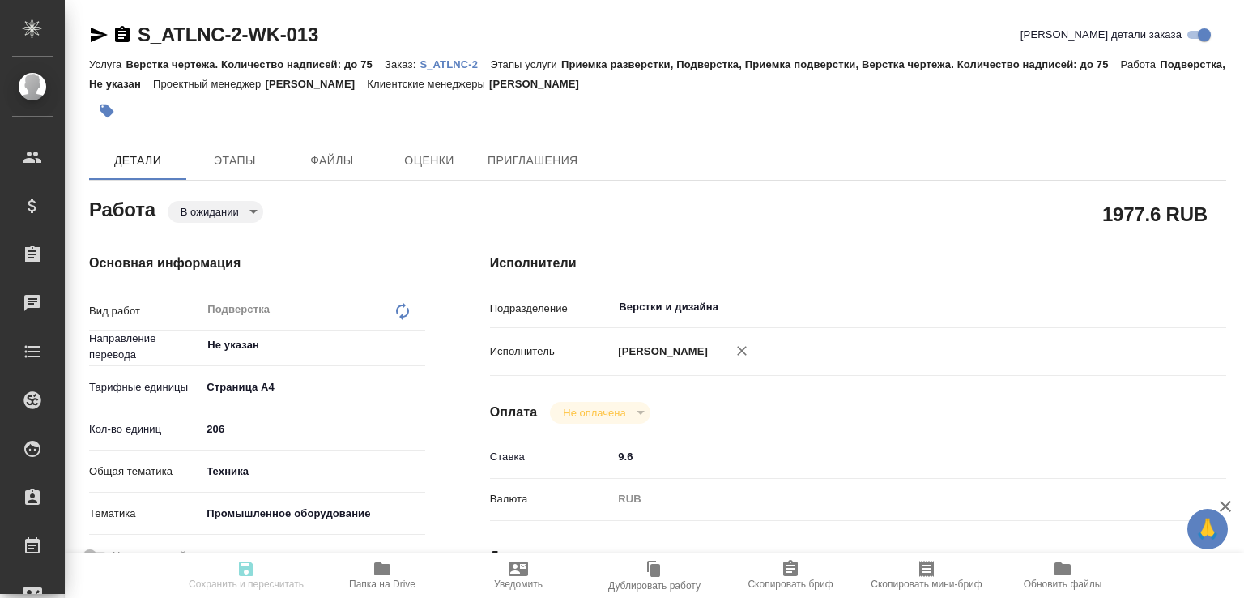
type input "[PERSON_NAME]"
type input "/Clients/ООО ГК Атлантис/Orders/S_ATLNC-2"
type textarea "x"
type textarea "помощь для переводчика в Reference"
type textarea "x"
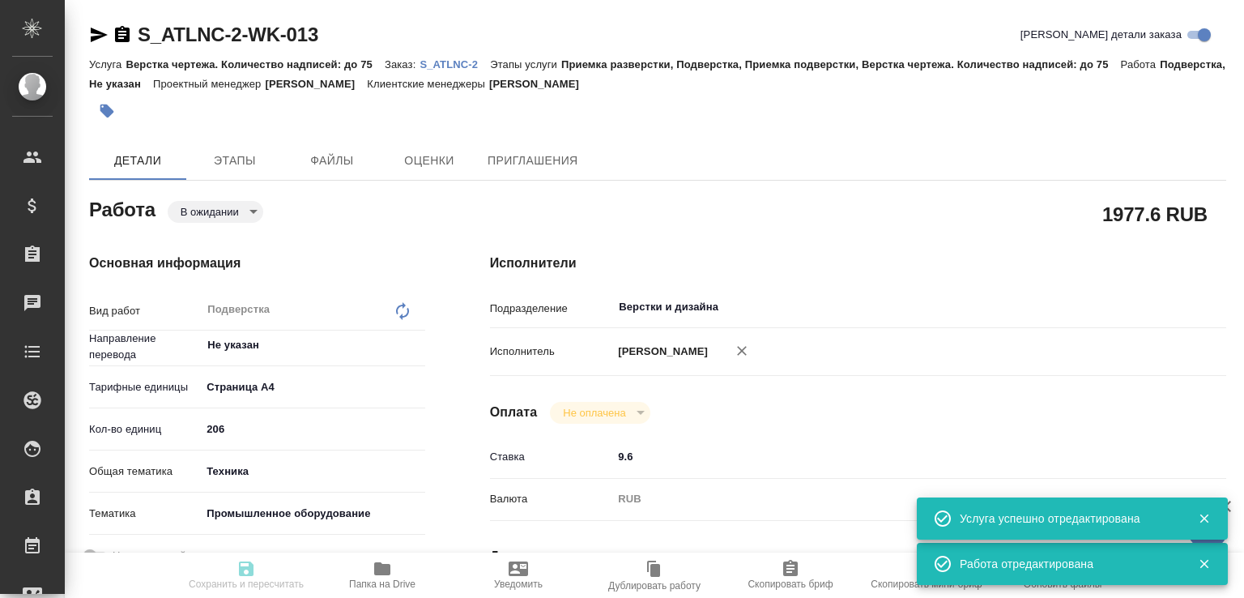
type textarea "x"
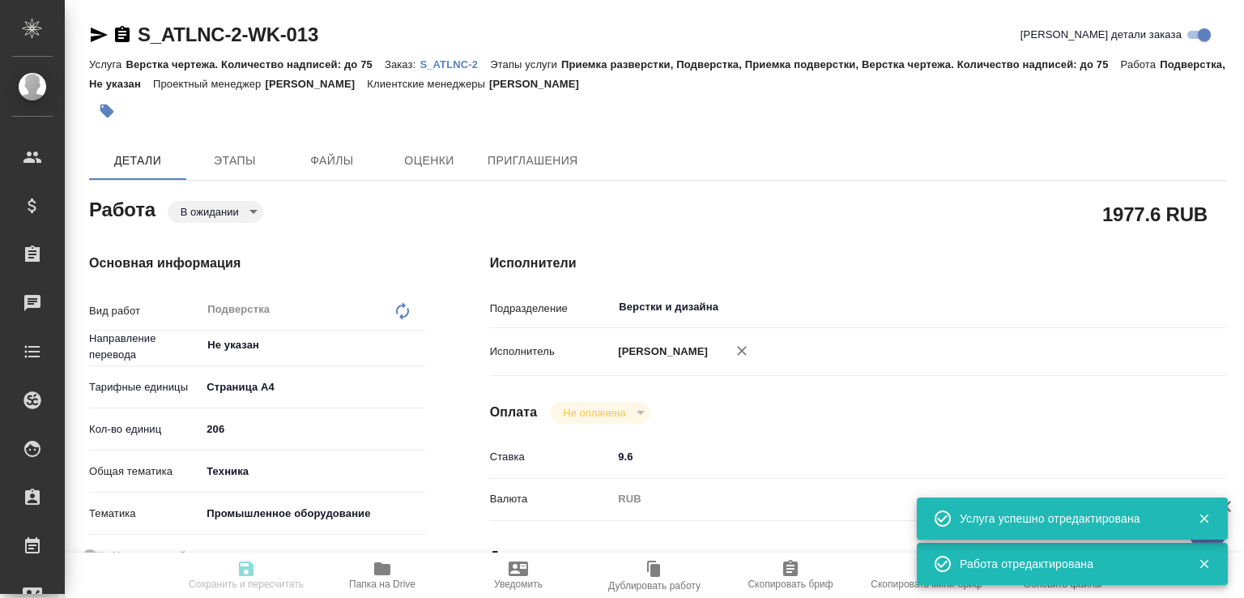
type textarea "x"
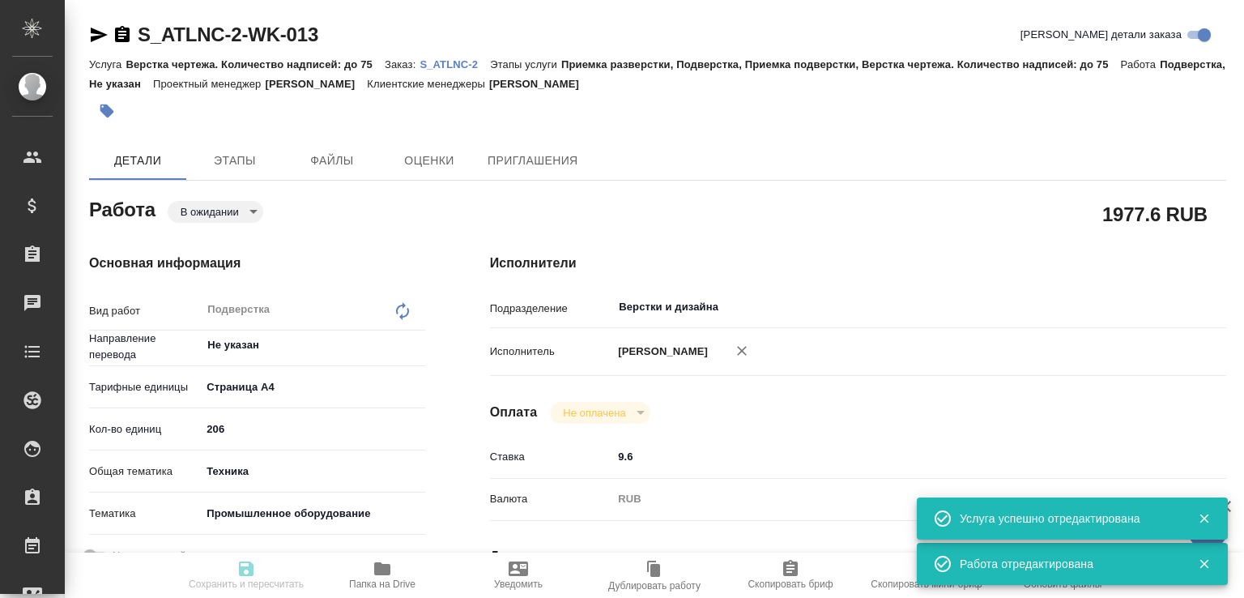
type textarea "x"
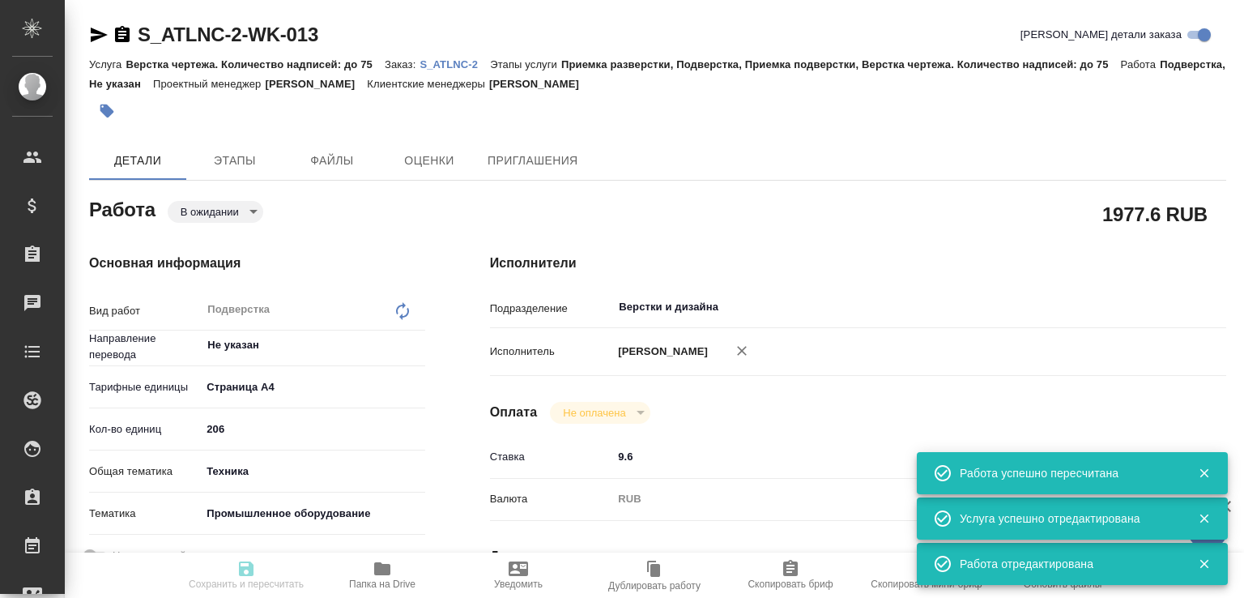
type input "pending"
type textarea "Подверстка"
type textarea "x"
type input "Не указан"
type input "5f036ec4e16dec2d6b59c8ff"
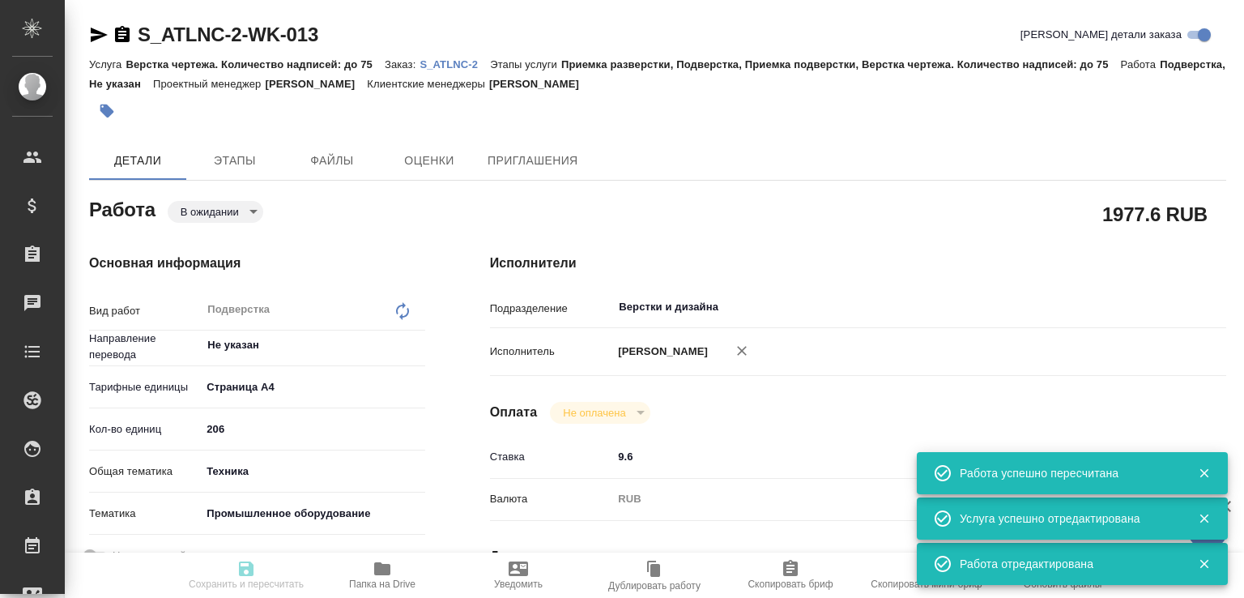
type input "206"
type input "tech"
type input "5f647205b73bc97568ca66bc"
type input "[DATE] 17:00"
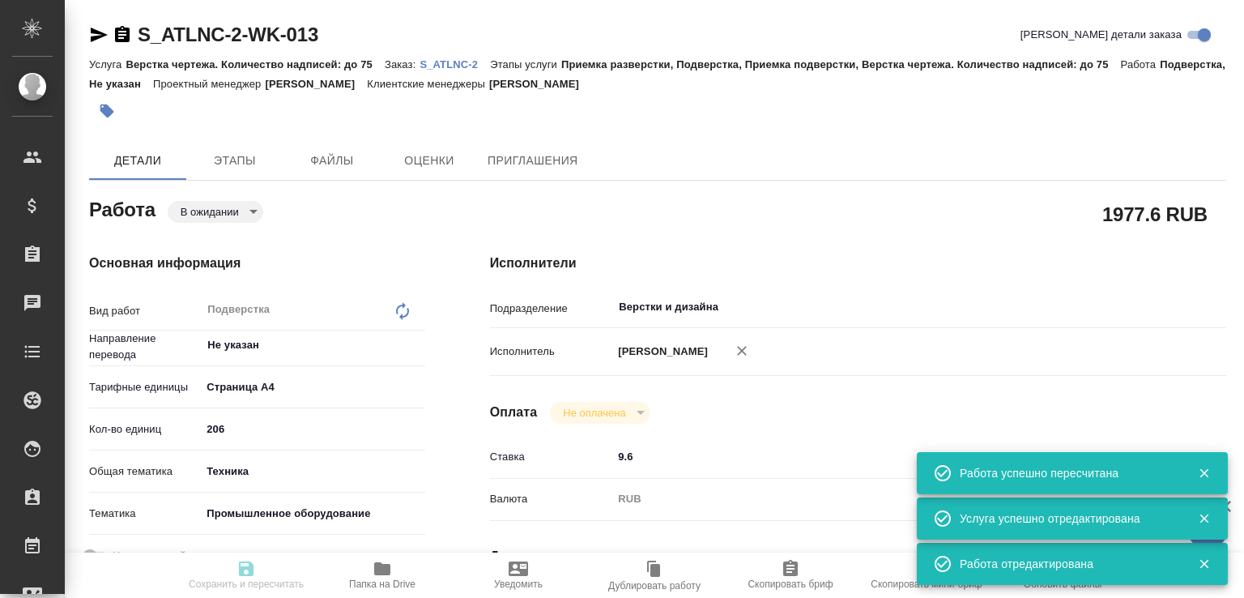
type input "[DATE] 17:00"
type input "Верстки и дизайна"
type input "notPayed"
type input "9.6"
type input "RUB"
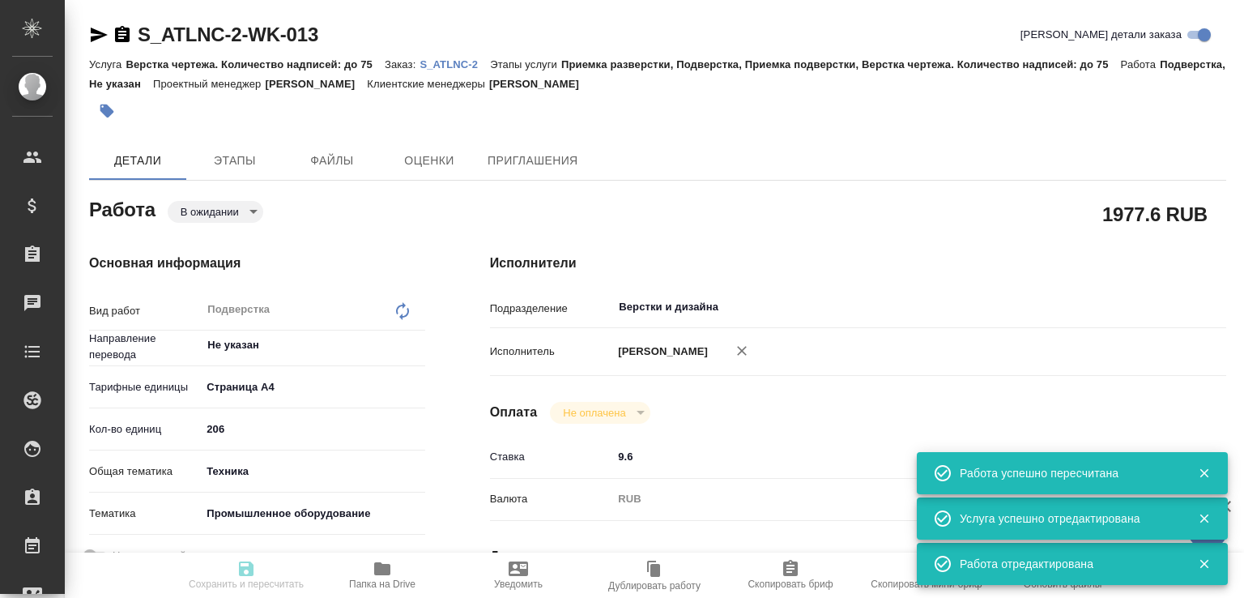
type input "[PERSON_NAME]"
type textarea "файлы буду присылать поэтапно"
type textarea "x"
type textarea "/Clients/ООО ГК Атлантис/Orders/S_ATLNC-2/DTP/S_ATLNC-2-WK-013"
type textarea "x"
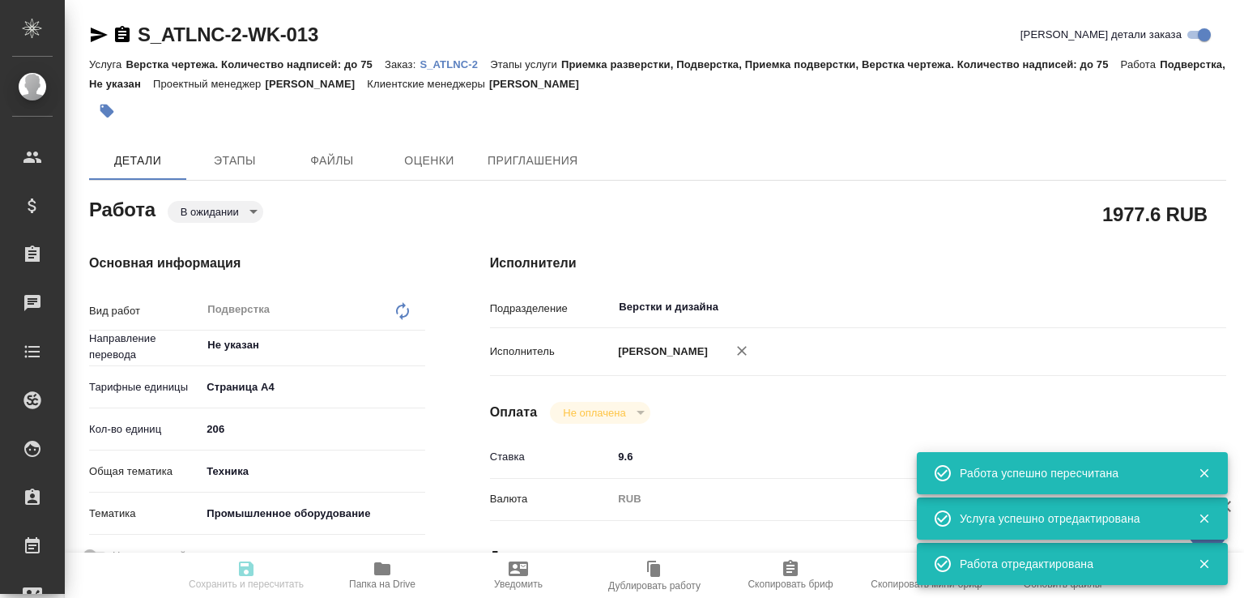
type input "S_ATLNC-2"
type input "Верстка чертежа. Количество надписей: до 75"
type input "Приемка разверстки, Подверстка, Приемка подверстки, Верстка чертежа. Количество…"
type input "[PERSON_NAME]"
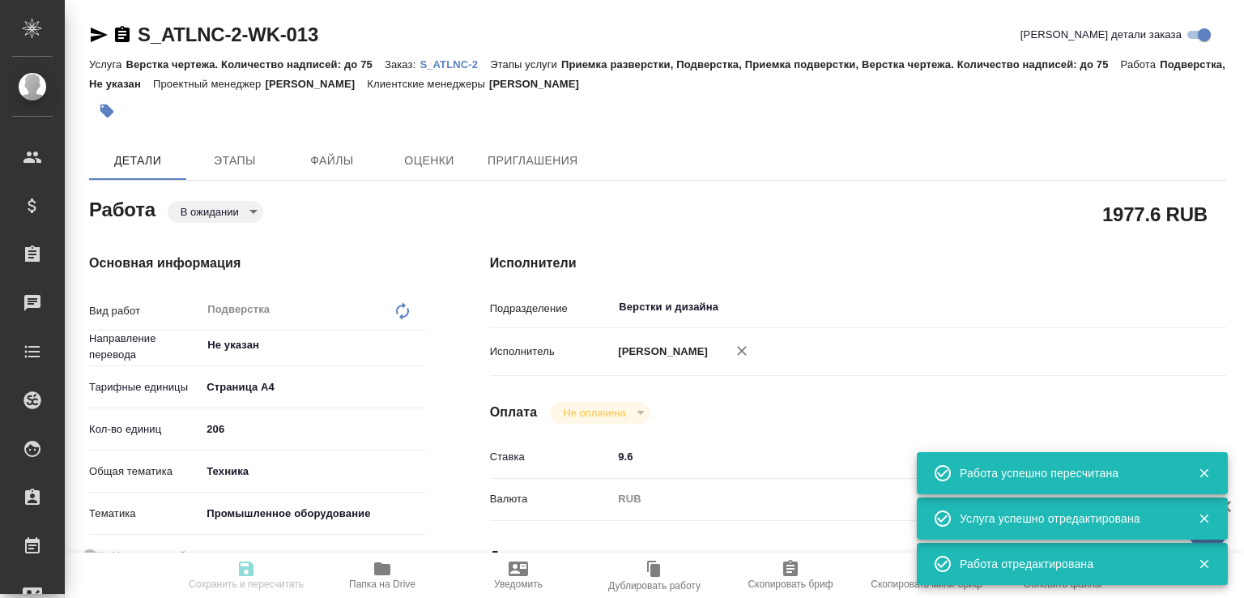
type input "/Clients/ООО ГК Атлантис/Orders/S_ATLNC-2"
type textarea "x"
type textarea "помощь для переводчика в Reference"
type textarea "x"
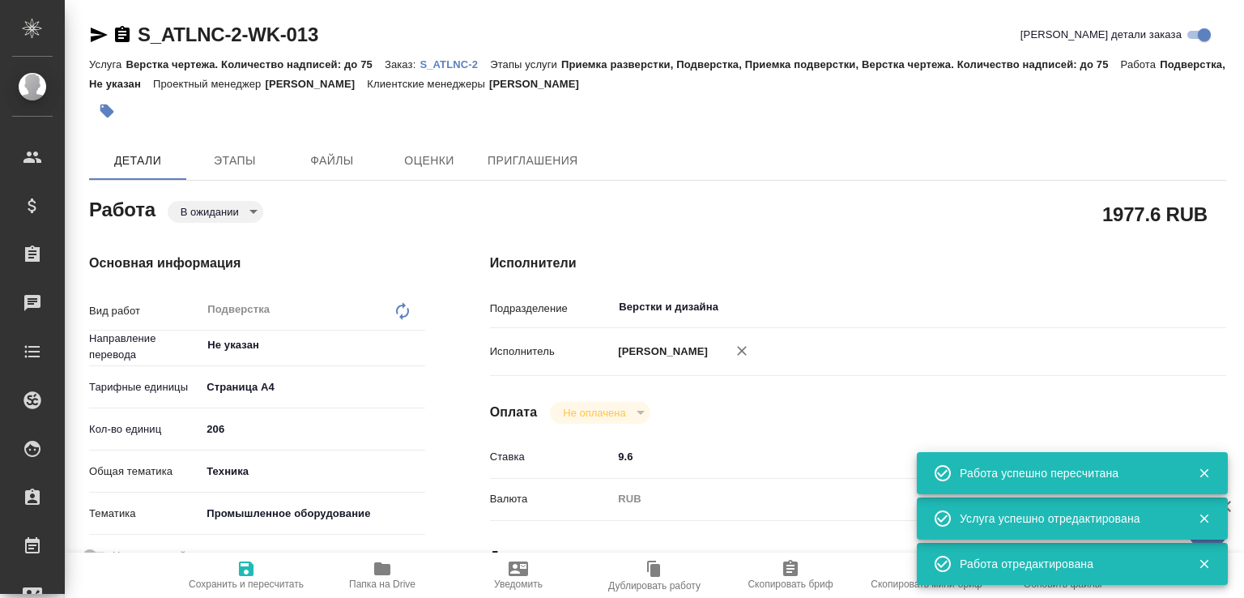
type textarea "x"
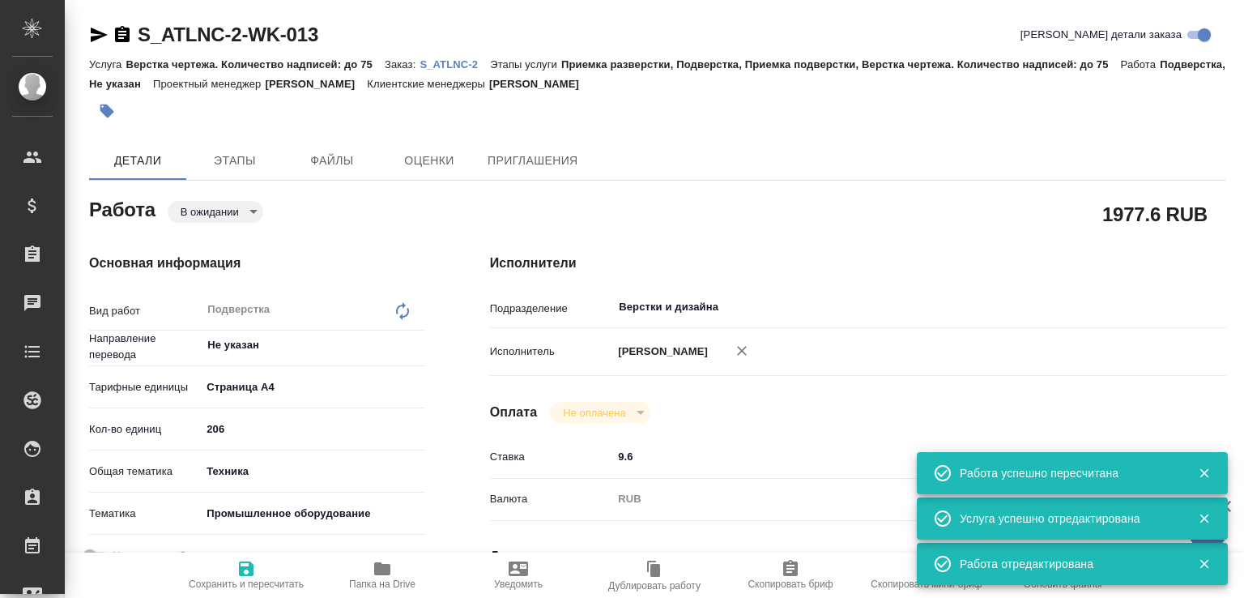
type textarea "x"
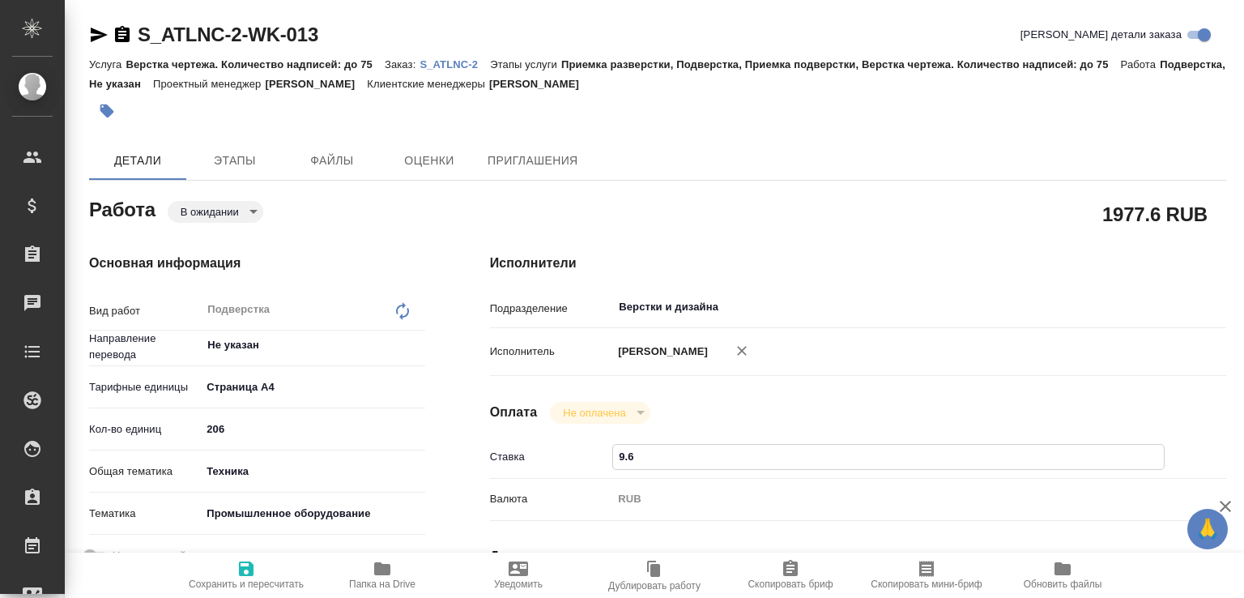
drag, startPoint x: 641, startPoint y: 478, endPoint x: 564, endPoint y: 471, distance: 77.3
click at [564, 471] on div "Ставка 9.6" at bounding box center [858, 457] width 736 height 28
type input "10"
click at [240, 582] on span "Сохранить и пересчитать" at bounding box center [246, 583] width 115 height 11
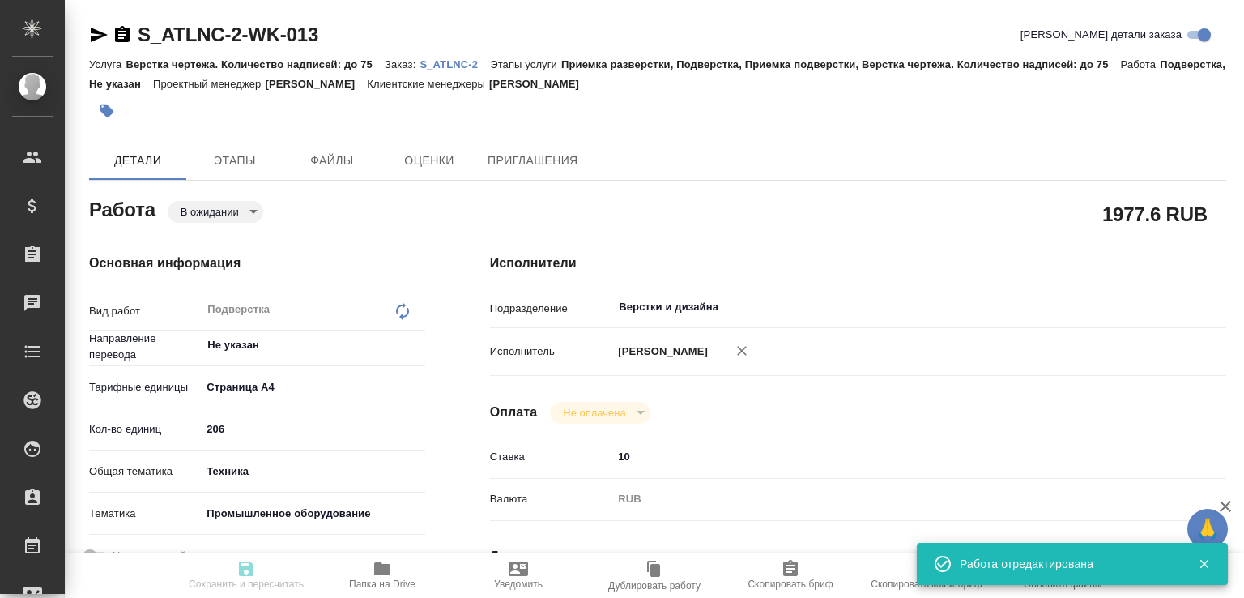
type input "pending"
type input "Не указан"
type input "5f036ec4e16dec2d6b59c8ff"
type input "206"
type input "tech"
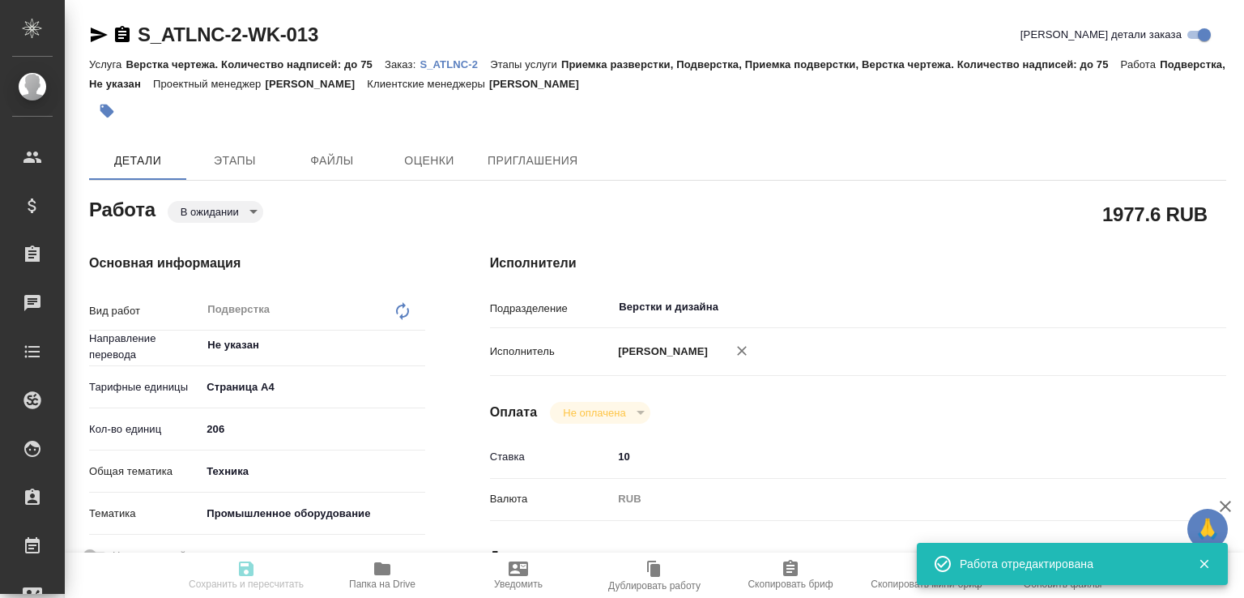
type input "5f647205b73bc97568ca66bc"
type input "[DATE] 17:00"
type input "Верстки и дизайна"
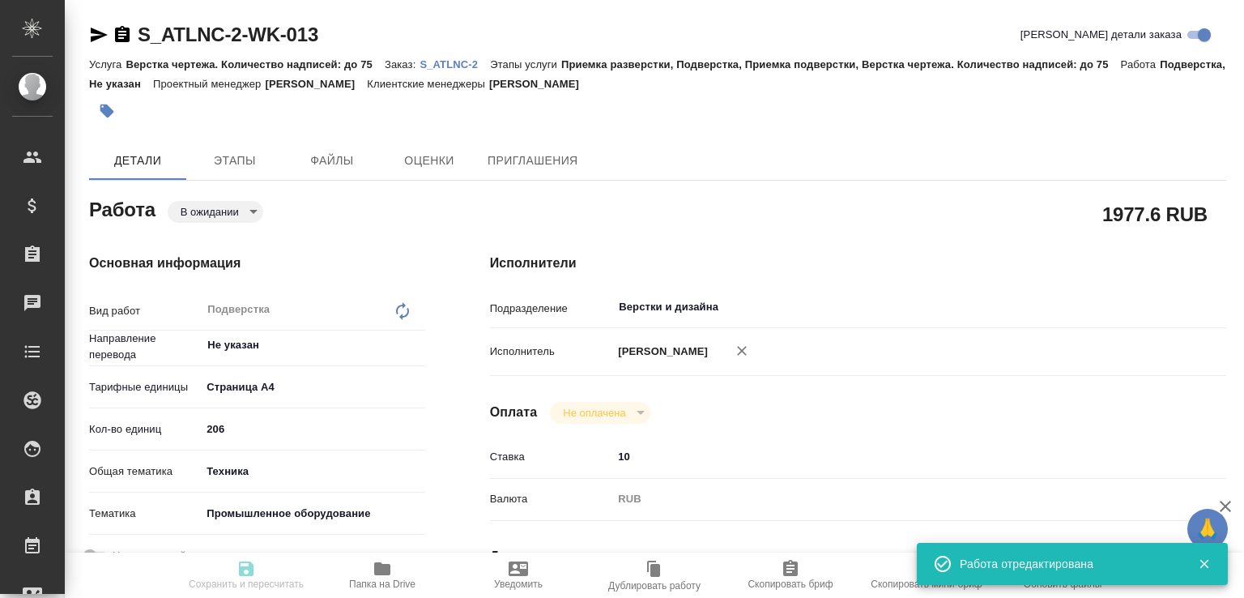
type input "notPayed"
type input "10"
type input "RUB"
type input "[PERSON_NAME]"
type input "S_ATLNC-2"
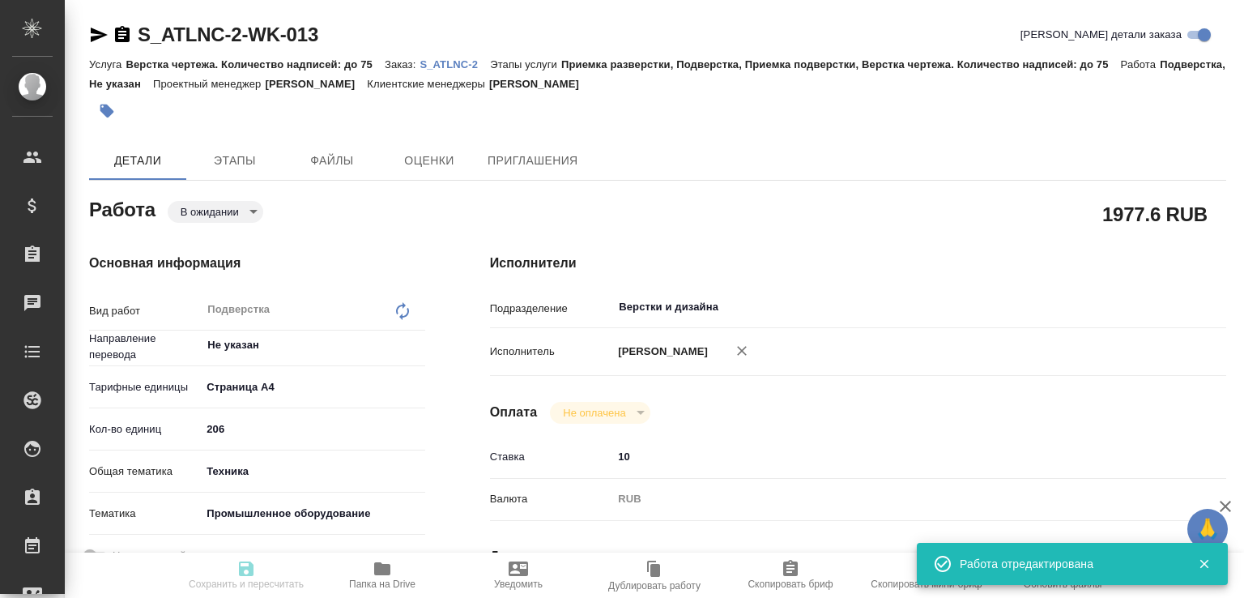
type input "Верстка чертежа. Количество надписей: до 75"
type input "Приемка разверстки, Подверстка, Приемка подверстки, Верстка чертежа. Количество…"
type input "[PERSON_NAME]"
type input "/Clients/ООО ГК Атлантис/Orders/S_ATLNC-2"
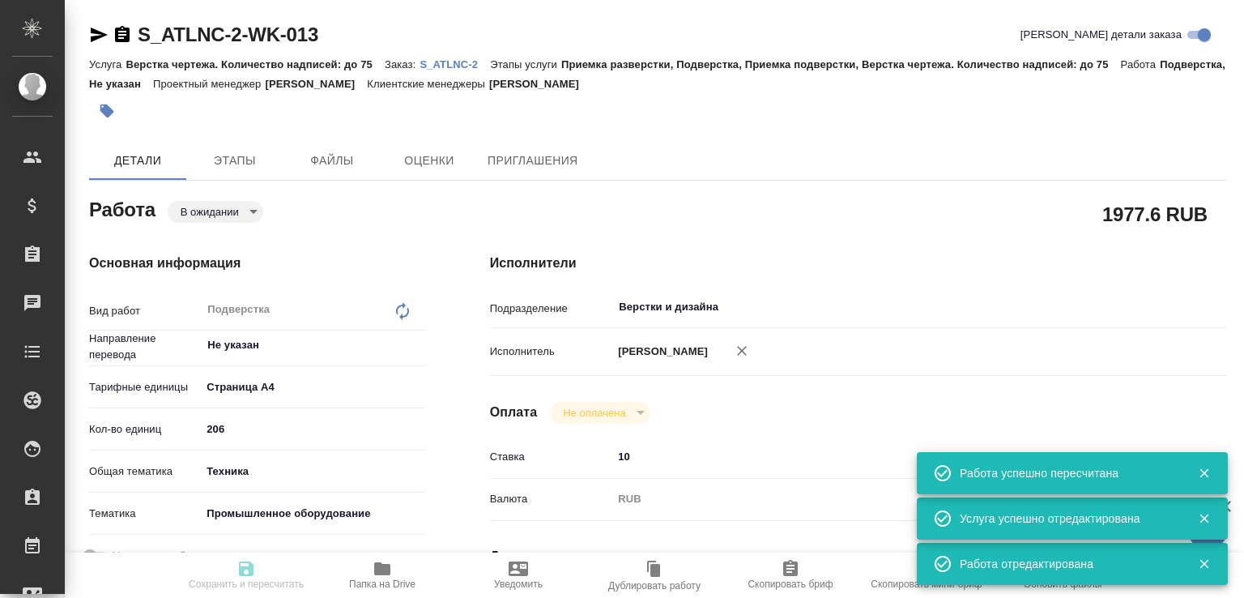
type input "pending"
type input "Не указан"
type input "5f036ec4e16dec2d6b59c8ff"
type input "206"
type input "tech"
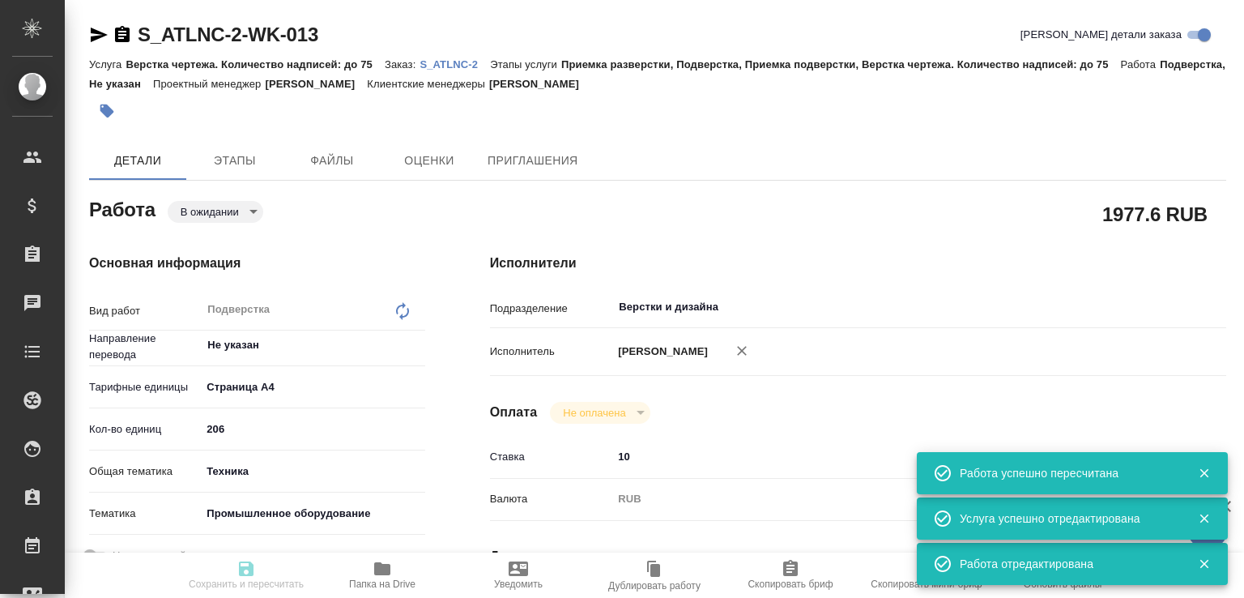
type input "5f647205b73bc97568ca66bc"
type input "[DATE] 17:00"
type input "Верстки и дизайна"
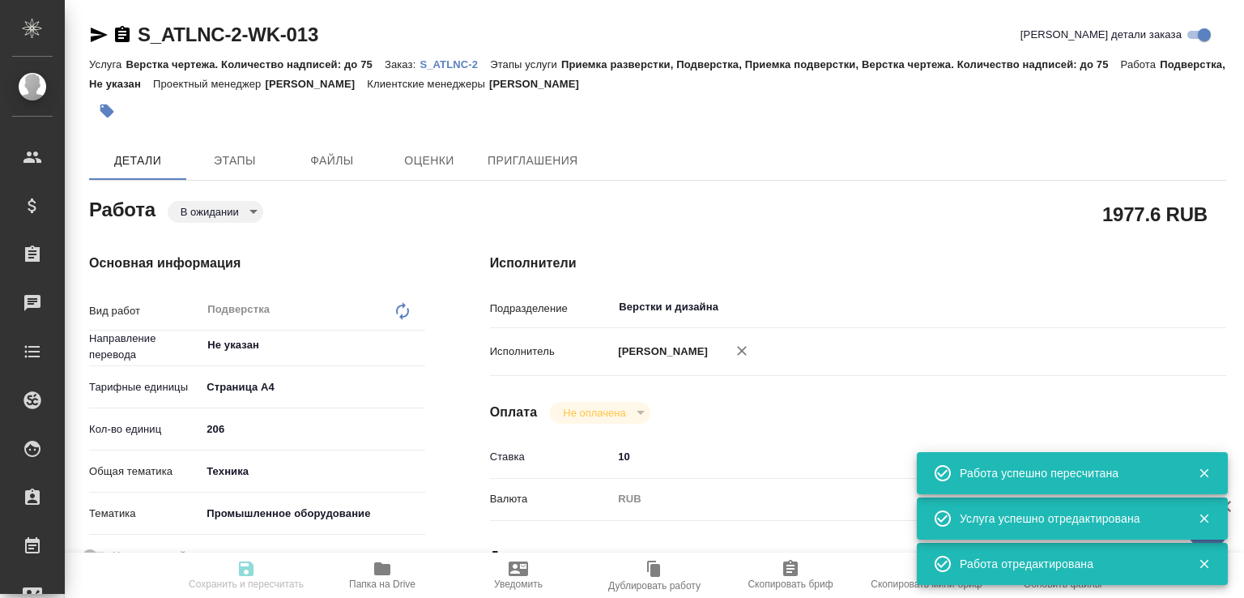
type input "notPayed"
type input "10"
type input "RUB"
type input "[PERSON_NAME]"
type input "S_ATLNC-2"
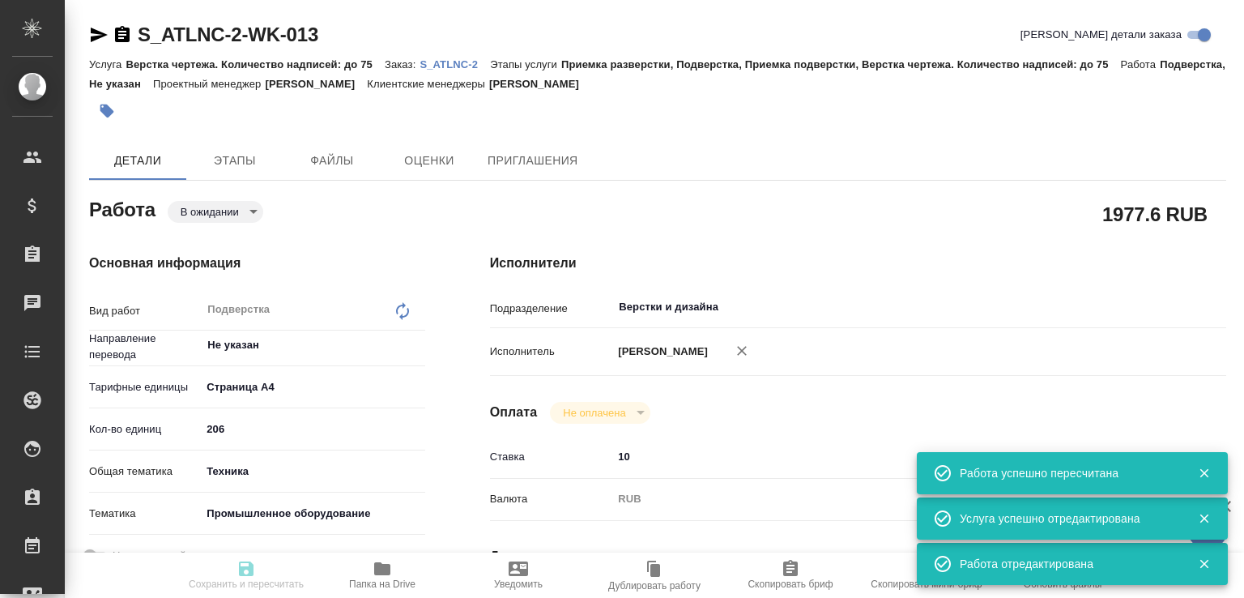
type input "Верстка чертежа. Количество надписей: до 75"
type input "Приемка разверстки, Подверстка, Приемка подверстки, Верстка чертежа. Количество…"
type input "[PERSON_NAME]"
type input "/Clients/ООО ГК Атлантис/Orders/S_ATLNC-2"
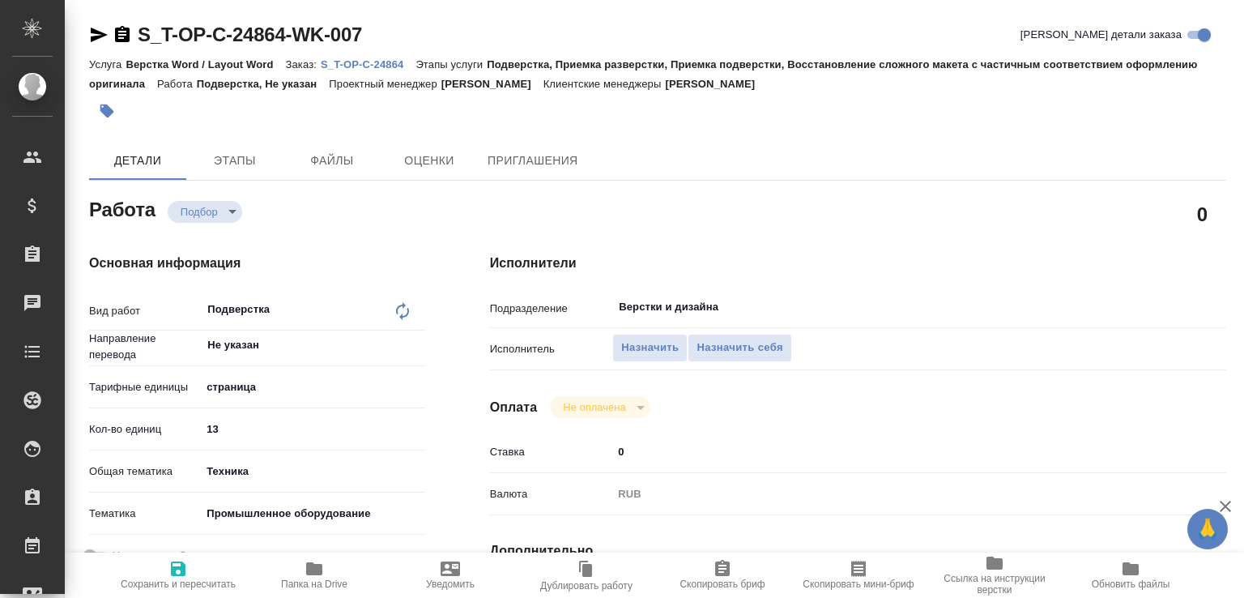
click at [411, 62] on p "S_T-OP-C-24864" at bounding box center [368, 64] width 95 height 12
click at [630, 346] on span "Назначить" at bounding box center [650, 348] width 58 height 19
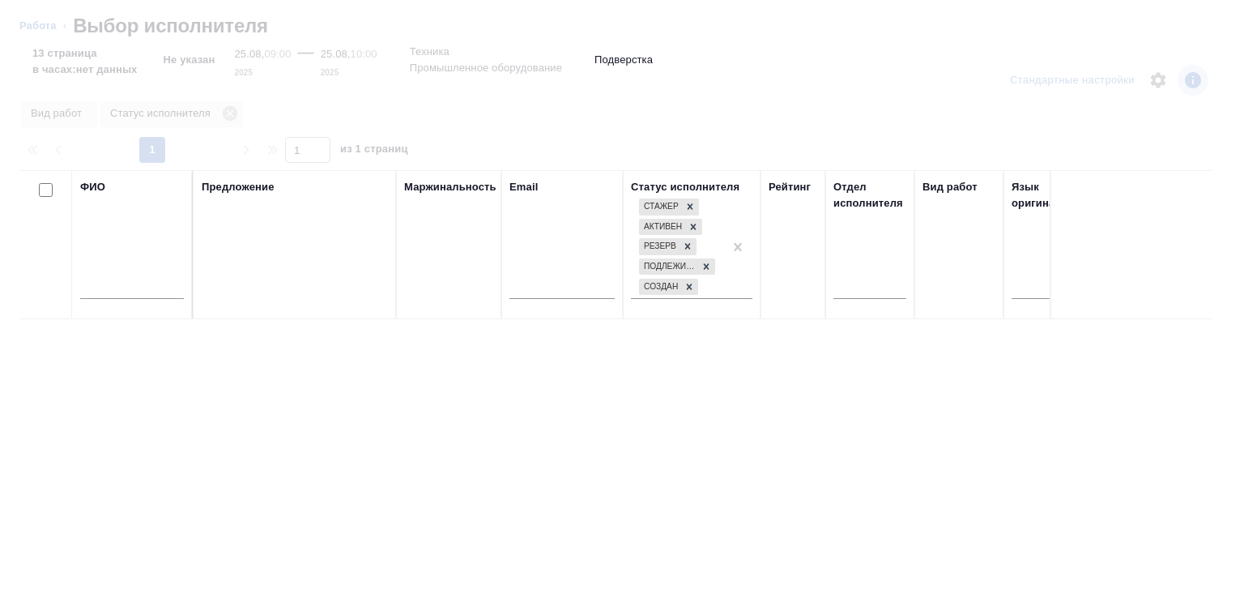
click at [175, 297] on input "text" at bounding box center [132, 289] width 104 height 20
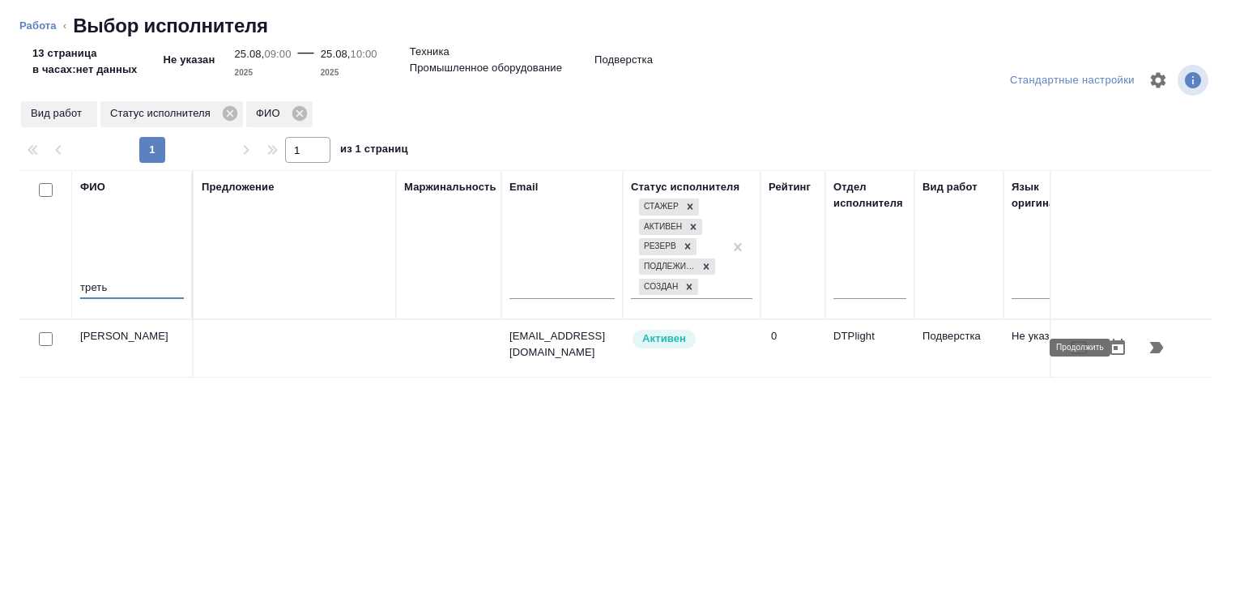
type input "треть"
click at [1150, 347] on icon "button" at bounding box center [1157, 347] width 14 height 11
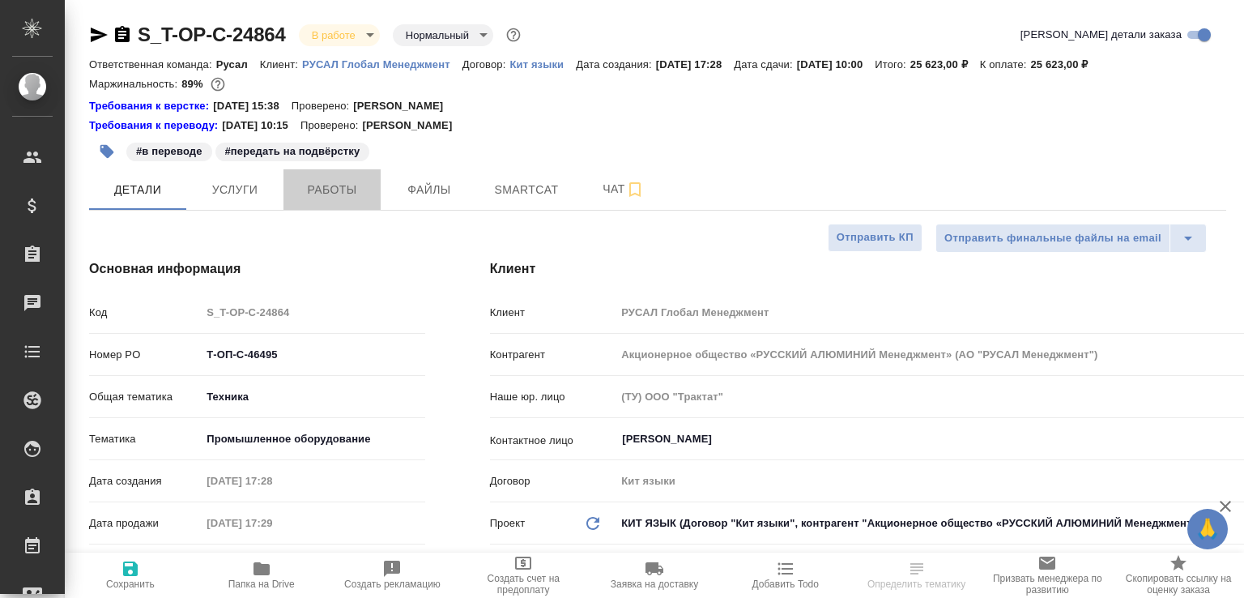
select select "RU"
click at [339, 177] on button "Работы" at bounding box center [332, 189] width 97 height 41
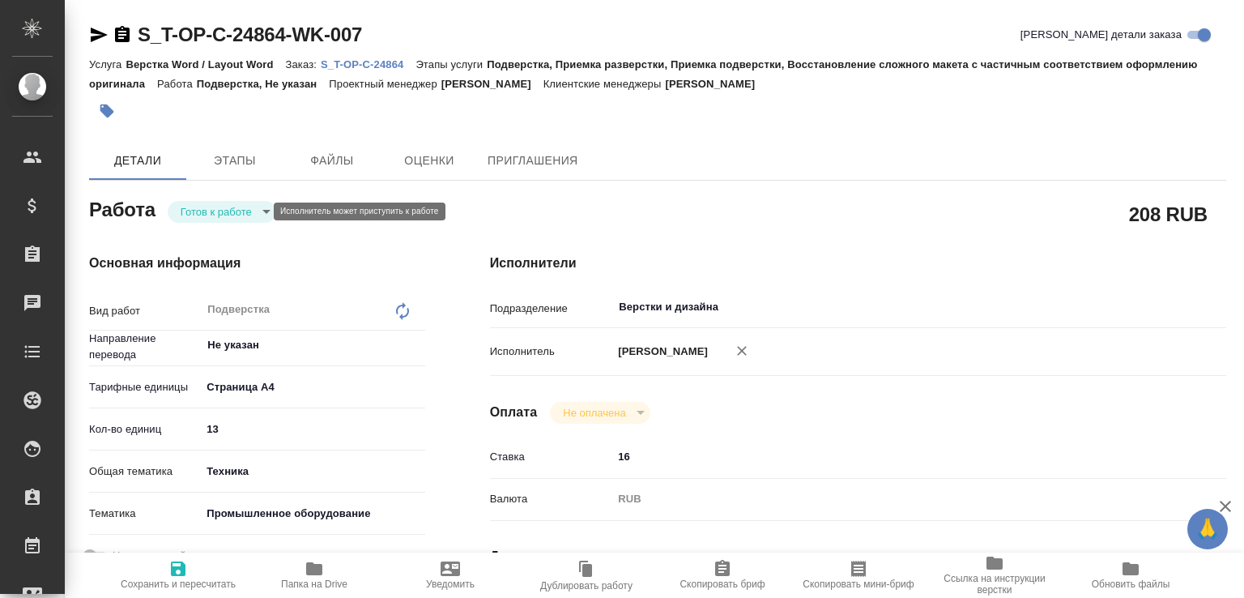
type textarea "x"
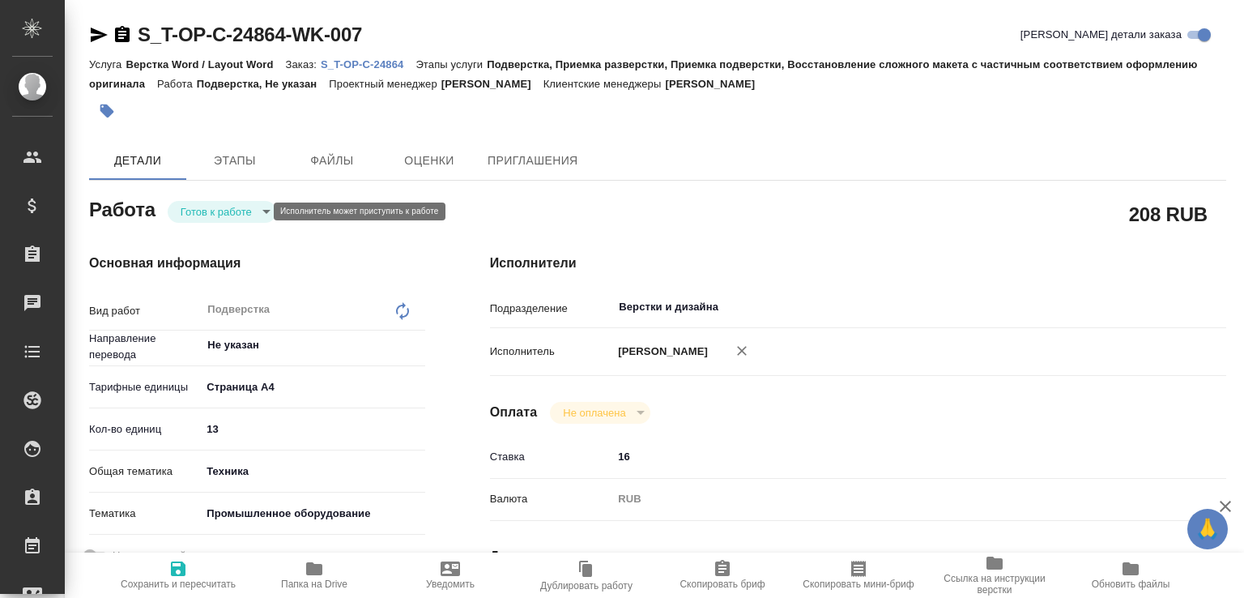
type textarea "x"
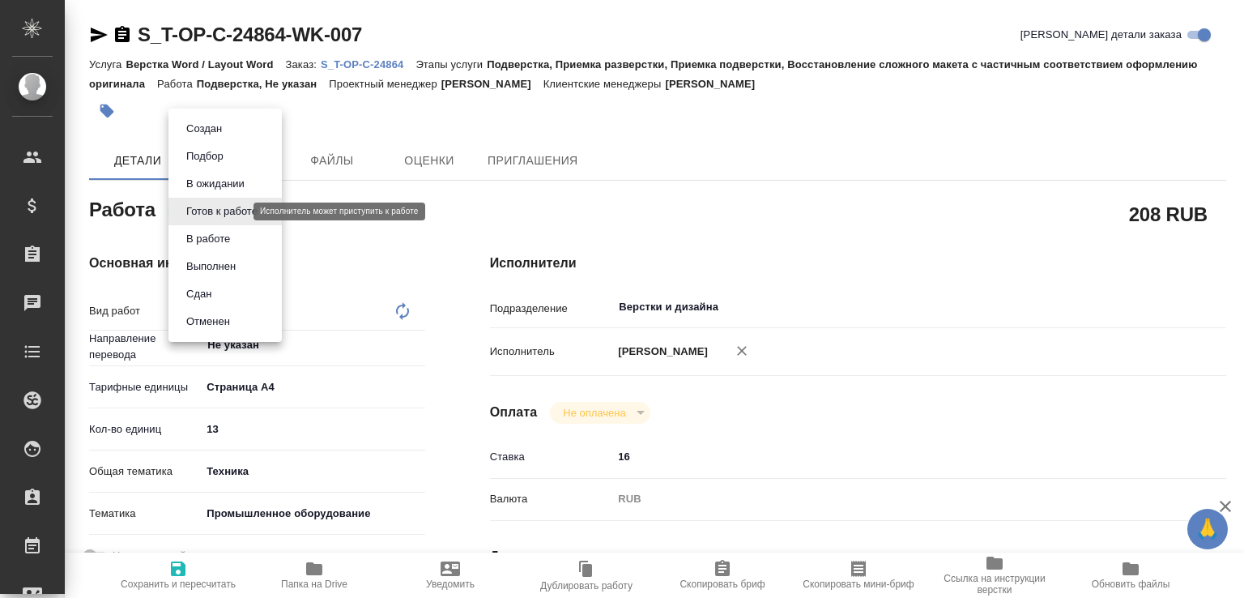
click at [194, 207] on body "🙏 .cls-1 fill:#fff; AWATERA [PERSON_NAME]malofeeva Клиенты Спецификации Заказы …" at bounding box center [622, 299] width 1244 height 598
type textarea "x"
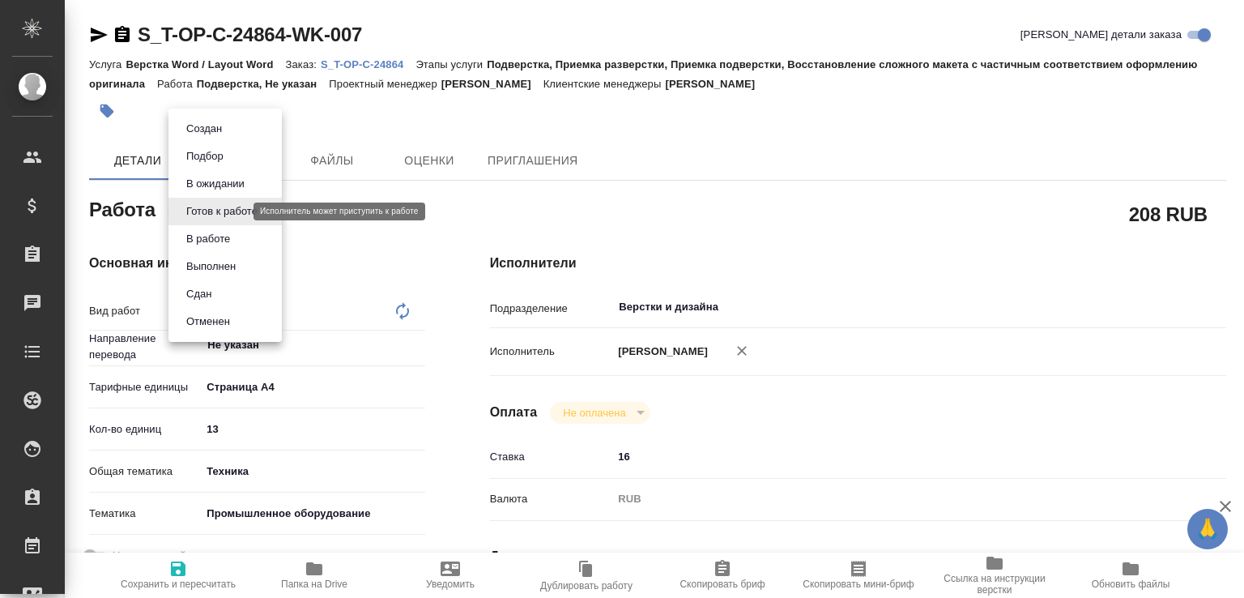
type textarea "x"
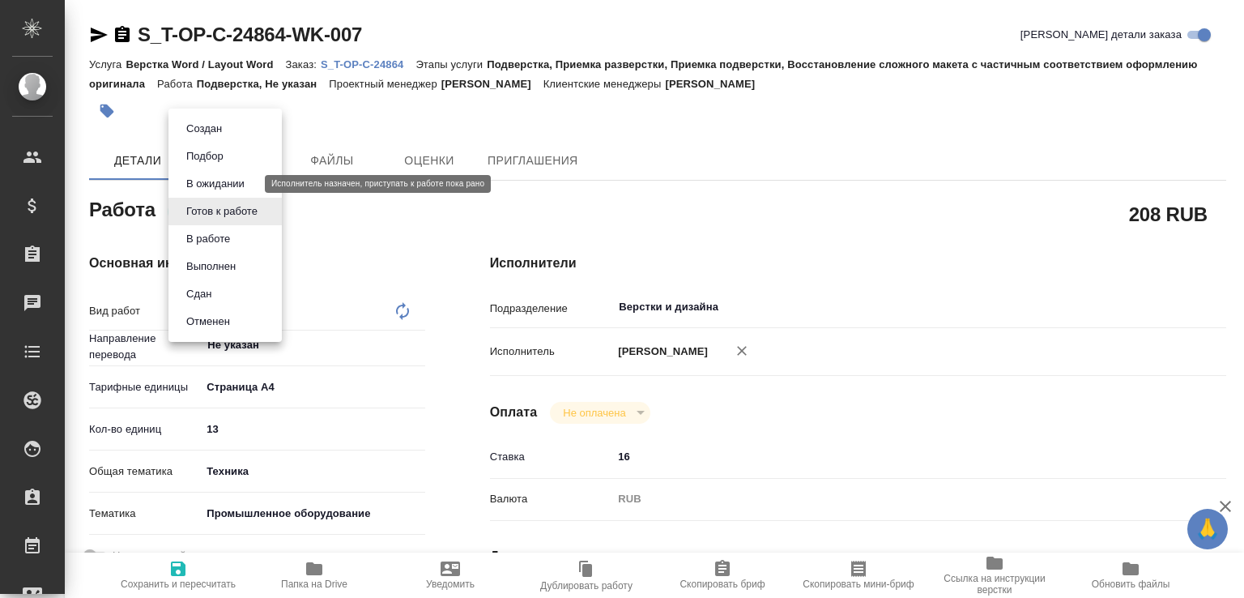
type textarea "x"
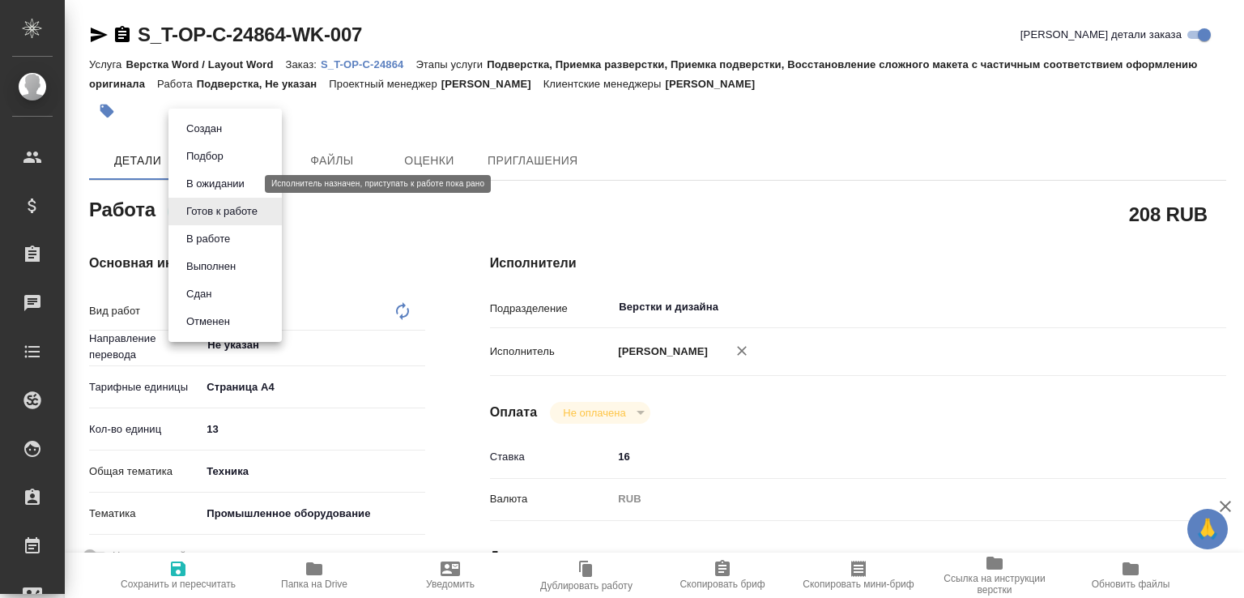
click at [201, 190] on button "В ожидании" at bounding box center [215, 184] width 68 height 18
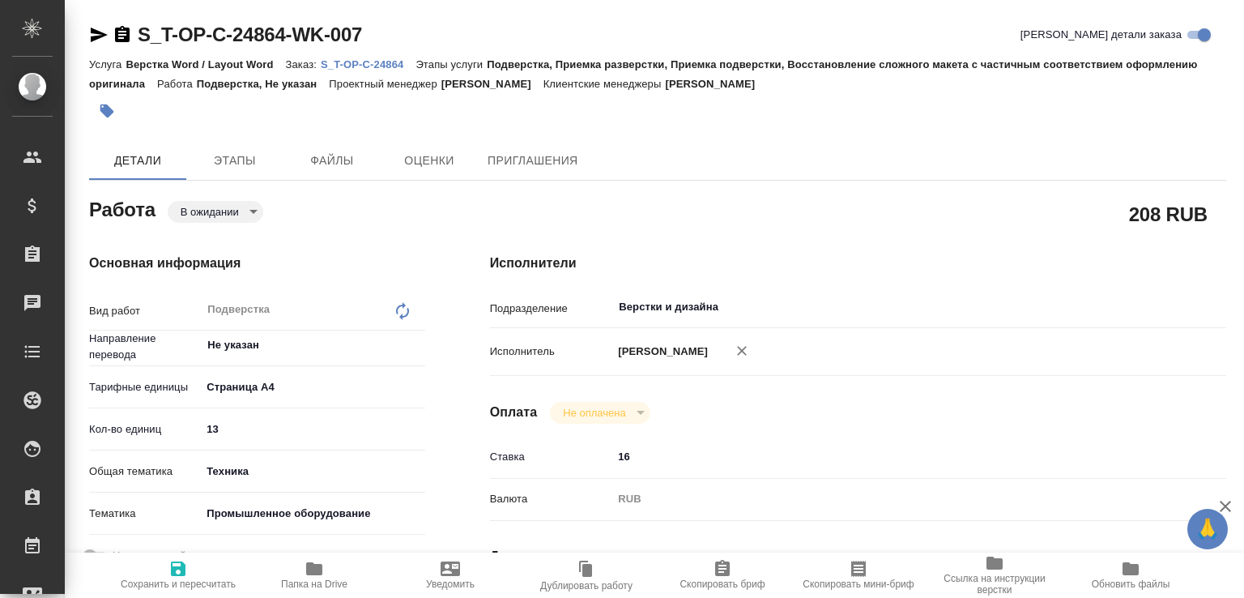
type textarea "x"
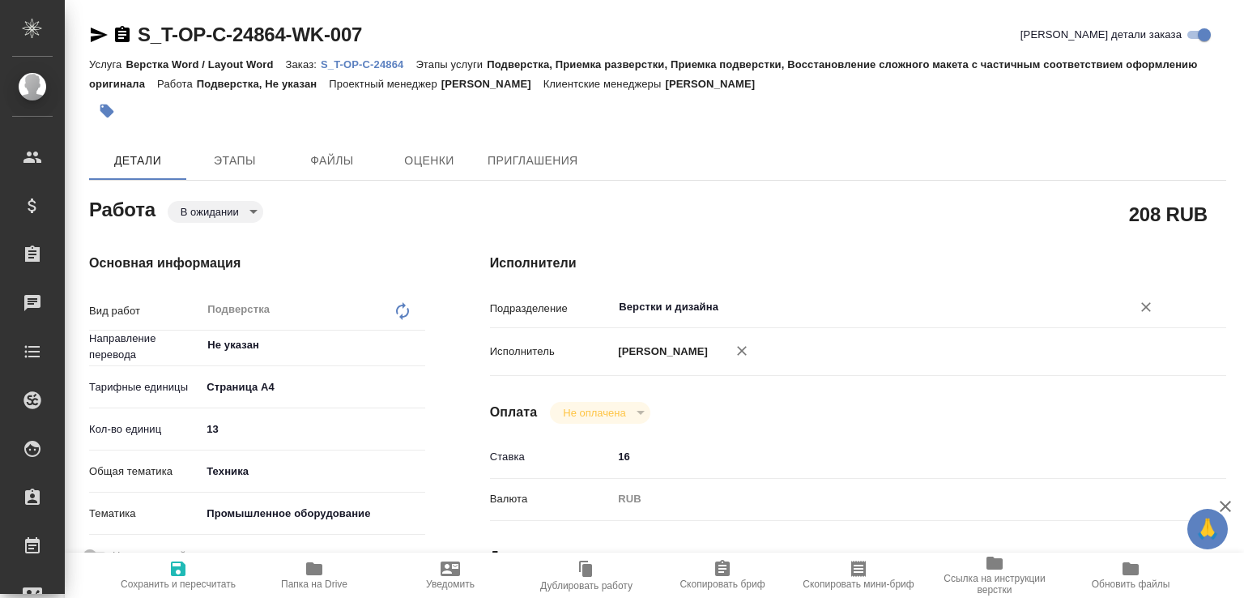
click at [685, 319] on div "Верстки и дизайна ​" at bounding box center [888, 306] width 553 height 29
type textarea "x"
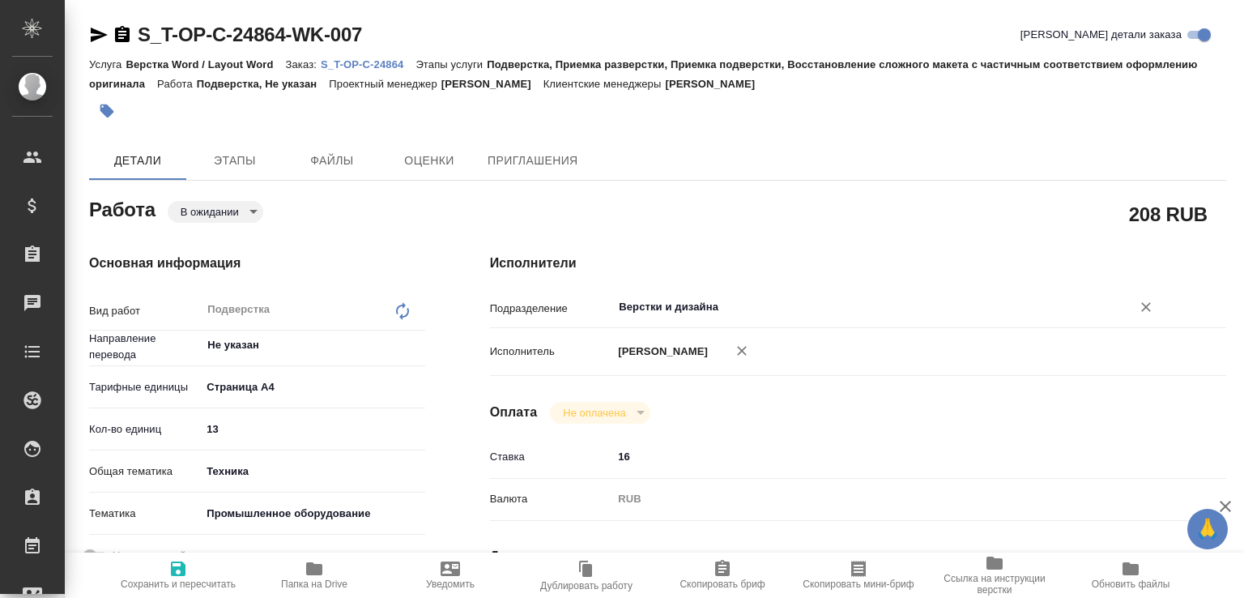
type textarea "x"
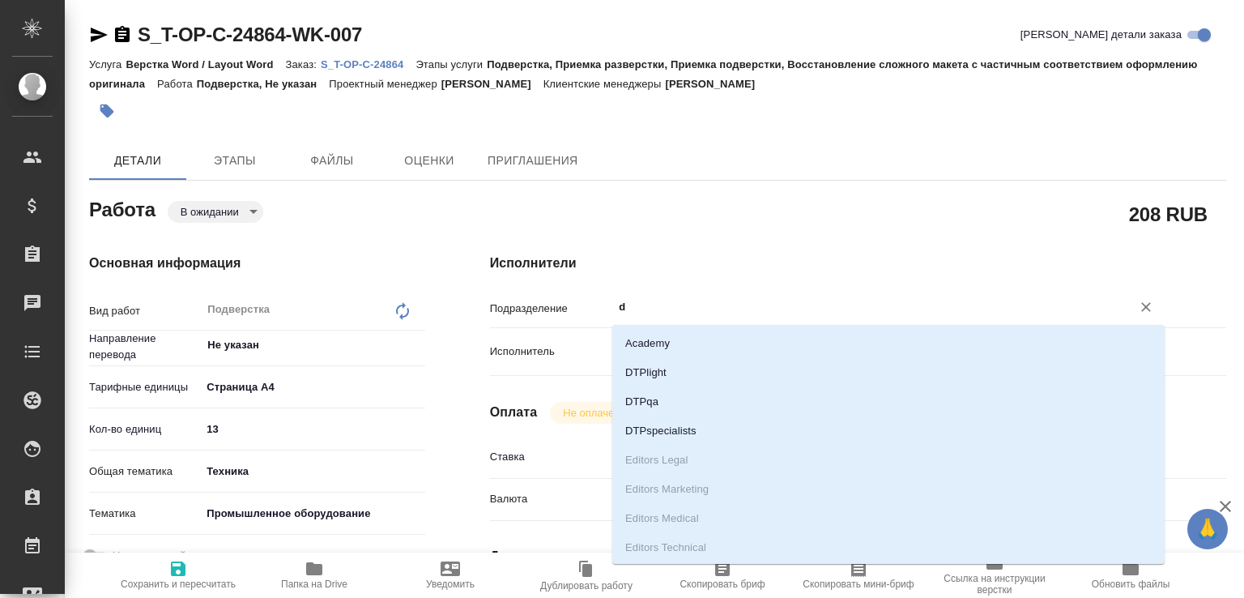
type input "dt"
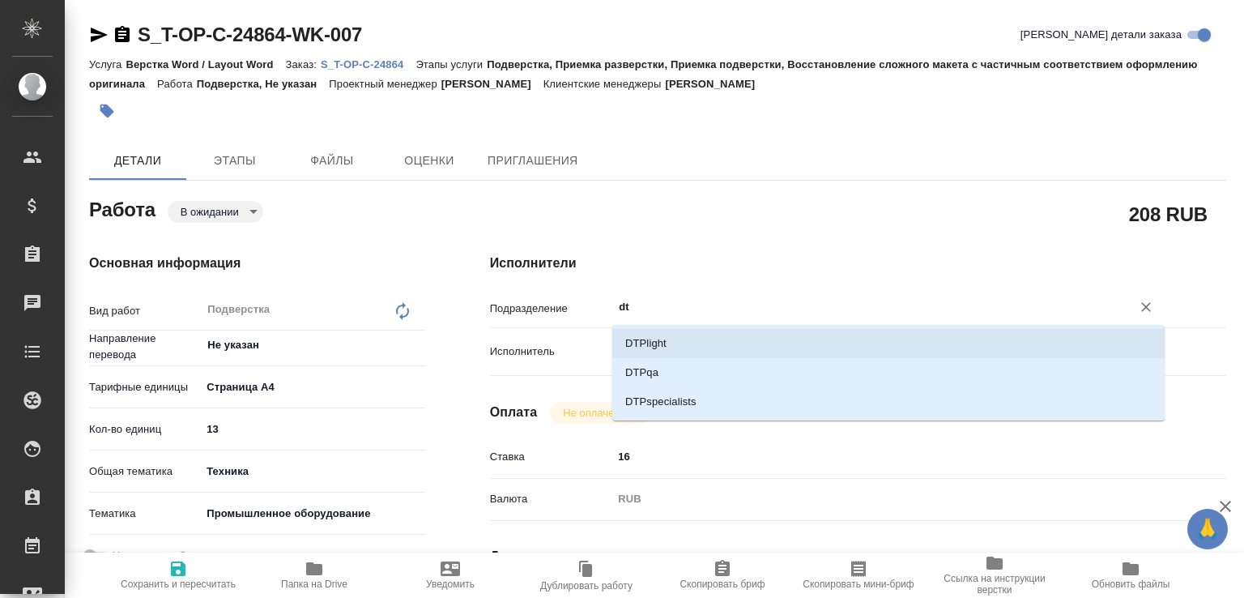
click at [651, 348] on li "DTPlight" at bounding box center [888, 343] width 553 height 29
type textarea "x"
type input "DTPlight"
type textarea "x"
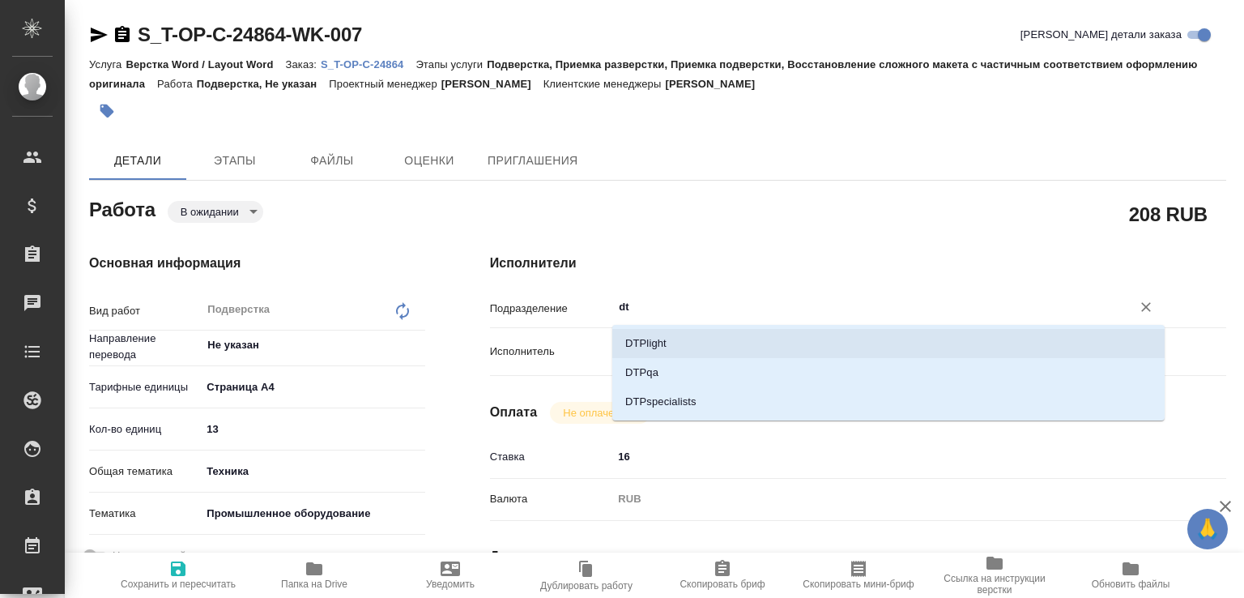
type textarea "x"
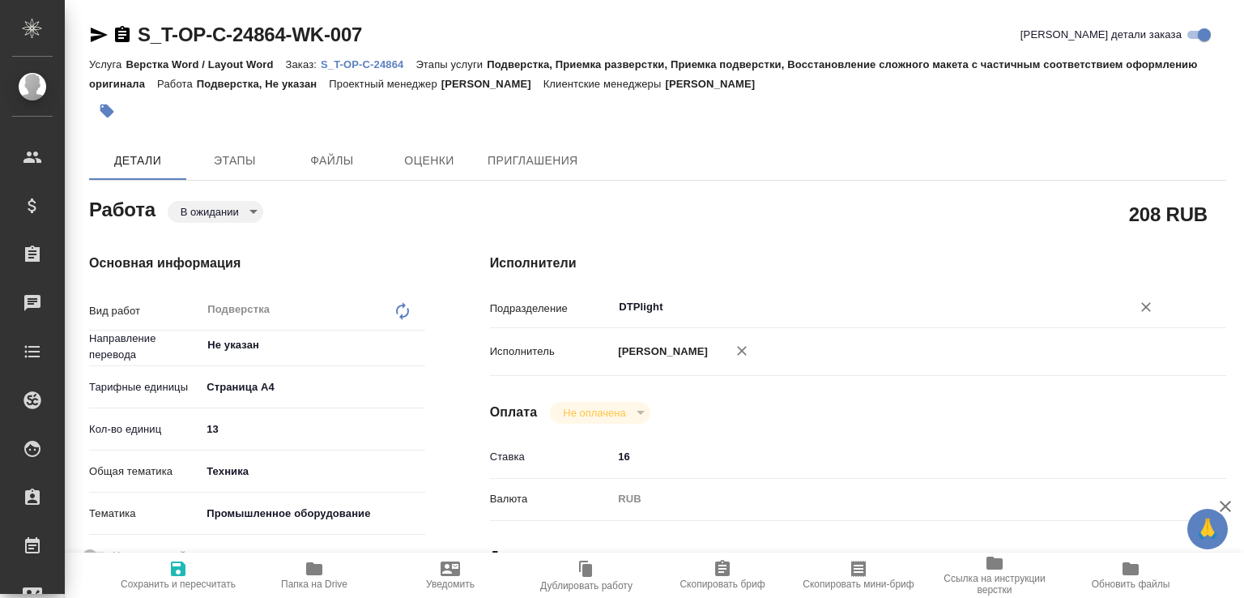
type input "DTPlight"
click at [194, 560] on span "Сохранить и пересчитать" at bounding box center [178, 574] width 117 height 31
type textarea "x"
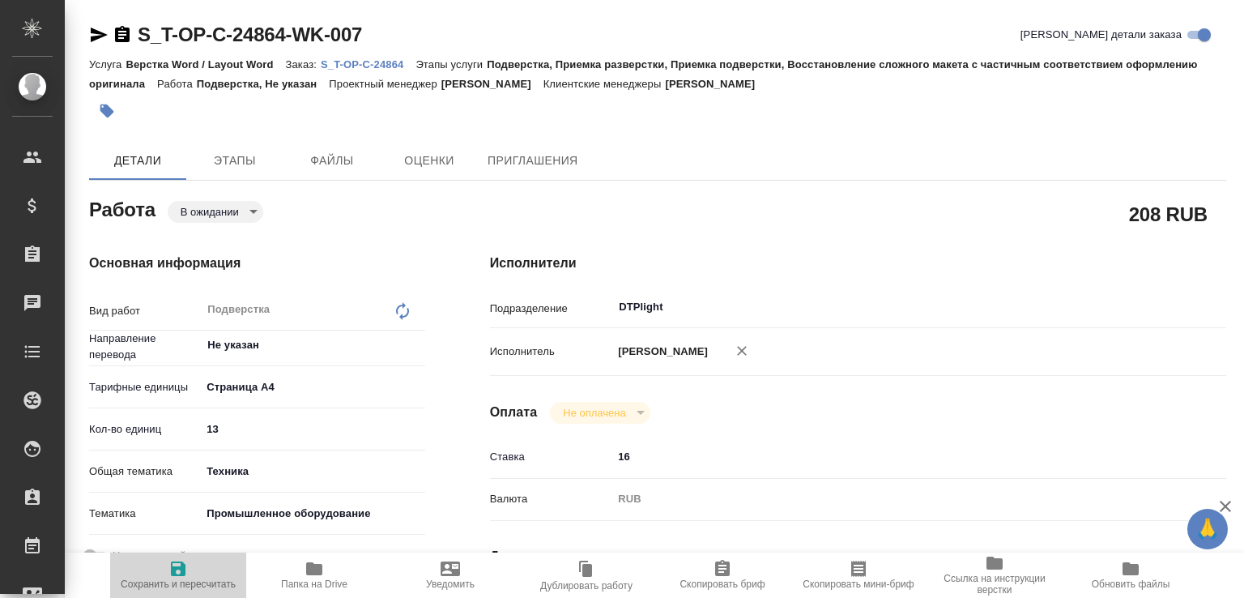
type textarea "x"
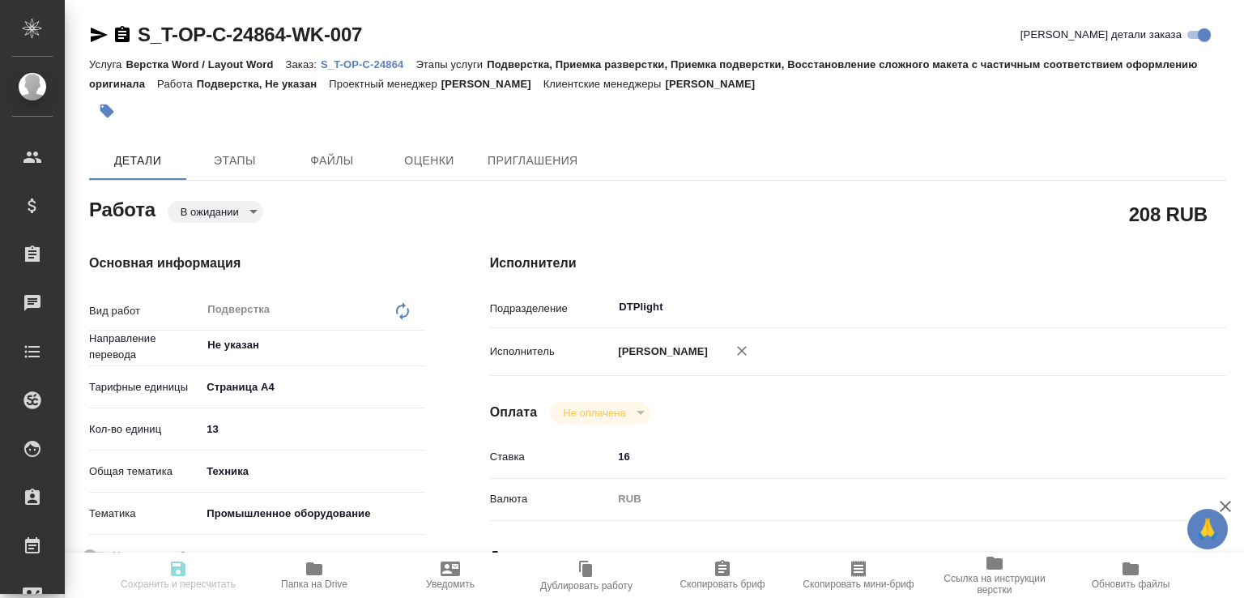
type textarea "x"
type input "pending"
type textarea "Подверстка"
type textarea "x"
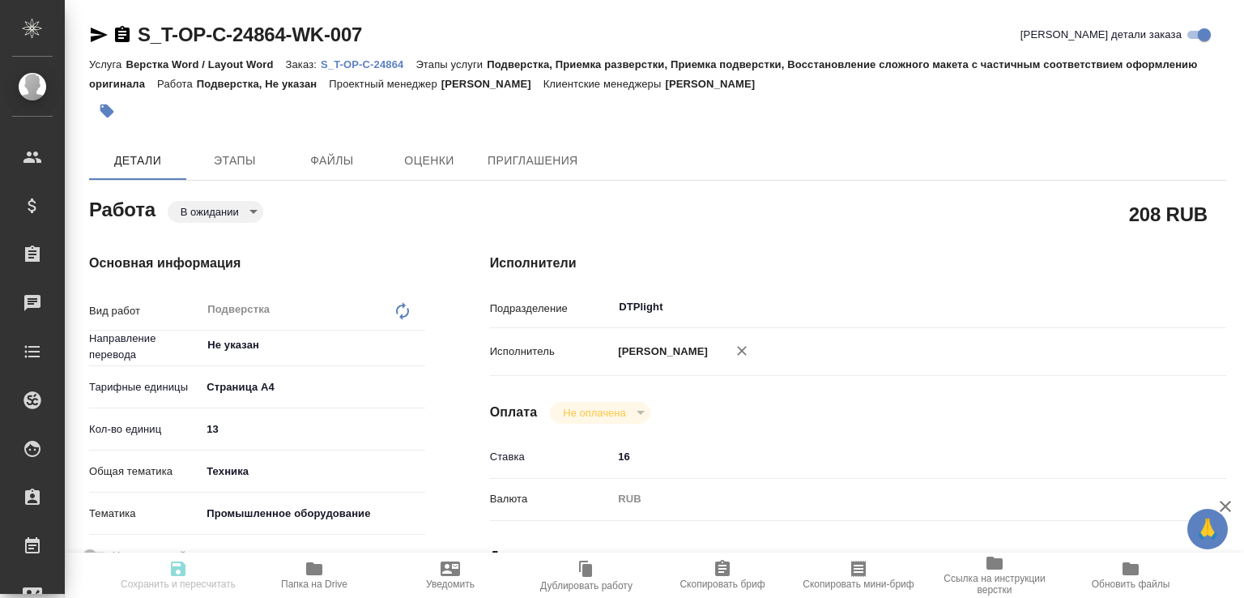
type input "Не указан"
type input "5f036ec4e16dec2d6b59c8ff"
type input "13"
type input "tech"
type input "5f647205b73bc97568ca66bc"
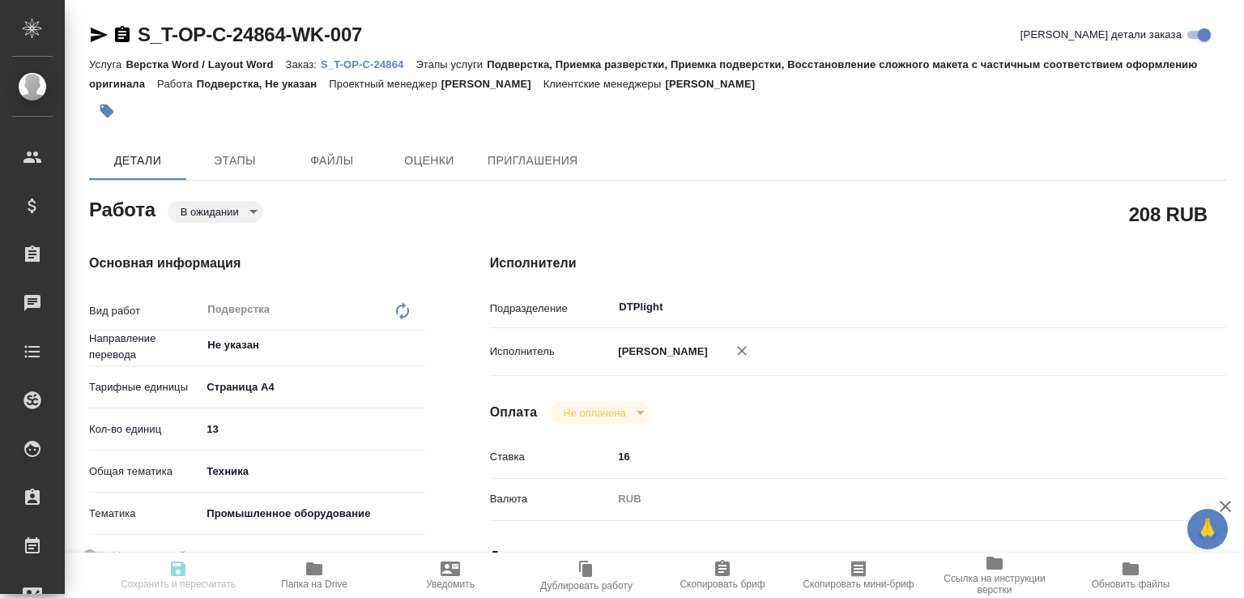
type input "25.08.2025 09:00"
type input "25.08.2025 10:00"
type input "DTPlight"
type input "notPayed"
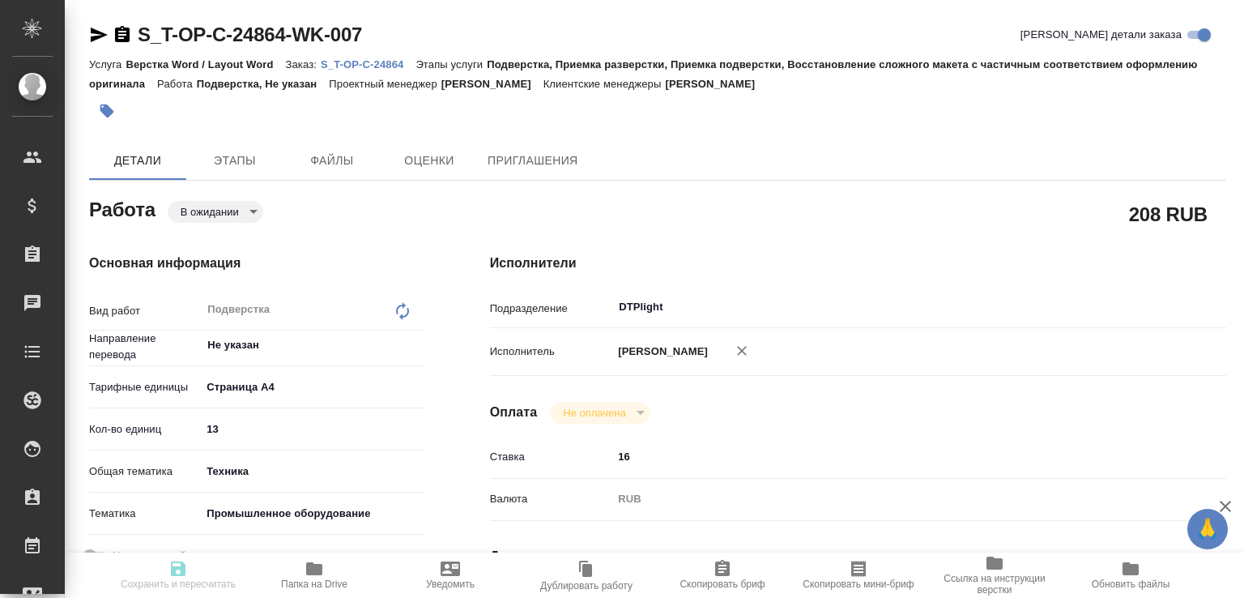
type input "16"
type input "RUB"
type input "Малофеева Екатерина"
type textarea "x"
type textarea "/Clients/Т-ОП-С_Русал Глобал Менеджмент/Orders/S_T-OP-C-24864/DTP/S_T-OP-C-2486…"
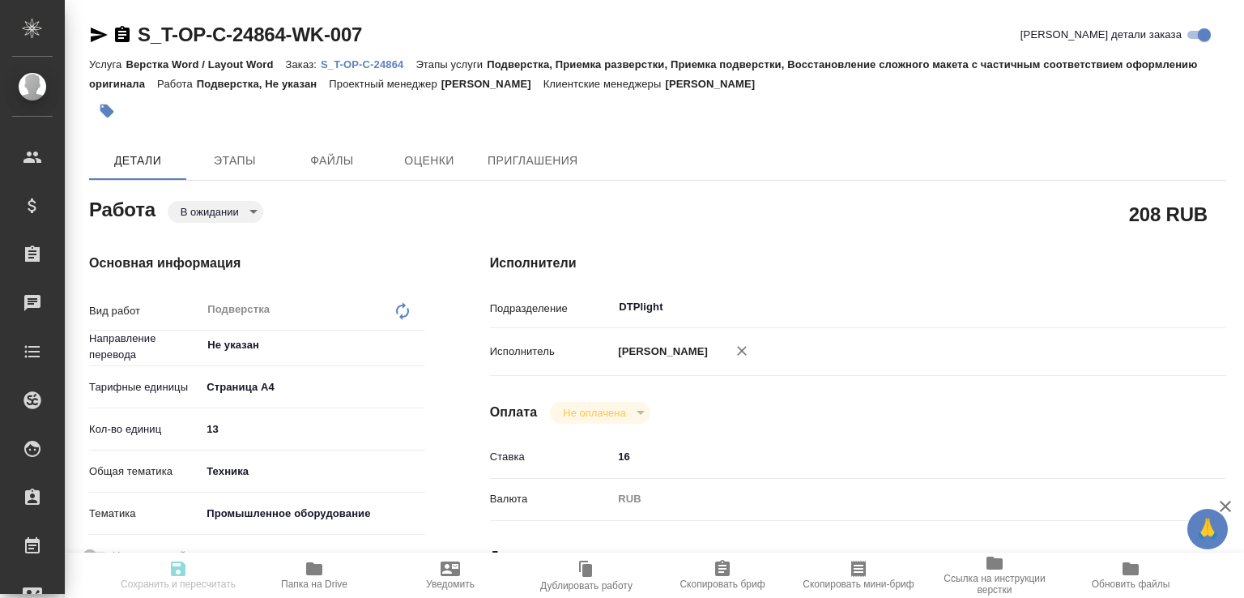
type textarea "x"
type input "S_T-OP-C-24864"
type input "Т-ОП-С-46495"
type input "Верстка Word / Layout Word"
type input "Подверстка, Приемка разверстки, Приемка подверстки, Восстановление сложного мак…"
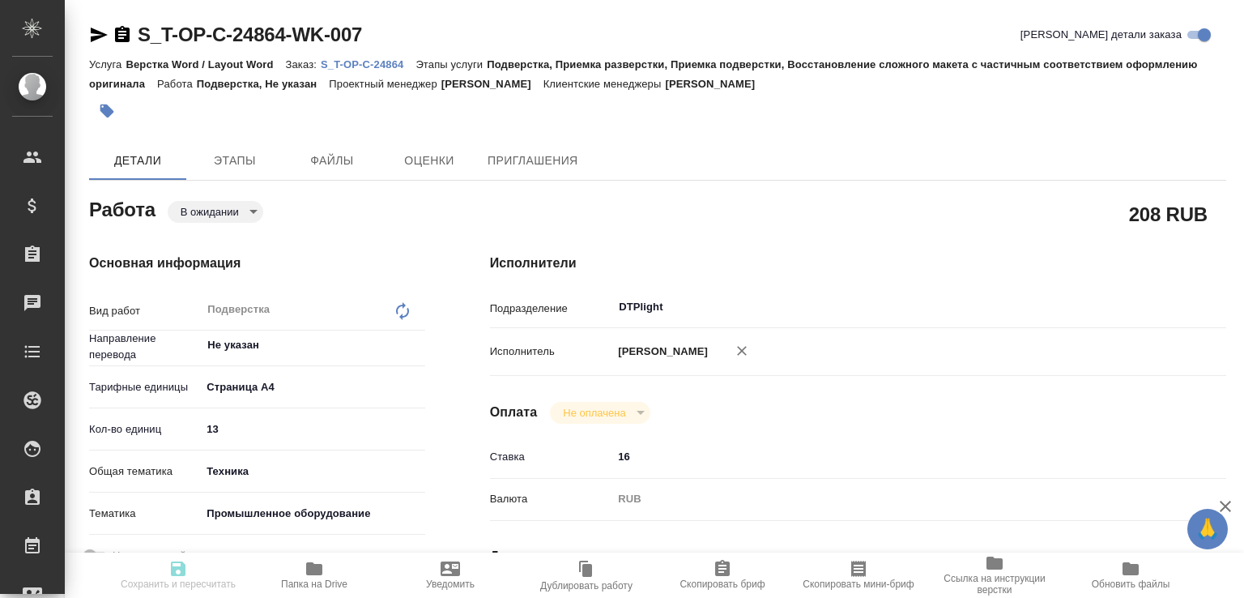
type input "[PERSON_NAME]"
type input "Малофеева Екатерина"
type input "/Clients/Т-ОП-С_Русал Глобал Менеджмент/Orders/S_T-OP-C-24864"
type textarea "x"
type textarea "Добрый день! При переводе прошу не брать во внимание надписи на русском в докум…"
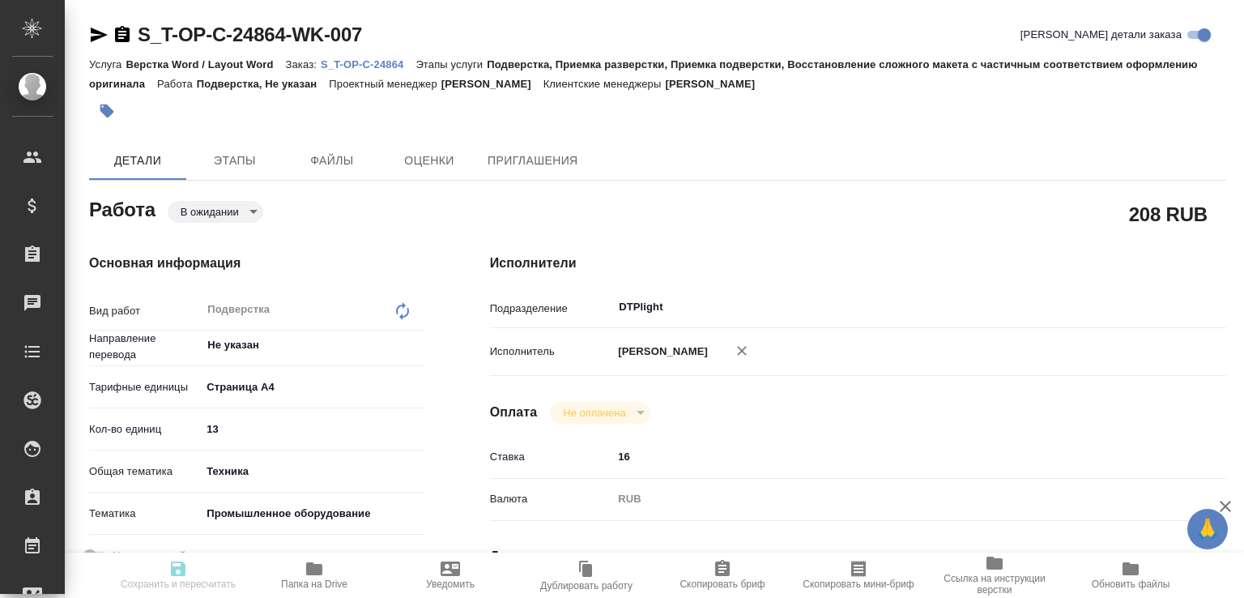
type textarea "x"
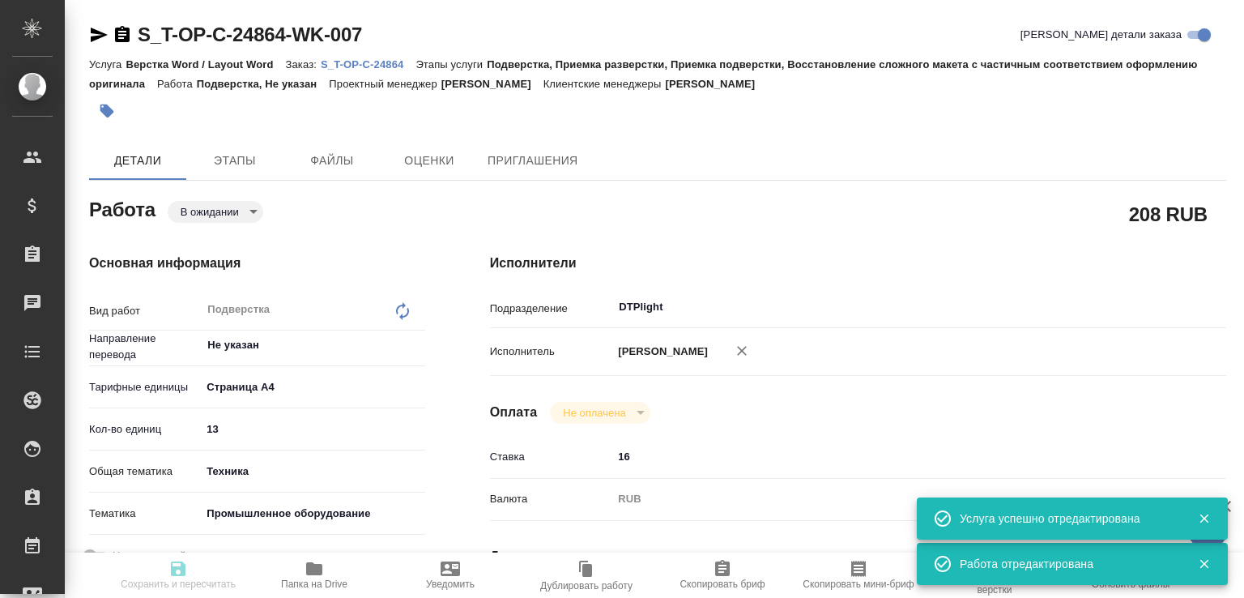
type textarea "x"
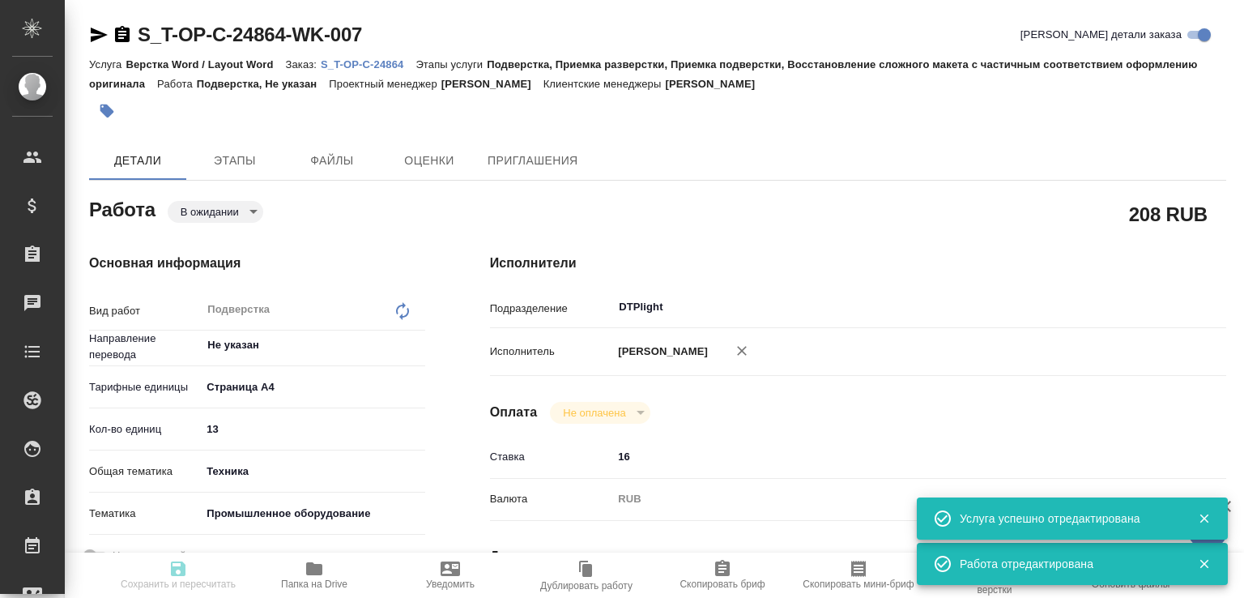
type textarea "x"
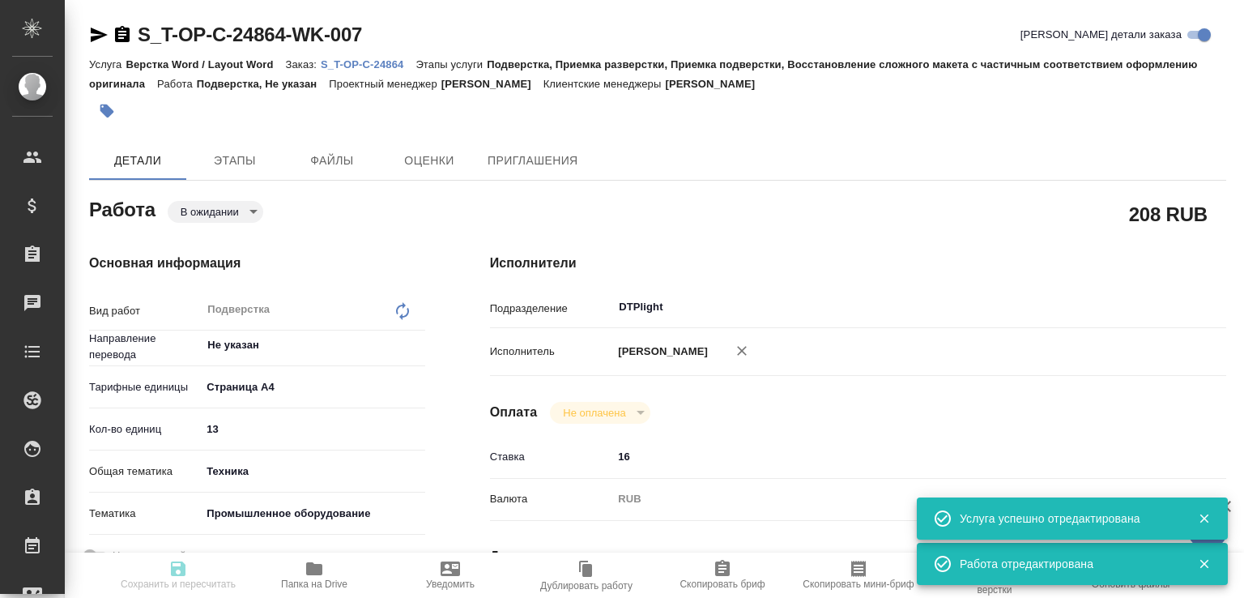
type input "pending"
type textarea "Подверстка"
type textarea "x"
type input "Не указан"
type input "5f036ec4e16dec2d6b59c8ff"
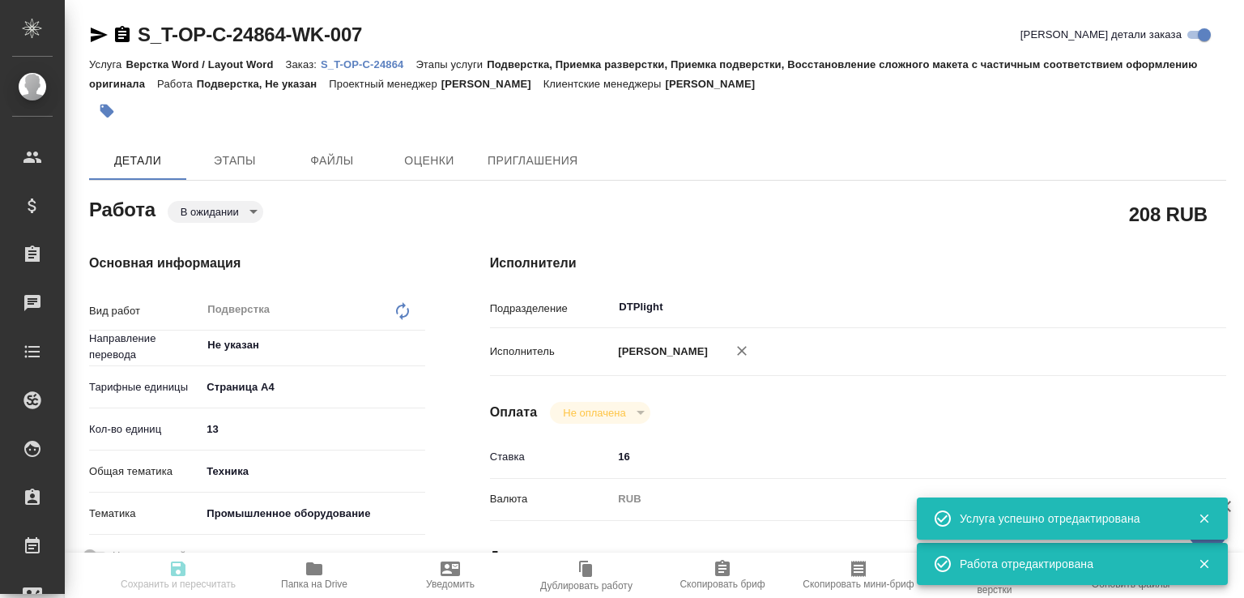
type input "13"
type input "tech"
type input "5f647205b73bc97568ca66bc"
type input "25.08.2025 09:00"
type input "25.08.2025 10:00"
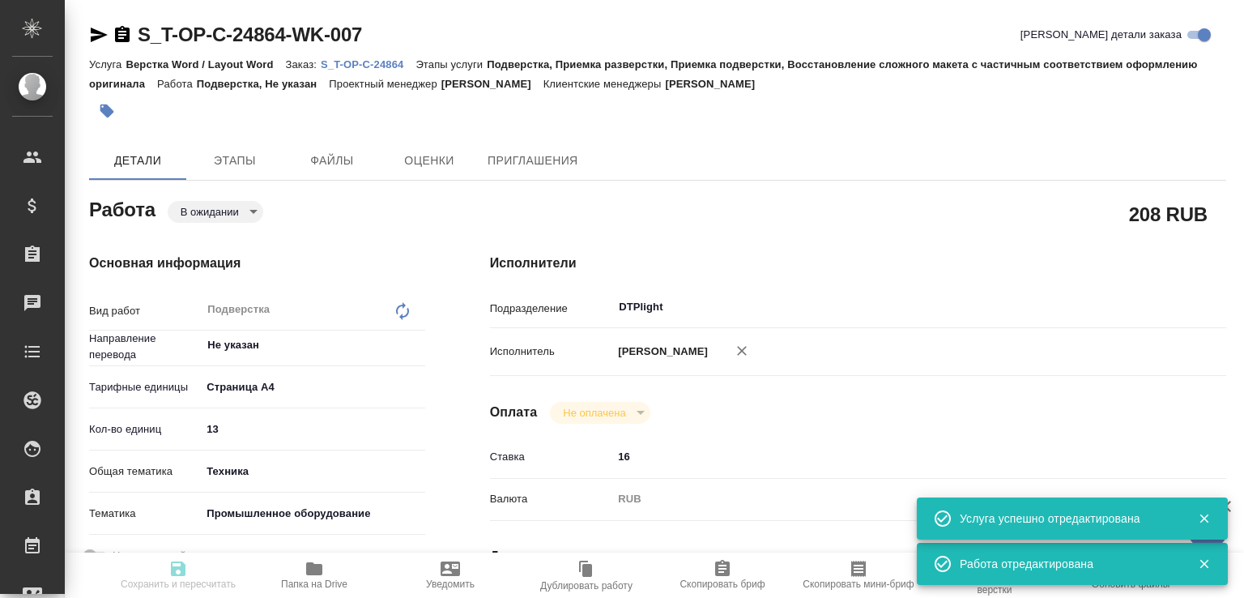
type input "25.08.2025 10:00"
type input "DTPlight"
type input "notPayed"
type input "16"
type input "RUB"
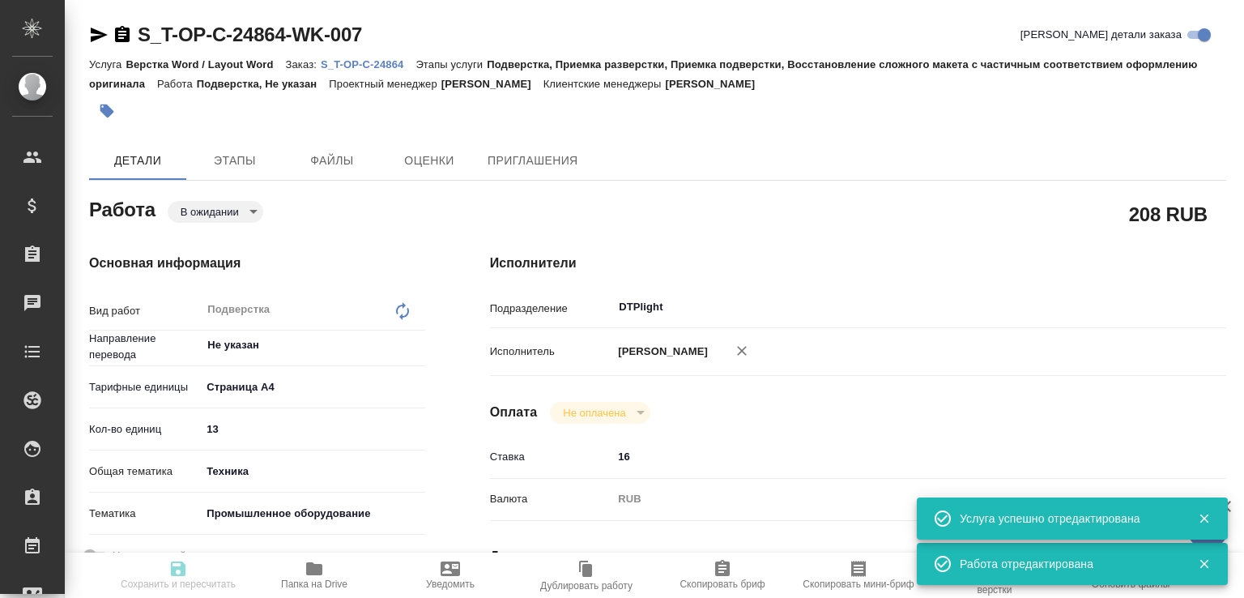
type input "[PERSON_NAME]"
type textarea "x"
type textarea "/Clients/Т-ОП-С_Русал Глобал Менеджмент/Orders/S_T-OP-C-24864/DTP/S_T-OP-C-2486…"
type textarea "x"
type input "S_T-OP-C-24864"
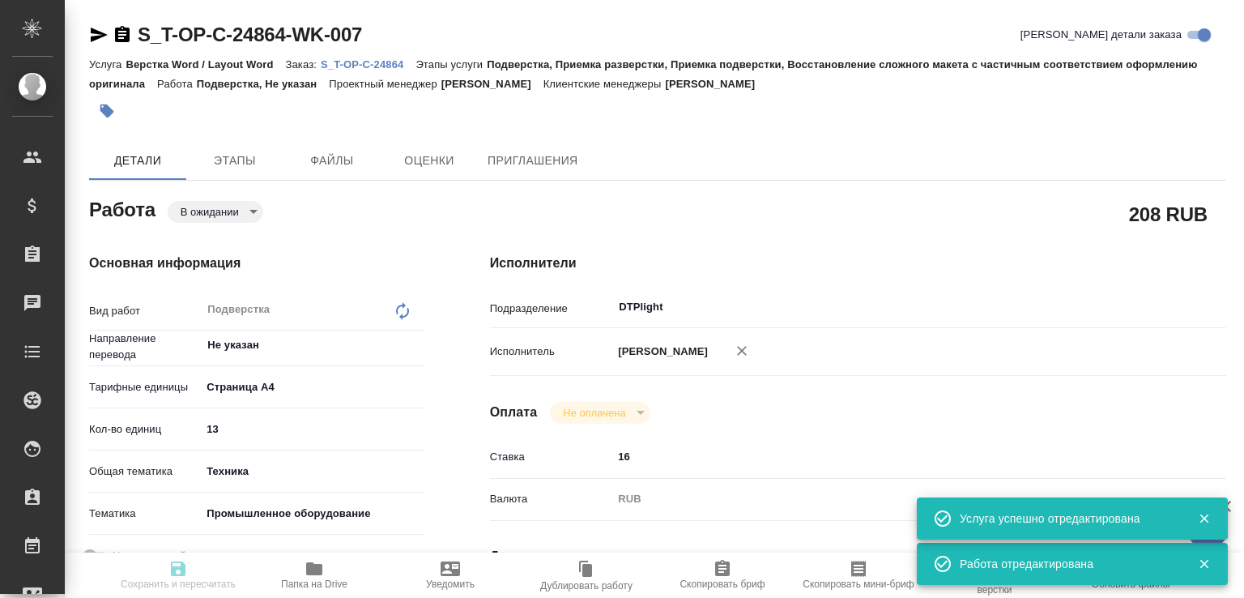
type input "Т-ОП-С-46495"
type input "Верстка Word / Layout Word"
type input "Подверстка, Приемка разверстки, Приемка подверстки, Восстановление сложного мак…"
type input "Меньшикова Александра"
type input "[PERSON_NAME]"
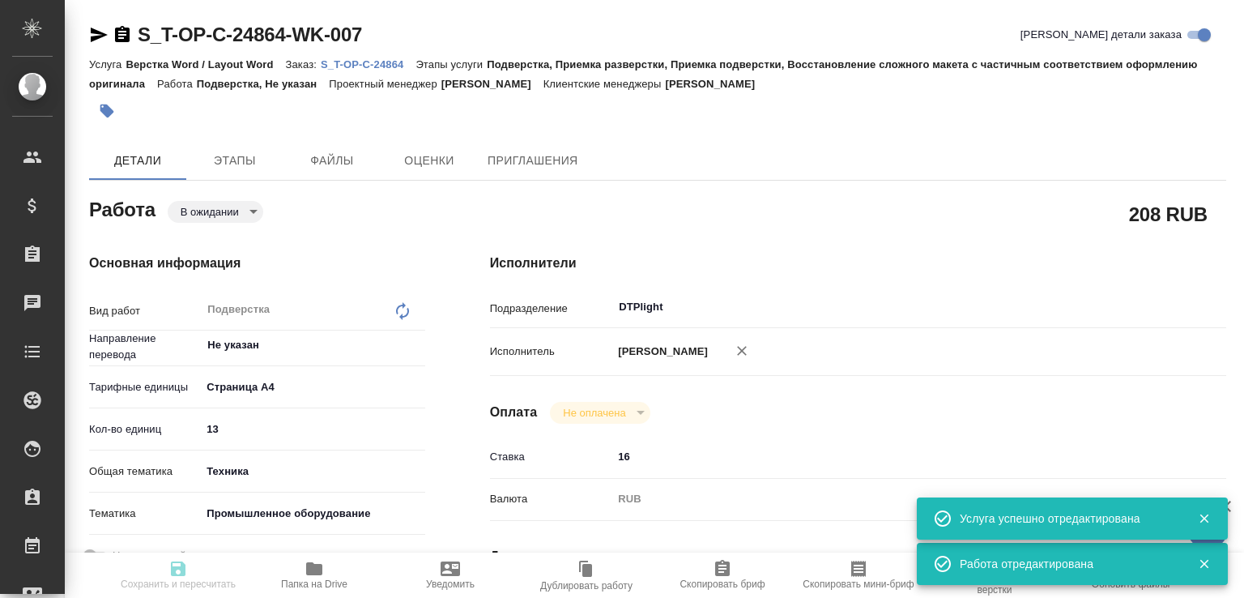
type input "/Clients/Т-ОП-С_Русал Глобал Менеджмент/Orders/S_T-OP-C-24864"
type textarea "x"
type textarea "Добрый день! При переводе прошу не брать во внимание надписи на русском в докум…"
type textarea "x"
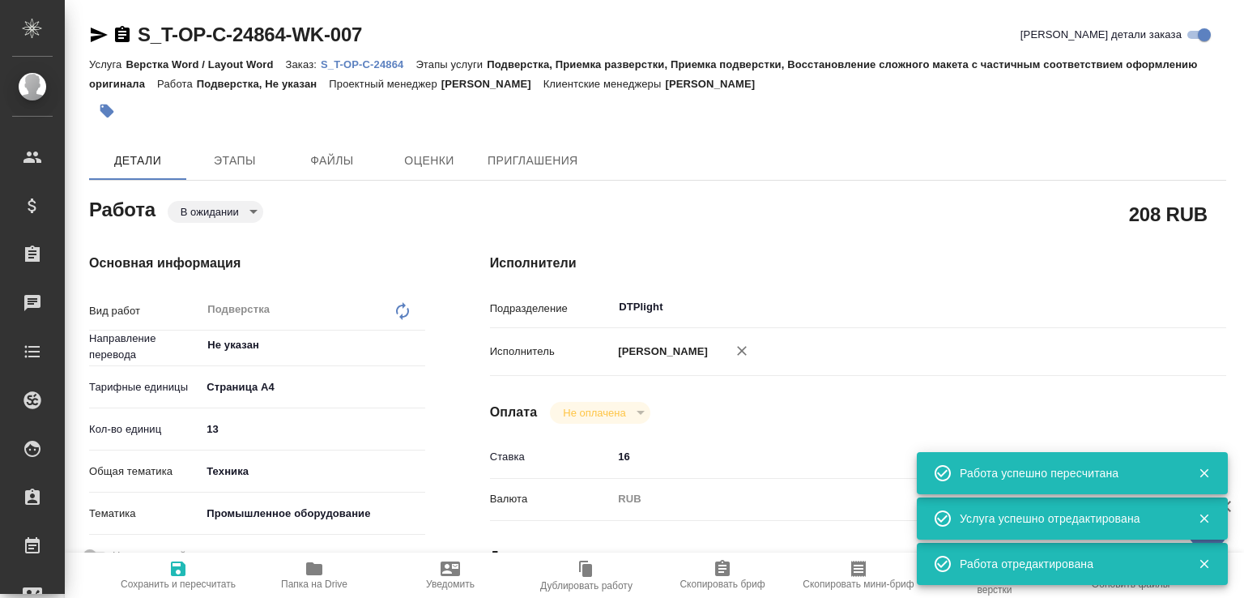
type textarea "x"
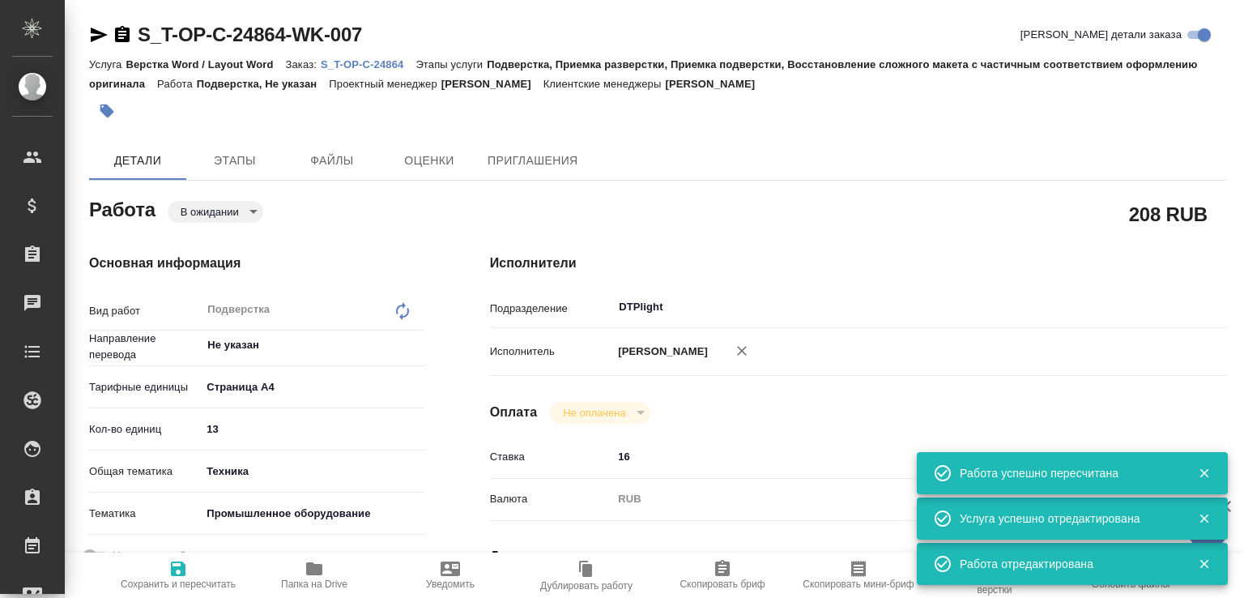
type textarea "x"
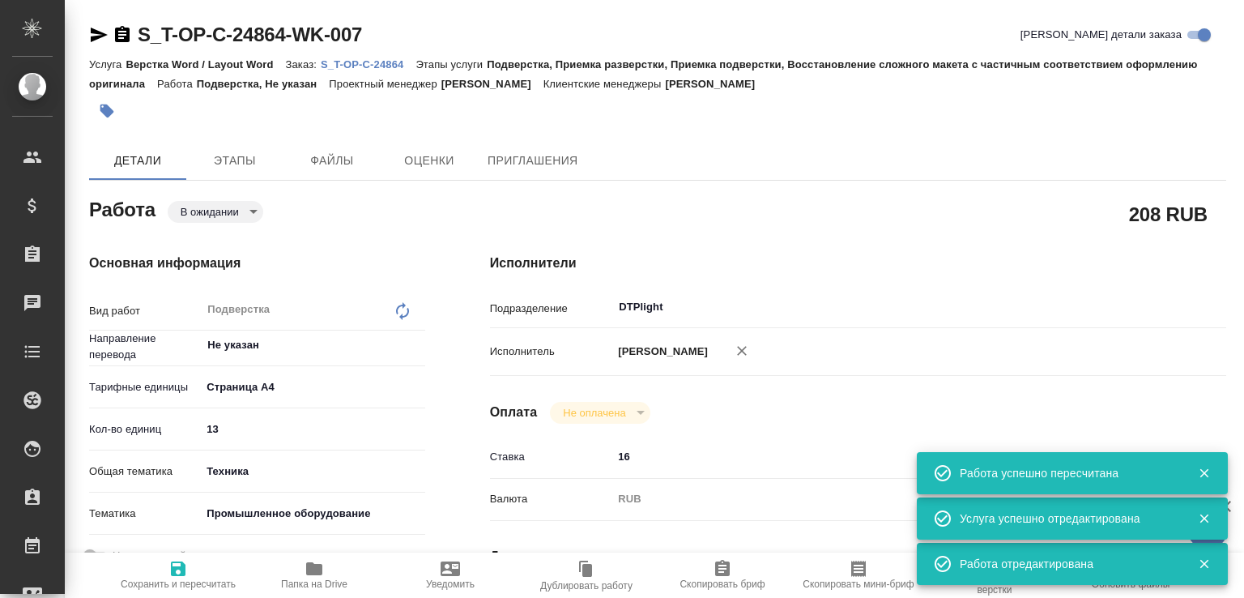
type textarea "x"
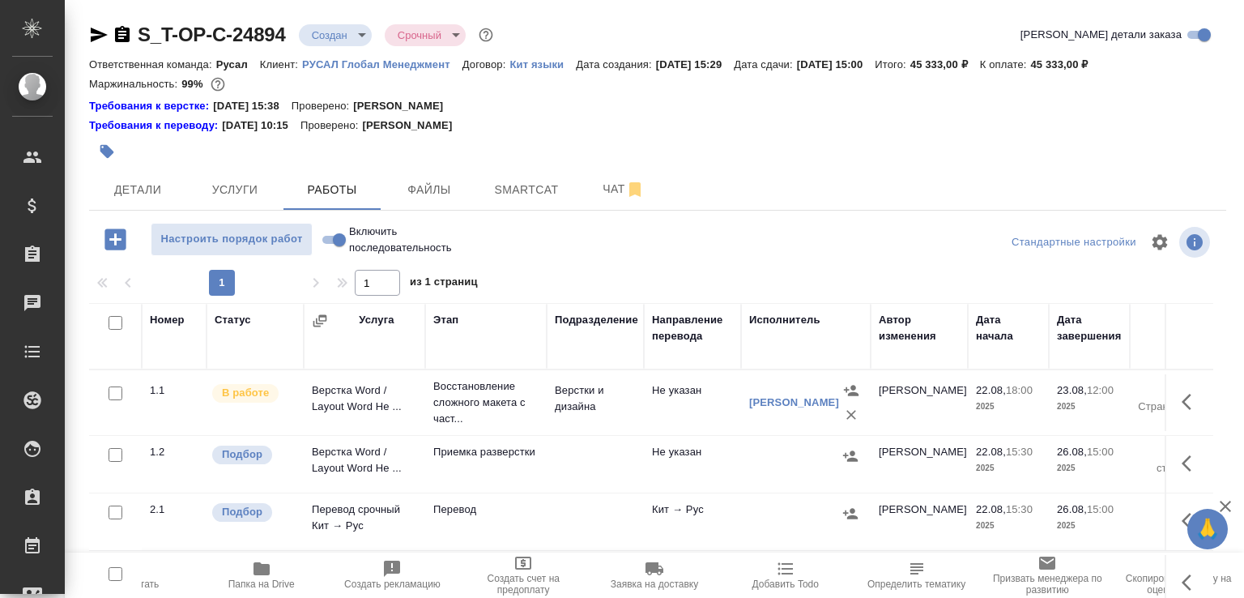
click at [124, 33] on icon "button" at bounding box center [122, 34] width 15 height 16
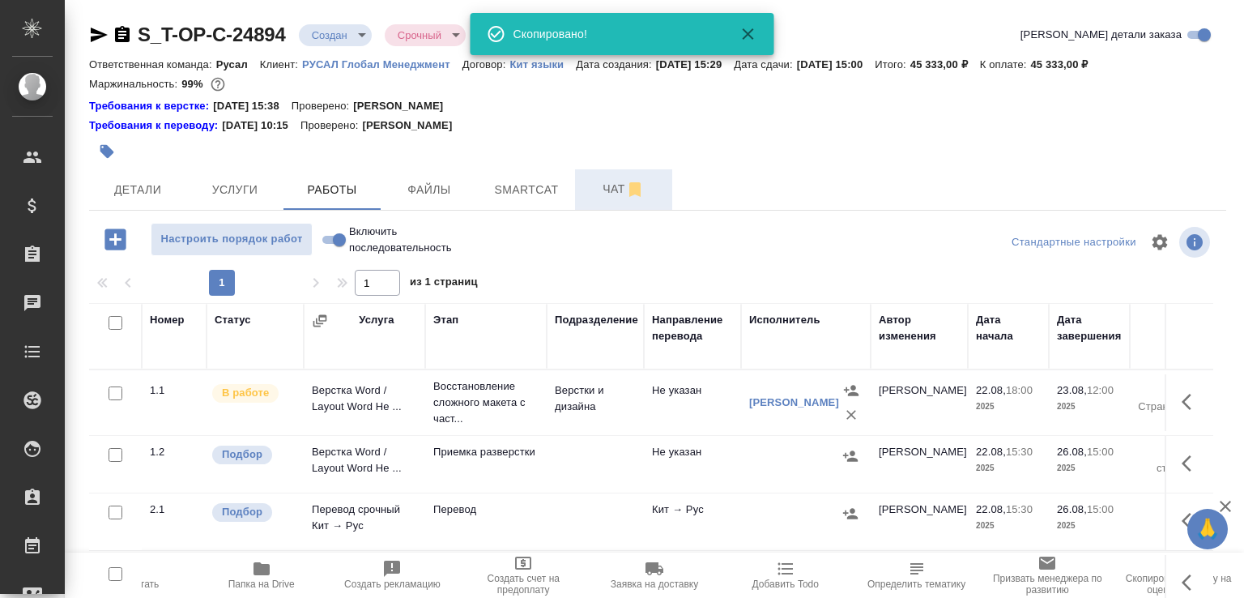
click at [594, 180] on span "Чат" at bounding box center [624, 189] width 78 height 20
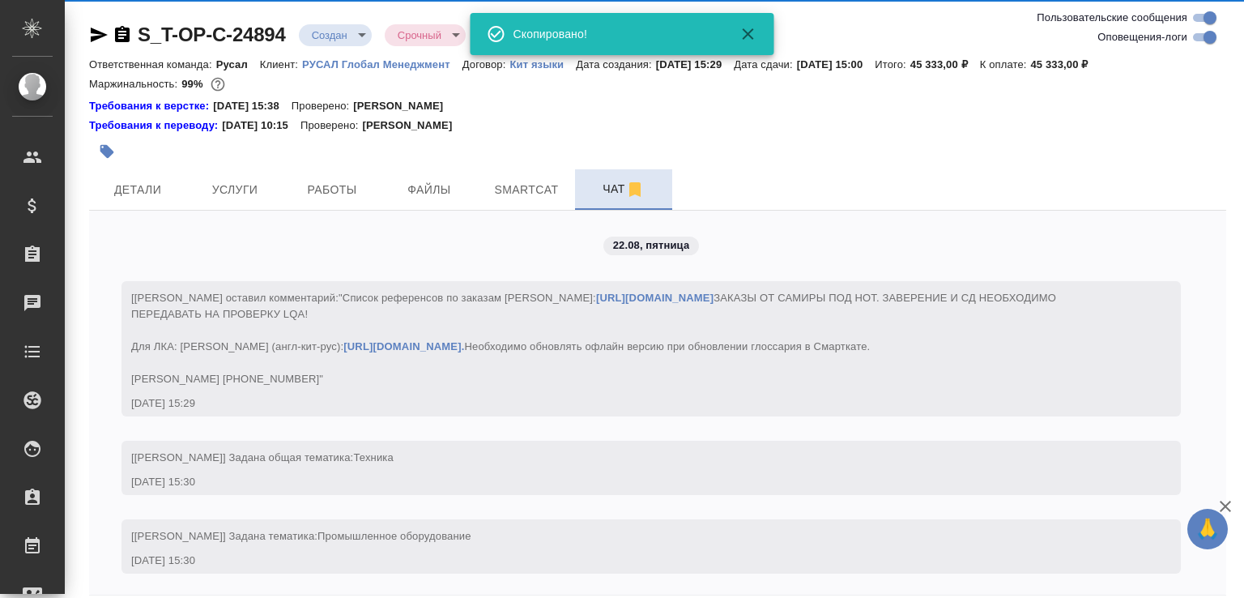
scroll to position [1829, 0]
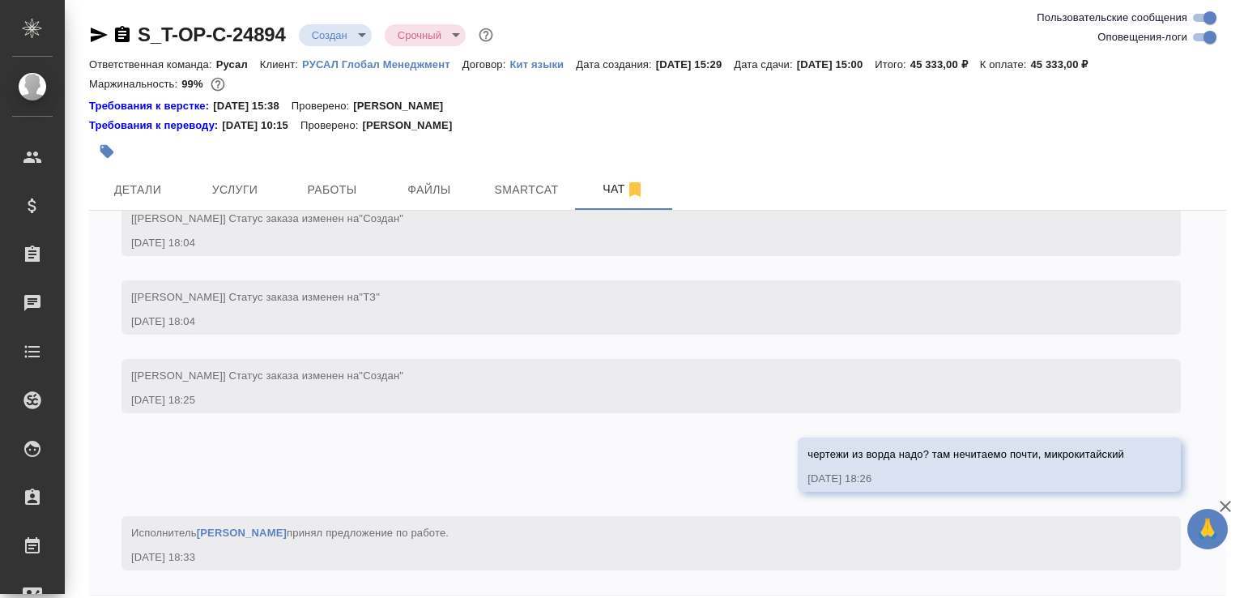
click at [100, 32] on icon "button" at bounding box center [99, 35] width 17 height 15
click at [128, 33] on icon "button" at bounding box center [122, 34] width 15 height 16
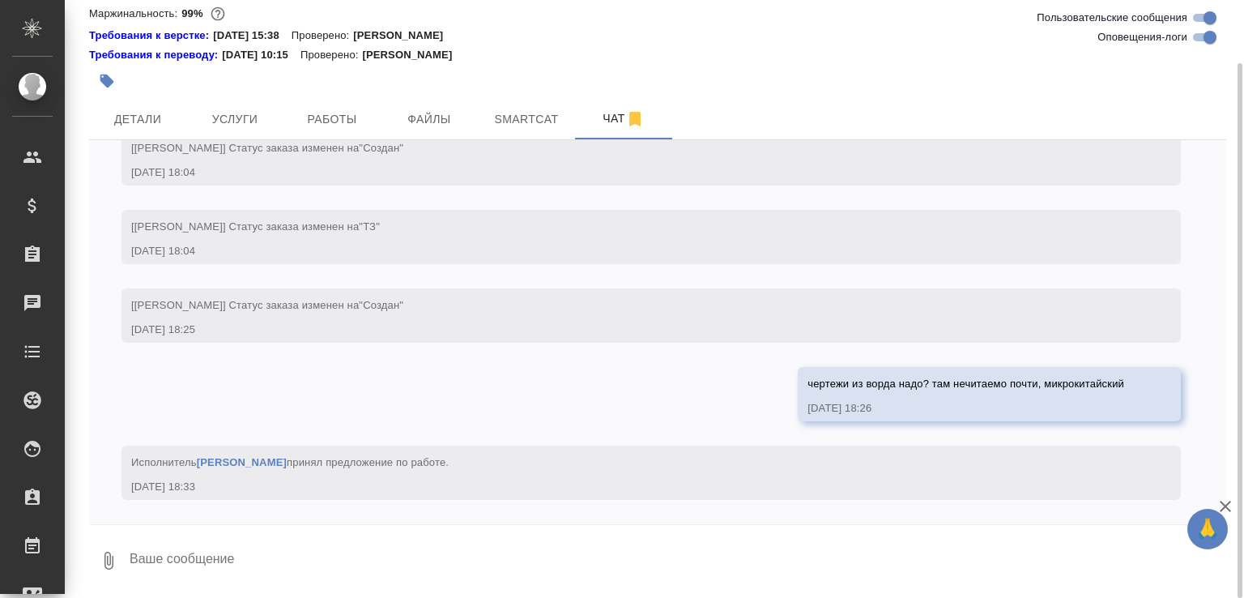
click at [115, 552] on icon "button" at bounding box center [108, 560] width 19 height 19
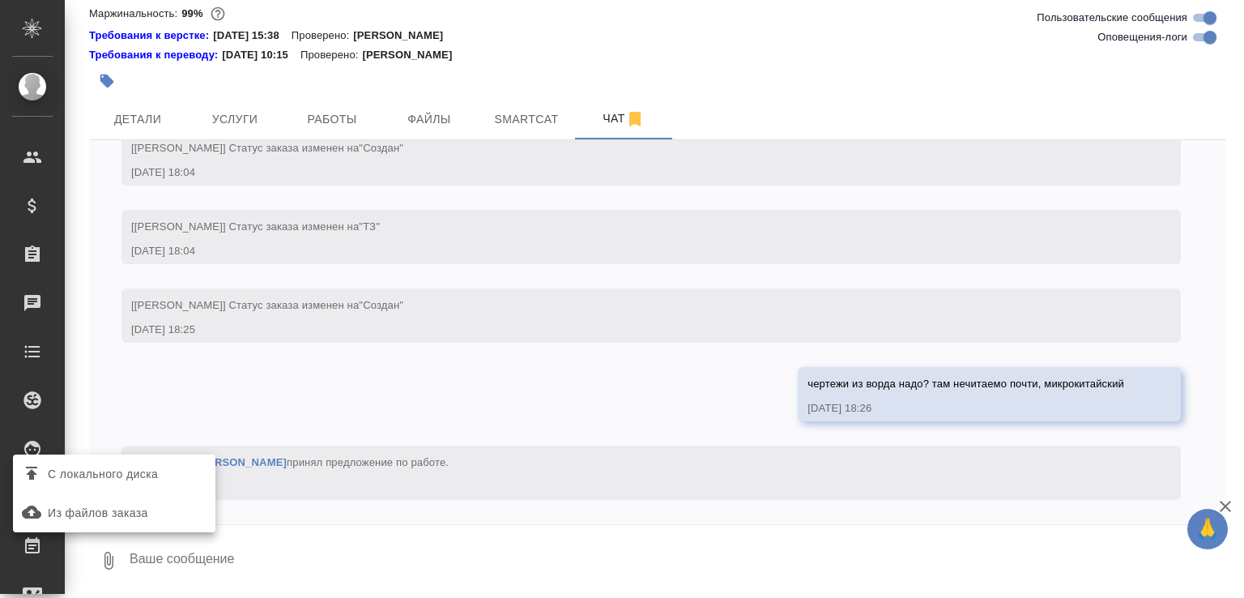
click at [125, 452] on div at bounding box center [622, 299] width 1244 height 598
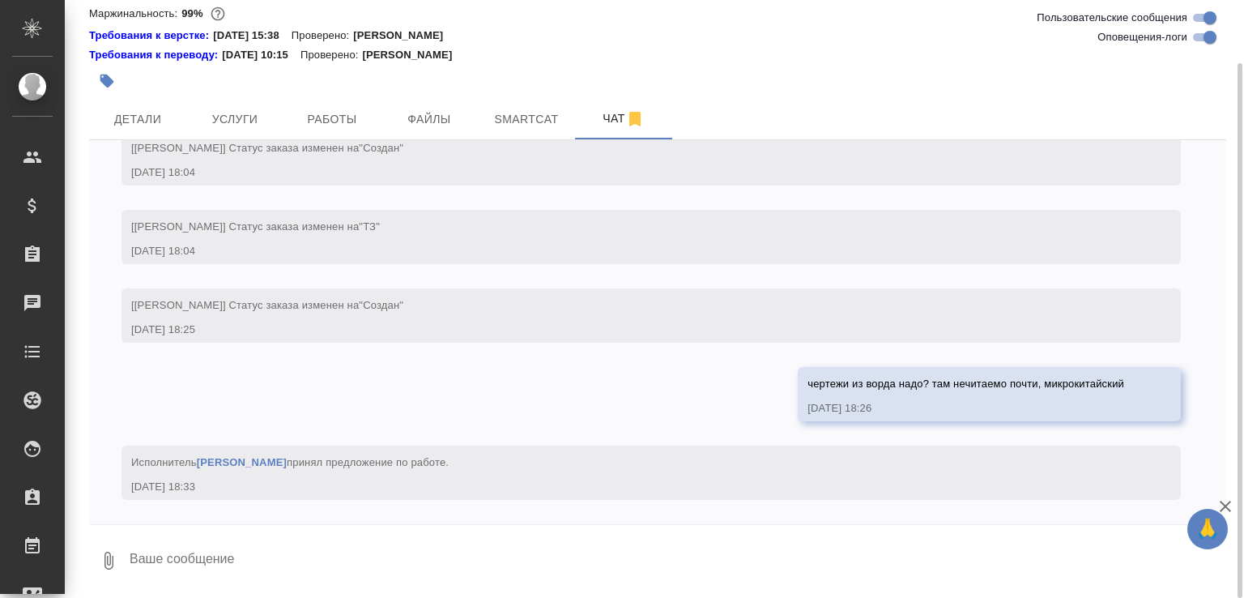
click at [124, 467] on div "Исполнитель [PERSON_NAME] принял предложение по работе . [DATE] 18:33" at bounding box center [652, 473] width 1060 height 54
click at [98, 586] on div "0" at bounding box center [657, 560] width 1137 height 55
click at [105, 561] on icon "button" at bounding box center [109, 561] width 9 height 18
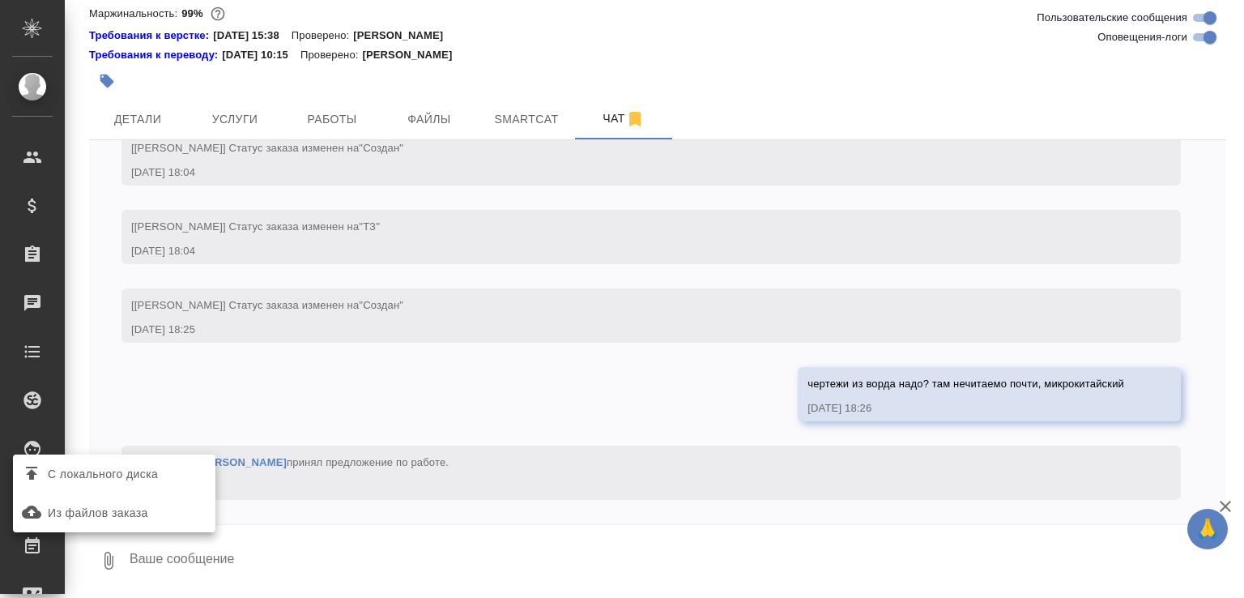
click at [124, 458] on div "С локального диска" at bounding box center [114, 473] width 203 height 39
click at [120, 467] on span "С локального диска" at bounding box center [103, 474] width 110 height 20
click at [0, 0] on input "С локального диска" at bounding box center [0, 0] width 0 height 0
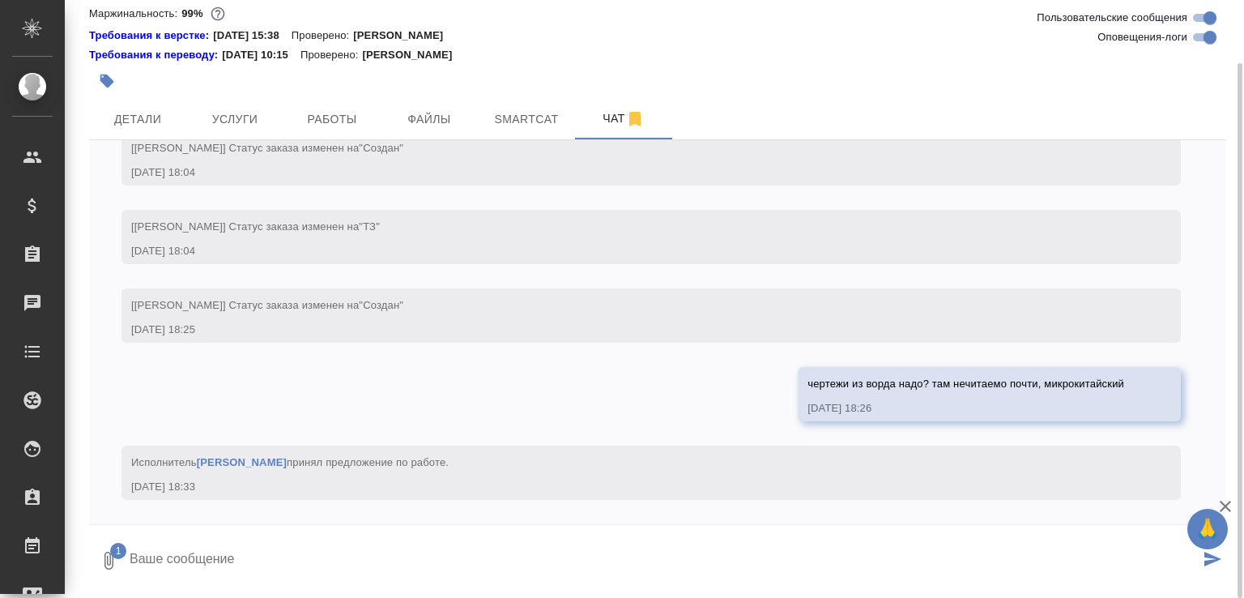
click at [247, 556] on textarea at bounding box center [664, 560] width 1072 height 55
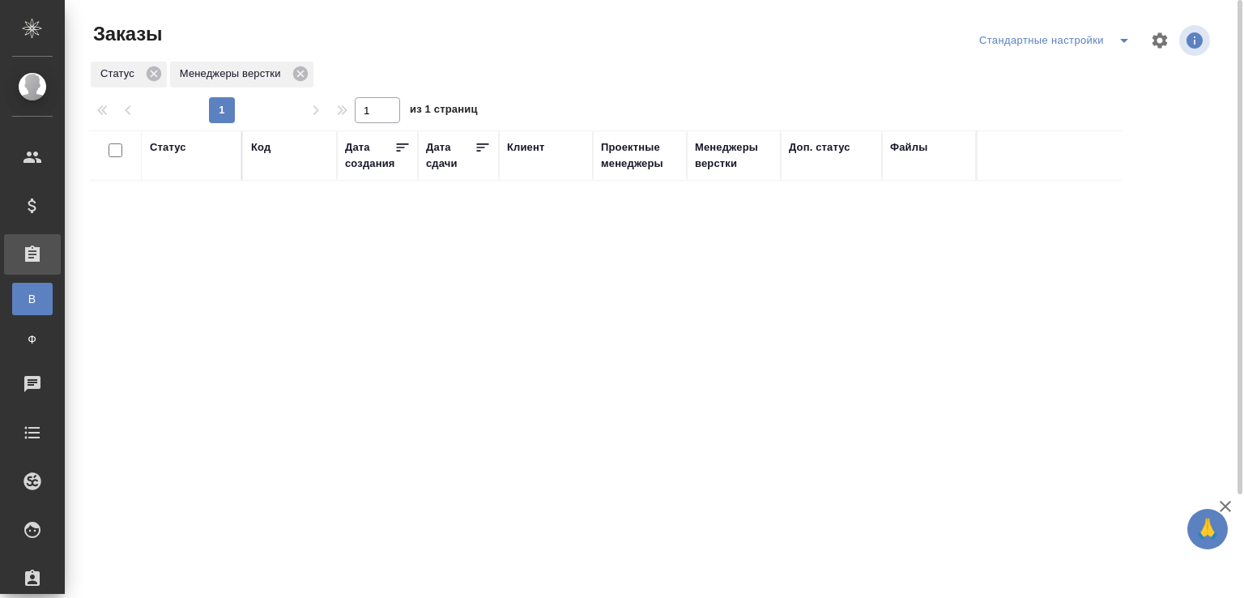
click at [258, 147] on div "Код" at bounding box center [260, 147] width 19 height 16
click at [275, 233] on input "text" at bounding box center [290, 227] width 78 height 20
paste input "S_ATLNC-2"
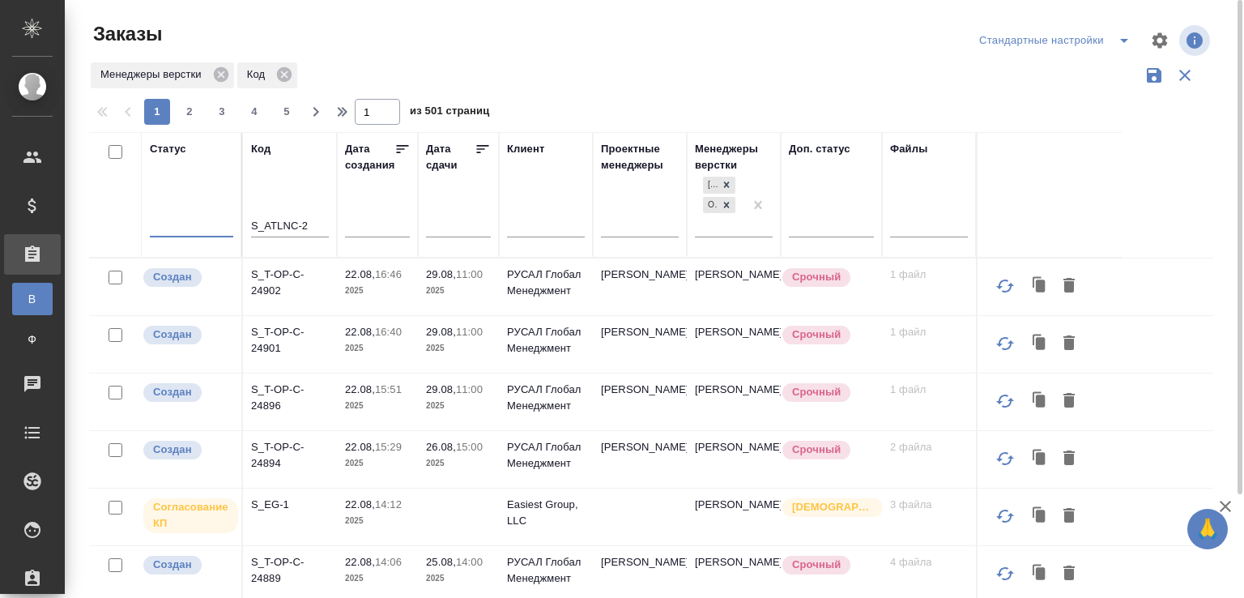
type input "S_ATLNC-2"
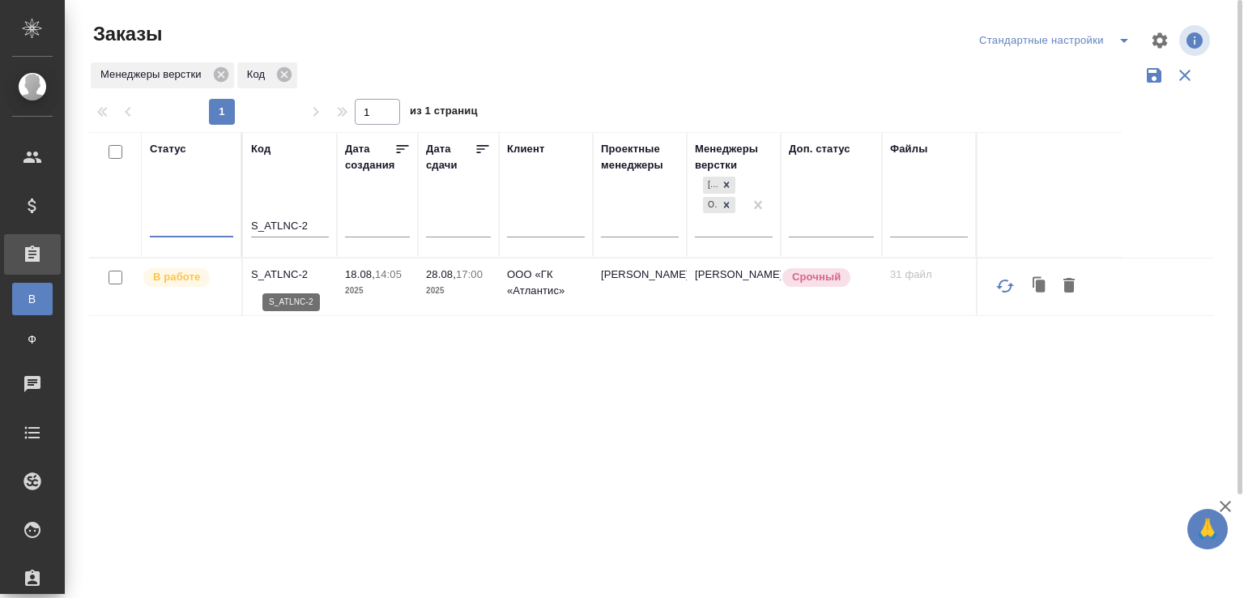
click at [283, 276] on p "S_ATLNC-2" at bounding box center [290, 275] width 78 height 16
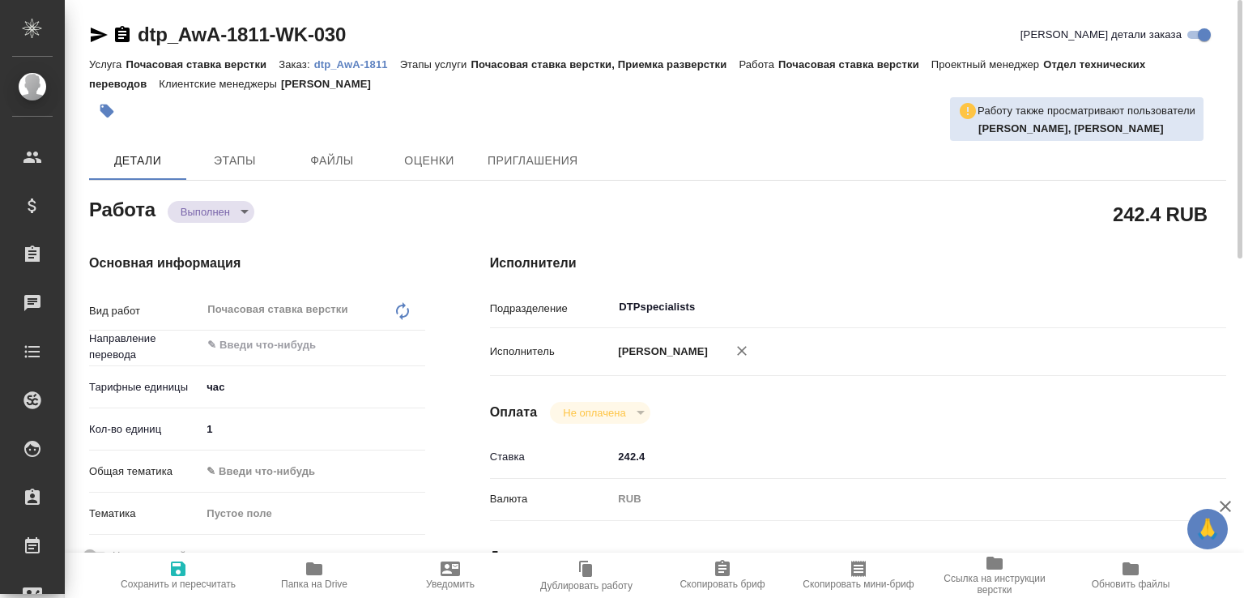
click at [240, 205] on body "🙏 .cls-1 fill:#fff; AWATERA Малофеева Екатерина e.malofeeva Клиенты Спецификаци…" at bounding box center [622, 299] width 1244 height 598
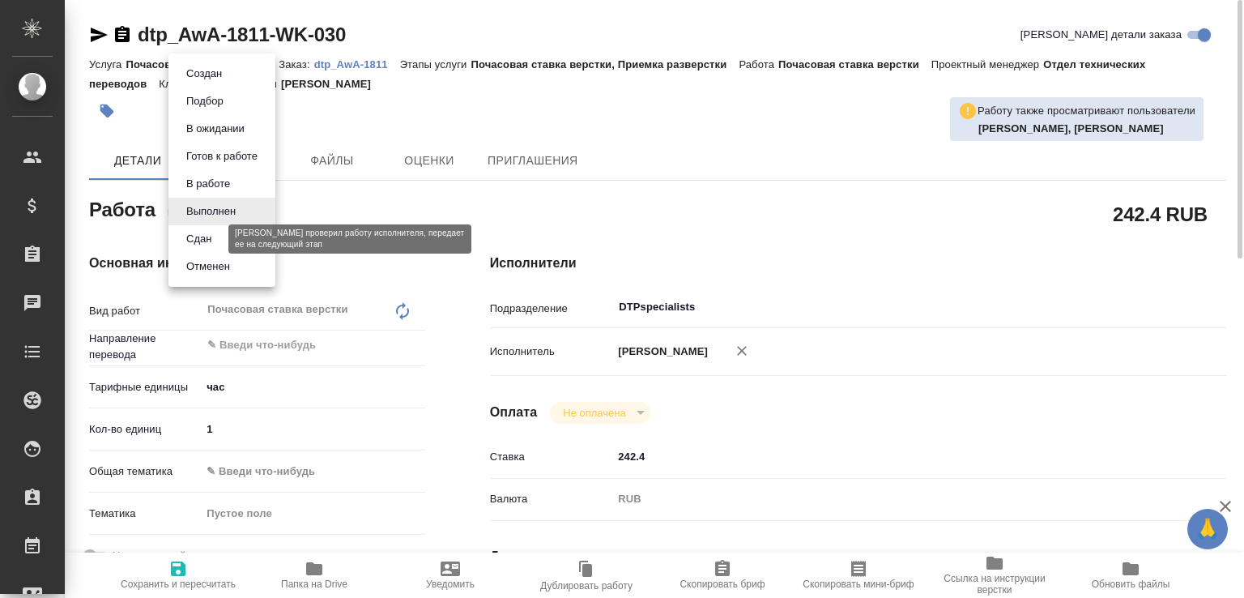
drag, startPoint x: 215, startPoint y: 234, endPoint x: 214, endPoint y: 224, distance: 9.8
click at [215, 236] on button "Сдан" at bounding box center [198, 239] width 35 height 18
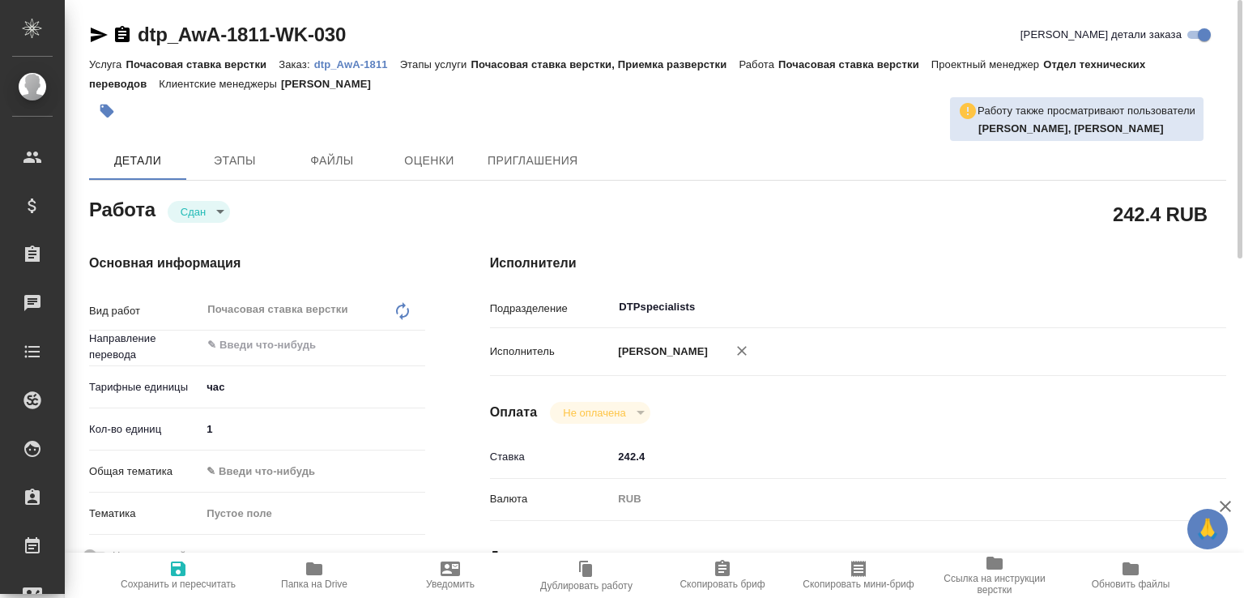
type textarea "x"
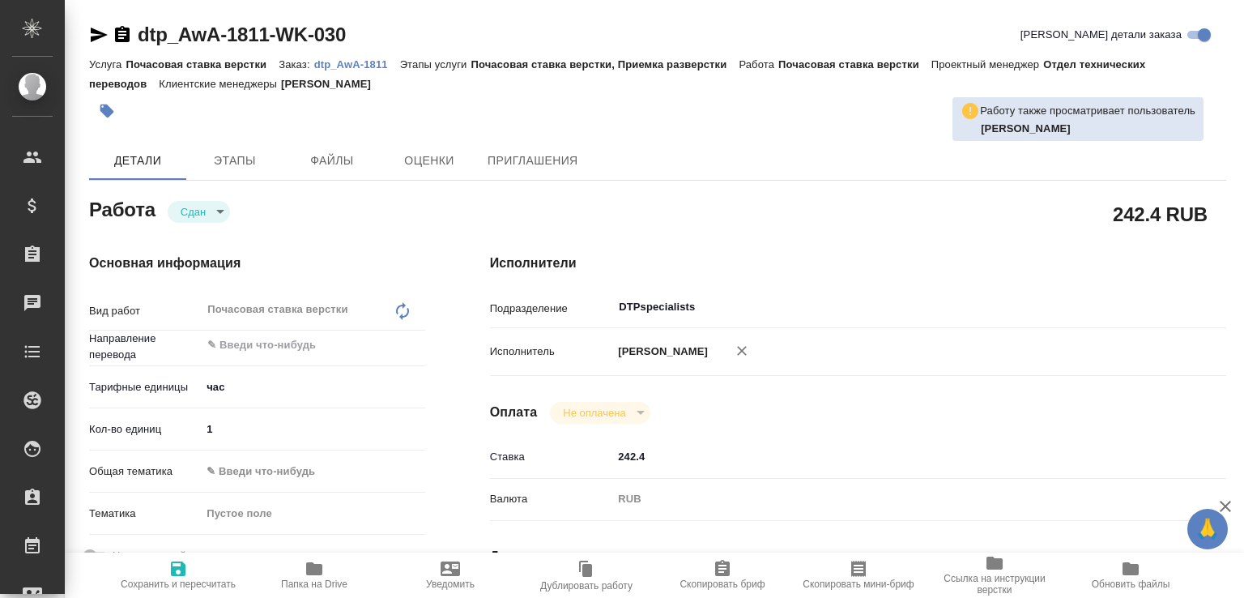
click at [327, 565] on span "Папка на Drive" at bounding box center [314, 574] width 117 height 31
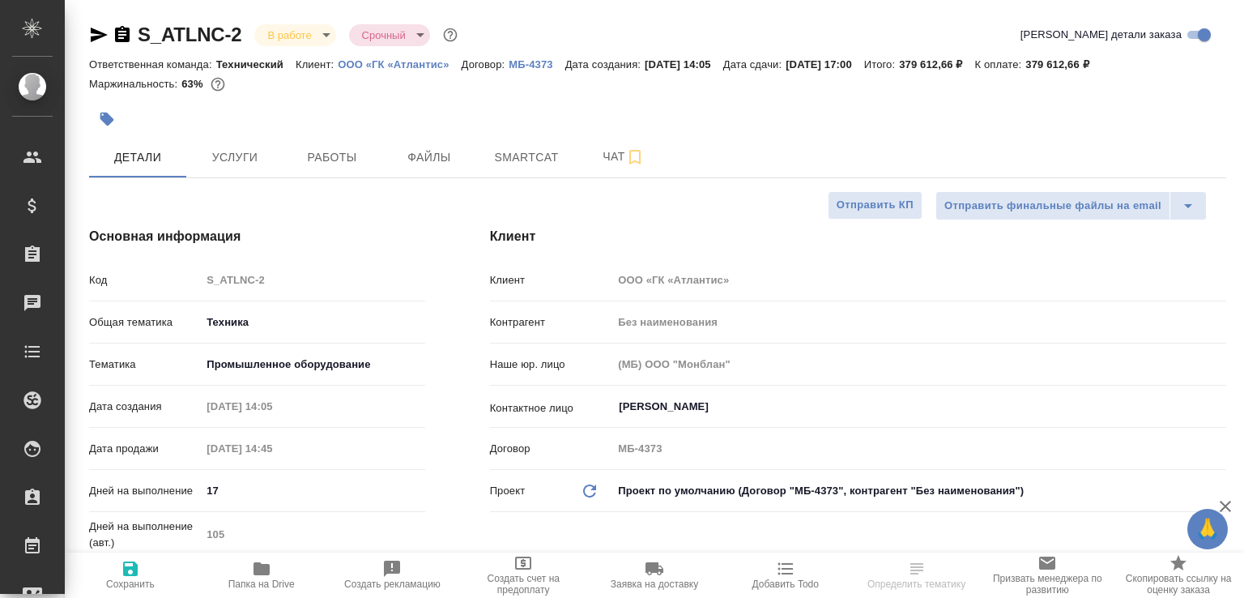
select select "RU"
click at [348, 146] on button "Работы" at bounding box center [332, 157] width 97 height 41
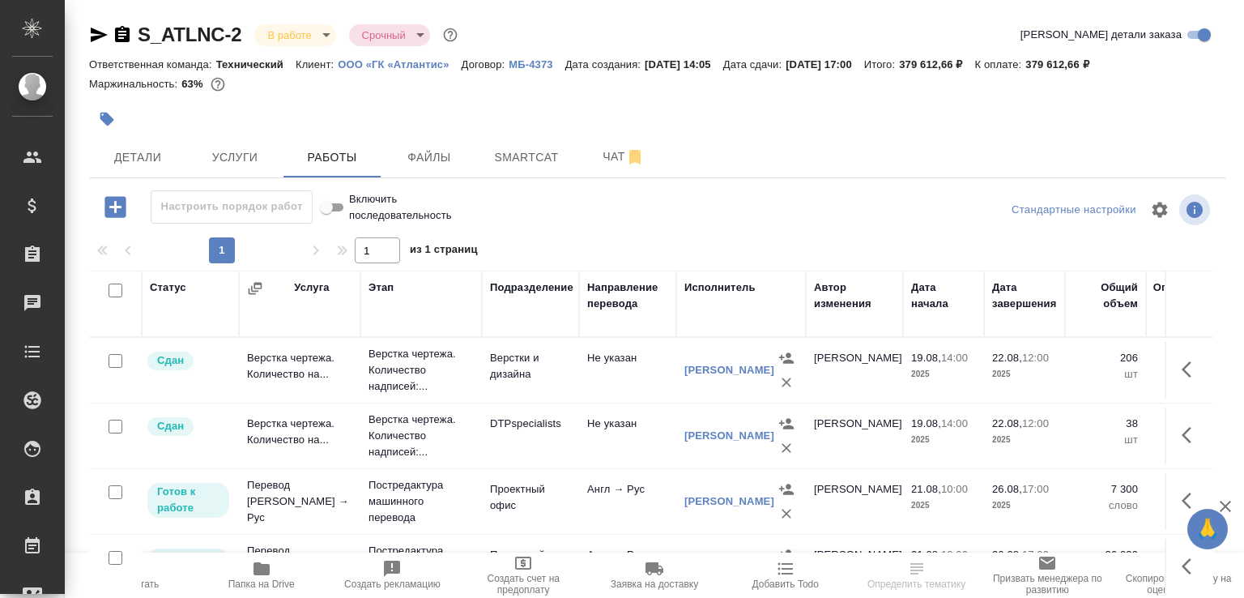
click at [228, 569] on span "Папка на Drive" at bounding box center [262, 574] width 112 height 31
click at [596, 167] on button "Чат" at bounding box center [623, 157] width 97 height 41
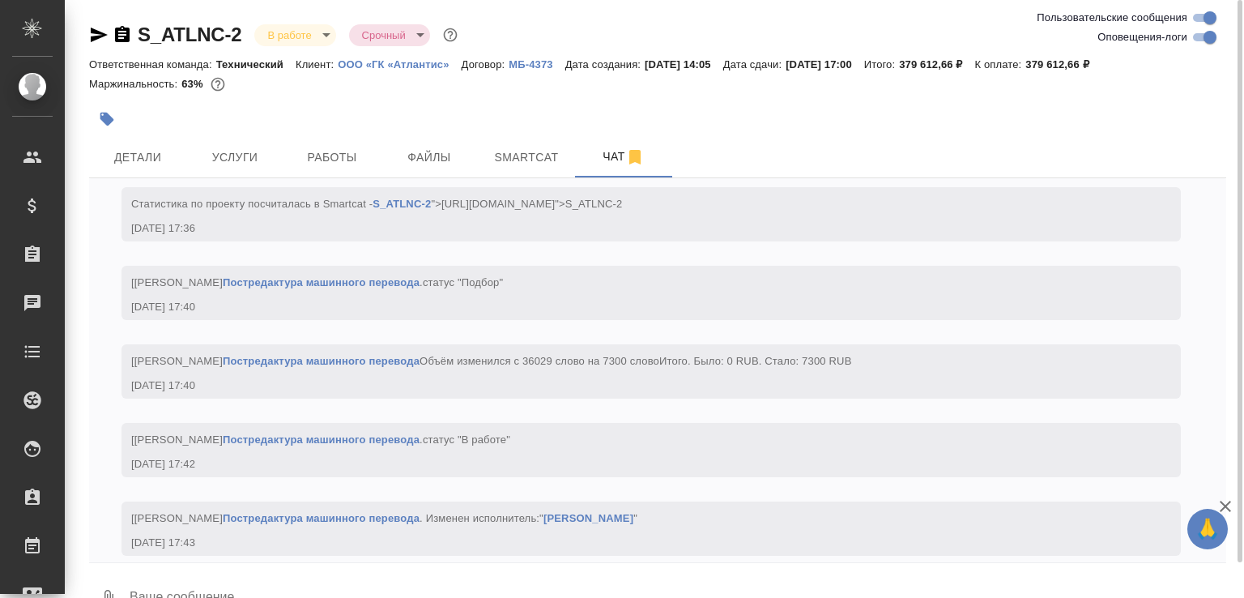
scroll to position [18122, 0]
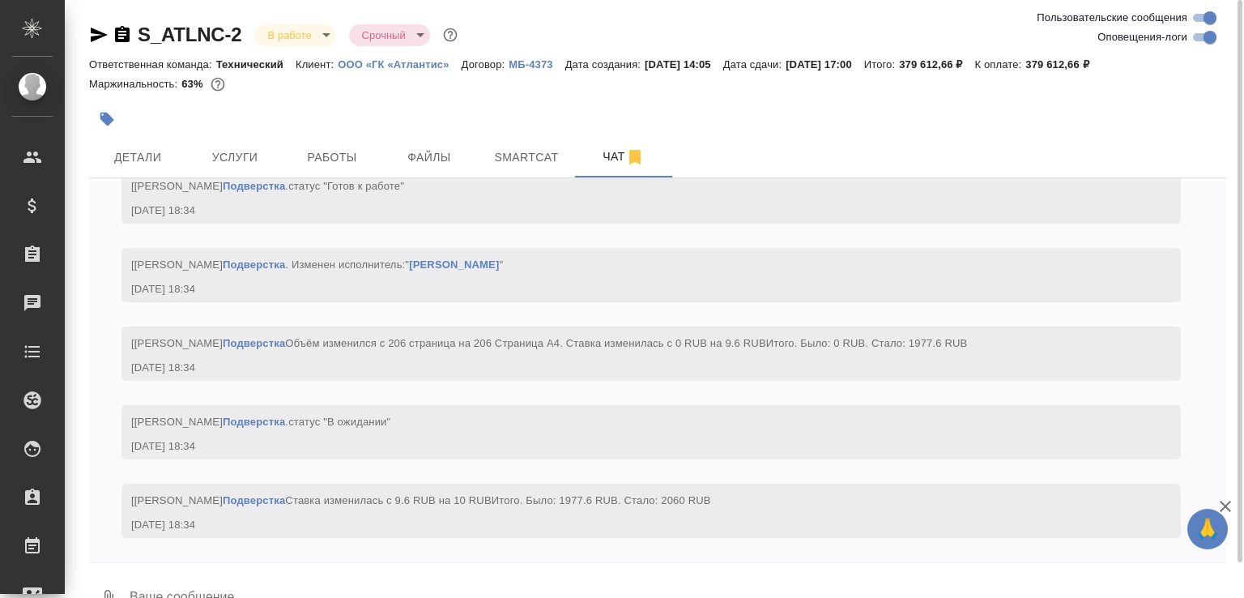
click at [246, 582] on textarea at bounding box center [677, 598] width 1099 height 55
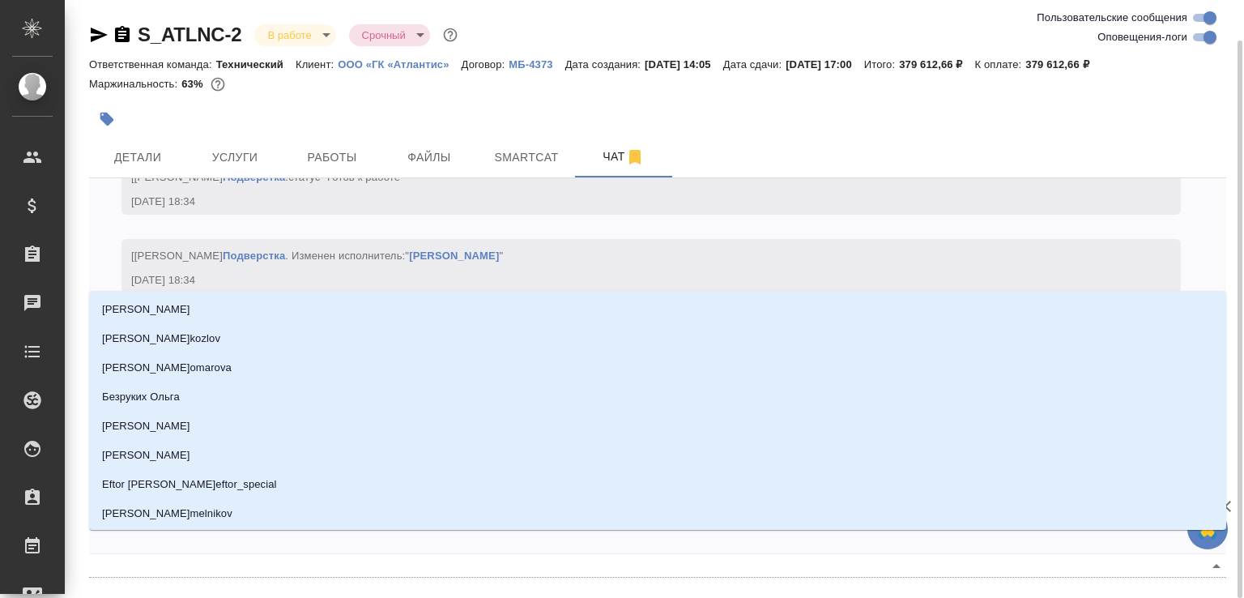
scroll to position [21, 0]
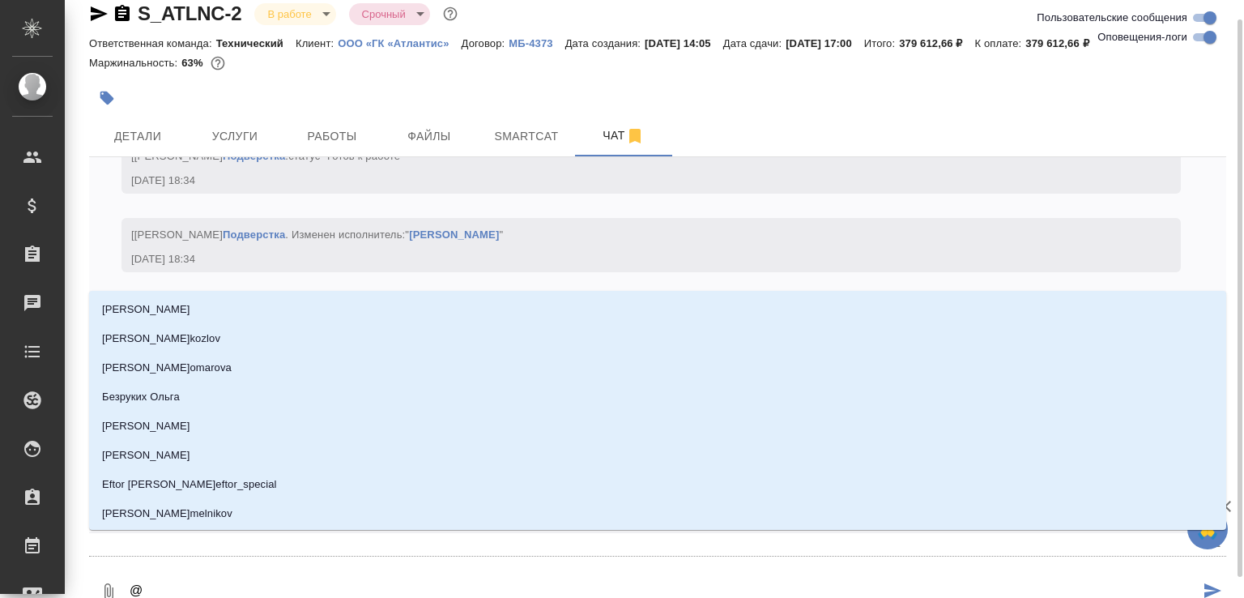
type textarea "@у"
type input "у"
type textarea "@ус"
type input "ус"
type textarea "@усм"
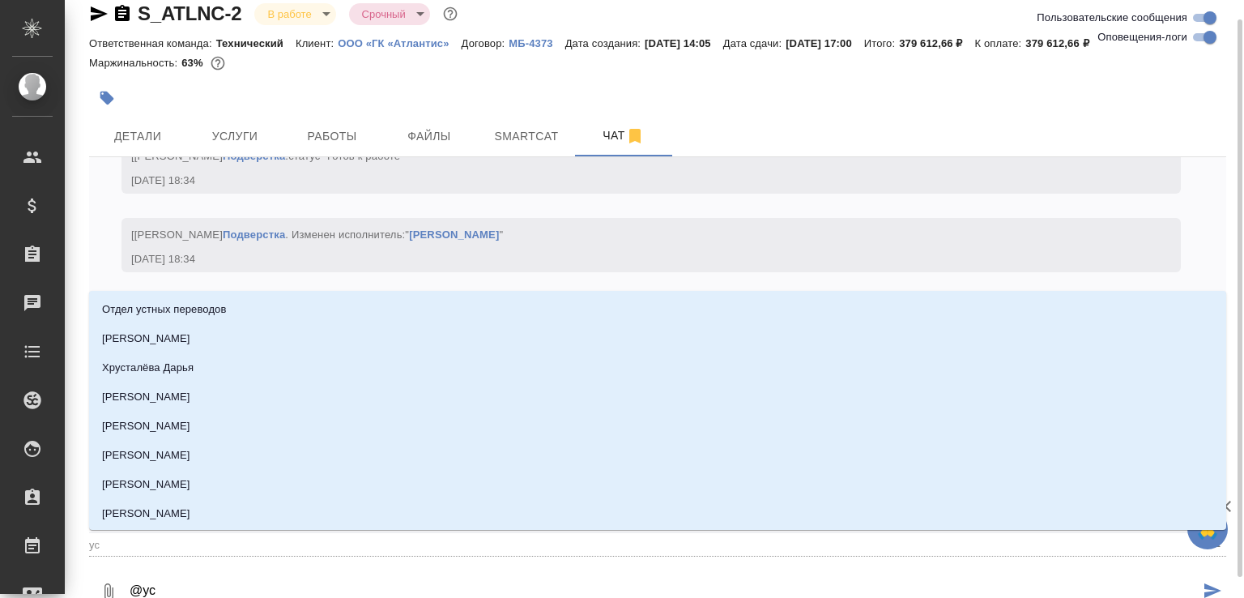
type input "усм"
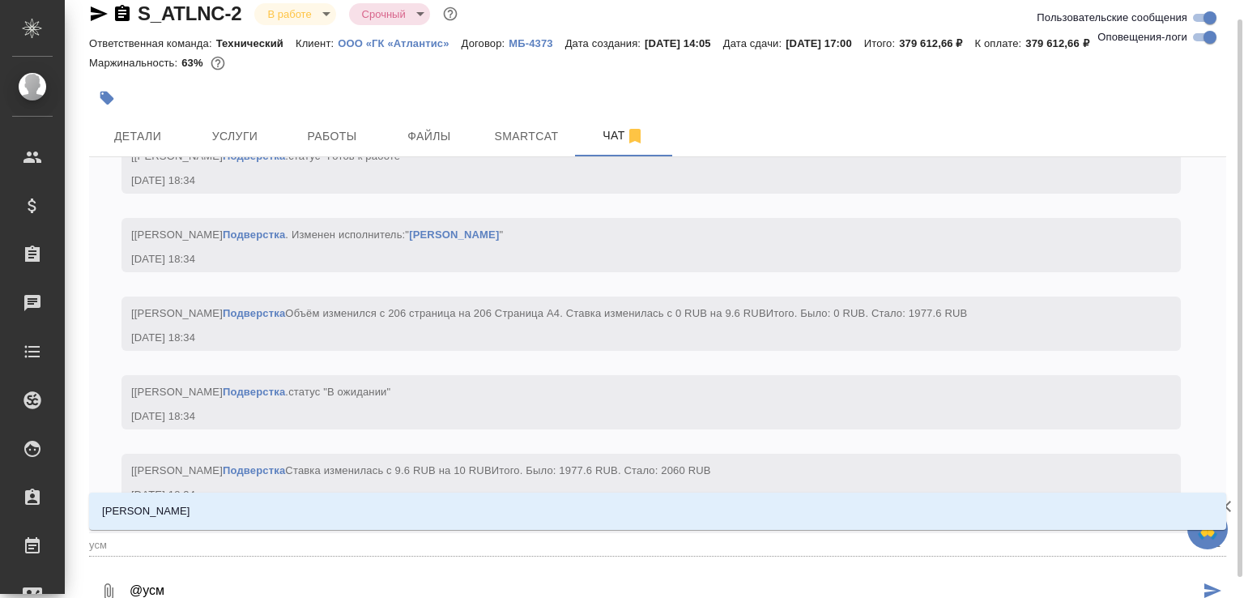
type textarea "@усма"
type input "усма"
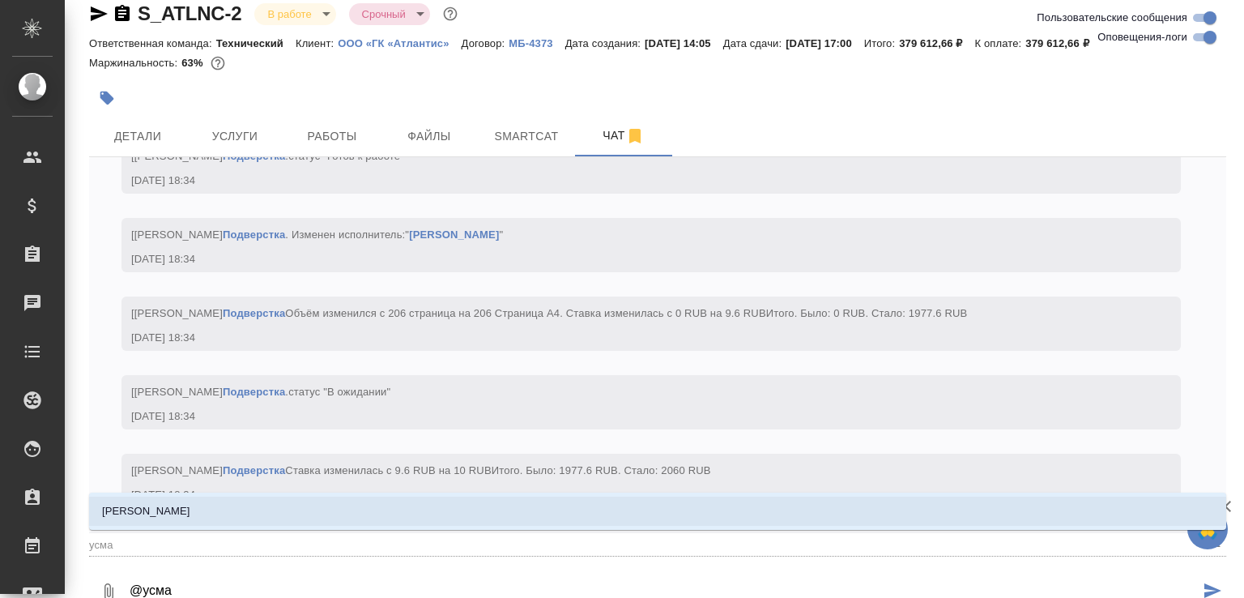
click at [217, 510] on li "Усманова Ольга" at bounding box center [657, 511] width 1137 height 29
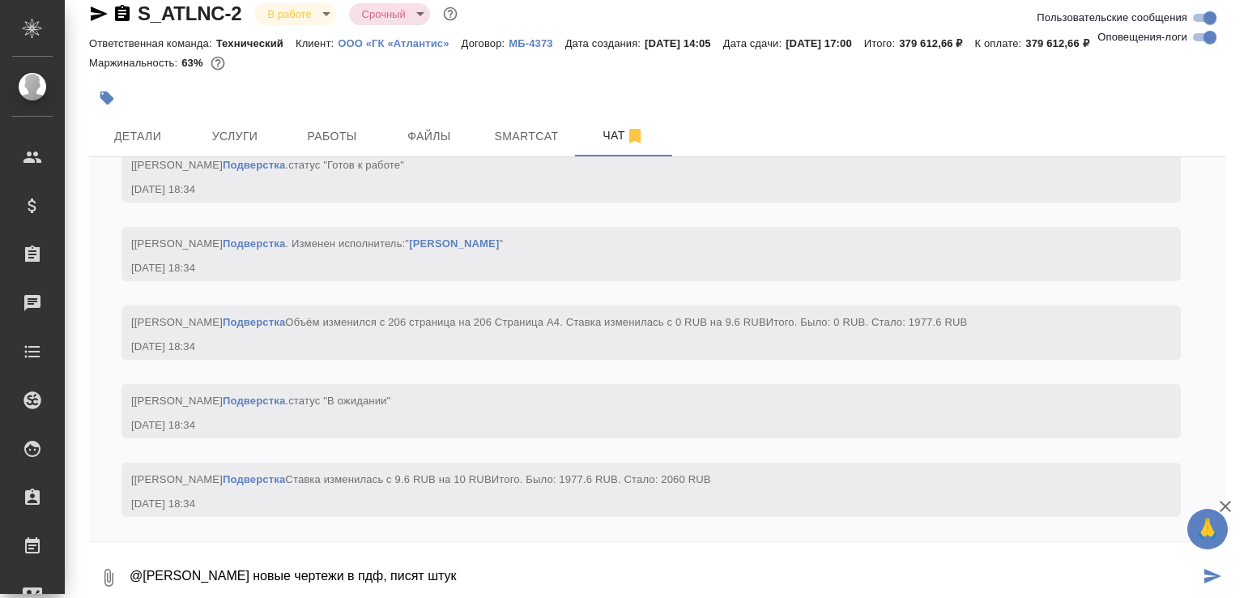
paste textarea "https://drive.awatera.com/f/10182150"
type textarea "@Усманова Ольга новые чертежи в пдф, писят штук https://drive.awatera.com/f/101…"
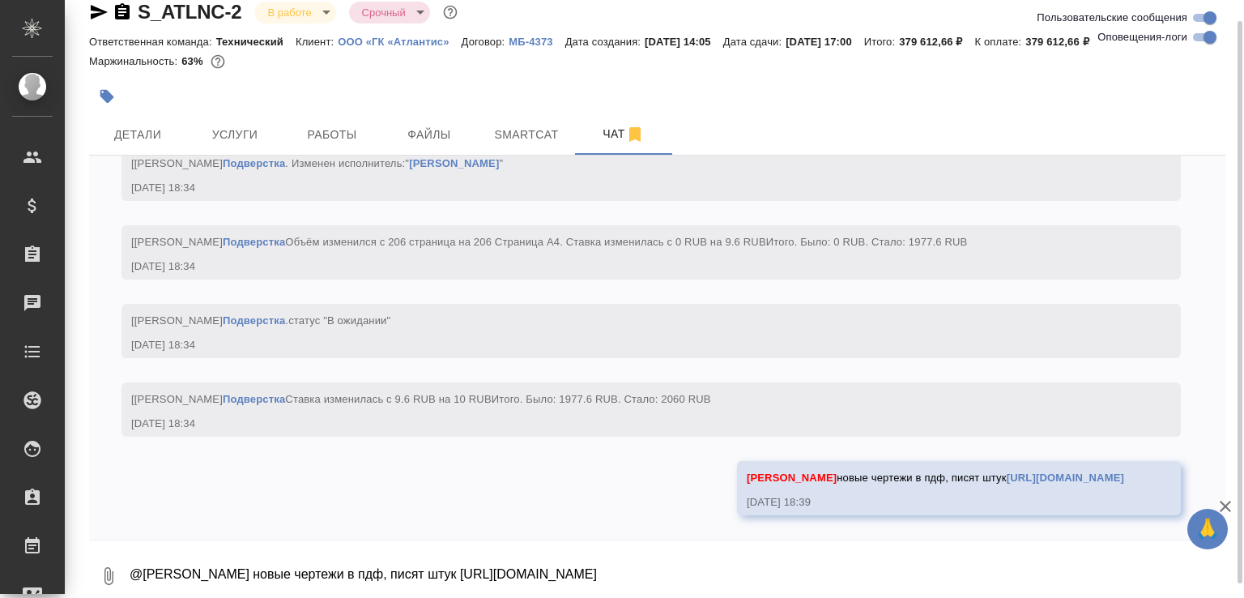
scroll to position [18201, 0]
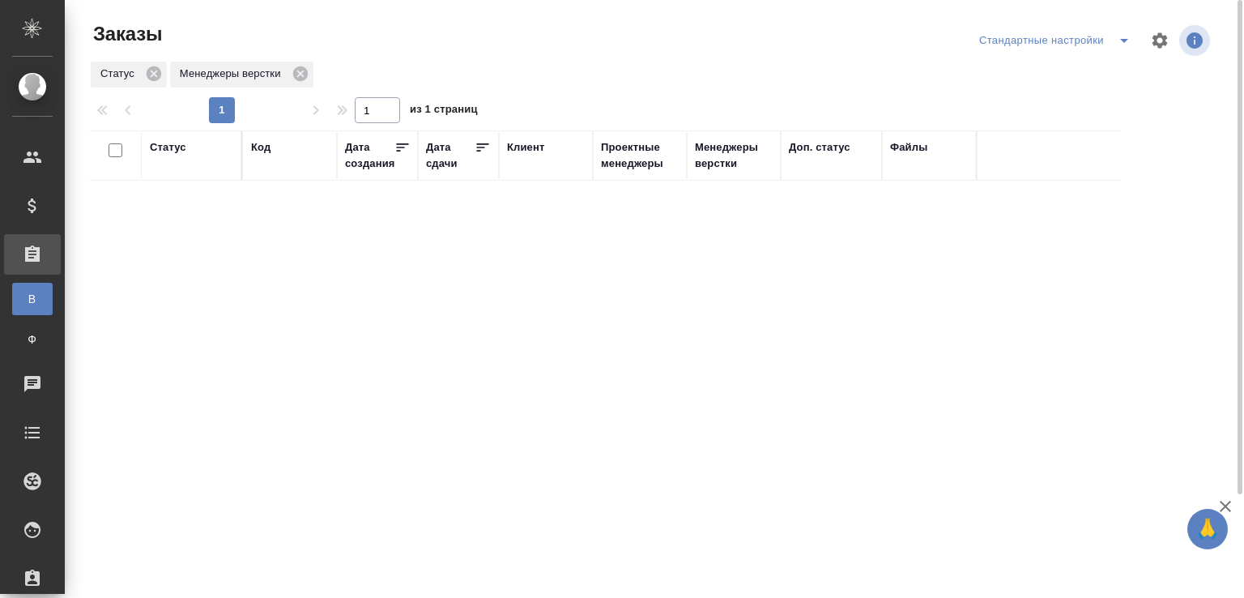
click at [352, 163] on div "Дата создания" at bounding box center [369, 155] width 49 height 32
click at [258, 230] on input "text" at bounding box center [290, 227] width 78 height 20
paste input "S_NKGR-1"
type input "S_NKGR-1"
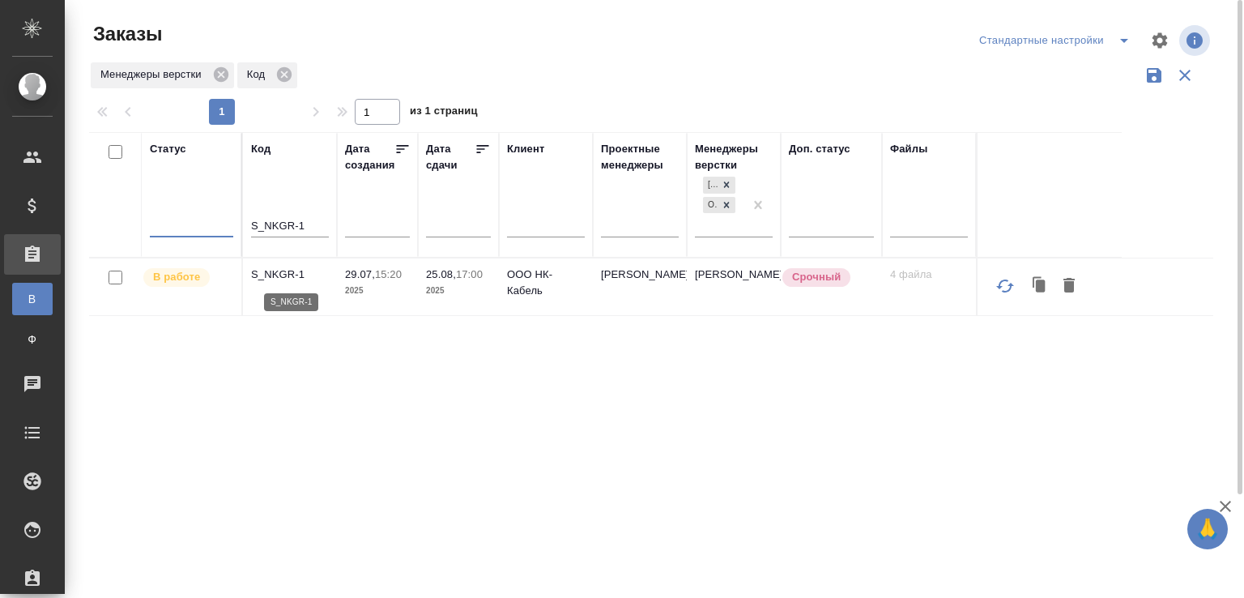
click at [298, 274] on p "S_NKGR-1" at bounding box center [290, 275] width 78 height 16
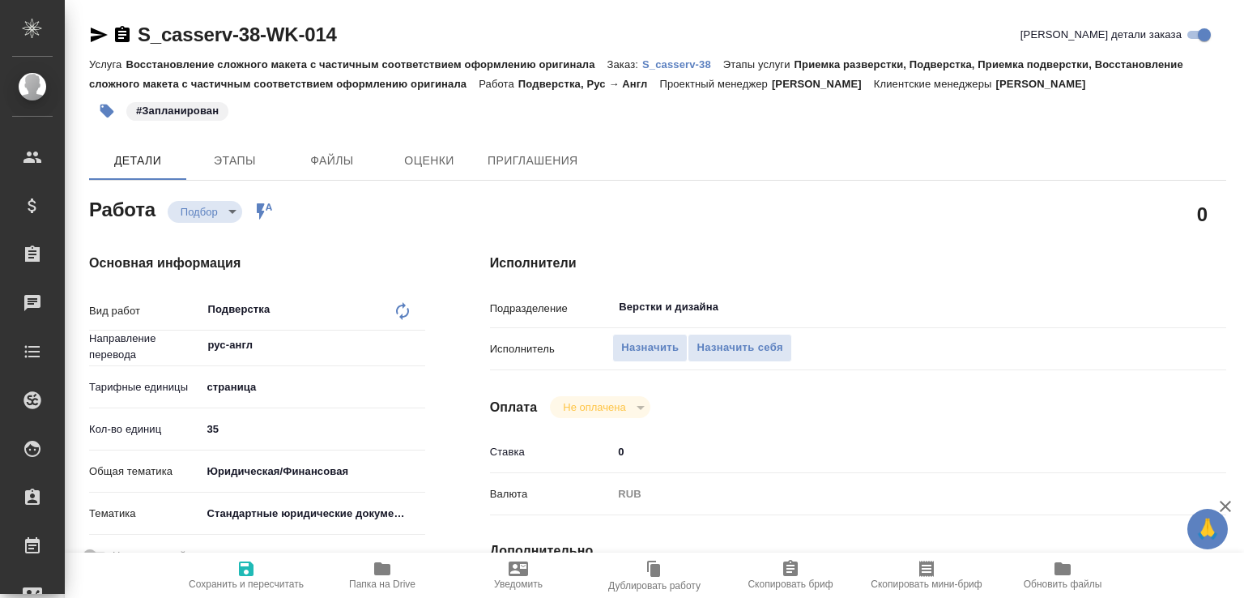
type textarea "x"
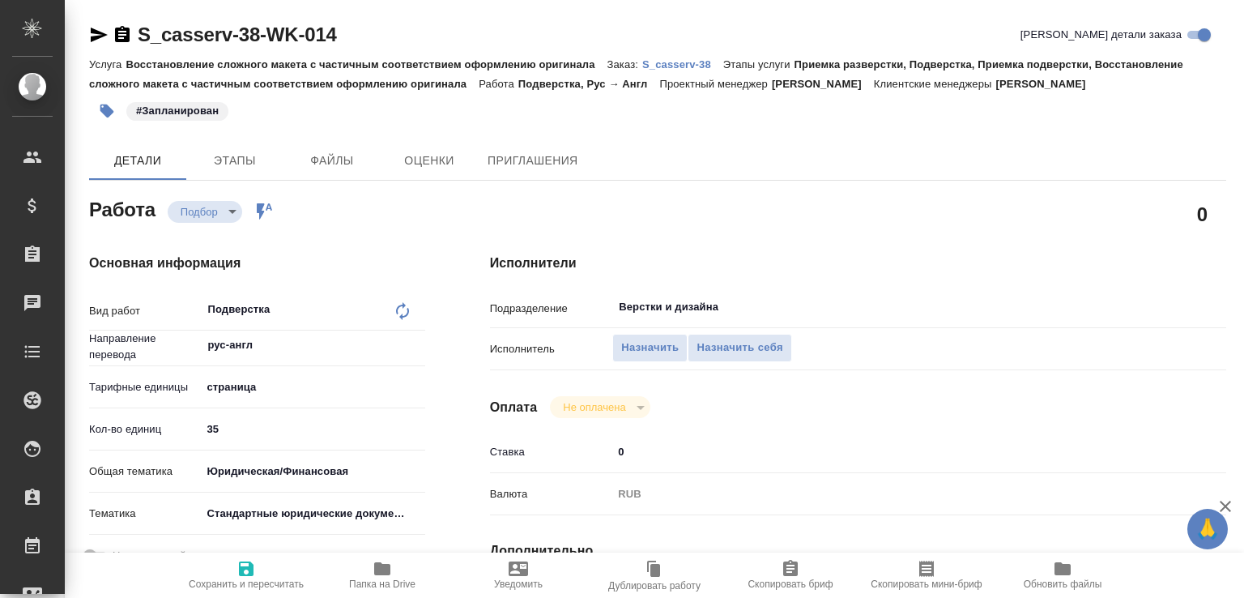
type textarea "x"
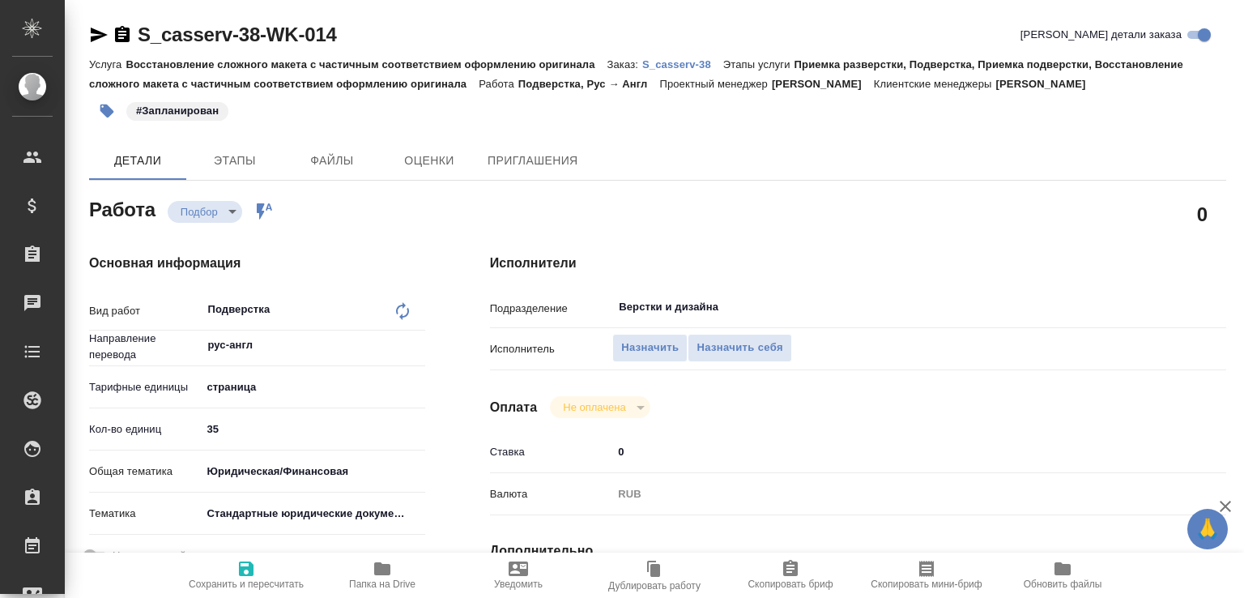
type textarea "x"
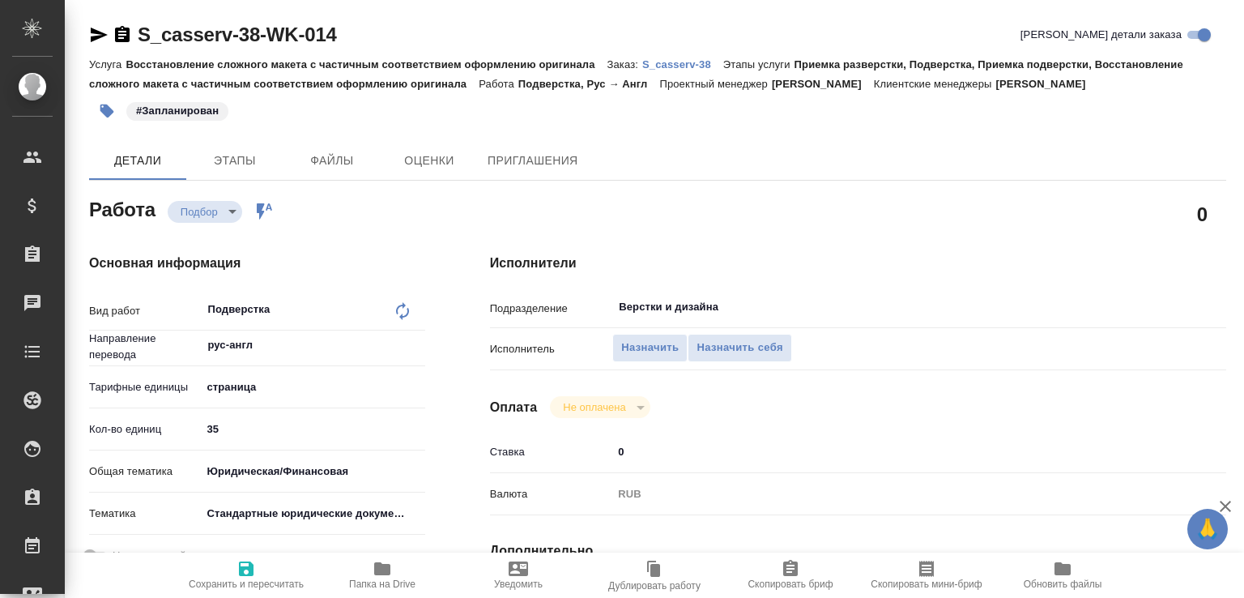
type textarea "x"
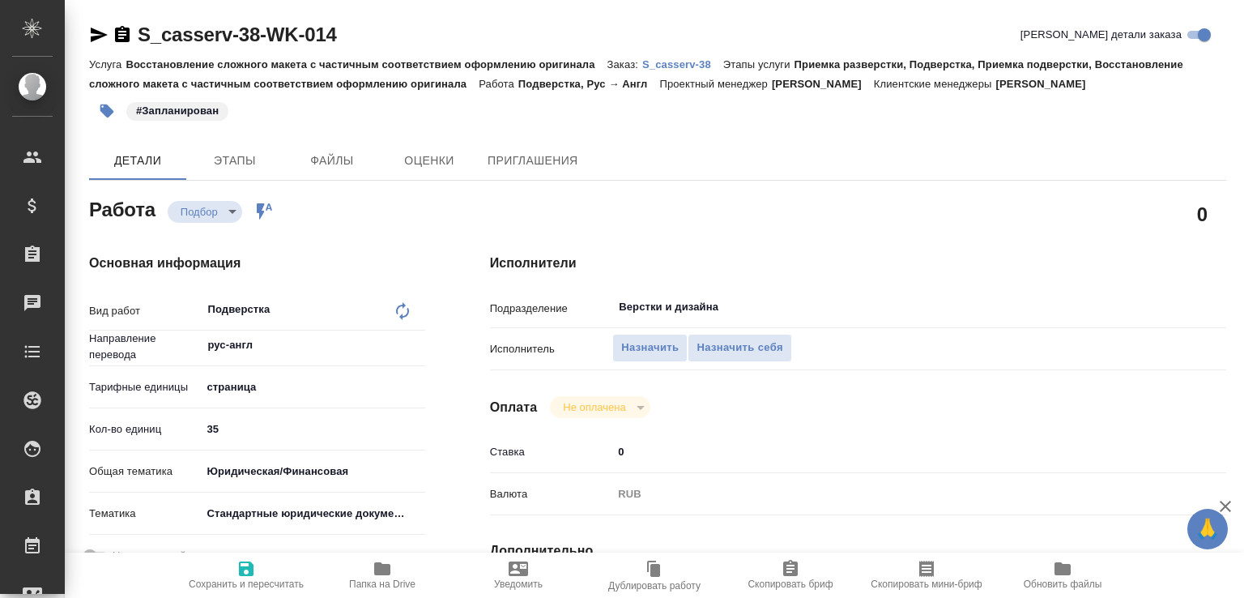
click at [681, 62] on p "S_casserv-38" at bounding box center [682, 64] width 81 height 12
type textarea "x"
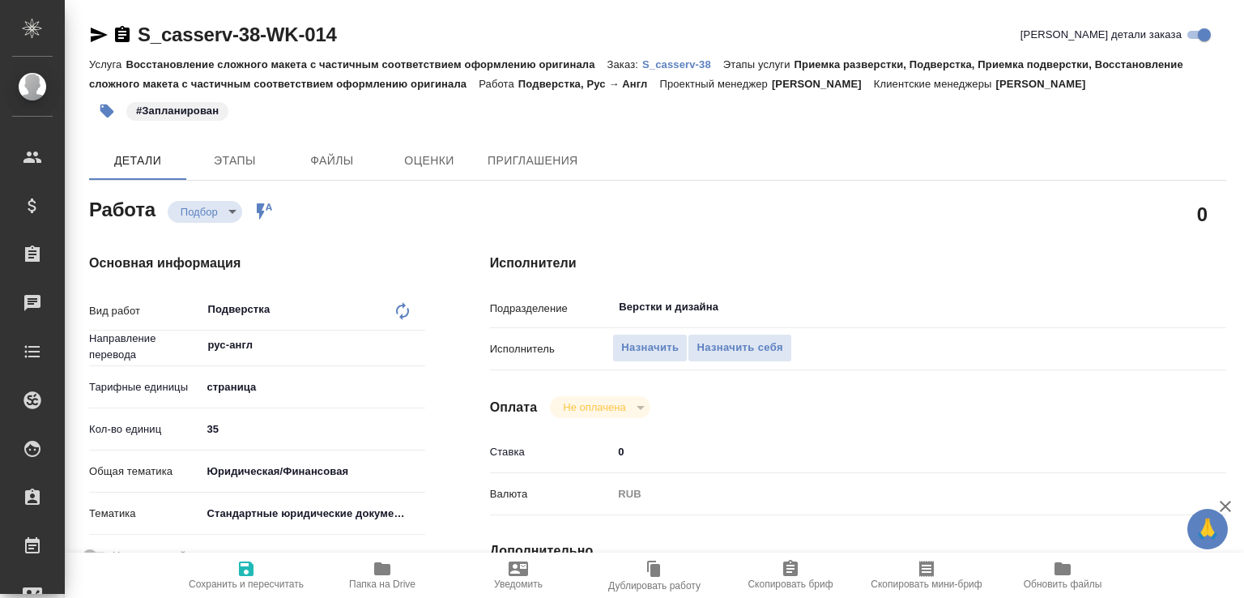
type textarea "x"
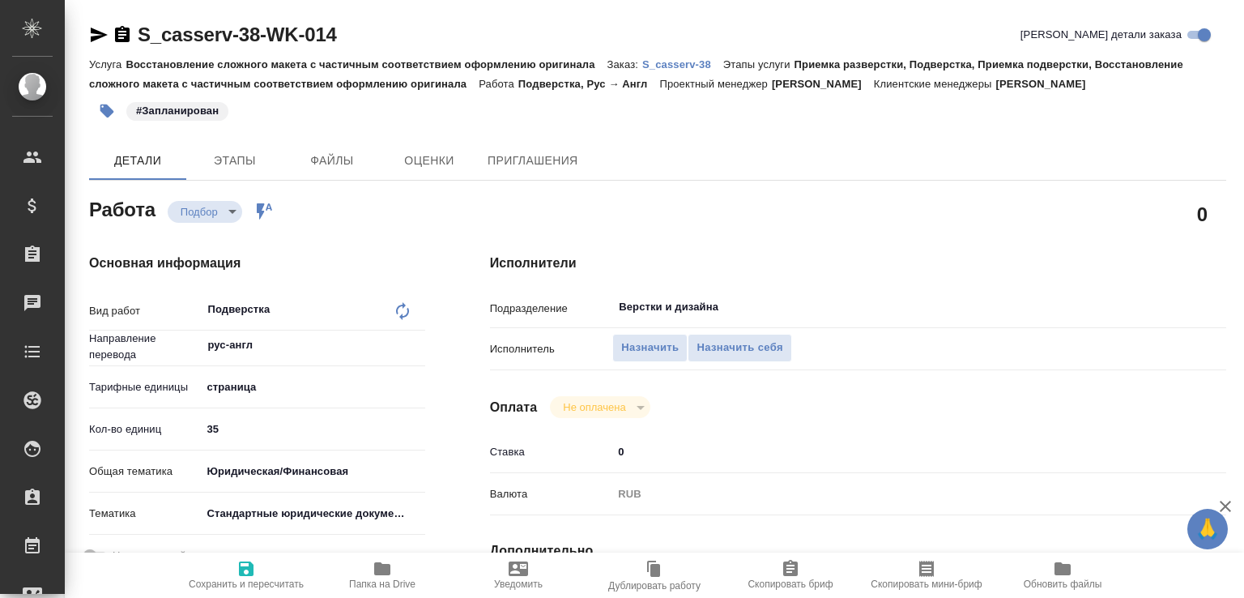
type textarea "x"
click at [655, 357] on button "Назначить" at bounding box center [649, 348] width 75 height 28
type textarea "x"
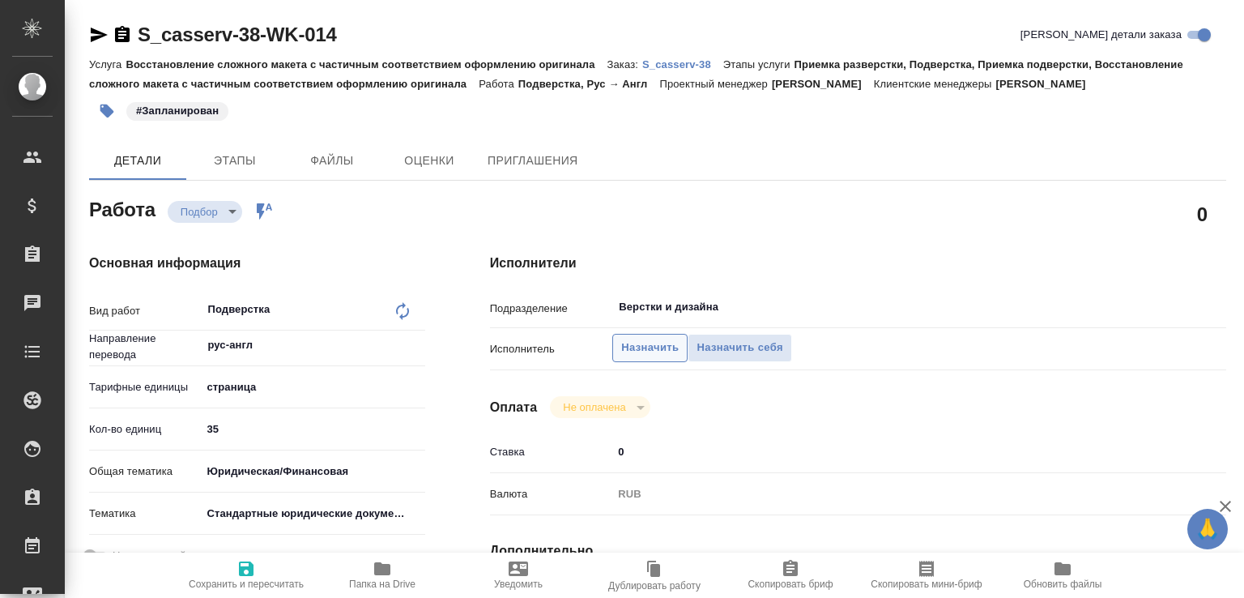
type textarea "x"
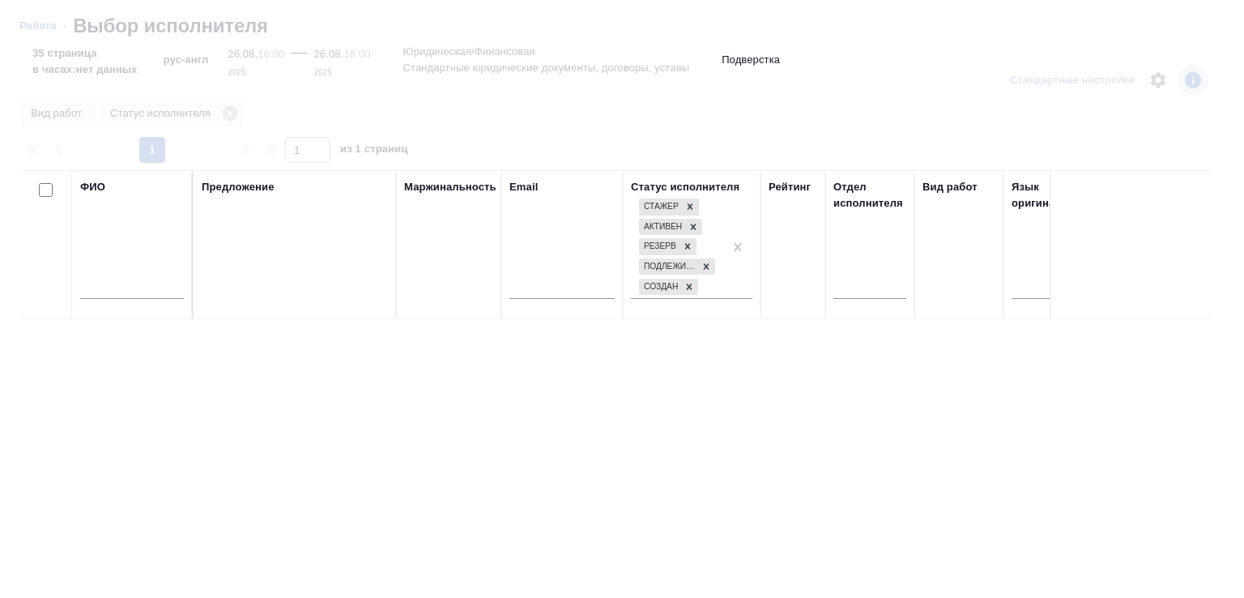
click at [143, 294] on input "text" at bounding box center [132, 289] width 104 height 20
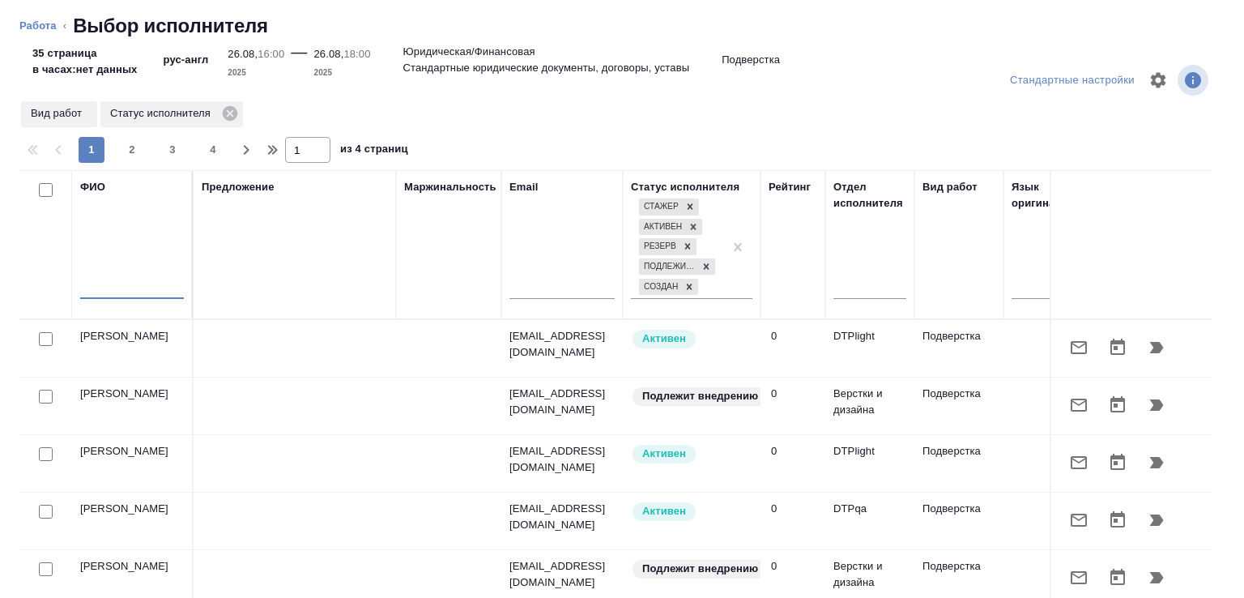
click at [143, 294] on input "text" at bounding box center [132, 289] width 104 height 20
type input "василь"
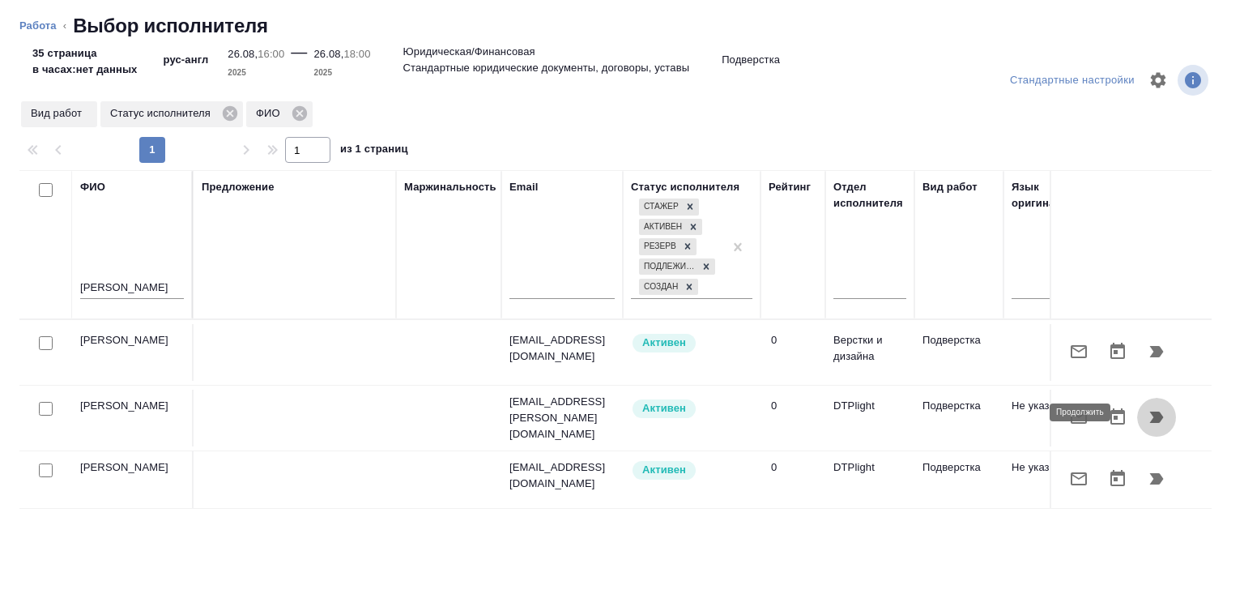
click at [1147, 410] on icon "button" at bounding box center [1156, 417] width 19 height 19
type textarea "x"
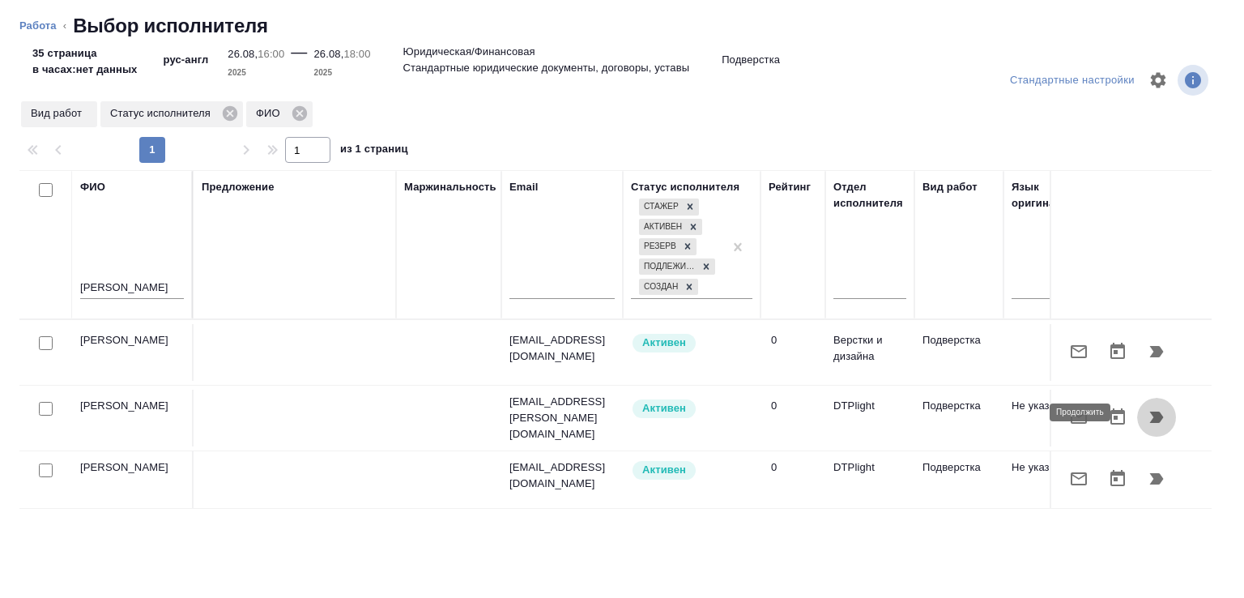
type textarea "x"
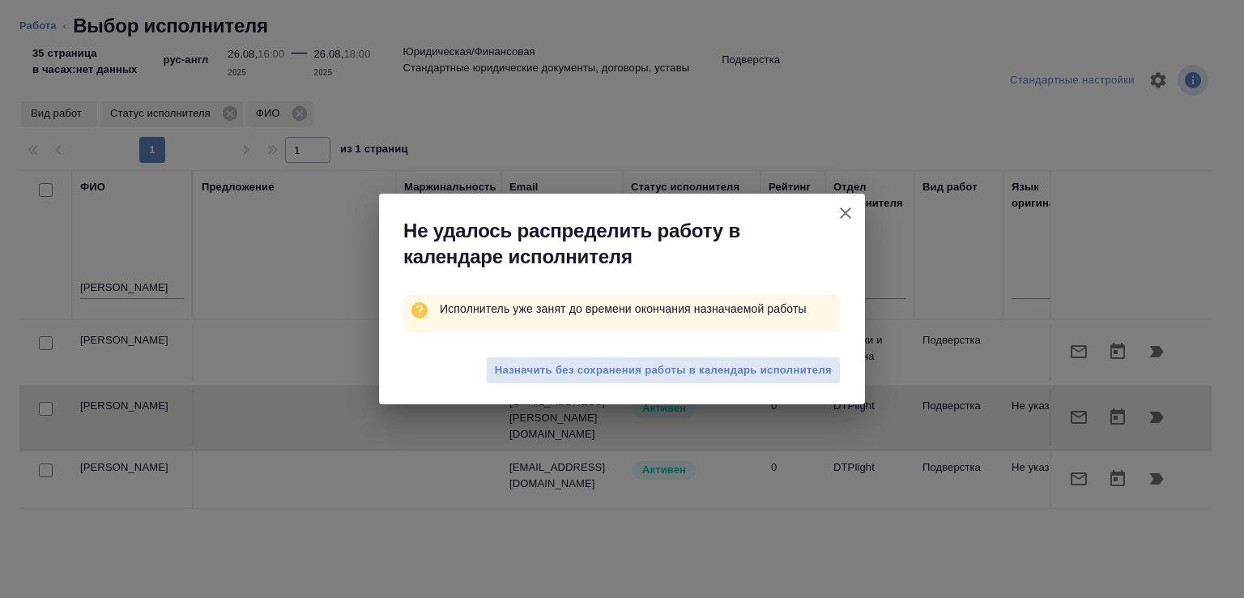
click at [670, 369] on span "Назначить без сохранения работы в календарь исполнителя" at bounding box center [663, 370] width 337 height 19
type textarea "x"
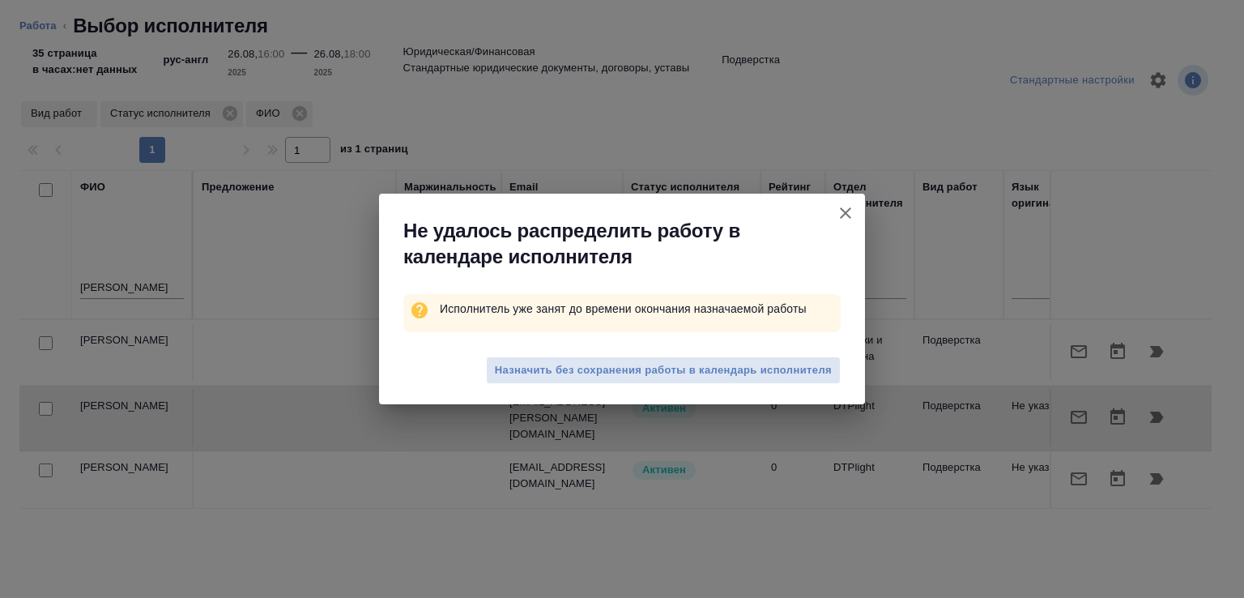
type textarea "x"
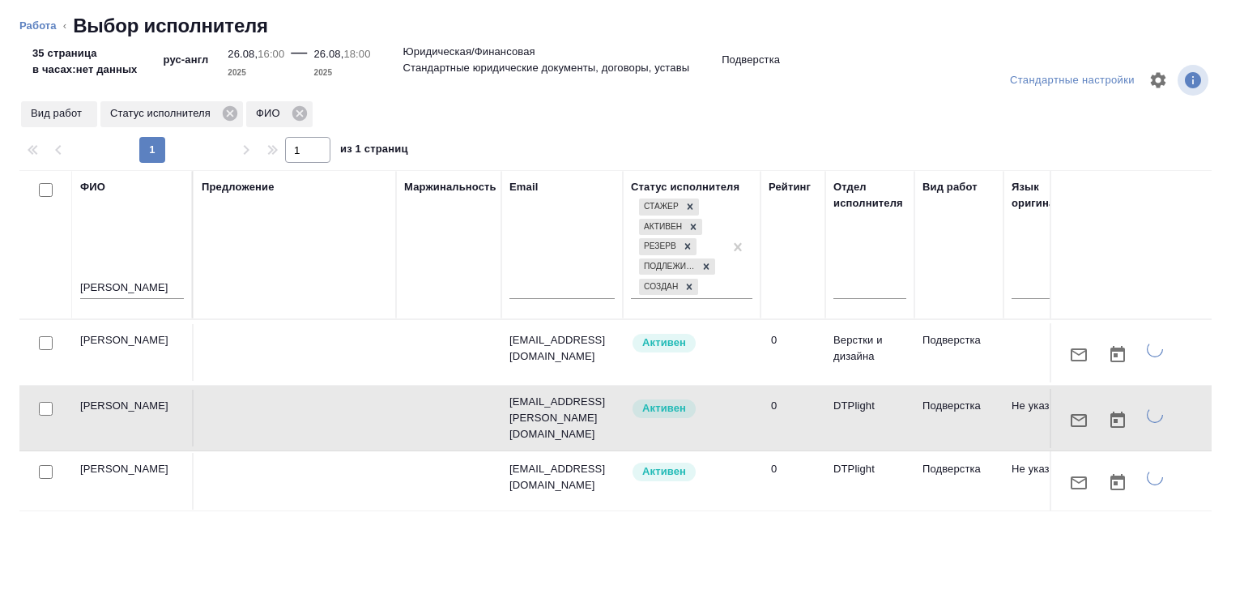
type textarea "x"
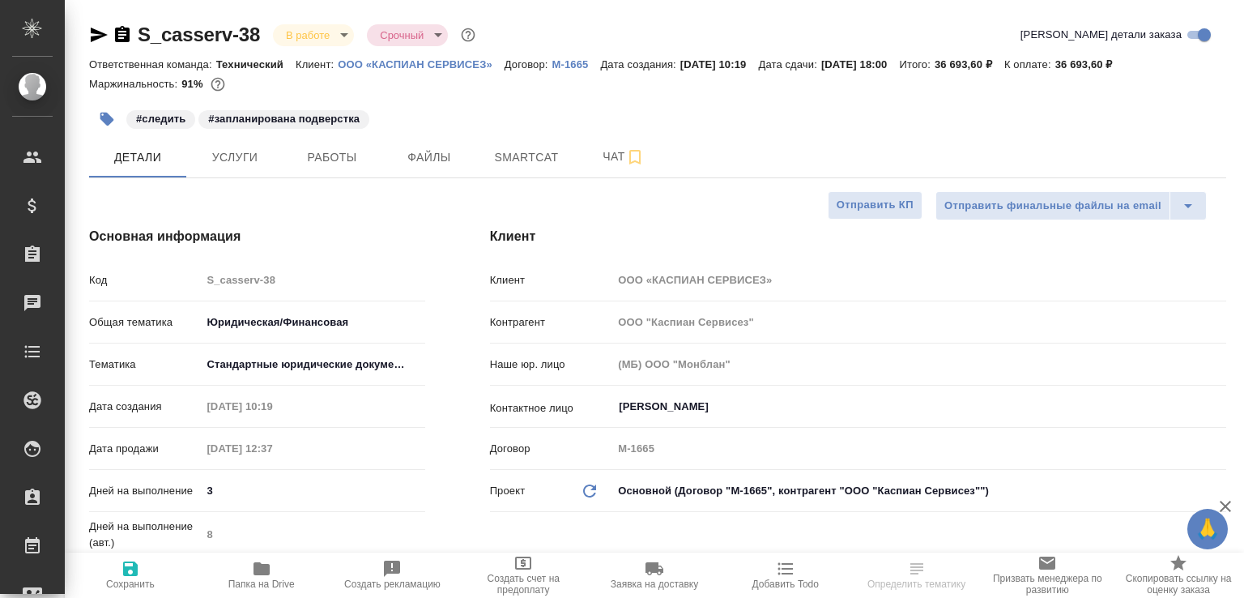
select select "RU"
click at [329, 168] on span "Работы" at bounding box center [332, 157] width 78 height 20
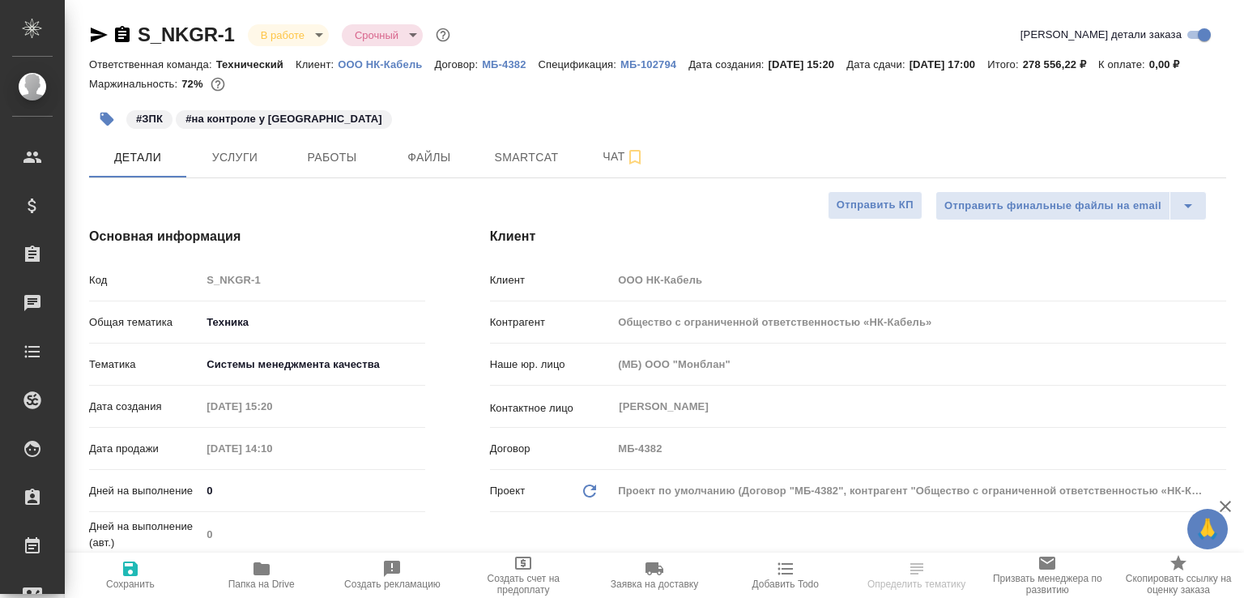
select select "RU"
click at [279, 580] on span "Папка на Drive" at bounding box center [261, 583] width 66 height 11
select select "RU"
type textarea "x"
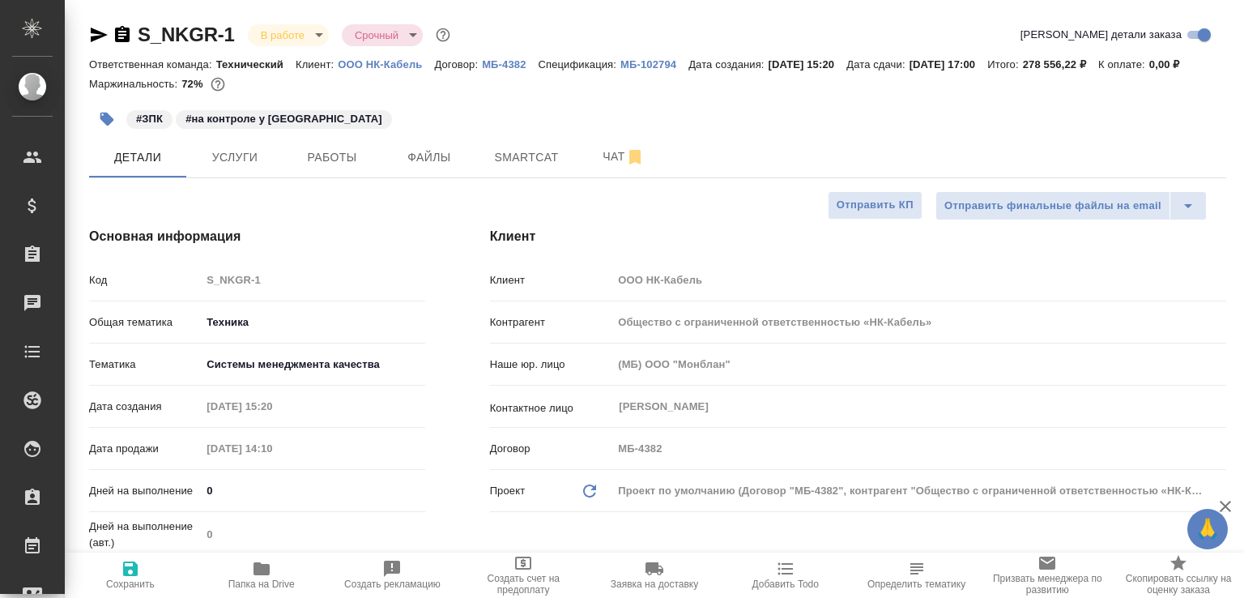
type textarea "x"
click at [311, 177] on button "Работы" at bounding box center [332, 157] width 97 height 41
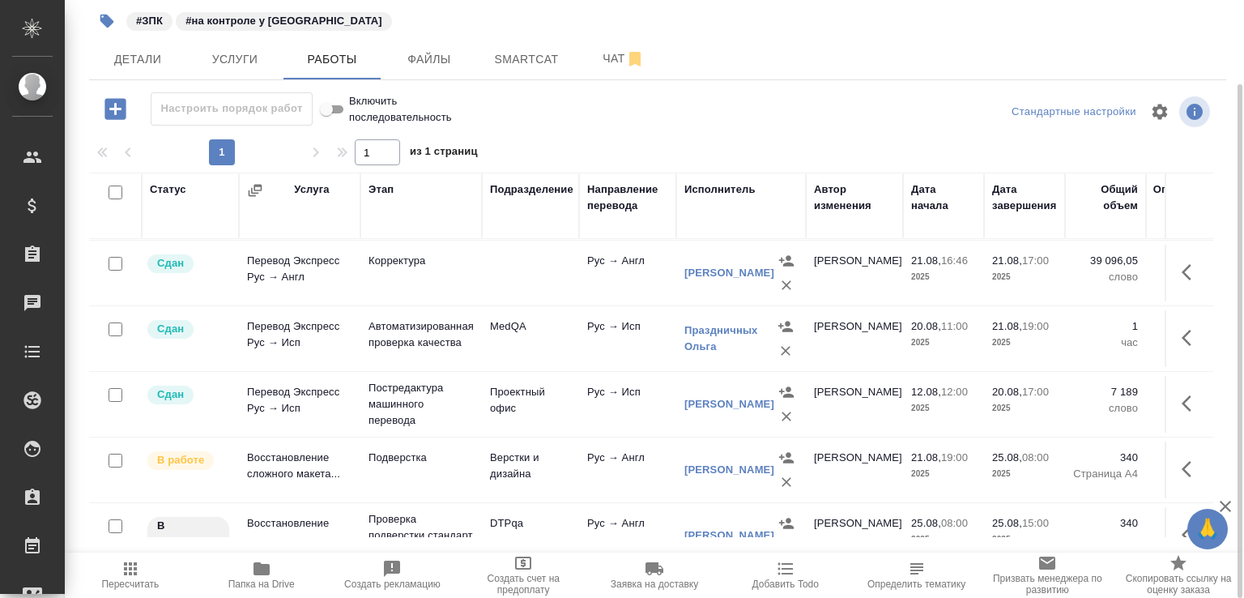
scroll to position [352, 0]
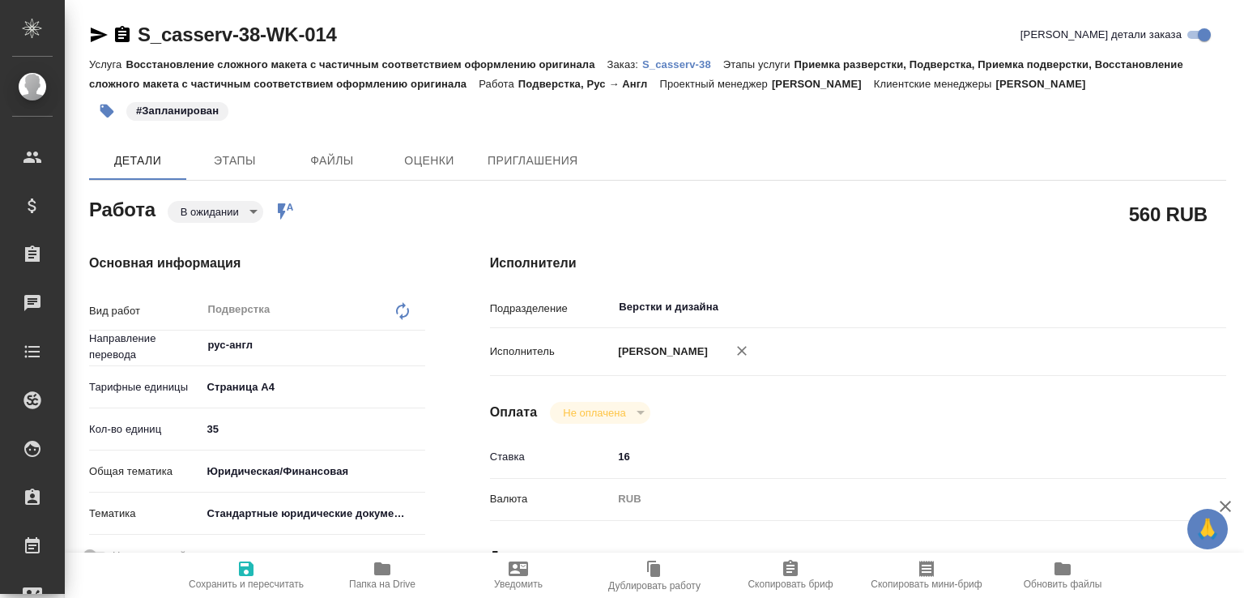
type textarea "x"
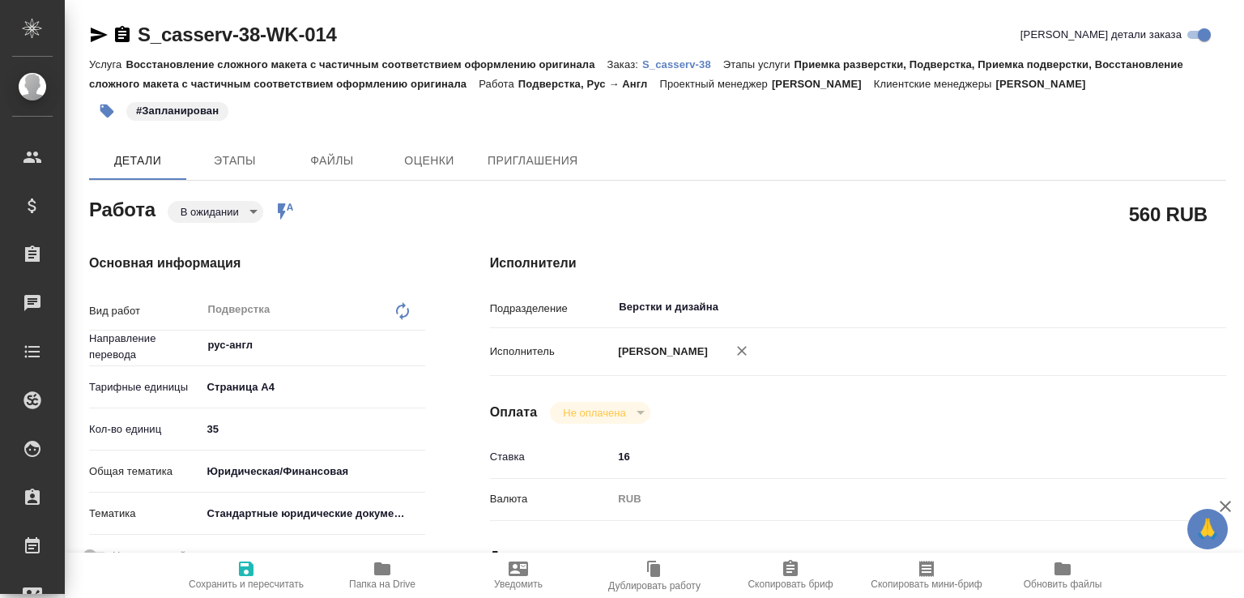
type textarea "x"
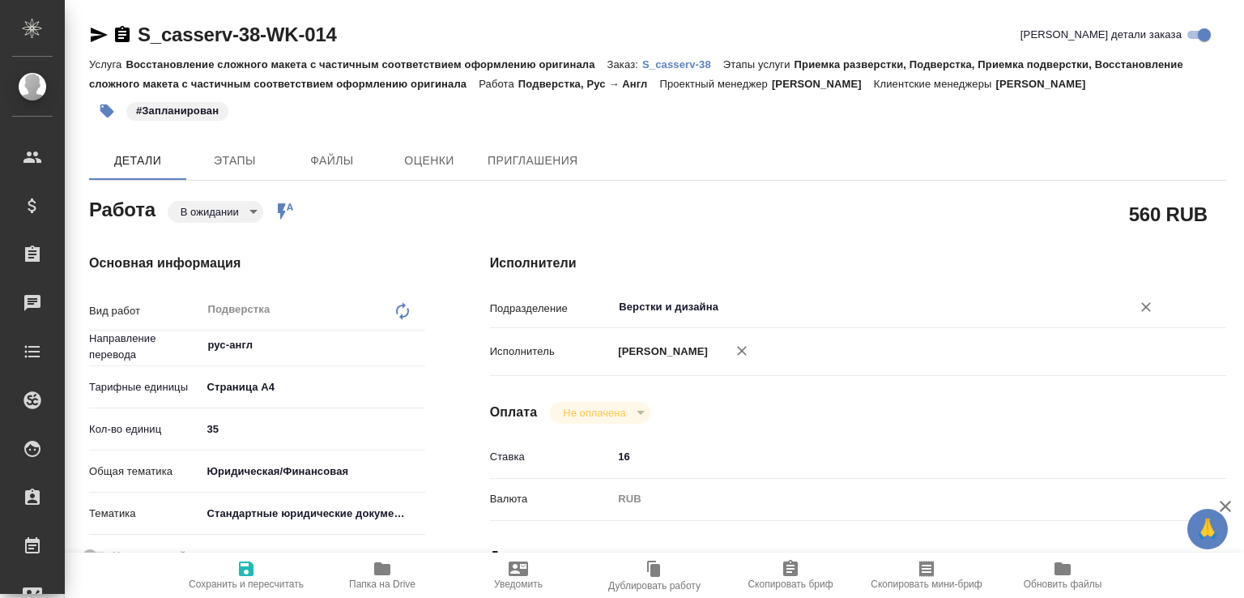
type textarea "x"
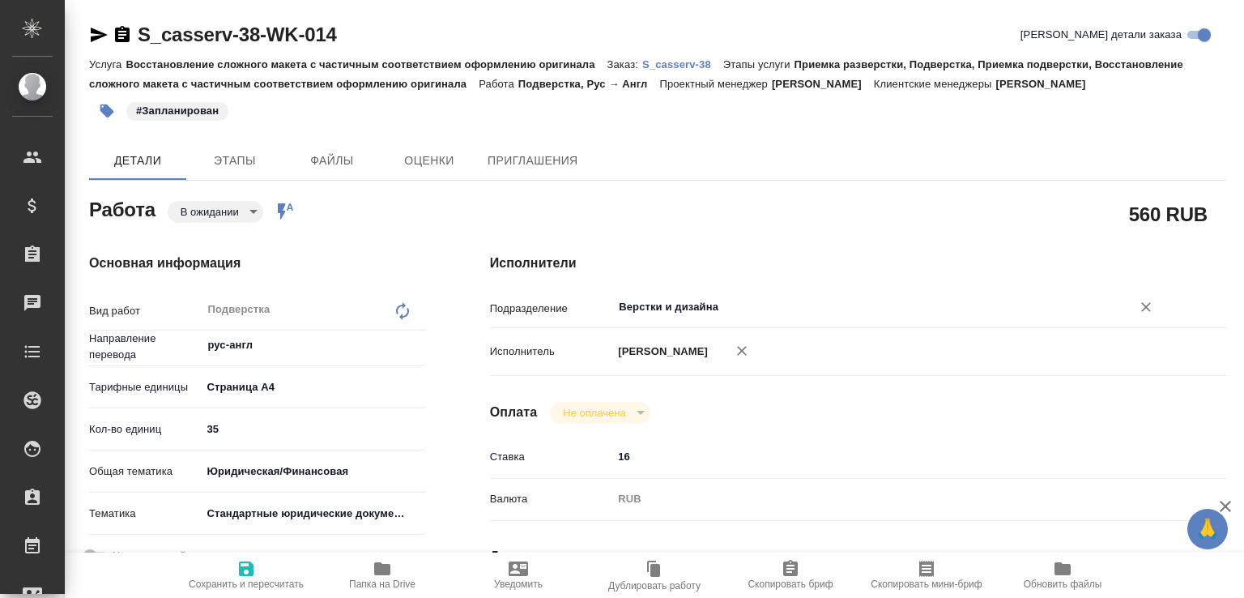
click at [671, 314] on input "Верстки и дизайна" at bounding box center [861, 306] width 489 height 19
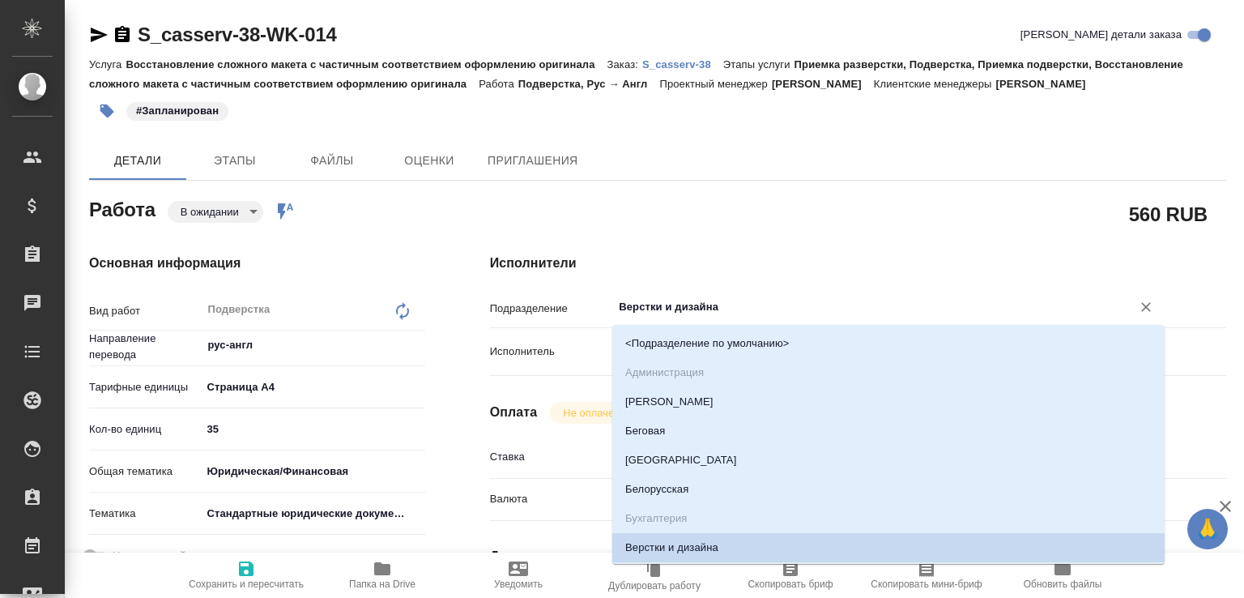
type input "d"
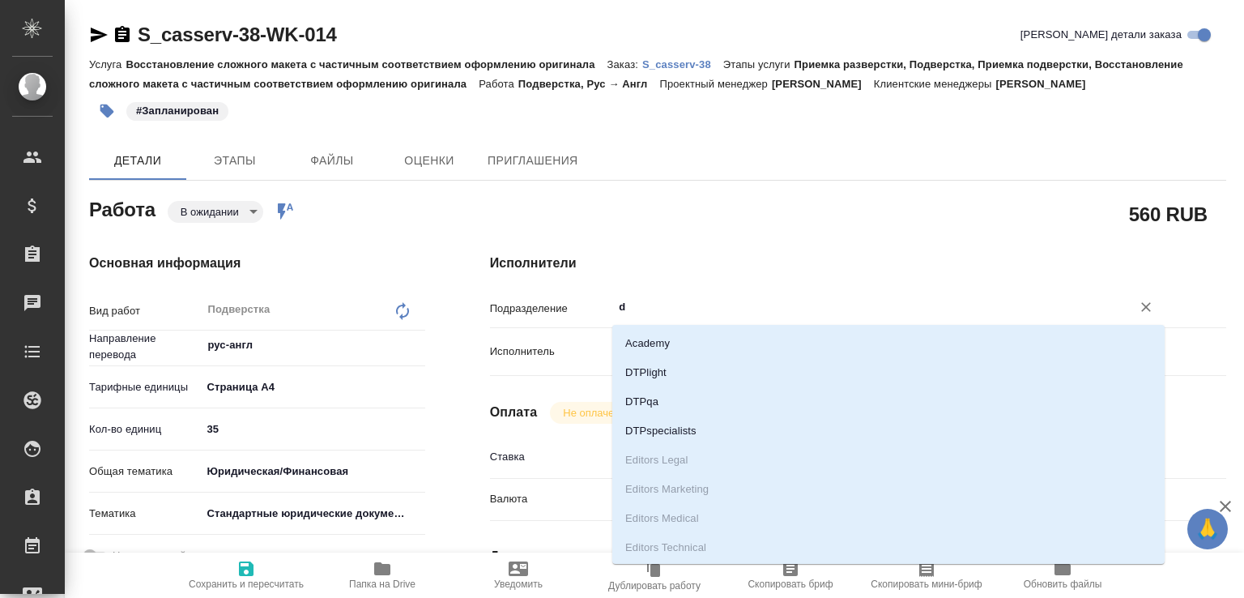
type textarea "x"
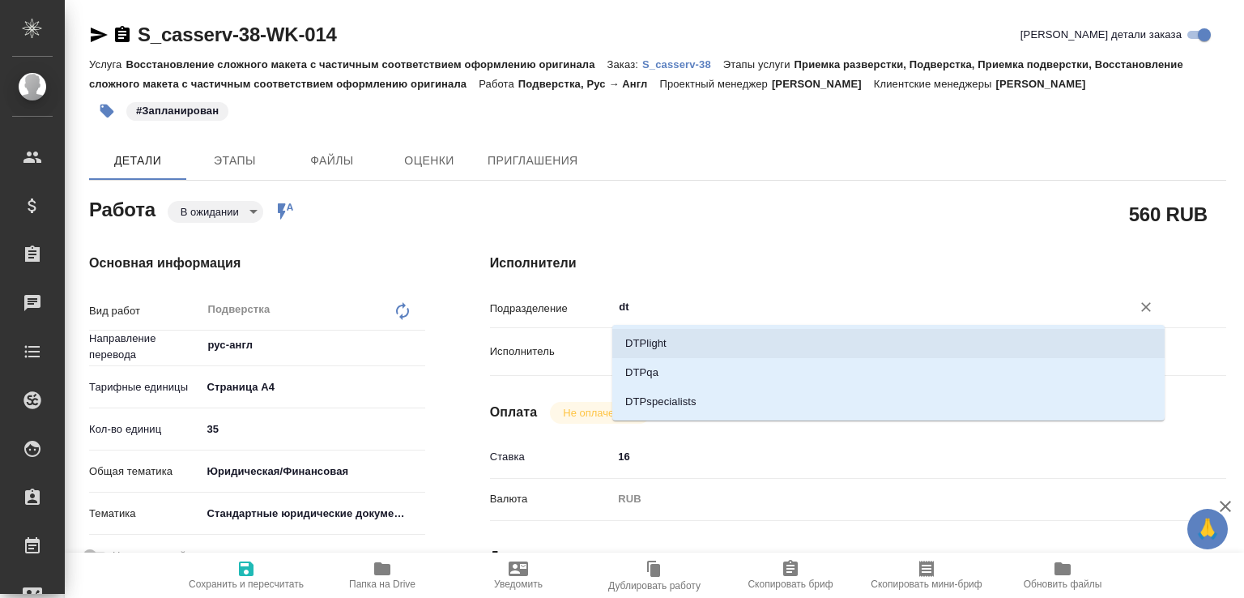
click at [651, 349] on li "DTPlight" at bounding box center [888, 343] width 553 height 29
type input "DTPlight"
type textarea "x"
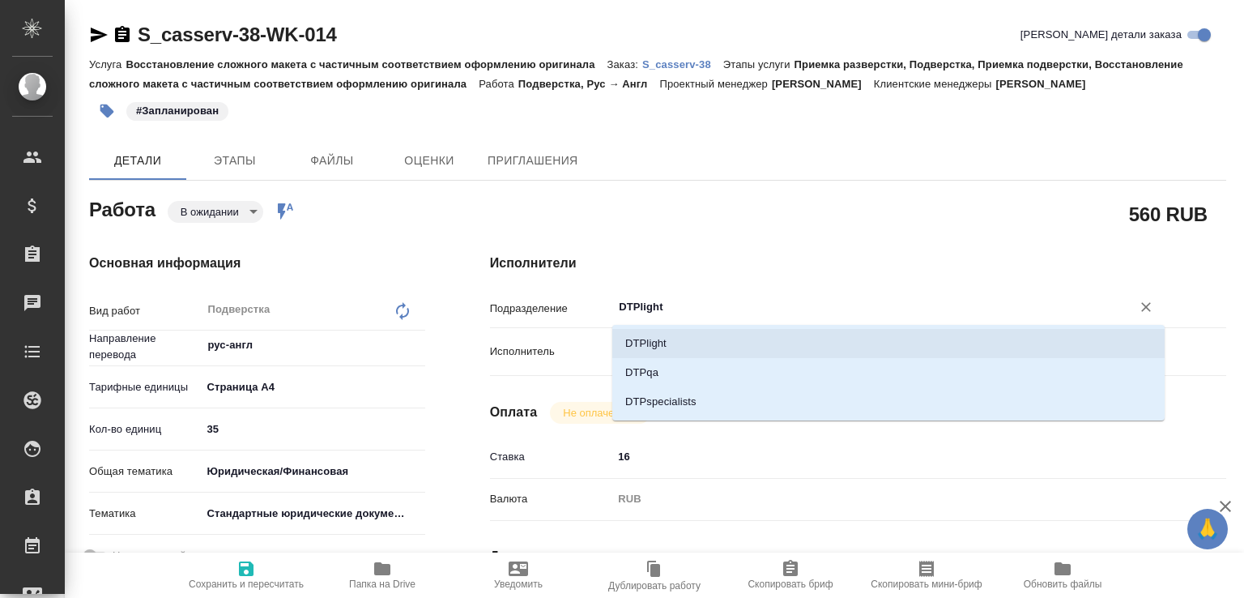
type textarea "x"
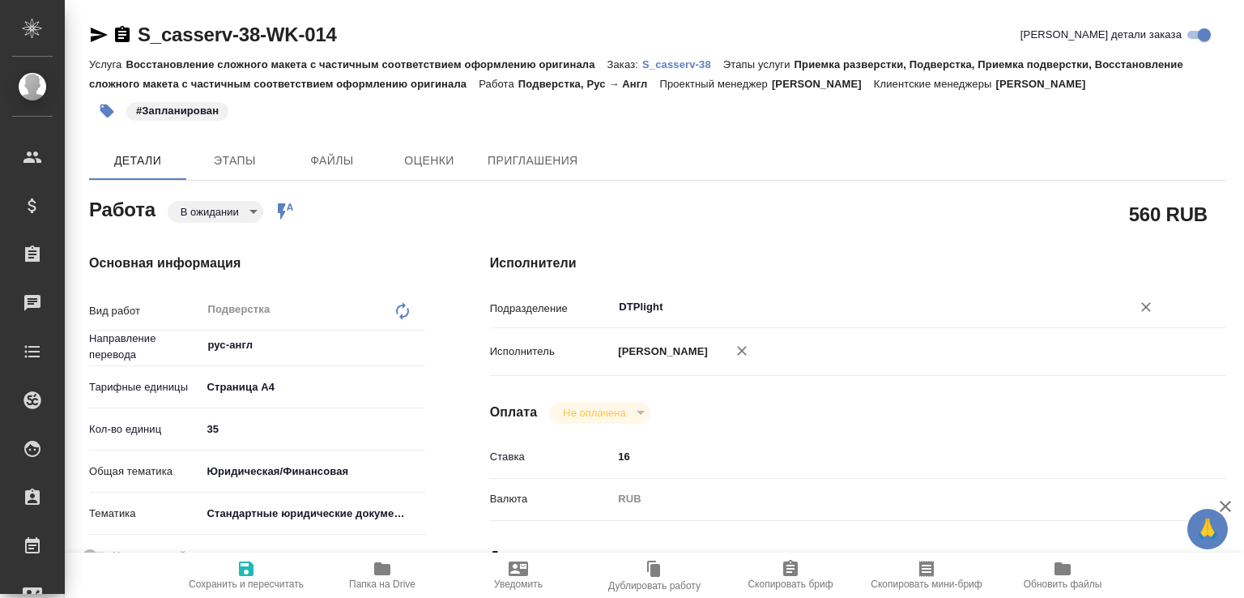
type input "DTPlight"
click at [250, 561] on icon "button" at bounding box center [246, 568] width 15 height 15
type textarea "x"
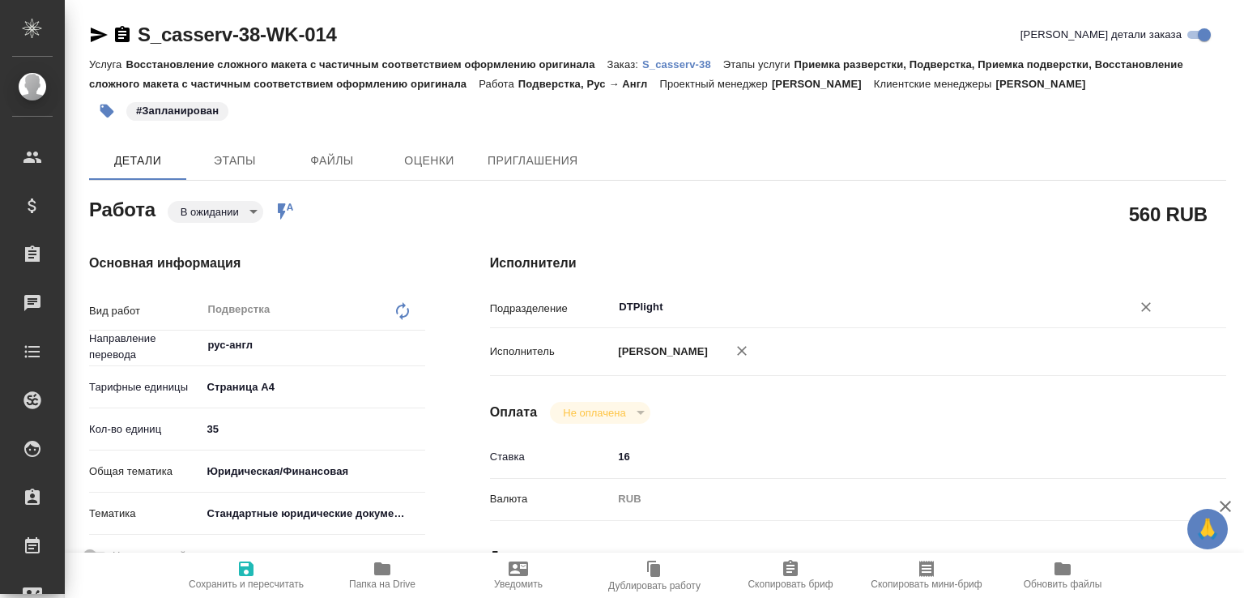
type textarea "x"
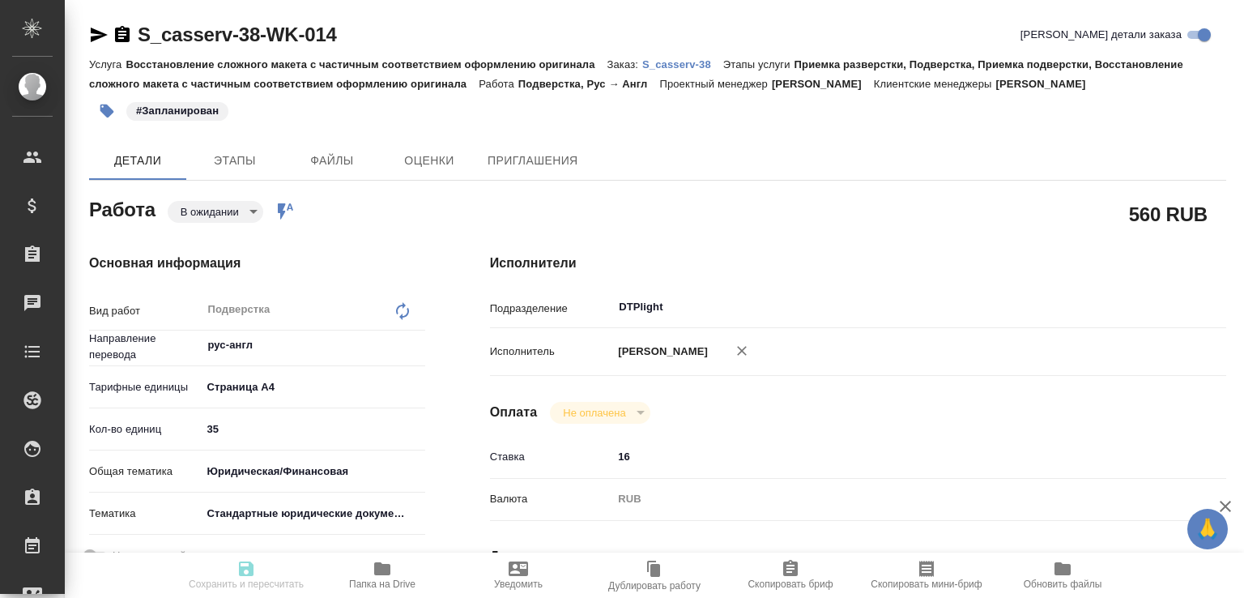
type textarea "x"
type input "pending"
type textarea "Подверстка"
type textarea "x"
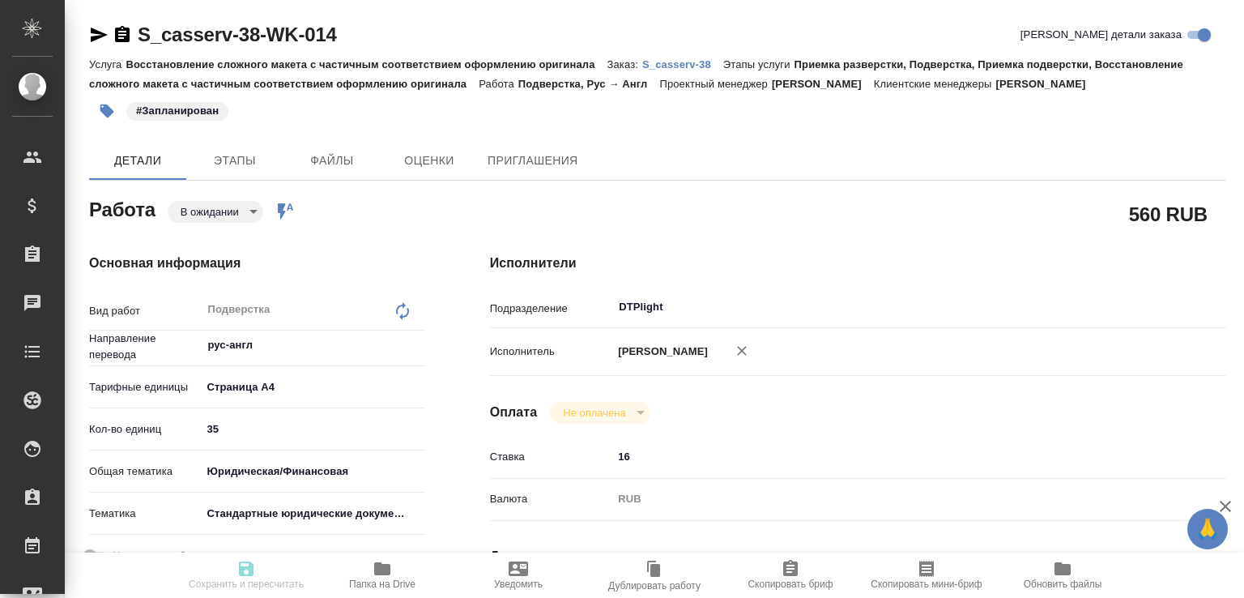
type input "рус-англ"
type input "5f036ec4e16dec2d6b59c8ff"
type input "35"
type input "yr-fn"
type input "5f647205b73bc97568ca66bf"
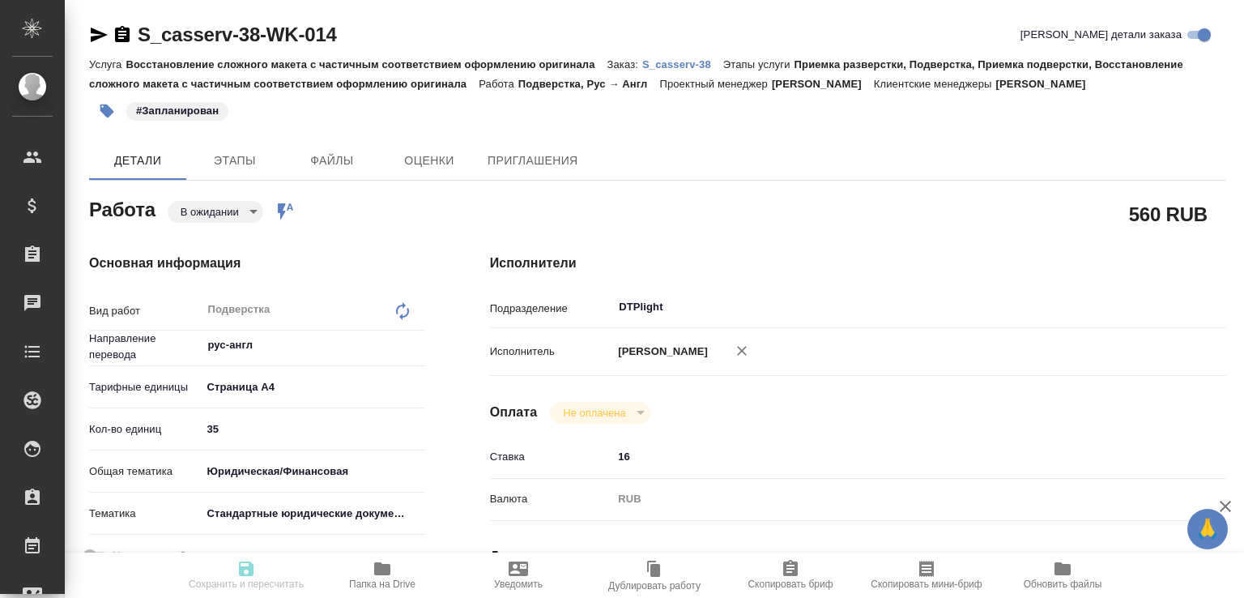
type input "[DATE] 16:00"
type input "[DATE] 18:00"
type input "DTPlight"
type input "notPayed"
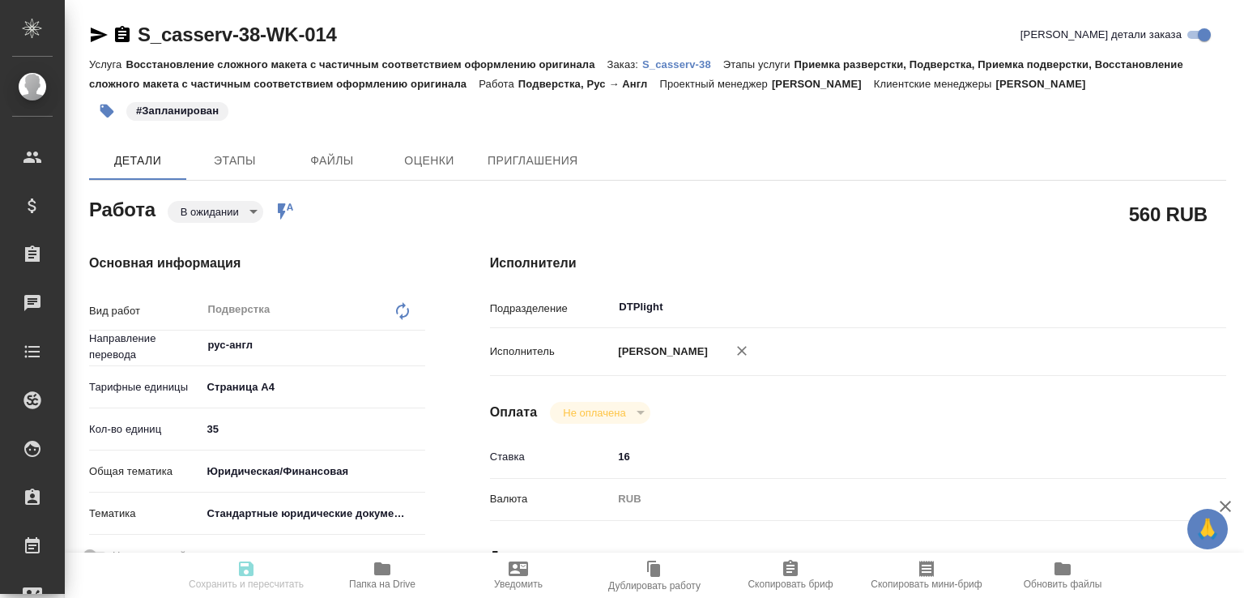
type input "16"
type input "RUB"
type input "[PERSON_NAME]"
type textarea "x"
type textarea "/Clients/casserv/Orders/S_casserv-38/DTP/S_casserv-38-WK-014"
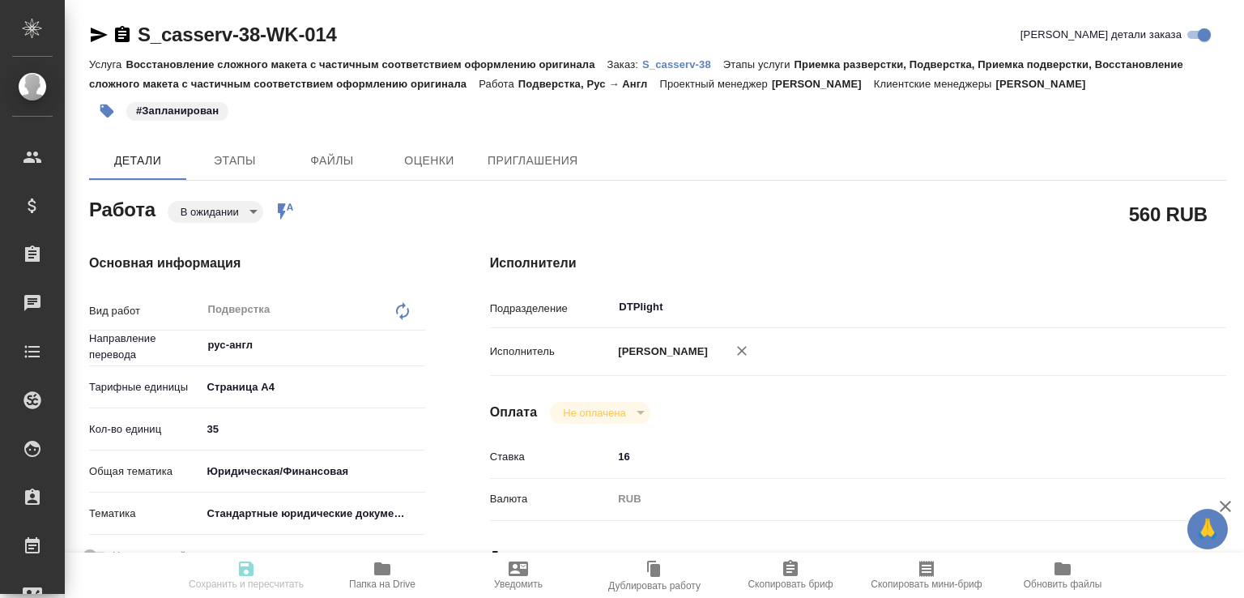
type textarea "x"
type input "S_casserv-38"
type input "Восстановление сложного макета с частичным соответствием оформлению оригинала"
type input "Приемка разверстки, Подверстка, Приемка подверстки, Восстановление сложного мак…"
type input "Никифорова Валерия"
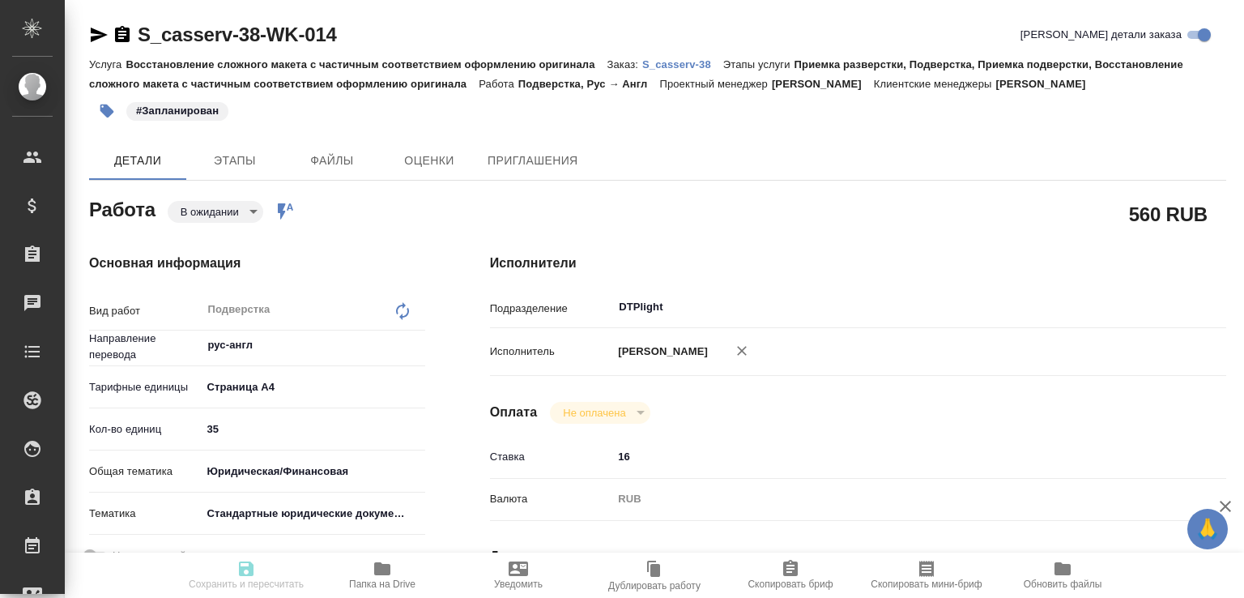
type input "[PERSON_NAME]"
type input "/Clients/casserv/Orders/S_casserv-38"
type textarea "x"
type textarea "если получится сдать раньше срока, клиент будет благодарен"
type textarea "x"
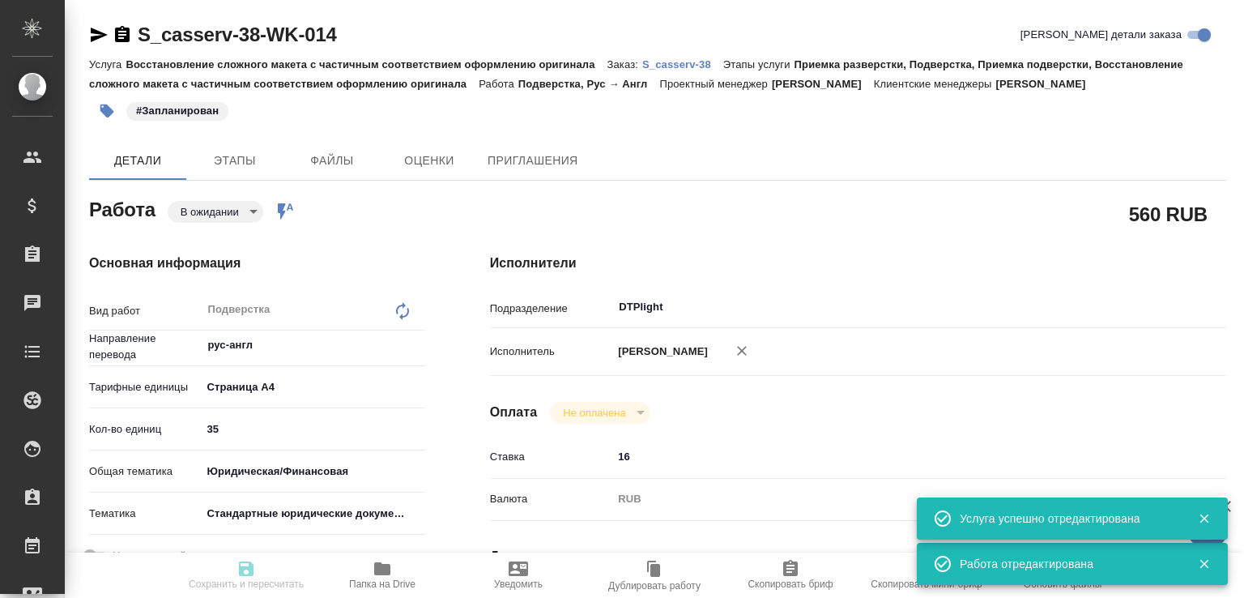
type textarea "x"
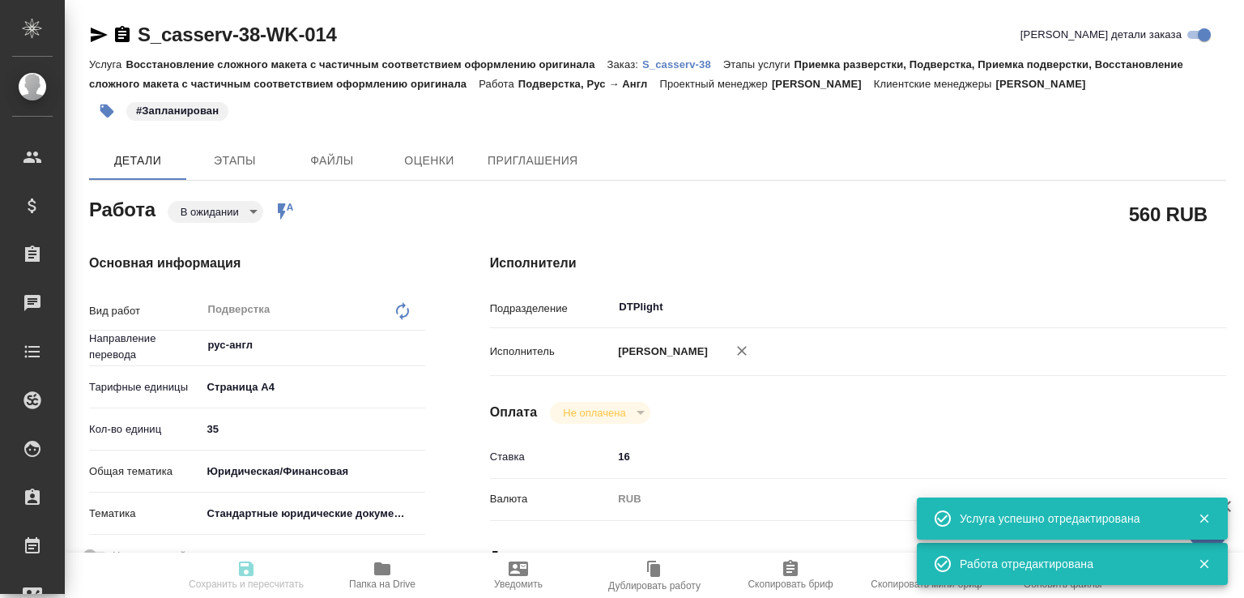
type textarea "x"
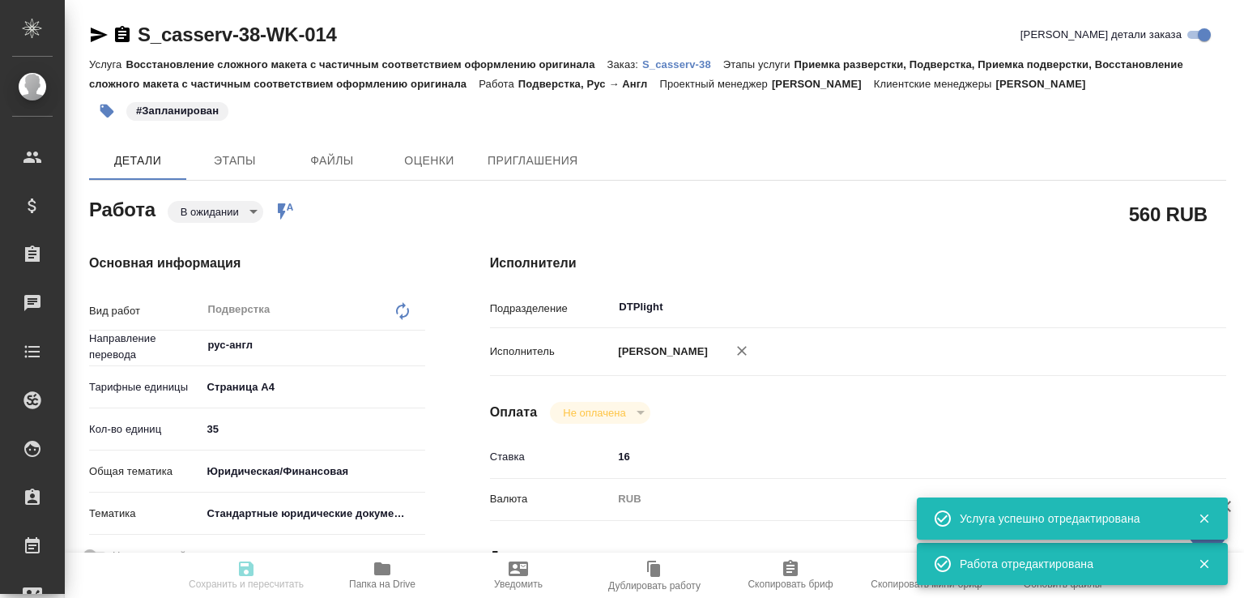
type textarea "x"
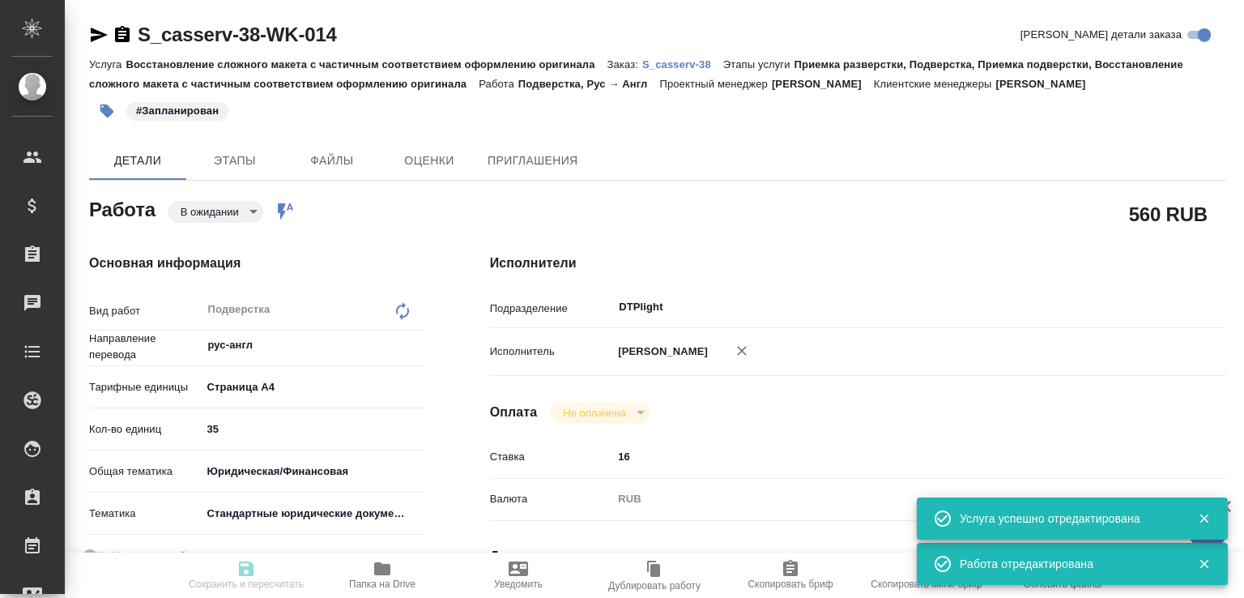
type input "pending"
type textarea "Подверстка"
type textarea "x"
type input "рус-англ"
type input "5f036ec4e16dec2d6b59c8ff"
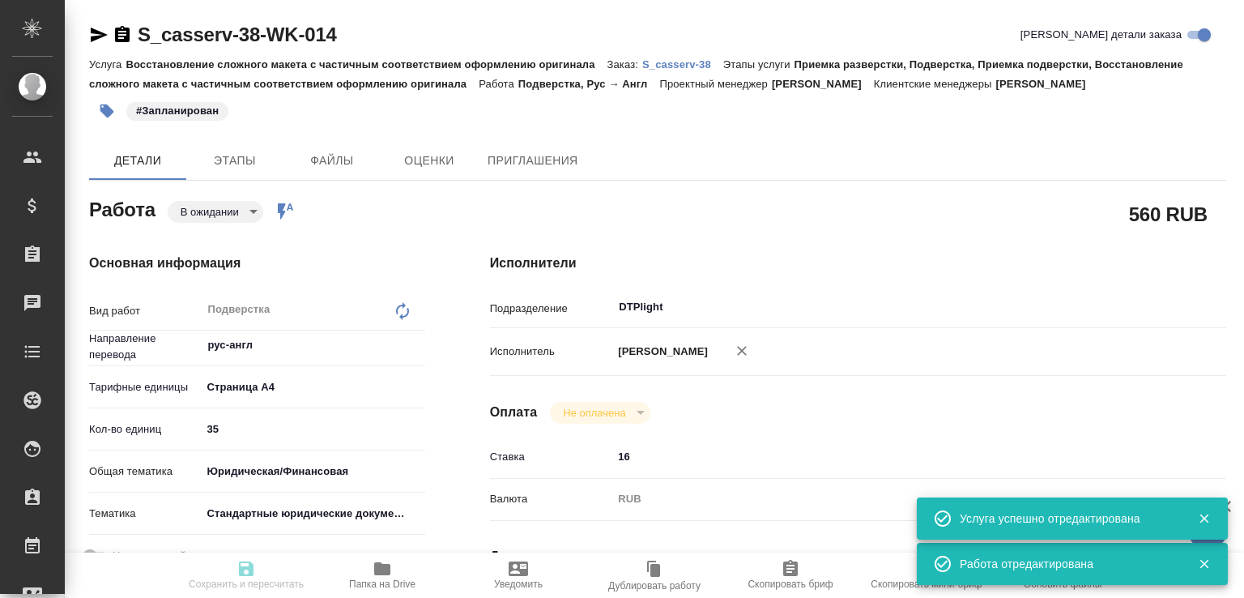
type input "35"
type input "yr-fn"
type input "5f647205b73bc97568ca66bf"
type input "26.08.2025 16:00"
type input "26.08.2025 18:00"
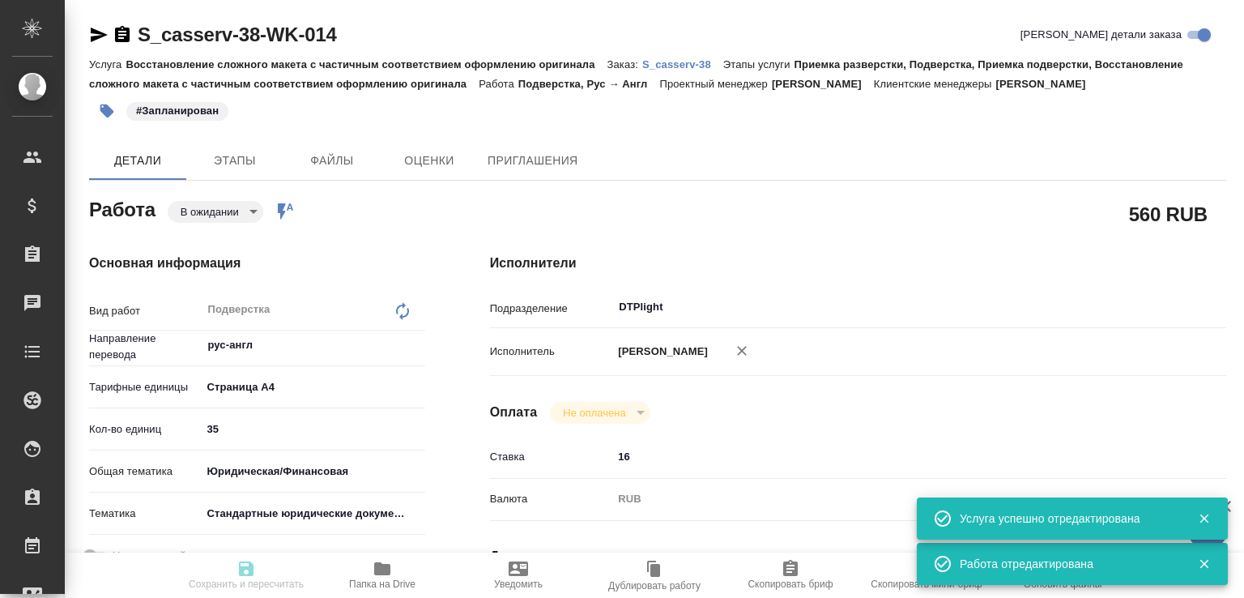
type input "26.08.2025 18:00"
type input "DTPlight"
type input "notPayed"
type input "16"
type input "RUB"
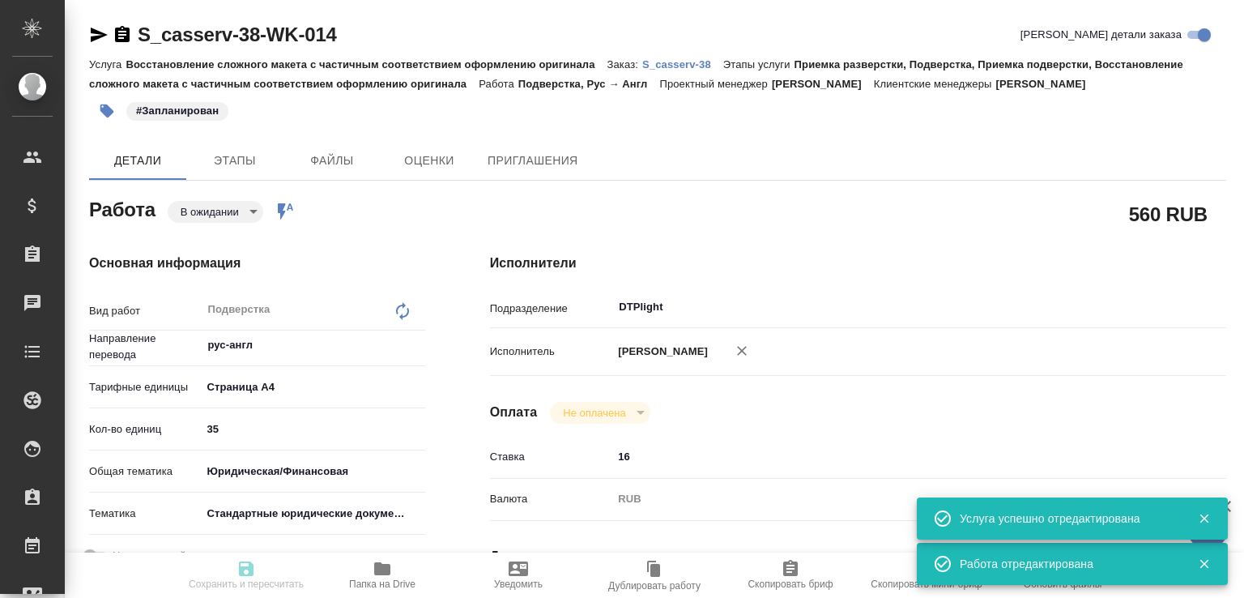
type input "[PERSON_NAME]"
type textarea "x"
type textarea "/Clients/casserv/Orders/S_casserv-38/DTP/S_casserv-38-WK-014"
type textarea "x"
type input "S_casserv-38"
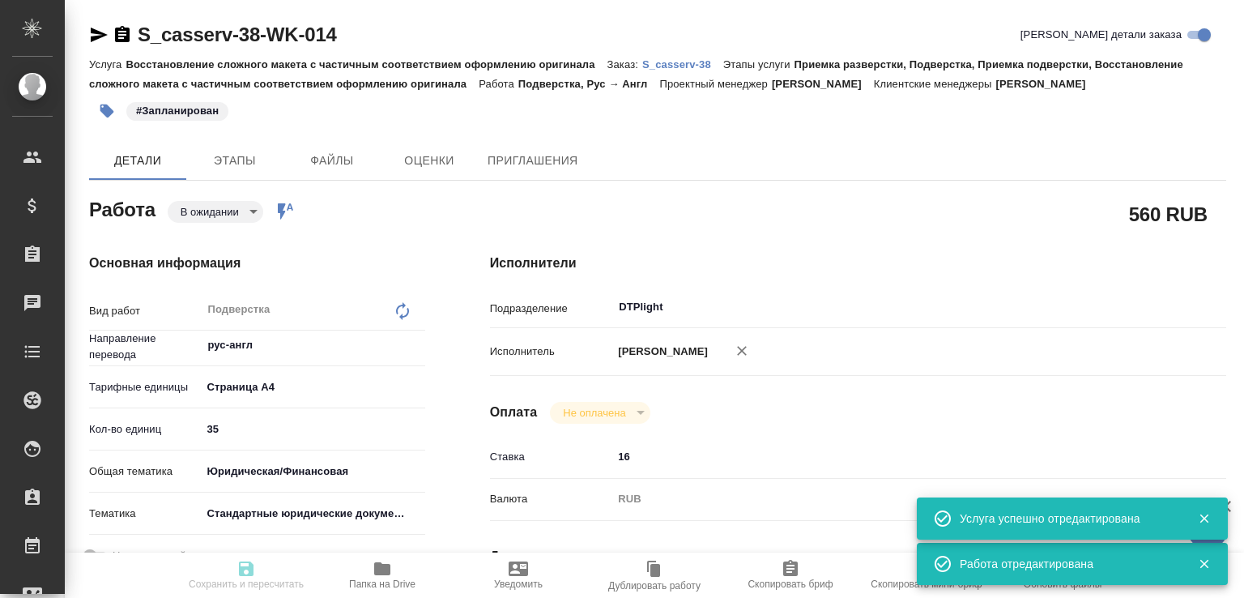
type input "Восстановление сложного макета с частичным соответствием оформлению оригинала"
type input "Приемка разверстки, Подверстка, Приемка подверстки, Восстановление сложного мак…"
type input "Никифорова Валерия"
type input "[PERSON_NAME]"
type input "/Clients/casserv/Orders/S_casserv-38"
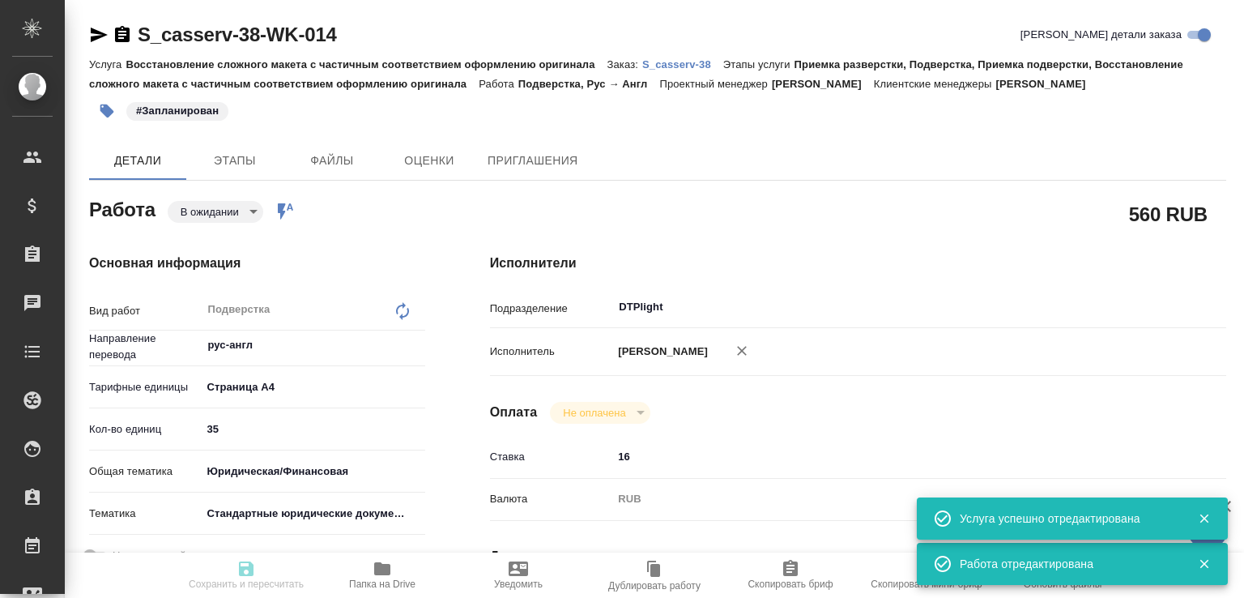
type textarea "x"
type textarea "если получится сдать раньше срока, клиент будет благодарен"
type textarea "x"
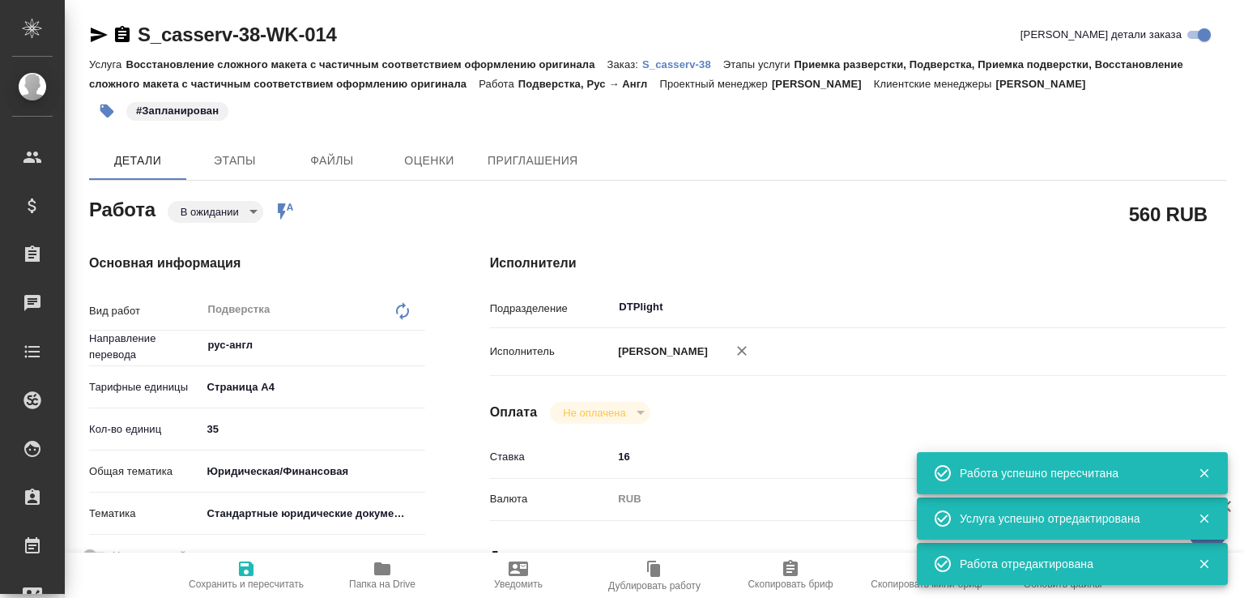
type textarea "x"
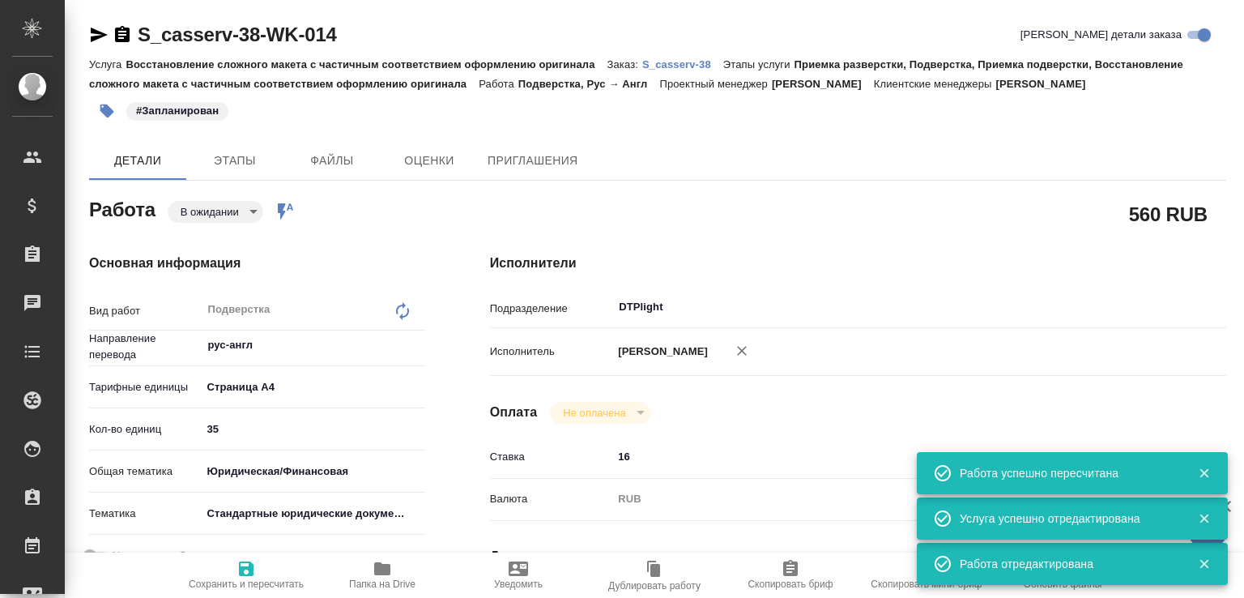
type textarea "x"
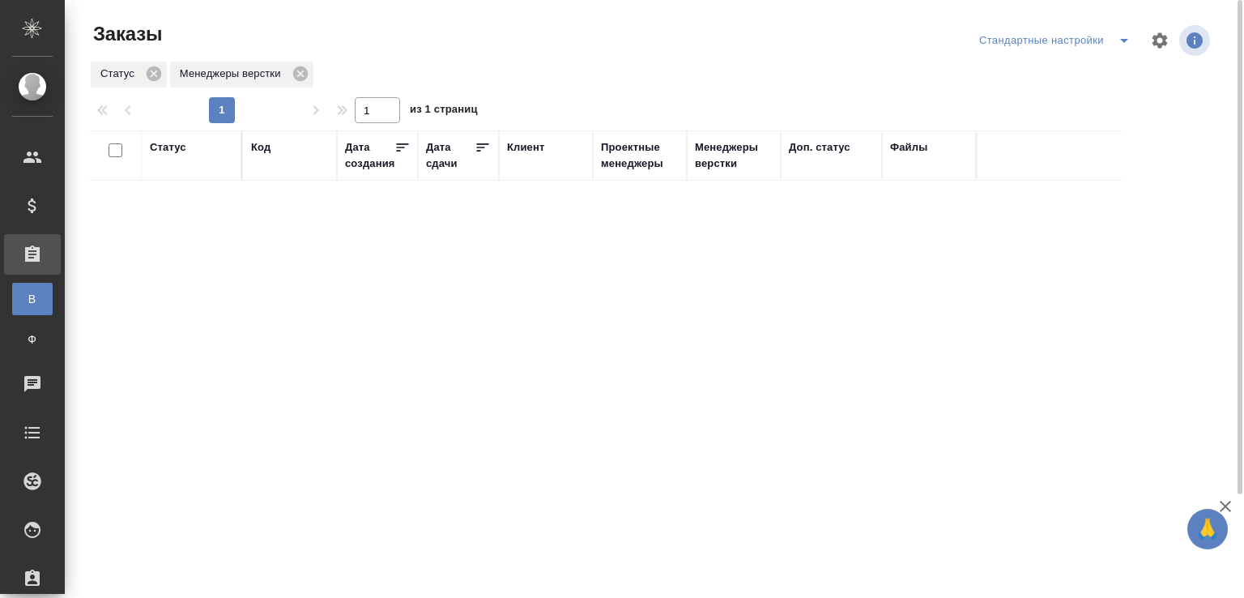
click at [253, 143] on div "Код" at bounding box center [260, 147] width 19 height 16
click at [272, 220] on input "text" at bounding box center [290, 227] width 78 height 20
paste input "S_T-OP-C-24869"
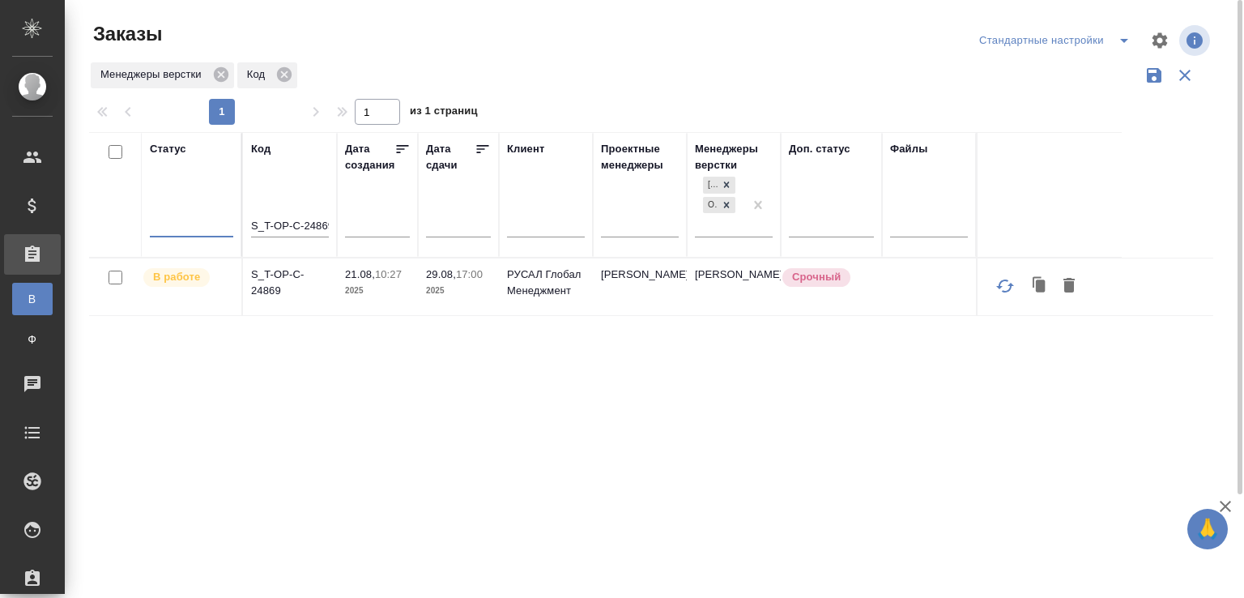
click at [322, 228] on input "S_T-OP-C-24869" at bounding box center [290, 227] width 78 height 20
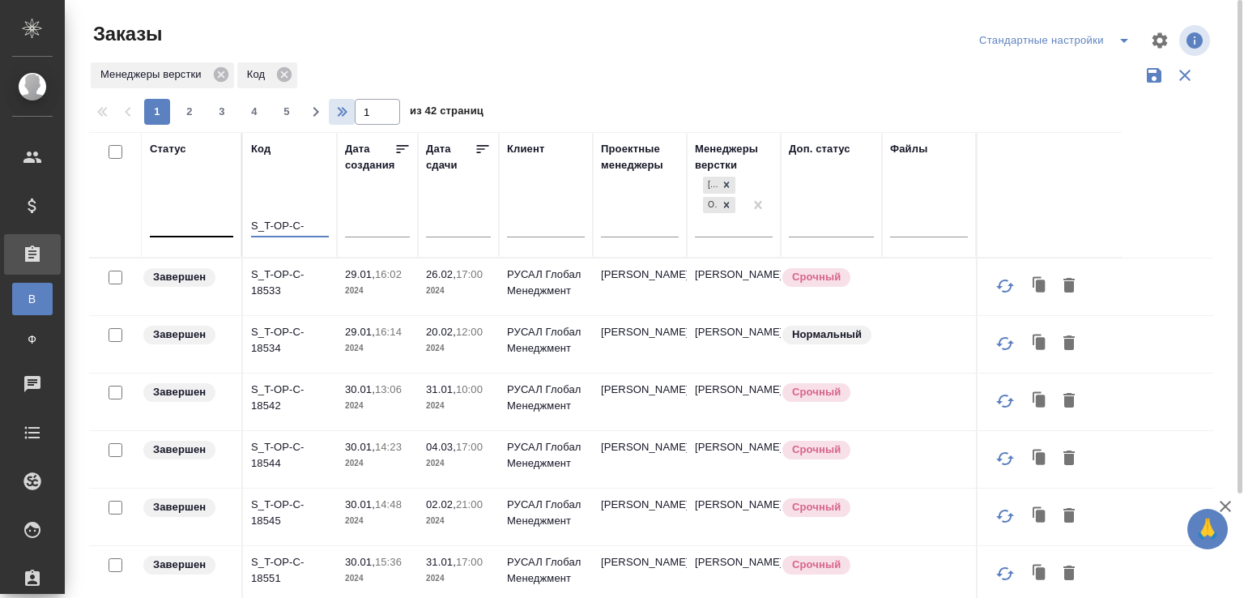
type input "S_T-OP-C-"
click at [333, 111] on icon "button" at bounding box center [340, 111] width 19 height 19
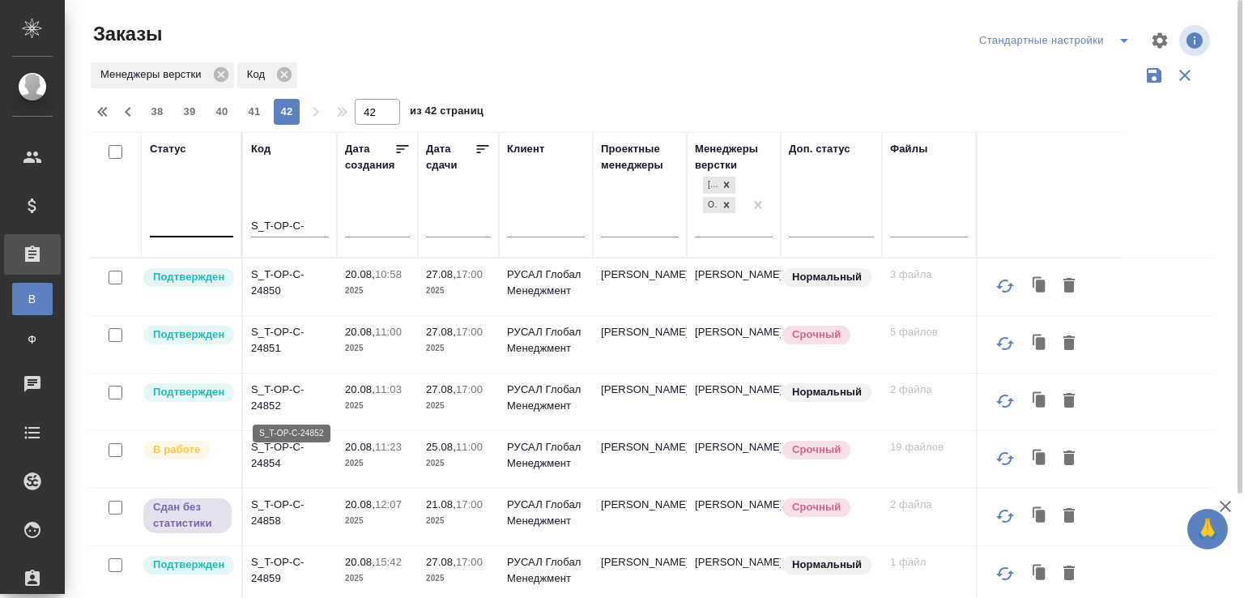
click at [264, 410] on p "S_T-OP-C-24852" at bounding box center [290, 398] width 78 height 32
click at [290, 562] on p "S_T-OP-C-24859" at bounding box center [290, 570] width 78 height 32
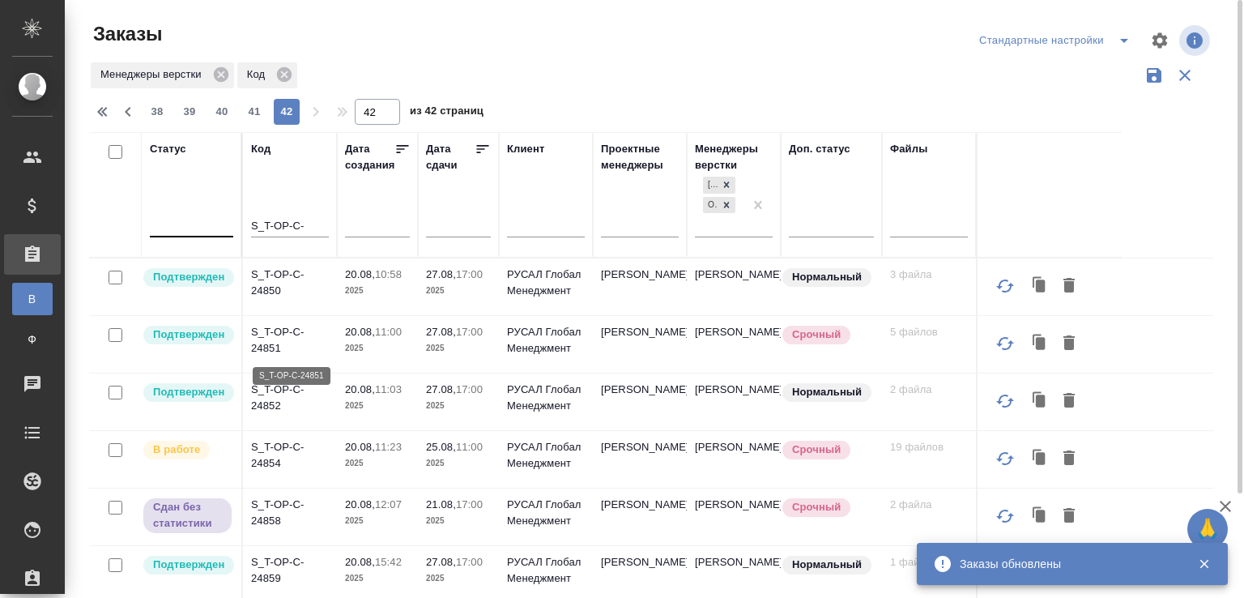
click at [288, 335] on p "S_T-OP-C-24851" at bounding box center [290, 340] width 78 height 32
click at [275, 293] on p "S_T-OP-C-24850" at bounding box center [290, 283] width 78 height 32
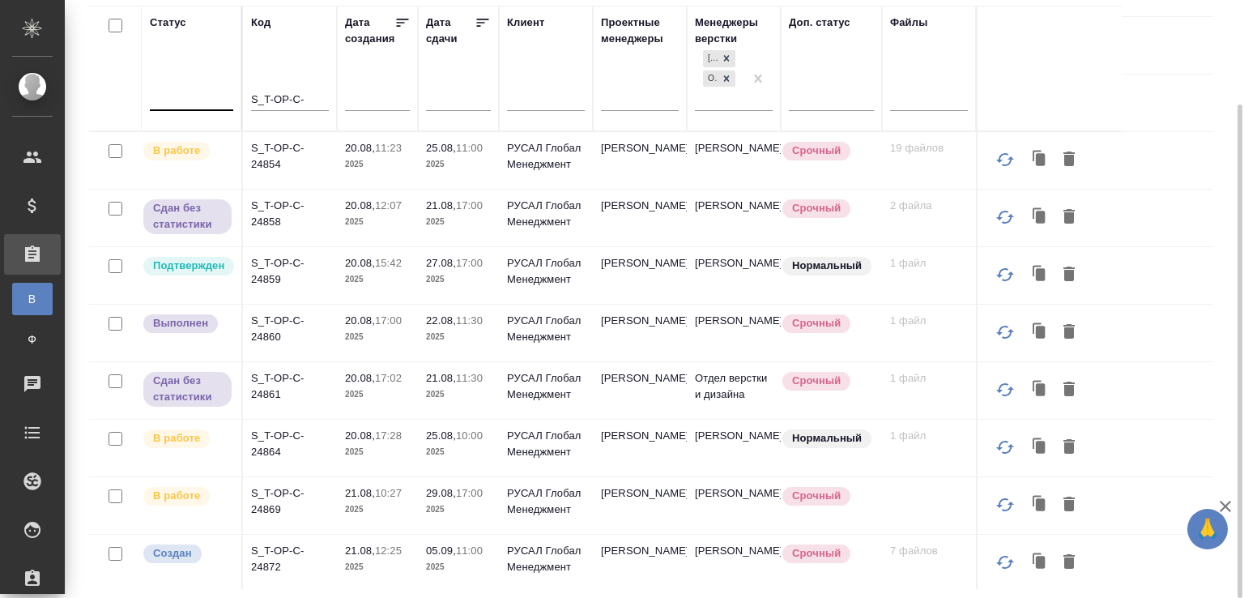
scroll to position [345, 0]
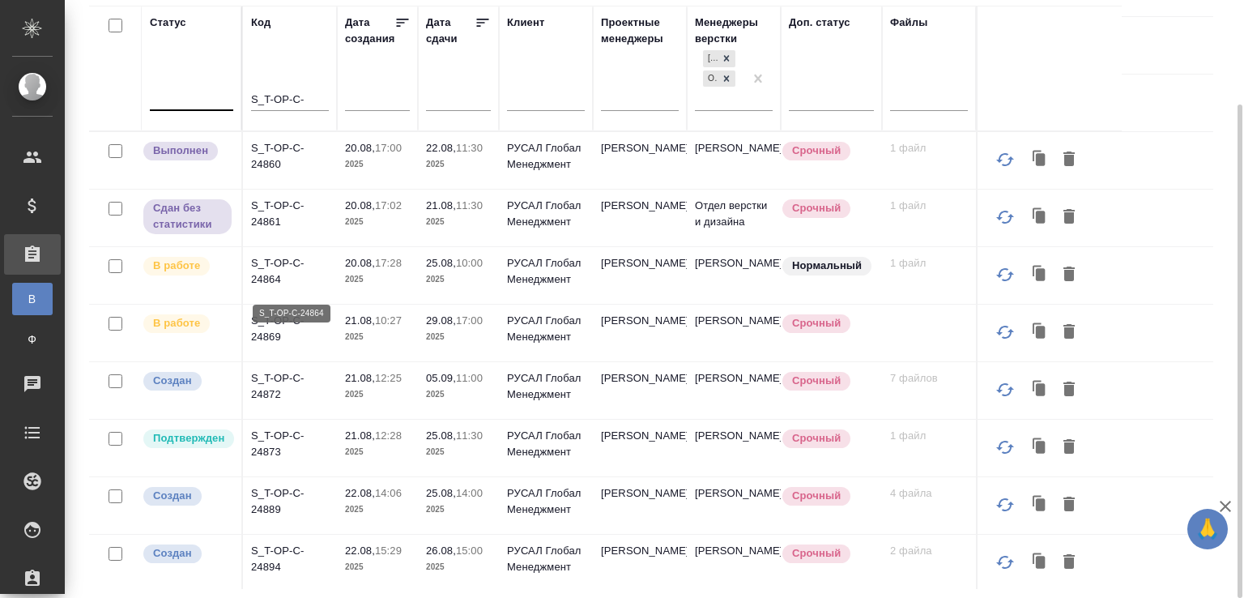
click at [277, 288] on p "S_T-OP-C-24864" at bounding box center [290, 271] width 78 height 32
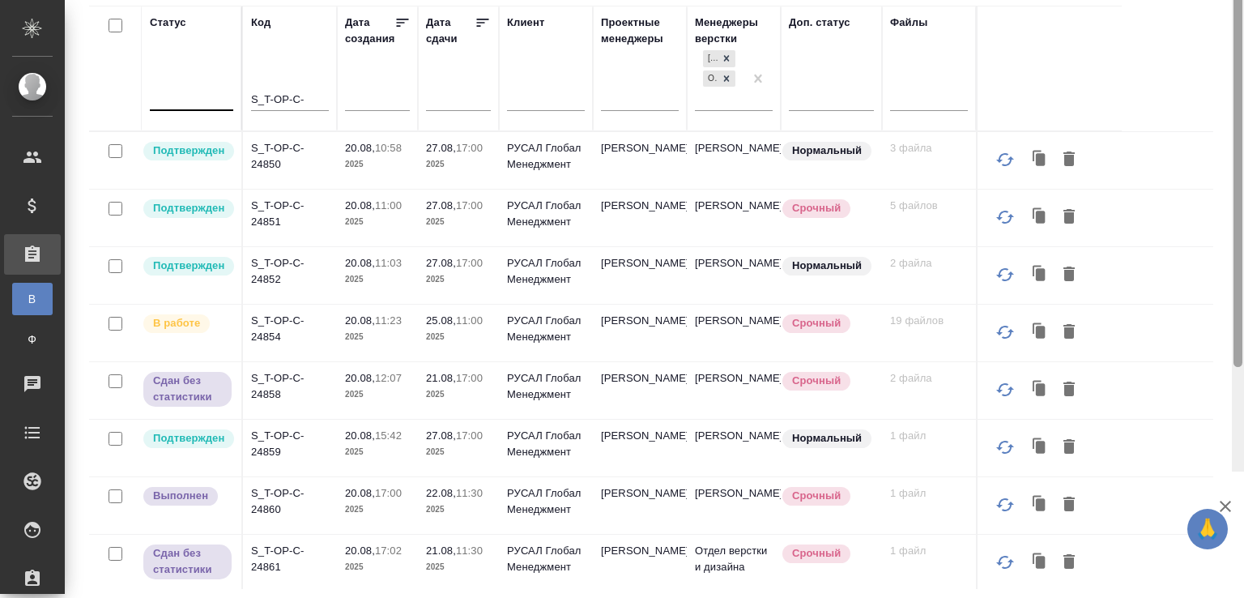
scroll to position [0, 0]
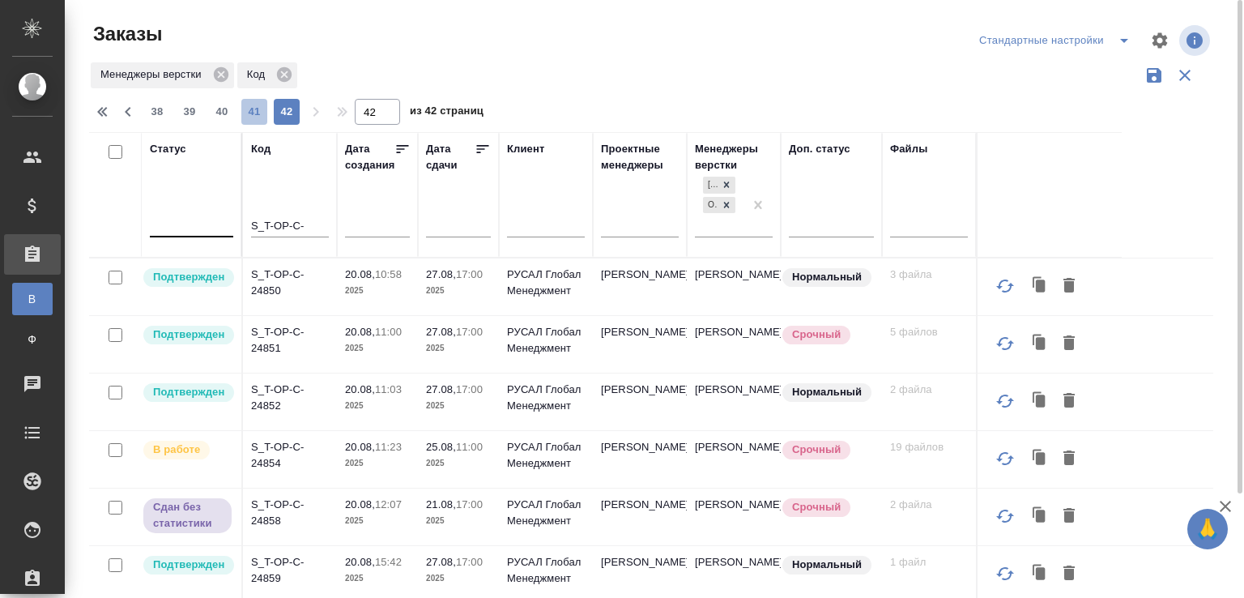
click at [262, 110] on span "41" at bounding box center [254, 112] width 26 height 16
type input "41"
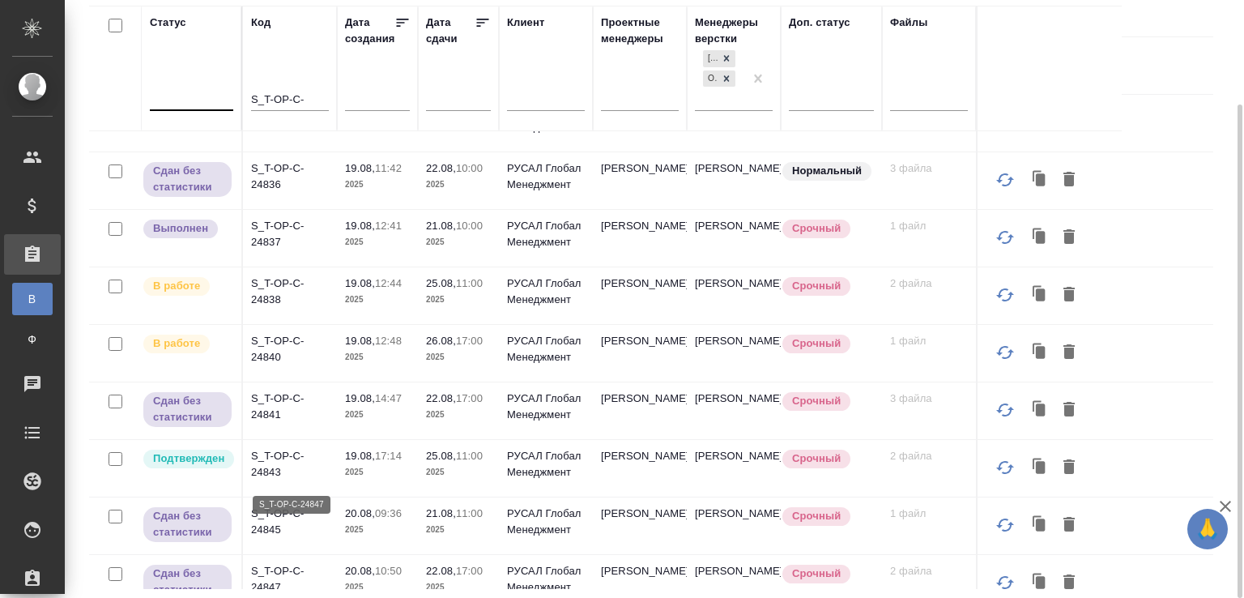
scroll to position [1106, 0]
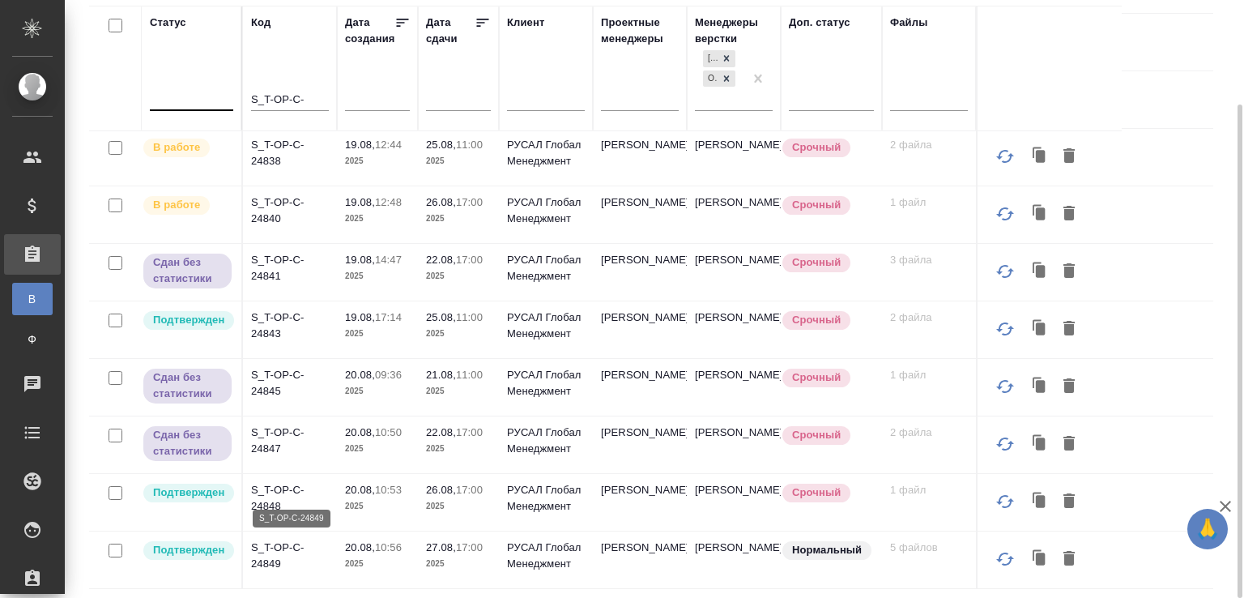
click at [284, 557] on p "S_T-OP-C-24849" at bounding box center [290, 556] width 78 height 32
click at [271, 507] on p "S_T-OP-C-24848" at bounding box center [290, 498] width 78 height 32
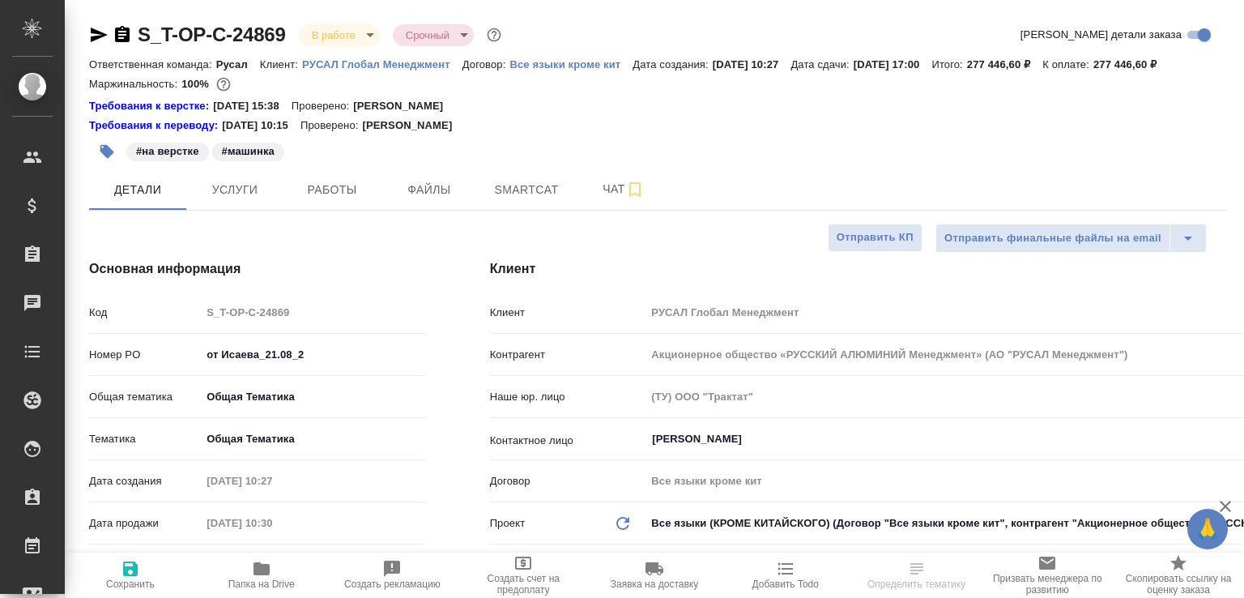
select select "RU"
click at [126, 33] on icon "button" at bounding box center [122, 34] width 15 height 16
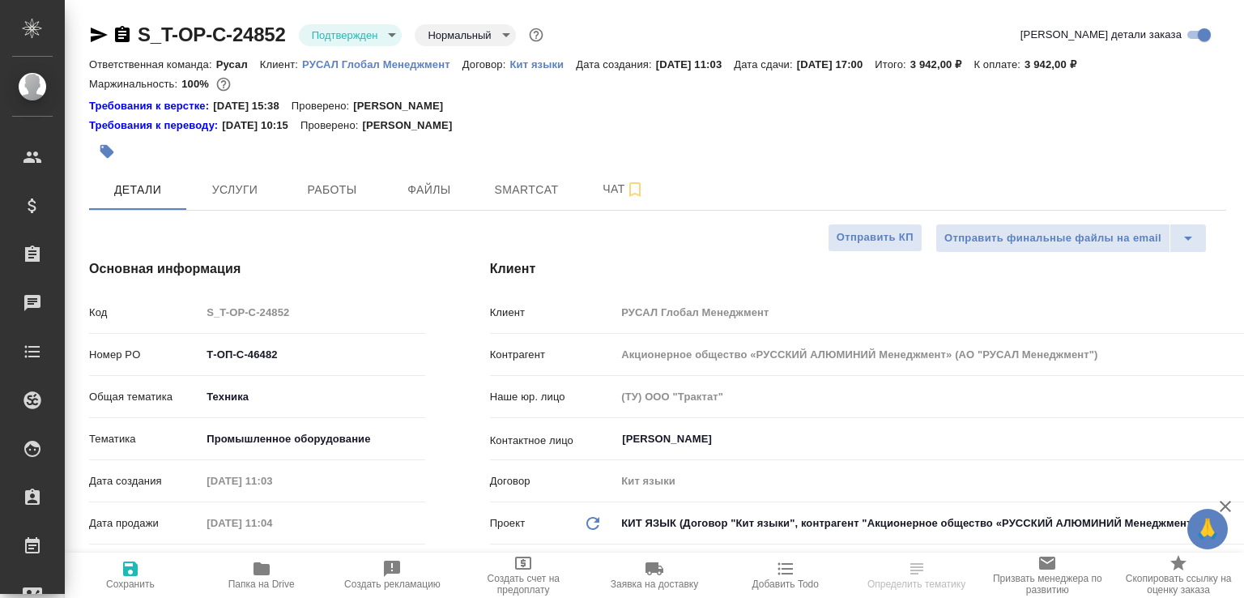
select select "RU"
click at [266, 579] on span "Папка на Drive" at bounding box center [261, 583] width 66 height 11
select select "RU"
type textarea "x"
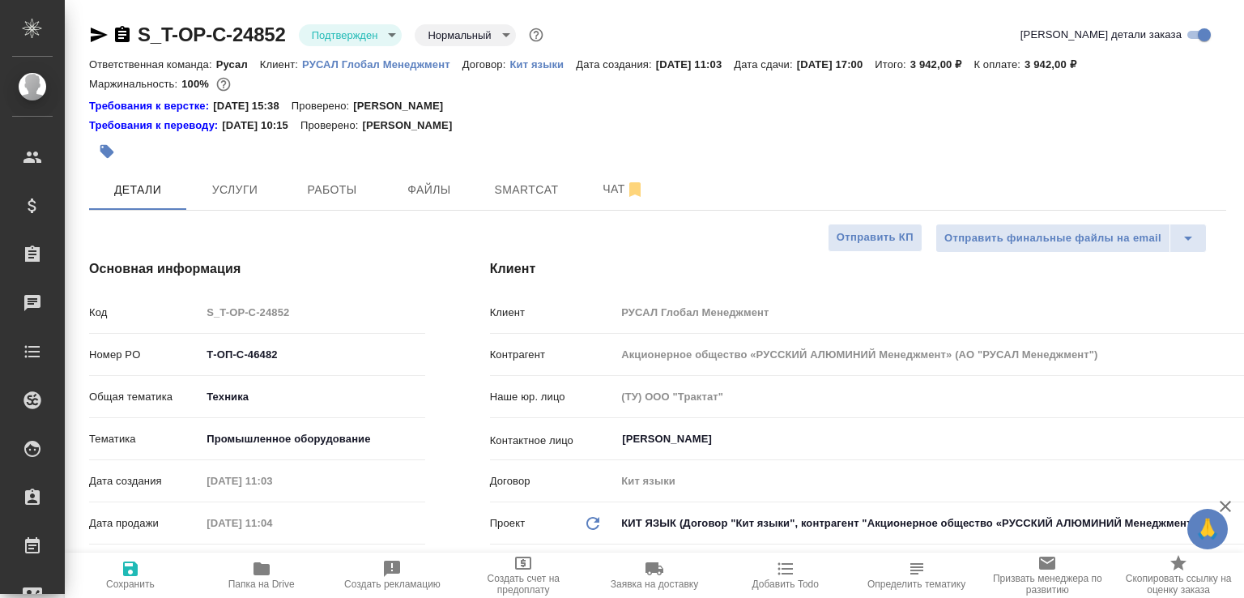
type textarea "x"
click at [123, 31] on icon "button" at bounding box center [122, 34] width 19 height 19
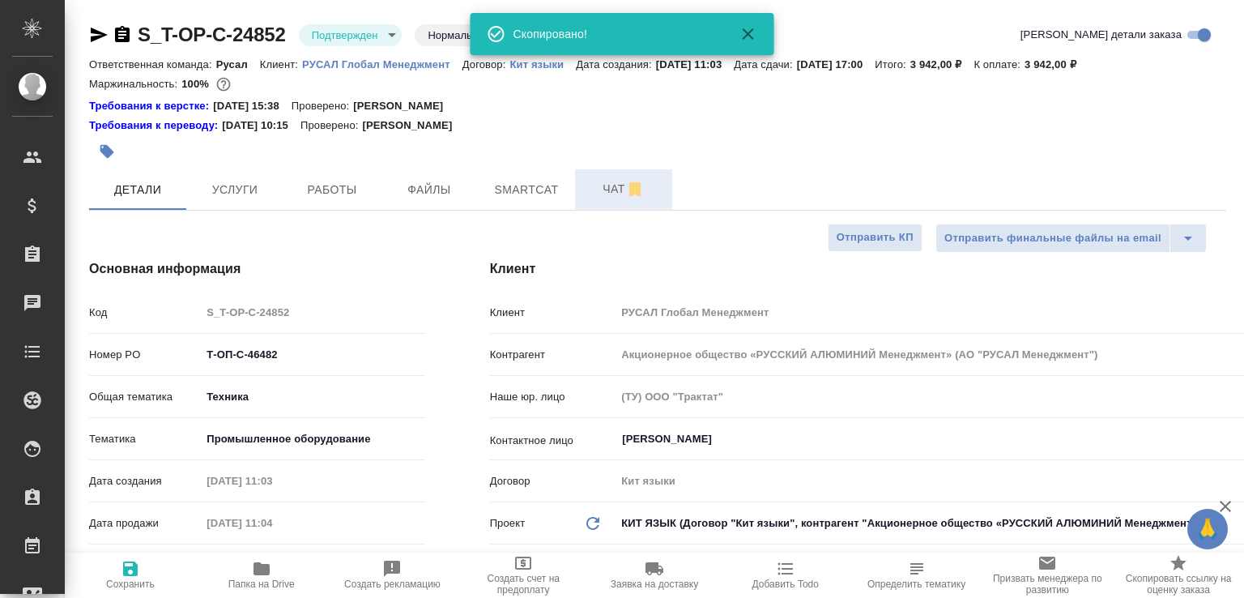
click at [607, 189] on span "Чат" at bounding box center [624, 189] width 78 height 20
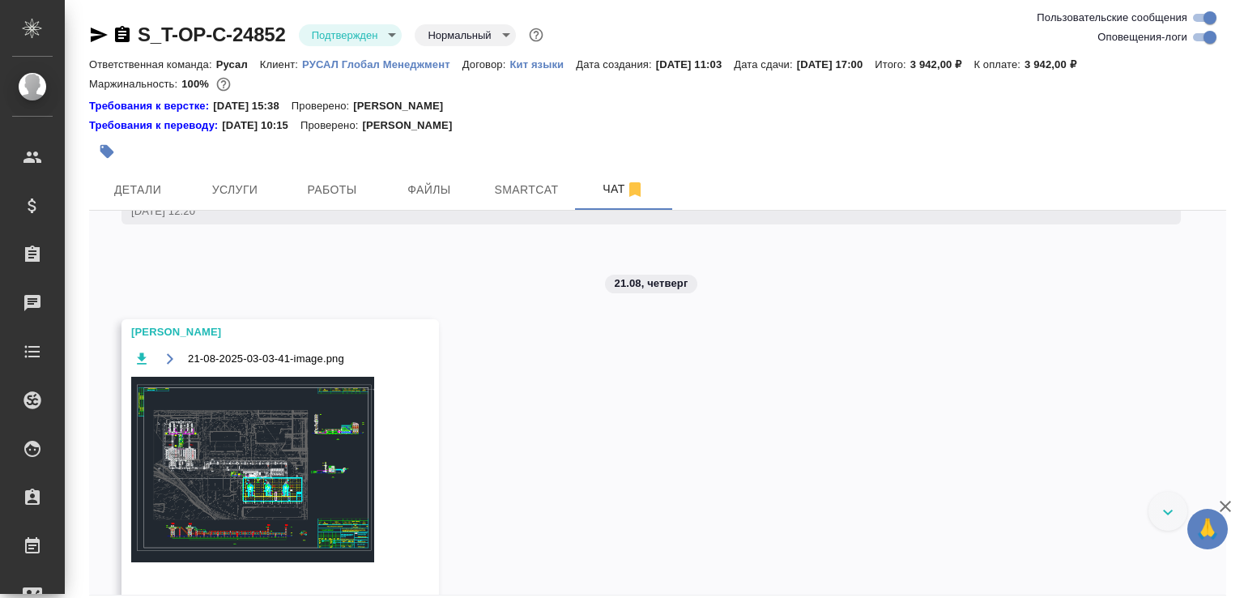
scroll to position [1776, 0]
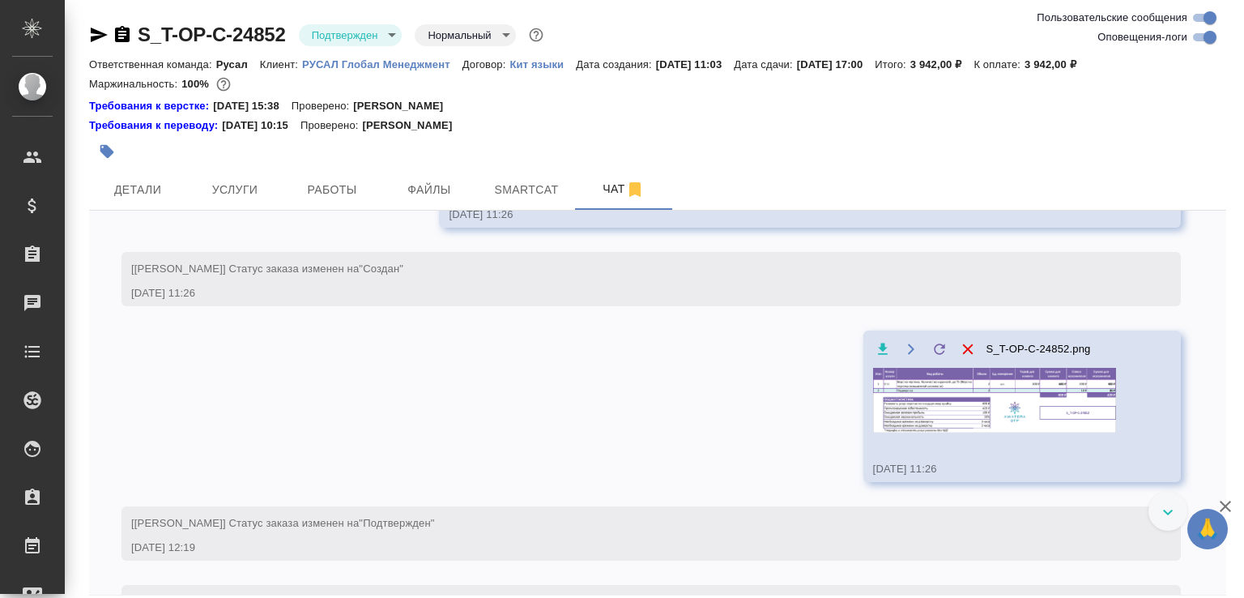
click at [904, 426] on img at bounding box center [994, 400] width 243 height 65
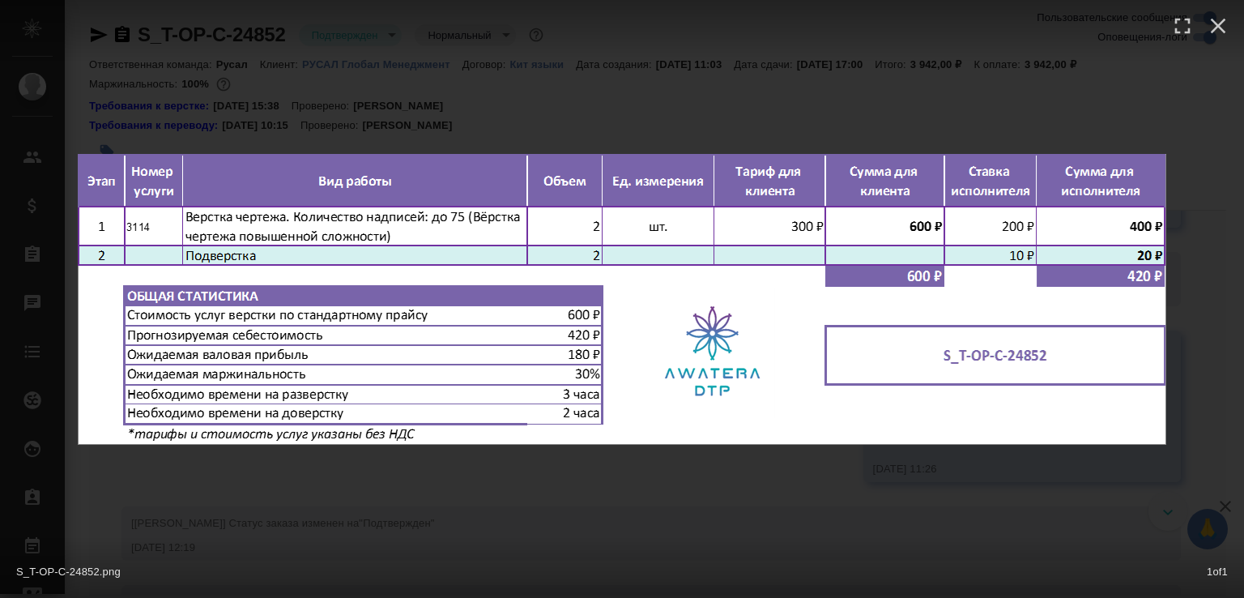
click at [753, 89] on div "S_T-OP-C-24852.png 1 of 1" at bounding box center [622, 299] width 1244 height 598
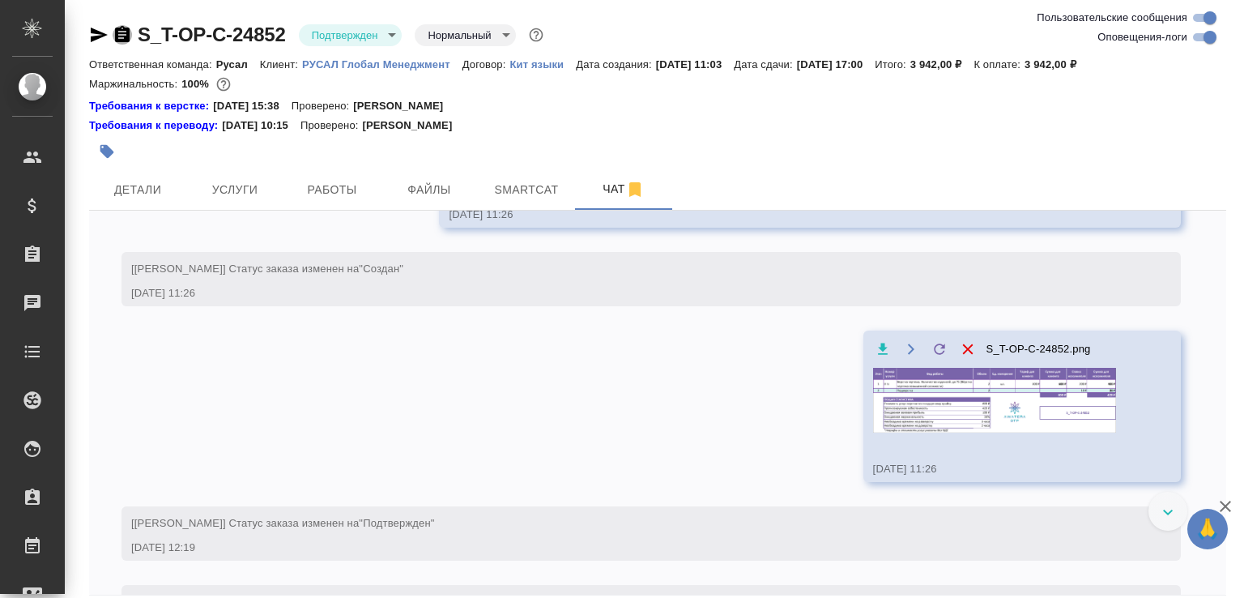
drag, startPoint x: 119, startPoint y: 28, endPoint x: 160, endPoint y: 4, distance: 47.5
click at [119, 29] on icon "button" at bounding box center [122, 34] width 15 height 16
click at [123, 36] on icon "button" at bounding box center [122, 34] width 15 height 16
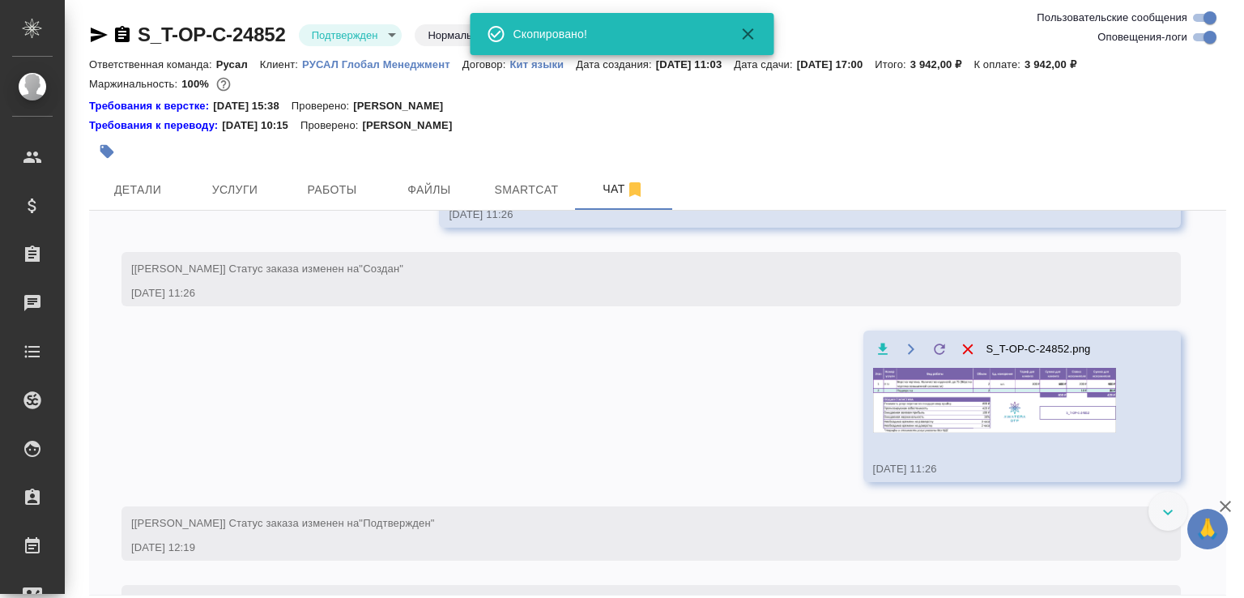
click at [1040, 433] on img at bounding box center [994, 400] width 243 height 65
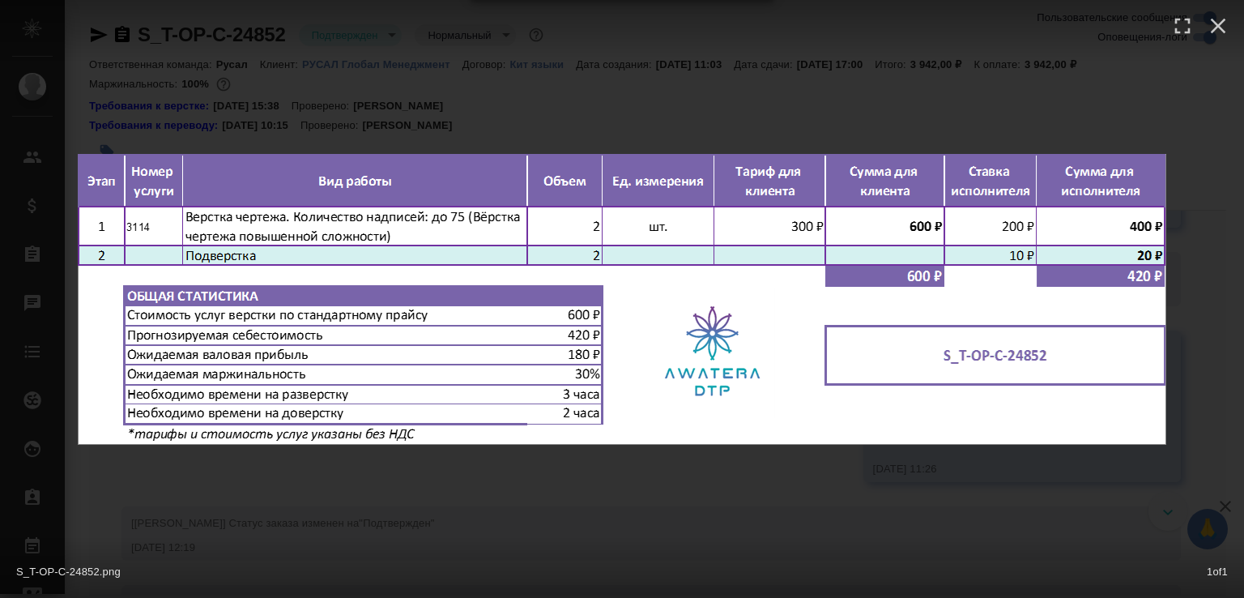
click at [909, 142] on div "S_T-OP-C-24852.png 1 of 1" at bounding box center [622, 299] width 1244 height 598
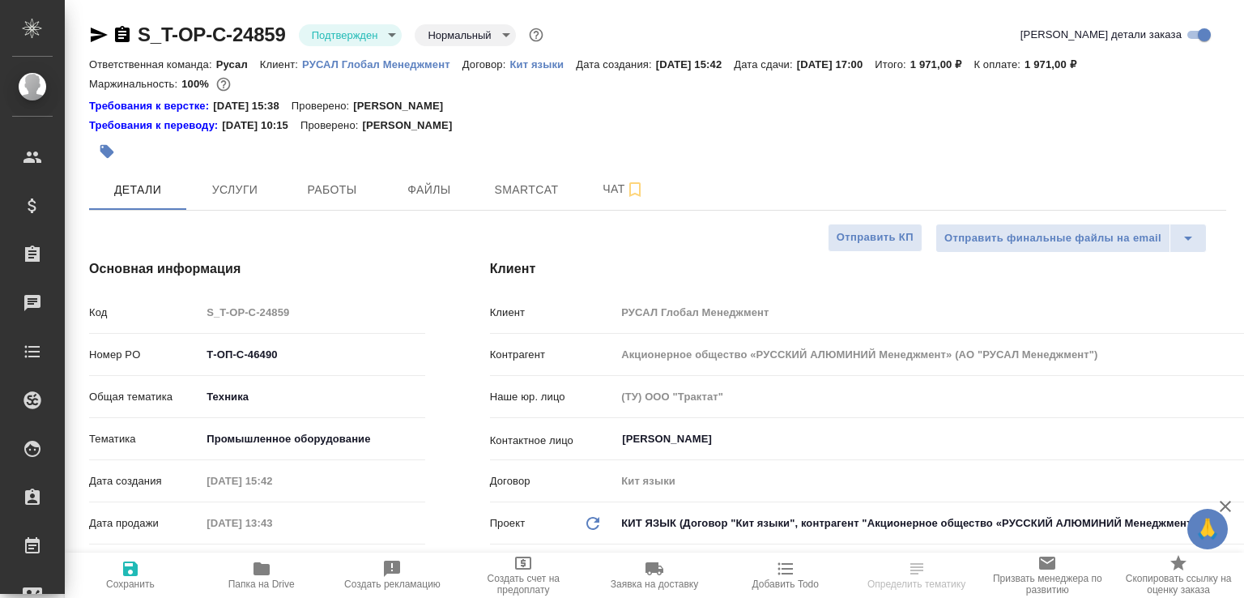
select select "RU"
click at [611, 199] on button "Чат" at bounding box center [623, 189] width 97 height 41
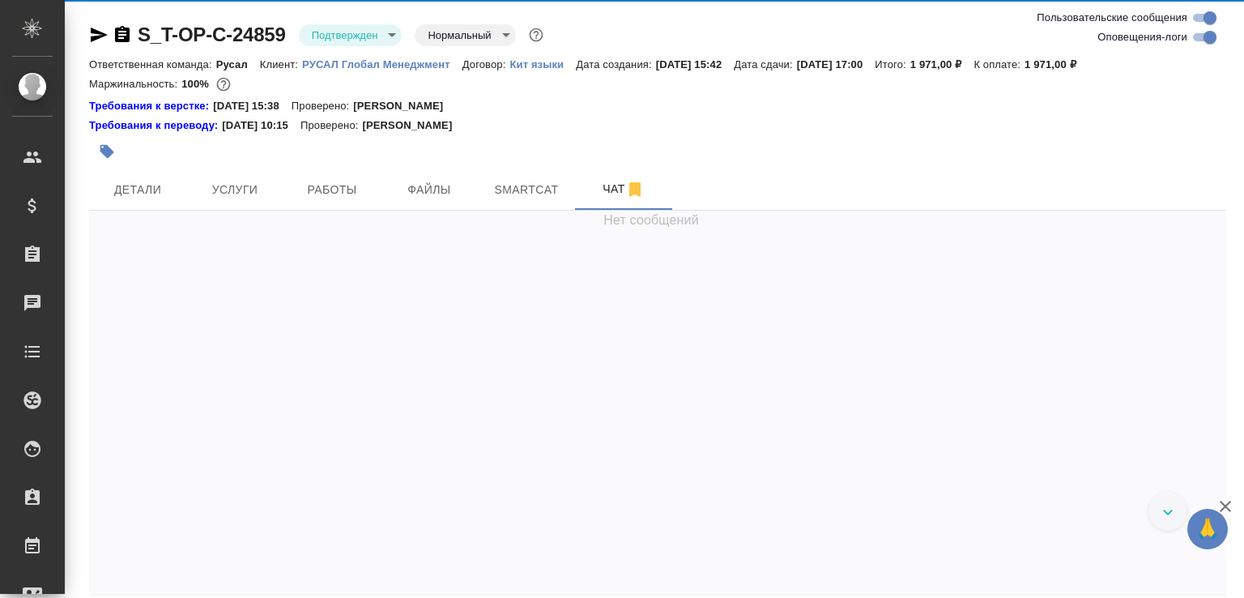
scroll to position [1626, 0]
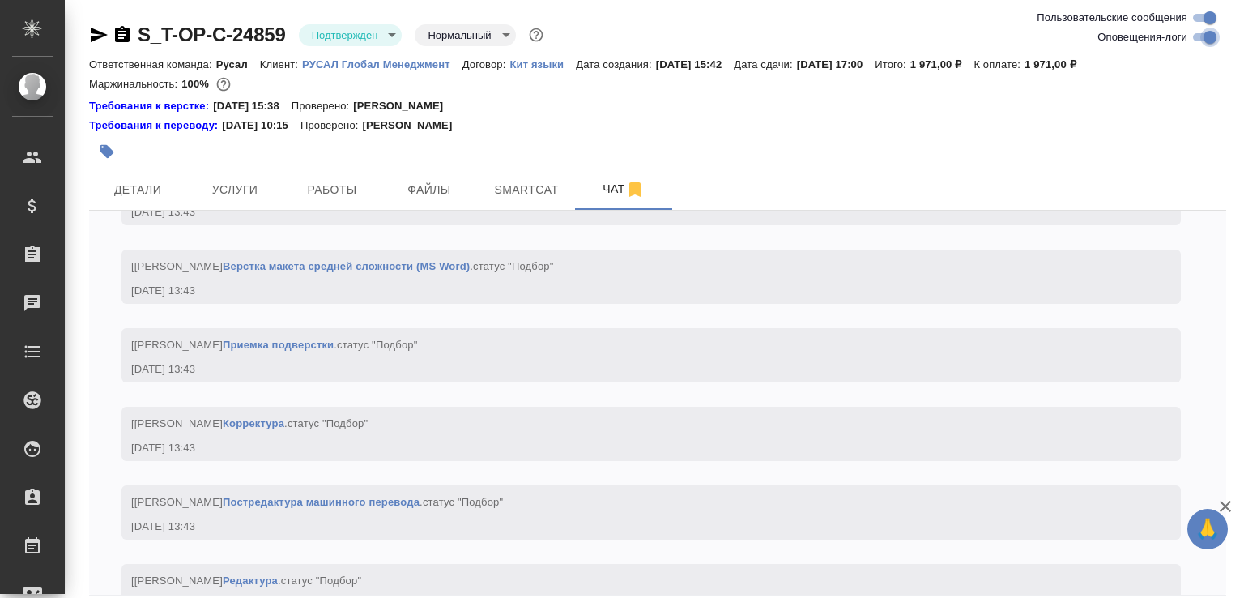
click at [1188, 33] on input "Оповещения-логи" at bounding box center [1210, 37] width 58 height 19
checkbox input "false"
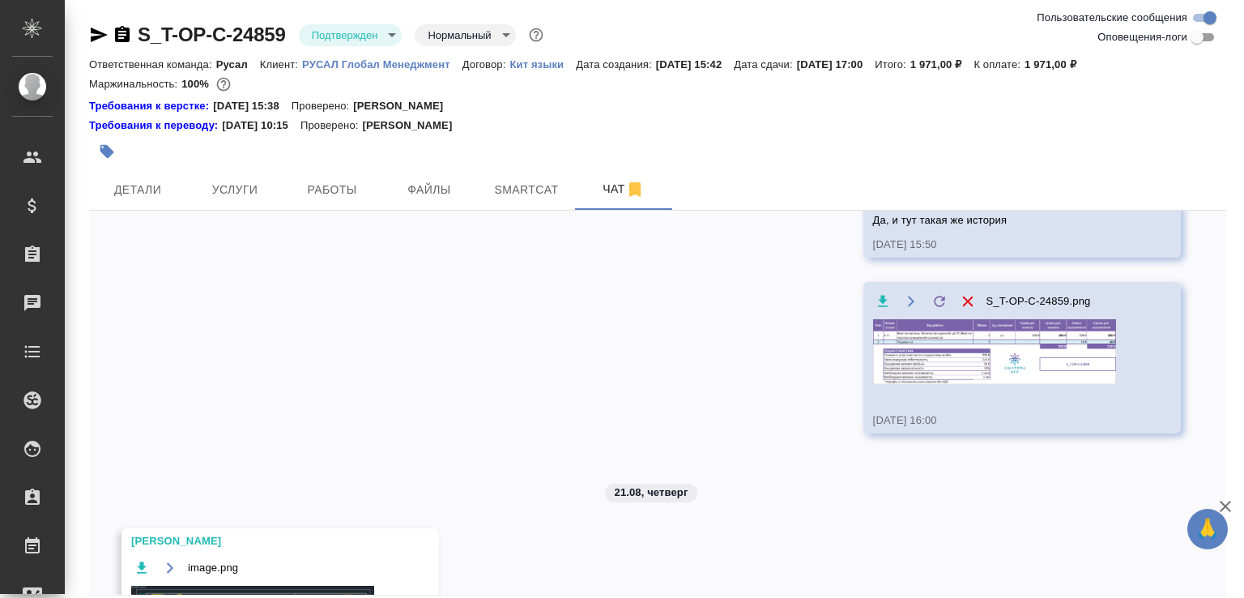
drag, startPoint x: 851, startPoint y: 364, endPoint x: 866, endPoint y: 364, distance: 14.6
click at [851, 365] on div "20.08, [DATE] [PERSON_NAME] [PERSON_NAME] [PERSON_NAME] посмотри пожалуйста это…" at bounding box center [657, 403] width 1137 height 384
click at [895, 356] on img at bounding box center [994, 351] width 243 height 65
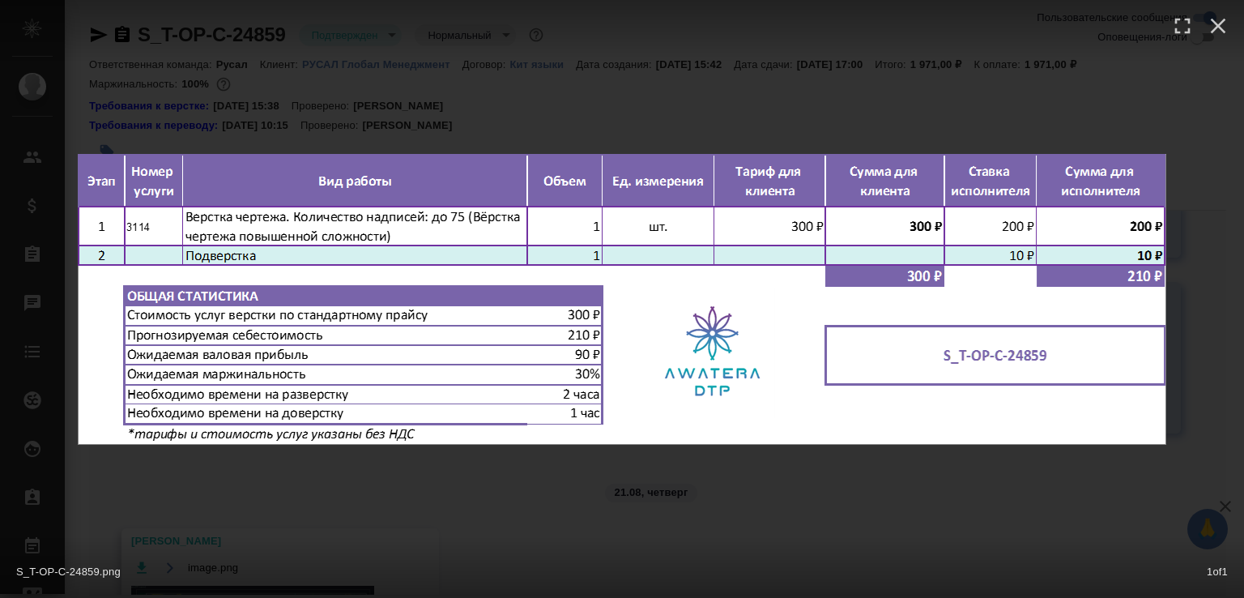
click at [635, 492] on div "S_T-OP-C-24859.png 1 of 1" at bounding box center [622, 299] width 1244 height 598
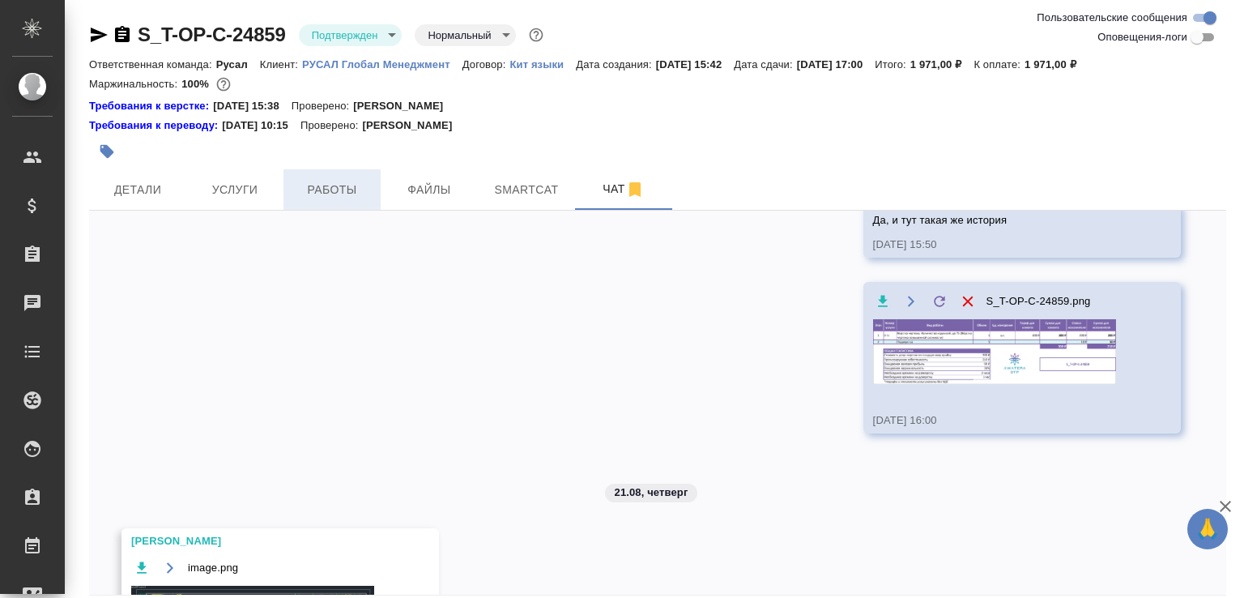
click at [339, 190] on span "Работы" at bounding box center [332, 190] width 78 height 20
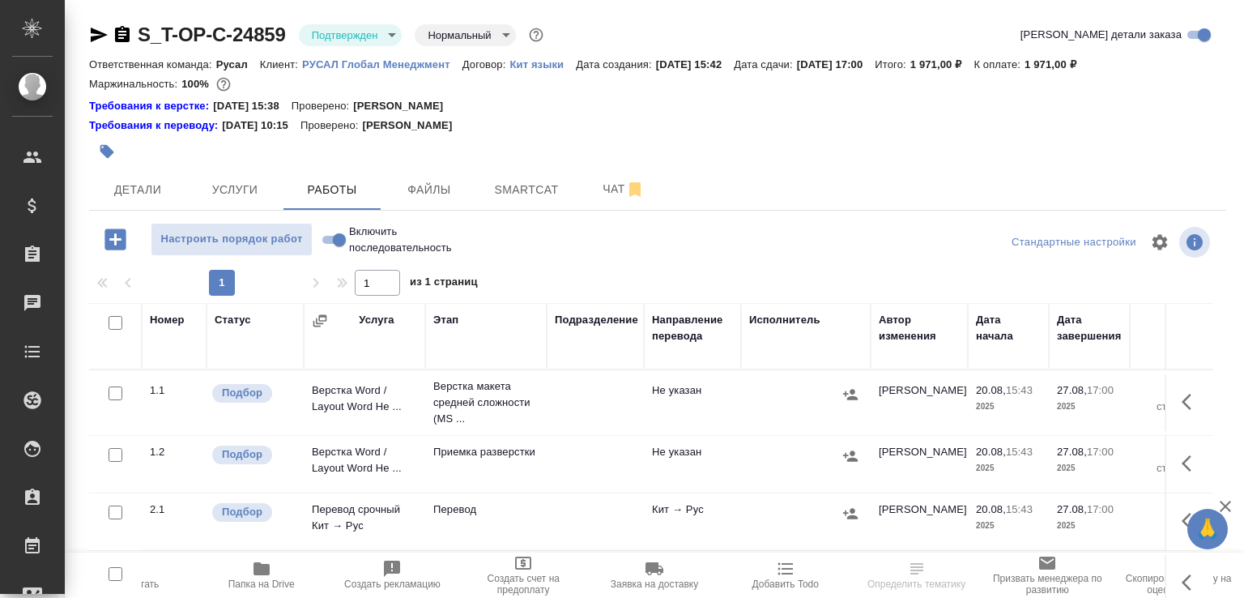
click at [279, 568] on span "Папка на Drive" at bounding box center [262, 574] width 112 height 31
click at [122, 36] on icon "button" at bounding box center [122, 34] width 15 height 16
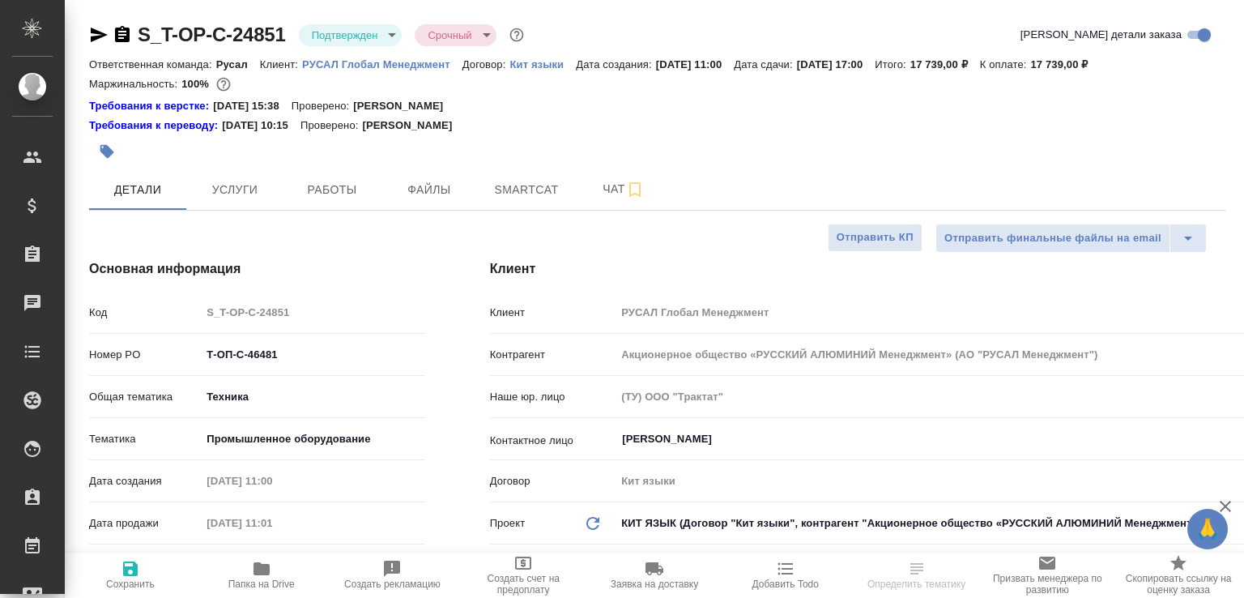
select select "RU"
click at [275, 556] on button "Папка на Drive" at bounding box center [261, 575] width 131 height 45
click at [589, 177] on button "Чат" at bounding box center [623, 189] width 97 height 41
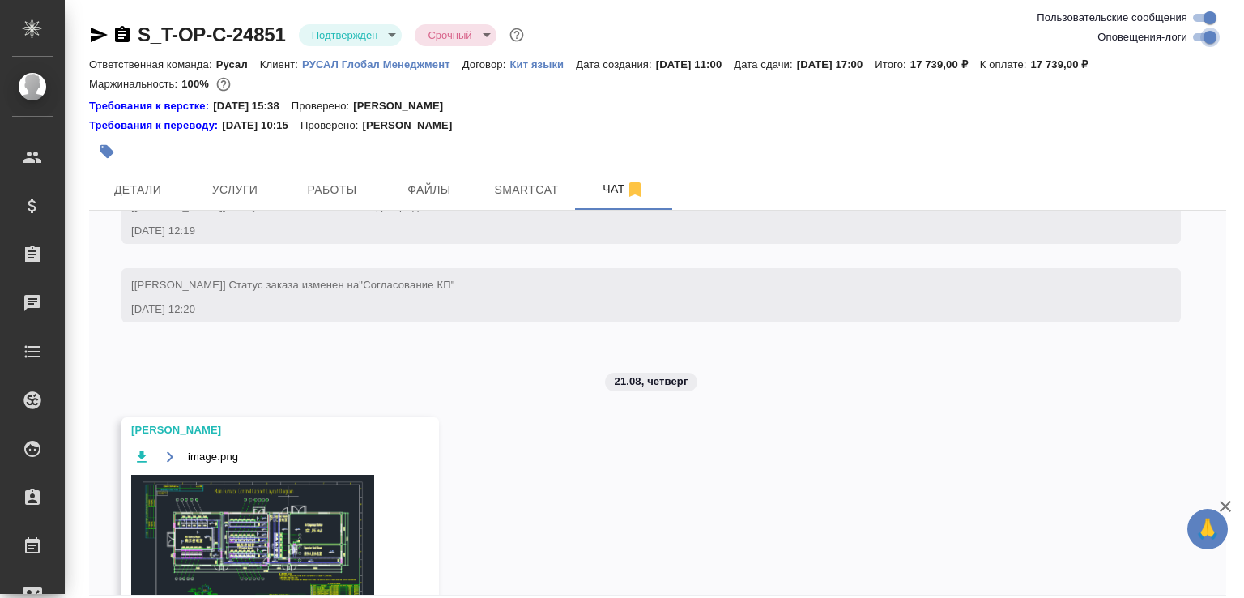
click at [1200, 45] on input "Оповещения-логи" at bounding box center [1210, 37] width 58 height 19
checkbox input "false"
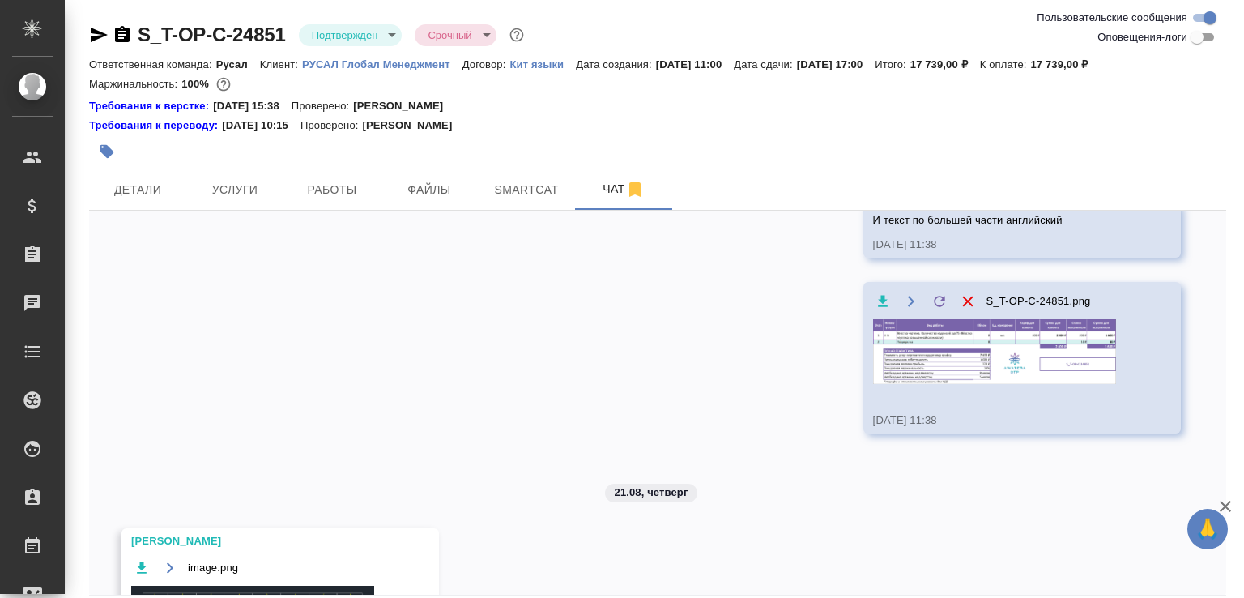
scroll to position [399, 0]
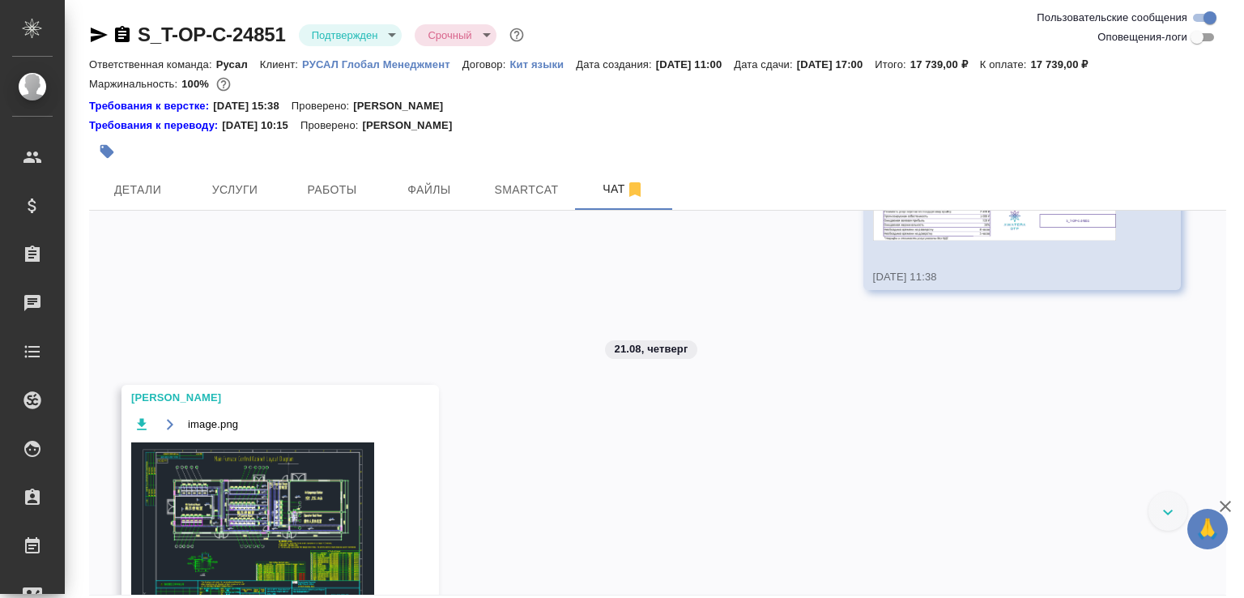
click at [935, 241] on div "S_T-OP-C-24851.png" at bounding box center [998, 203] width 251 height 113
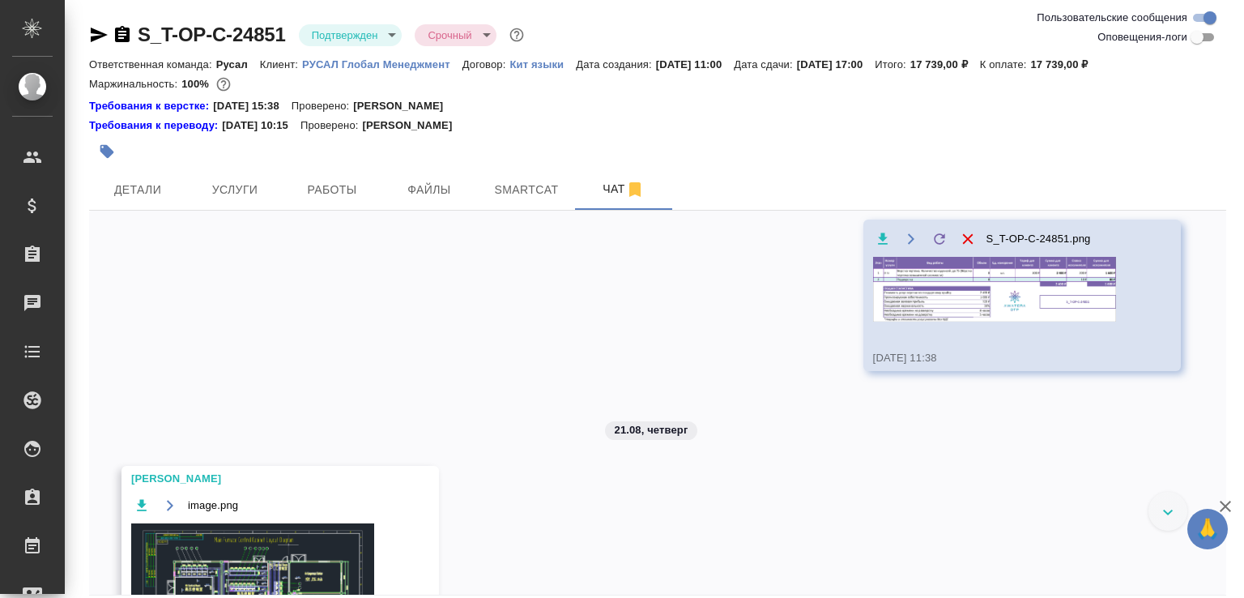
click at [919, 302] on img at bounding box center [994, 289] width 243 height 65
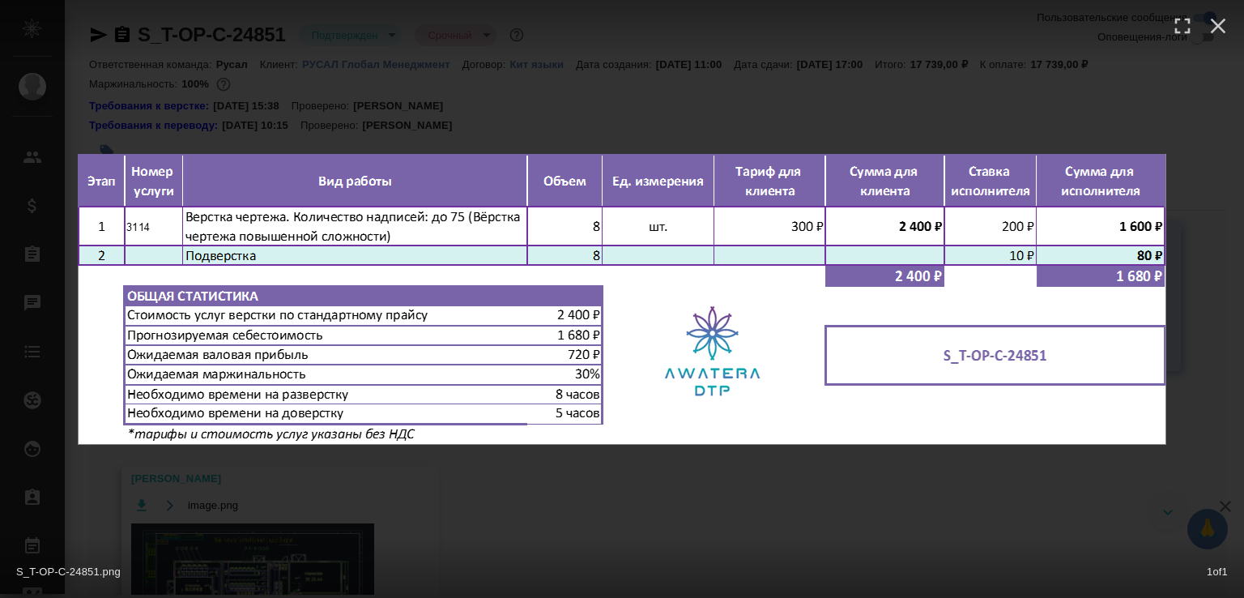
click at [726, 87] on div "S_T-OP-C-24851.png 1 of 1" at bounding box center [622, 299] width 1244 height 598
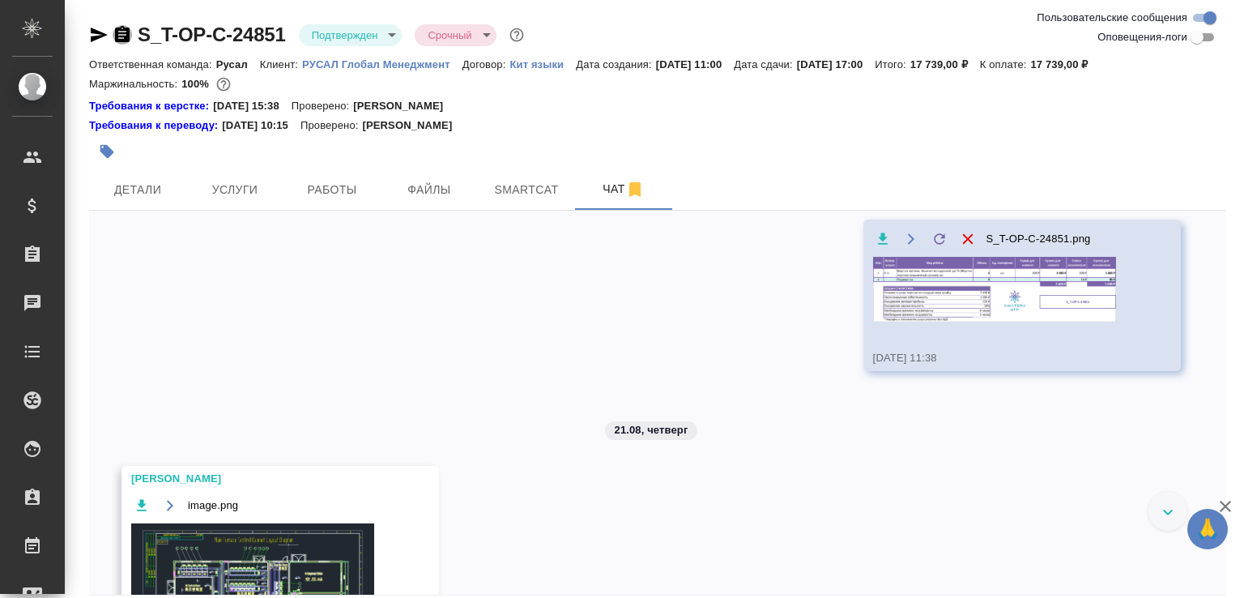
click at [122, 37] on icon "button" at bounding box center [122, 34] width 19 height 19
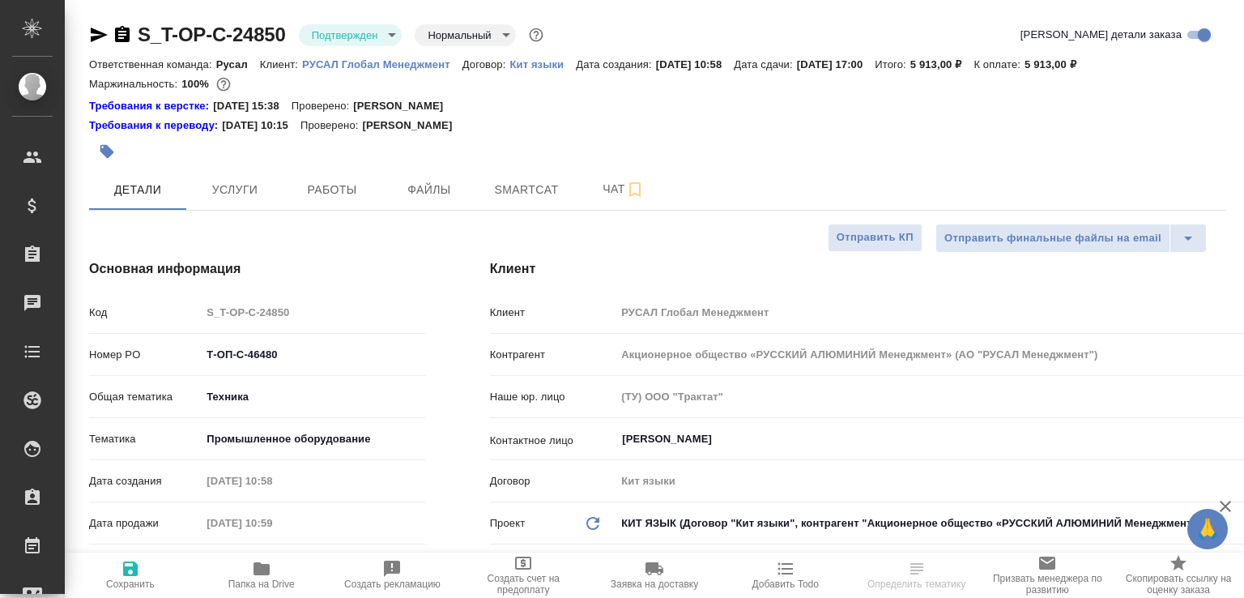
select select "RU"
click at [280, 582] on span "Папка на Drive" at bounding box center [261, 583] width 66 height 11
select select "RU"
type textarea "x"
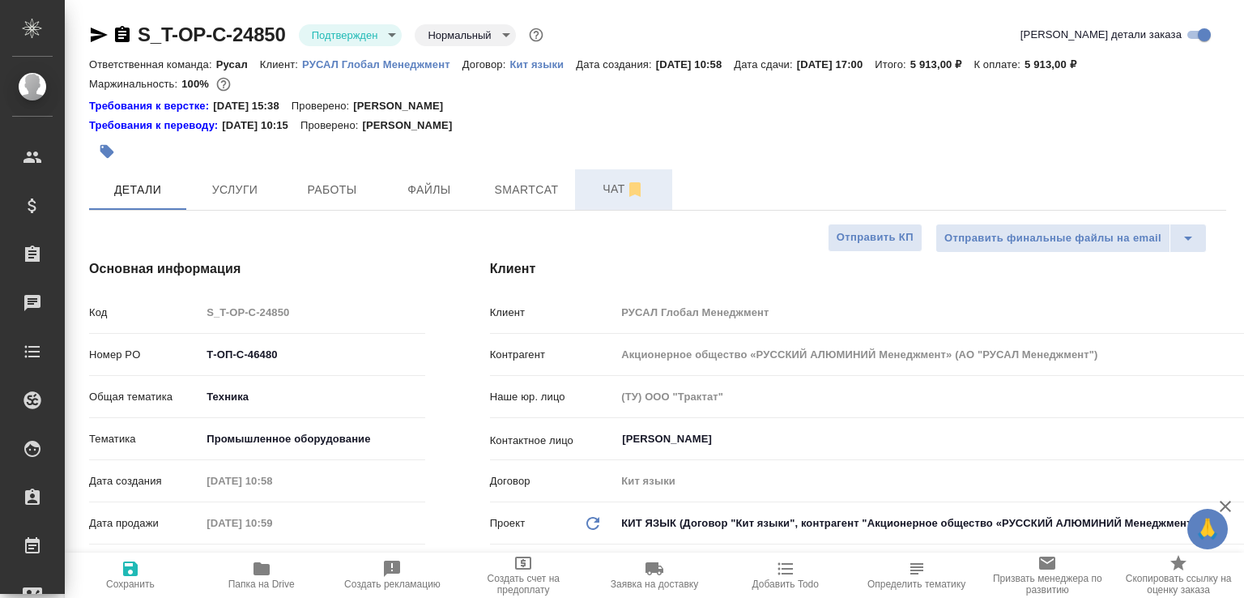
type textarea "x"
click at [603, 185] on span "Чат" at bounding box center [624, 189] width 78 height 20
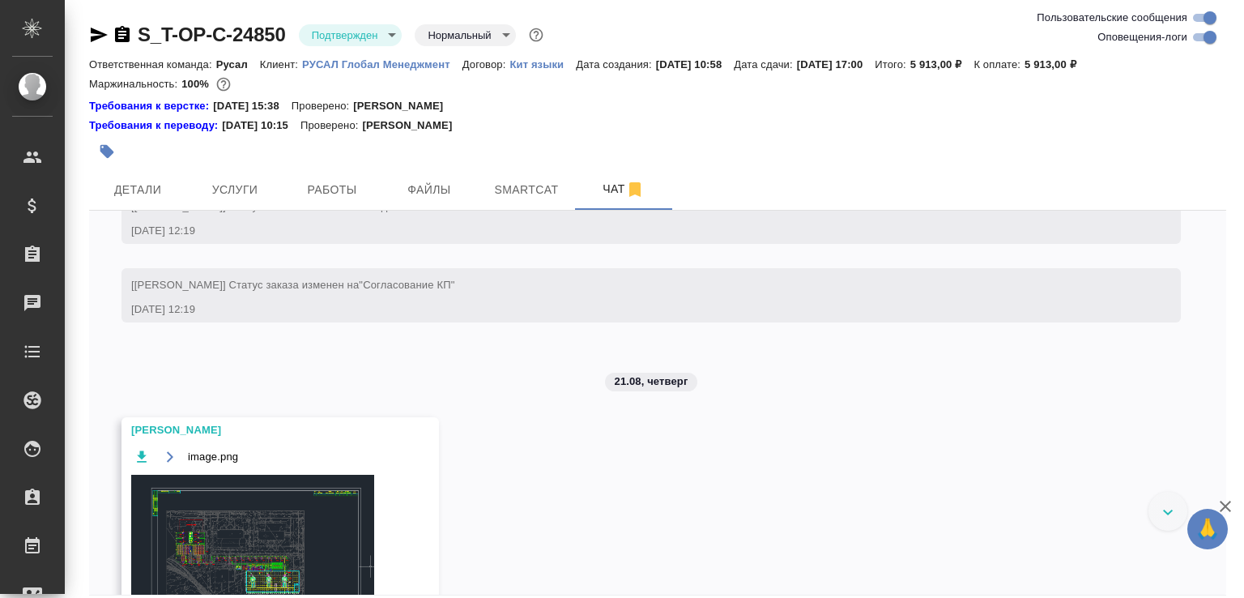
scroll to position [1692, 0]
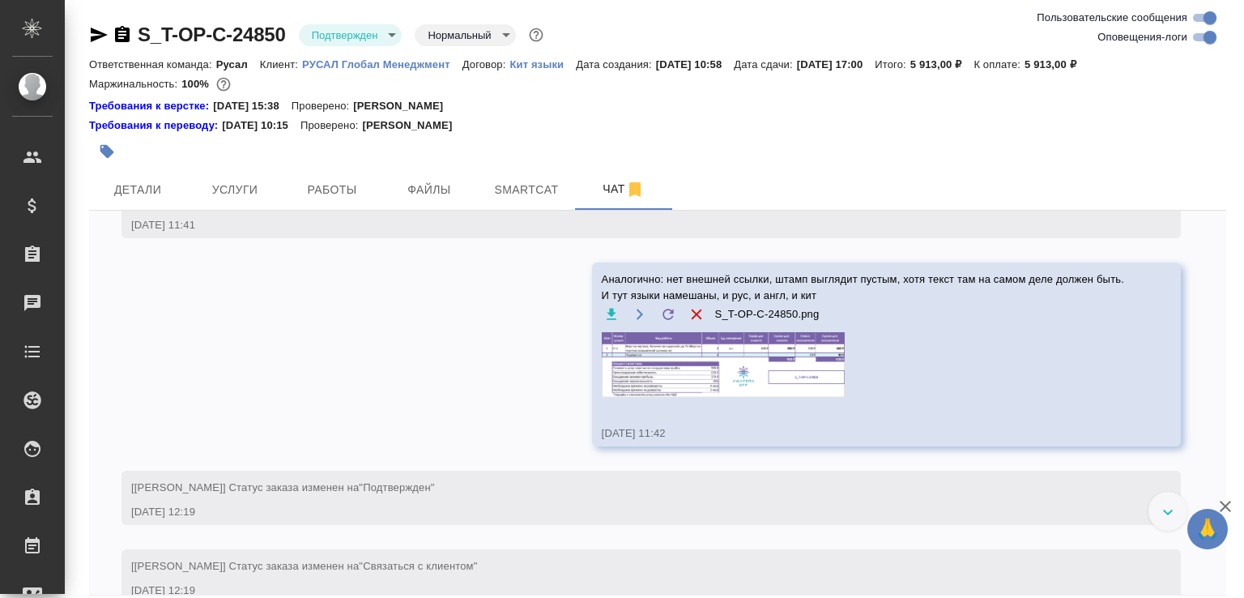
click at [718, 390] on img at bounding box center [723, 364] width 243 height 65
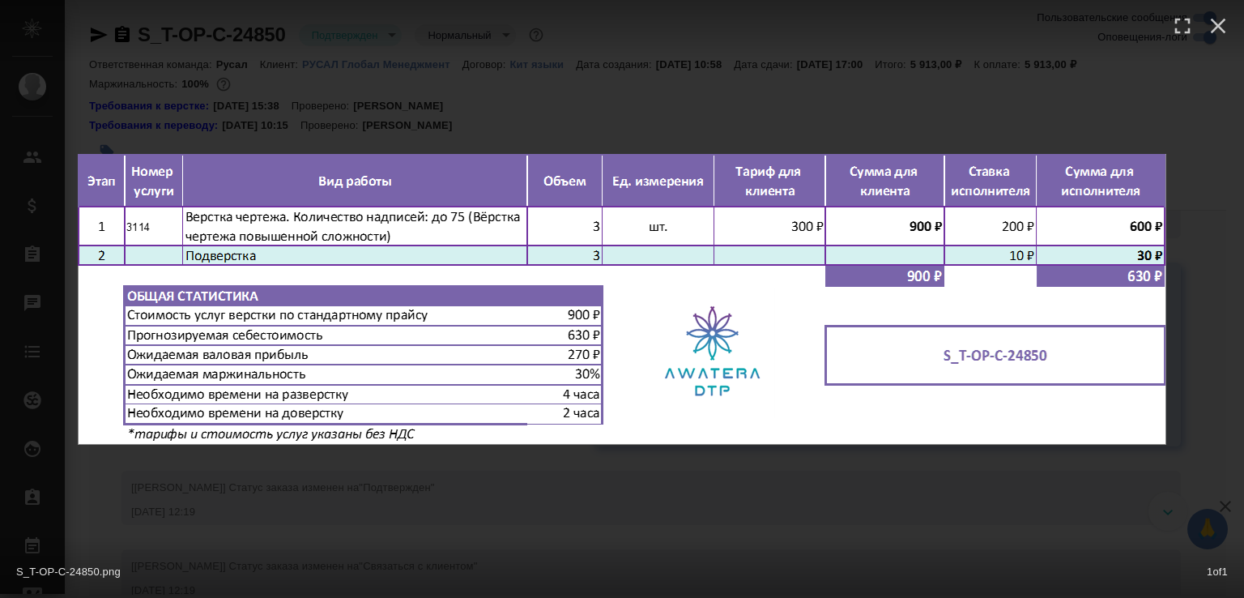
click at [643, 143] on div "S_T-OP-C-24850.png 1 of 1" at bounding box center [622, 299] width 1244 height 598
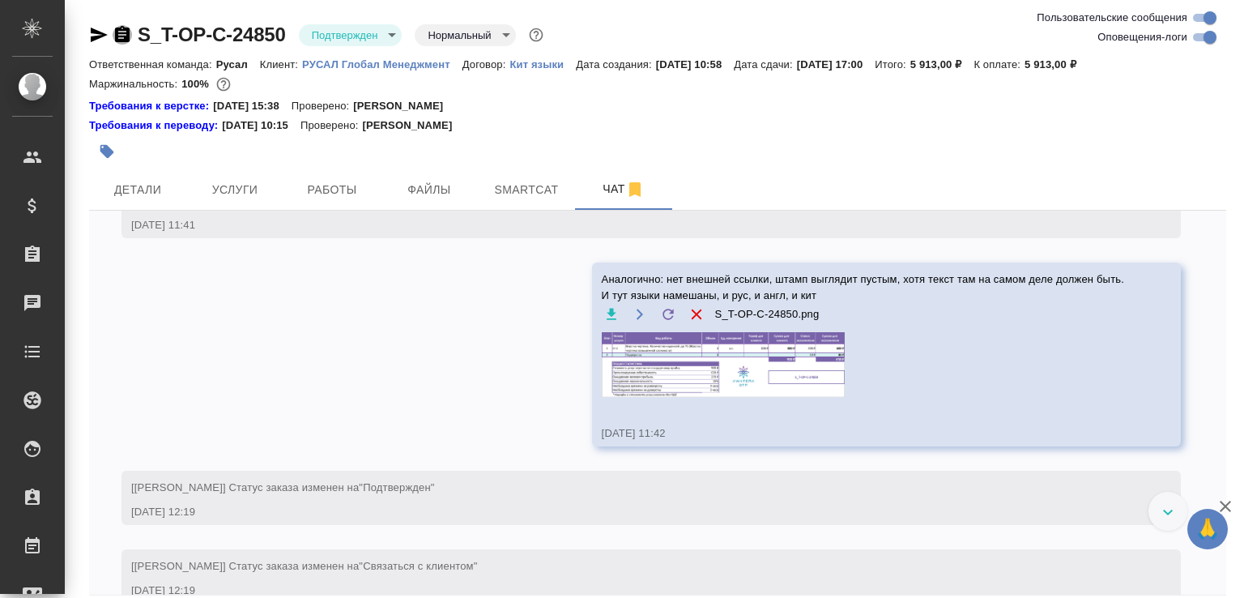
click at [123, 32] on icon "button" at bounding box center [122, 34] width 15 height 16
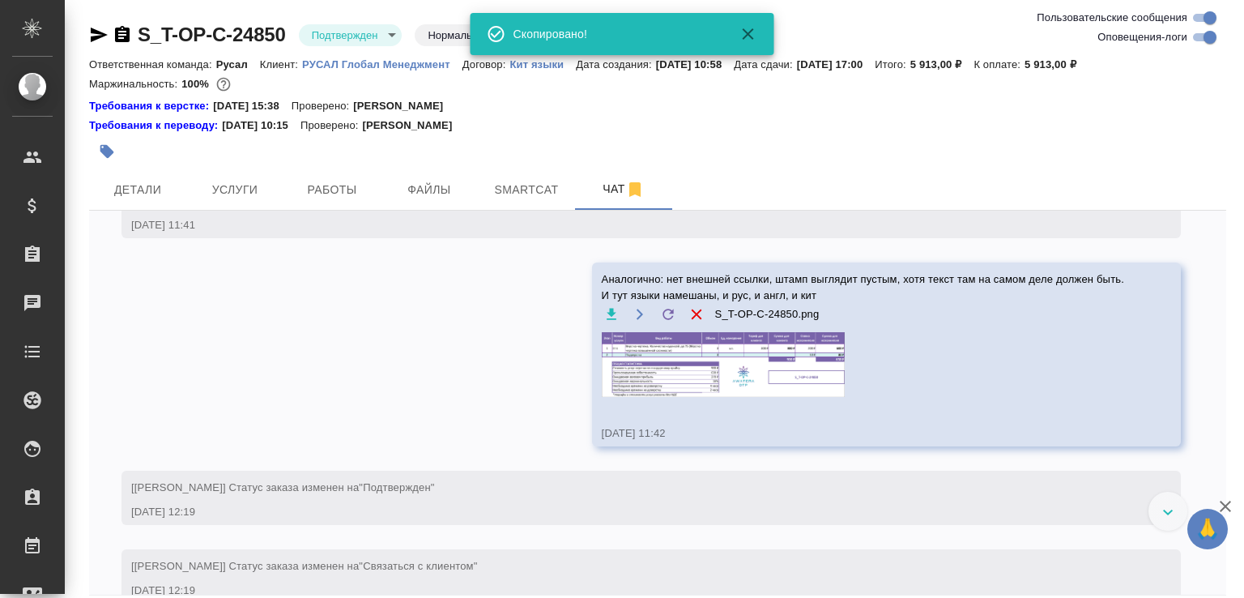
click at [648, 380] on img at bounding box center [723, 364] width 243 height 65
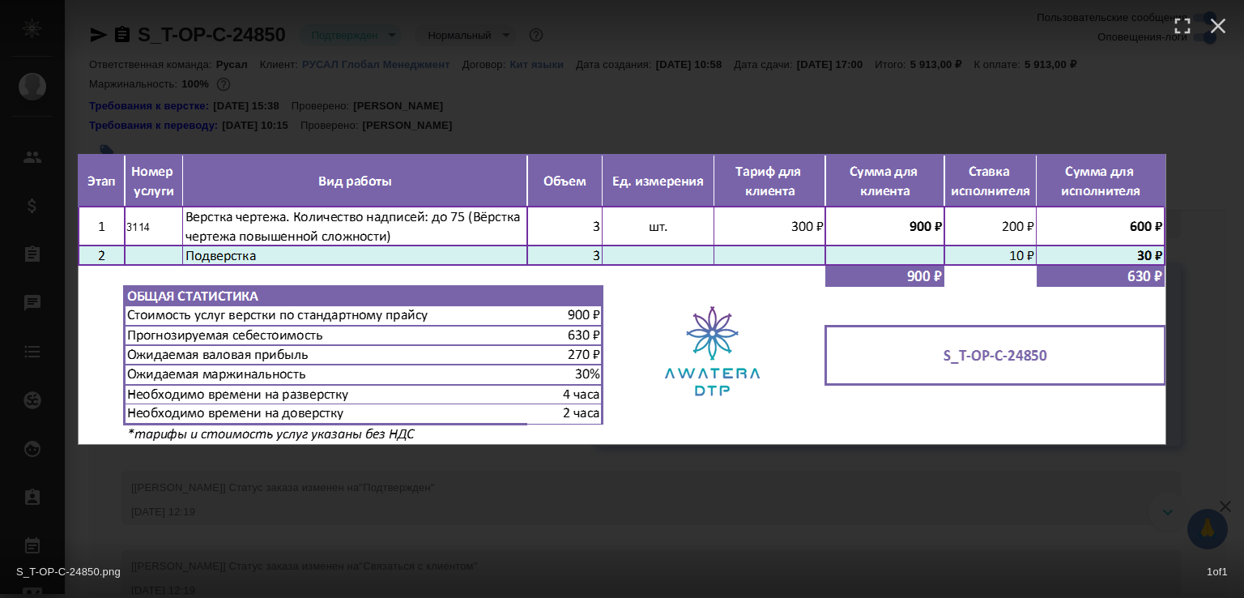
click at [626, 470] on div "S_T-OP-C-24850.png 1 of 1" at bounding box center [622, 299] width 1244 height 598
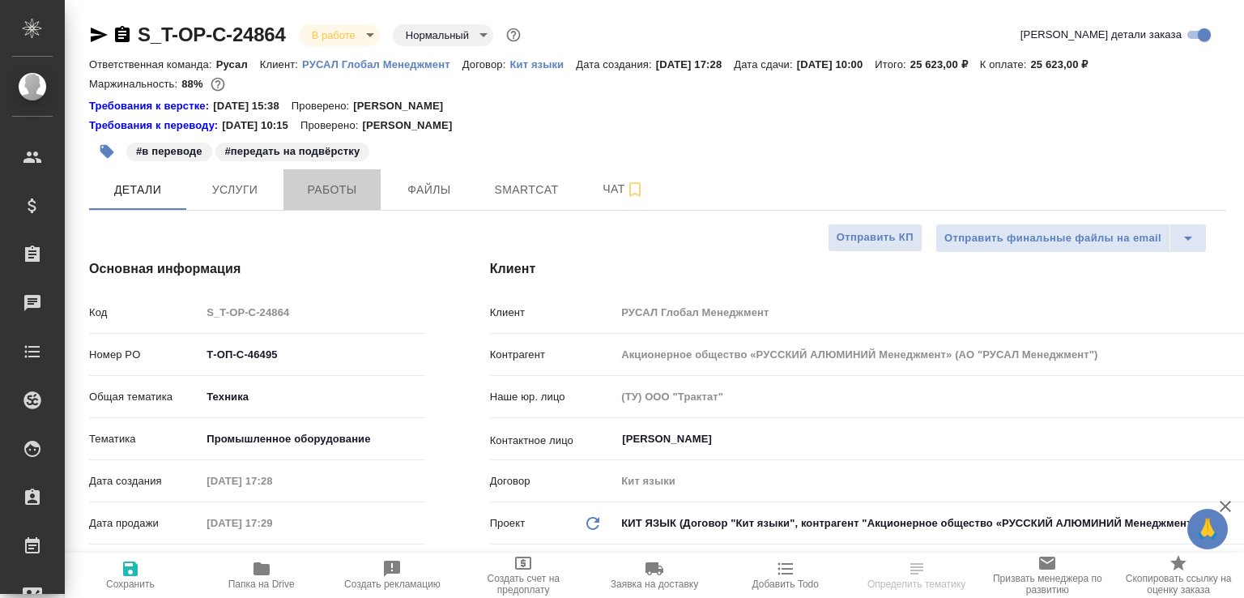
select select "RU"
click at [340, 176] on button "Работы" at bounding box center [332, 189] width 97 height 41
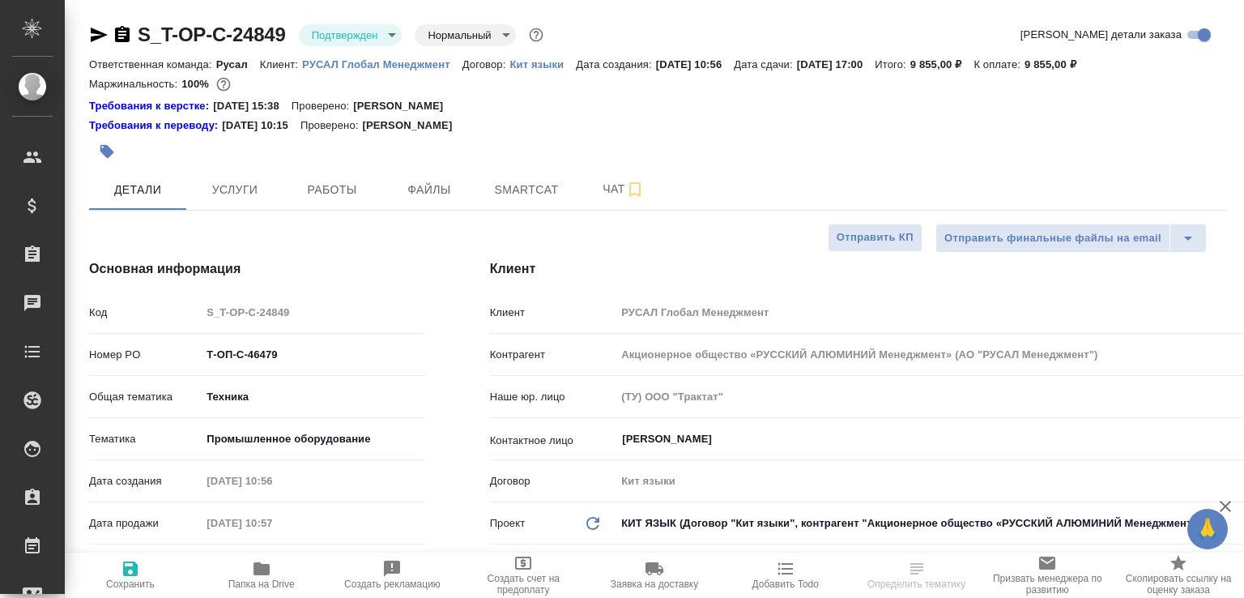
select select "RU"
click at [279, 565] on span "Папка на Drive" at bounding box center [262, 574] width 112 height 31
click at [612, 189] on span "Чат" at bounding box center [624, 189] width 78 height 20
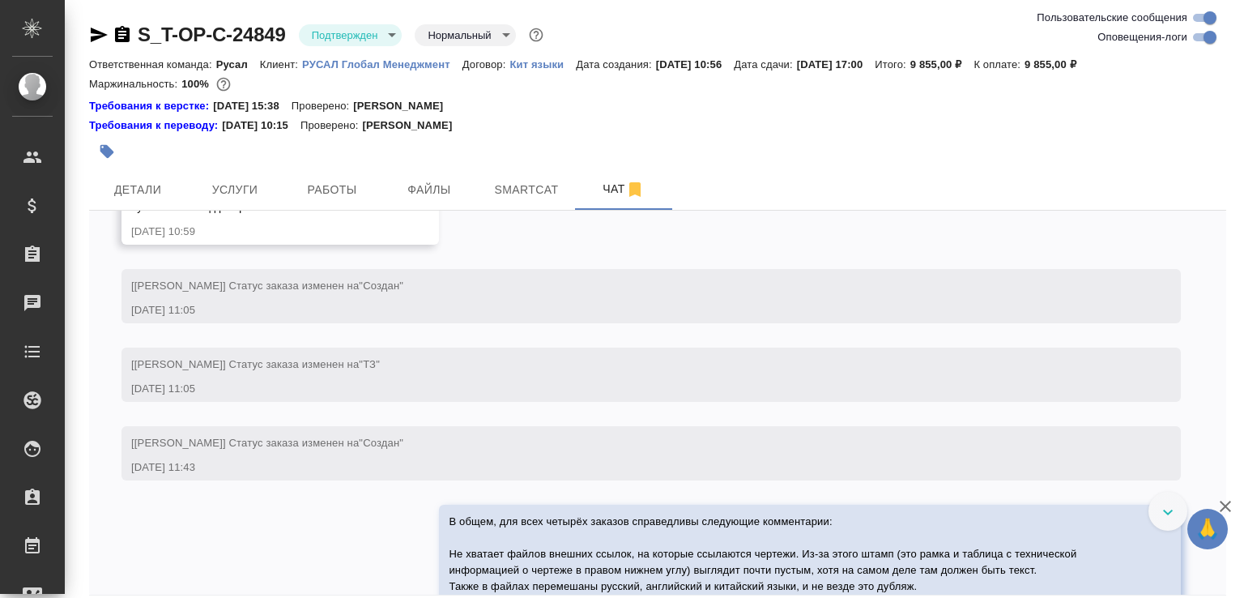
scroll to position [1703, 0]
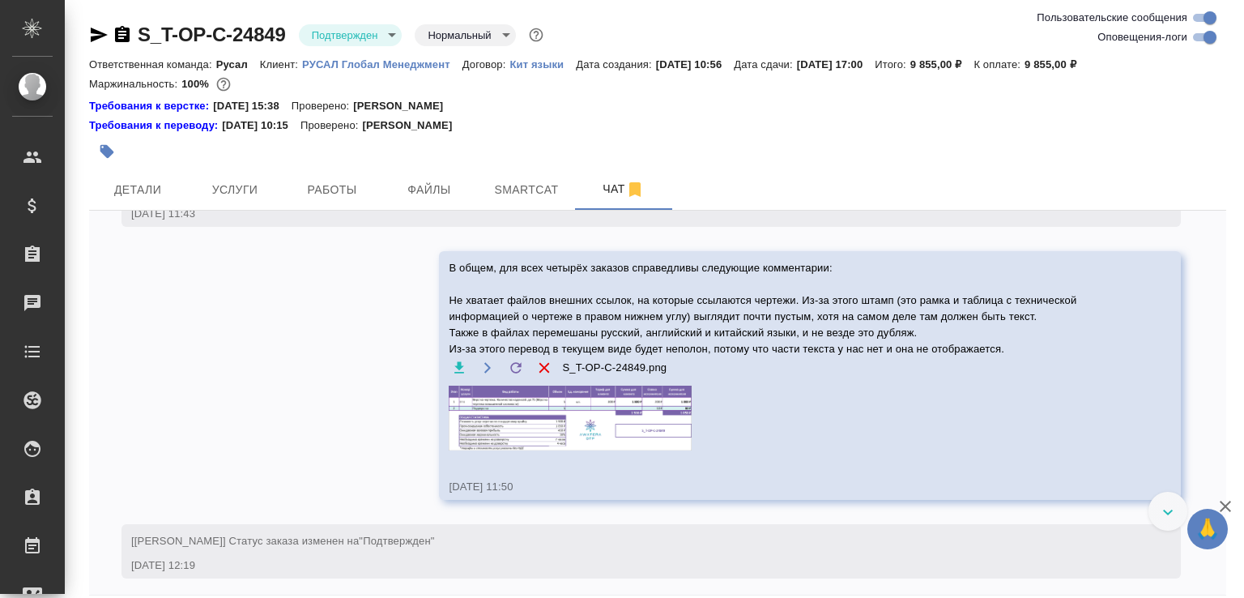
click at [654, 435] on img at bounding box center [570, 418] width 243 height 65
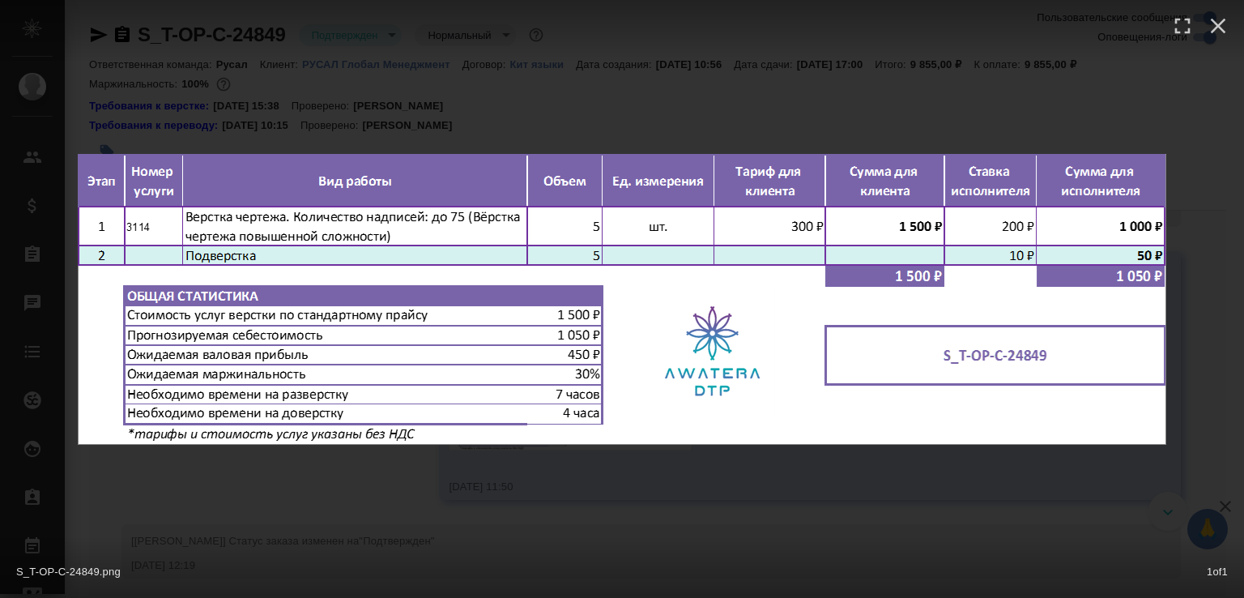
click at [533, 510] on div "S_T-OP-C-24849.png 1 of 1" at bounding box center [622, 299] width 1244 height 598
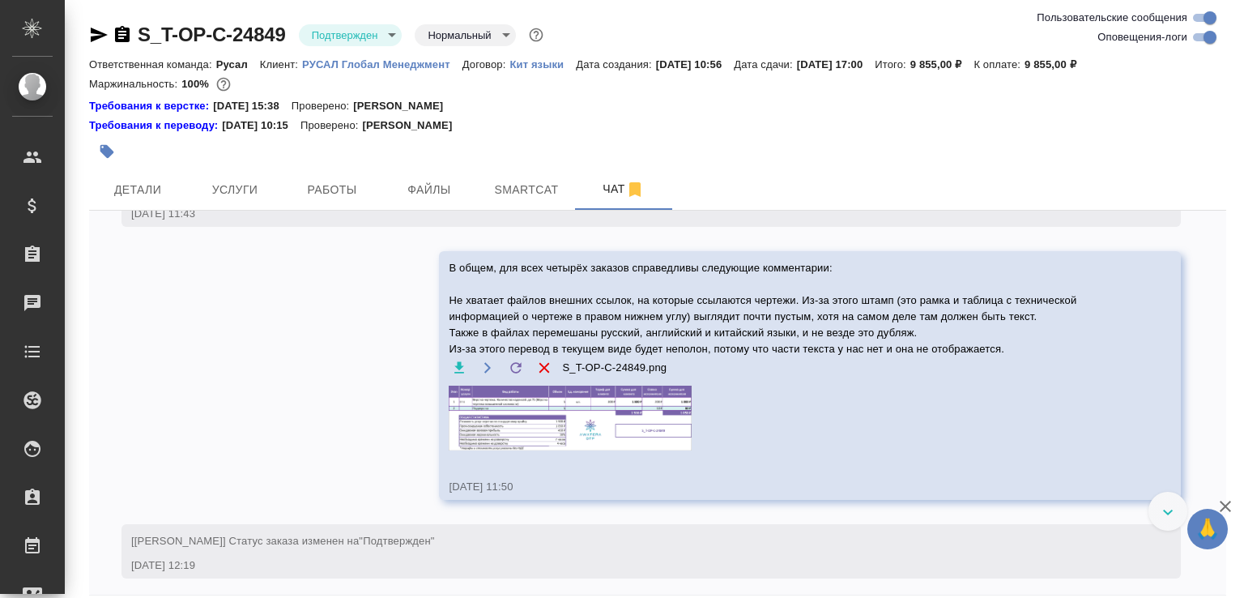
click at [121, 27] on icon "button" at bounding box center [122, 34] width 15 height 16
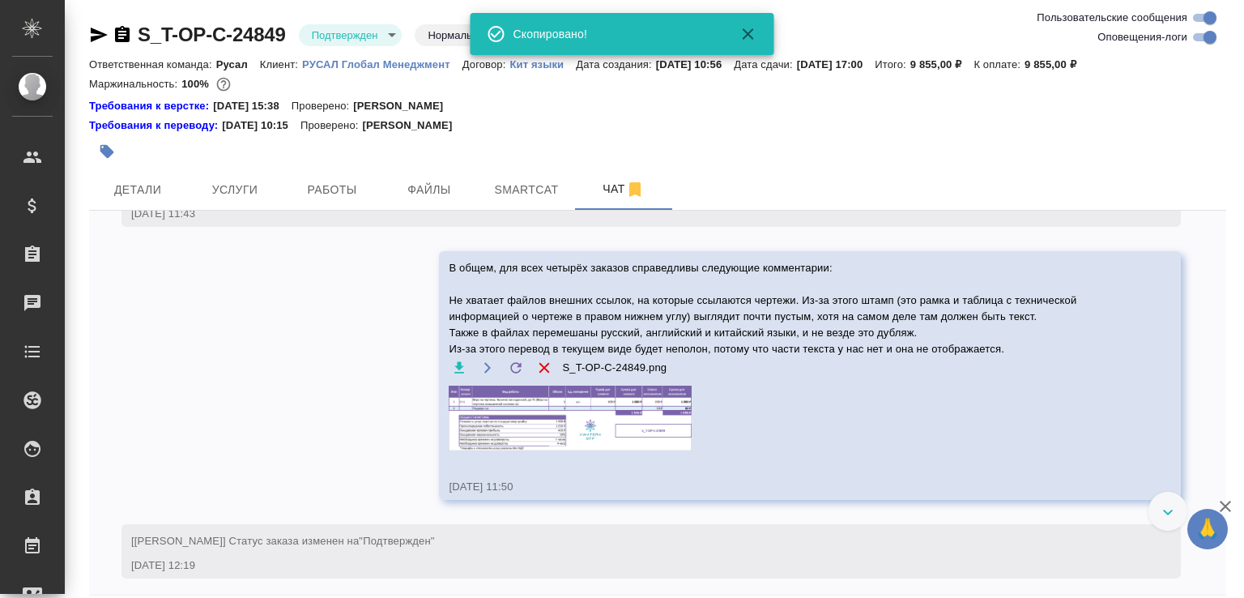
click at [501, 427] on img at bounding box center [570, 418] width 243 height 65
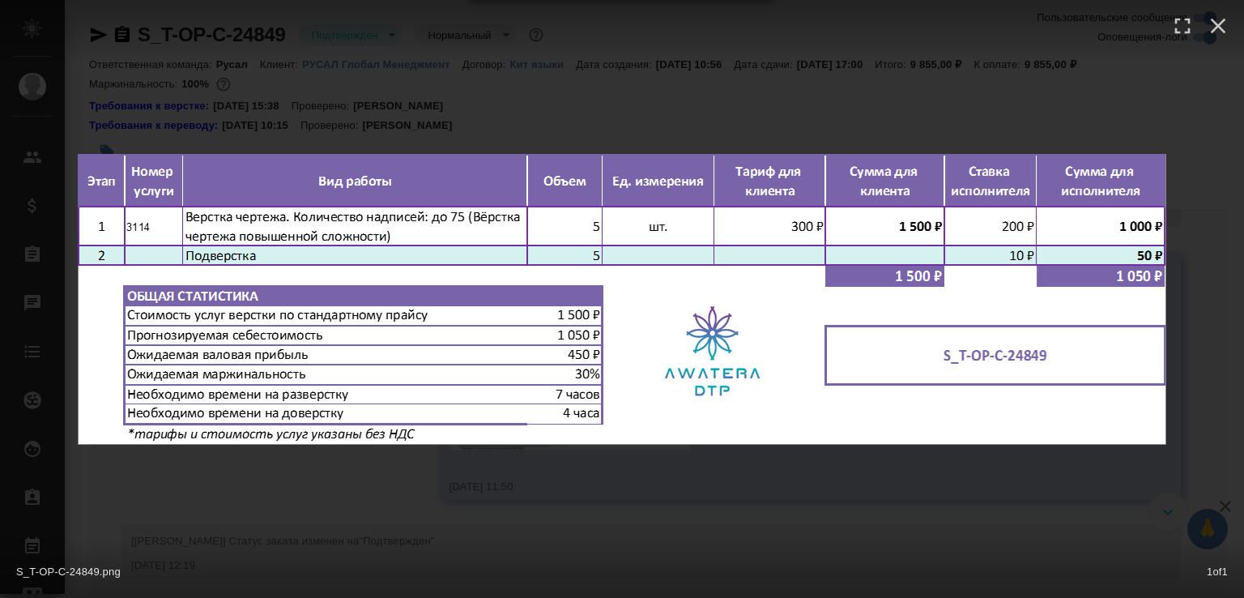
click at [415, 461] on div "S_T-OP-C-24849.png 1 of 1" at bounding box center [622, 299] width 1244 height 598
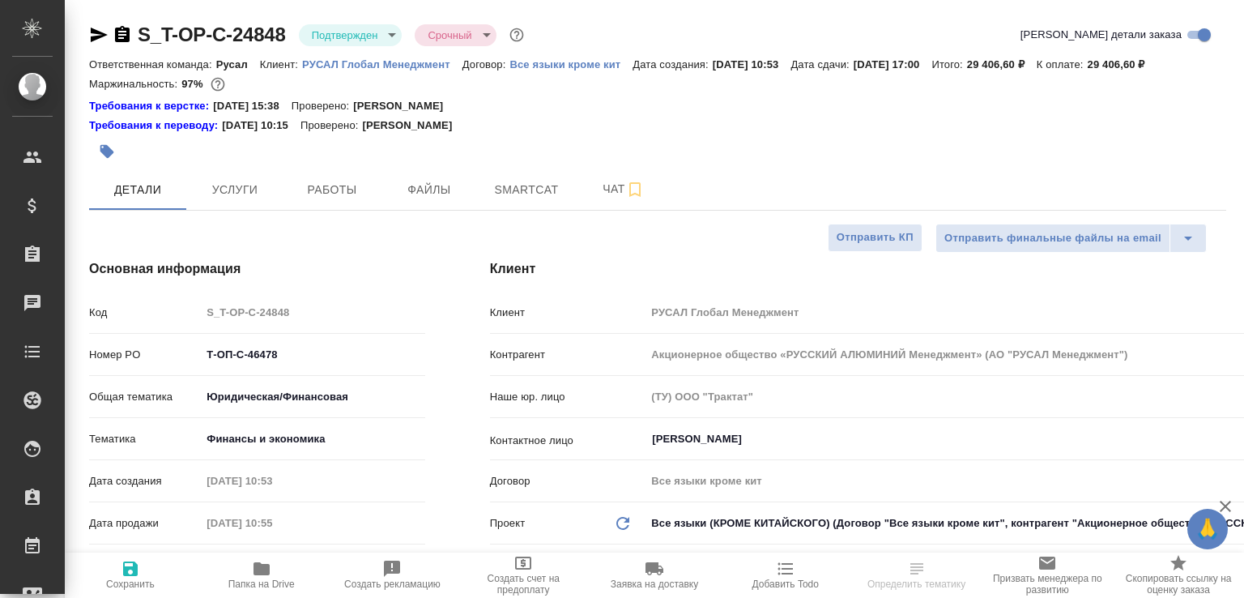
select select "RU"
click at [262, 565] on icon "button" at bounding box center [262, 568] width 16 height 13
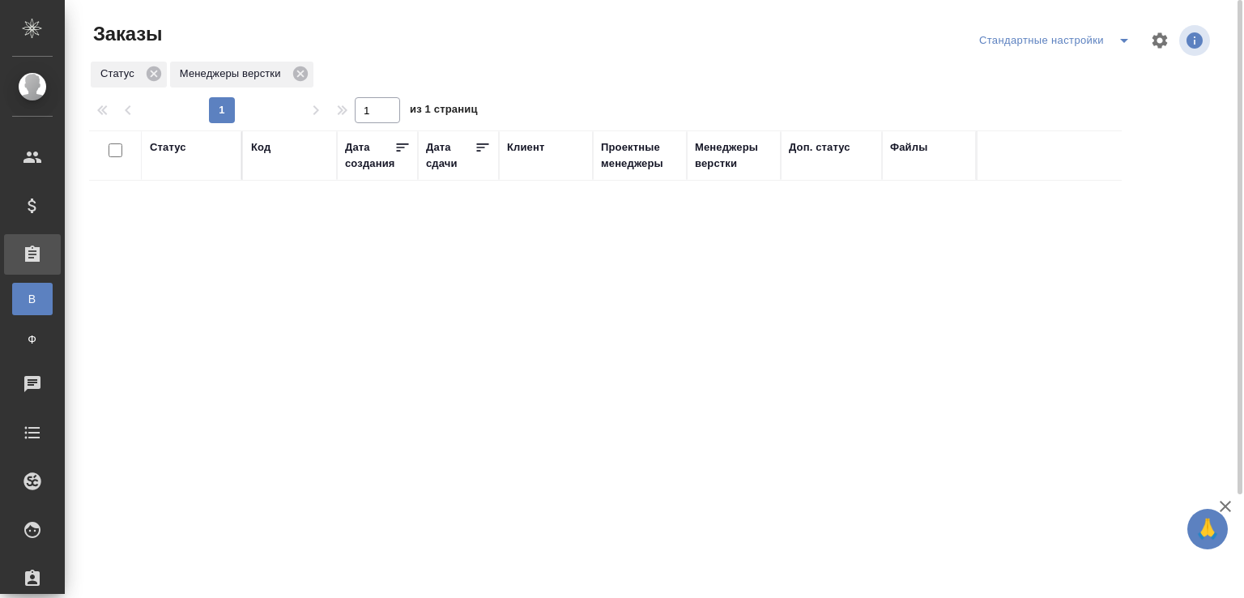
click at [390, 80] on div "Статус Менеджеры верстки" at bounding box center [651, 74] width 1124 height 29
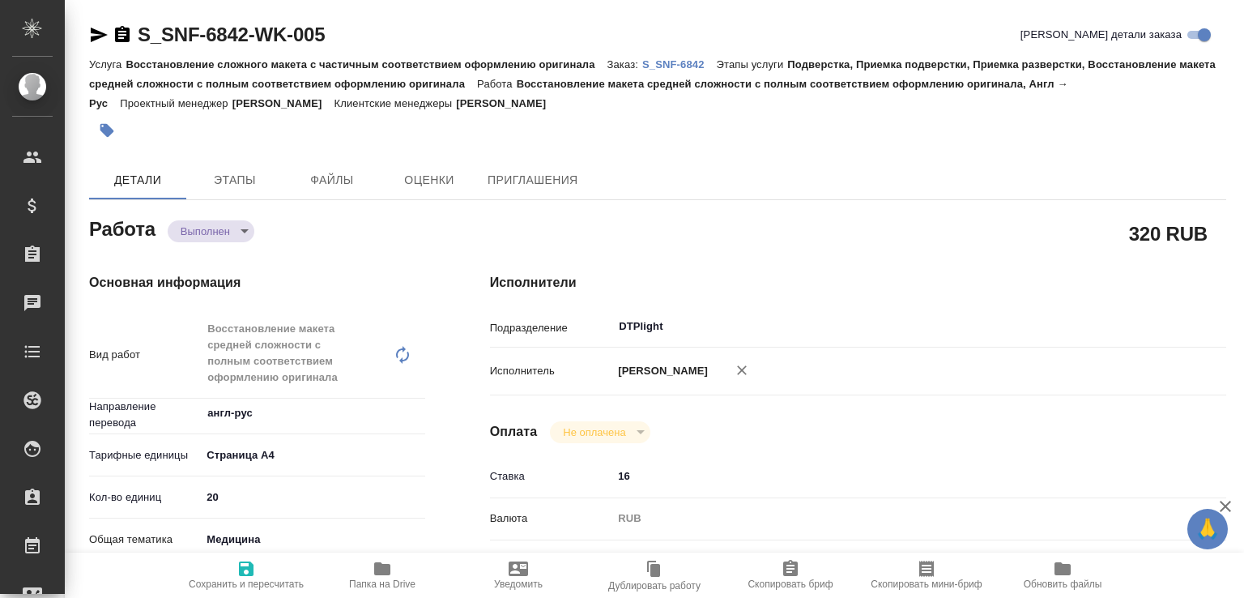
click at [200, 215] on div "Работа Выполнен completed" at bounding box center [257, 227] width 336 height 29
click at [201, 234] on body "🙏 .cls-1 fill:#fff; AWATERA Малофеева Екатерина e.malofeeva Клиенты Спецификаци…" at bounding box center [622, 299] width 1244 height 598
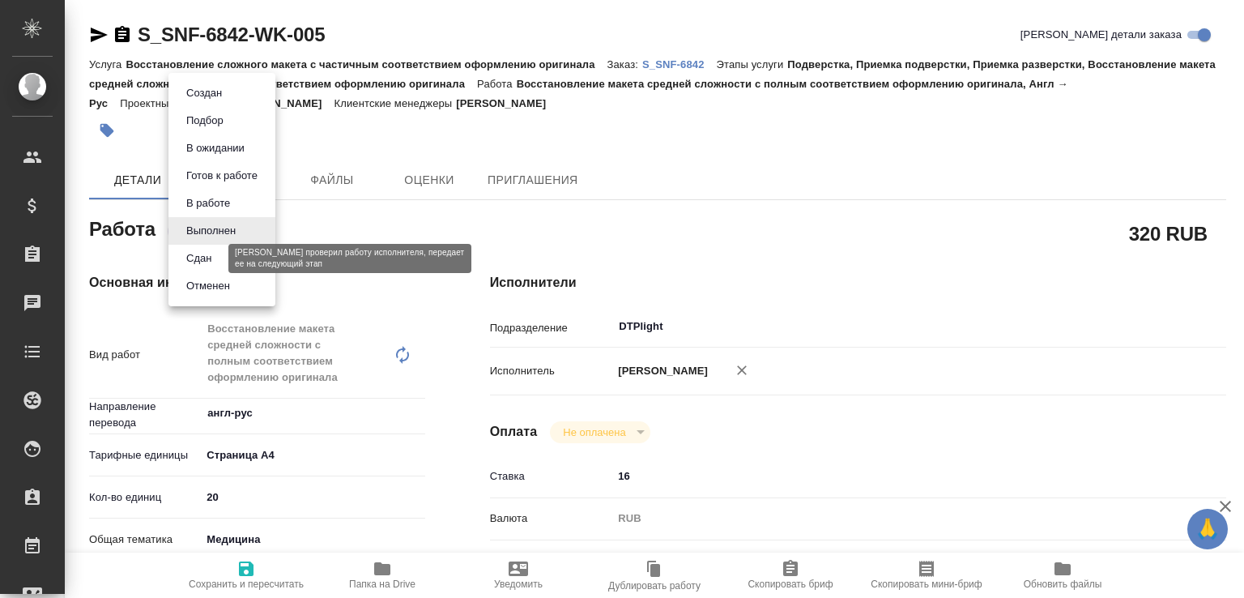
click at [194, 258] on button "Сдан" at bounding box center [198, 259] width 35 height 18
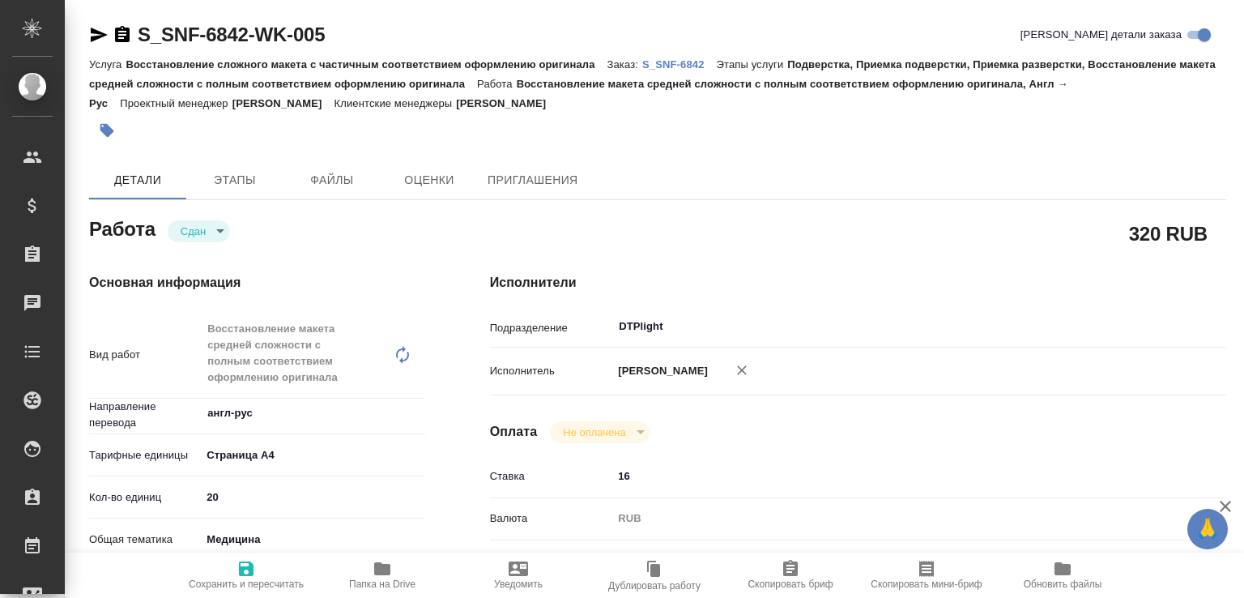
type textarea "x"
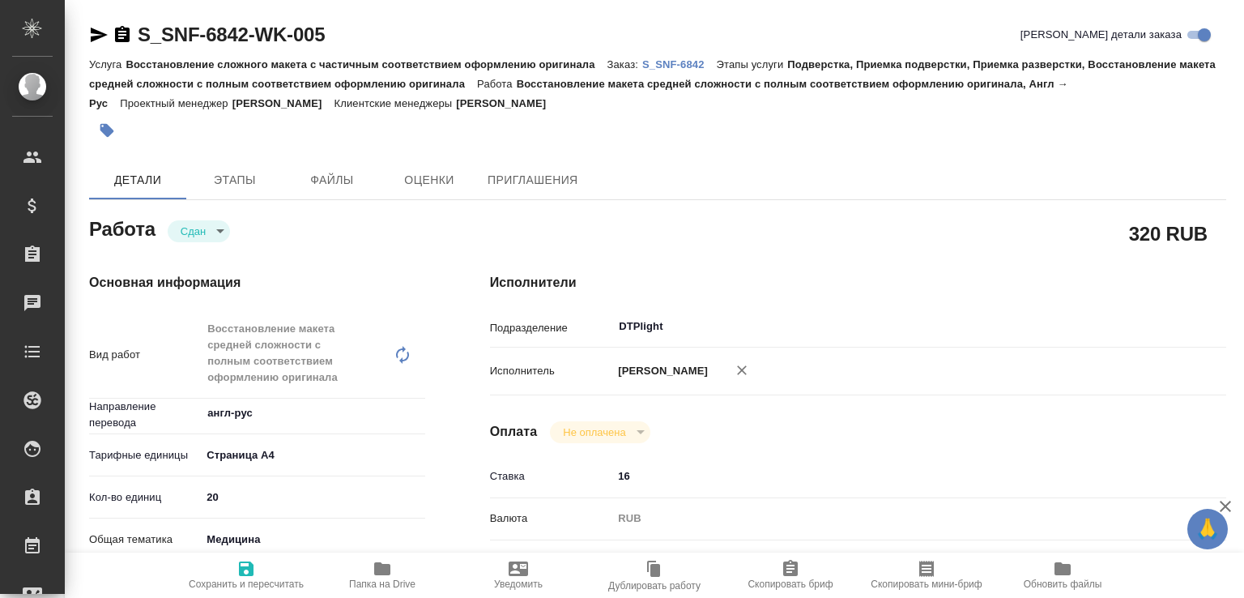
type textarea "x"
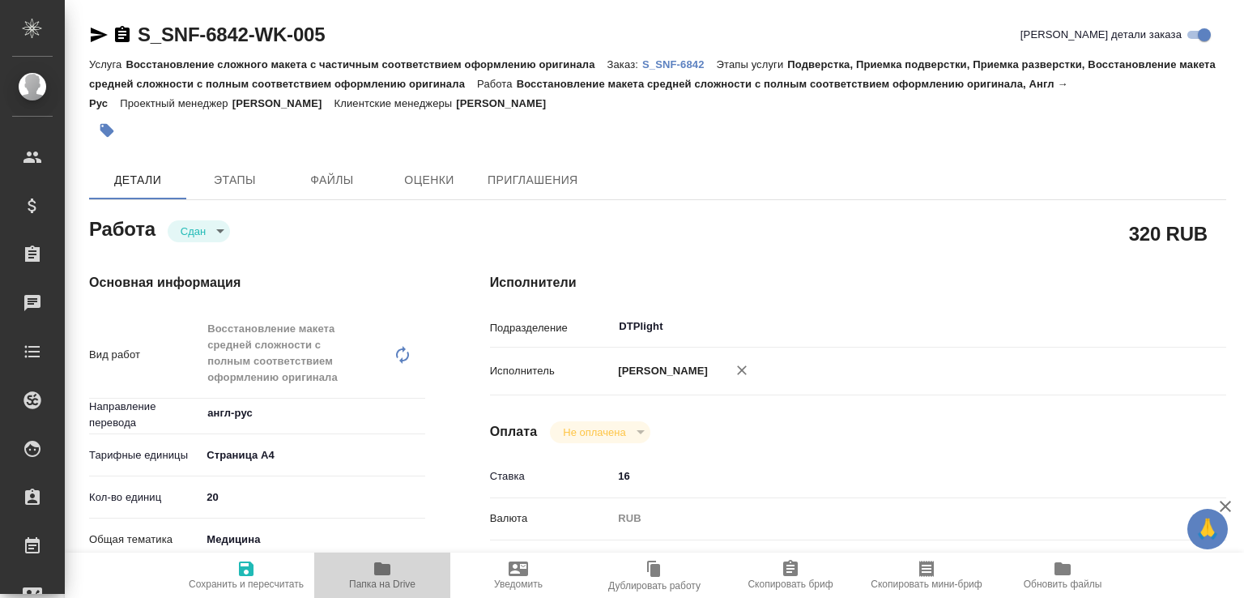
click at [399, 574] on span "Папка на Drive" at bounding box center [382, 574] width 117 height 31
type textarea "x"
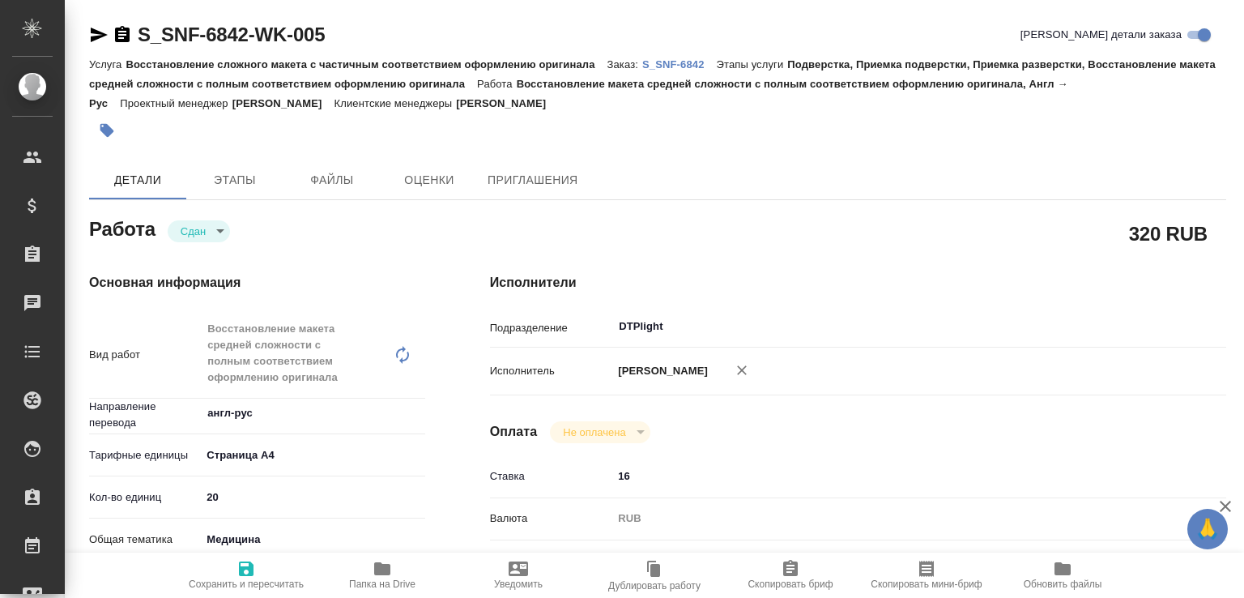
type textarea "x"
click at [675, 70] on link "S_SNF-6842" at bounding box center [679, 64] width 75 height 14
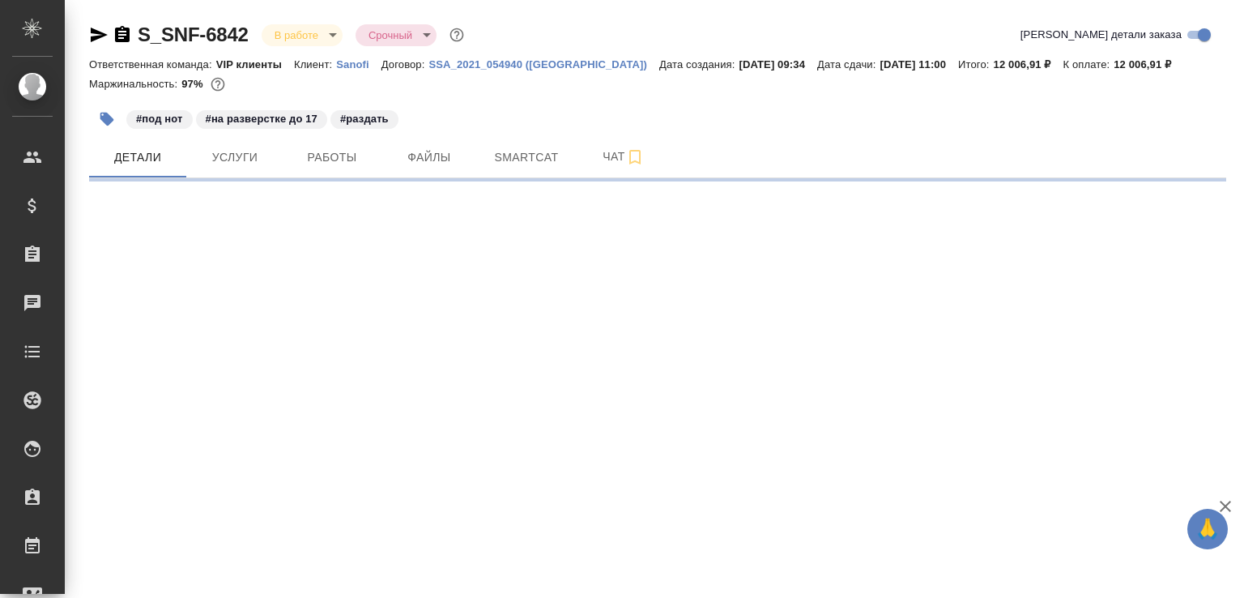
select select "RU"
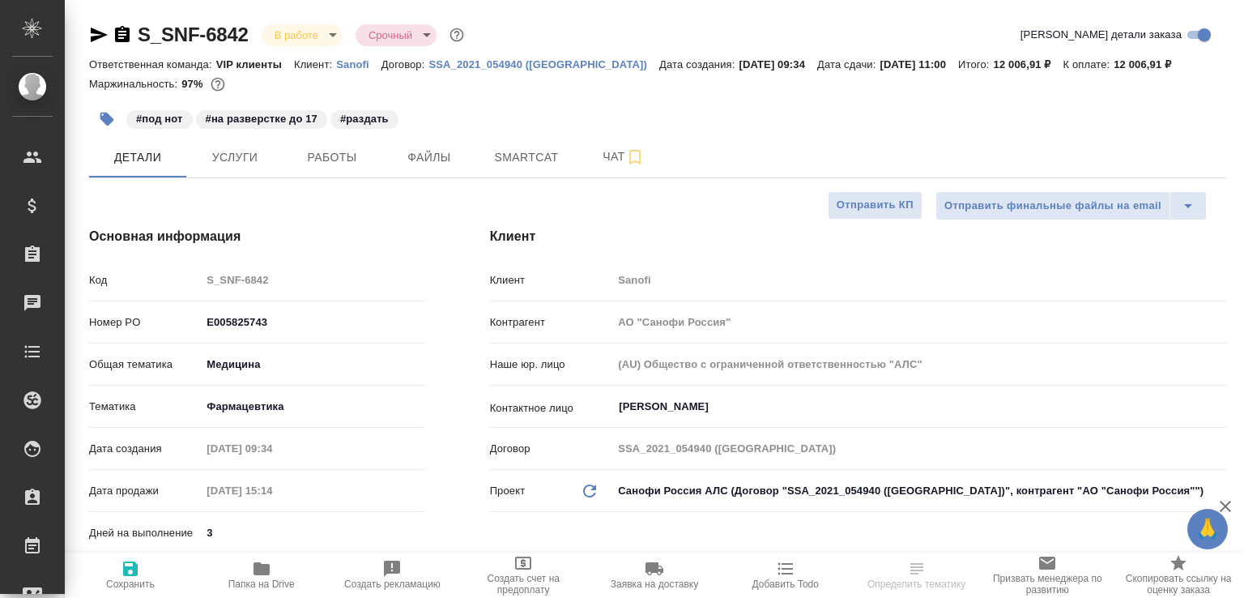
type textarea "x"
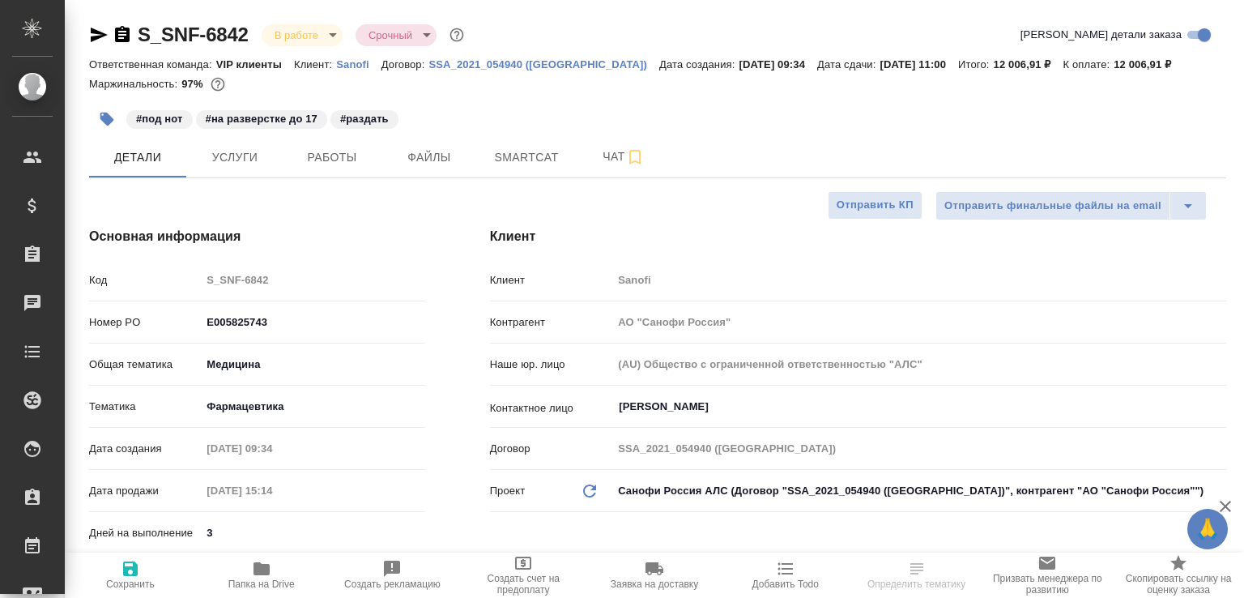
type textarea "x"
select select "RU"
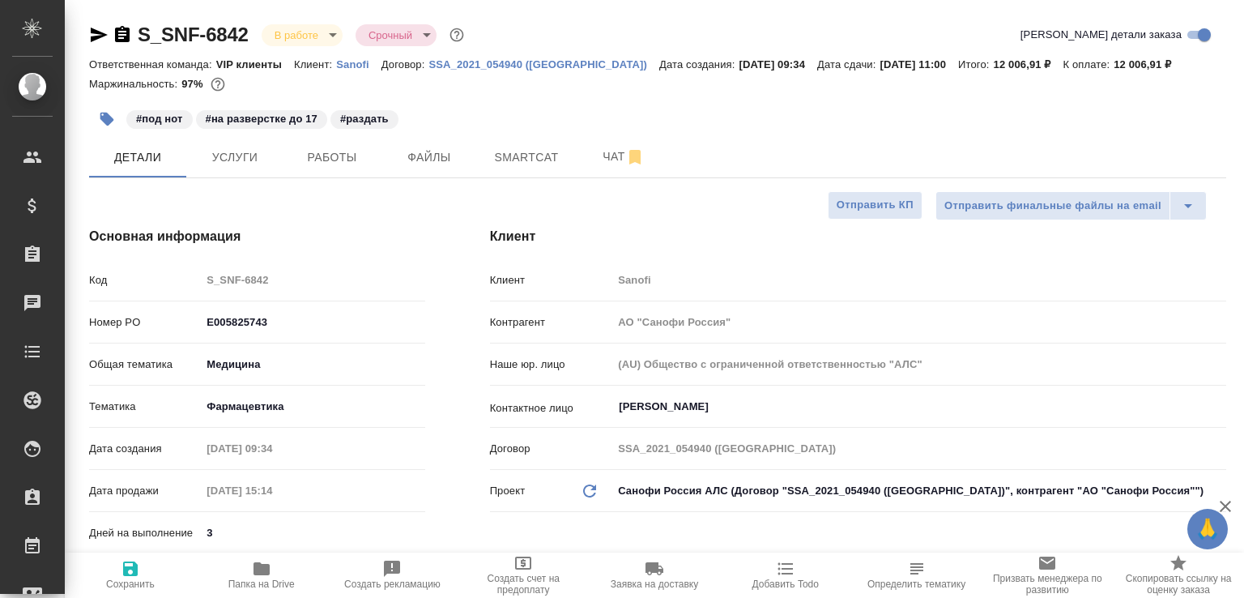
type textarea "x"
click at [580, 152] on button "Чат" at bounding box center [623, 157] width 97 height 41
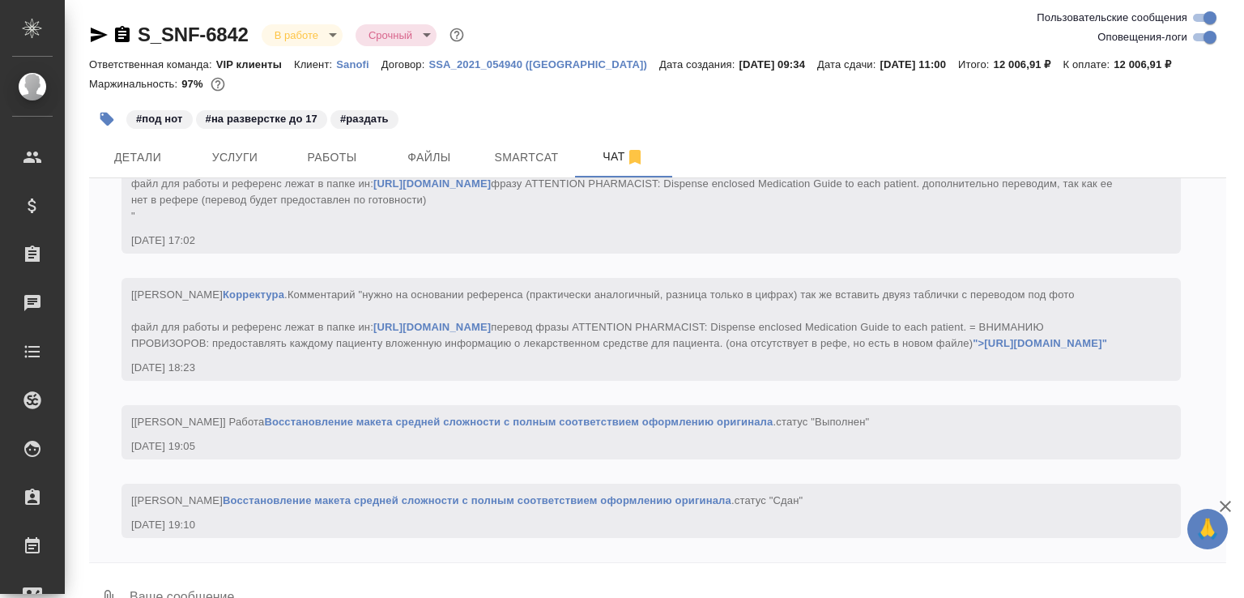
scroll to position [5308, 0]
click at [313, 586] on textarea at bounding box center [677, 598] width 1099 height 55
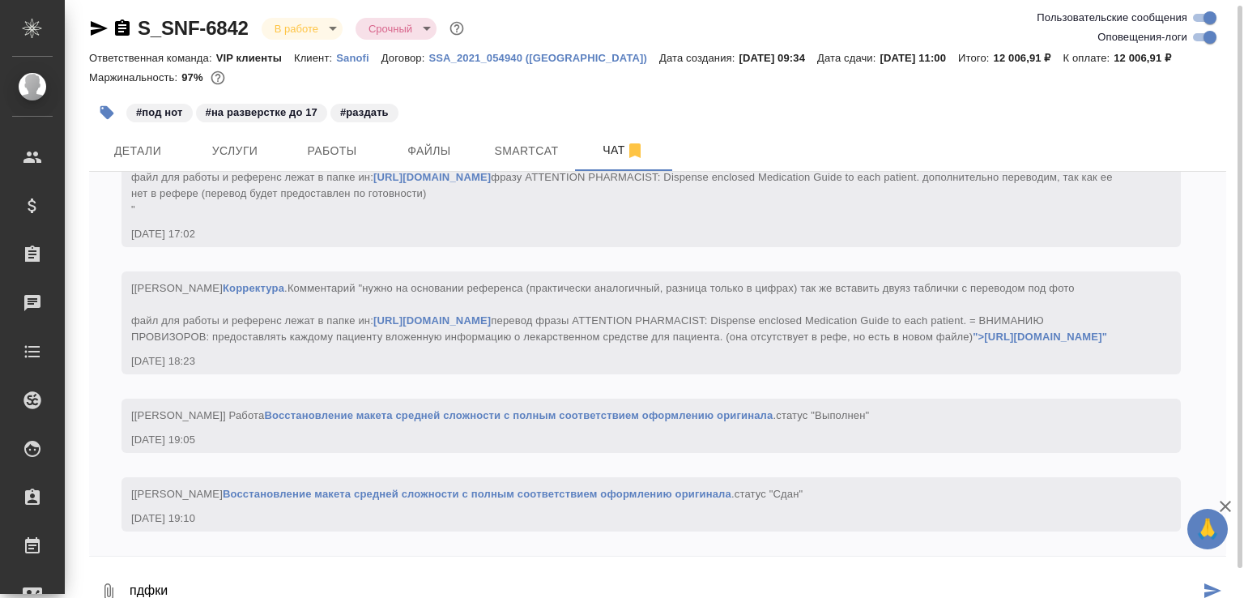
paste textarea "[URL][DOMAIN_NAME]"
type textarea "пдфки [URL][DOMAIN_NAME]"
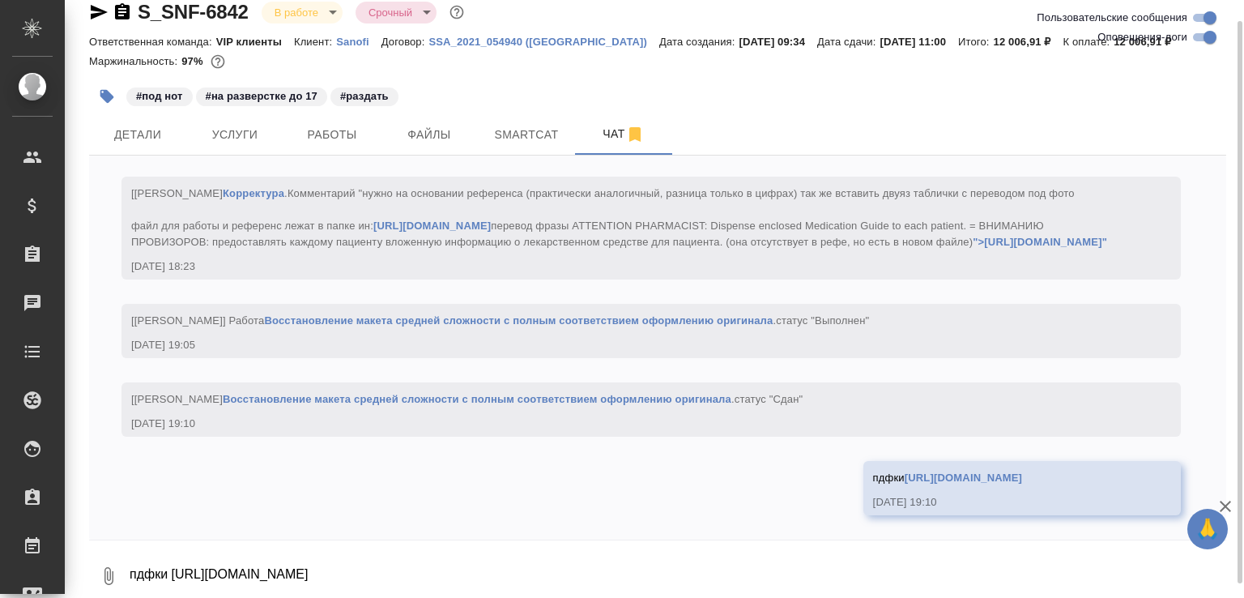
scroll to position [5387, 0]
